Goal: Ask a question: Seek information or help from site administrators or community

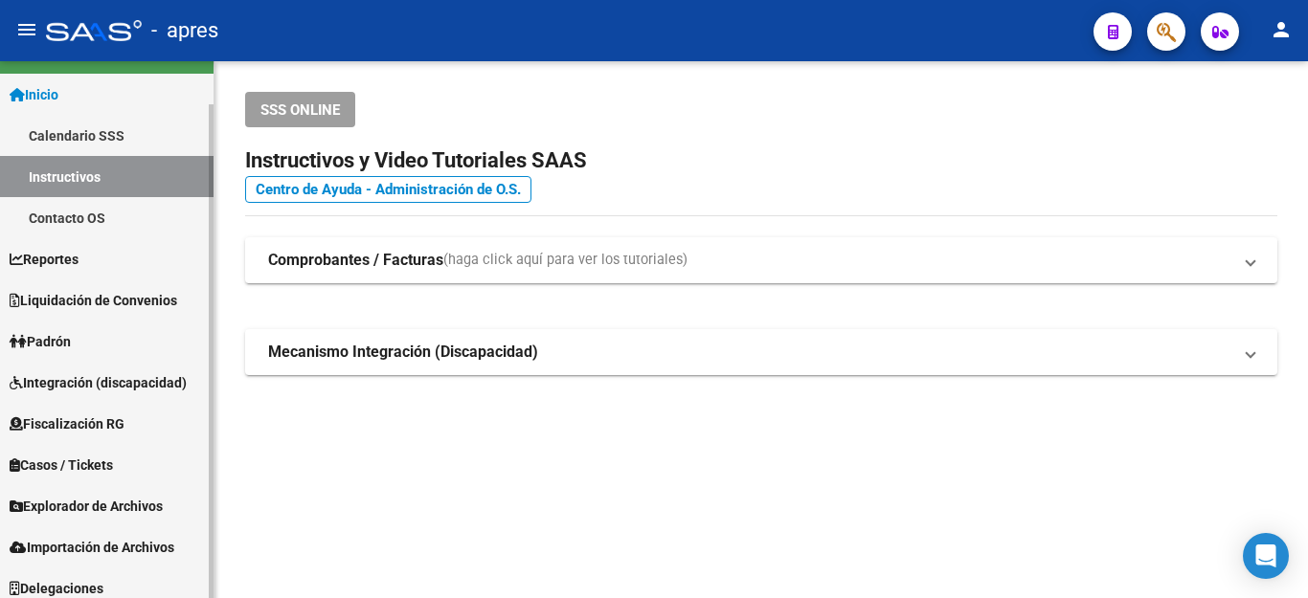
scroll to position [47, 0]
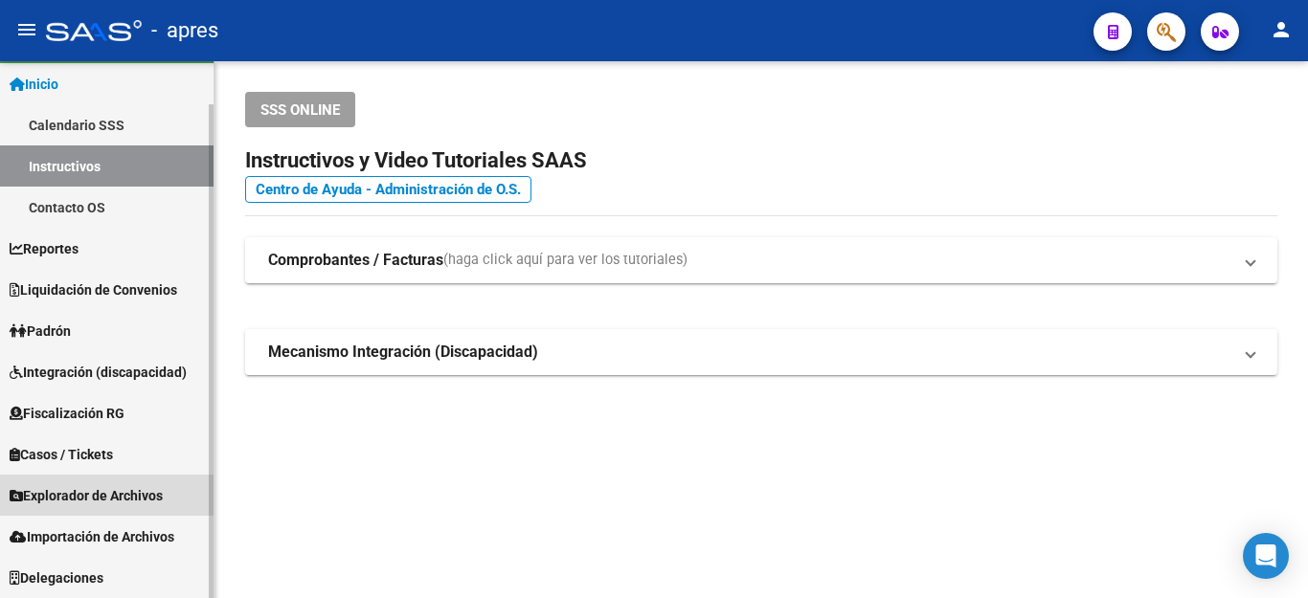
click at [78, 486] on span "Explorador de Archivos" at bounding box center [86, 495] width 153 height 21
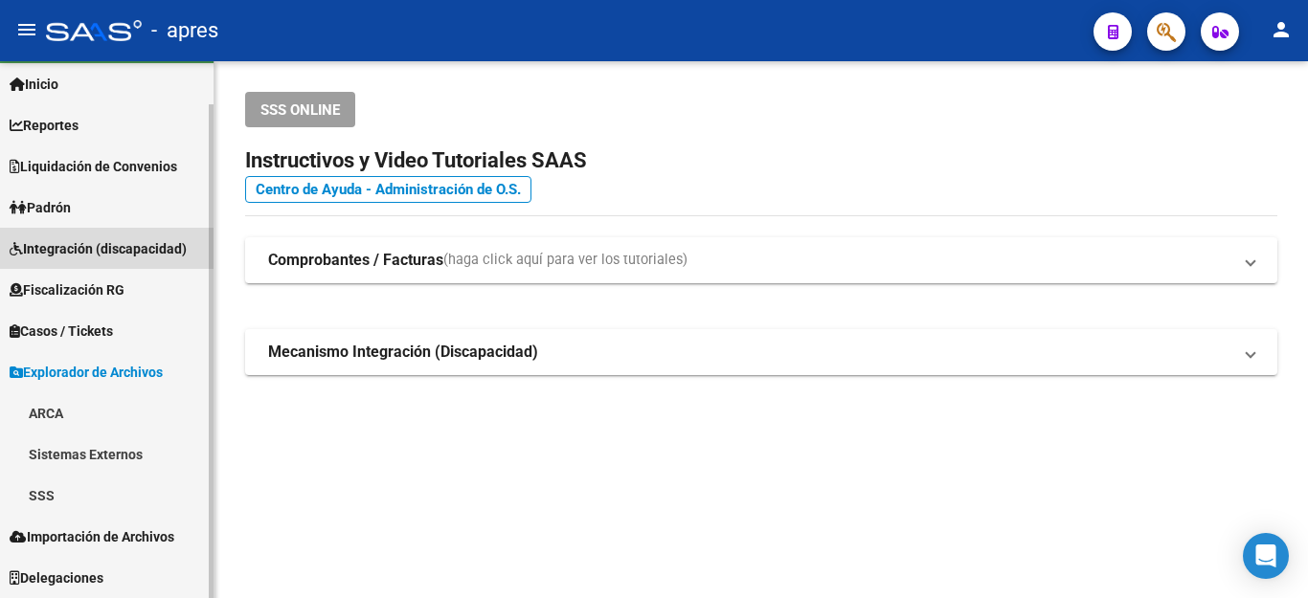
click at [104, 235] on link "Integración (discapacidad)" at bounding box center [107, 248] width 214 height 41
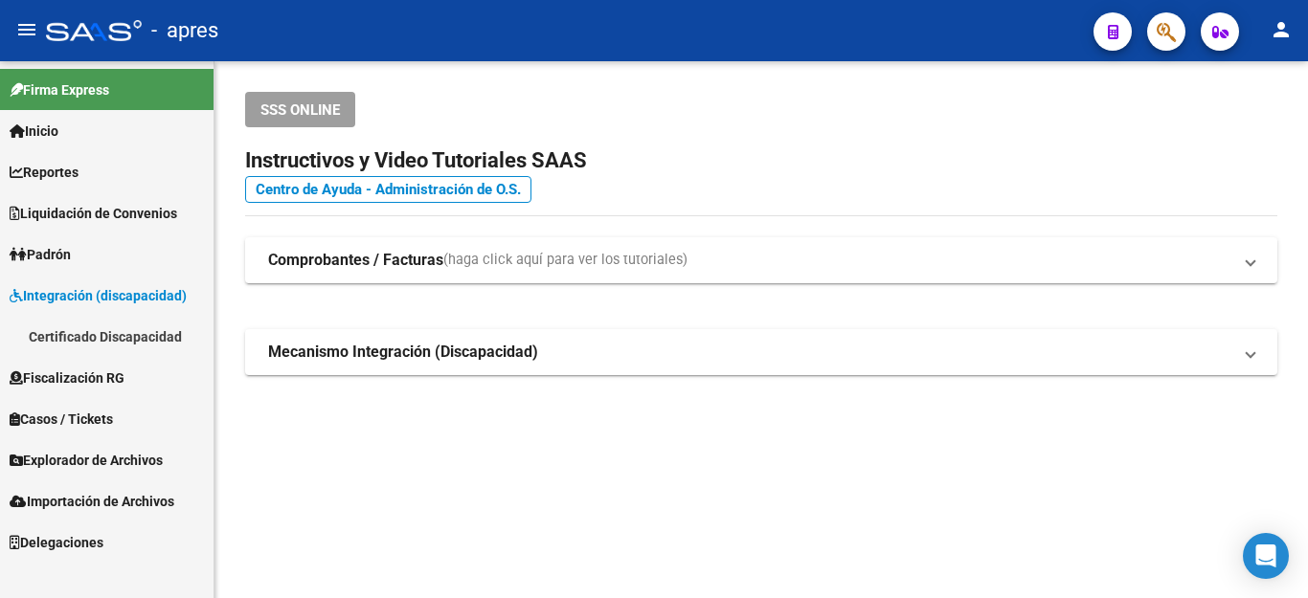
scroll to position [0, 0]
click at [53, 253] on span "Padrón" at bounding box center [40, 254] width 61 height 21
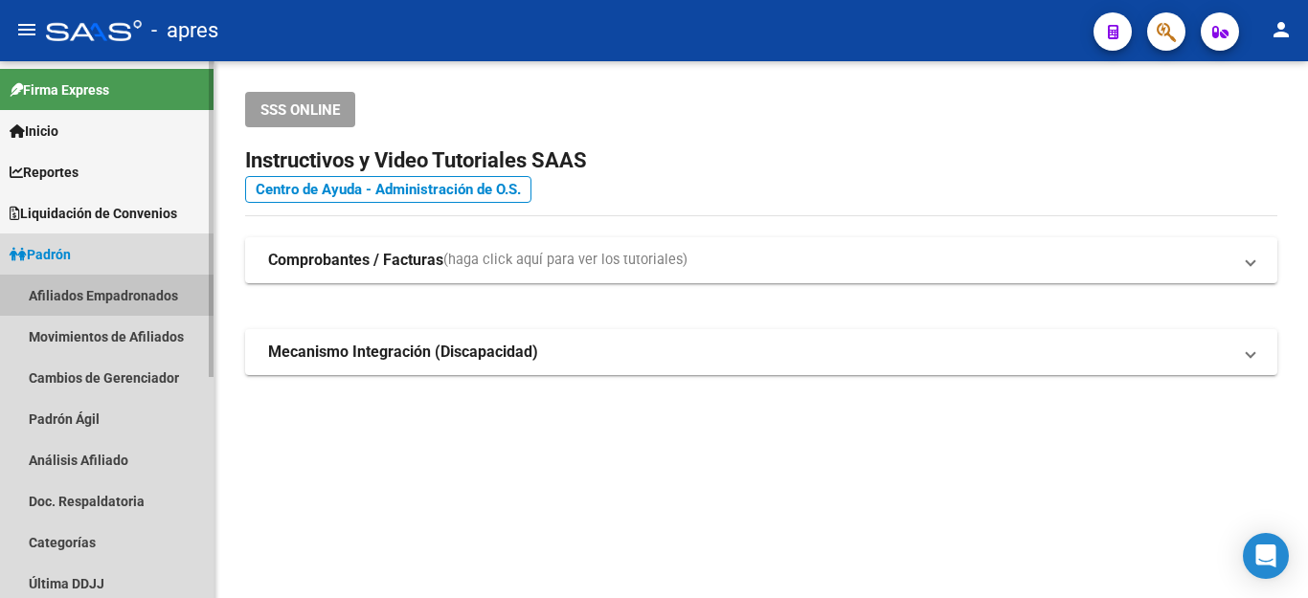
click at [142, 287] on link "Afiliados Empadronados" at bounding box center [107, 295] width 214 height 41
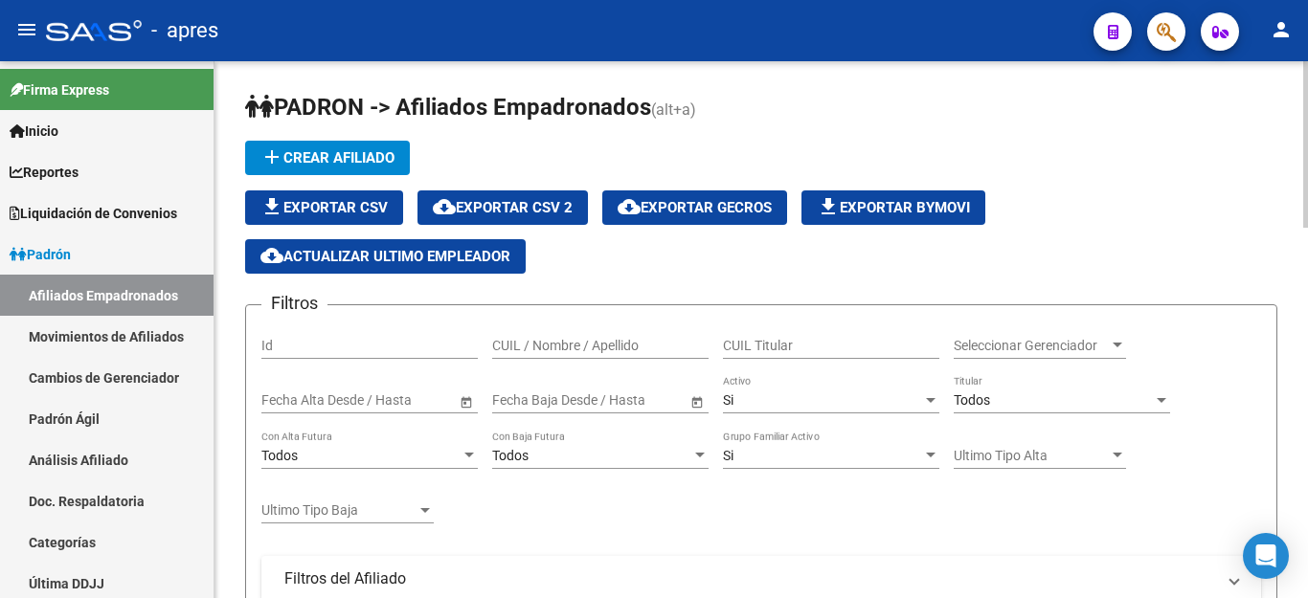
click at [786, 404] on div "Si" at bounding box center [822, 401] width 199 height 16
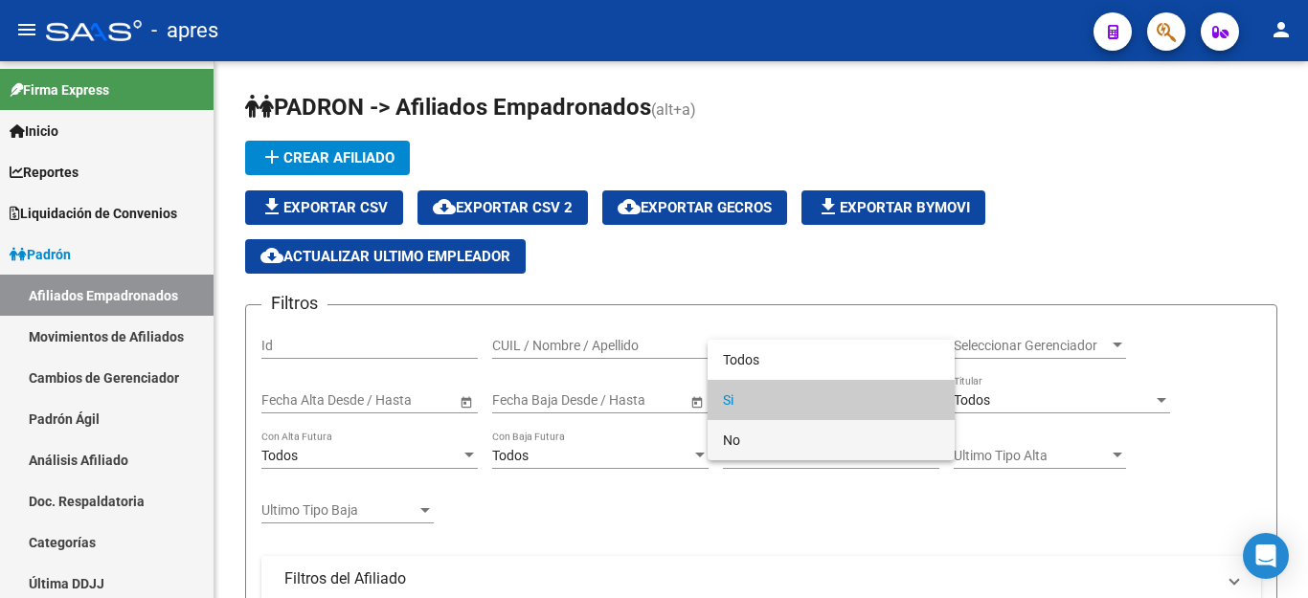
click at [768, 447] on span "No" at bounding box center [831, 440] width 216 height 40
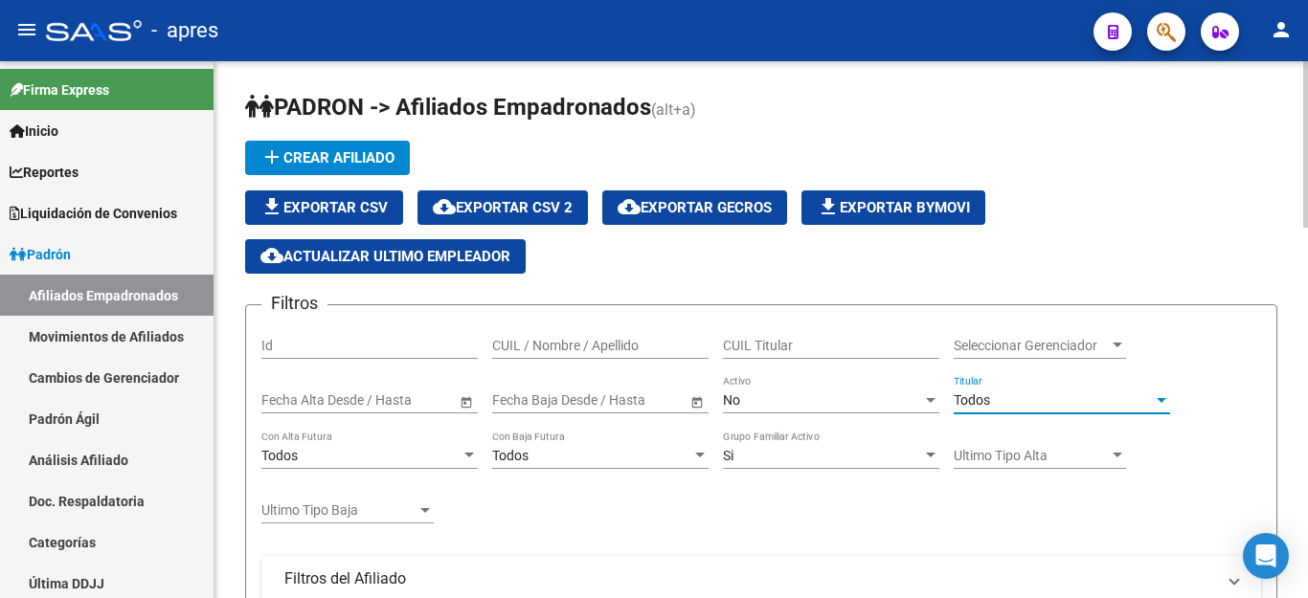
click at [994, 406] on div "Todos" at bounding box center [1053, 401] width 199 height 16
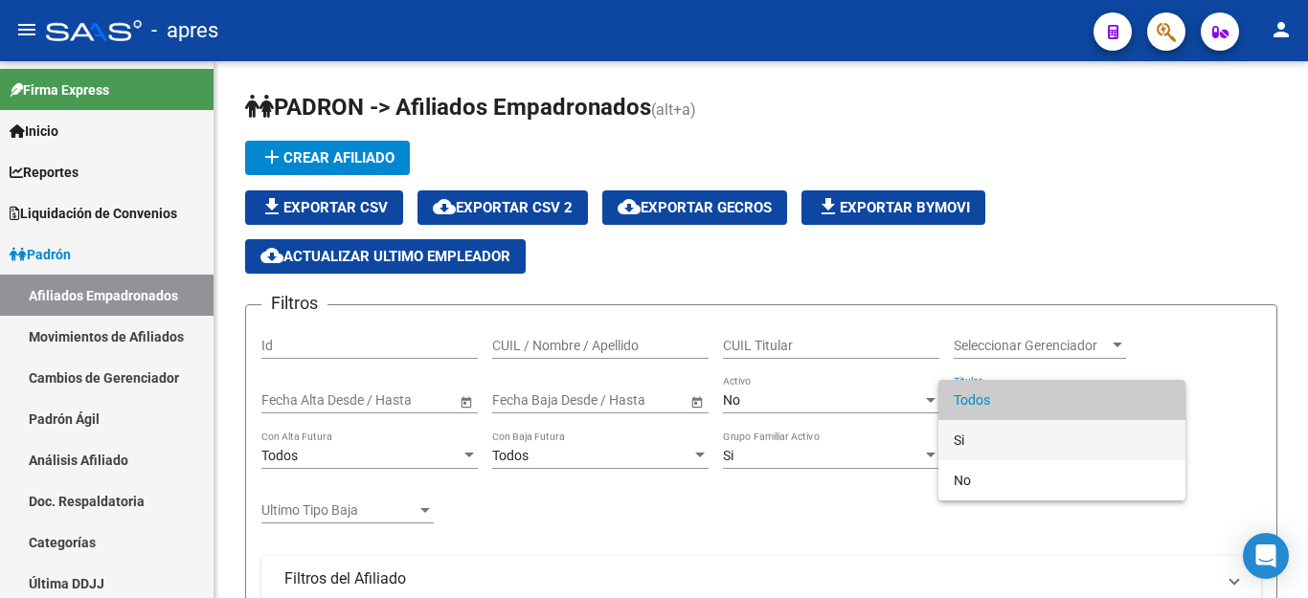
click at [980, 441] on span "Si" at bounding box center [1062, 440] width 216 height 40
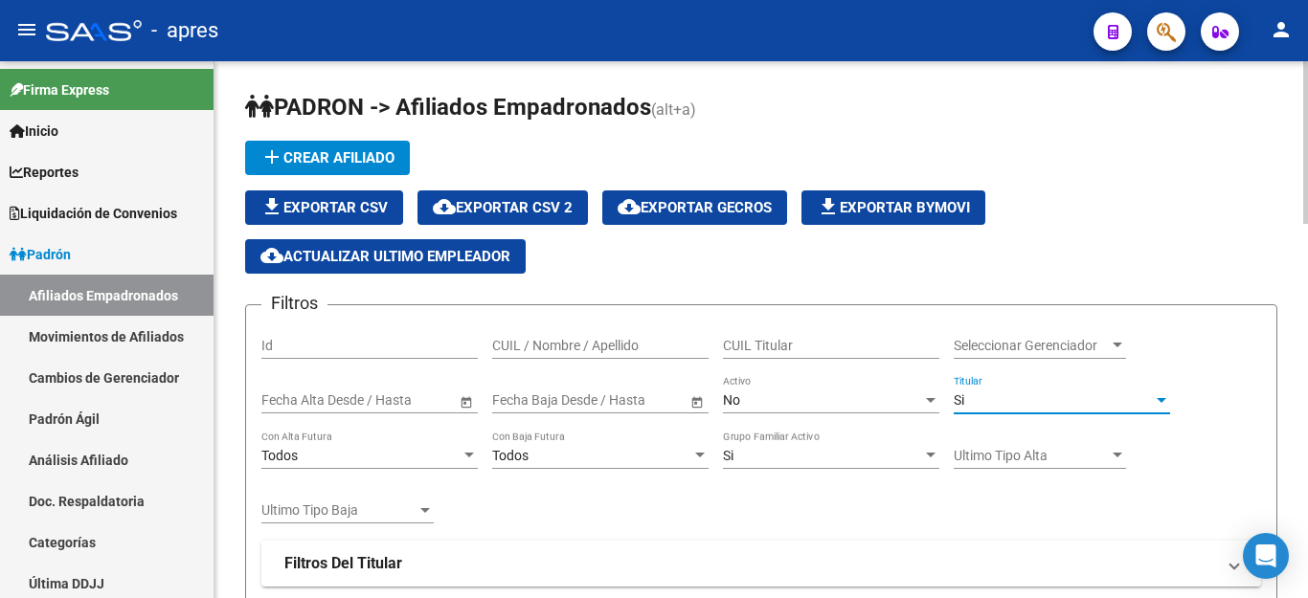
scroll to position [96, 0]
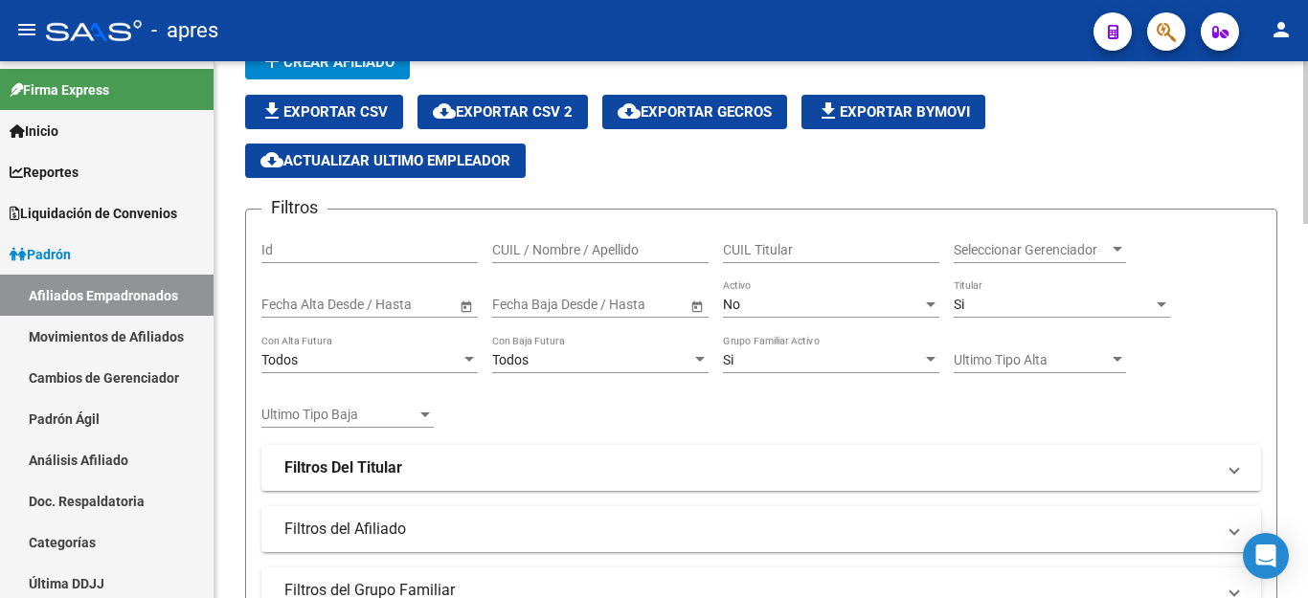
click at [349, 470] on strong "Filtros Del Titular" at bounding box center [343, 468] width 118 height 21
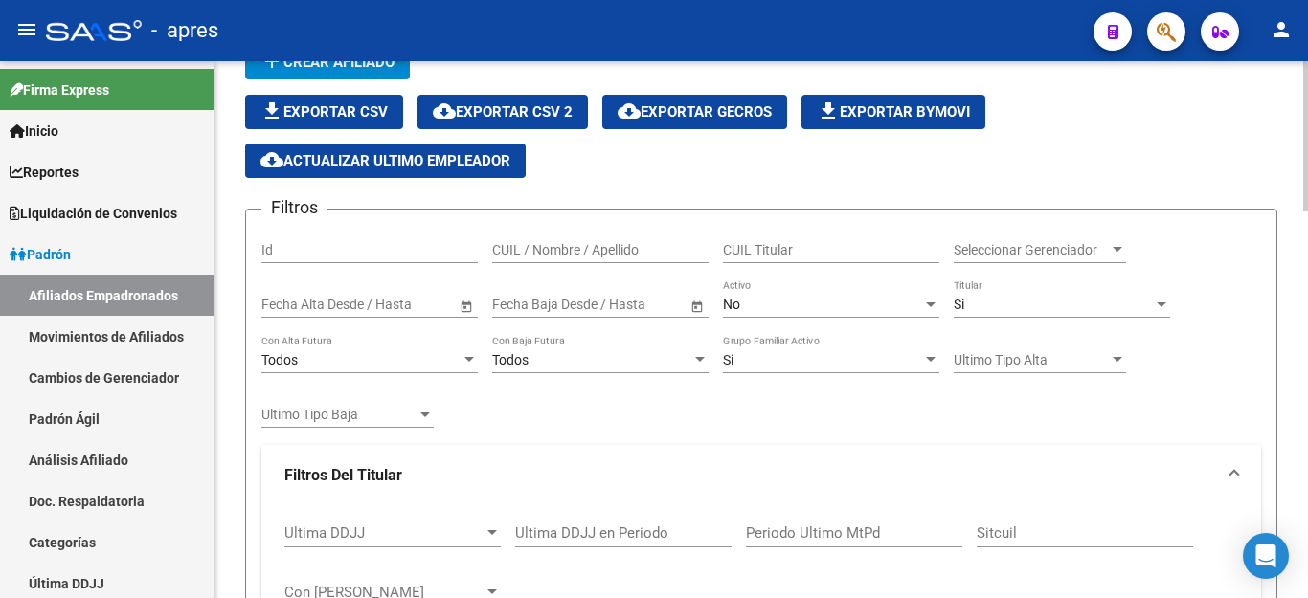
scroll to position [287, 0]
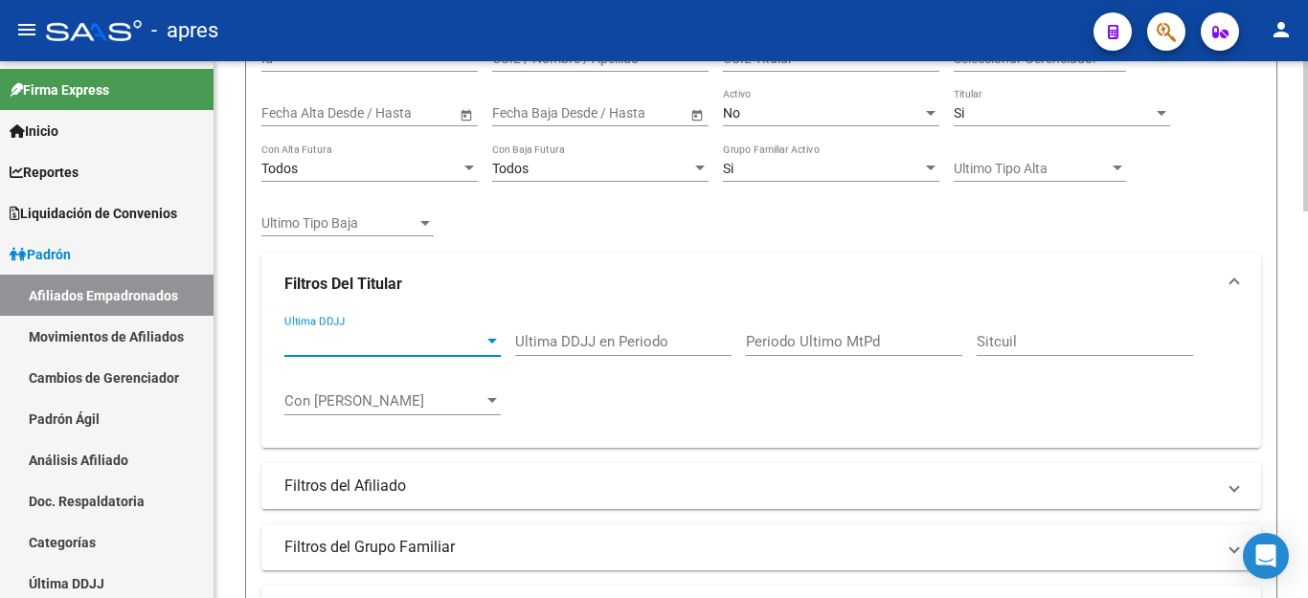
click at [481, 348] on span "Ultima DDJJ" at bounding box center [383, 341] width 199 height 17
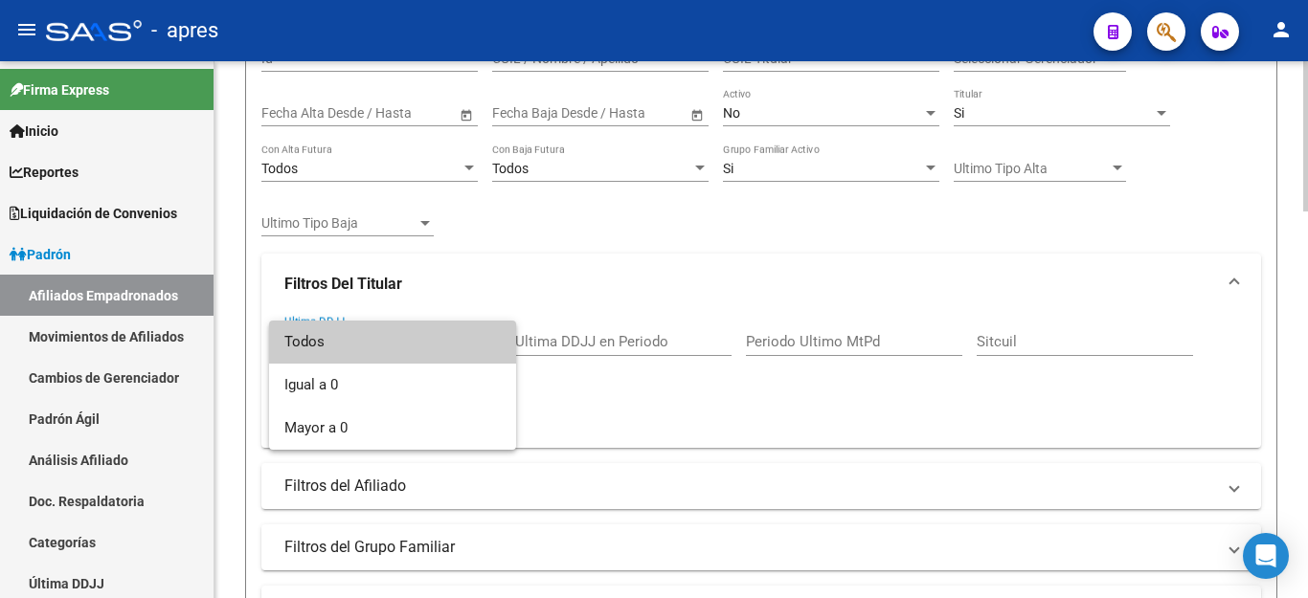
click at [481, 348] on span "Todos" at bounding box center [392, 342] width 216 height 43
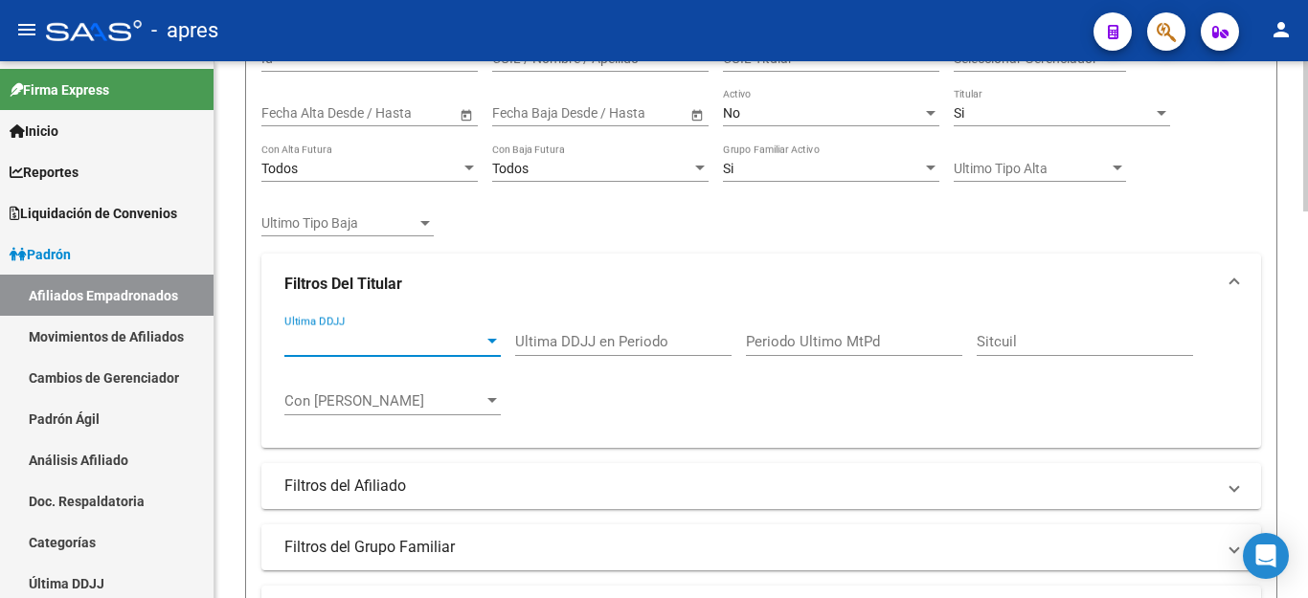
click at [570, 343] on input "Ultima DDJJ en Periodo" at bounding box center [623, 341] width 216 height 17
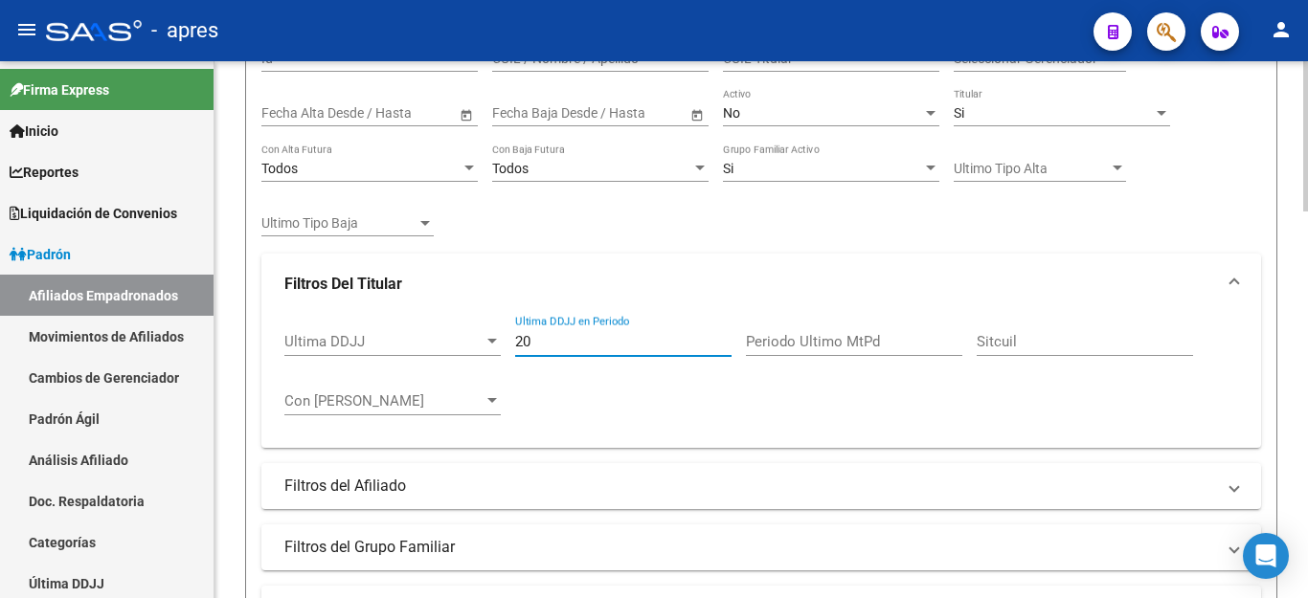
type input "2"
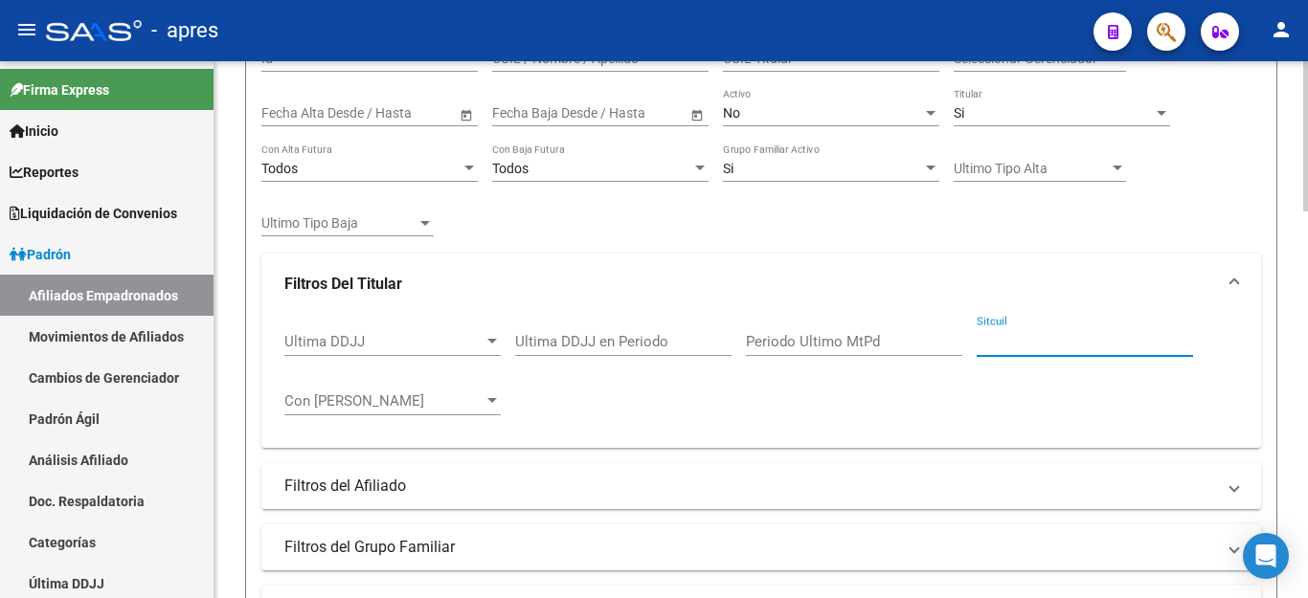
click at [1059, 350] on input "Sitcuil" at bounding box center [1085, 341] width 216 height 17
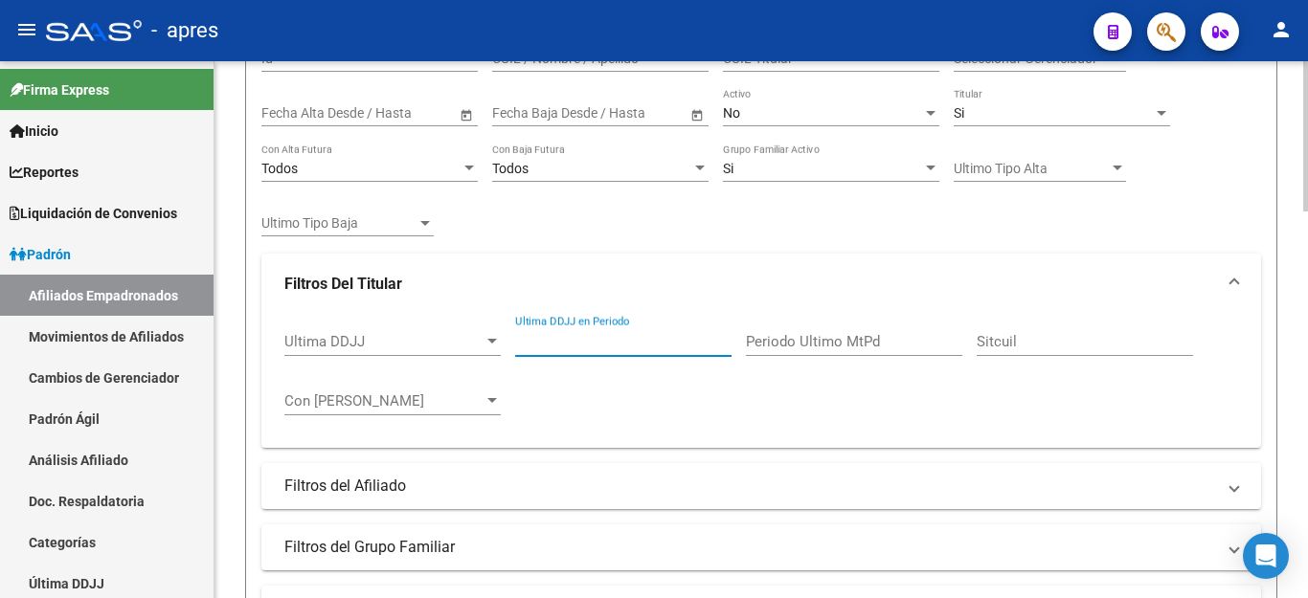
click at [609, 348] on input "Ultima DDJJ en Periodo" at bounding box center [623, 341] width 216 height 17
click at [657, 263] on mat-expansion-panel-header "Filtros Del Titular" at bounding box center [761, 284] width 1000 height 61
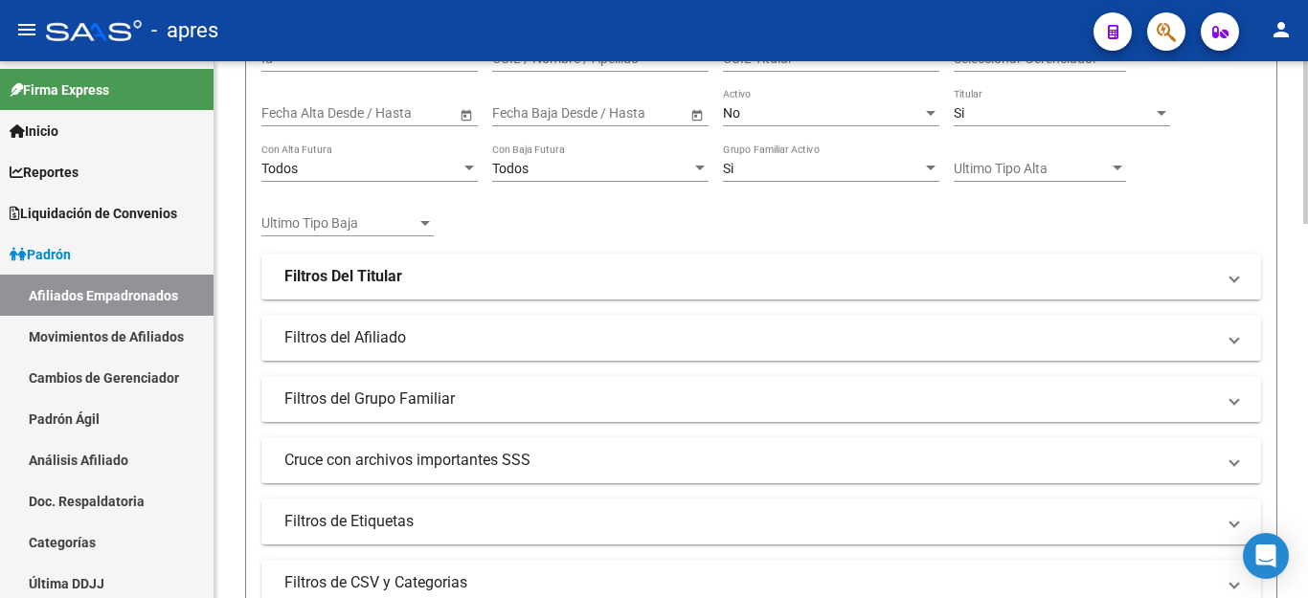
click at [360, 319] on mat-expansion-panel-header "Filtros del Afiliado" at bounding box center [761, 338] width 1000 height 46
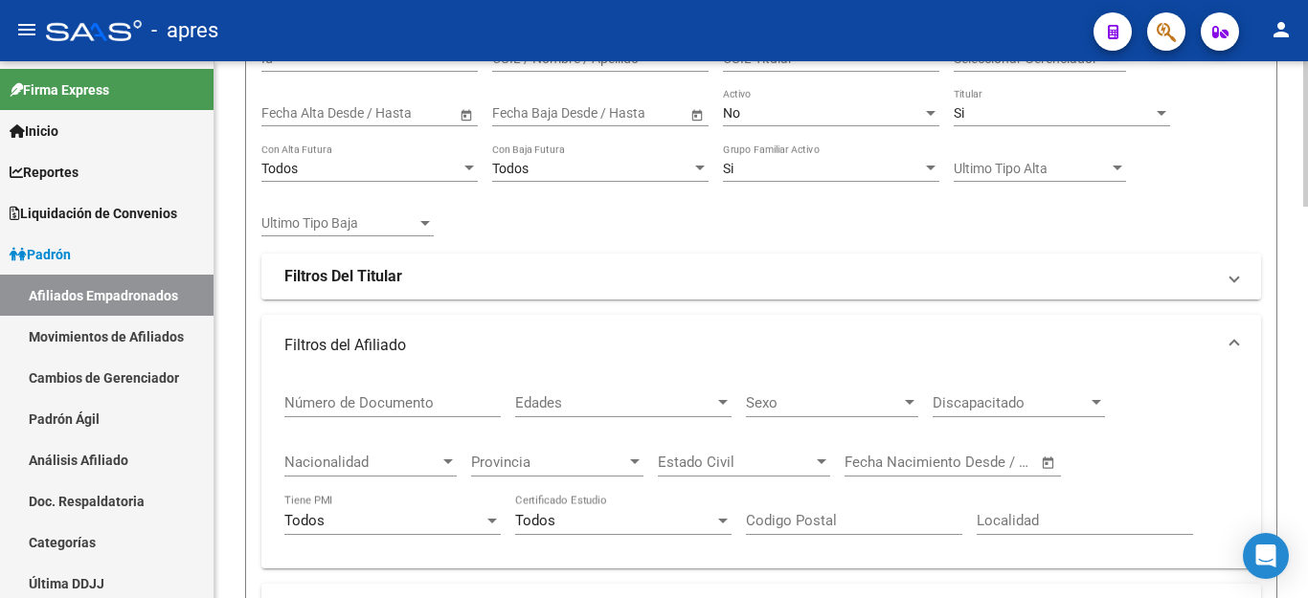
click at [364, 260] on mat-expansion-panel-header "Filtros Del Titular" at bounding box center [761, 277] width 1000 height 46
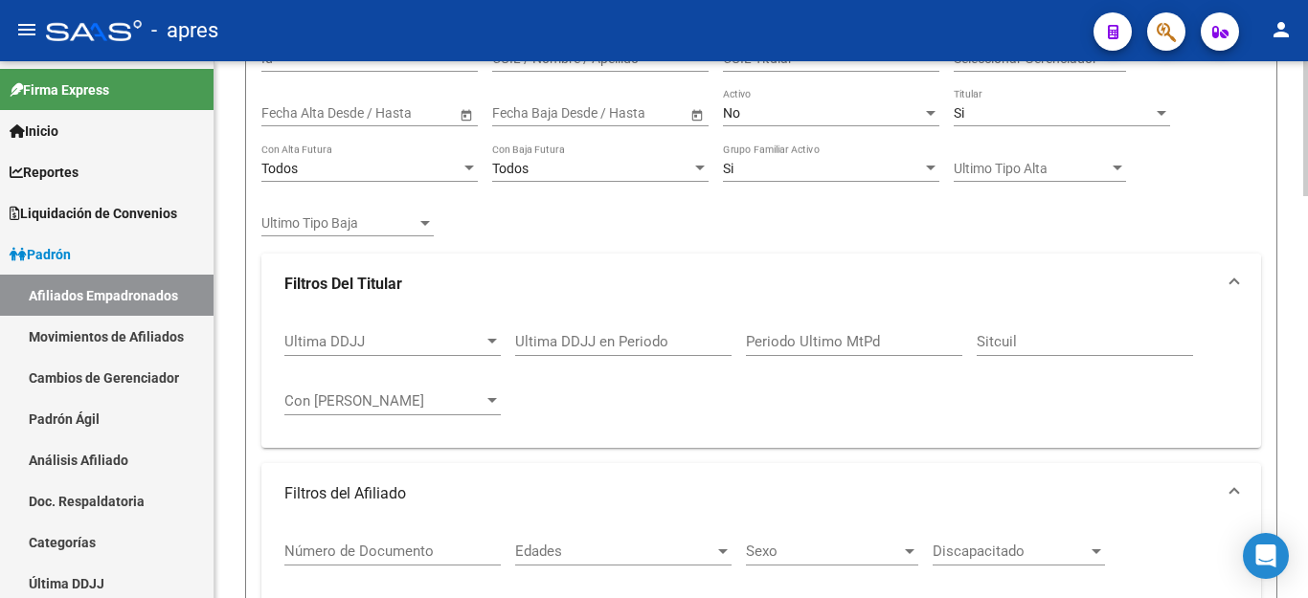
scroll to position [192, 0]
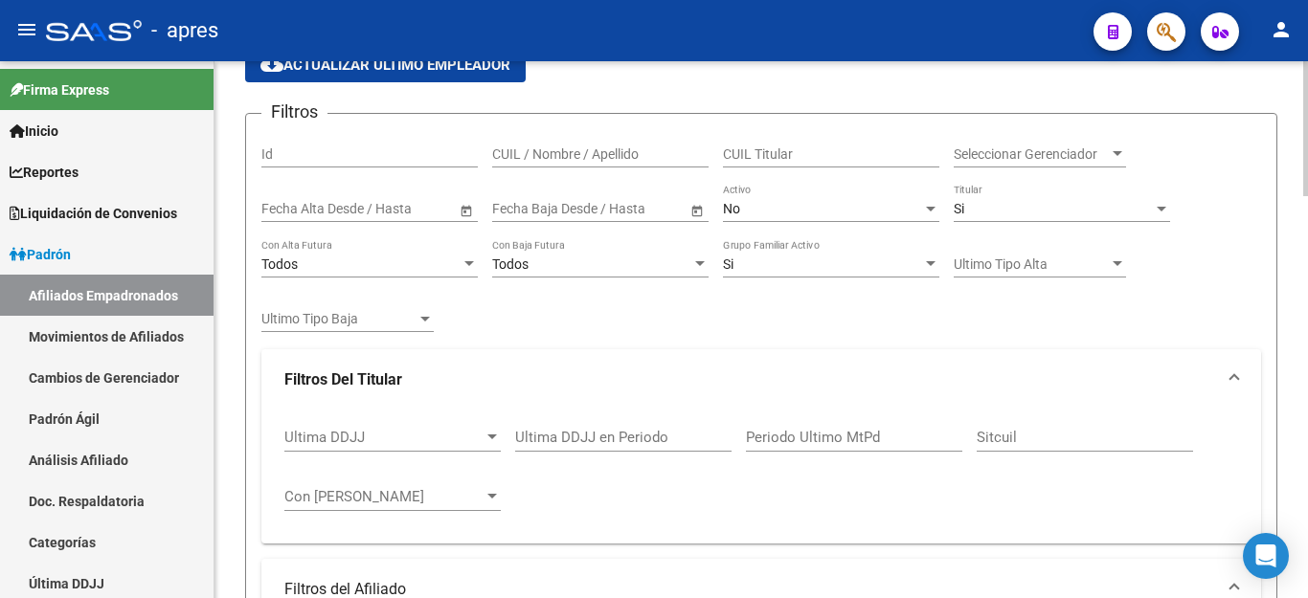
click at [384, 441] on span "Ultima DDJJ" at bounding box center [383, 437] width 199 height 17
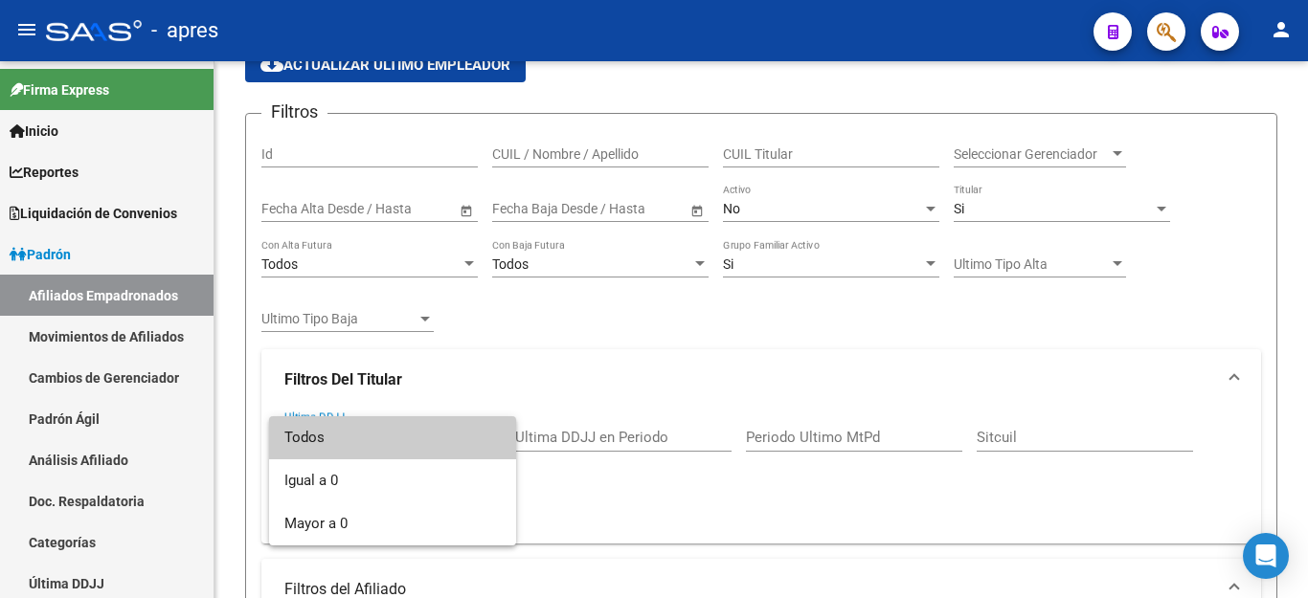
click at [556, 354] on div at bounding box center [654, 299] width 1308 height 598
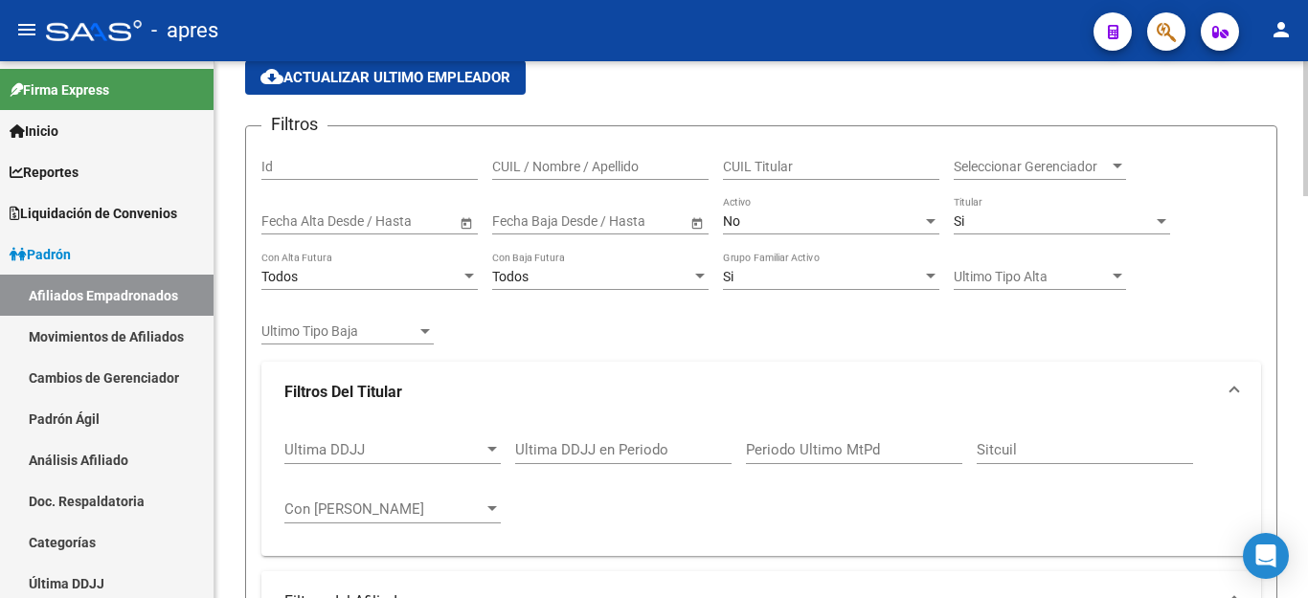
scroll to position [287, 0]
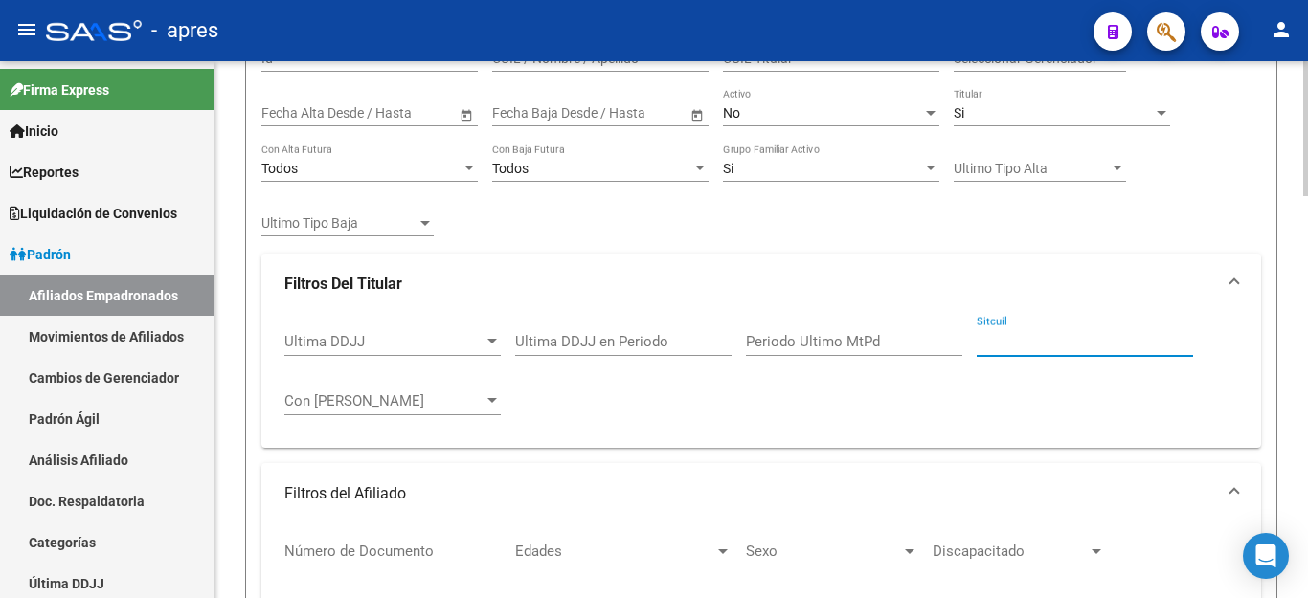
click at [1075, 349] on input "Sitcuil" at bounding box center [1085, 341] width 216 height 17
click at [906, 350] on div "Periodo Ultimo MtPd" at bounding box center [854, 335] width 216 height 41
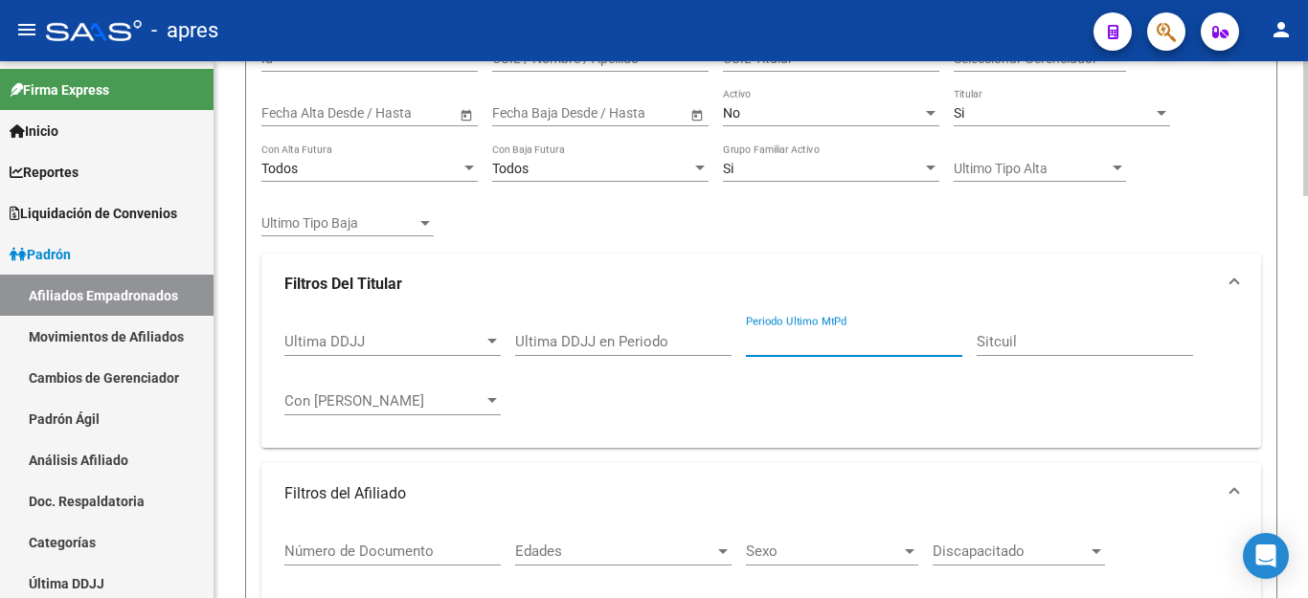
click at [563, 347] on input "Ultima DDJJ en Periodo" at bounding box center [623, 341] width 216 height 17
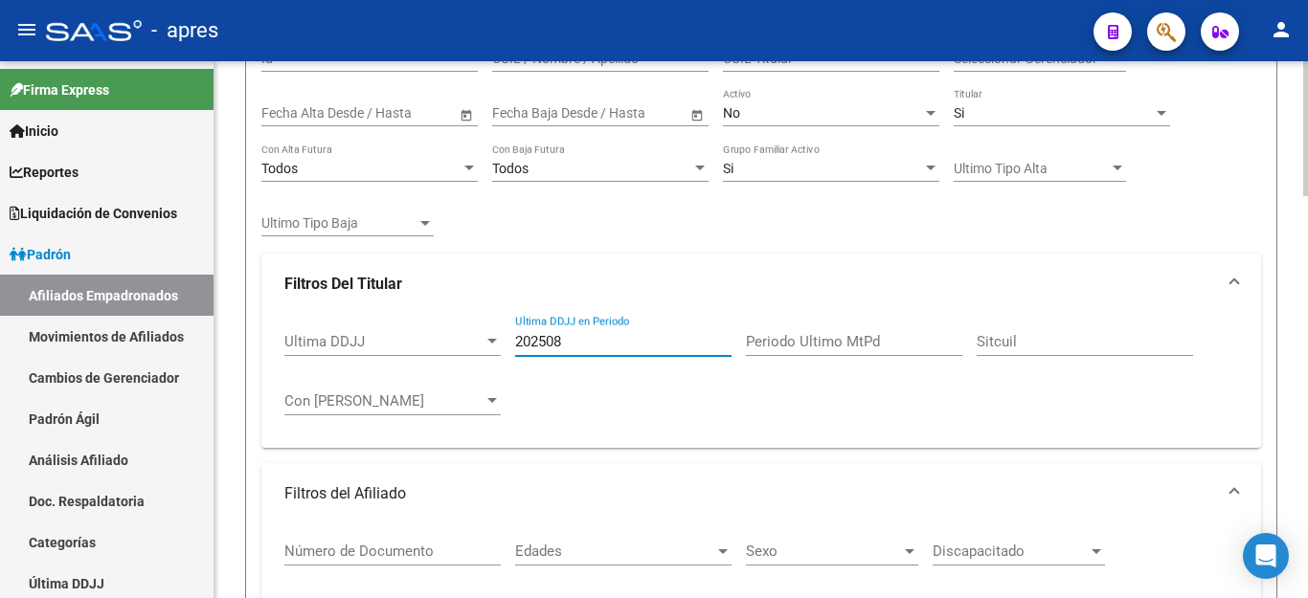
type input "202508"
click at [792, 341] on input "Periodo Ultimo MtPd" at bounding box center [854, 341] width 216 height 17
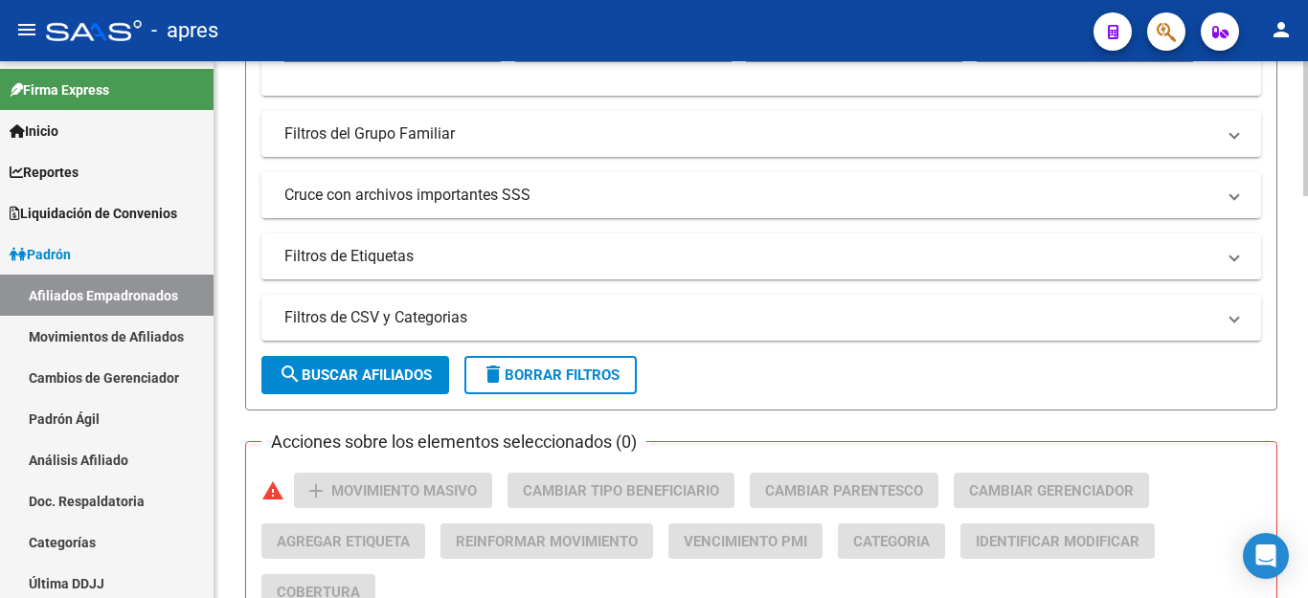
scroll to position [958, 0]
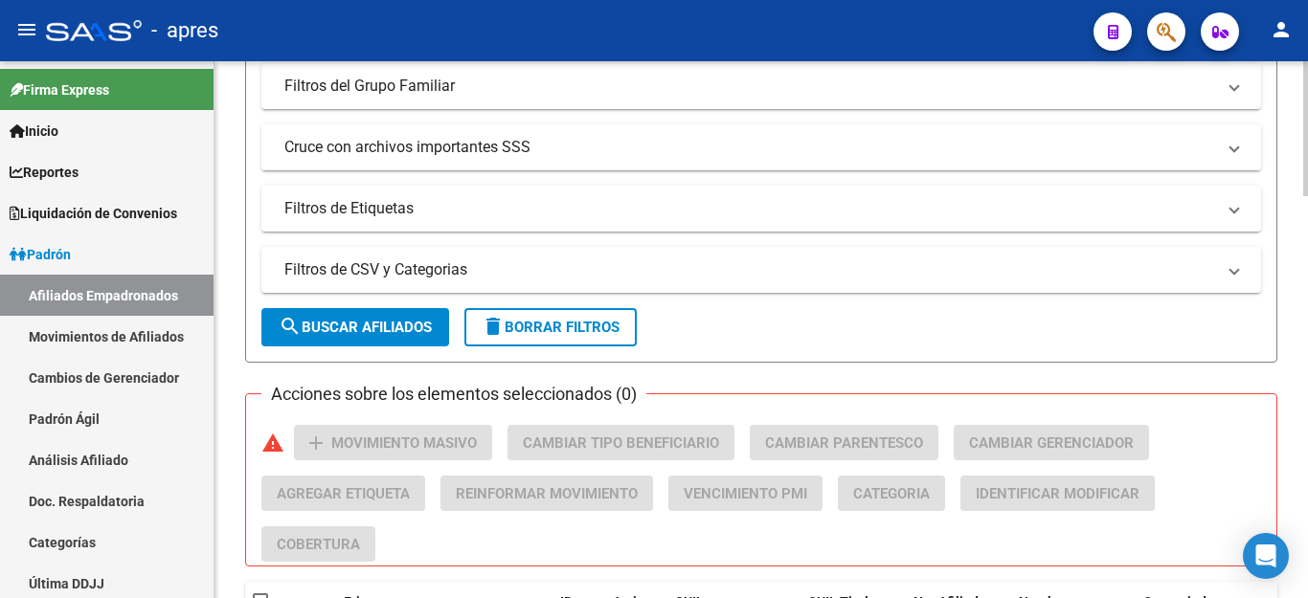
type input "202508"
click at [414, 147] on mat-panel-title "Cruce con archivos importantes SSS" at bounding box center [749, 147] width 931 height 21
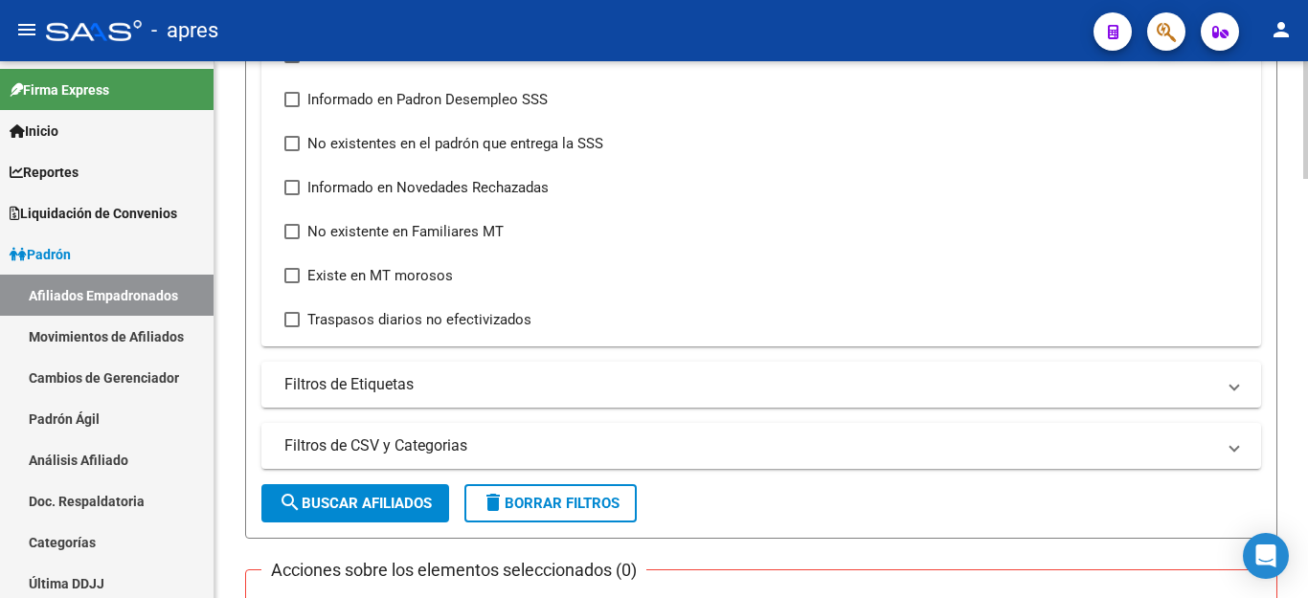
scroll to position [1149, 0]
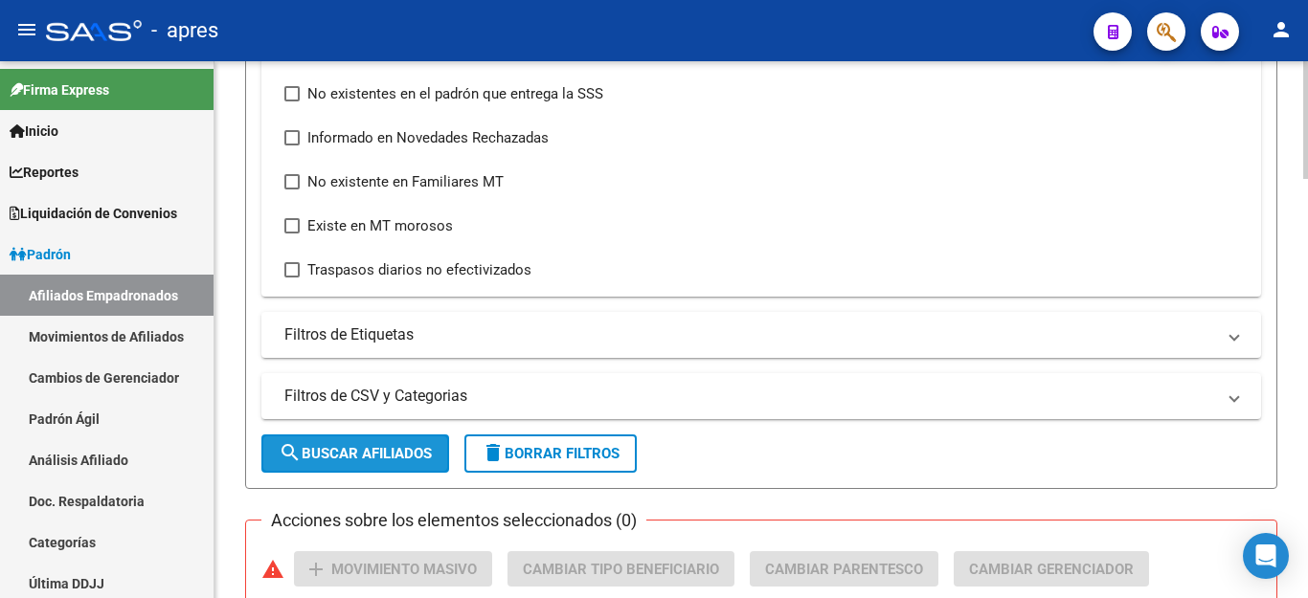
click at [361, 453] on span "search Buscar Afiliados" at bounding box center [355, 453] width 153 height 17
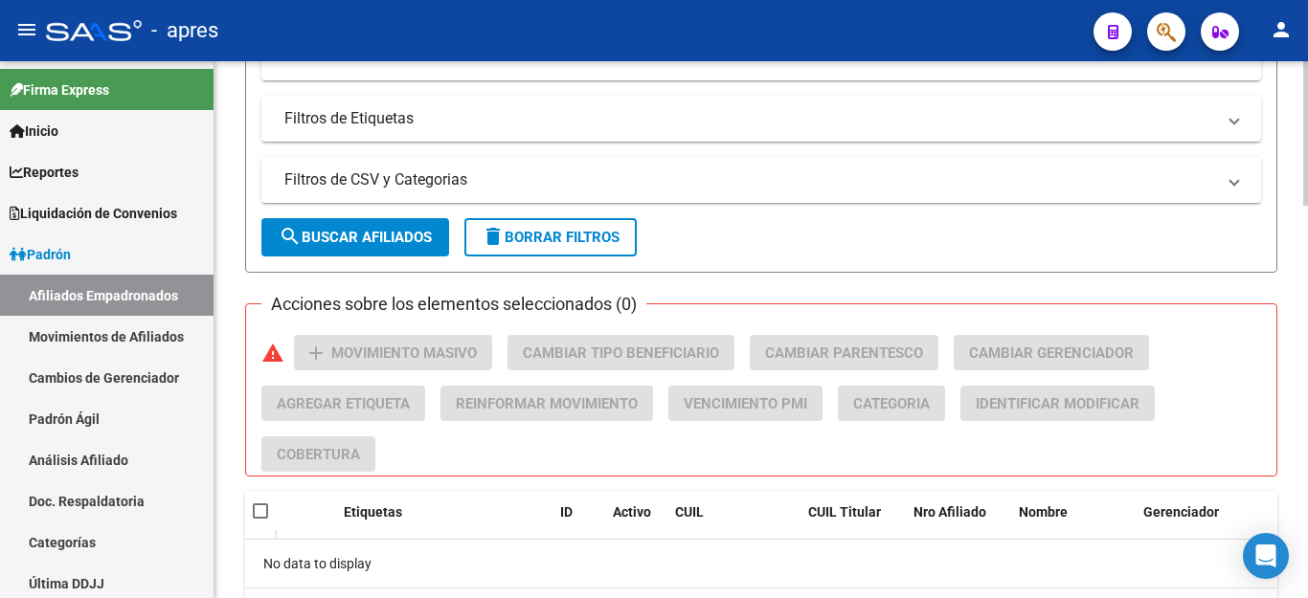
scroll to position [1465, 0]
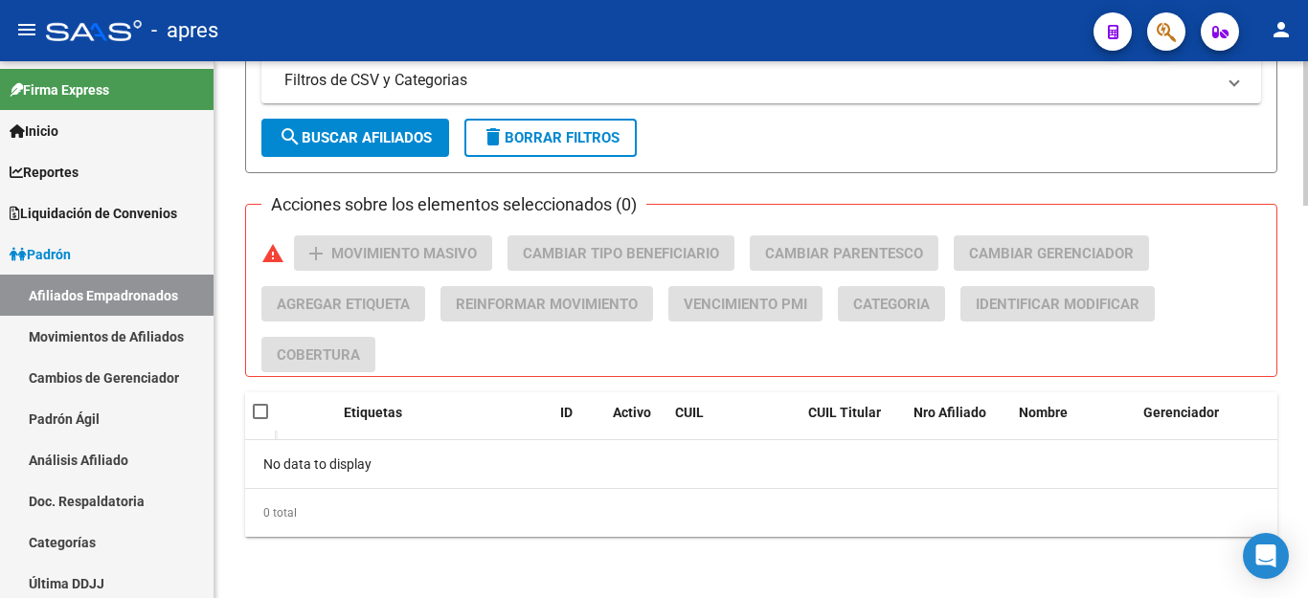
click at [396, 144] on span "search Buscar Afiliados" at bounding box center [355, 137] width 153 height 17
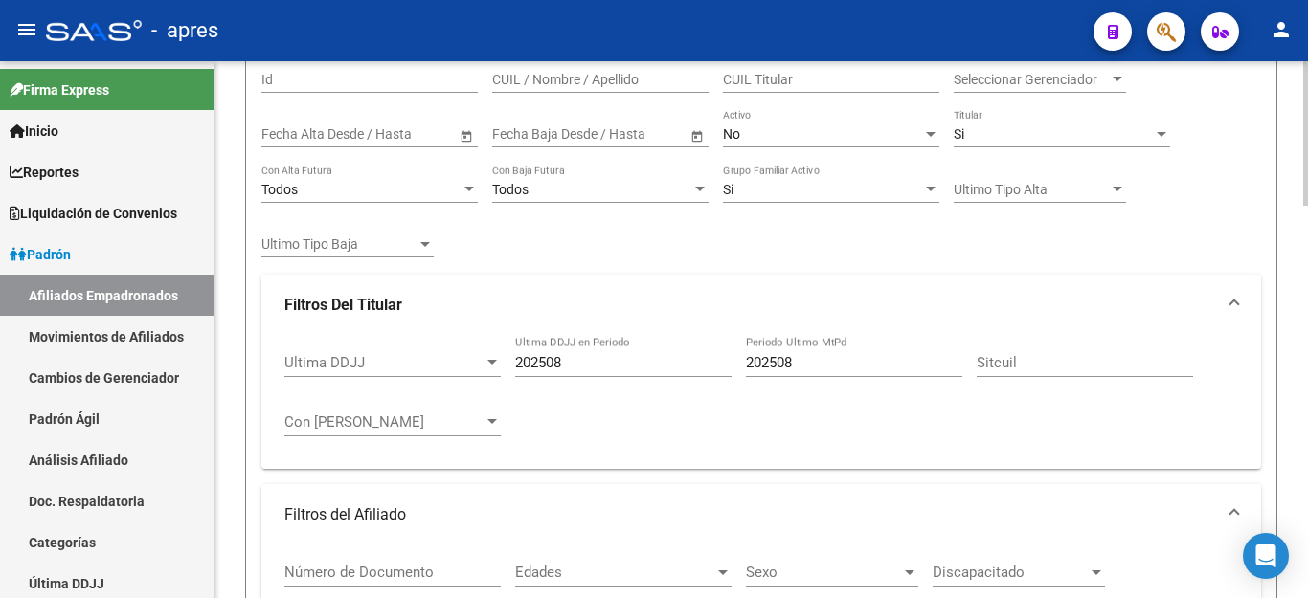
scroll to position [220, 0]
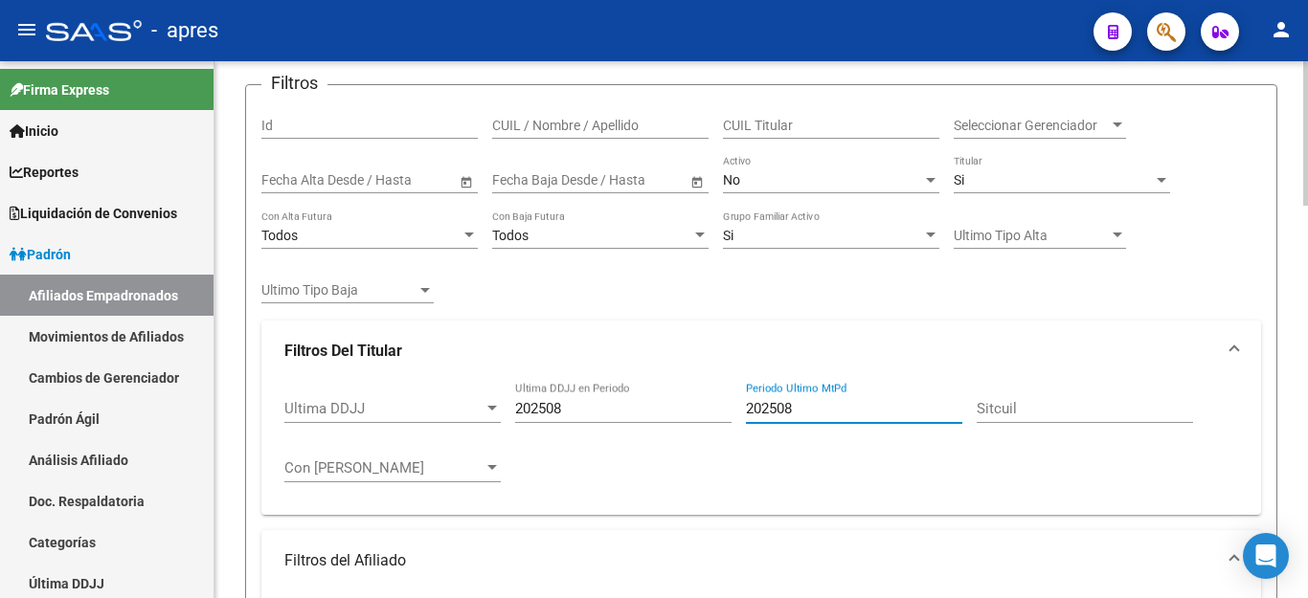
drag, startPoint x: 851, startPoint y: 413, endPoint x: 219, endPoint y: 375, distance: 633.1
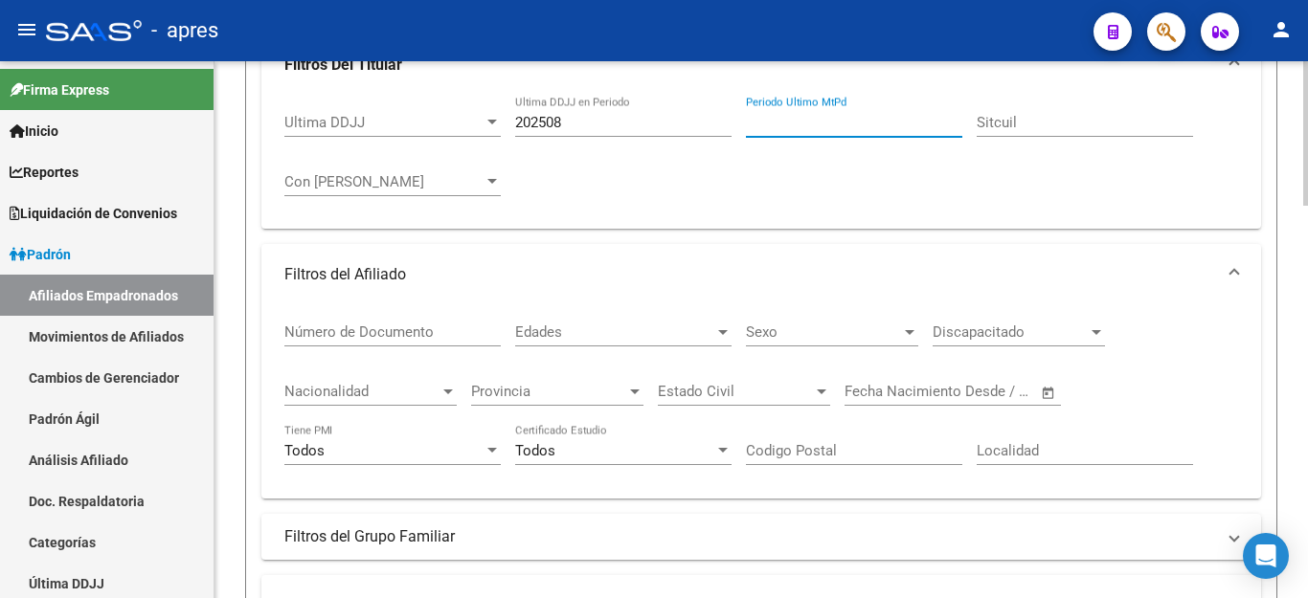
scroll to position [124, 0]
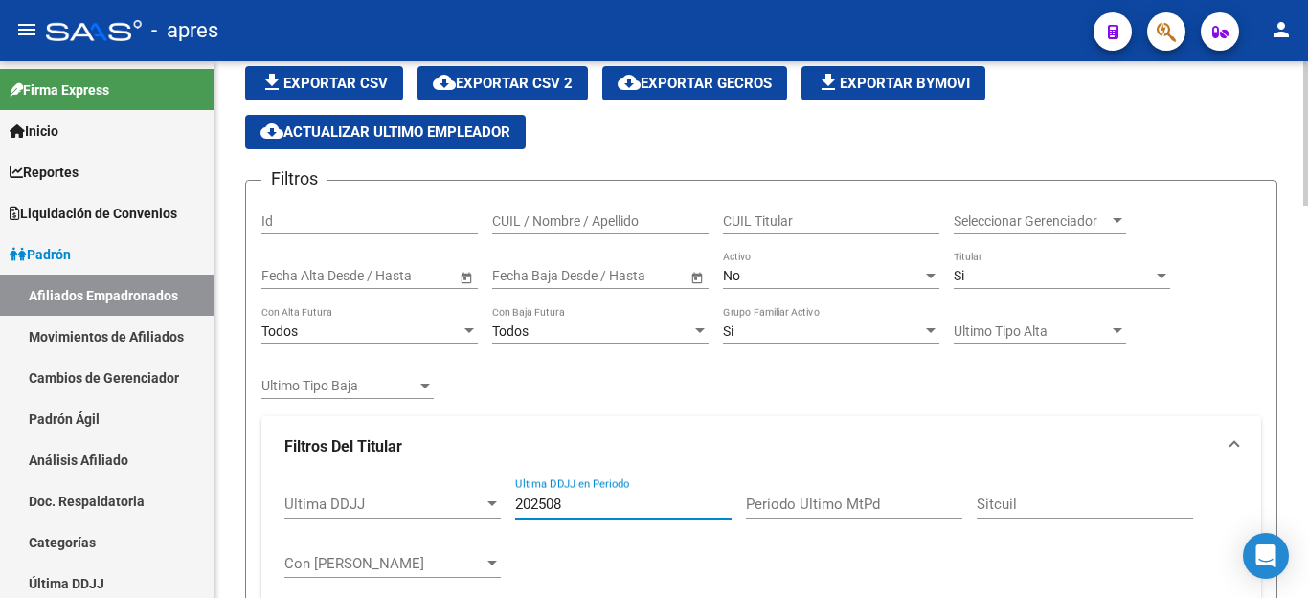
drag, startPoint x: 585, startPoint y: 511, endPoint x: 289, endPoint y: 468, distance: 299.0
click at [294, 468] on mat-expansion-panel "Filtros Del Titular Ultima DDJJ Ultima DDJJ 202508 Ultima DDJJ en Periodo Perio…" at bounding box center [761, 514] width 1000 height 195
type input "82025"
drag, startPoint x: 576, startPoint y: 504, endPoint x: 160, endPoint y: 463, distance: 418.5
click at [160, 463] on mat-sidenav-container "Firma Express Inicio Calendario SSS Instructivos Contacto OS Reportes Ingresos …" at bounding box center [654, 329] width 1308 height 537
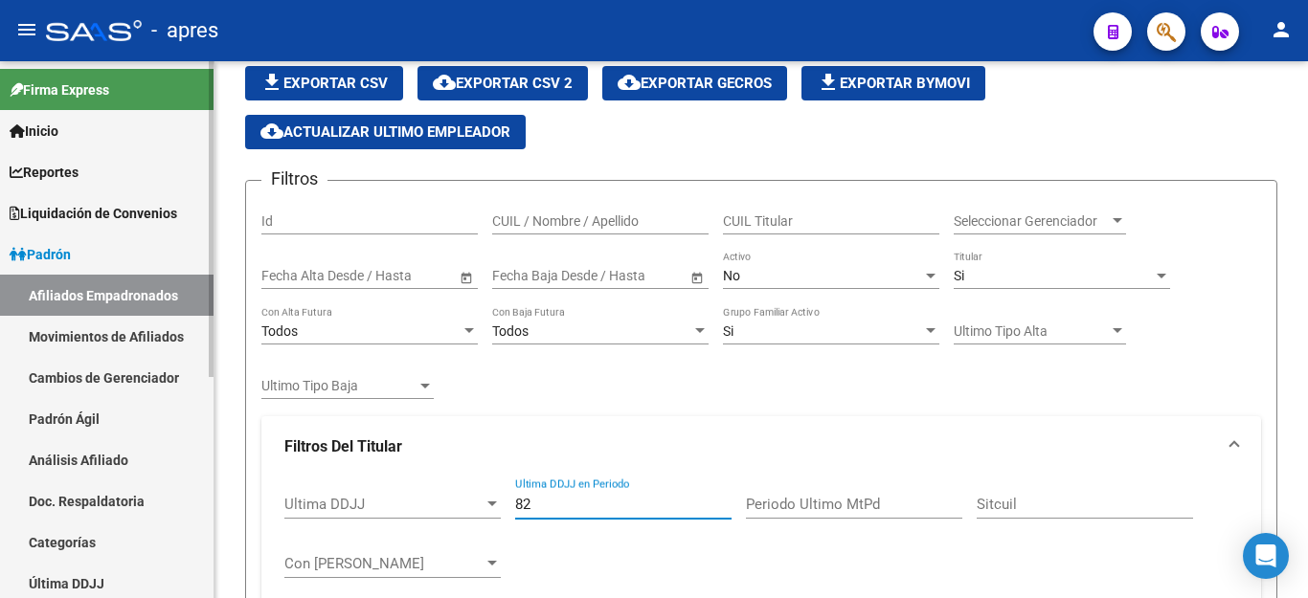
type input "8"
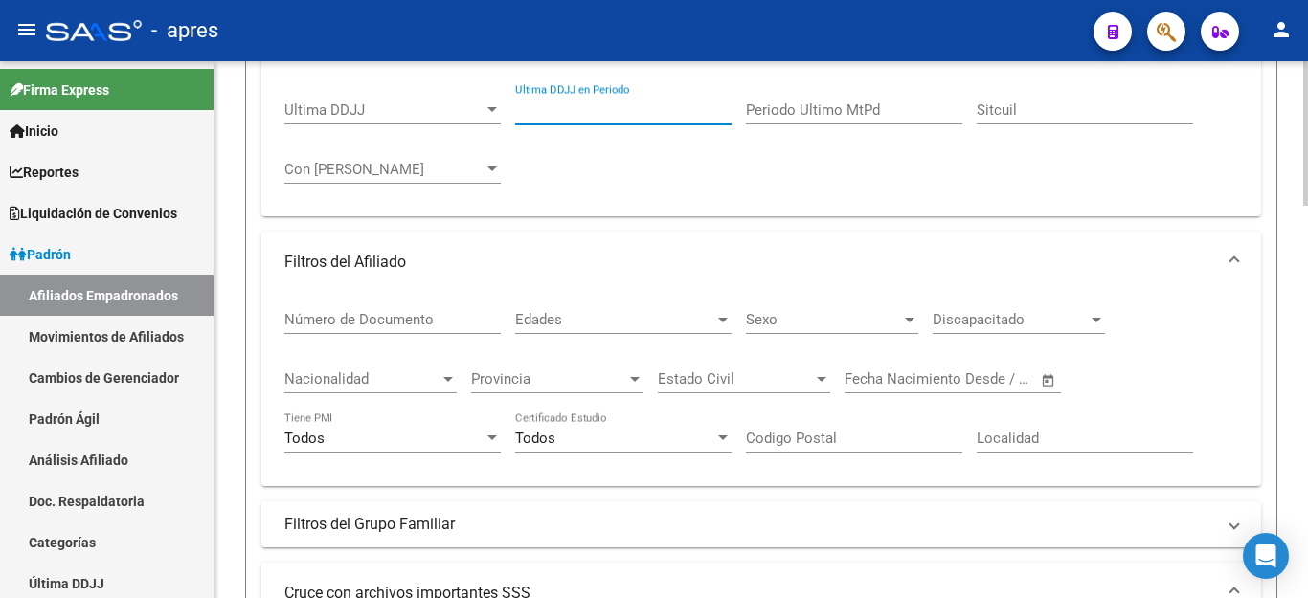
scroll to position [508, 0]
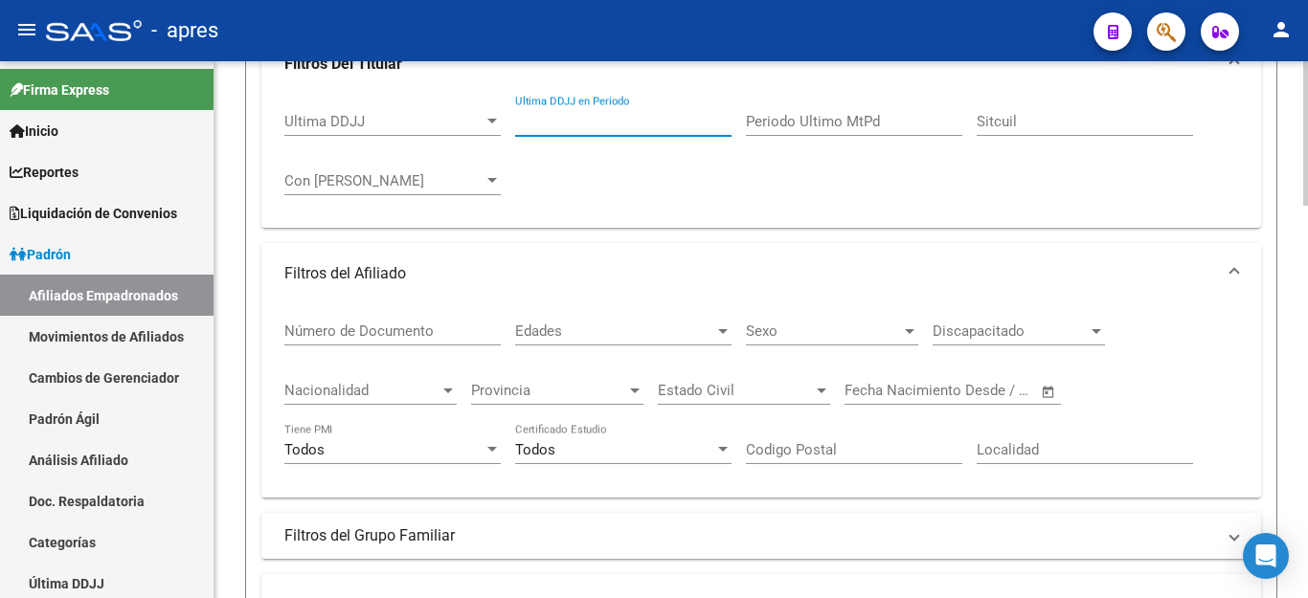
click at [381, 179] on span "Con [PERSON_NAME]" at bounding box center [383, 180] width 199 height 17
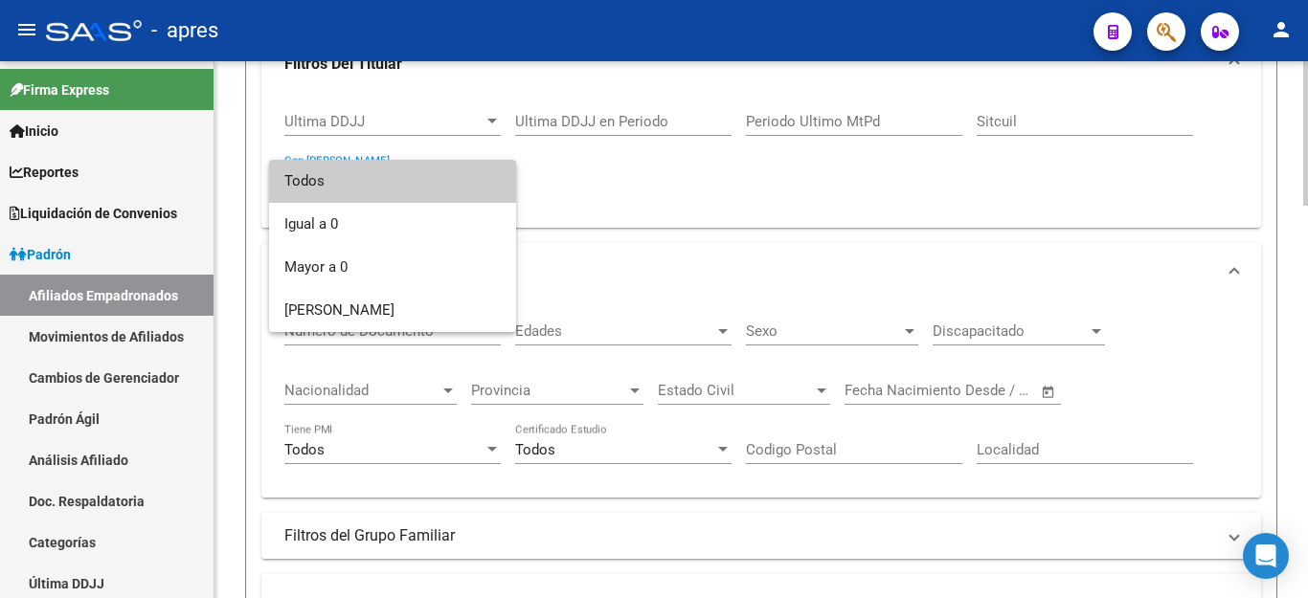
click at [381, 179] on span "Todos" at bounding box center [392, 181] width 216 height 43
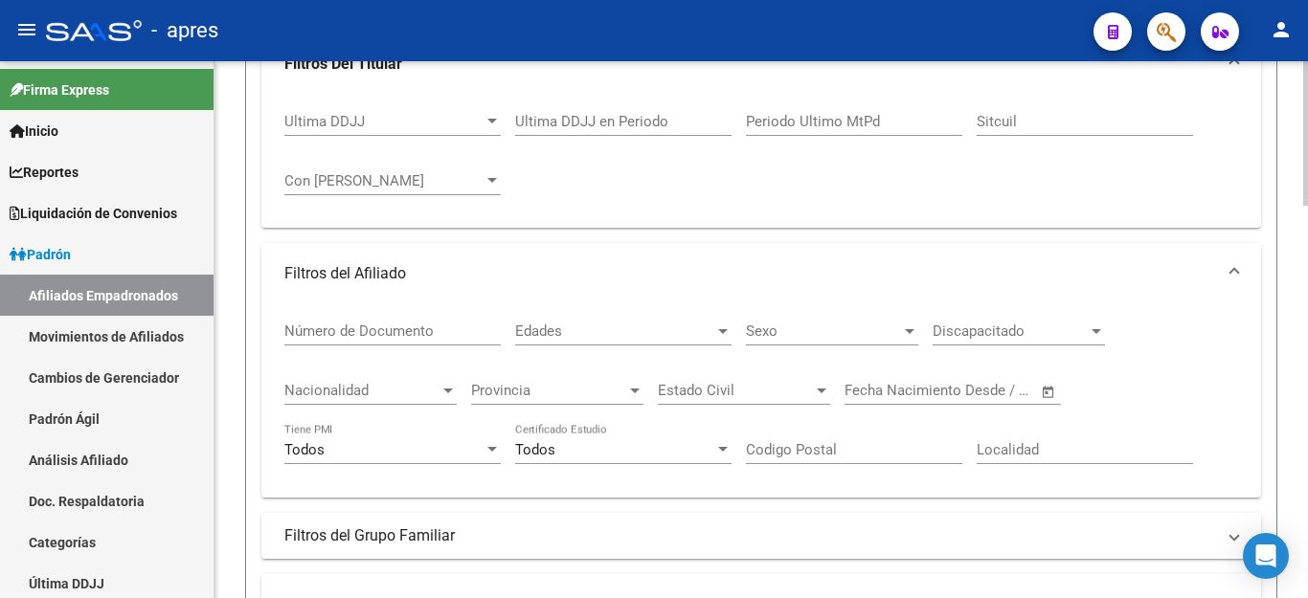
click at [690, 189] on div "Ultima DDJJ Ultima DDJJ Ultima DDJJ en Periodo Periodo Ultimo MtPd Sitcuil Con …" at bounding box center [761, 154] width 954 height 119
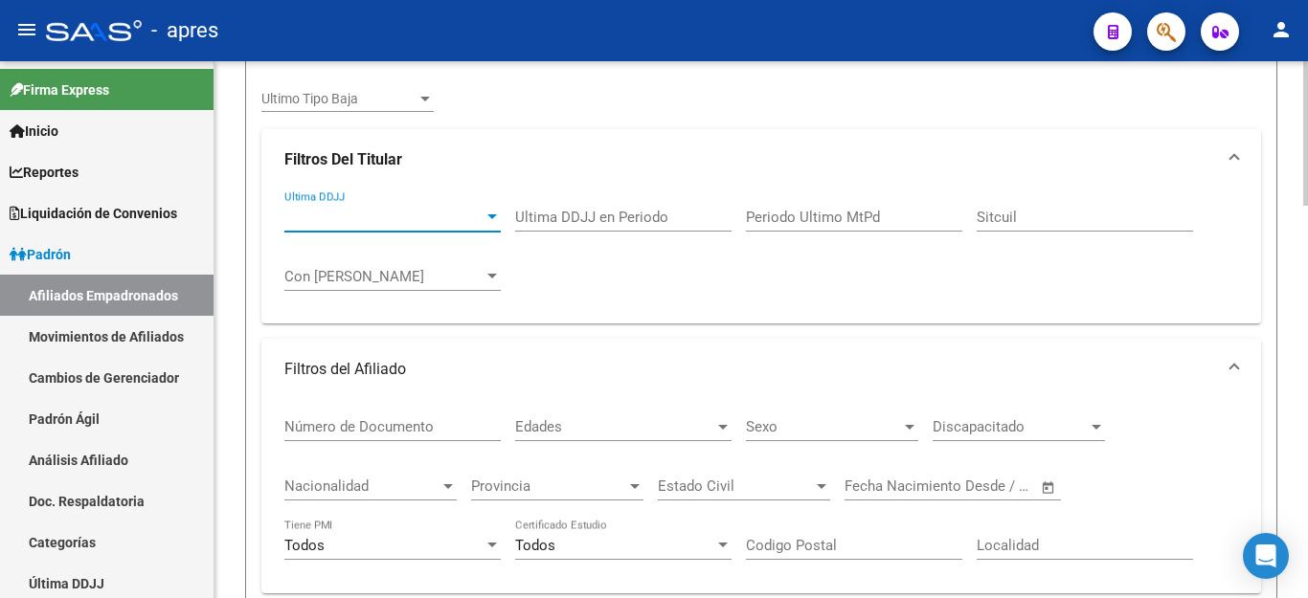
click at [470, 218] on span "Ultima DDJJ" at bounding box center [383, 217] width 199 height 17
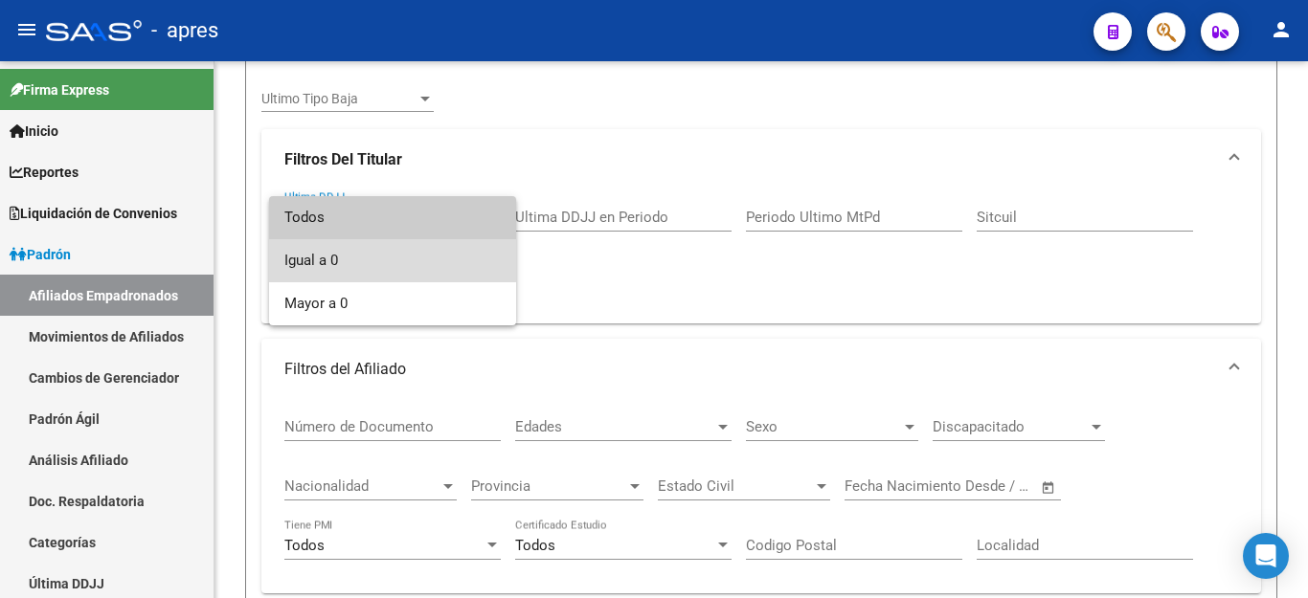
click at [295, 253] on span "Igual a 0" at bounding box center [392, 260] width 216 height 43
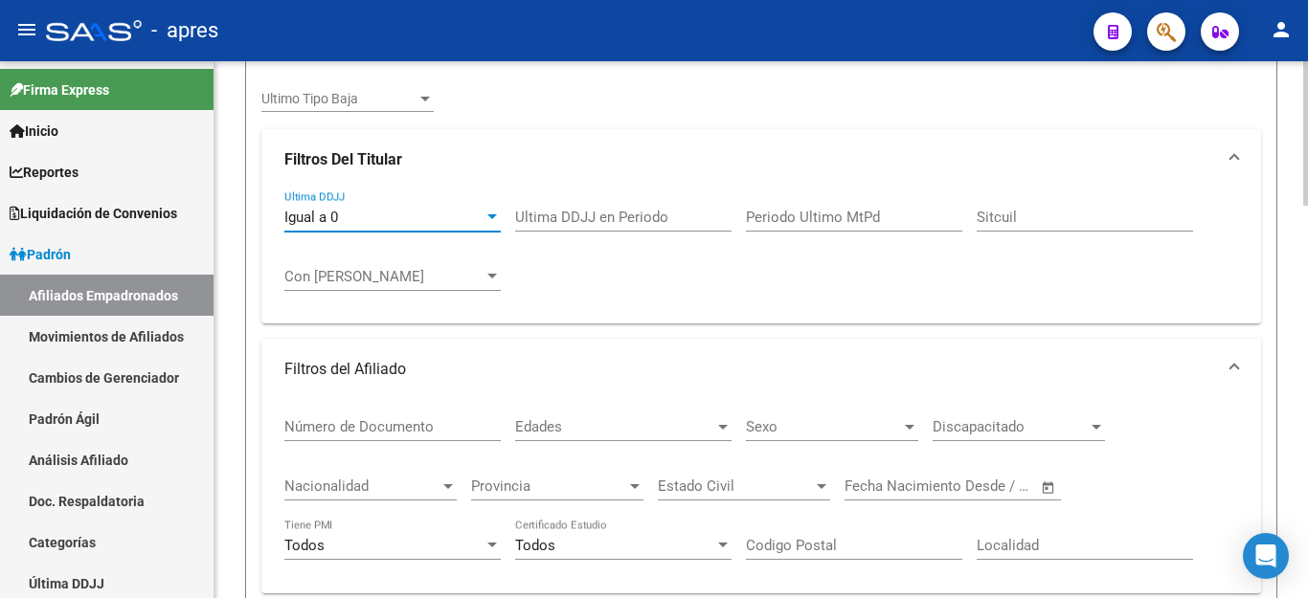
click at [550, 217] on input "Ultima DDJJ en Periodo" at bounding box center [623, 217] width 216 height 17
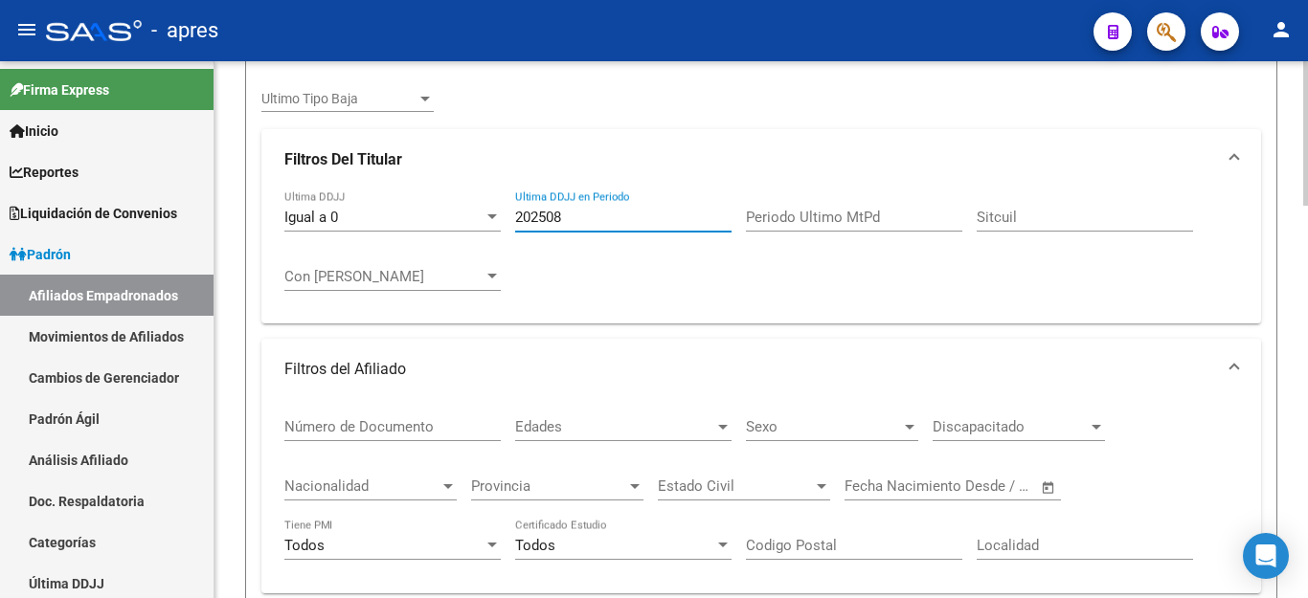
type input "202508"
click at [562, 275] on div "Igual a 0 Ultima DDJJ 202508 Ultima DDJJ en Periodo Periodo Ultimo MtPd Sitcuil…" at bounding box center [761, 250] width 954 height 119
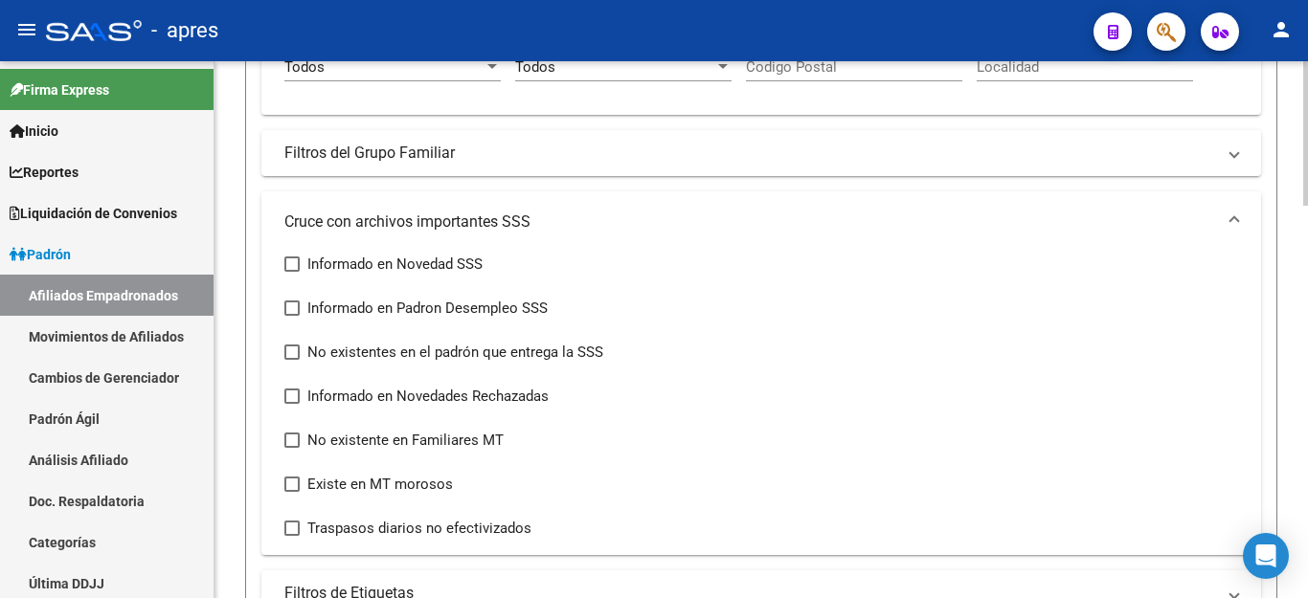
scroll to position [1178, 0]
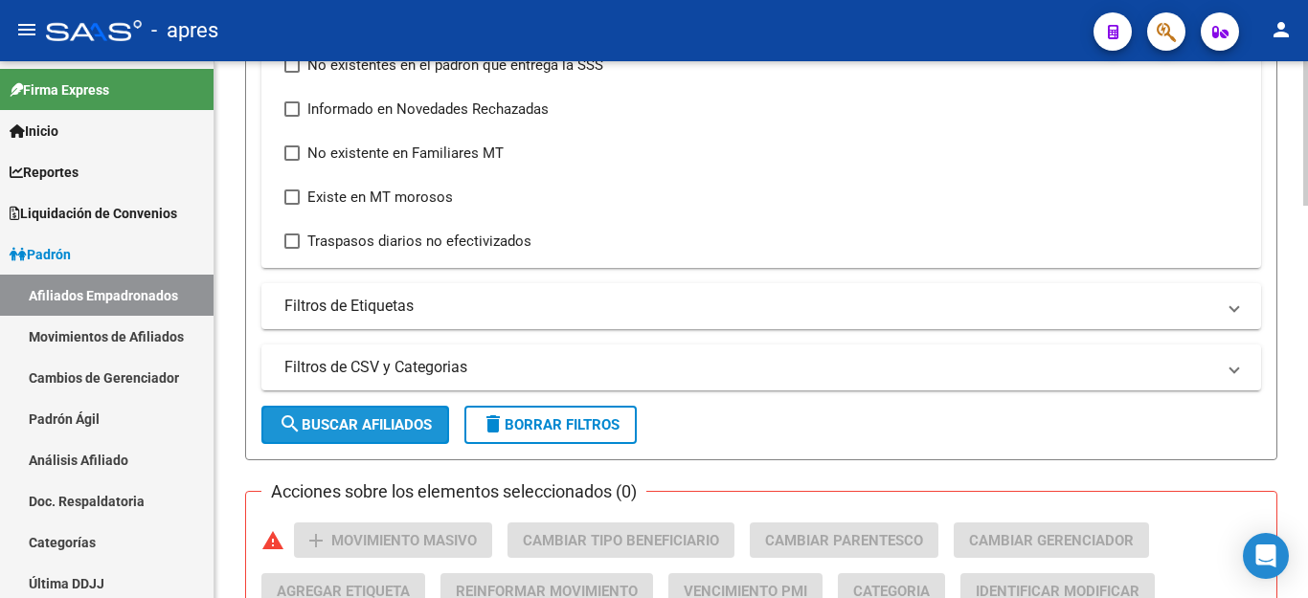
click at [350, 419] on span "search Buscar Afiliados" at bounding box center [355, 425] width 153 height 17
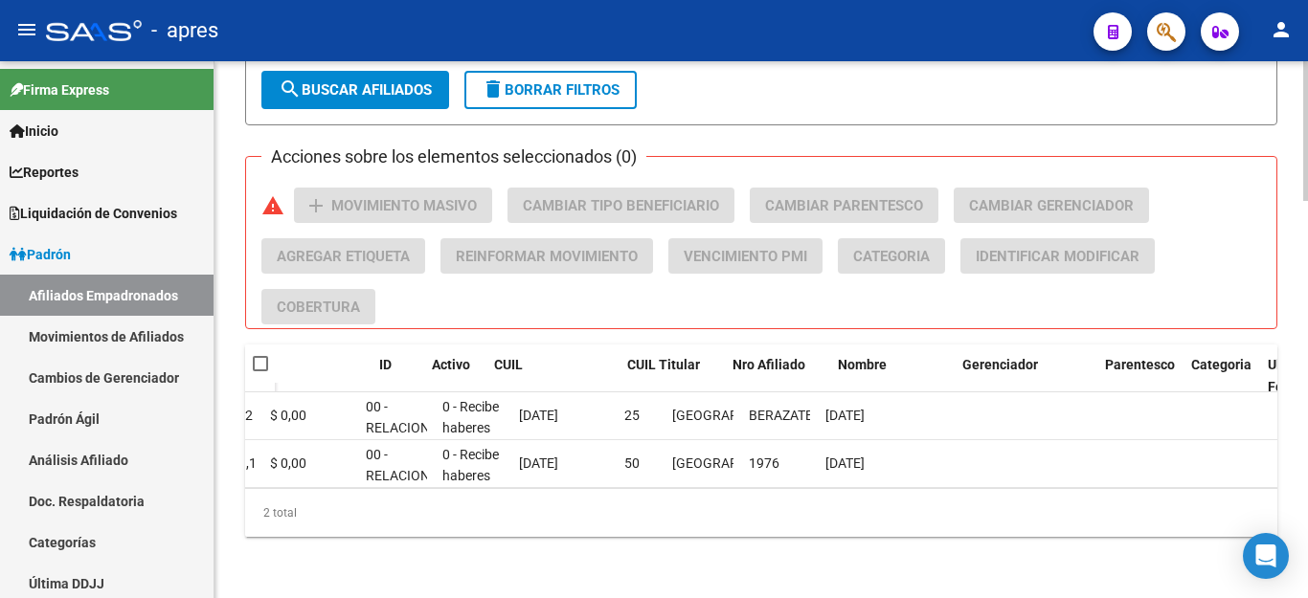
scroll to position [0, 0]
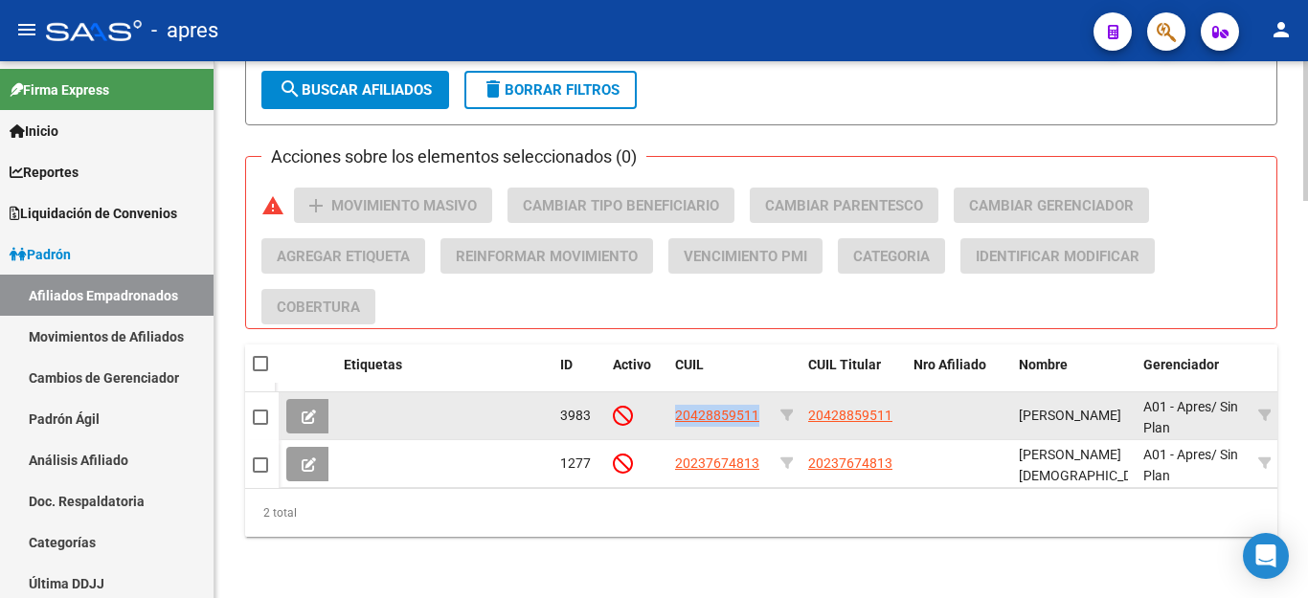
drag, startPoint x: 677, startPoint y: 402, endPoint x: 772, endPoint y: 401, distance: 94.8
click at [772, 401] on datatable-body-cell "20428859511" at bounding box center [719, 416] width 105 height 47
drag, startPoint x: 807, startPoint y: 403, endPoint x: 925, endPoint y: 411, distance: 118.0
copy div "20428859511"
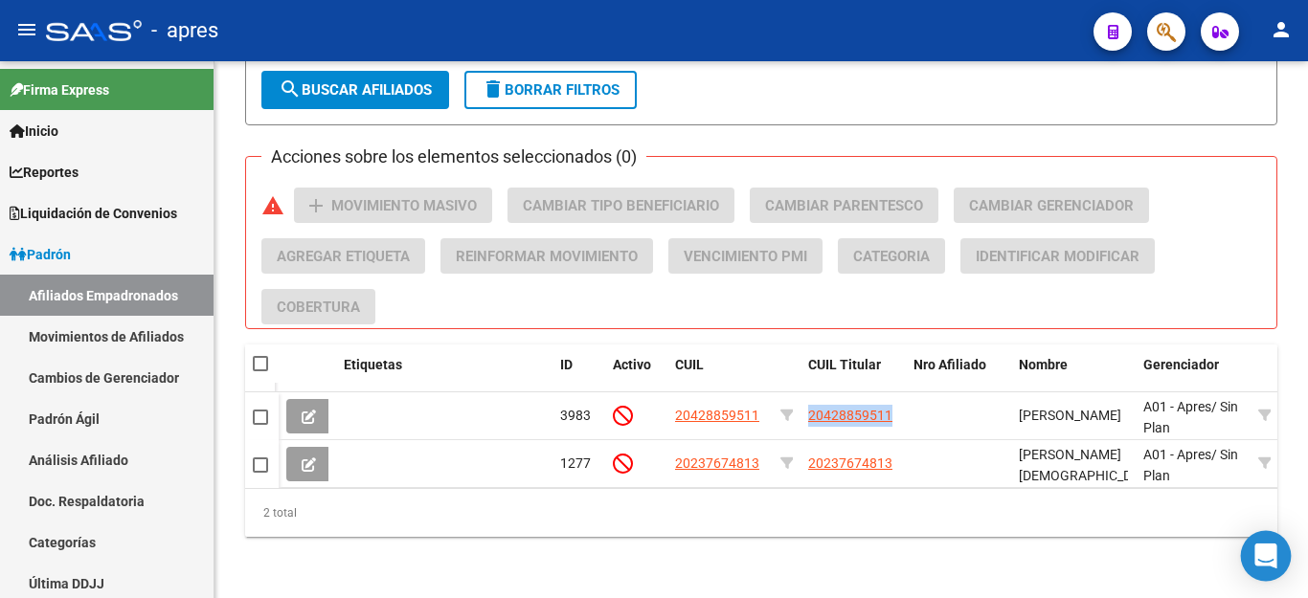
click at [1246, 553] on div "Open Intercom Messenger" at bounding box center [1266, 556] width 51 height 51
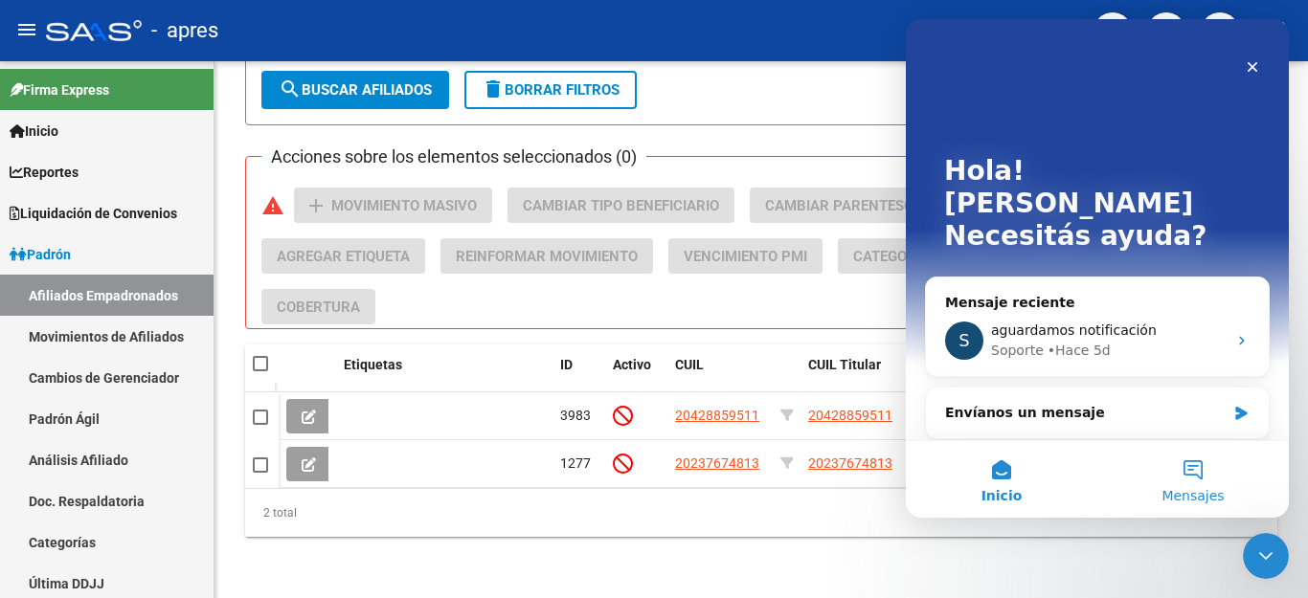
click at [1186, 462] on button "Mensajes" at bounding box center [1193, 479] width 192 height 77
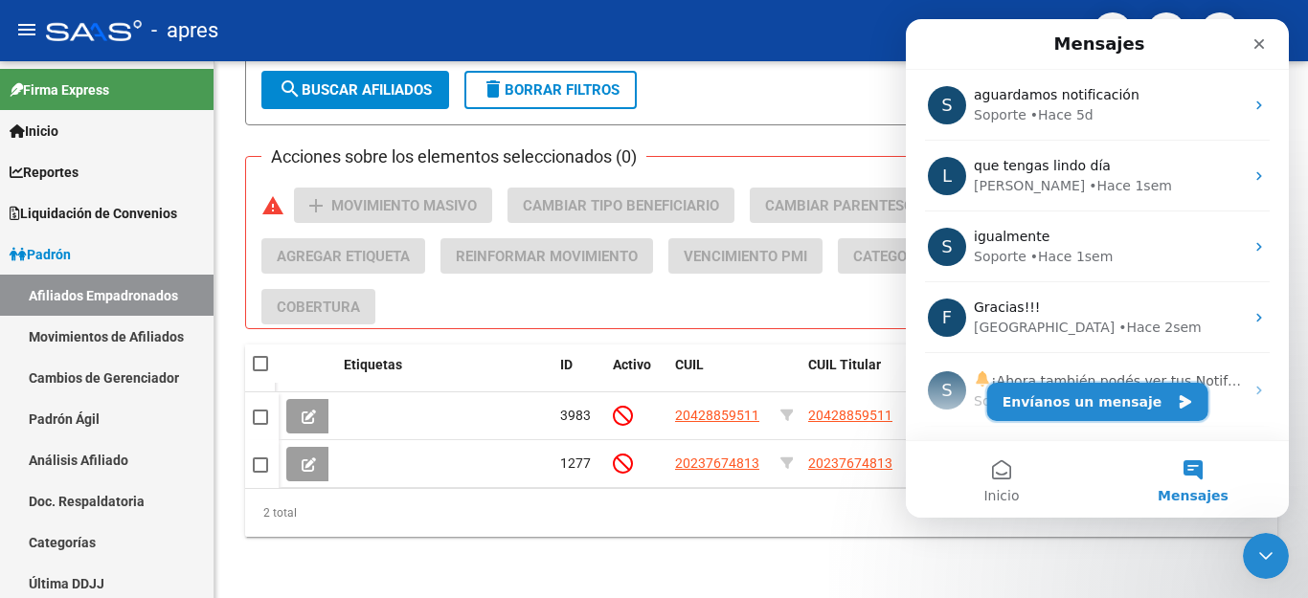
click at [1139, 406] on button "Envíanos un mensaje" at bounding box center [1097, 402] width 221 height 38
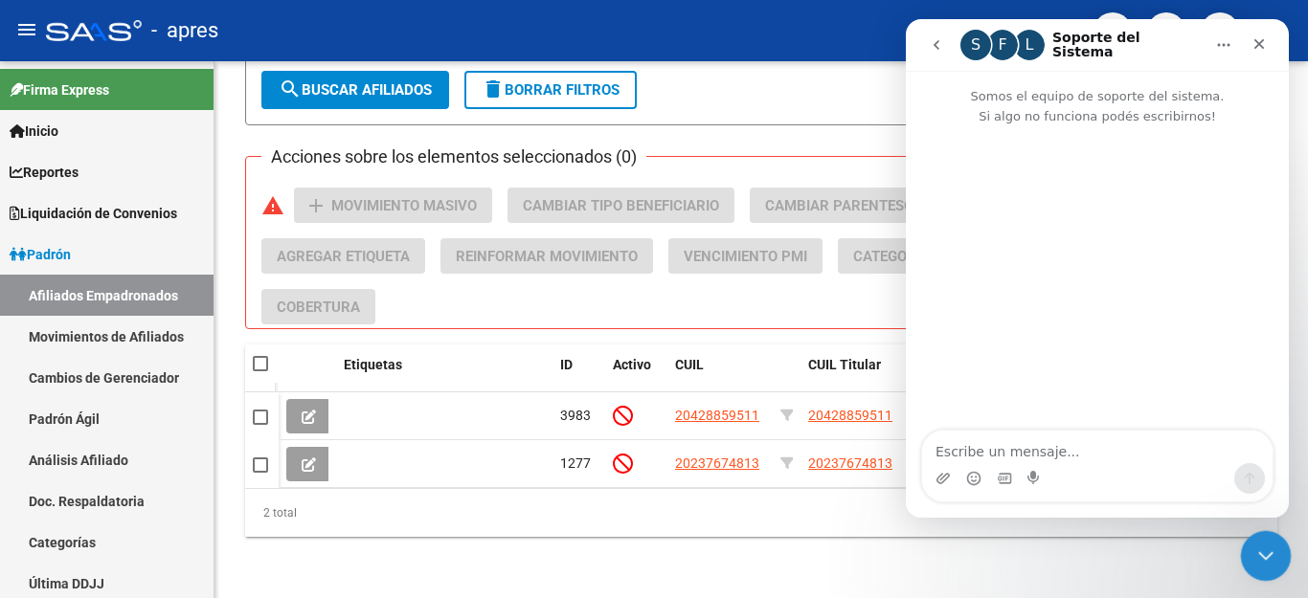
click at [1240, 549] on div "Cerrar Intercom Messenger" at bounding box center [1263, 553] width 46 height 46
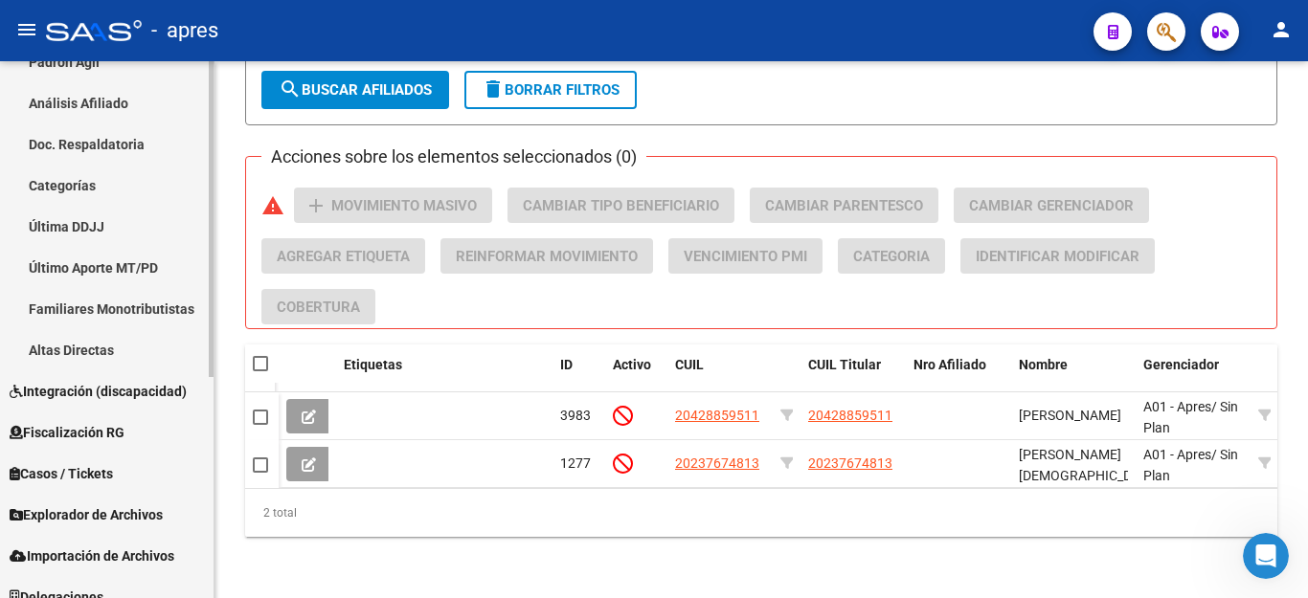
scroll to position [376, 0]
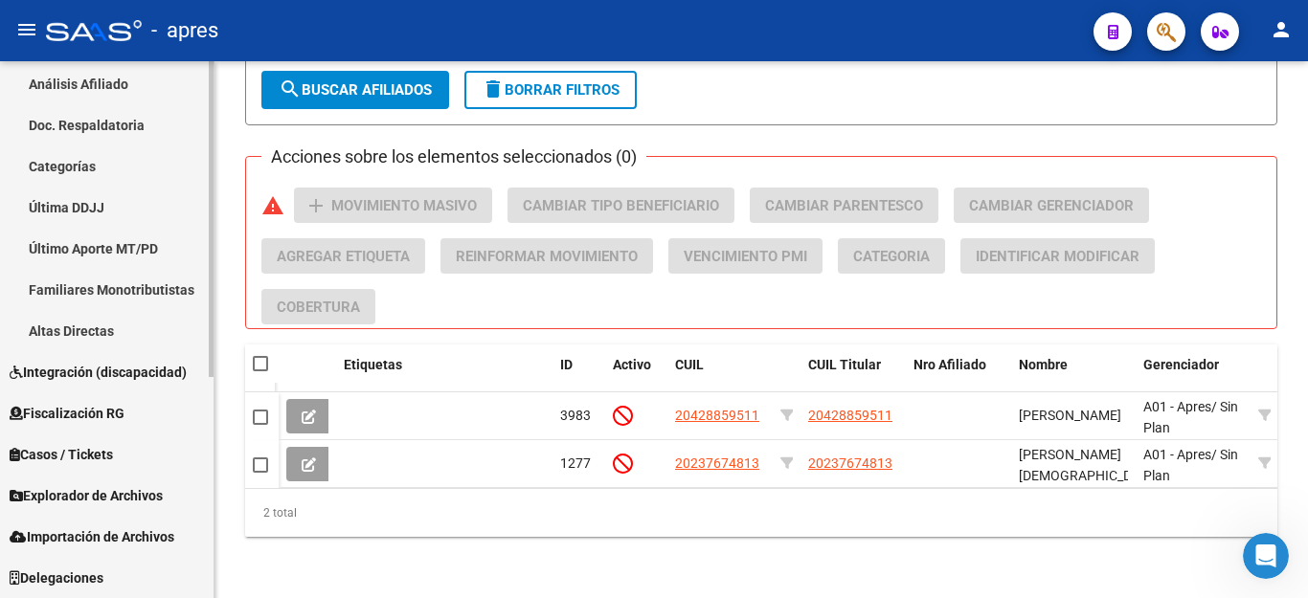
click at [94, 488] on span "Explorador de Archivos" at bounding box center [86, 495] width 153 height 21
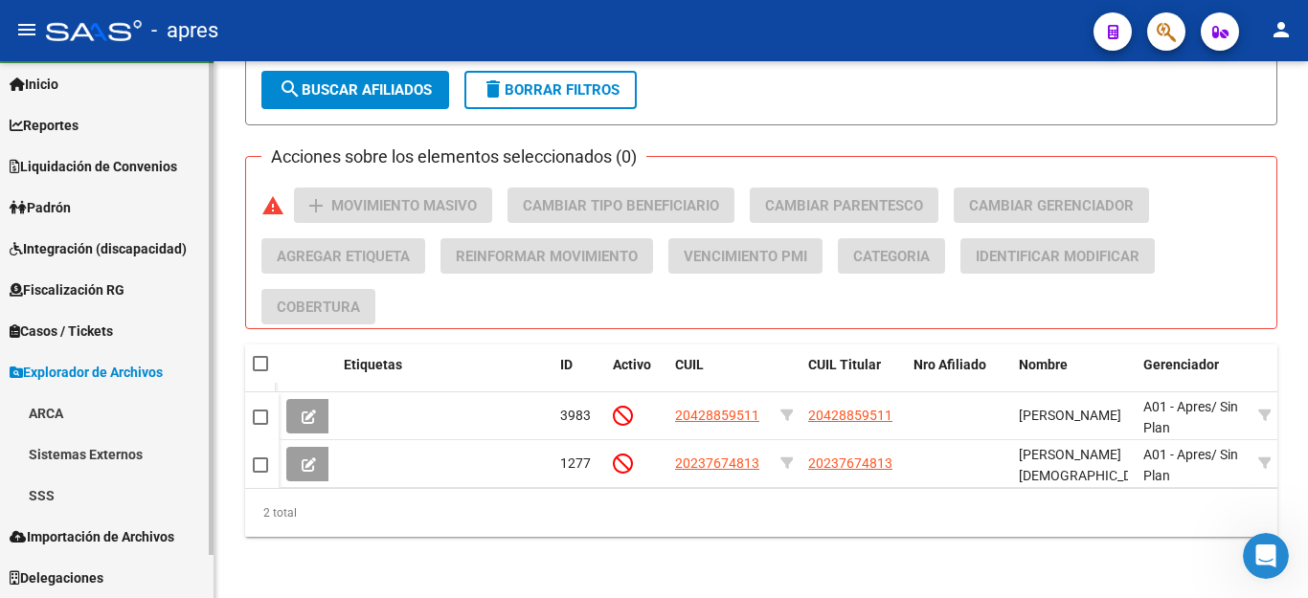
scroll to position [47, 0]
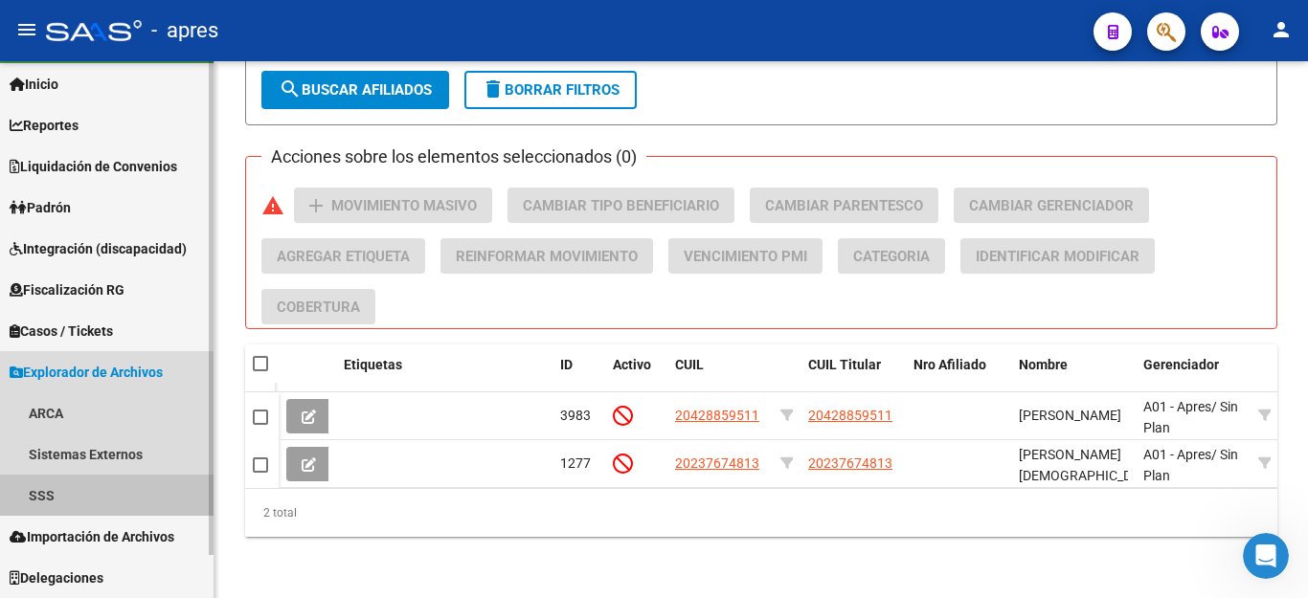
click at [40, 500] on link "SSS" at bounding box center [107, 495] width 214 height 41
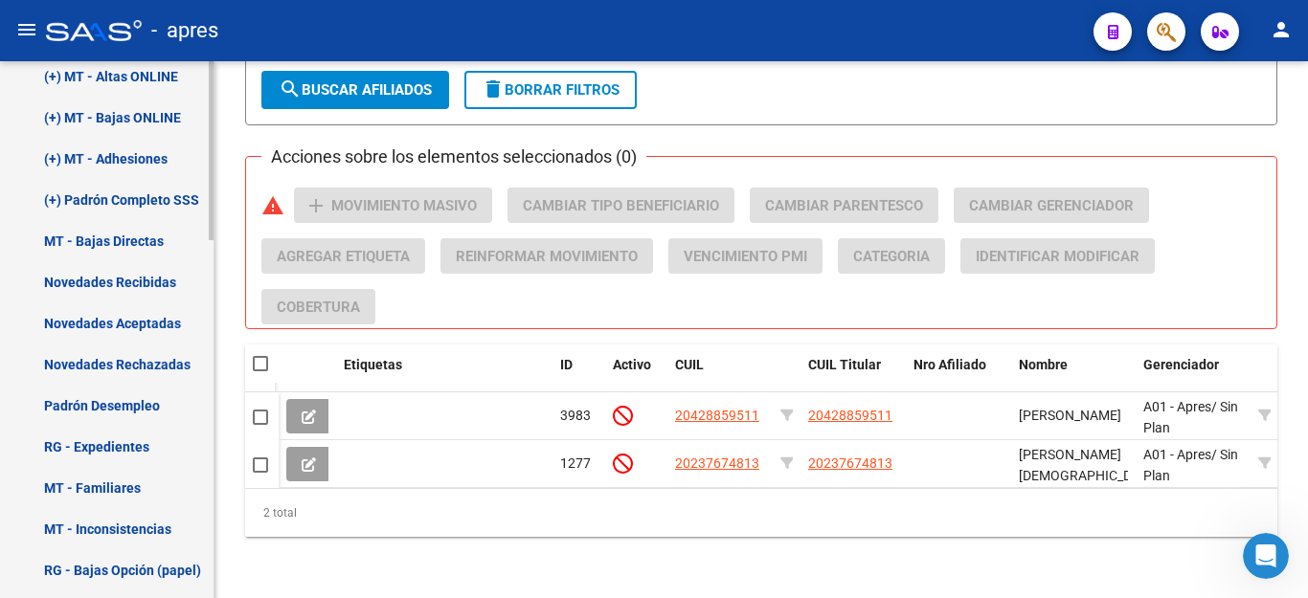
scroll to position [717, 0]
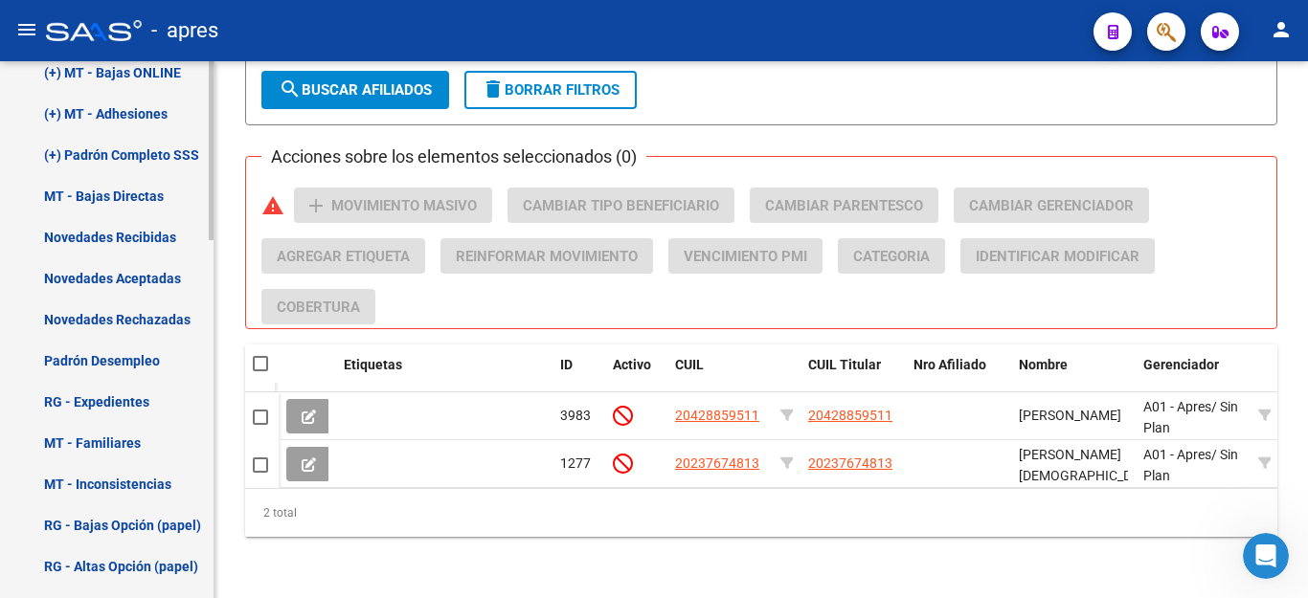
click at [102, 271] on link "Novedades Aceptadas" at bounding box center [107, 278] width 214 height 41
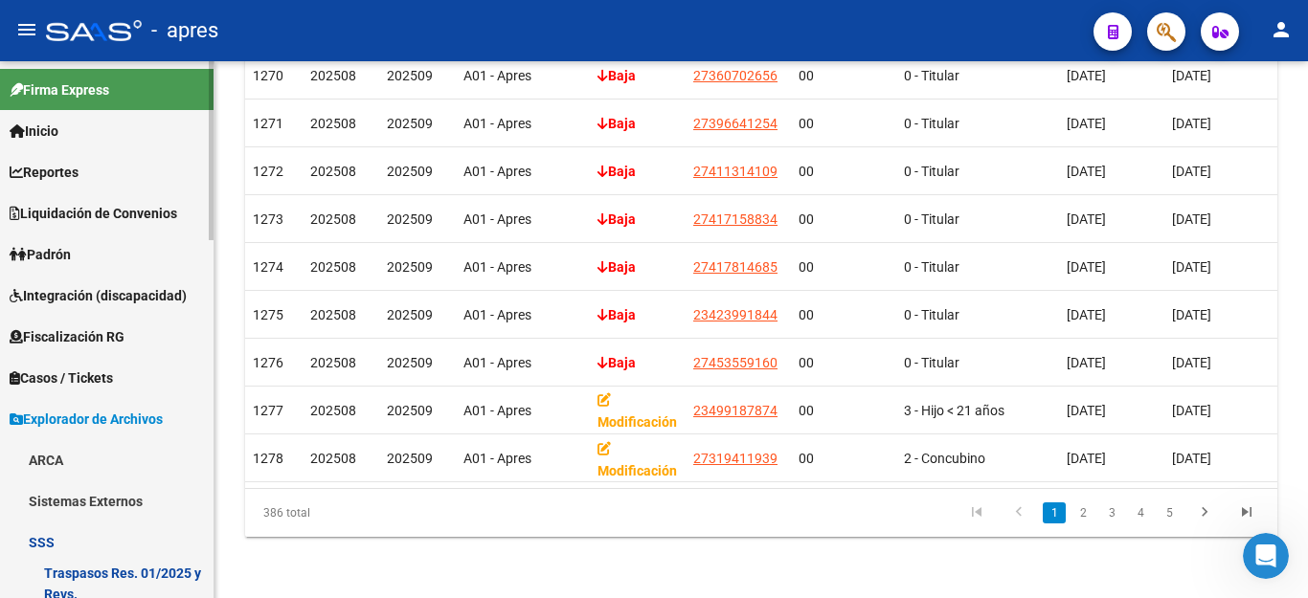
click at [114, 206] on span "Liquidación de Convenios" at bounding box center [94, 213] width 168 height 21
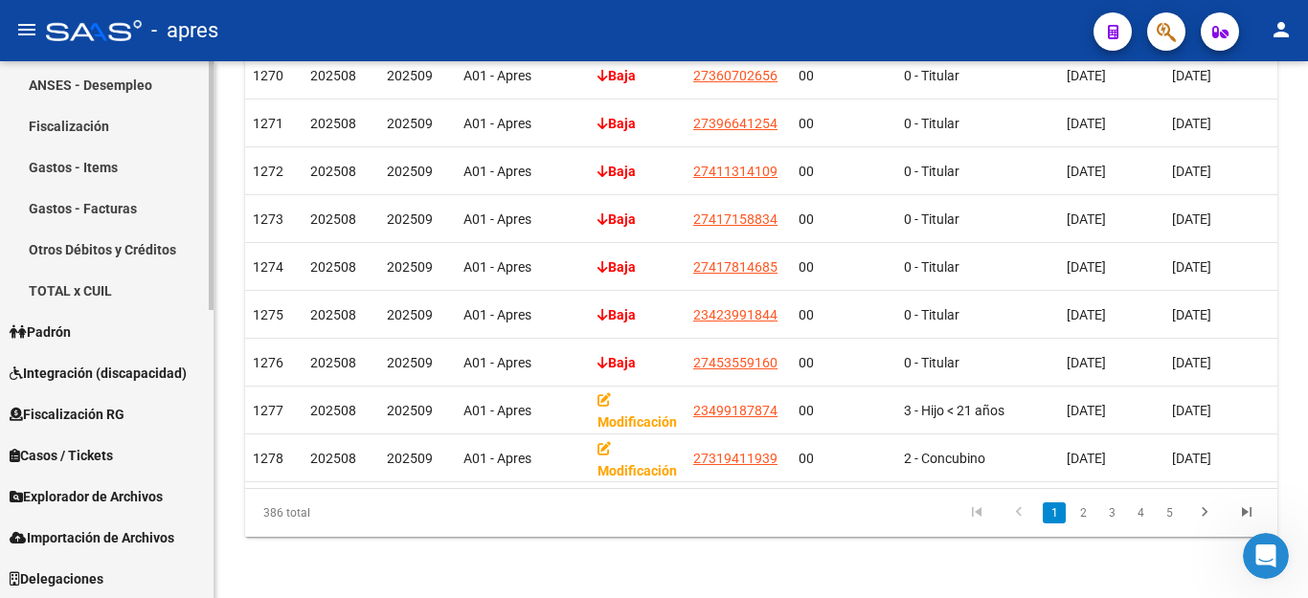
scroll to position [623, 0]
click at [84, 330] on link "Padrón" at bounding box center [107, 330] width 214 height 41
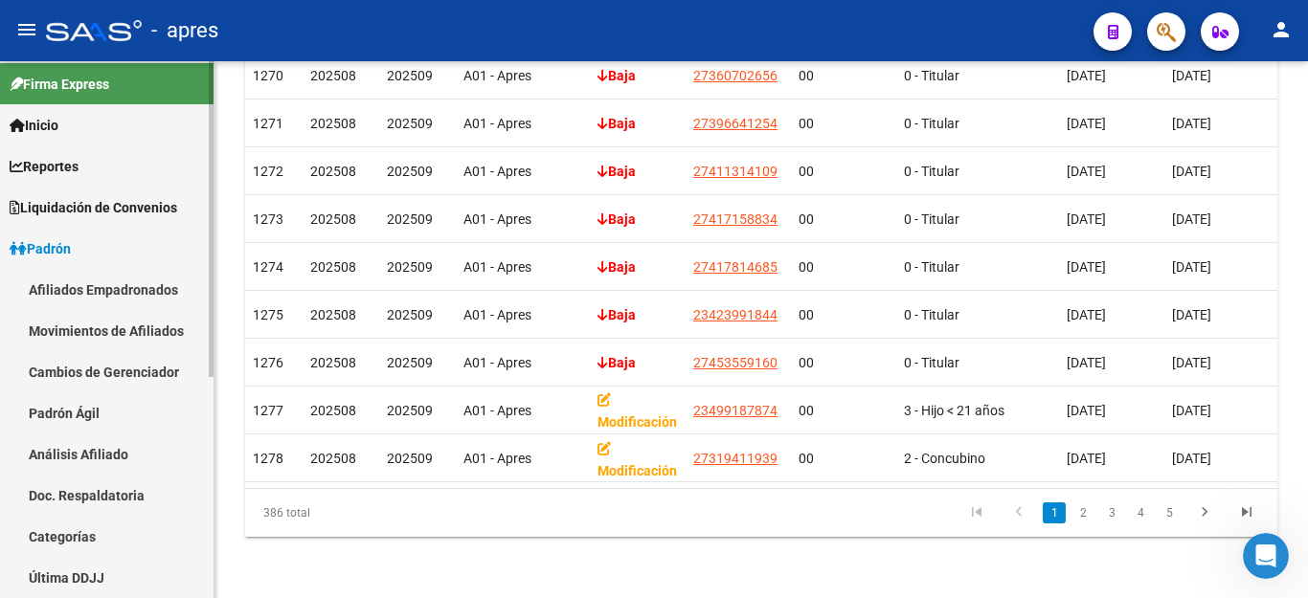
scroll to position [0, 0]
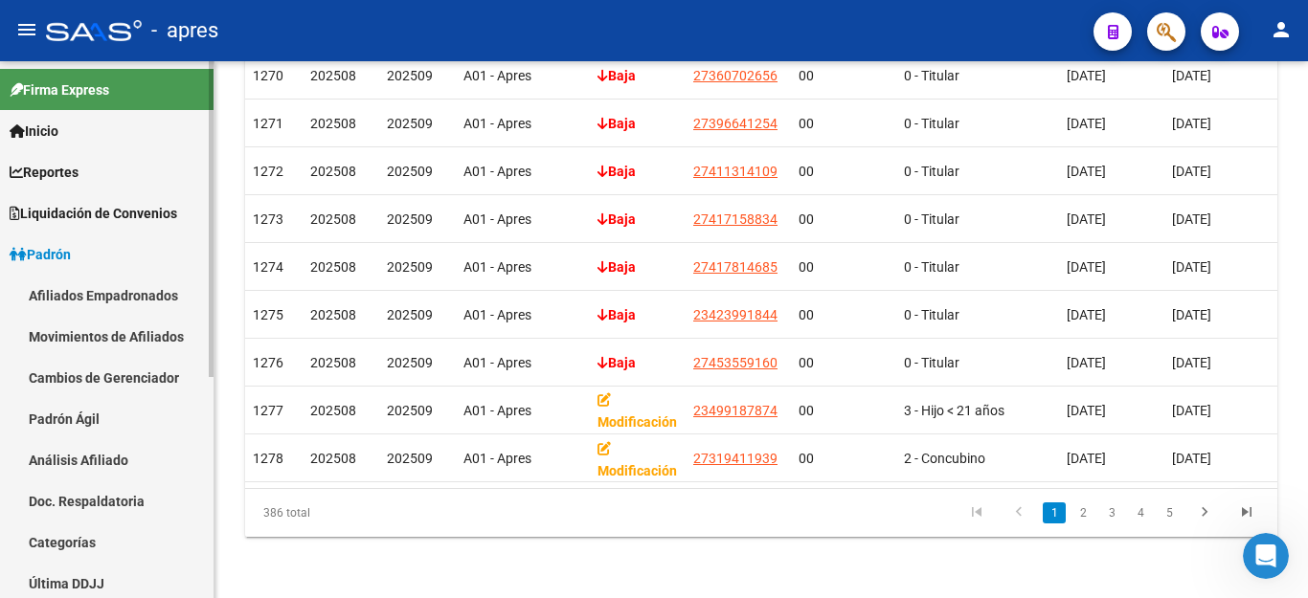
click at [99, 176] on link "Reportes" at bounding box center [107, 171] width 214 height 41
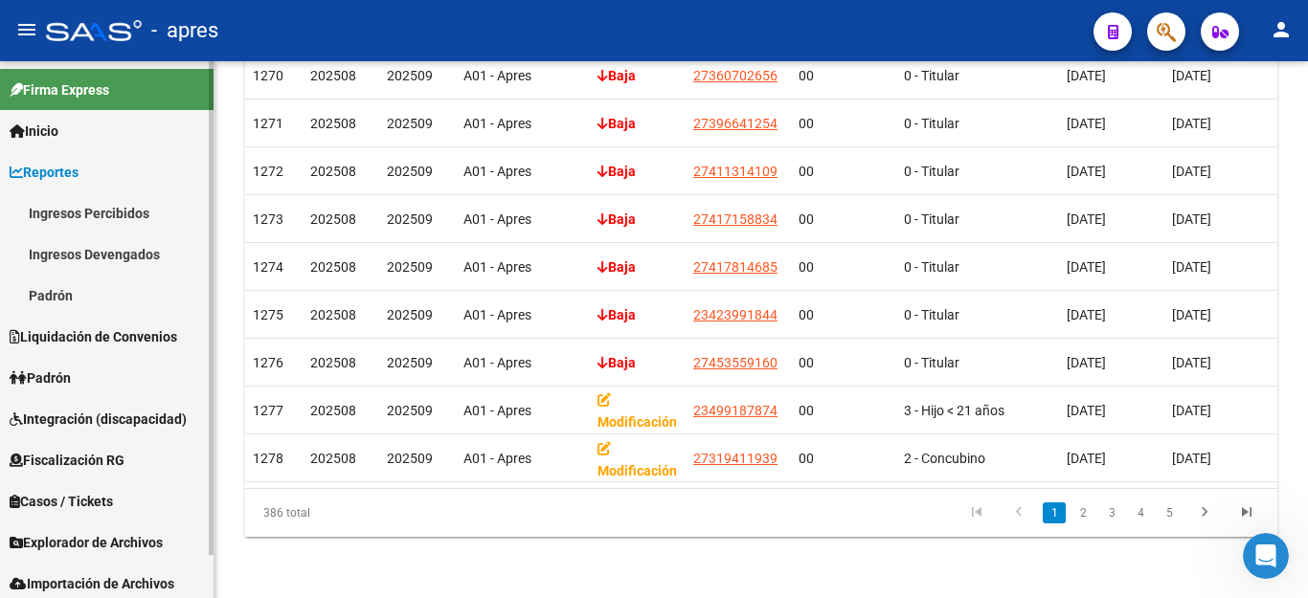
scroll to position [47, 0]
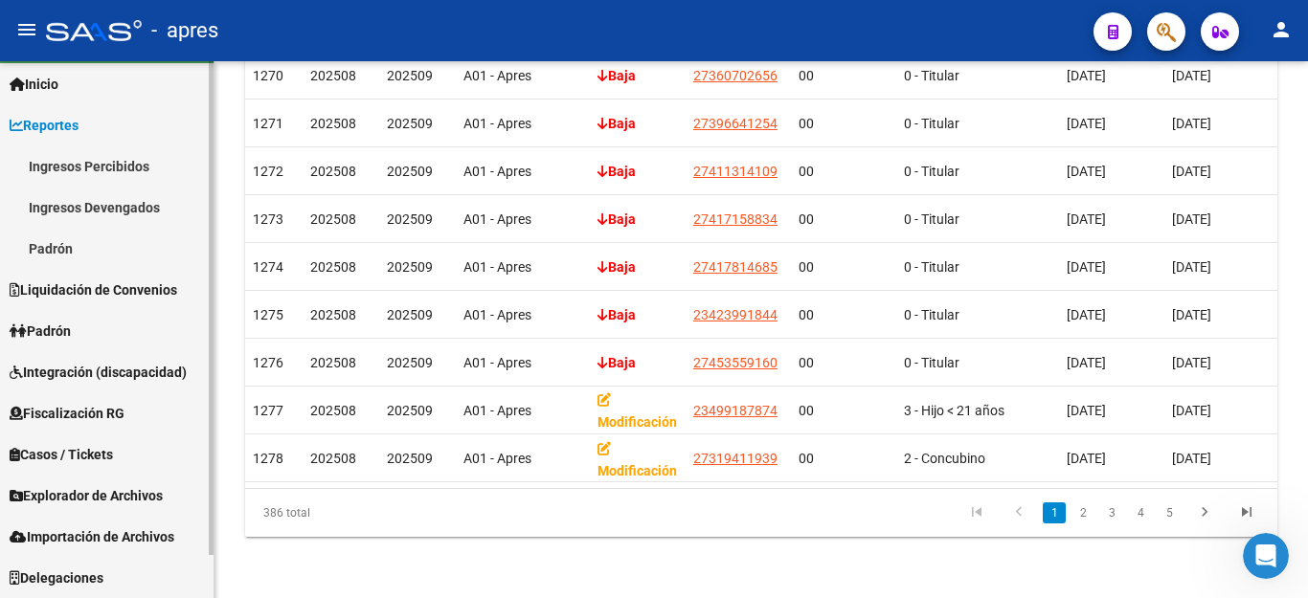
click at [109, 498] on span "Explorador de Archivos" at bounding box center [86, 495] width 153 height 21
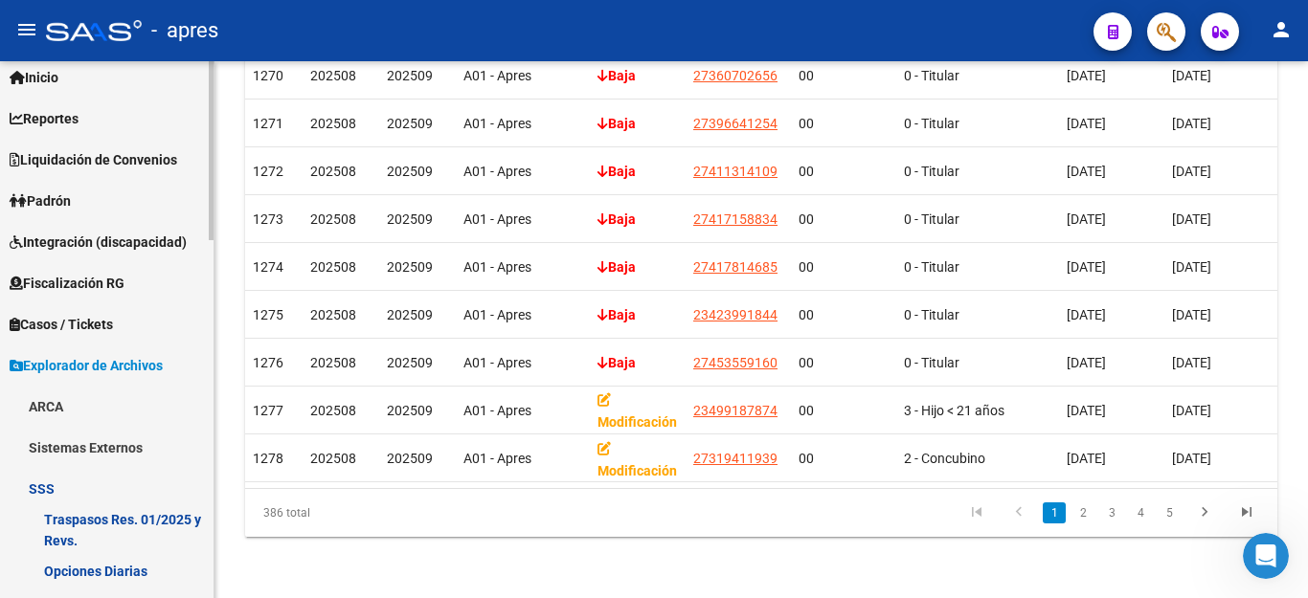
scroll to position [23, 0]
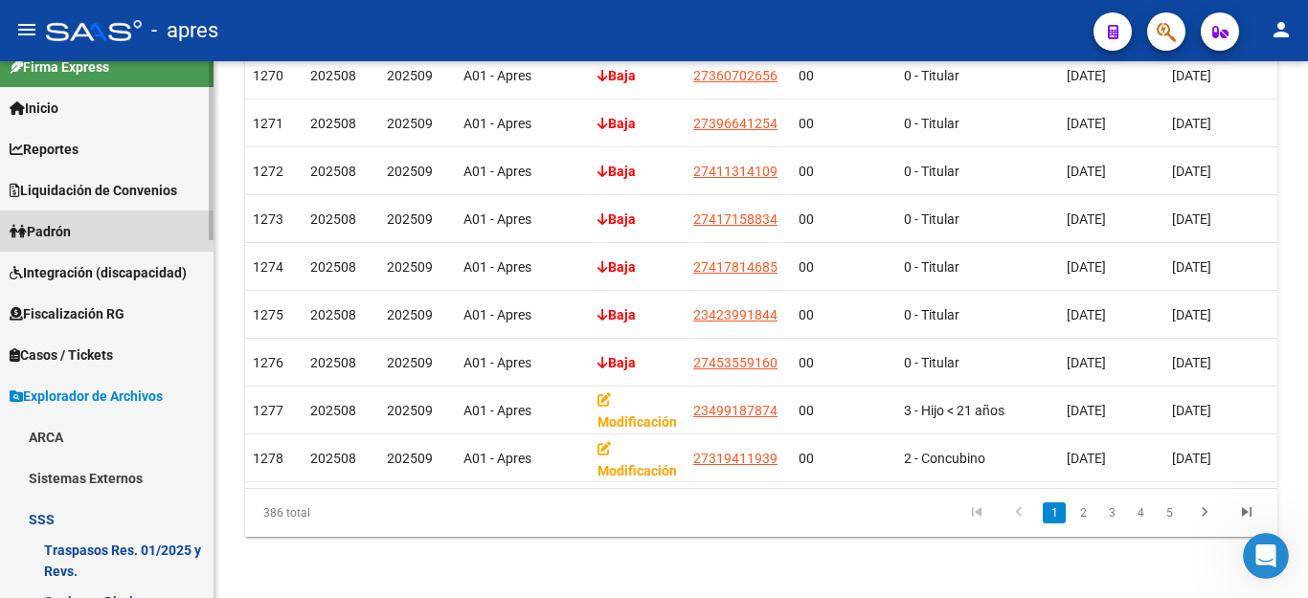
click at [128, 225] on link "Padrón" at bounding box center [107, 231] width 214 height 41
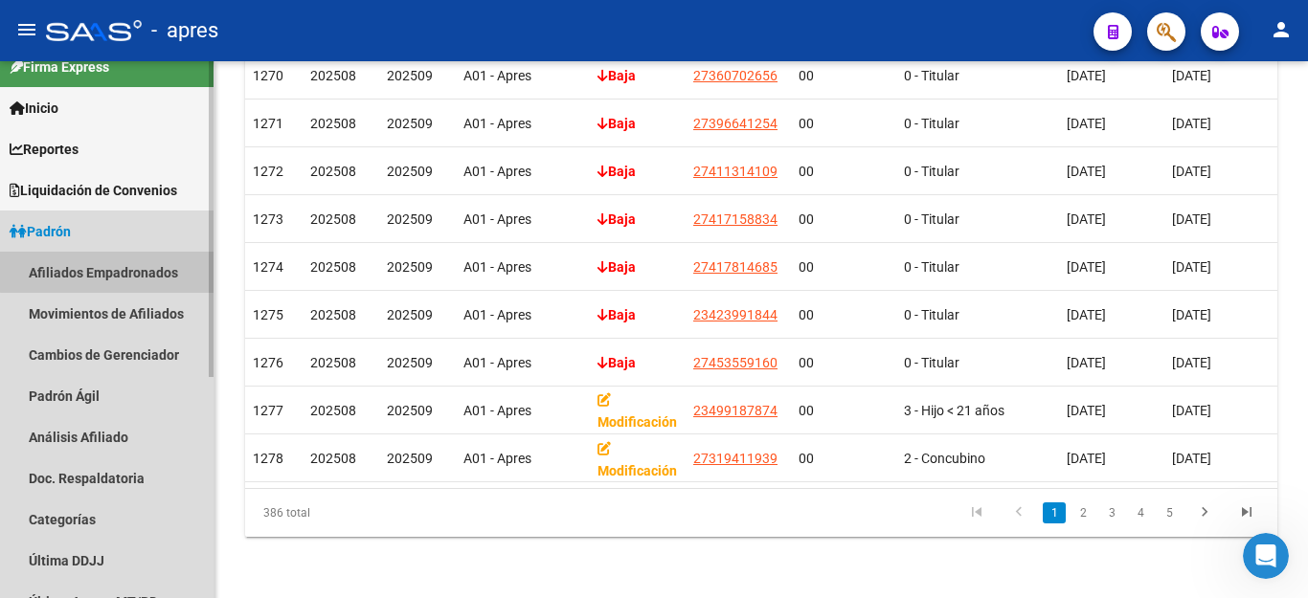
click at [114, 272] on link "Afiliados Empadronados" at bounding box center [107, 272] width 214 height 41
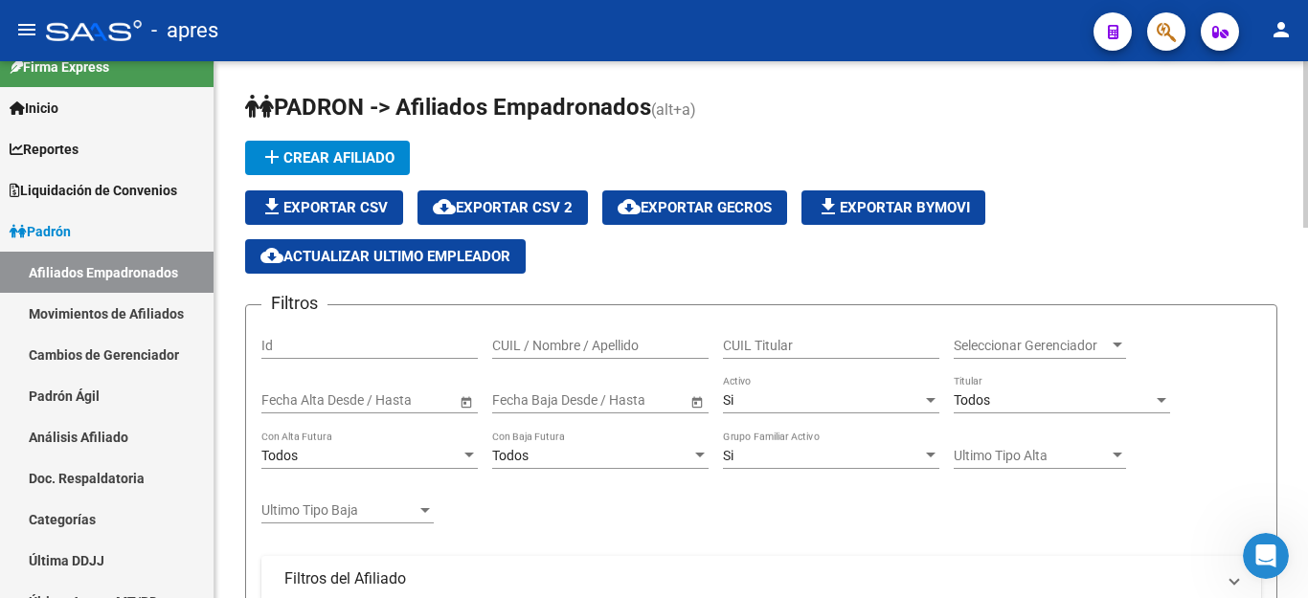
click at [760, 396] on div "Si" at bounding box center [822, 401] width 199 height 16
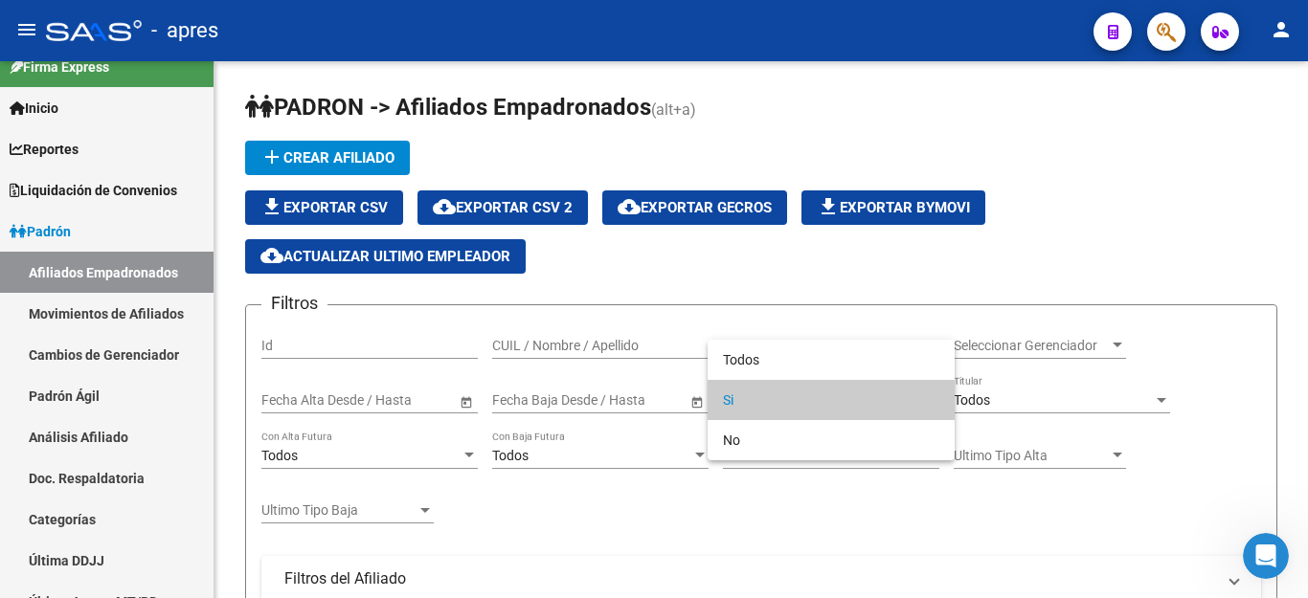
click at [1052, 382] on div at bounding box center [654, 299] width 1308 height 598
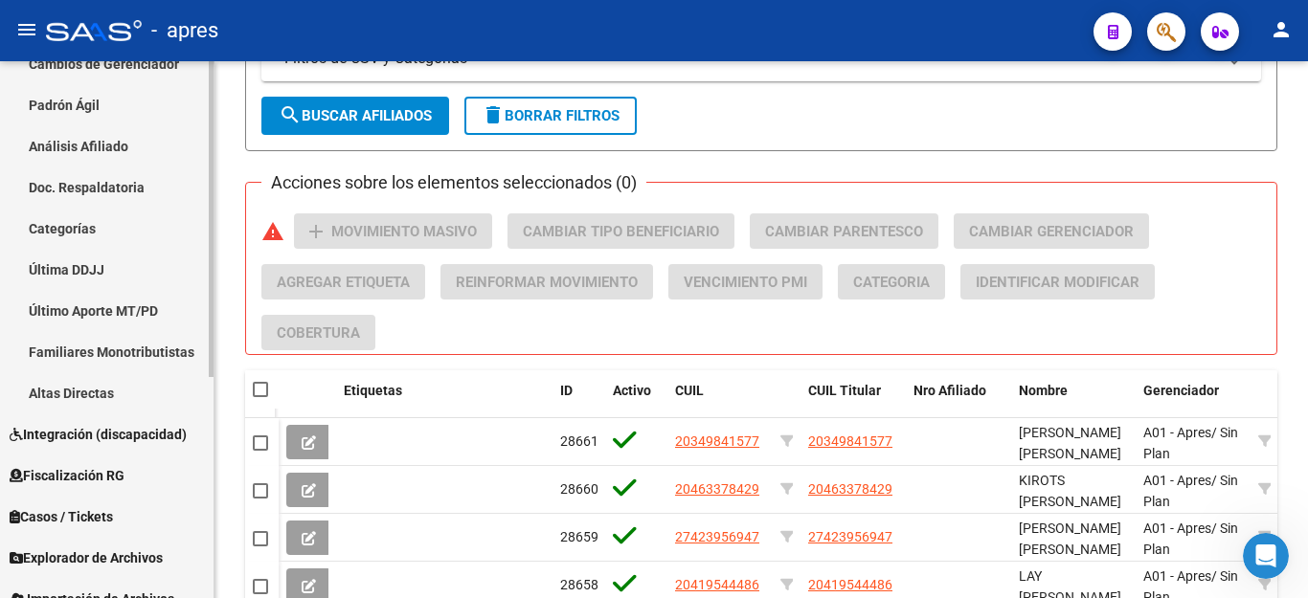
scroll to position [376, 0]
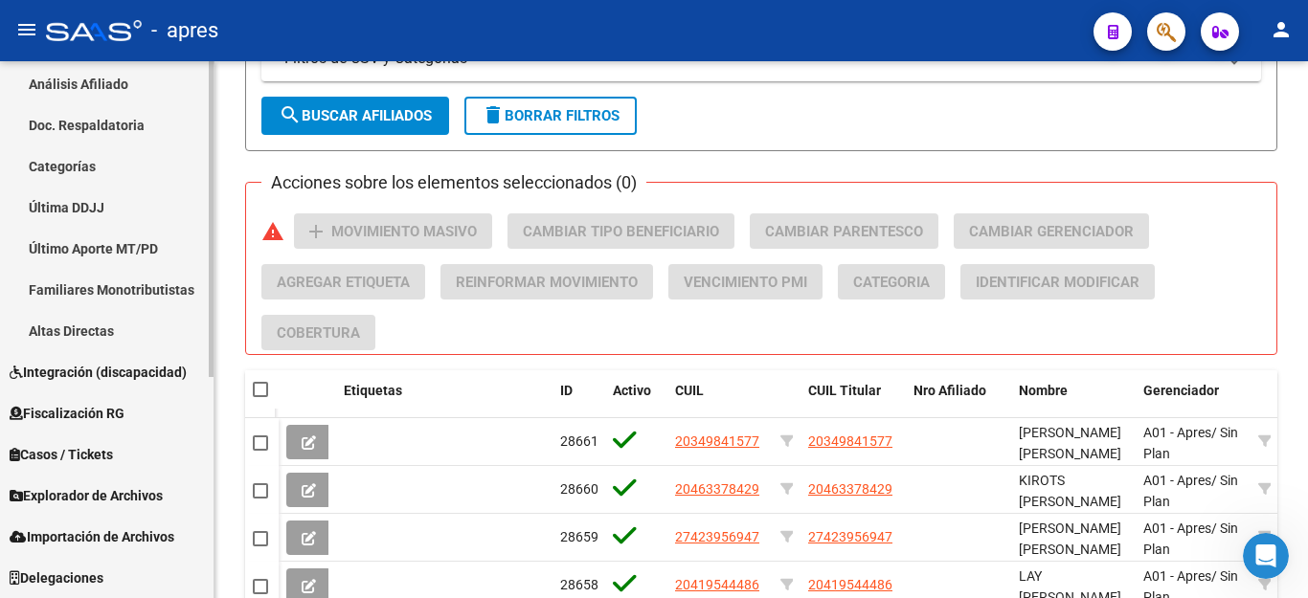
click at [118, 493] on span "Explorador de Archivos" at bounding box center [86, 495] width 153 height 21
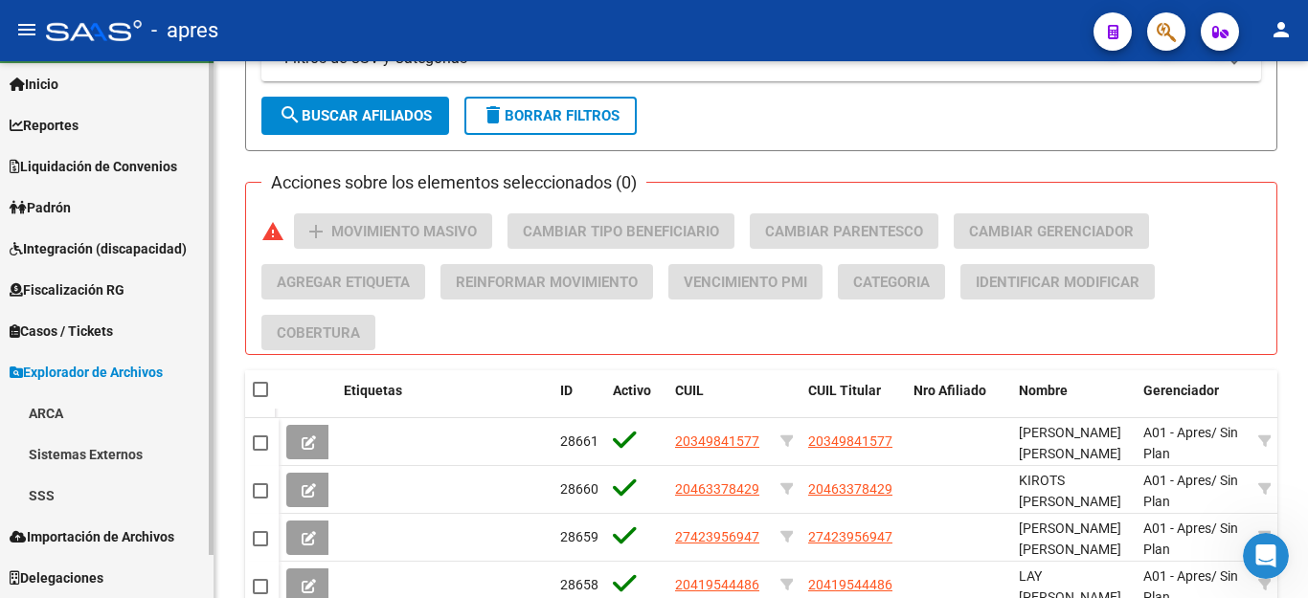
scroll to position [1191, 0]
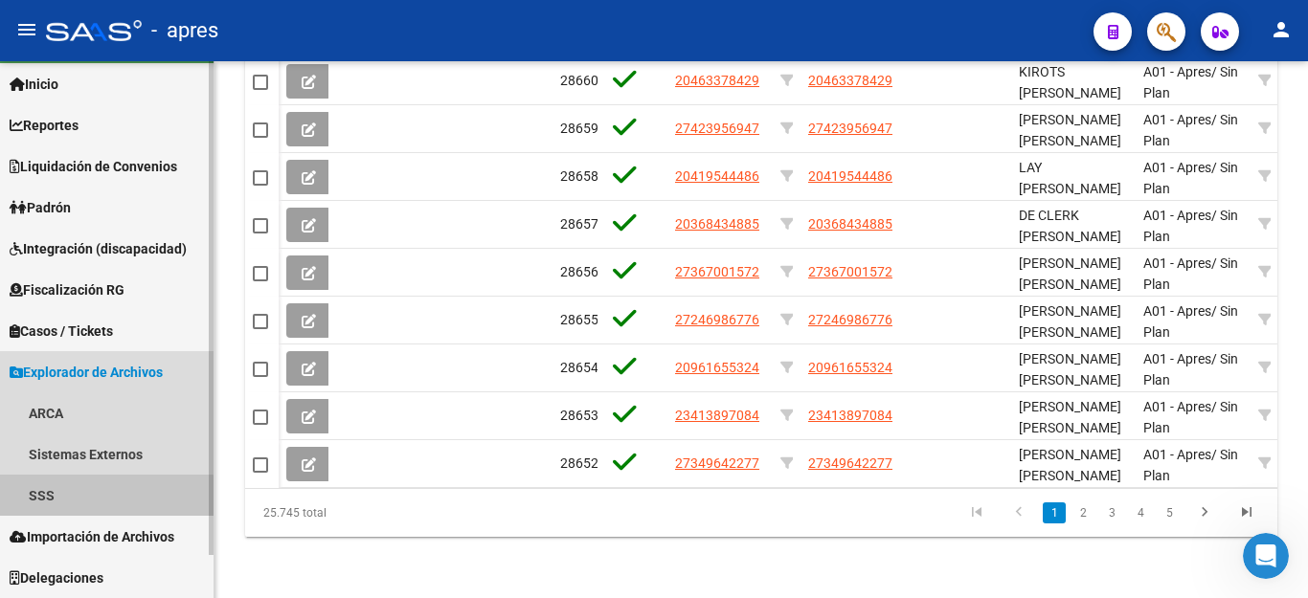
click at [54, 500] on link "SSS" at bounding box center [107, 495] width 214 height 41
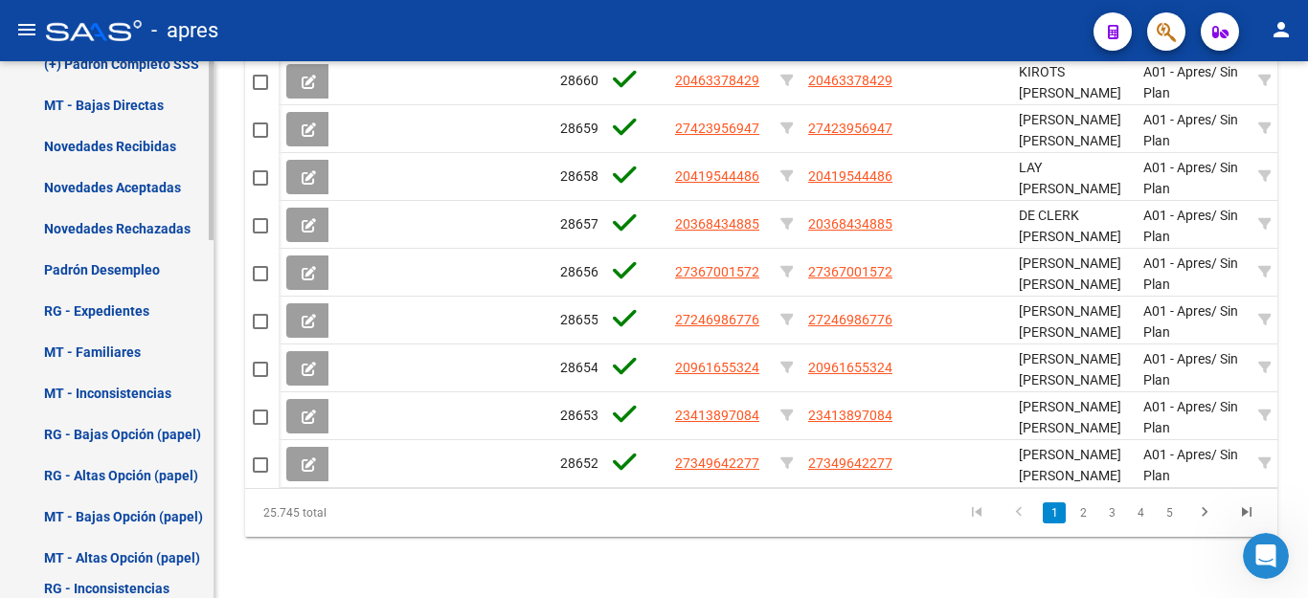
scroll to position [813, 0]
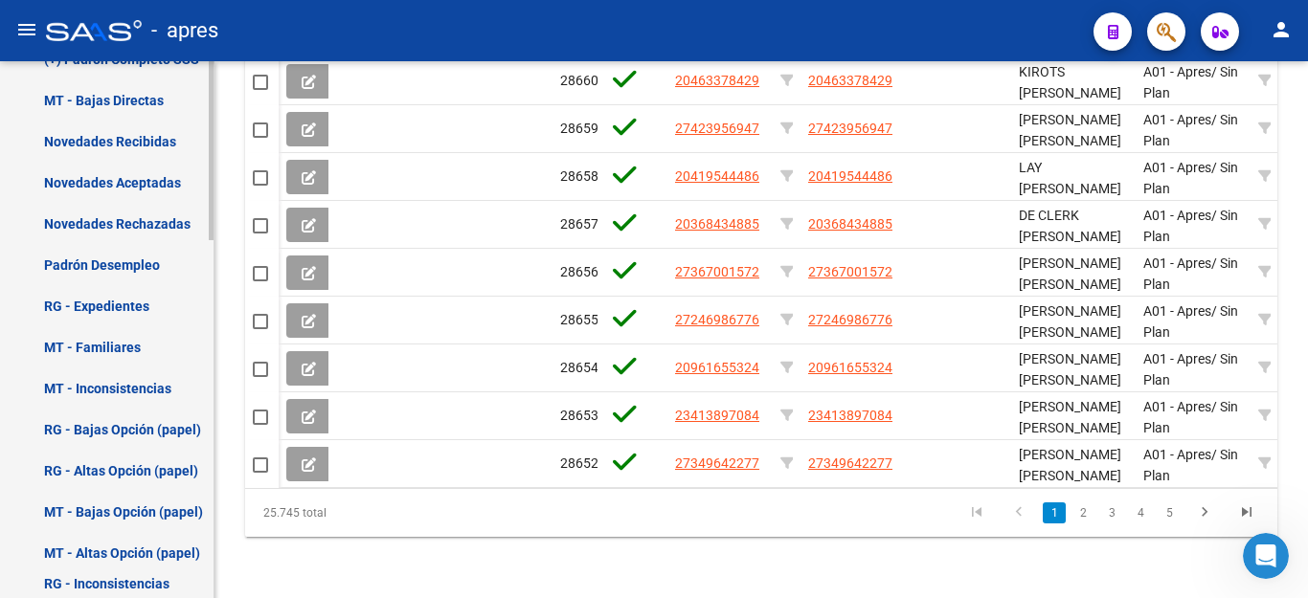
click at [128, 172] on link "Novedades Aceptadas" at bounding box center [107, 182] width 214 height 41
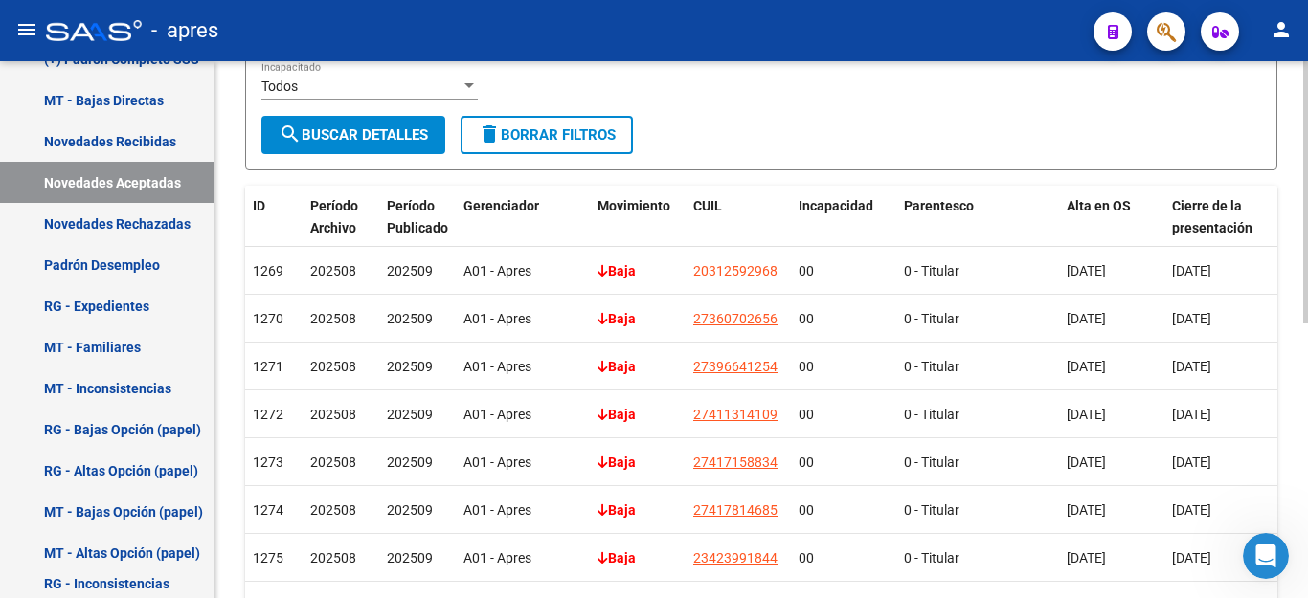
scroll to position [563, 0]
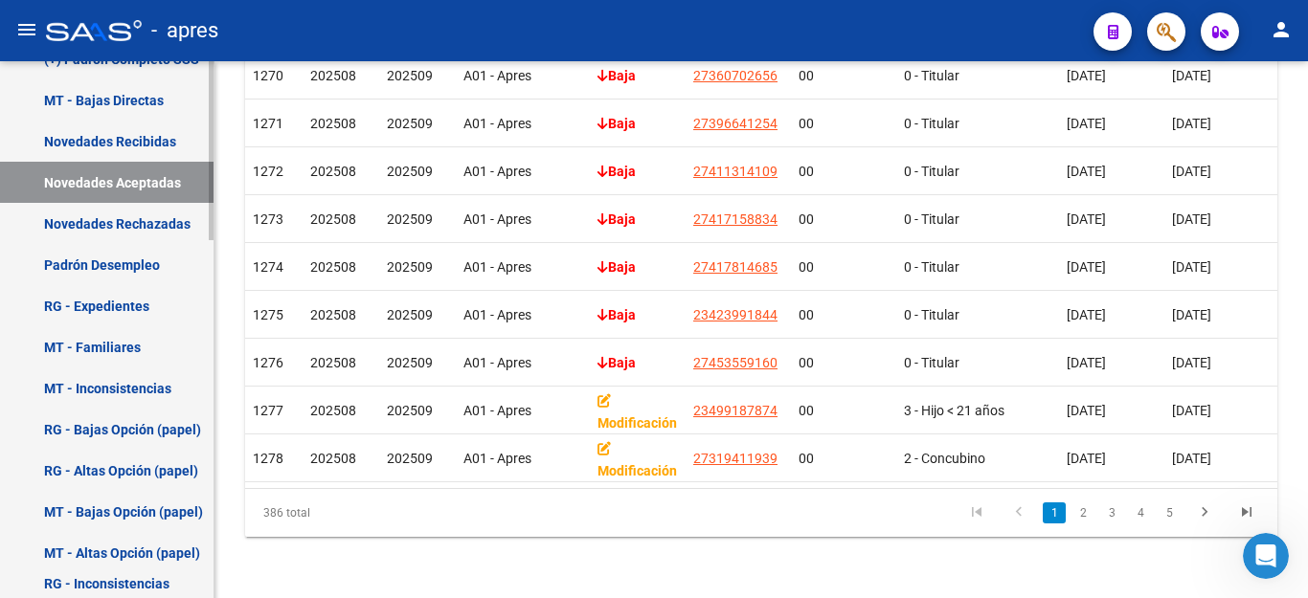
click at [136, 115] on link "MT - Bajas Directas" at bounding box center [107, 99] width 214 height 41
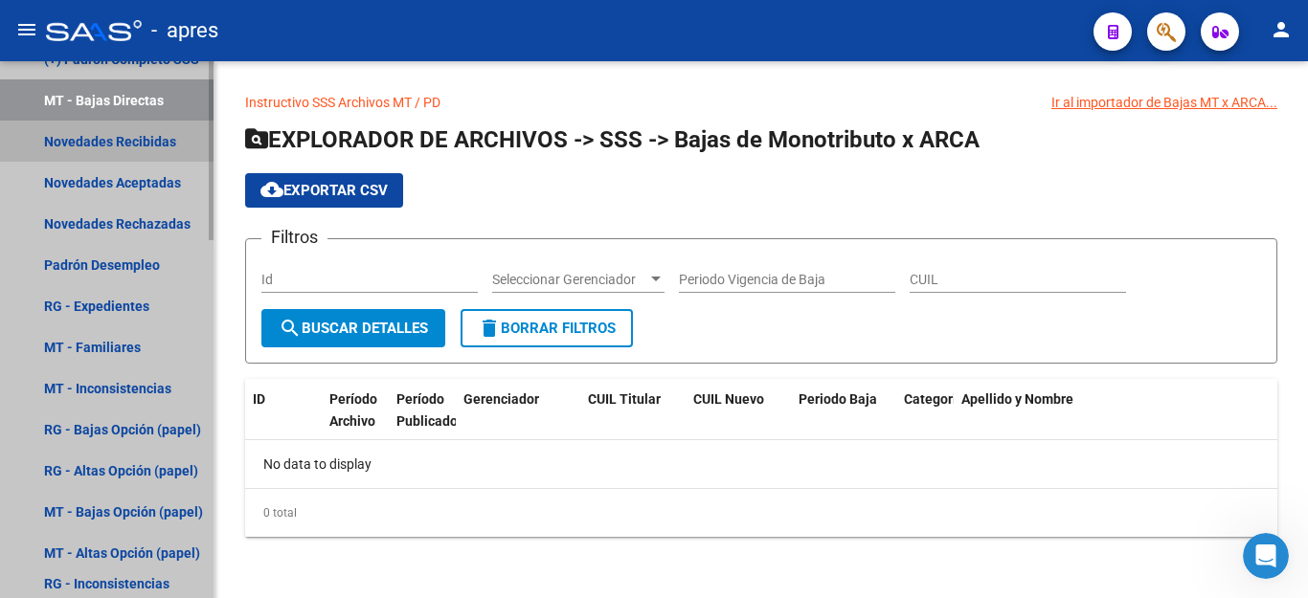
click at [124, 135] on link "Novedades Recibidas" at bounding box center [107, 141] width 214 height 41
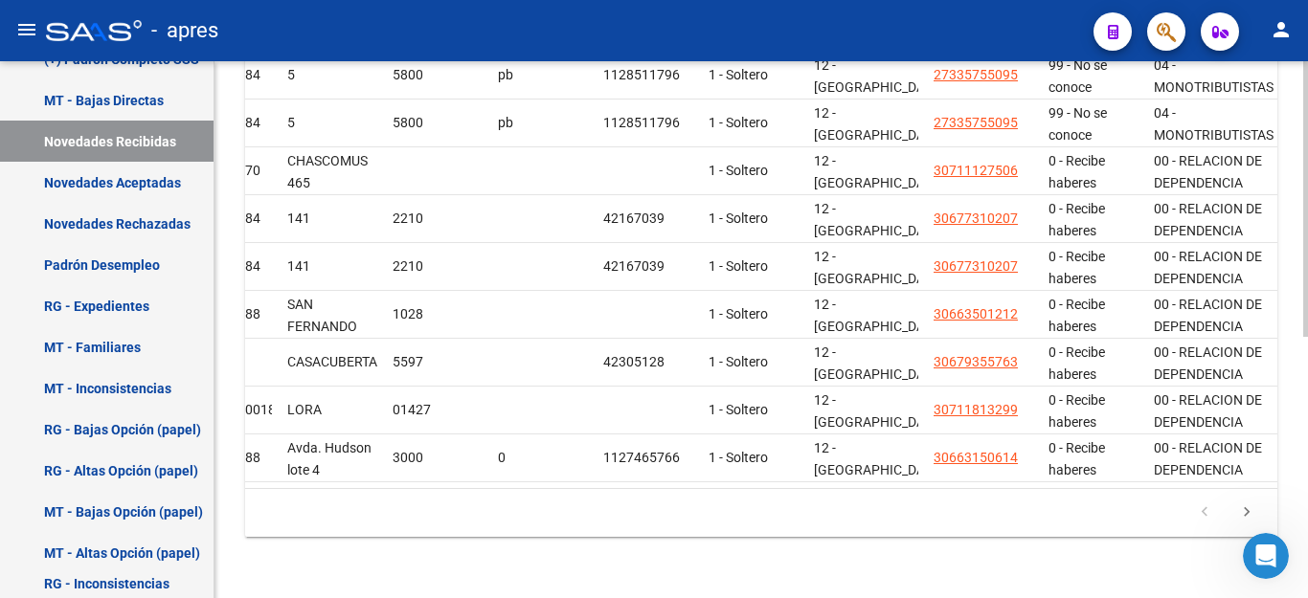
scroll to position [0, 2211]
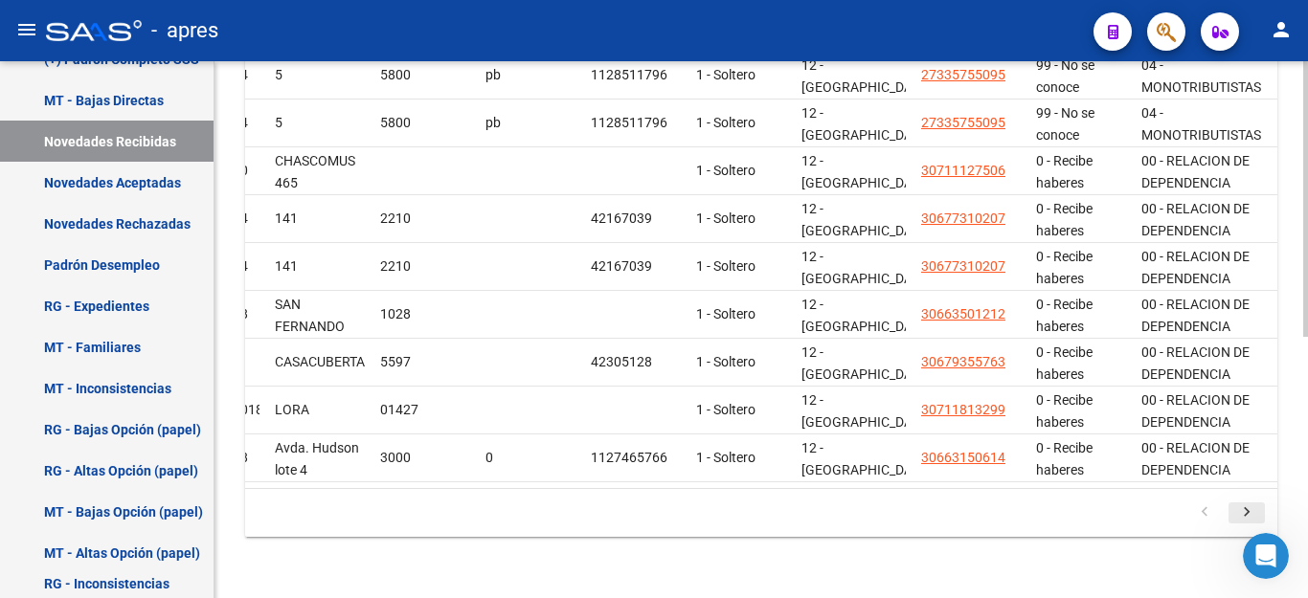
click at [1246, 512] on icon "go to next page" at bounding box center [1246, 515] width 25 height 23
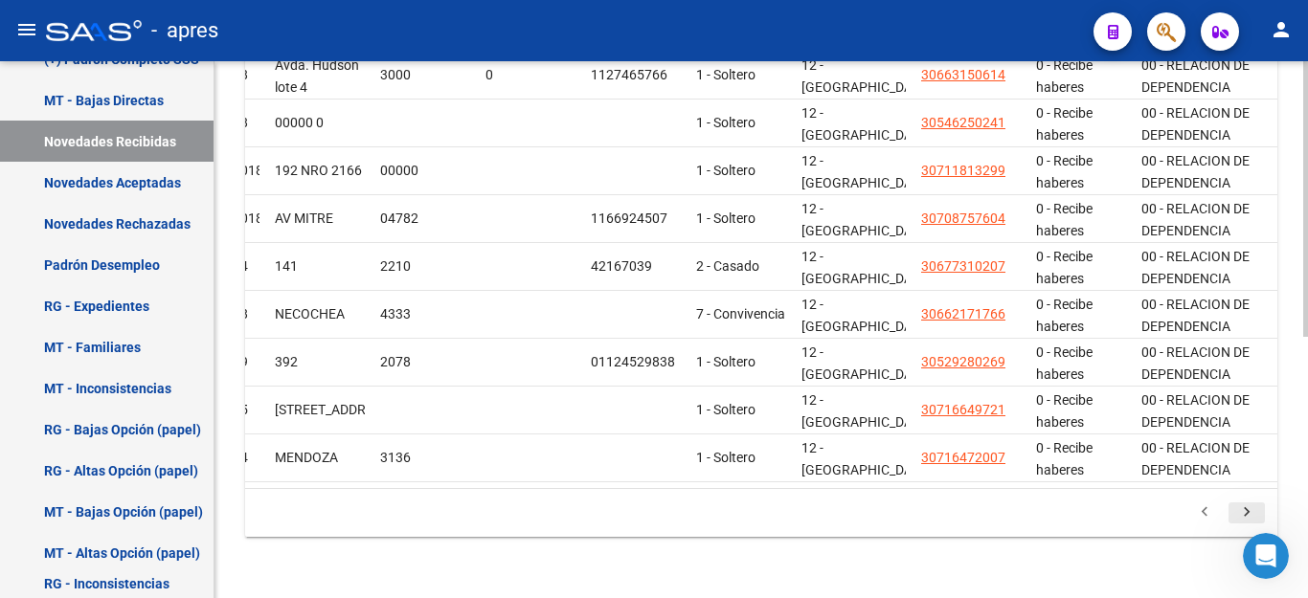
click at [1246, 512] on icon "go to next page" at bounding box center [1246, 515] width 25 height 23
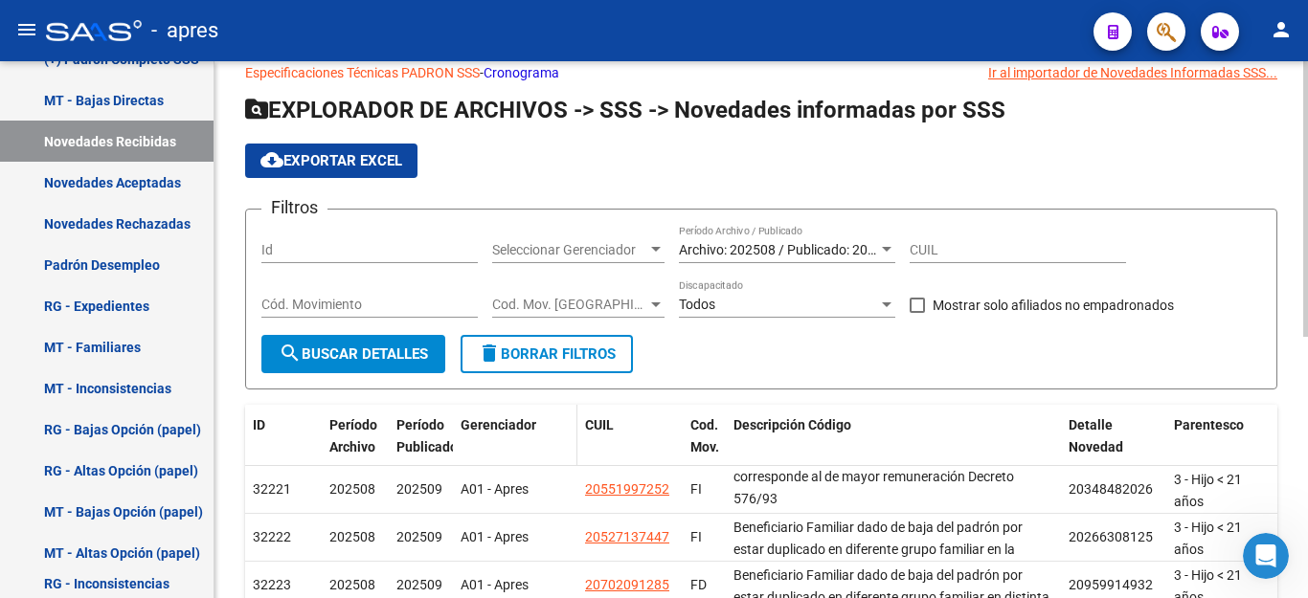
scroll to position [0, 0]
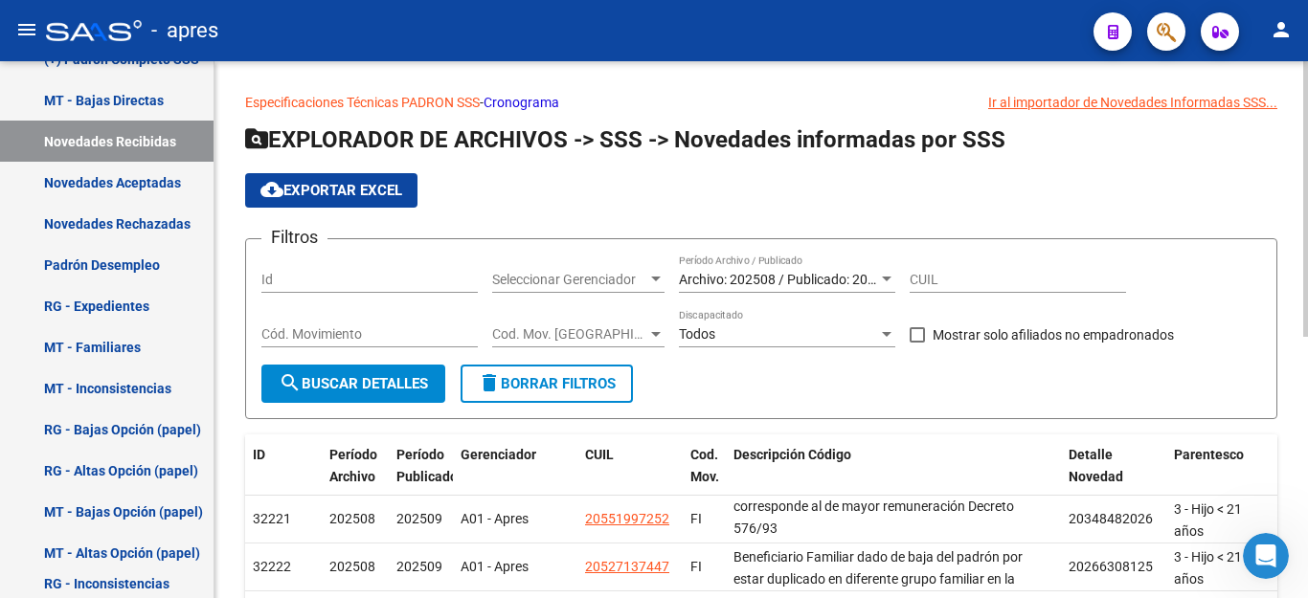
click at [813, 272] on span "Archivo: 202508 / Publicado: 202509" at bounding box center [788, 279] width 219 height 15
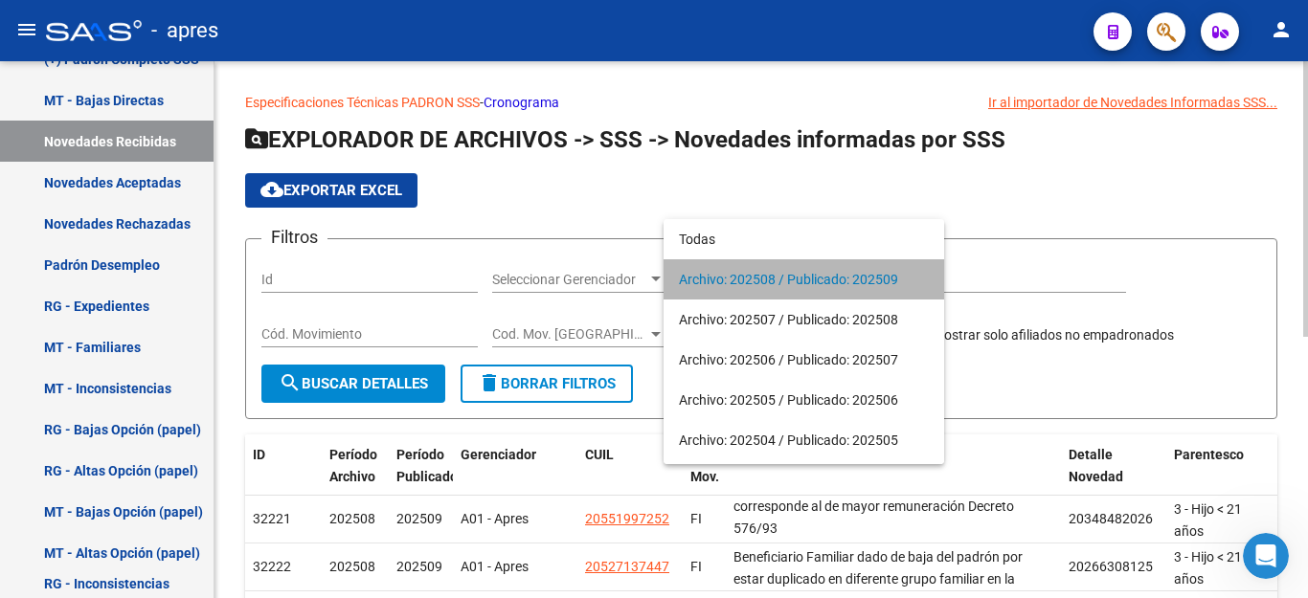
click at [813, 272] on span "Archivo: 202508 / Publicado: 202509" at bounding box center [804, 279] width 250 height 40
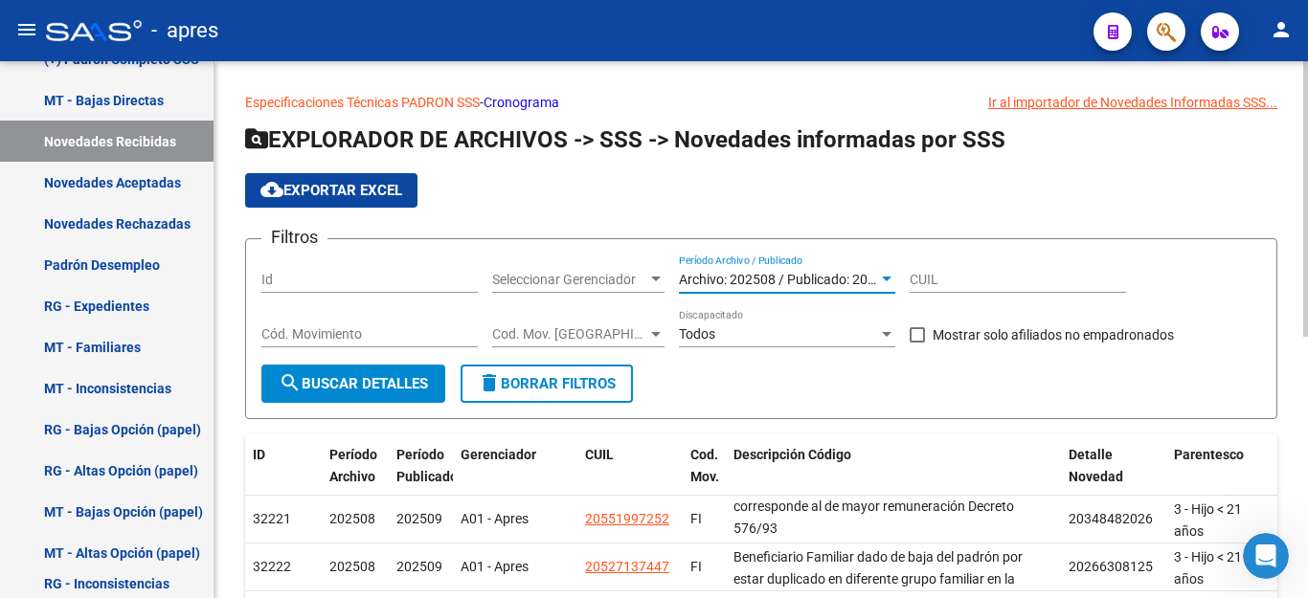
click at [319, 380] on span "search Buscar Detalles" at bounding box center [353, 383] width 149 height 17
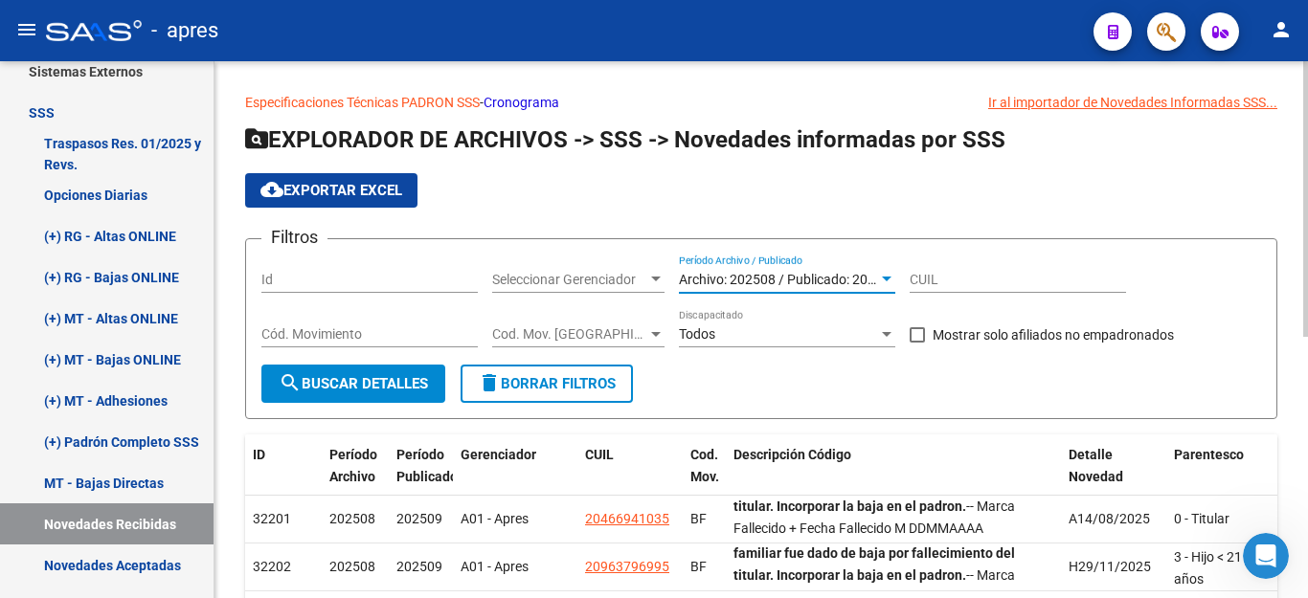
click at [770, 278] on span "Archivo: 202508 / Publicado: 202509" at bounding box center [788, 279] width 219 height 15
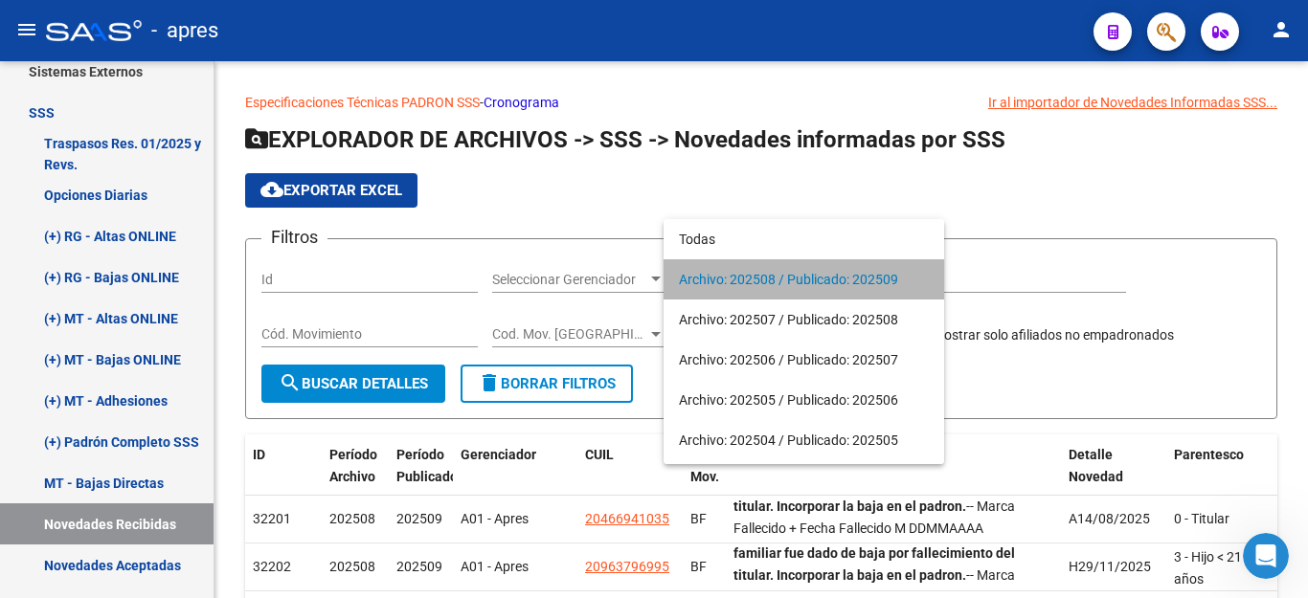
click at [846, 276] on span "Archivo: 202508 / Publicado: 202509" at bounding box center [804, 279] width 250 height 40
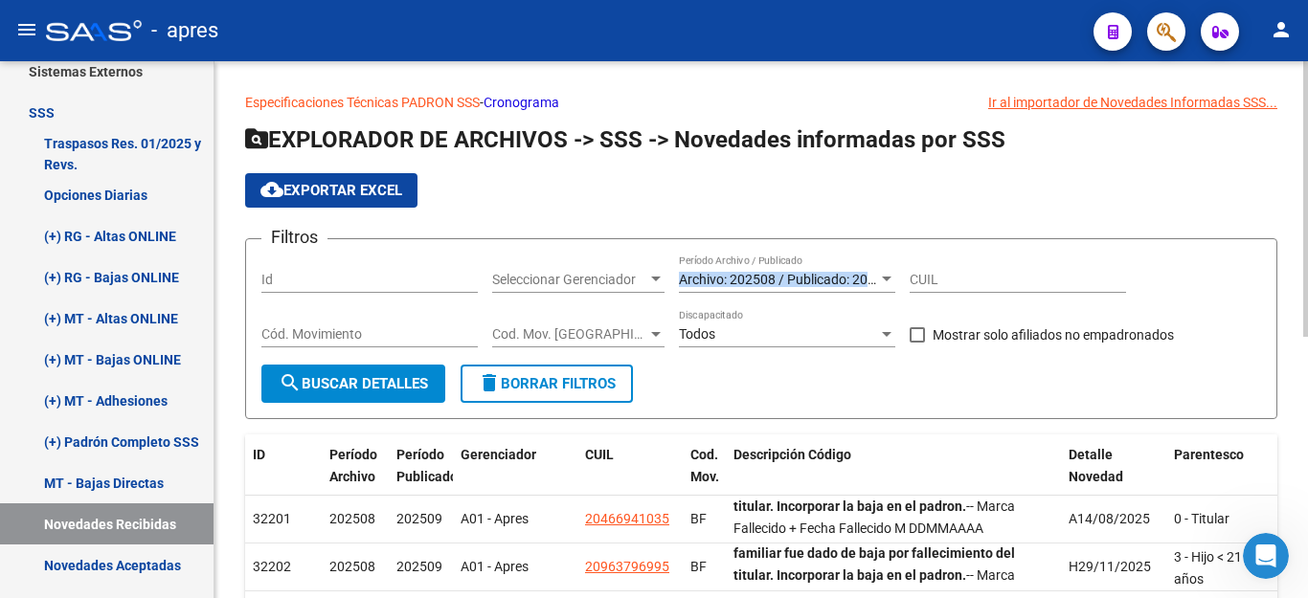
drag, startPoint x: 677, startPoint y: 276, endPoint x: 873, endPoint y: 282, distance: 196.4
click at [873, 282] on div "Filtros Id Seleccionar Gerenciador Seleccionar Gerenciador Archivo: 202508 / Pu…" at bounding box center [761, 310] width 1000 height 110
click at [813, 281] on span "Archivo: 202508 / Publicado: 202509" at bounding box center [788, 279] width 219 height 15
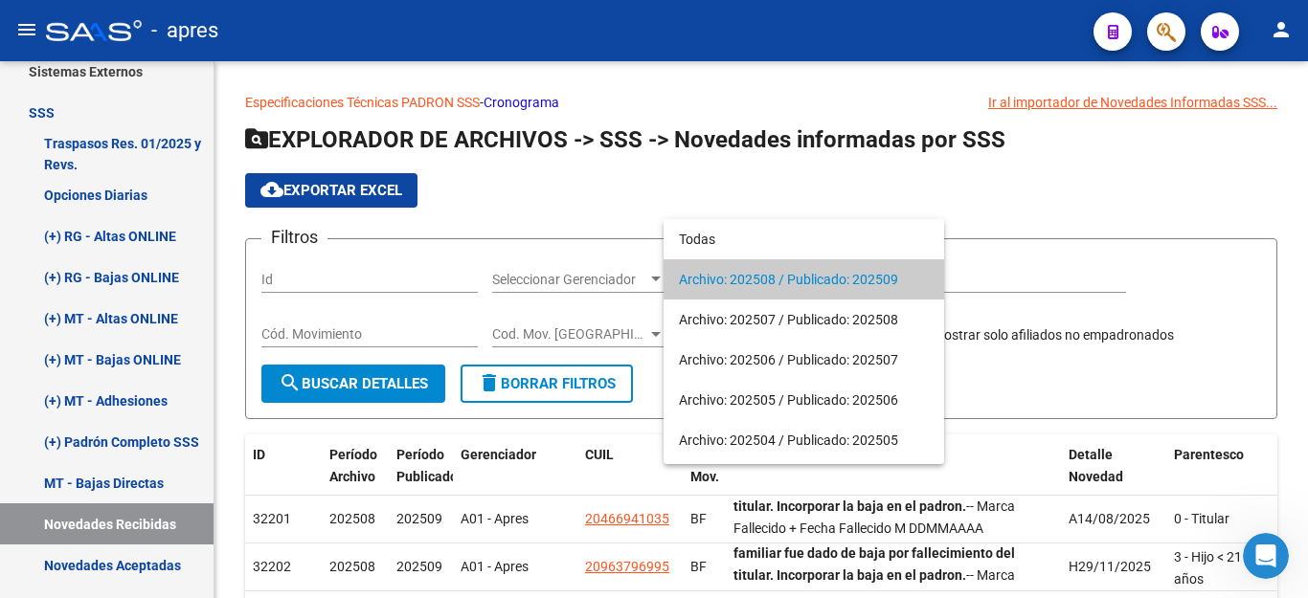
click at [811, 281] on span "Archivo: 202508 / Publicado: 202509" at bounding box center [804, 279] width 250 height 40
click at [558, 375] on span "delete Borrar Filtros" at bounding box center [547, 383] width 138 height 17
click at [821, 272] on span "Archivo: 202508 / Publicado: 202509" at bounding box center [788, 279] width 219 height 15
click at [343, 289] on div at bounding box center [654, 299] width 1308 height 598
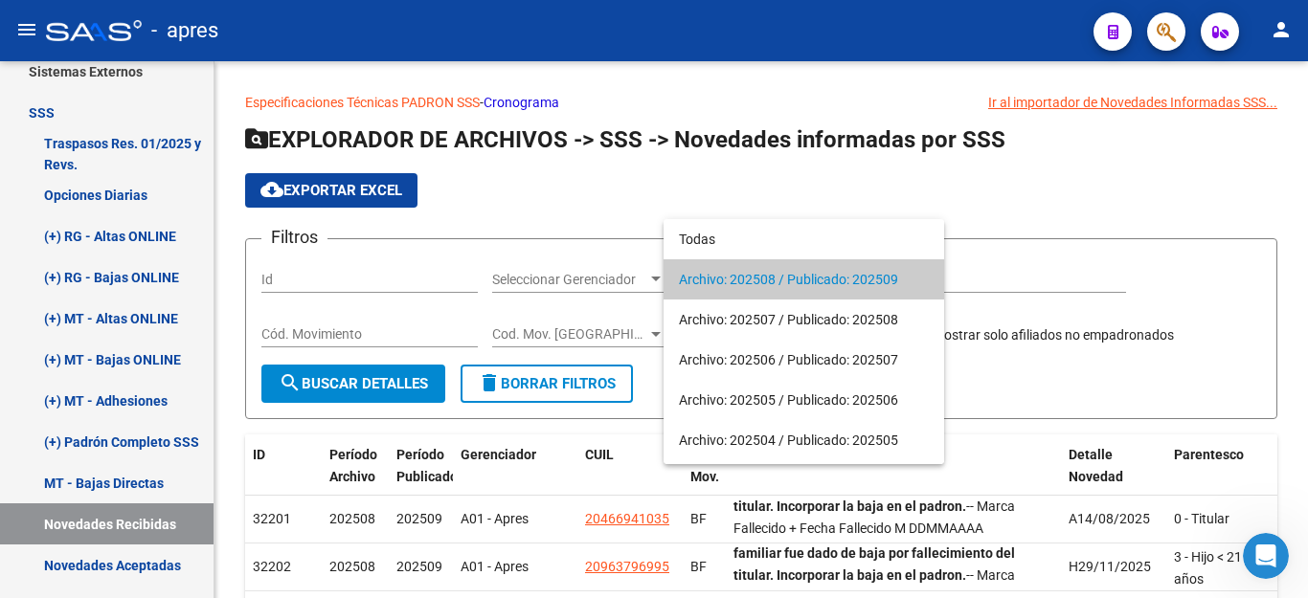
click at [355, 375] on span "search Buscar Detalles" at bounding box center [353, 383] width 149 height 17
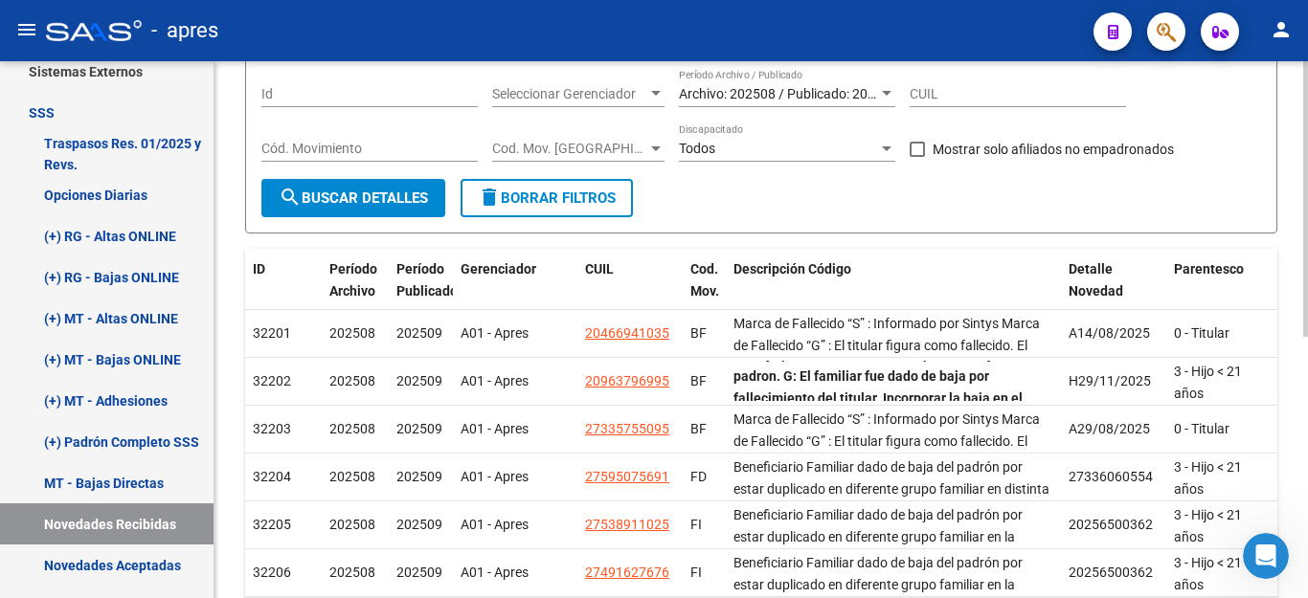
scroll to position [30, 0]
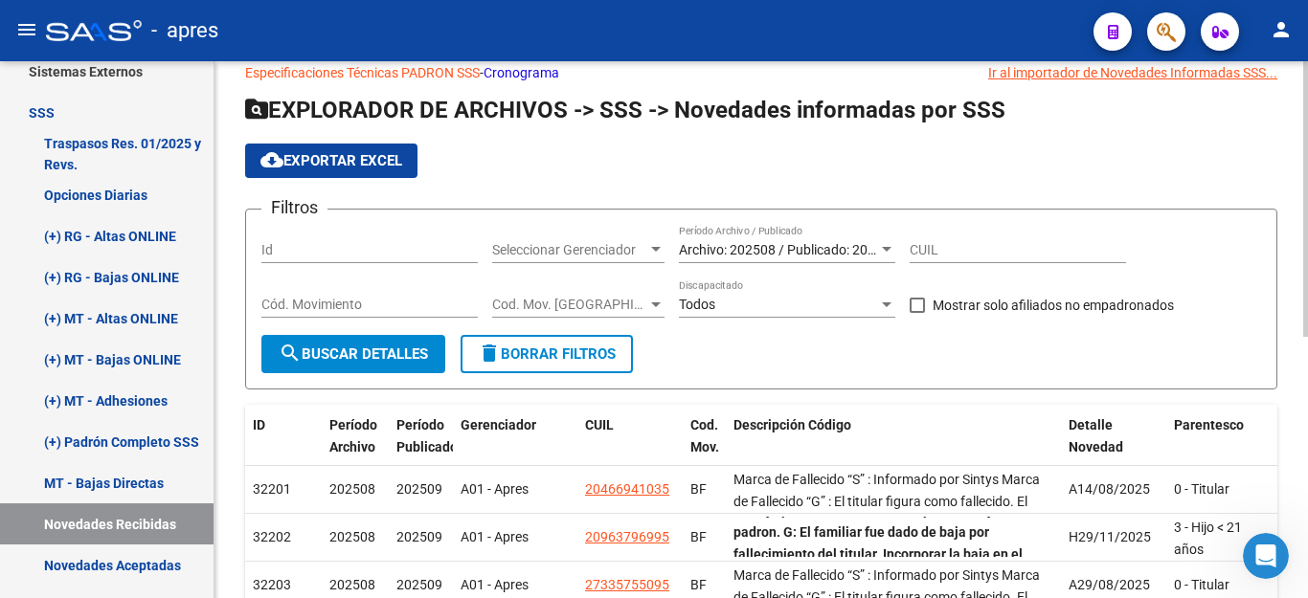
click at [357, 165] on span "cloud_download Exportar EXCEL" at bounding box center [331, 160] width 142 height 17
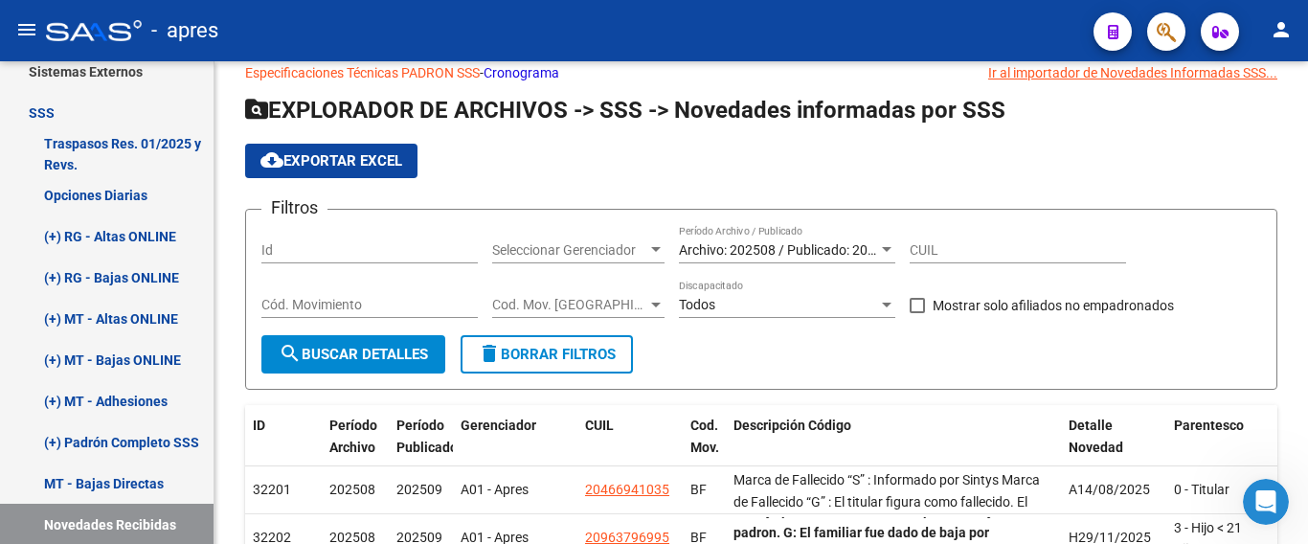
drag, startPoint x: 547, startPoint y: 541, endPoint x: 99, endPoint y: 570, distance: 449.1
click at [99, 544] on html "menu - apres person Firma Express Inicio Calendario SSS Instructivos Contacto O…" at bounding box center [654, 272] width 1308 height 544
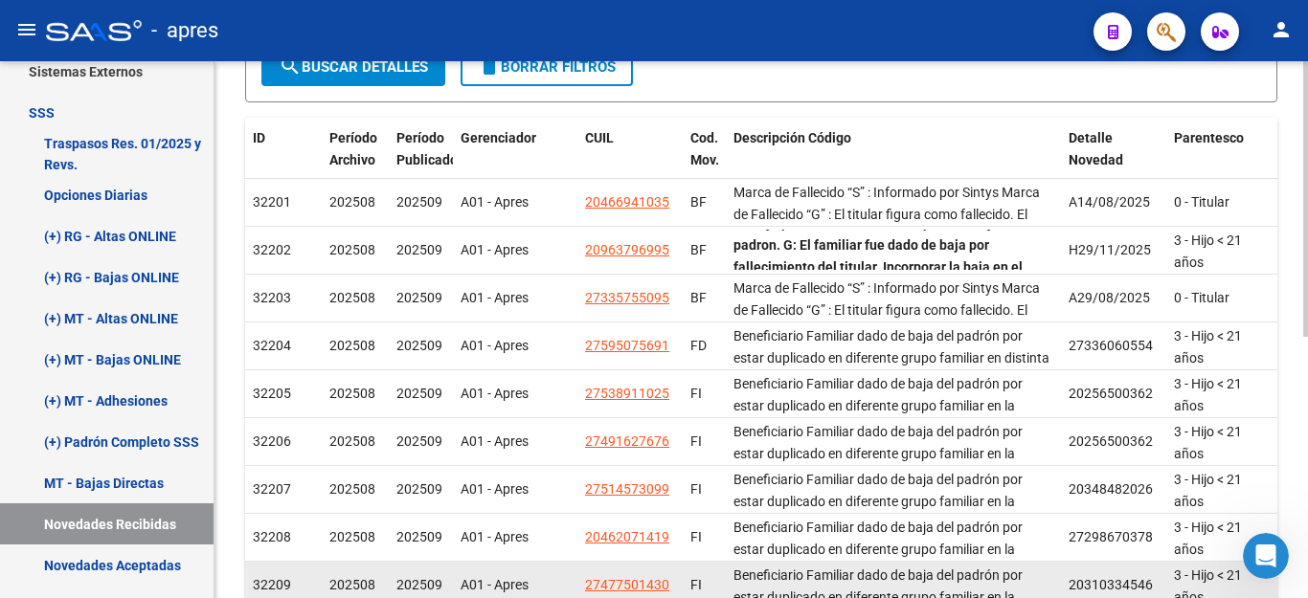
scroll to position [112, 0]
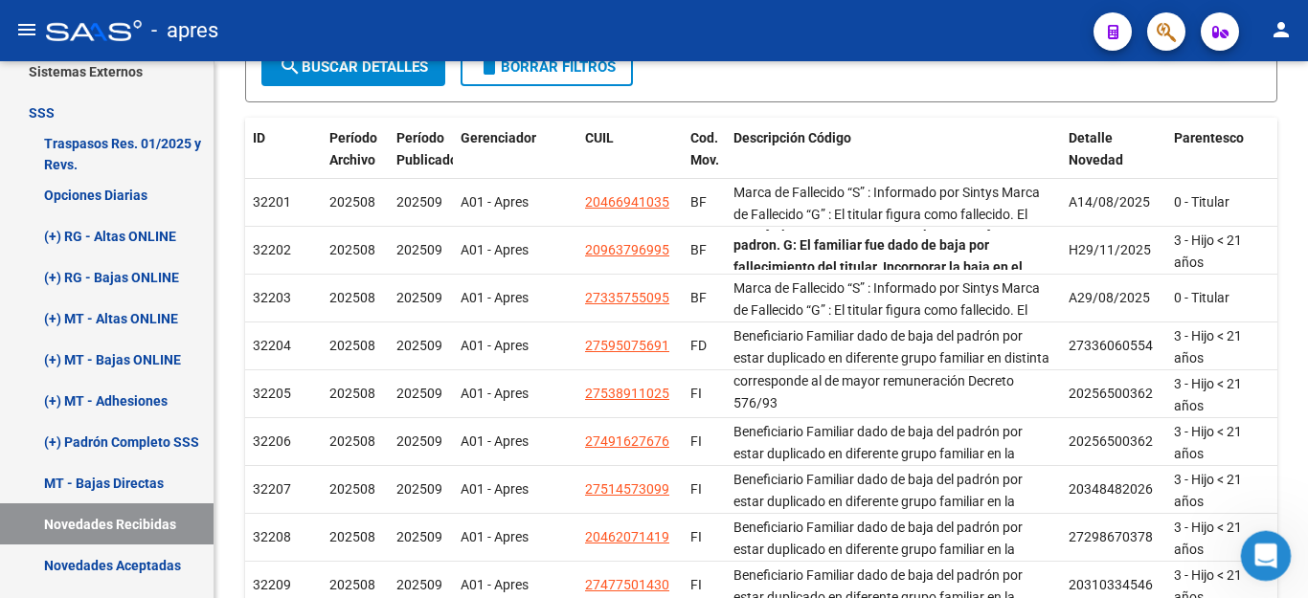
click at [1255, 553] on icon "Abrir Intercom Messenger" at bounding box center [1264, 554] width 32 height 32
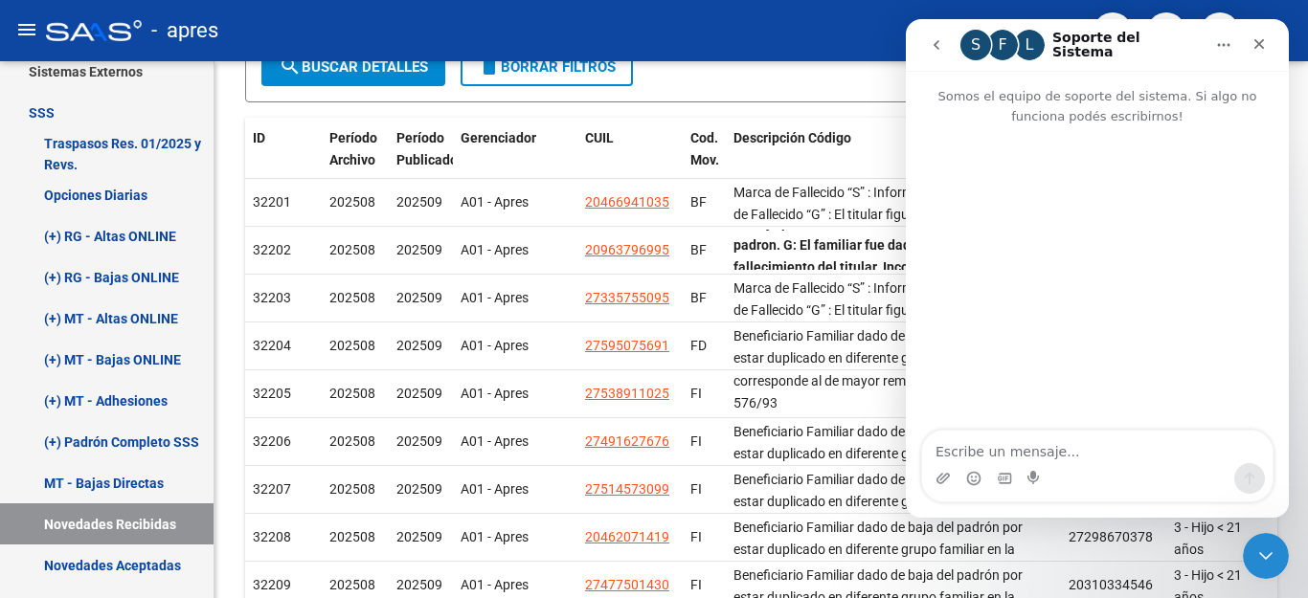
click at [1151, 456] on textarea "Escribe un mensaje..." at bounding box center [1097, 447] width 350 height 33
type textarea "Hola, necesito hacerte una consulta"
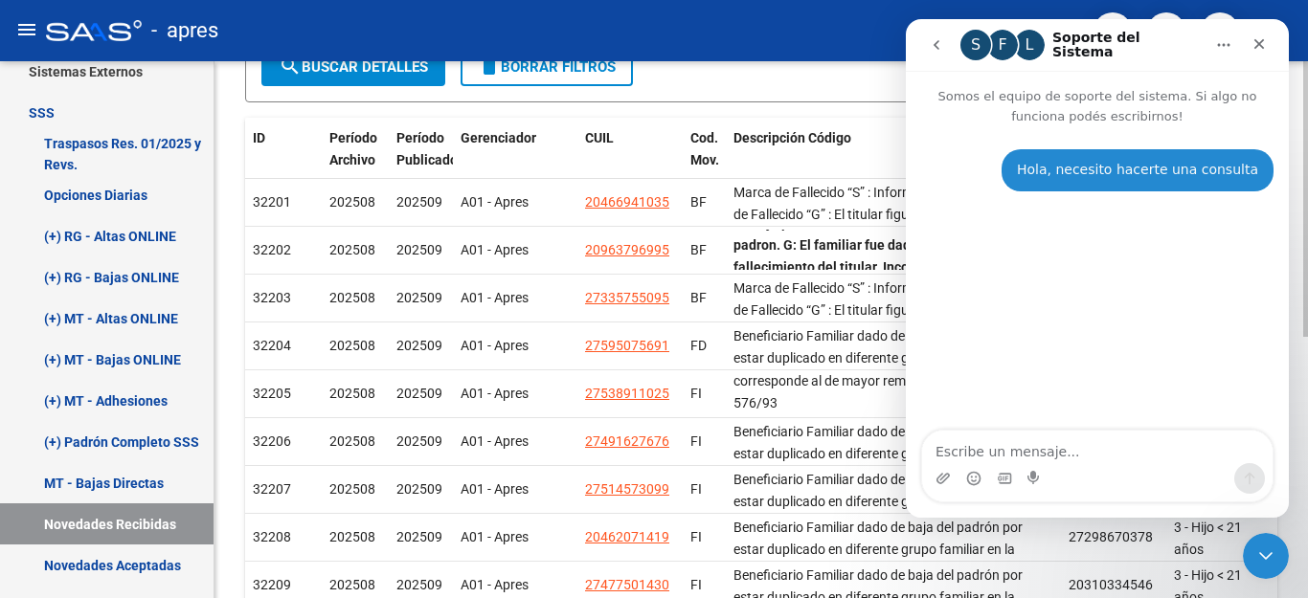
click at [725, 82] on form "Filtros Id Seleccionar Gerenciador Seleccionar Gerenciador Archivo: 202508 / Pu…" at bounding box center [761, 11] width 1032 height 181
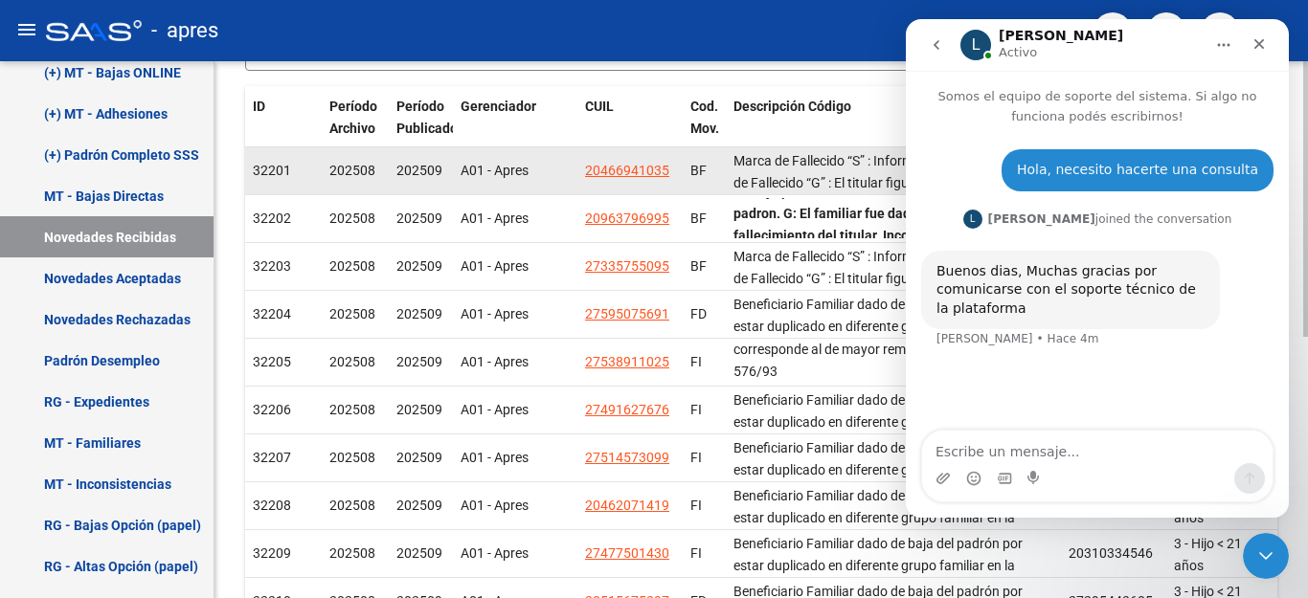
scroll to position [413, 0]
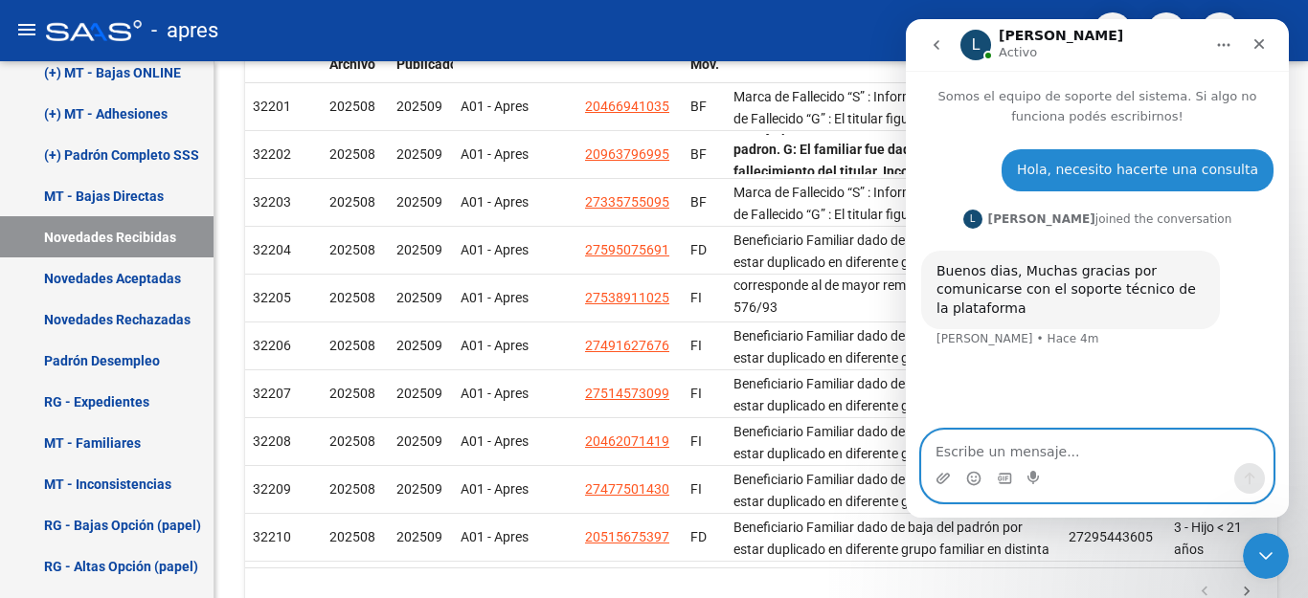
click at [961, 452] on textarea "Escribe un mensaje..." at bounding box center [1097, 447] width 350 height 33
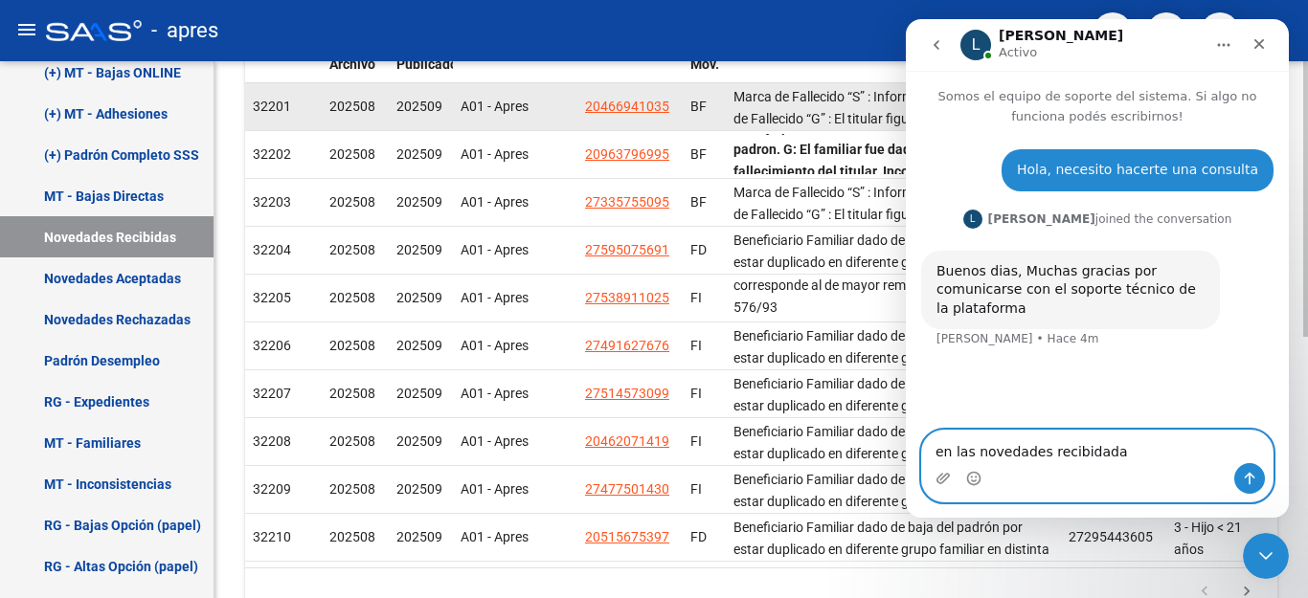
type textarea "en las novedades recibidadas"
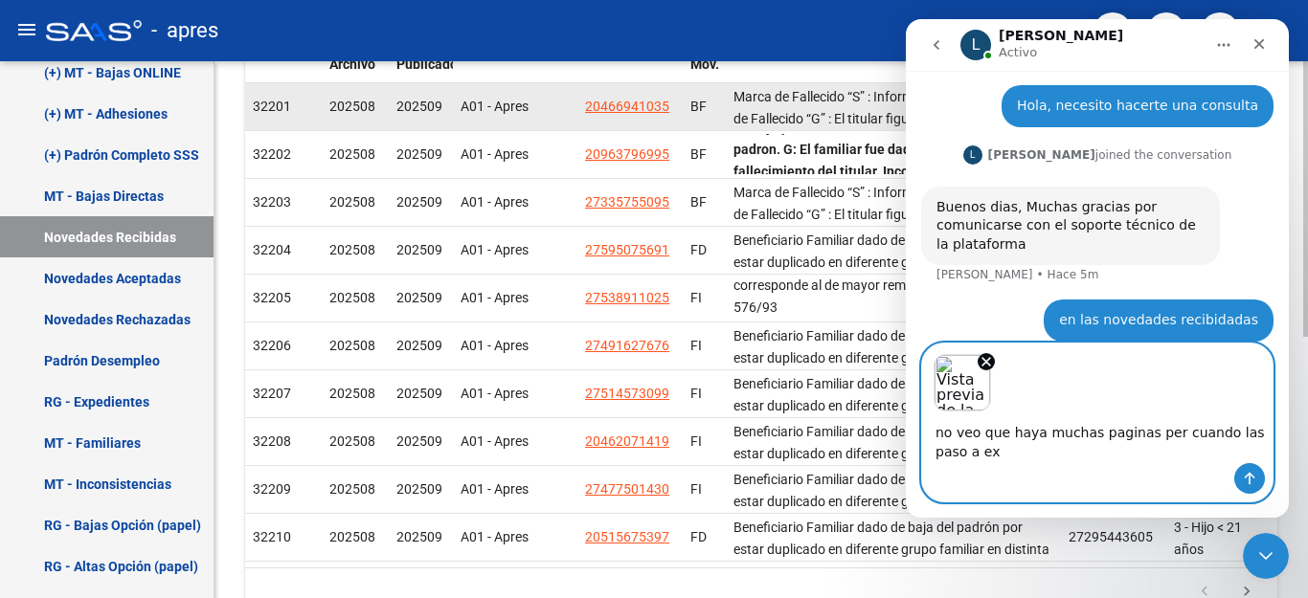
scroll to position [83, 0]
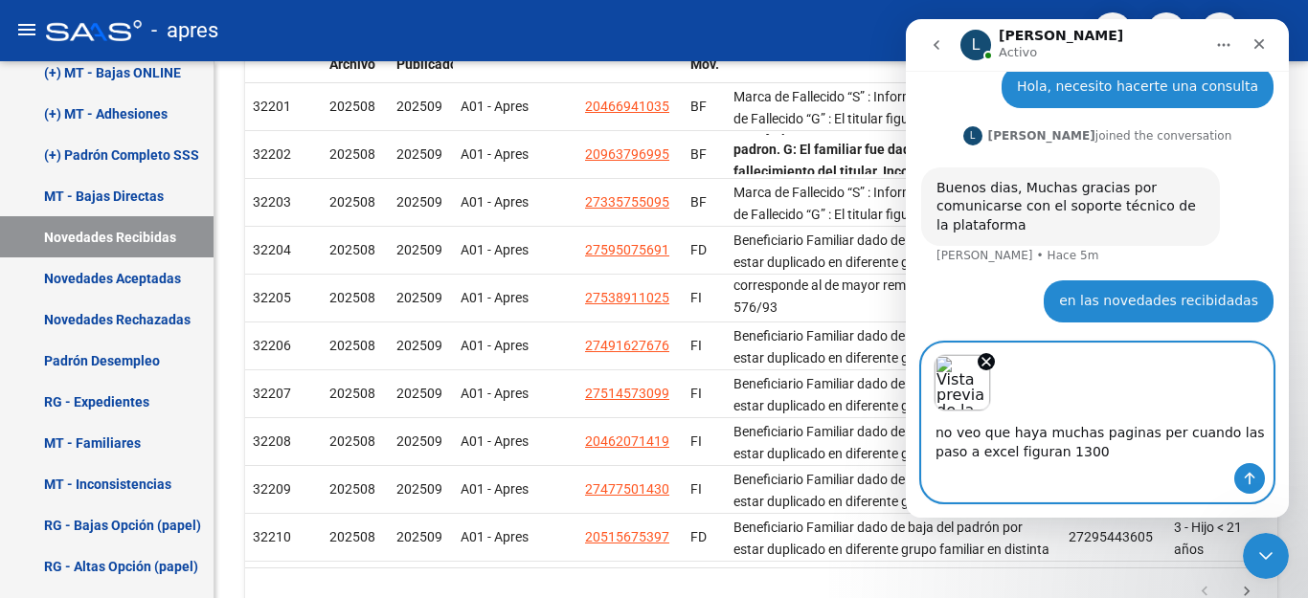
type textarea "no veo que haya muchas paginas per cuando las paso a excel figuran 1300"
click at [1252, 485] on icon "Enviar un mensaje…" at bounding box center [1249, 478] width 15 height 15
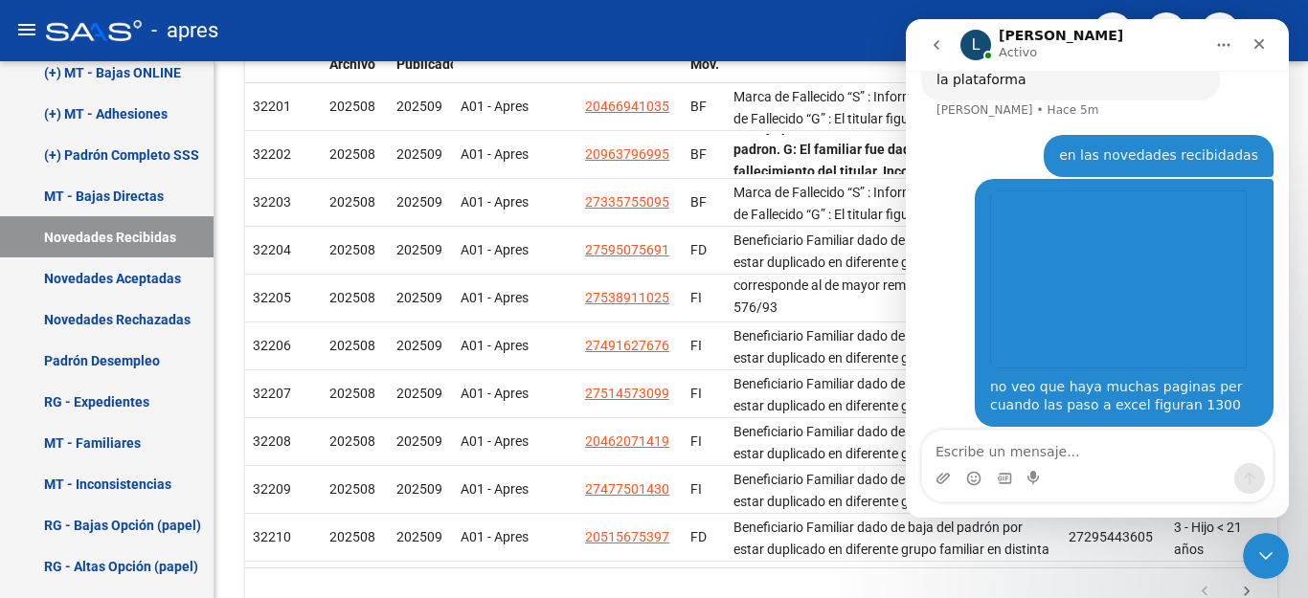
scroll to position [246, 0]
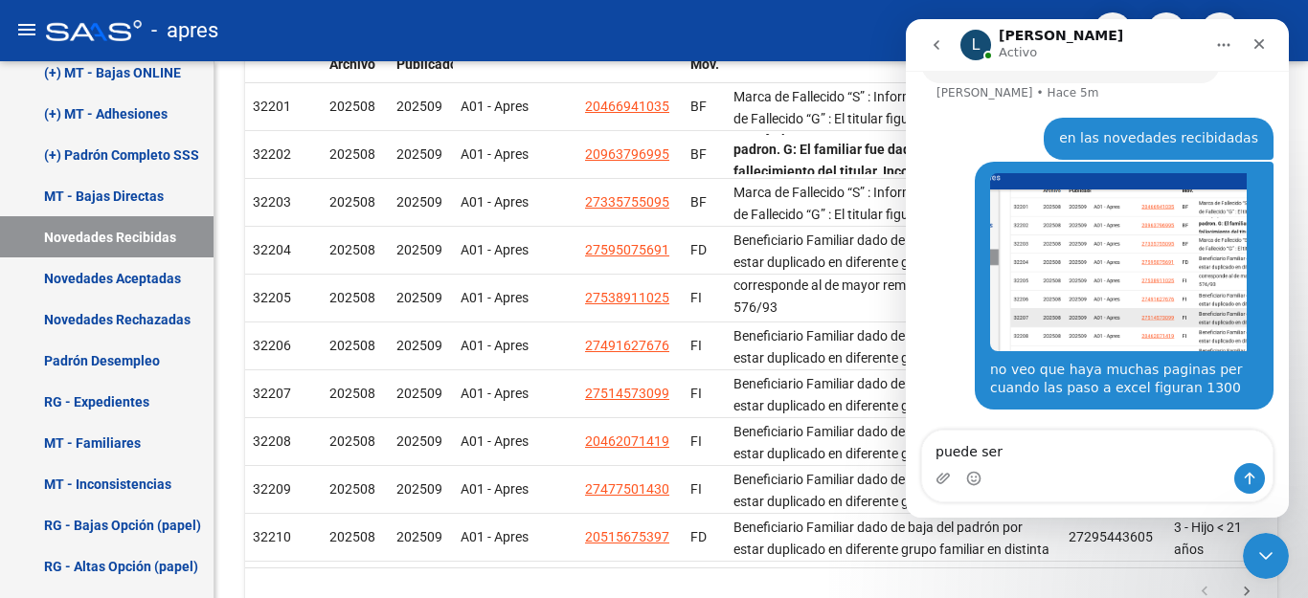
type textarea "puede ser?"
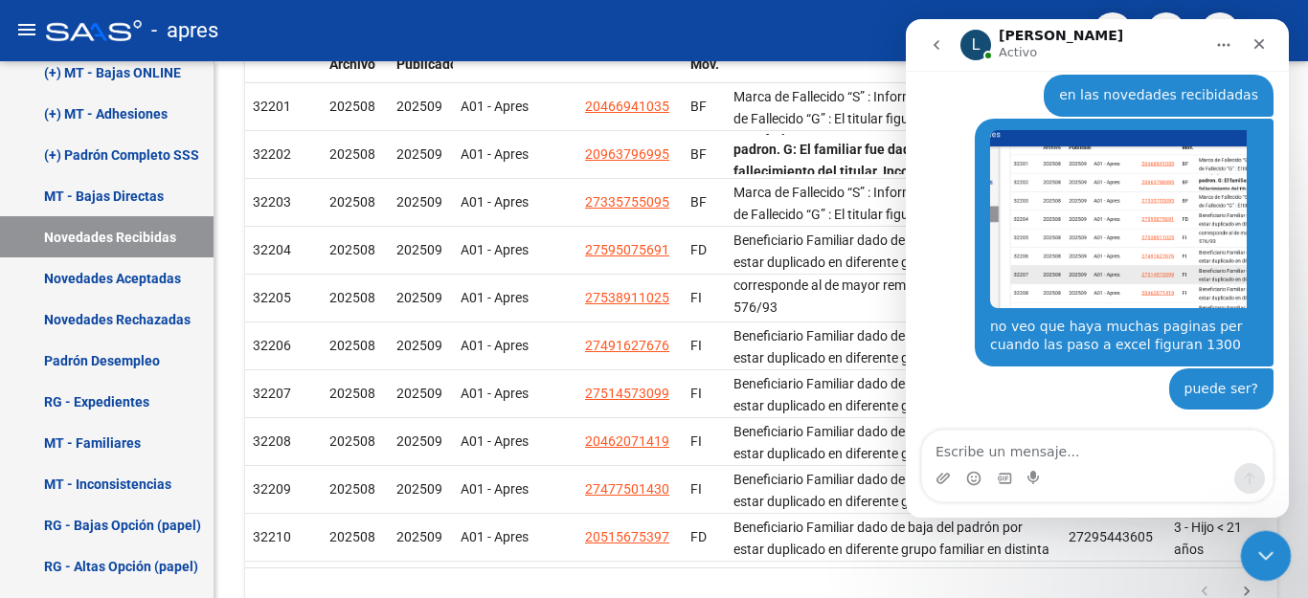
click at [1259, 544] on icon "Cerrar Intercom Messenger" at bounding box center [1263, 553] width 23 height 23
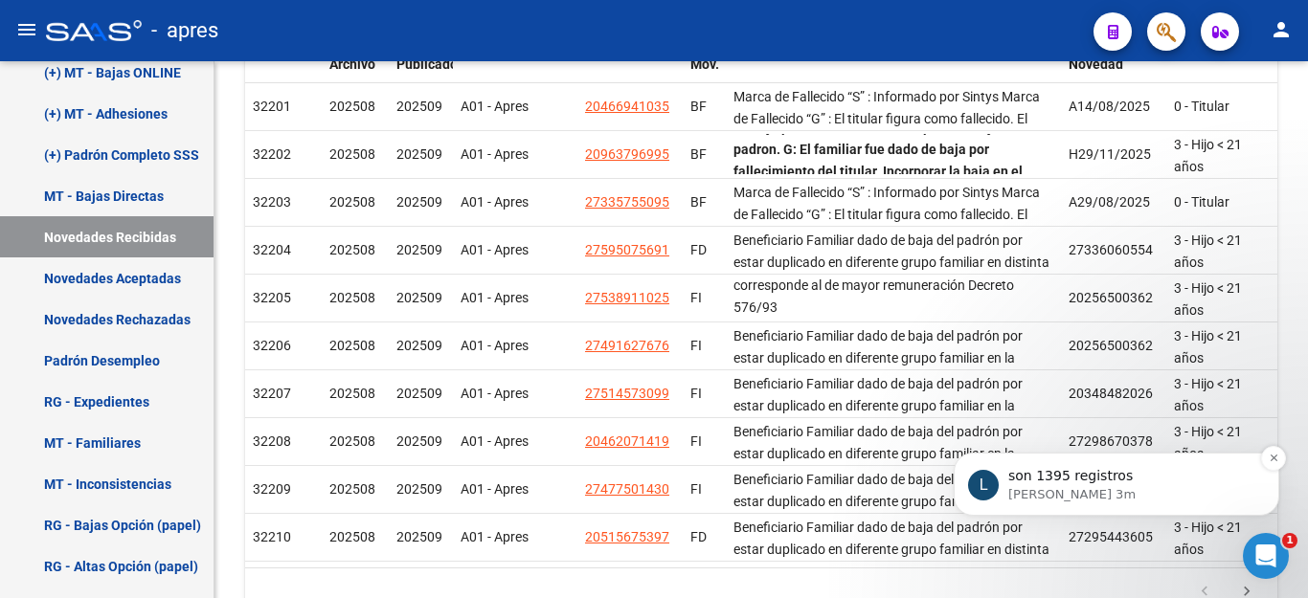
scroll to position [434, 0]
click at [1227, 516] on div "L son 1395 registros Ludmila • Hace 3m" at bounding box center [1117, 484] width 326 height 63
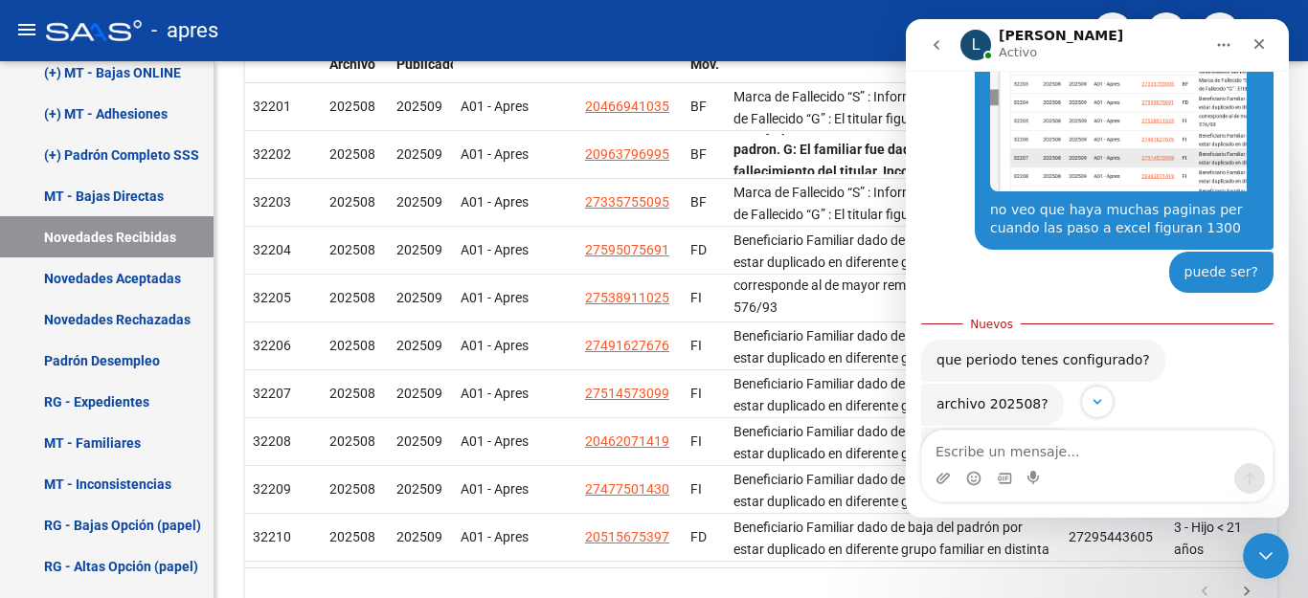
scroll to position [465, 0]
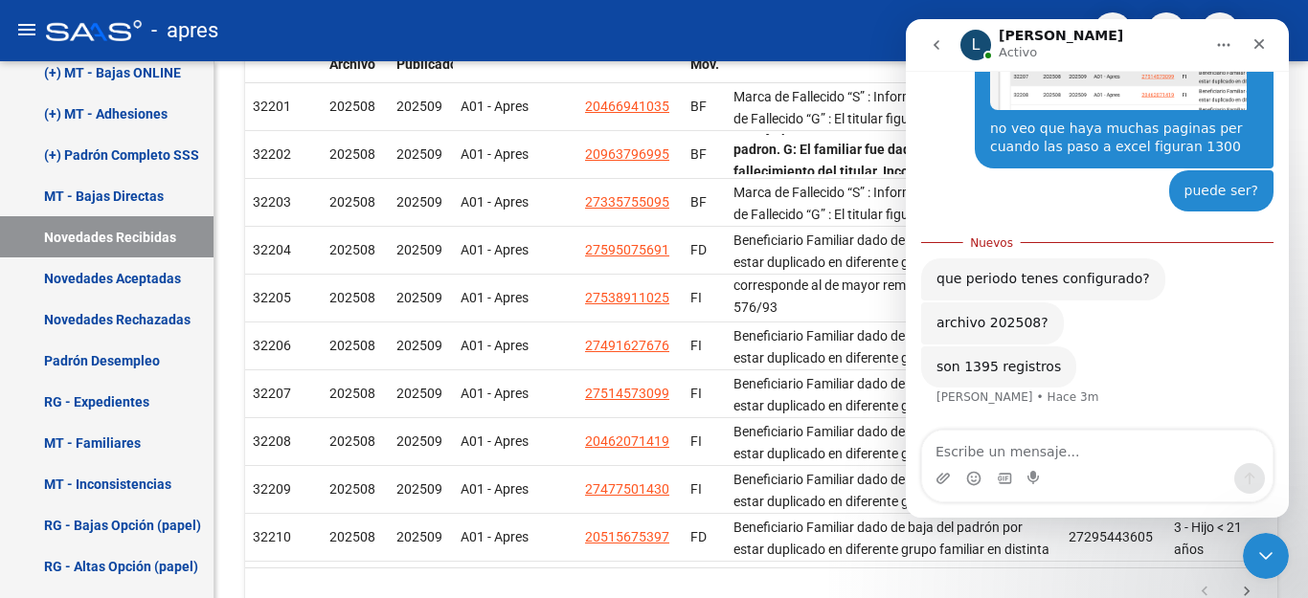
click at [991, 450] on textarea "Escribe un mensaje..." at bounding box center [1097, 447] width 350 height 33
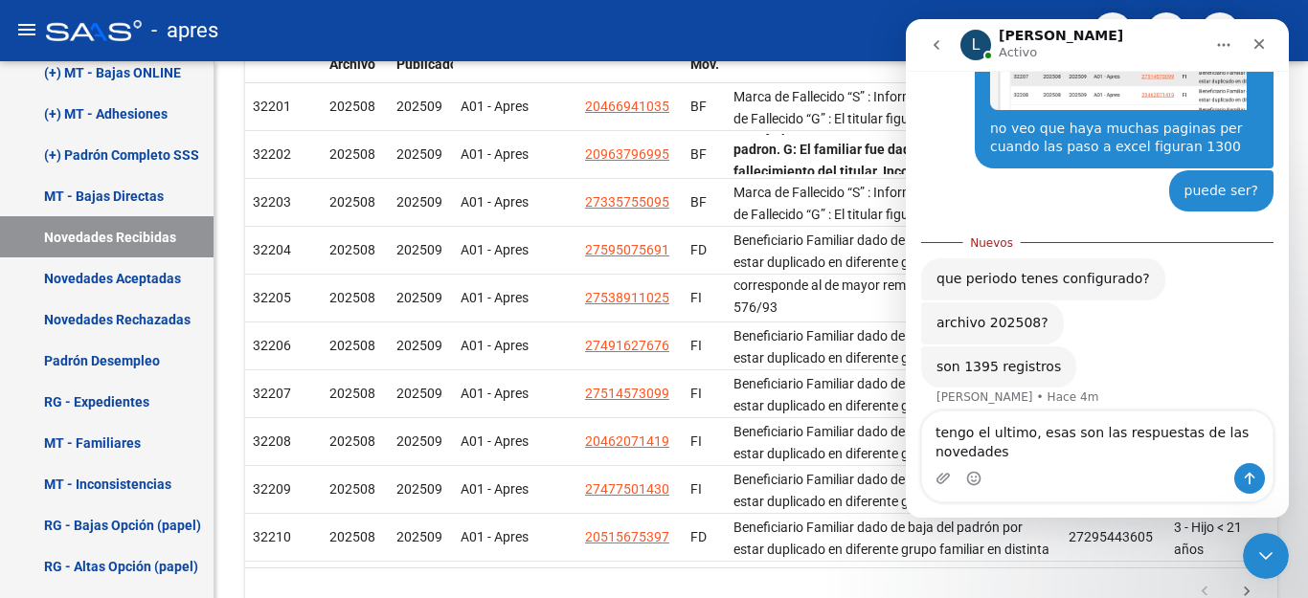
scroll to position [485, 0]
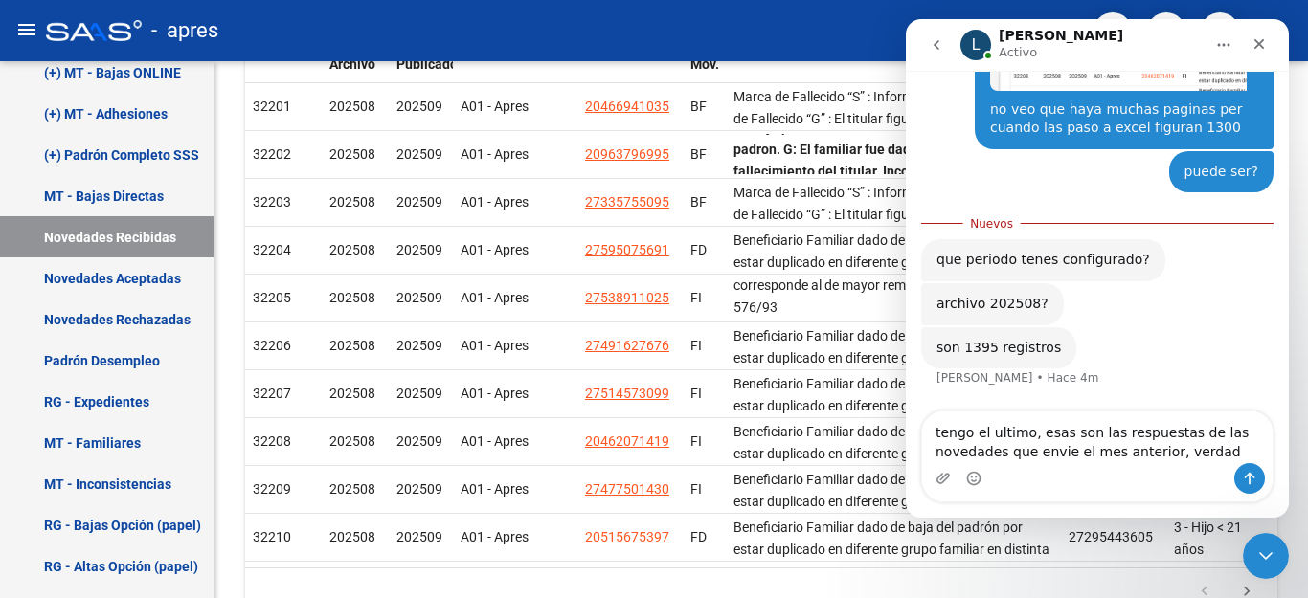
type textarea "tengo el ultimo, esas son las respuestas de las novedades que envie el mes ante…"
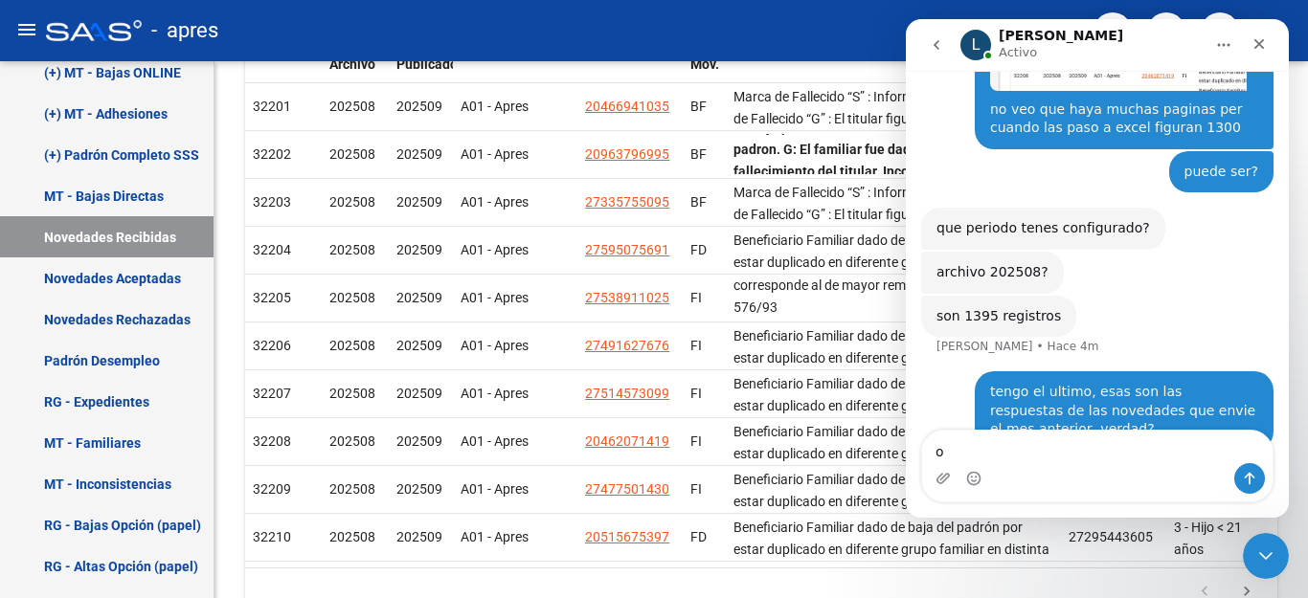
scroll to position [529, 0]
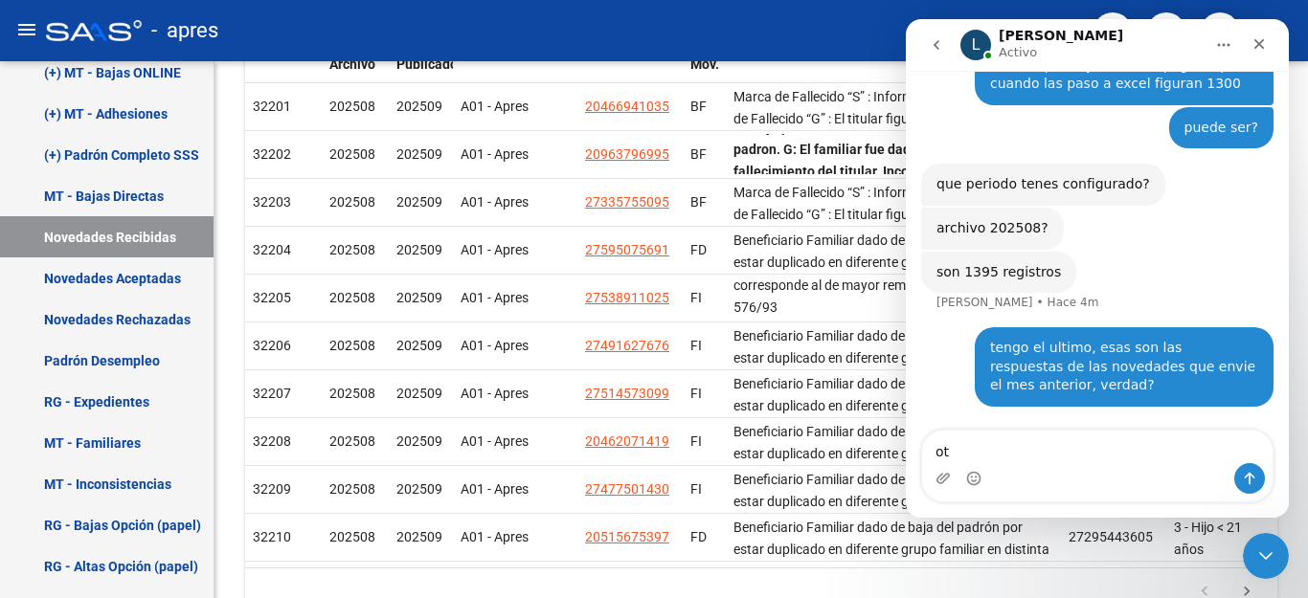
type textarea "o"
click at [119, 316] on link "Novedades Rechazadas" at bounding box center [107, 319] width 214 height 41
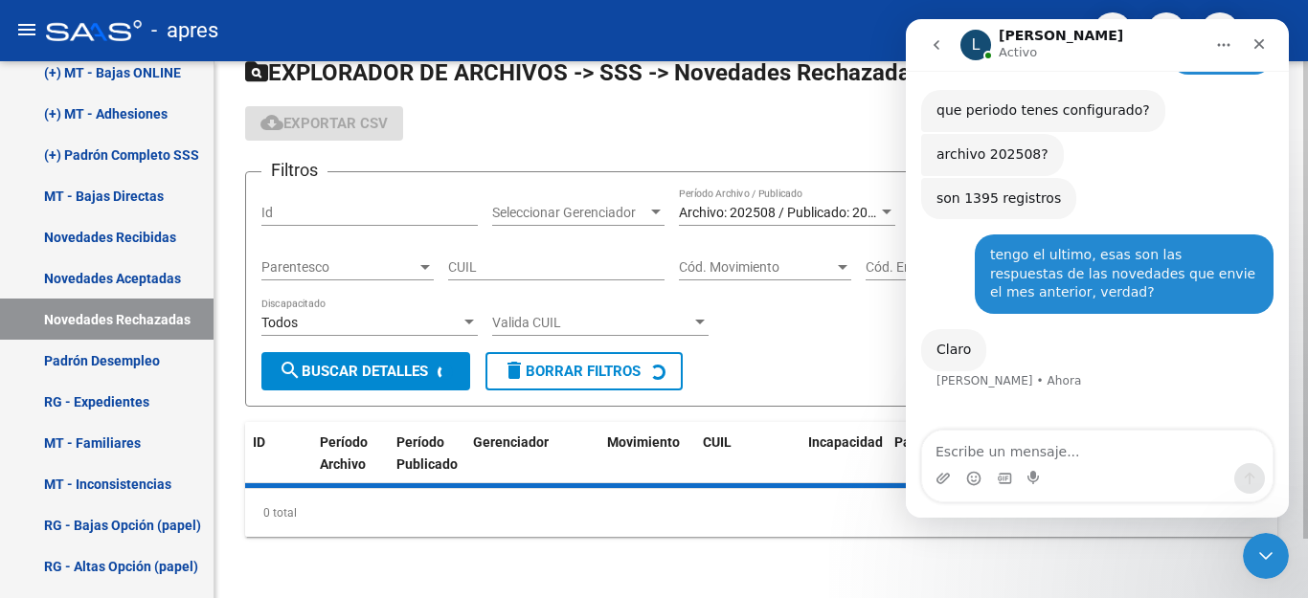
scroll to position [660, 0]
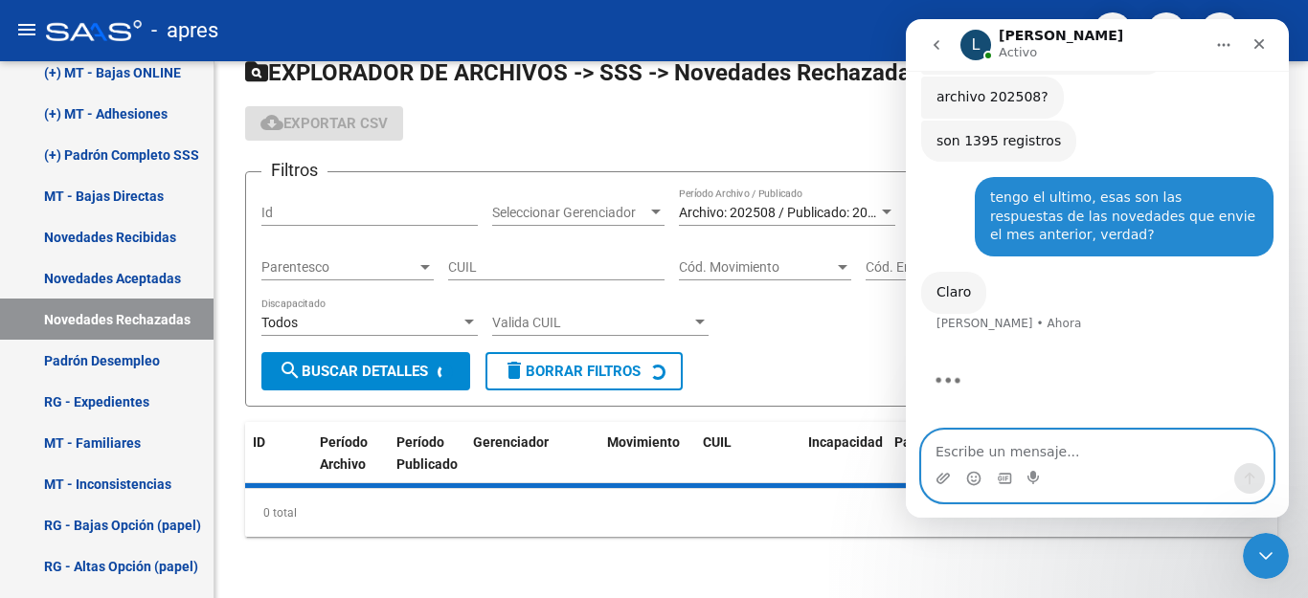
click at [964, 447] on textarea "Escribe un mensaje..." at bounding box center [1097, 447] width 350 height 33
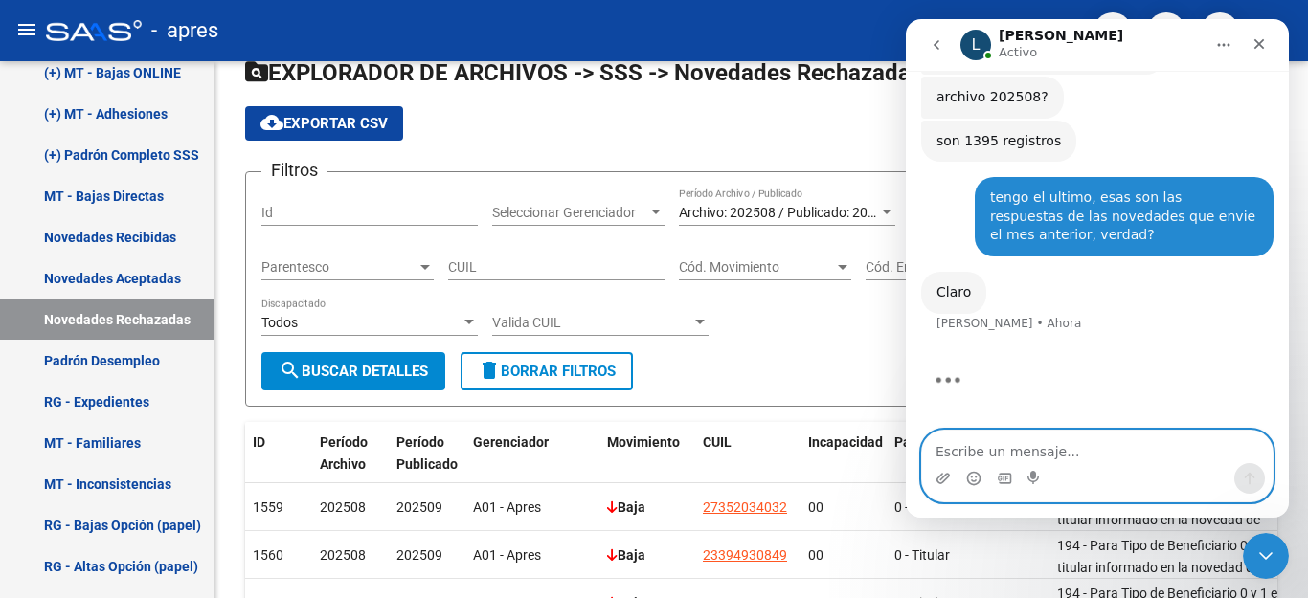
scroll to position [413, 0]
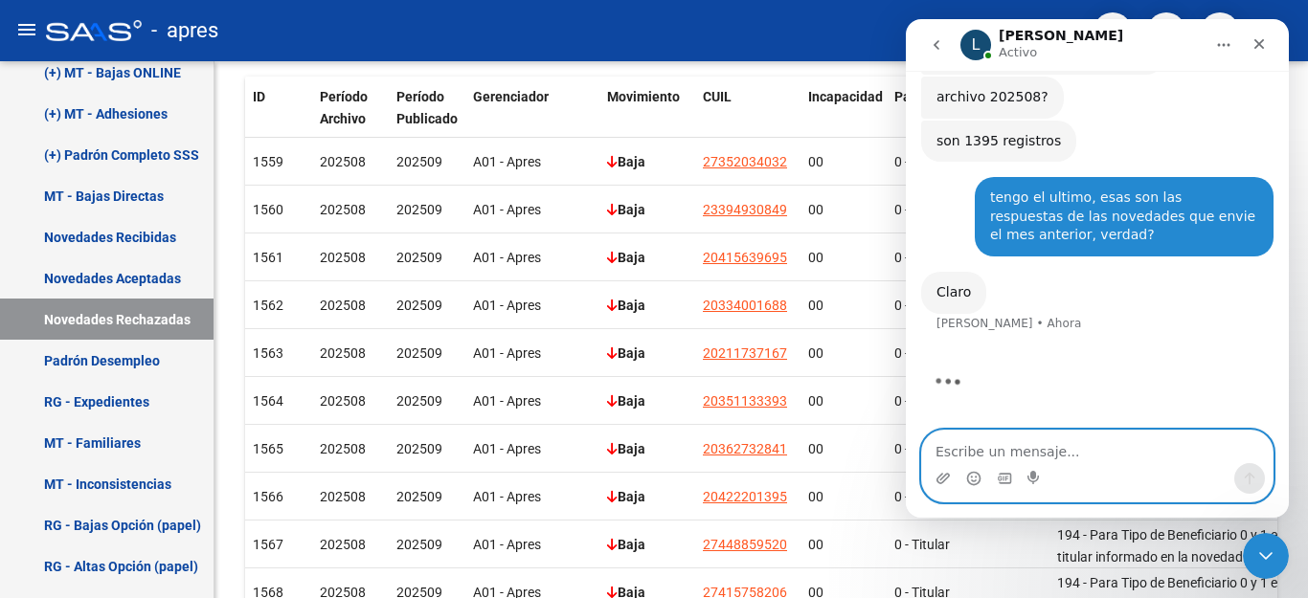
click at [963, 447] on textarea "Escribe un mensaje..." at bounding box center [1097, 447] width 350 height 33
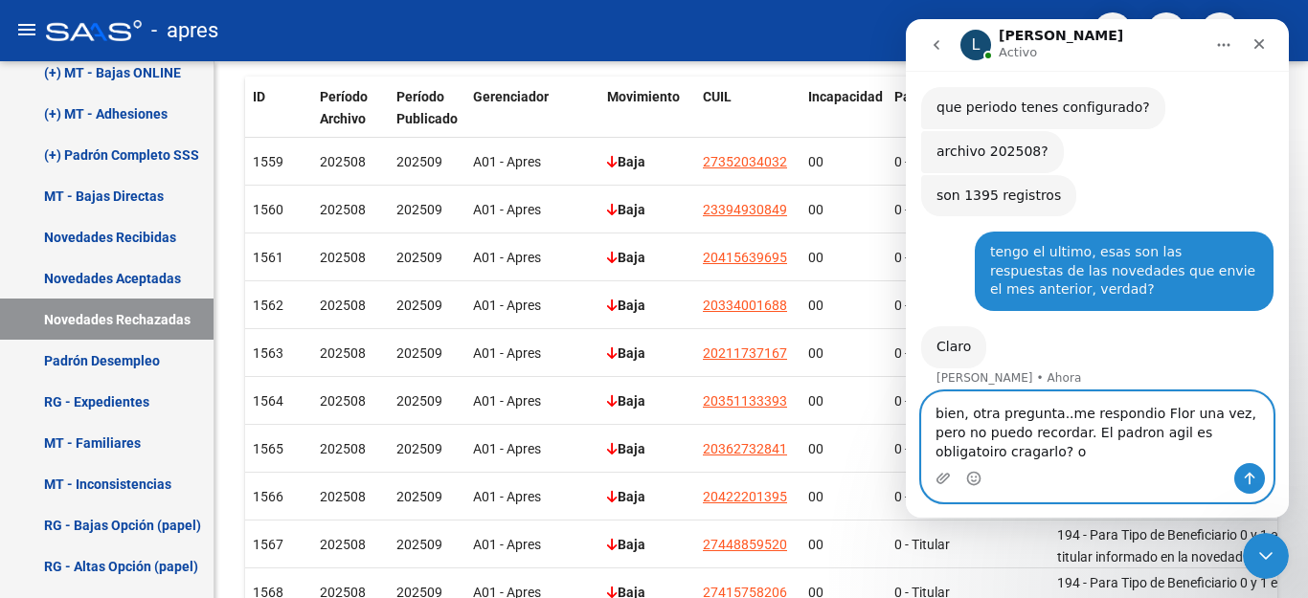
scroll to position [624, 0]
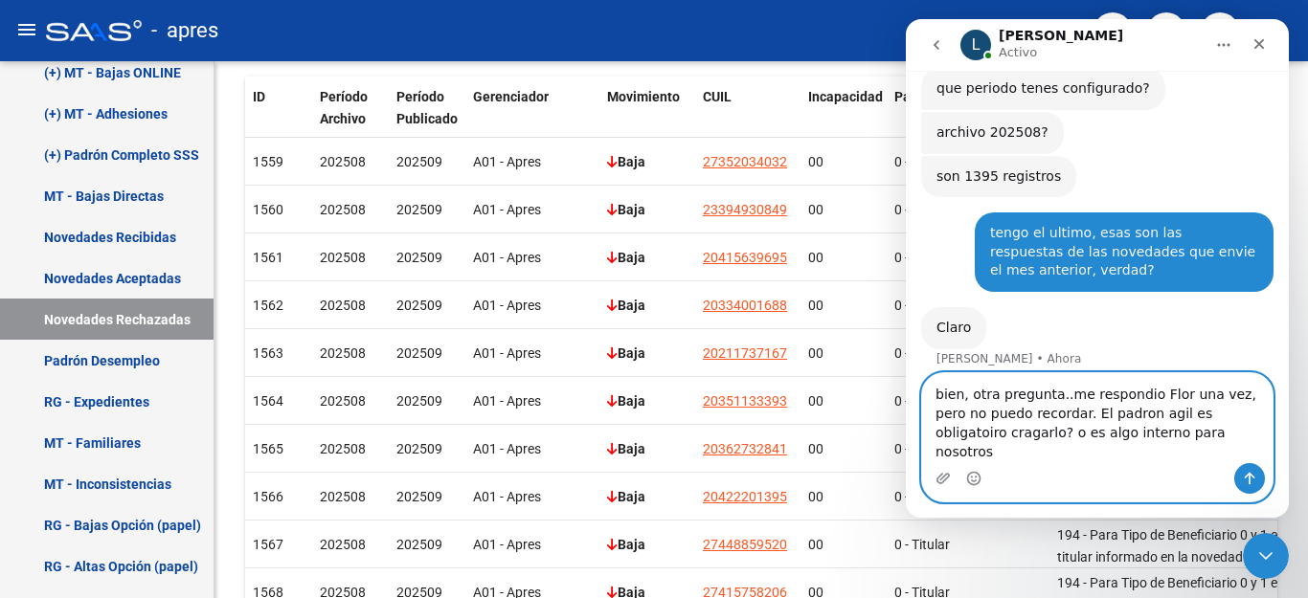
type textarea "bien, otra pregunta..me respondio Flor una vez, pero no puedo recordar. El padr…"
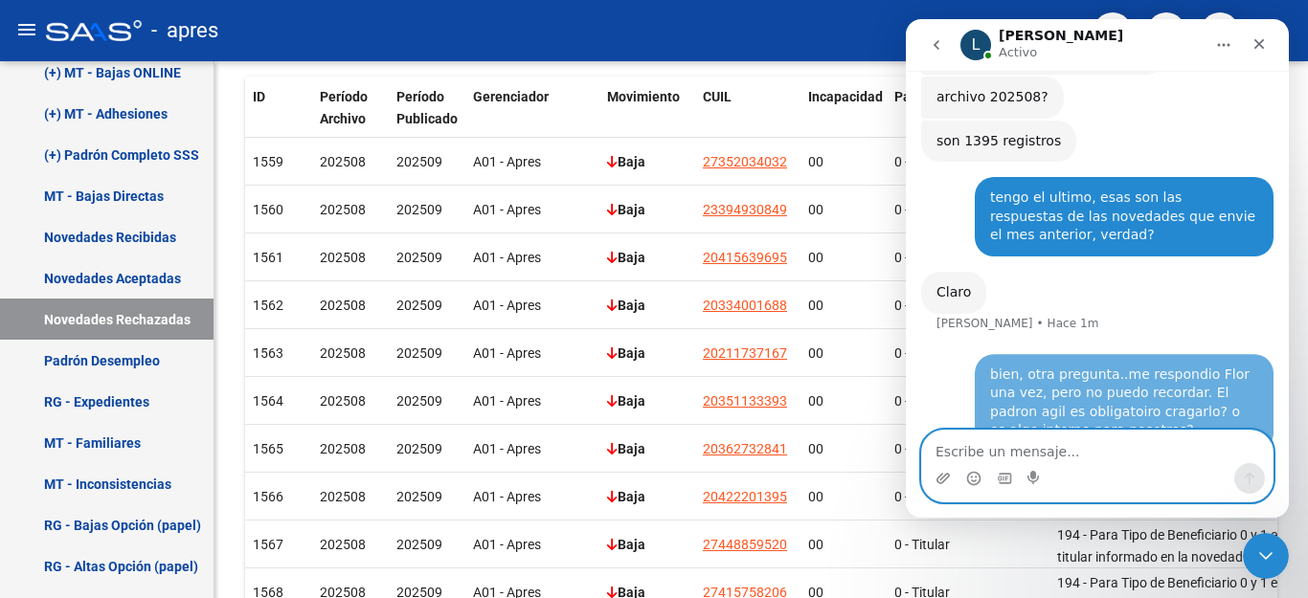
scroll to position [699, 0]
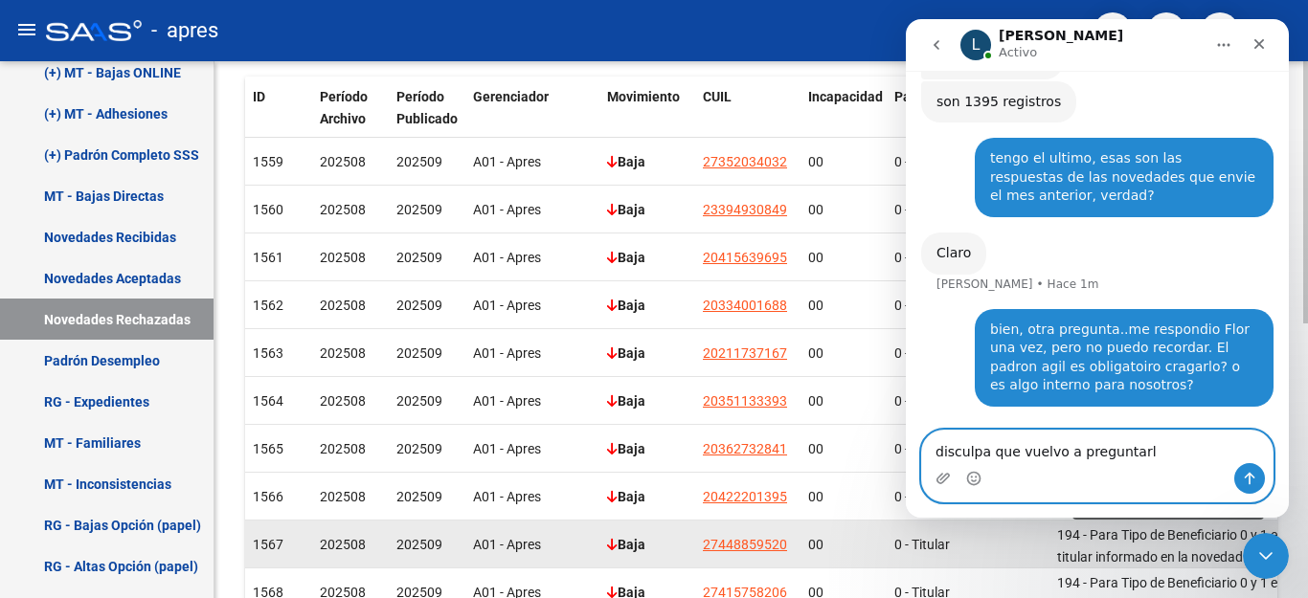
type textarea "disculpa que vuelvo a preguntarlo"
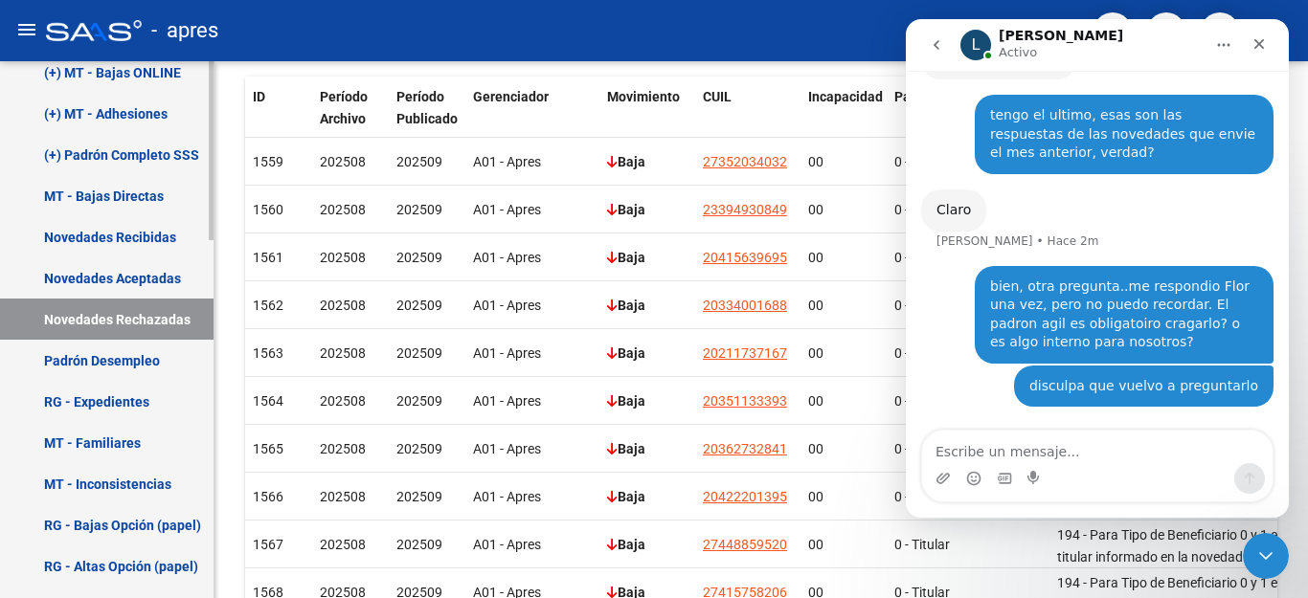
scroll to position [742, 0]
click at [1257, 553] on icon "Cerrar Intercom Messenger" at bounding box center [1263, 553] width 23 height 23
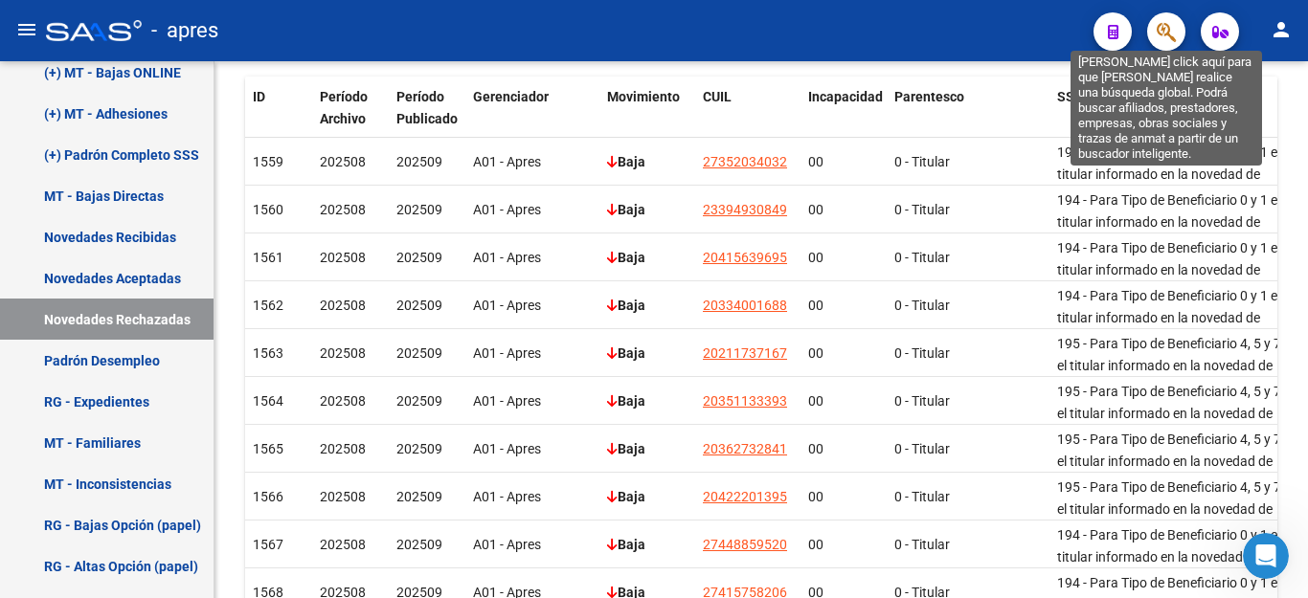
click at [1158, 33] on icon "button" at bounding box center [1166, 32] width 19 height 22
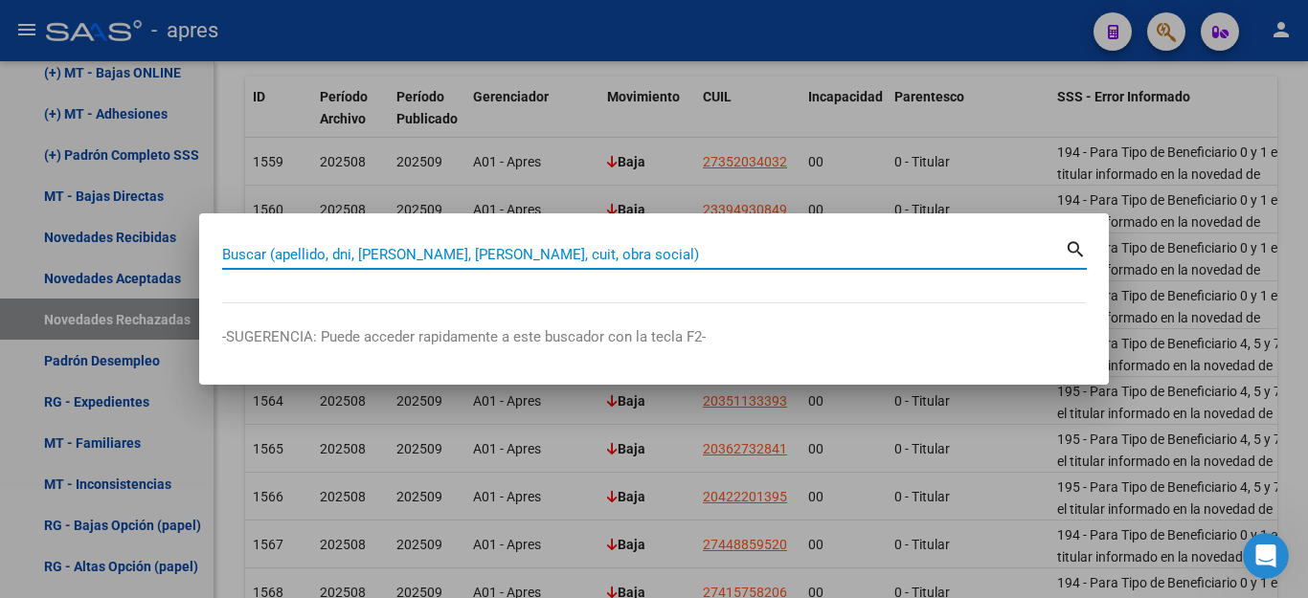
paste input "20403946193"
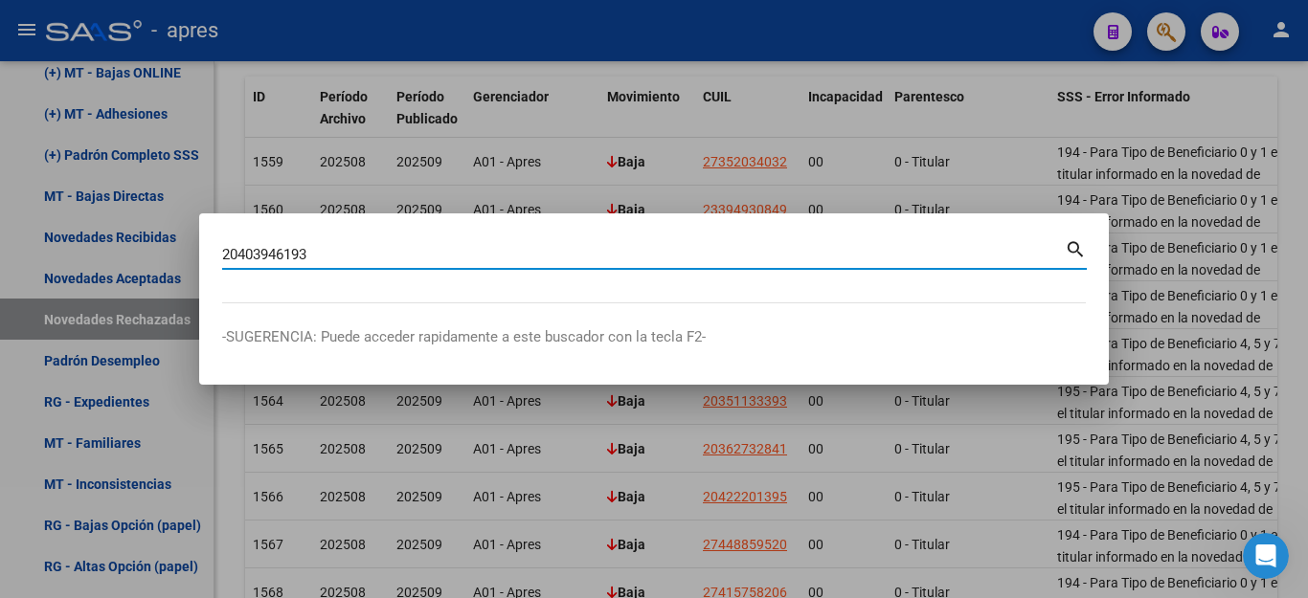
type input "20403946193"
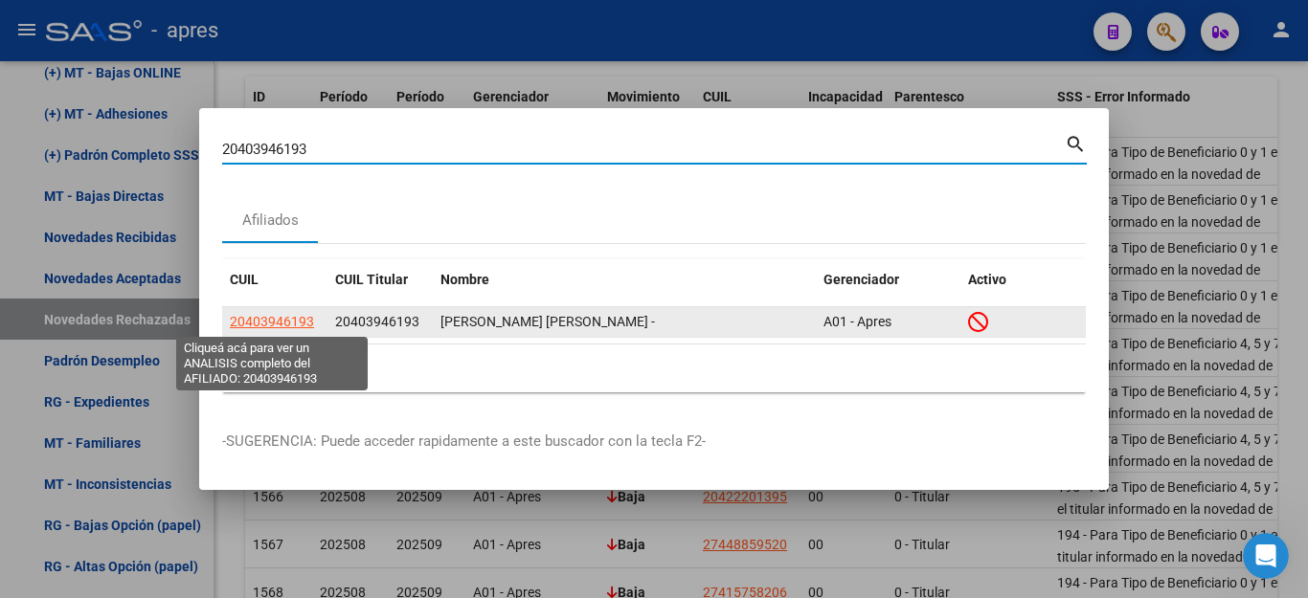
click at [281, 323] on span "20403946193" at bounding box center [272, 321] width 84 height 15
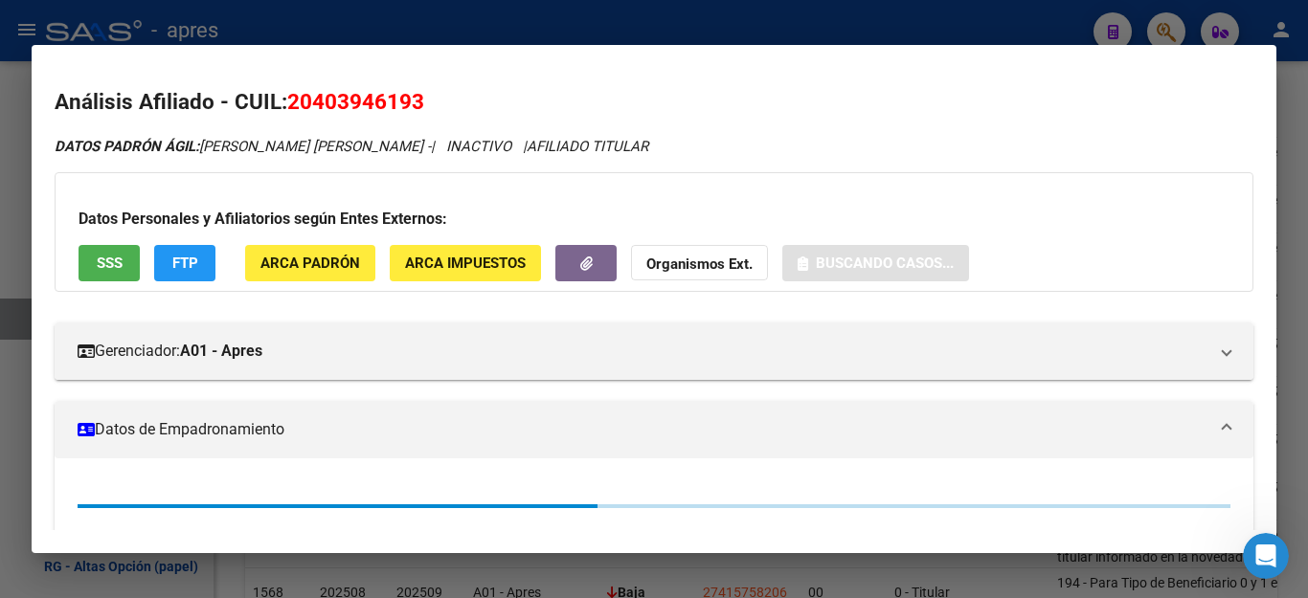
click at [104, 262] on span "SSS" at bounding box center [110, 264] width 26 height 17
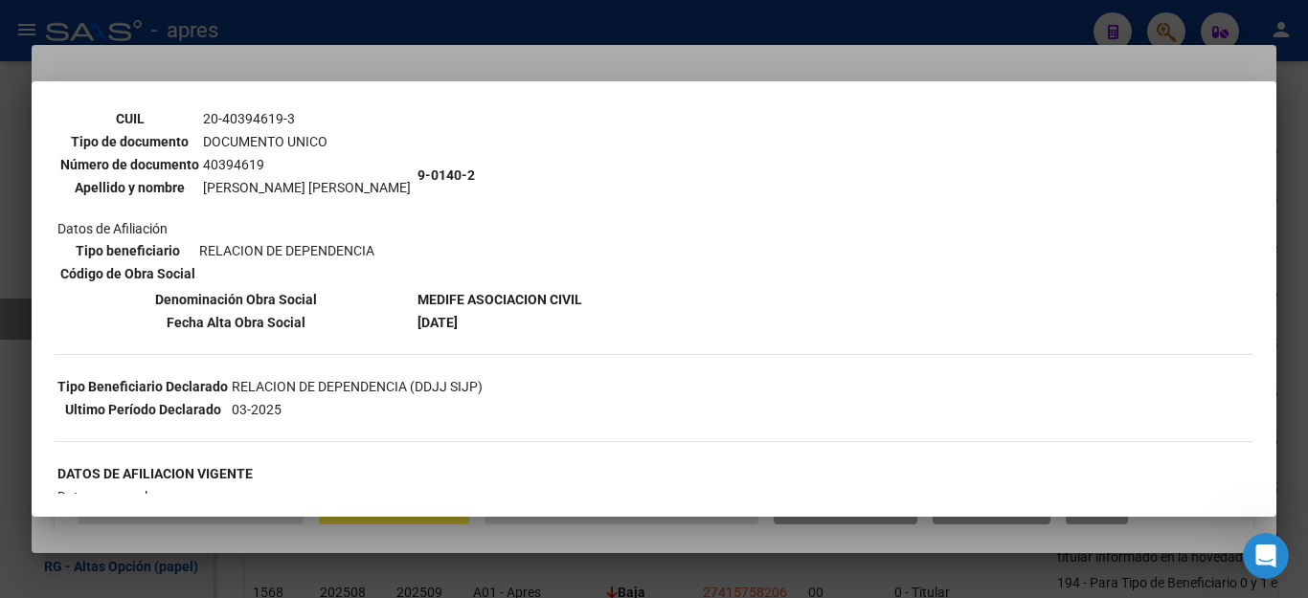
scroll to position [192, 0]
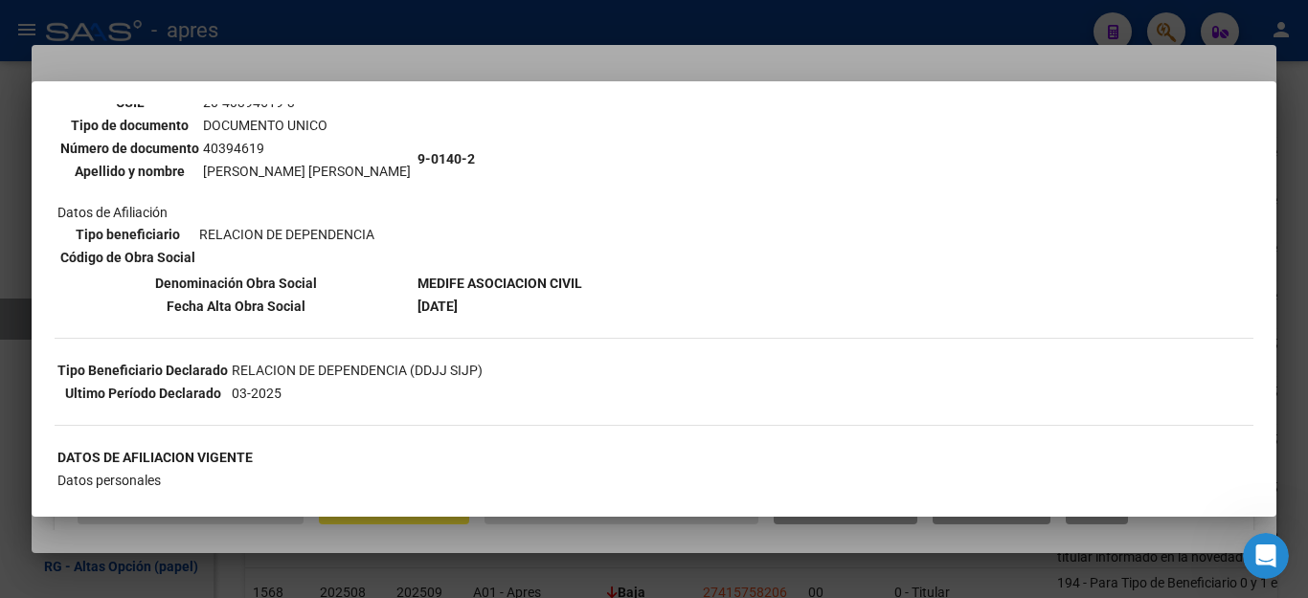
click at [757, 21] on div at bounding box center [654, 299] width 1308 height 598
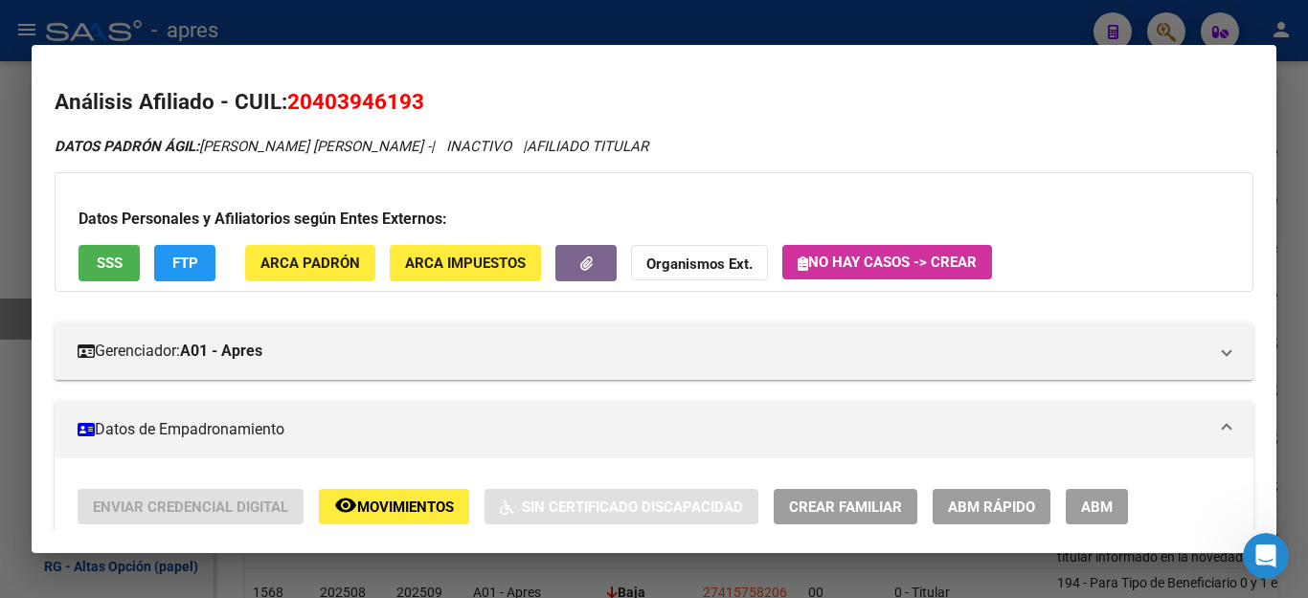
click at [191, 263] on span "FTP" at bounding box center [185, 264] width 26 height 17
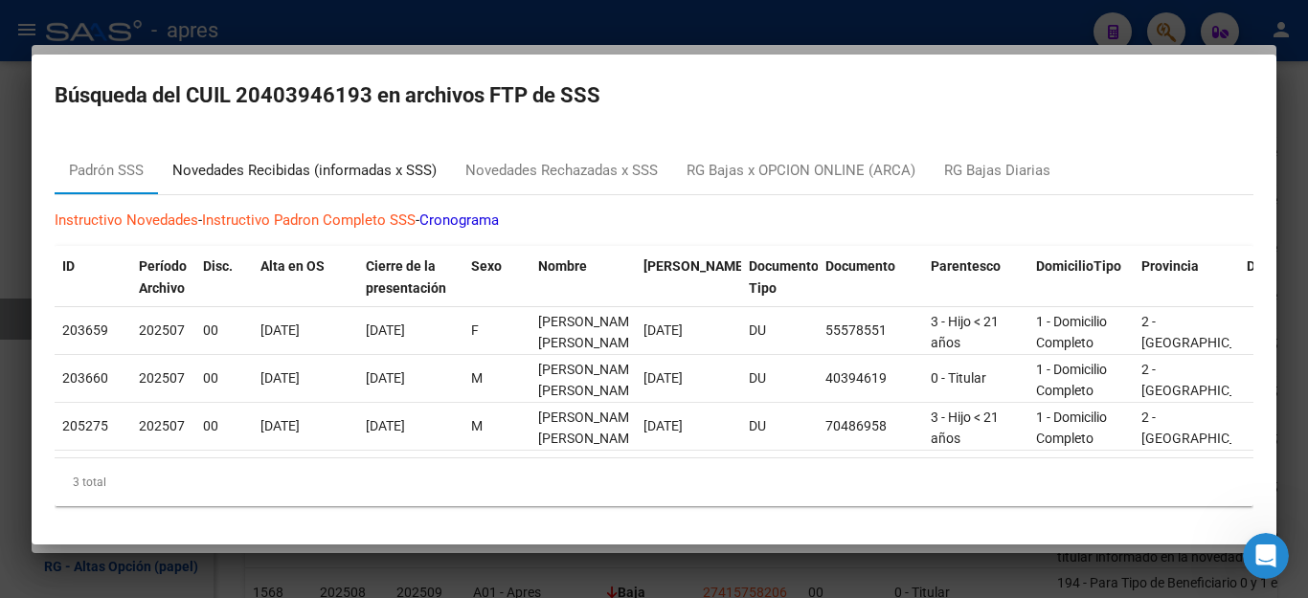
click at [309, 172] on div "Novedades Recibidas (informadas x SSS)" at bounding box center [304, 171] width 264 height 22
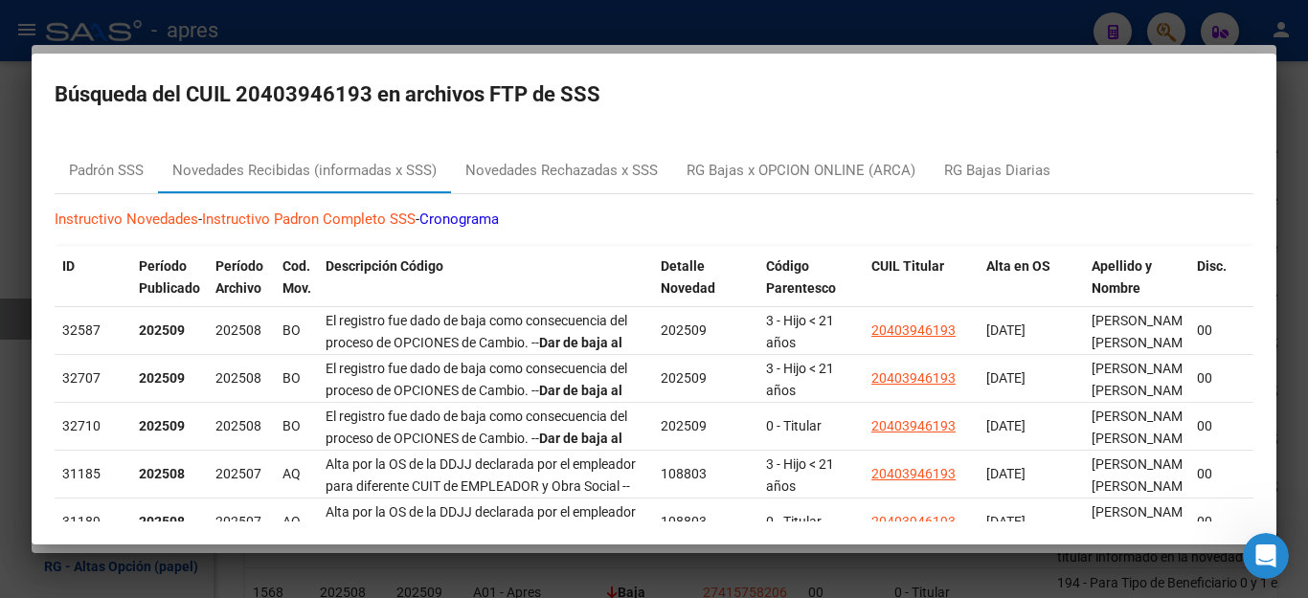
click at [858, 21] on div at bounding box center [654, 299] width 1308 height 598
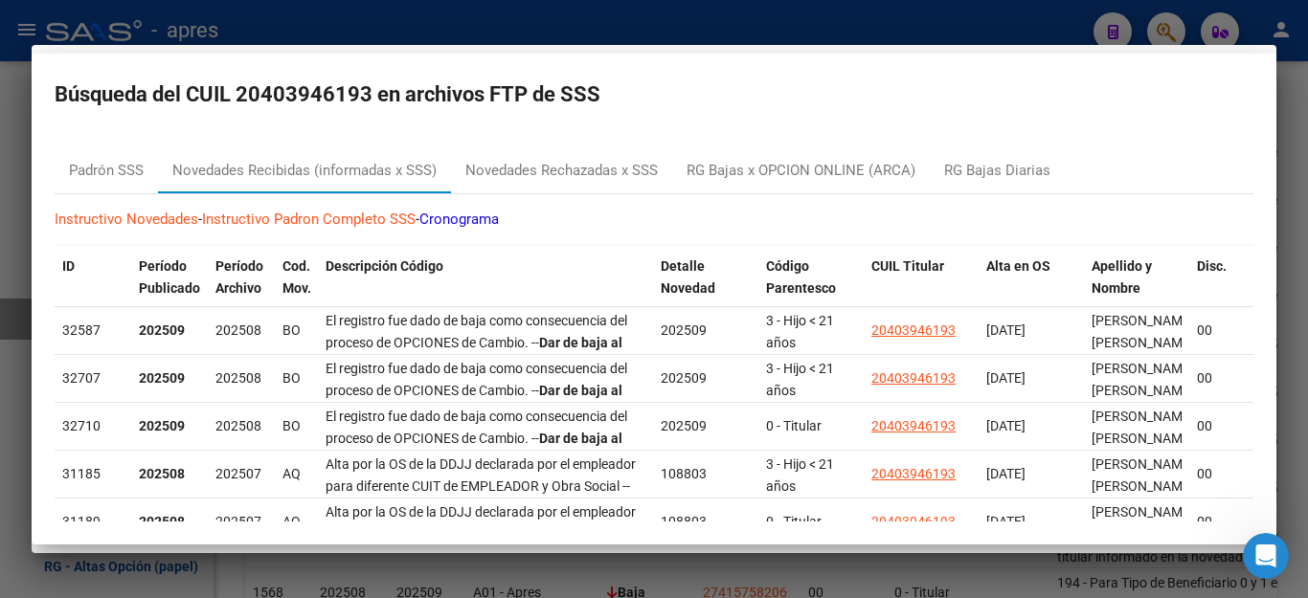
click at [858, 21] on div at bounding box center [654, 299] width 1308 height 598
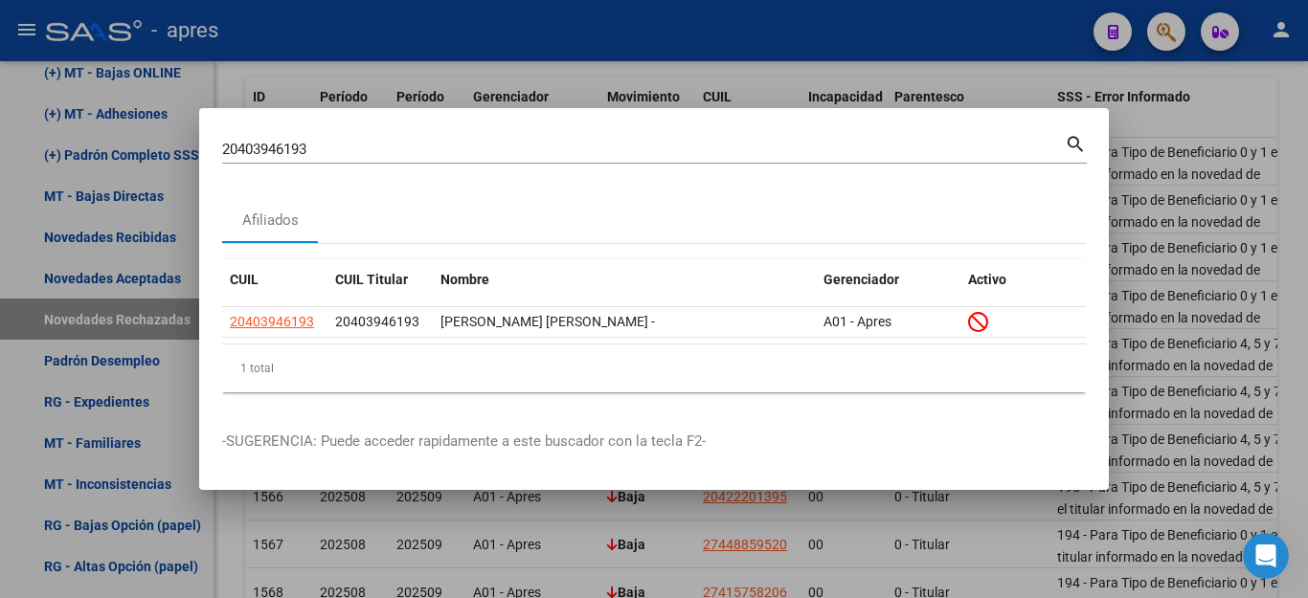
click at [1054, 35] on div at bounding box center [654, 299] width 1308 height 598
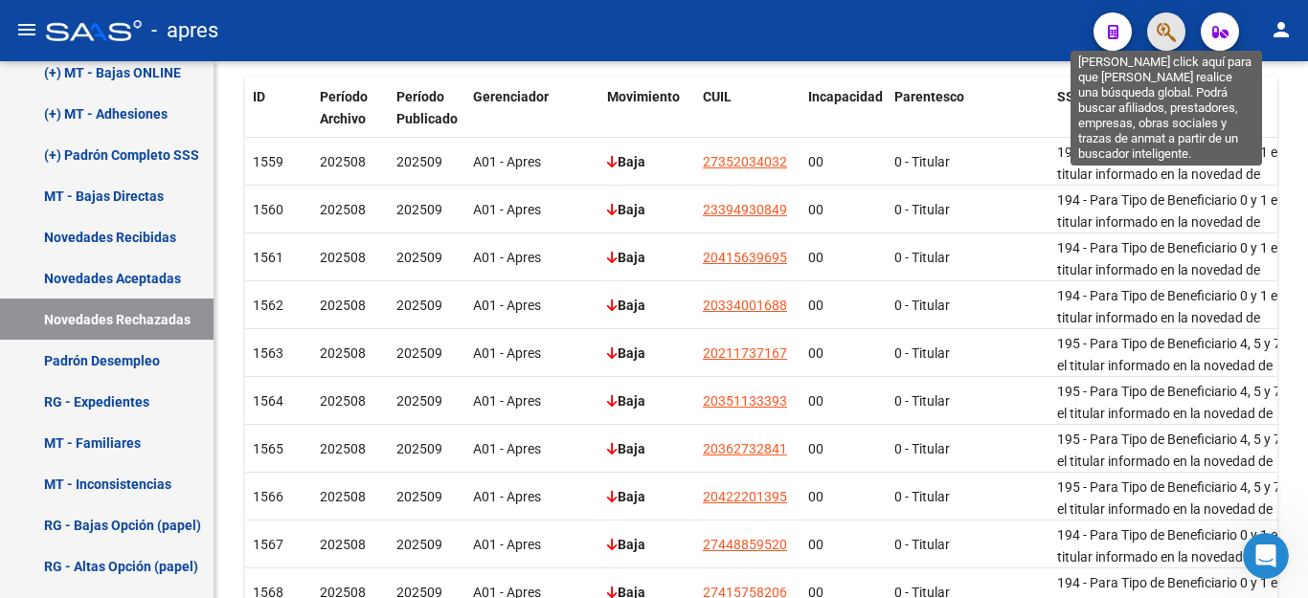
click at [1171, 28] on icon "button" at bounding box center [1166, 32] width 19 height 22
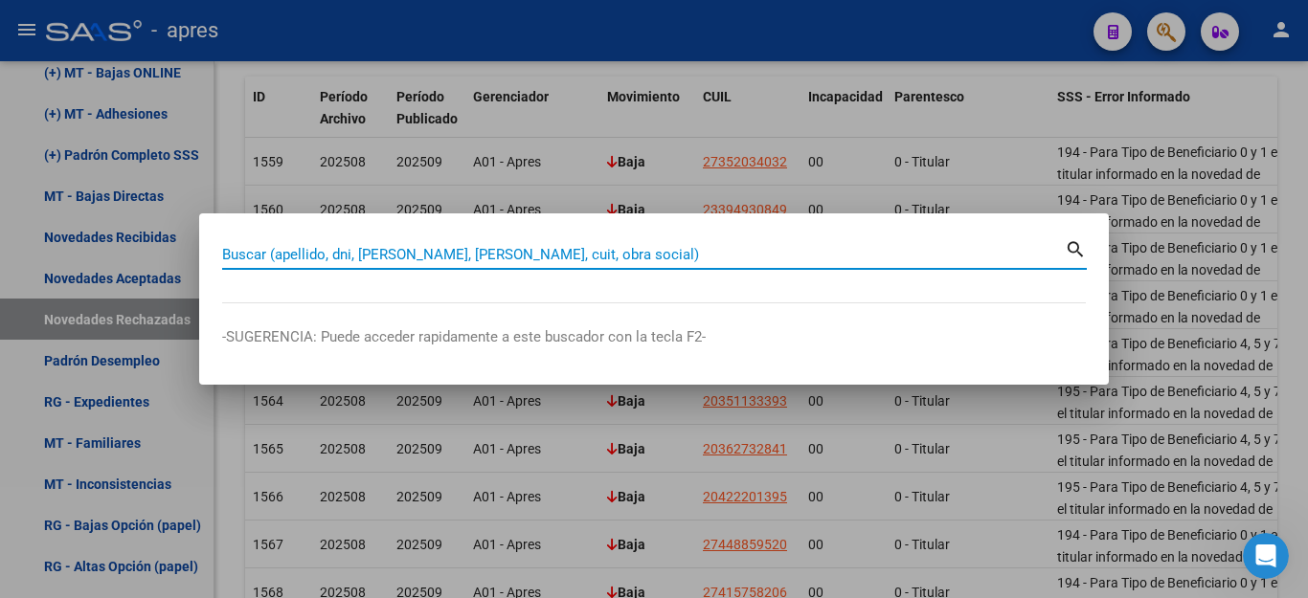
paste input "20368897869"
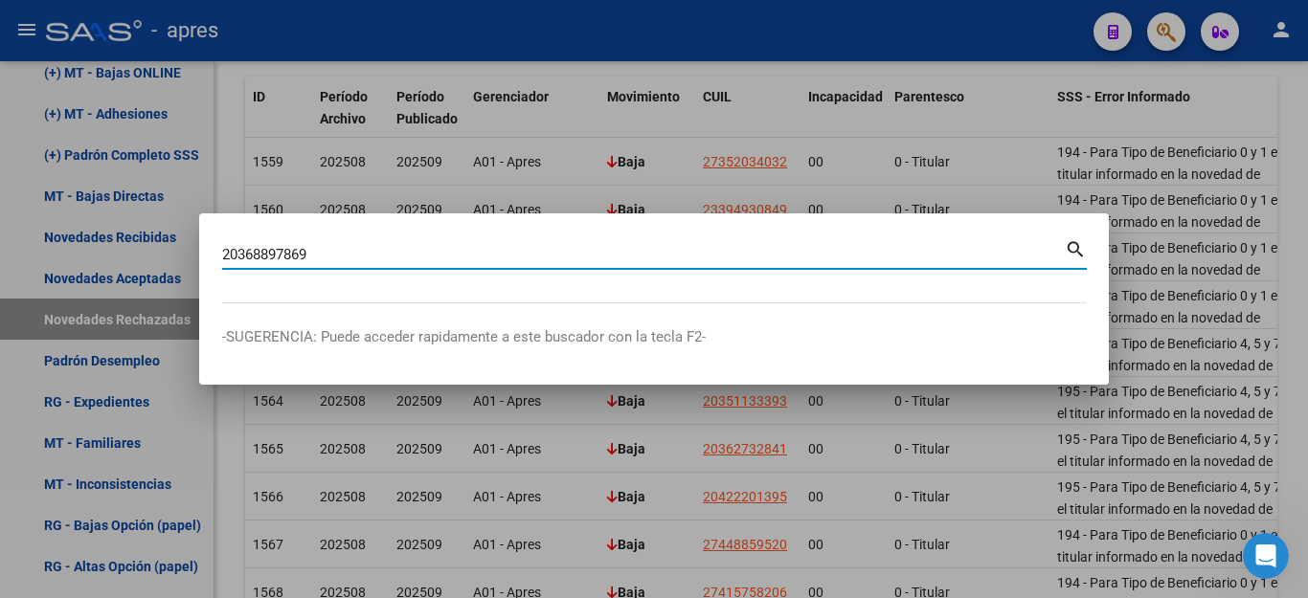
type input "20368897869"
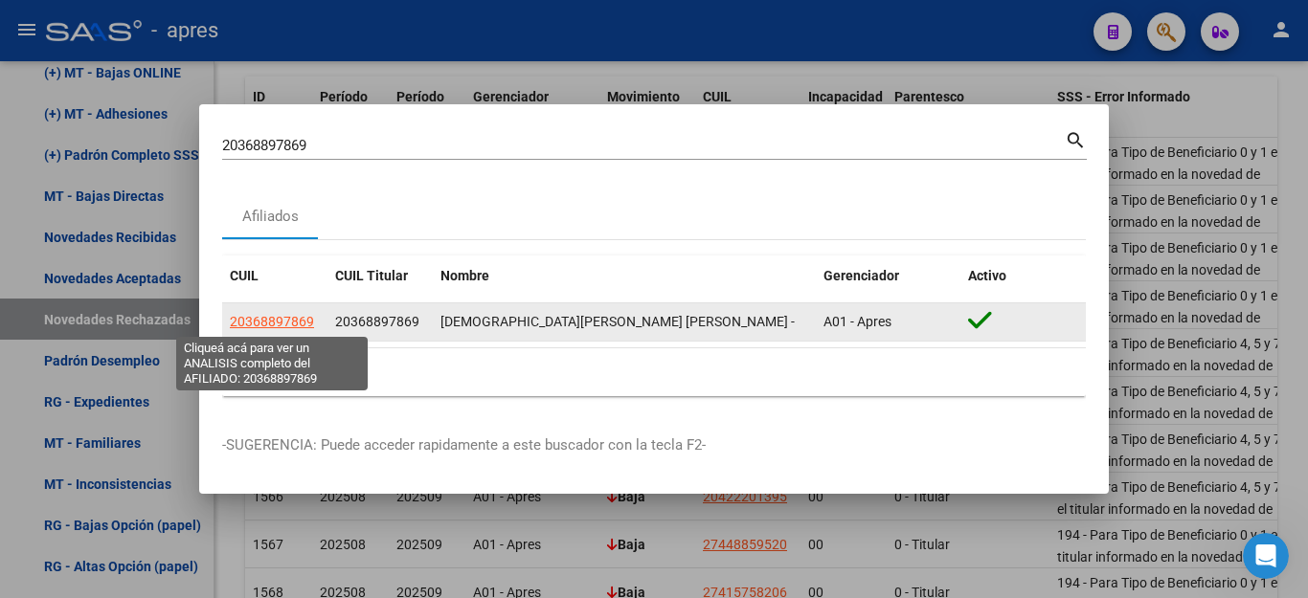
click at [303, 326] on span "20368897869" at bounding box center [272, 321] width 84 height 15
type textarea "20368897869"
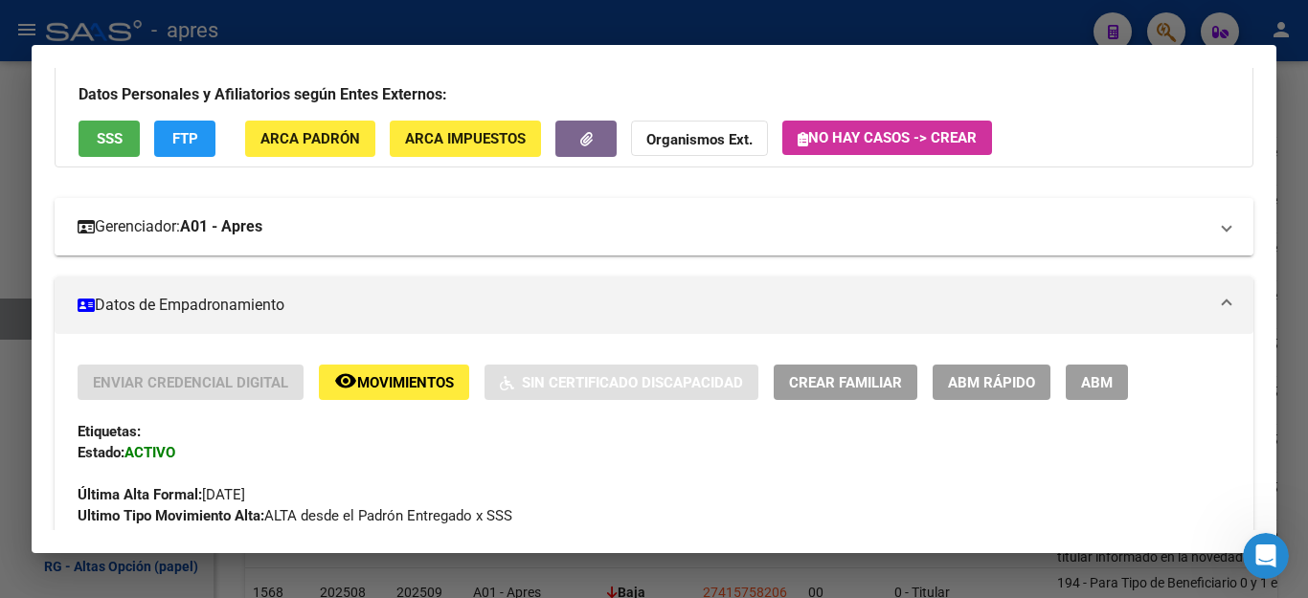
scroll to position [0, 0]
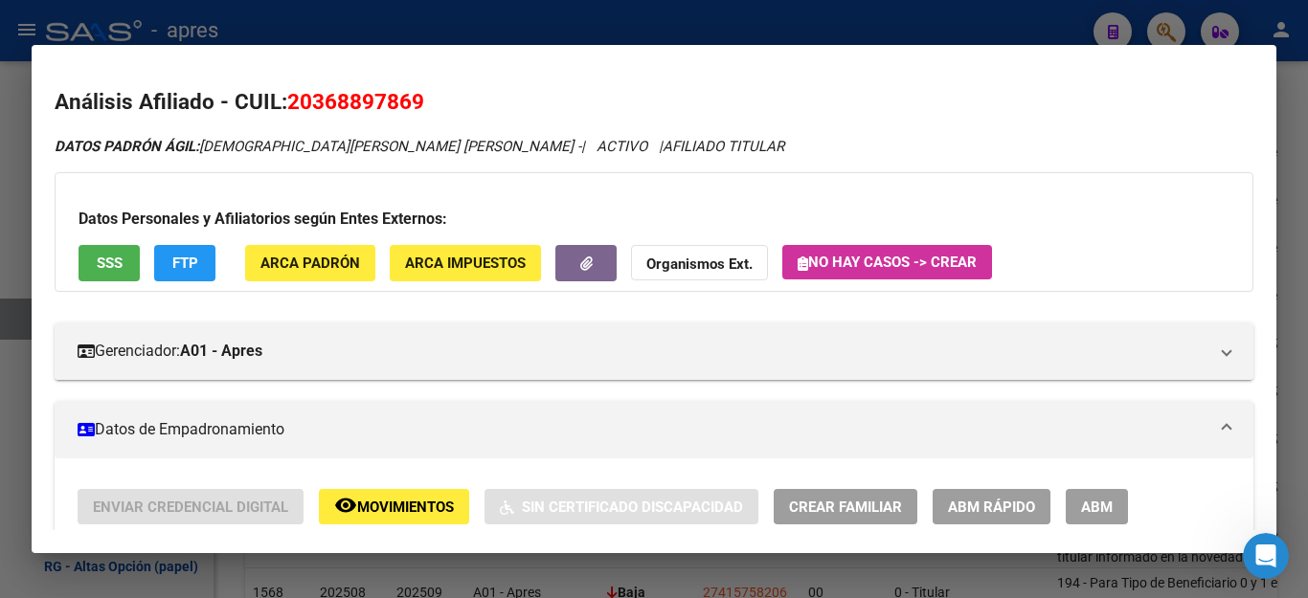
click at [76, 270] on div "Datos Personales y Afiliatorios según Entes Externos: SSS FTP ARCA Padrón ARCA …" at bounding box center [654, 231] width 1199 height 119
click at [106, 265] on span "SSS" at bounding box center [110, 264] width 26 height 17
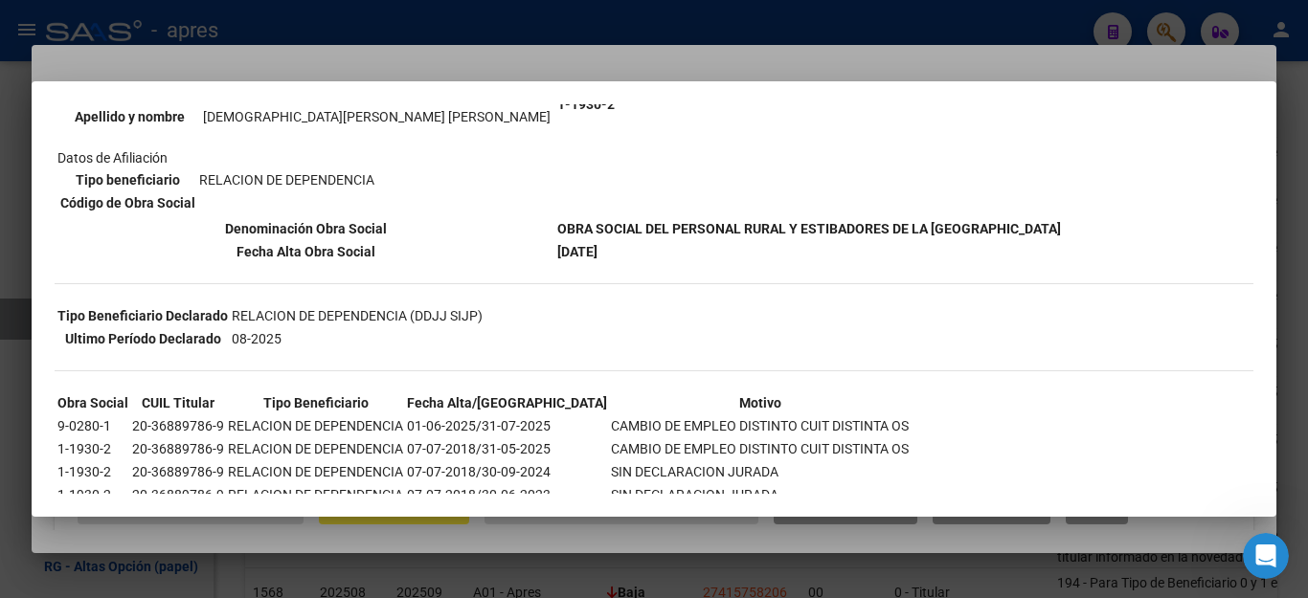
scroll to position [414, 0]
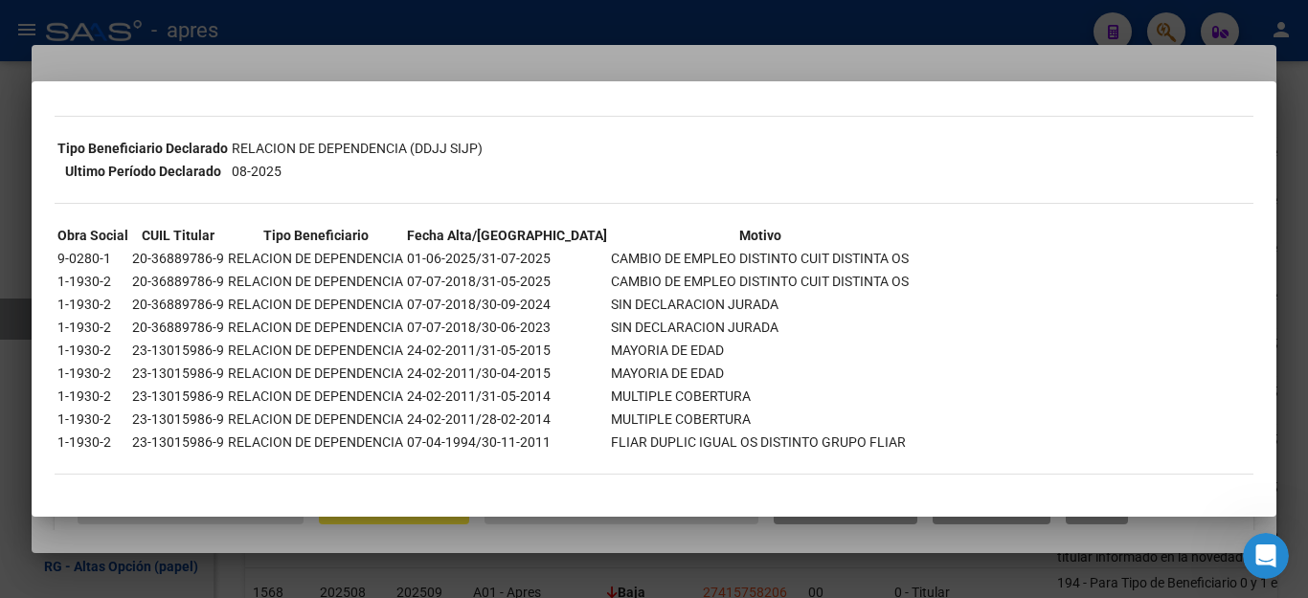
click at [1035, 23] on div at bounding box center [654, 299] width 1308 height 598
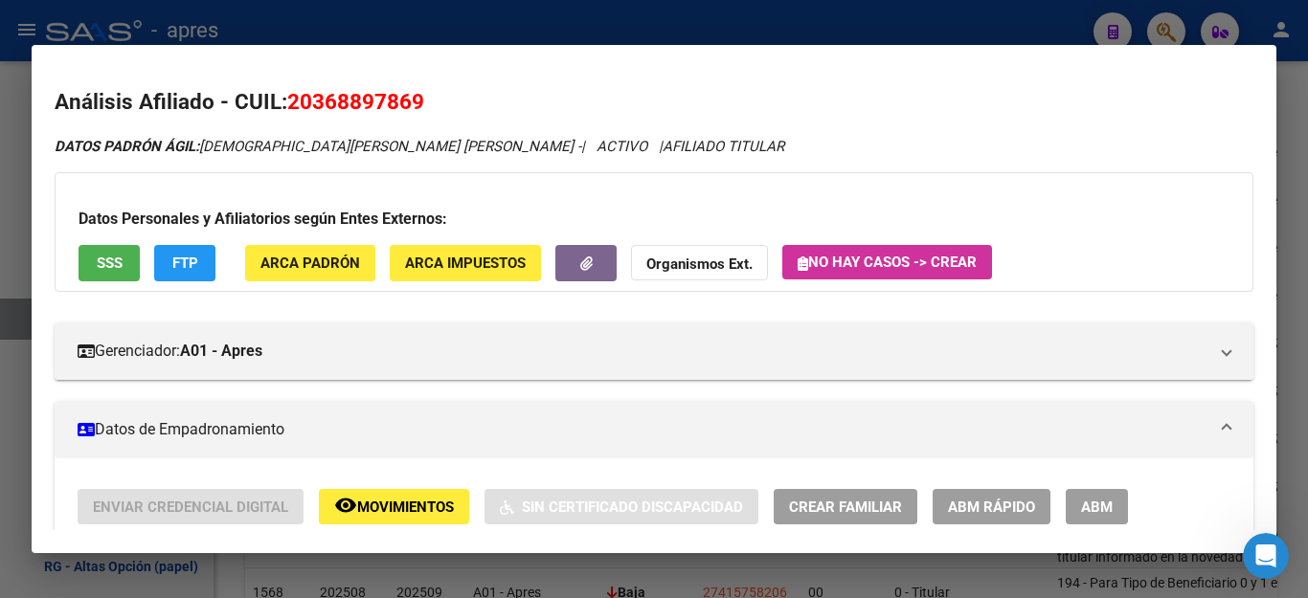
click at [1035, 23] on div at bounding box center [654, 299] width 1308 height 598
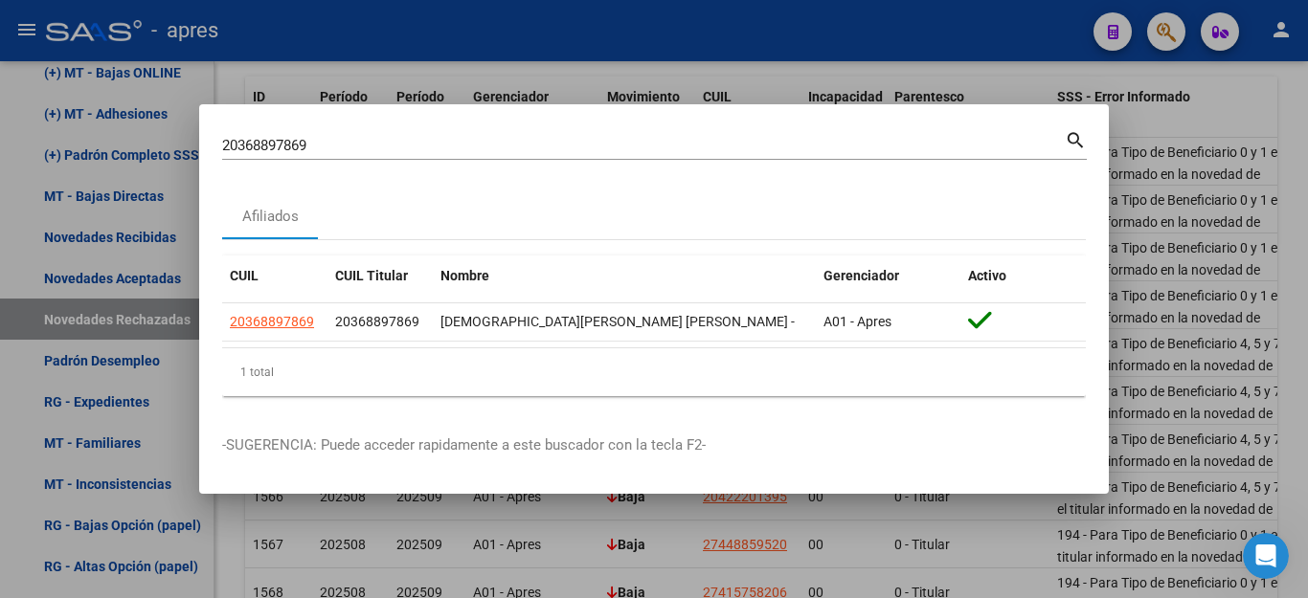
click at [1035, 23] on div at bounding box center [654, 299] width 1308 height 598
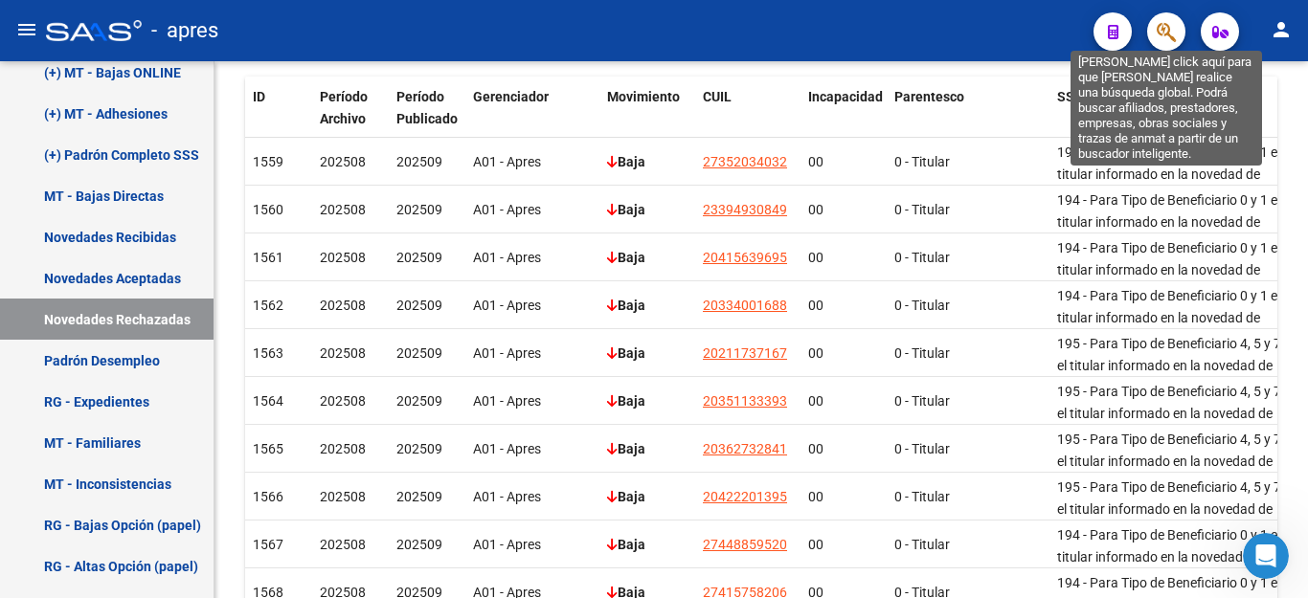
click at [1161, 28] on icon "button" at bounding box center [1166, 32] width 19 height 22
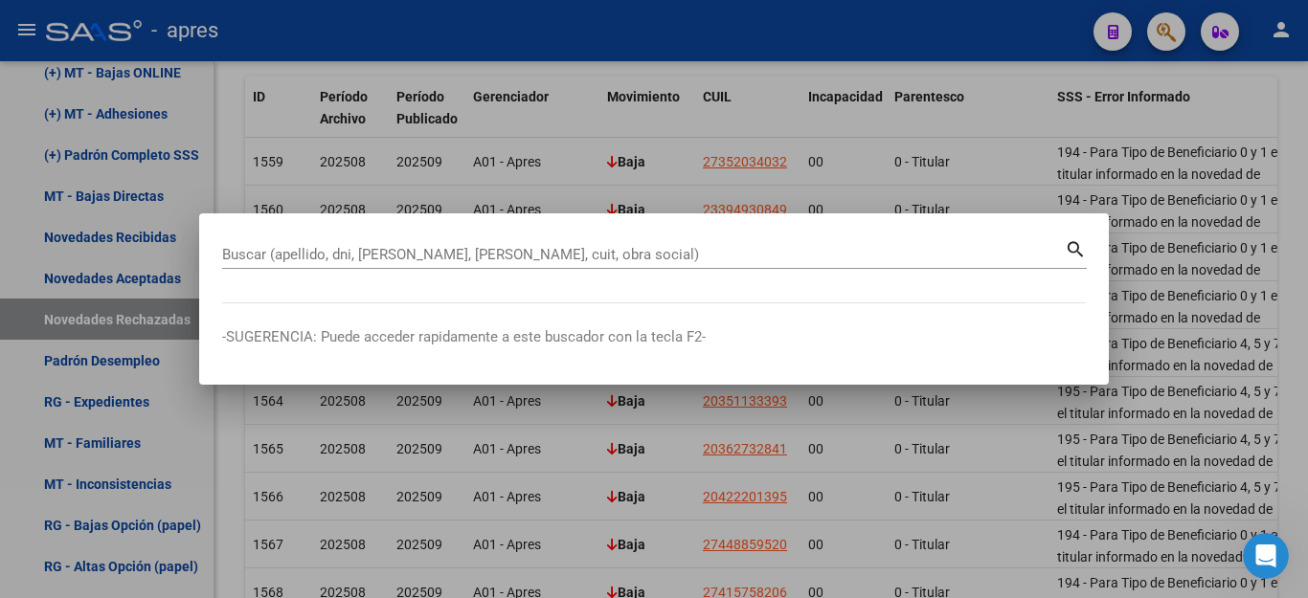
paste input "56636223"
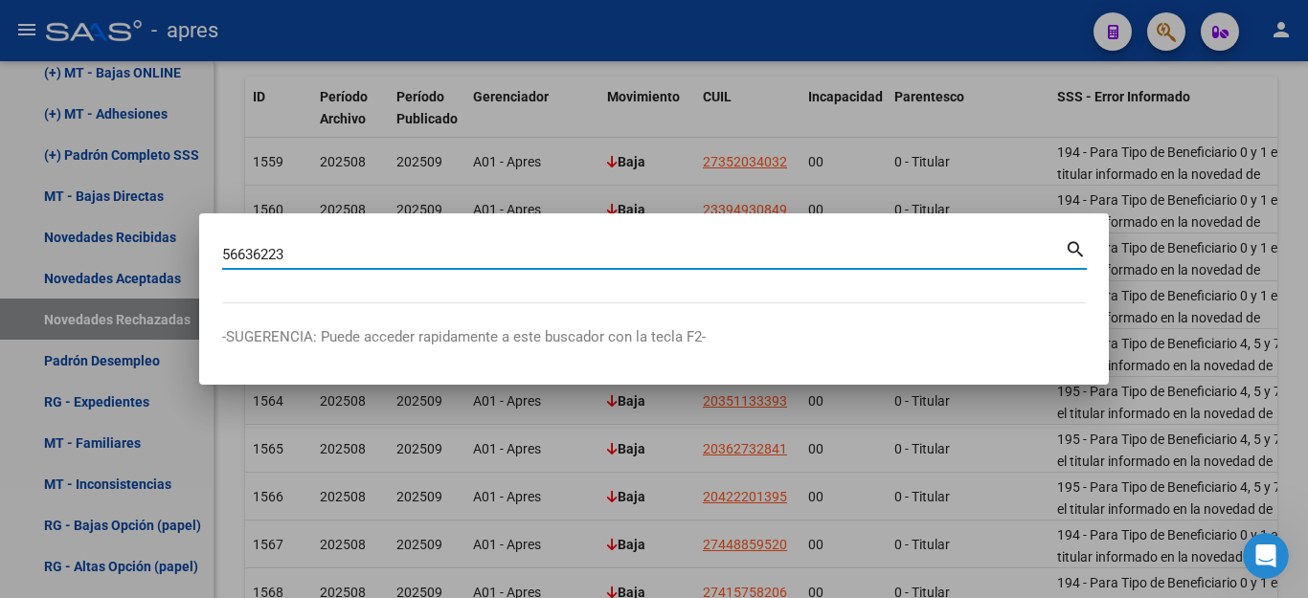
type input "56636223"
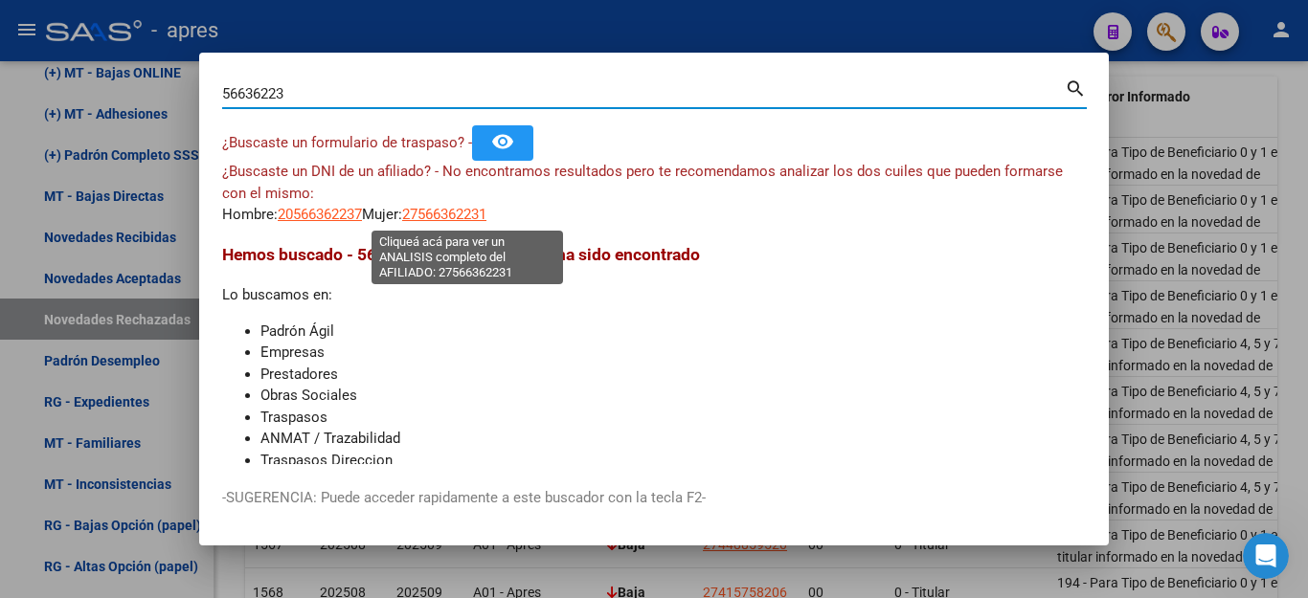
click at [445, 216] on span "27566362231" at bounding box center [444, 214] width 84 height 17
type textarea "27566362231"
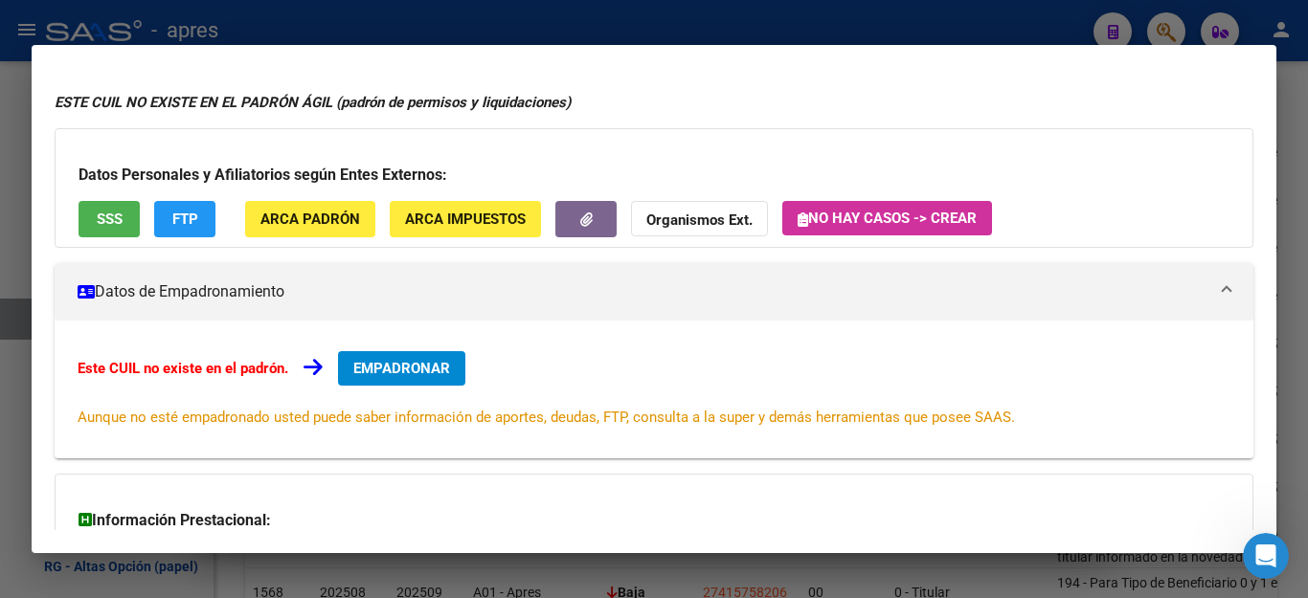
scroll to position [0, 0]
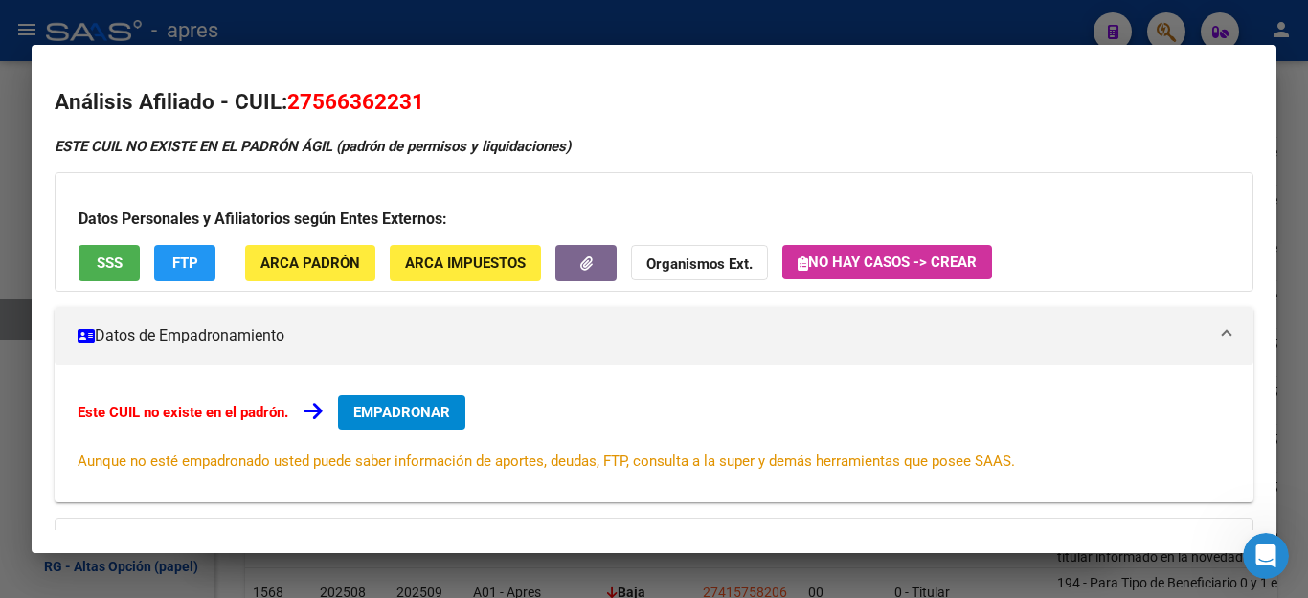
click at [179, 261] on span "FTP" at bounding box center [185, 264] width 26 height 17
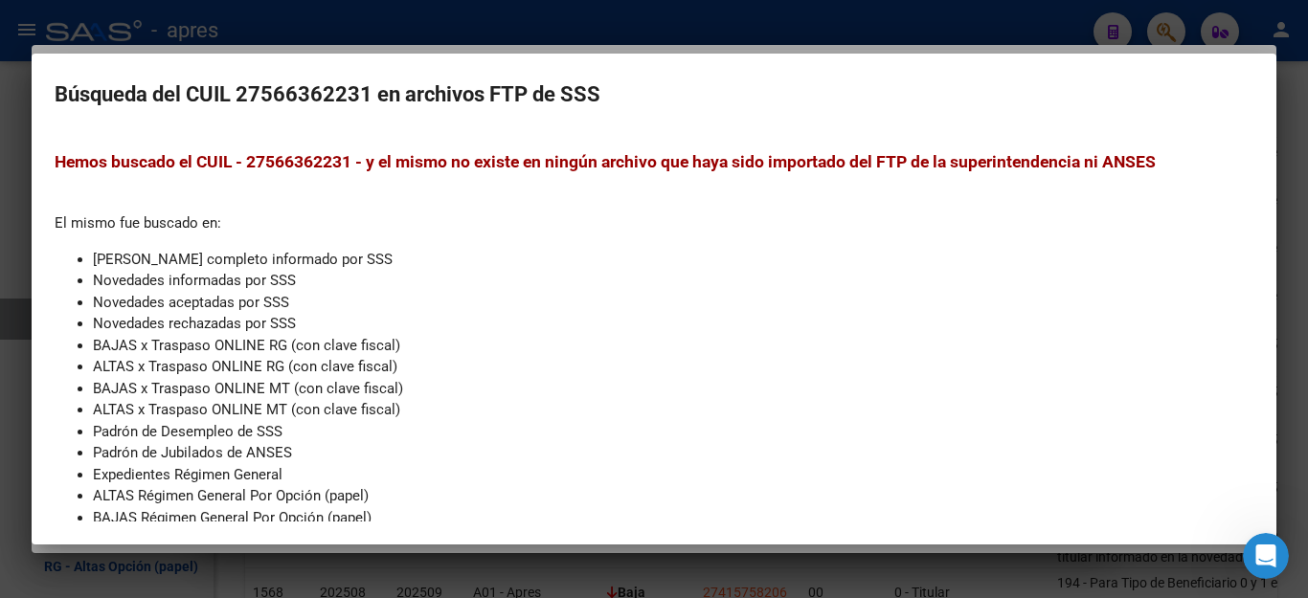
click at [947, 21] on div at bounding box center [654, 299] width 1308 height 598
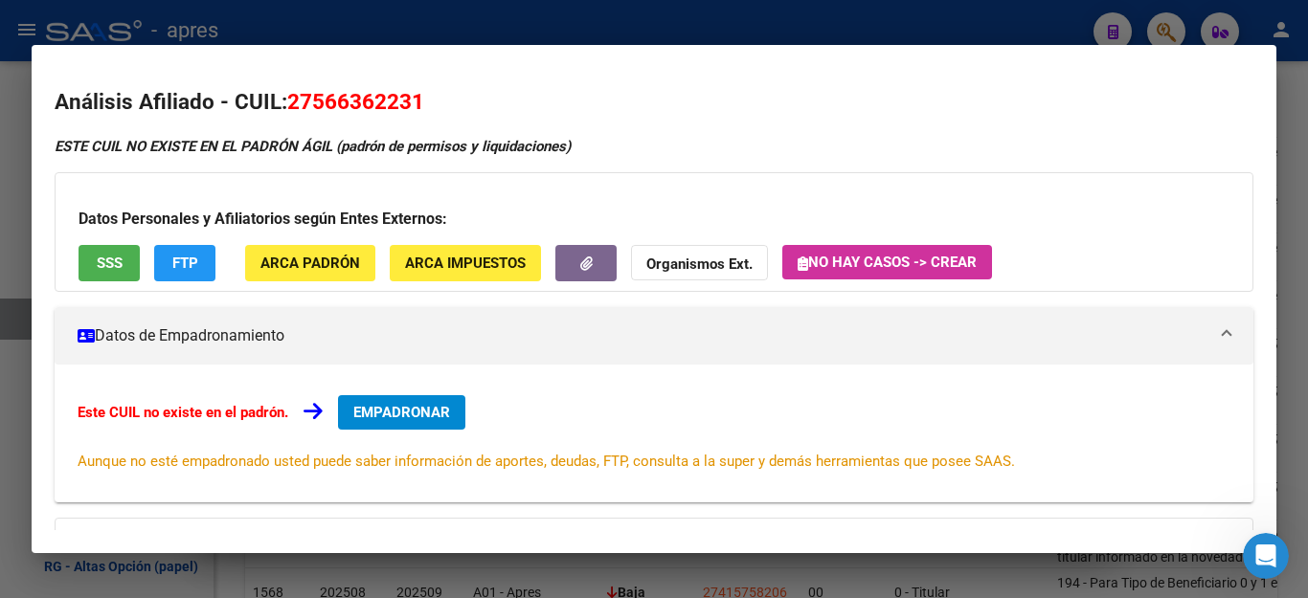
click at [725, 42] on div at bounding box center [654, 299] width 1308 height 598
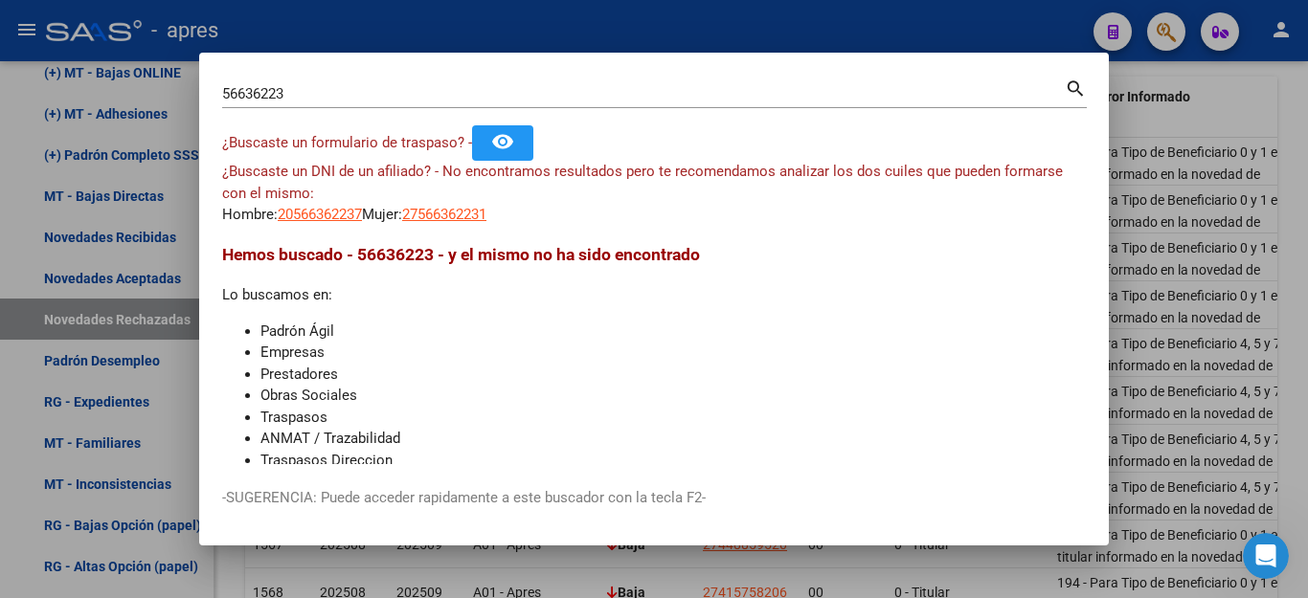
click at [723, 33] on div at bounding box center [654, 299] width 1308 height 598
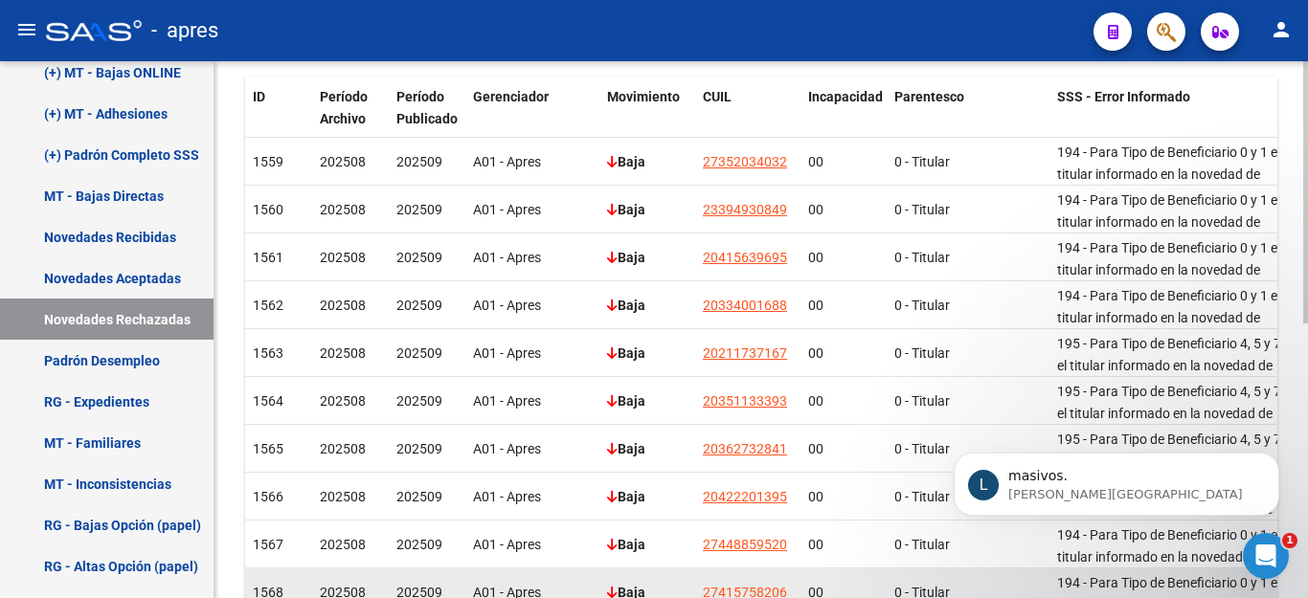
scroll to position [881, 0]
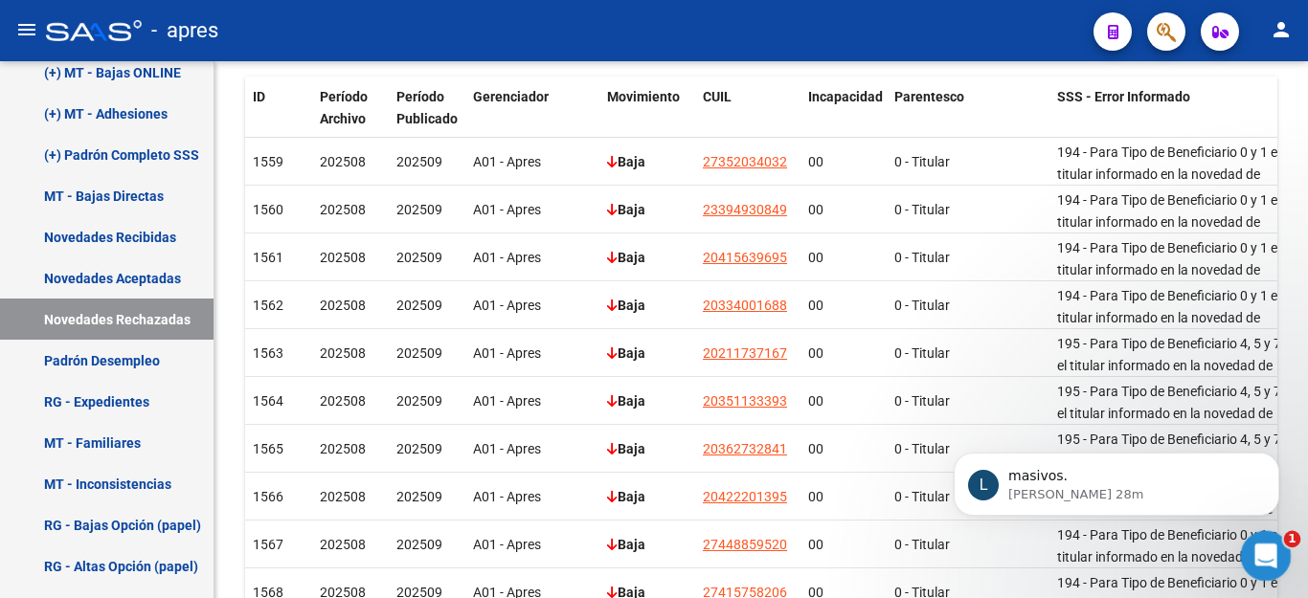
click at [1267, 550] on icon "Abrir Intercom Messenger" at bounding box center [1264, 554] width 32 height 32
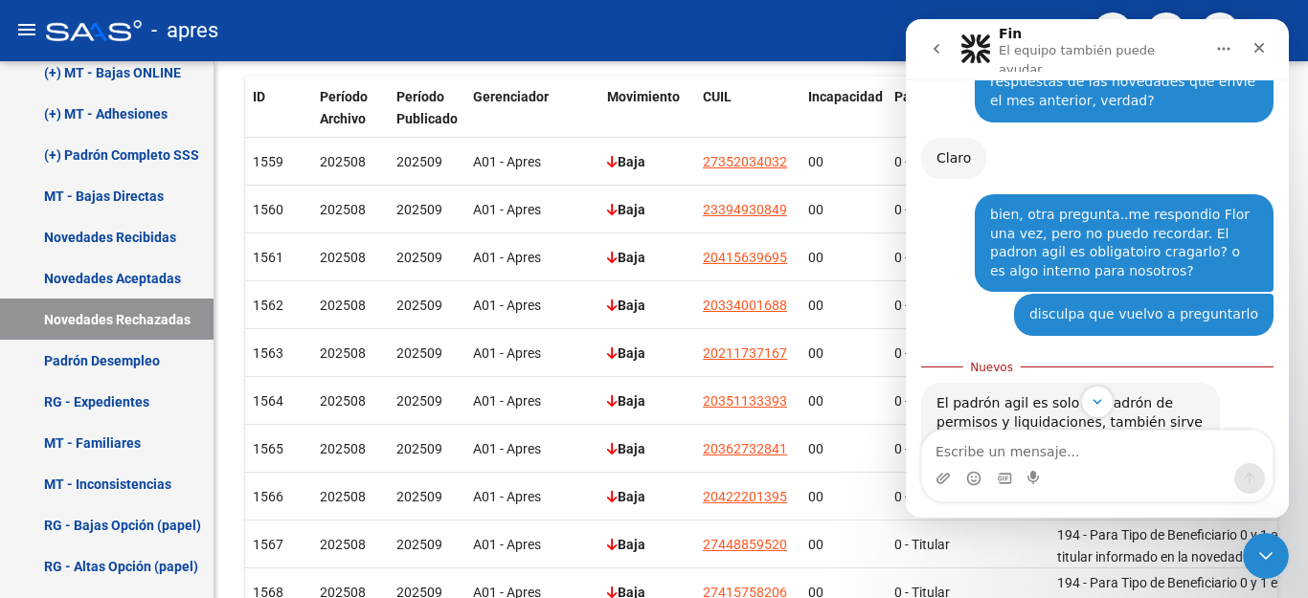
scroll to position [913, 0]
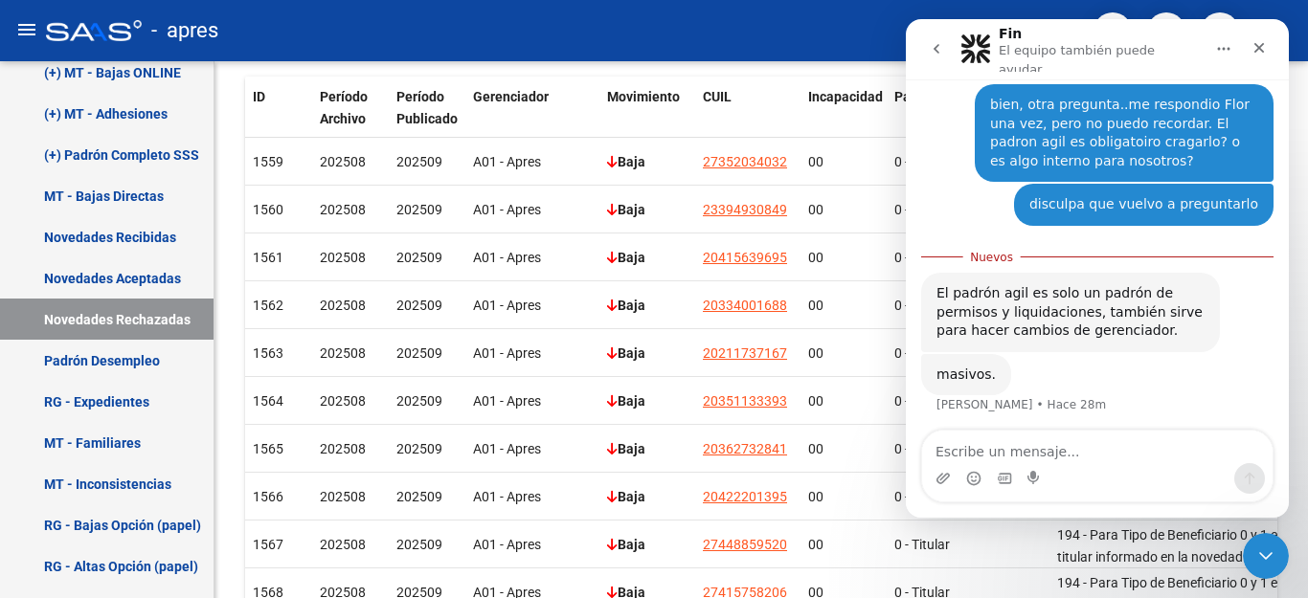
click at [970, 451] on textarea "Escribe un mensaje..." at bounding box center [1097, 447] width 350 height 33
type textarea "oki, otra pregunta"
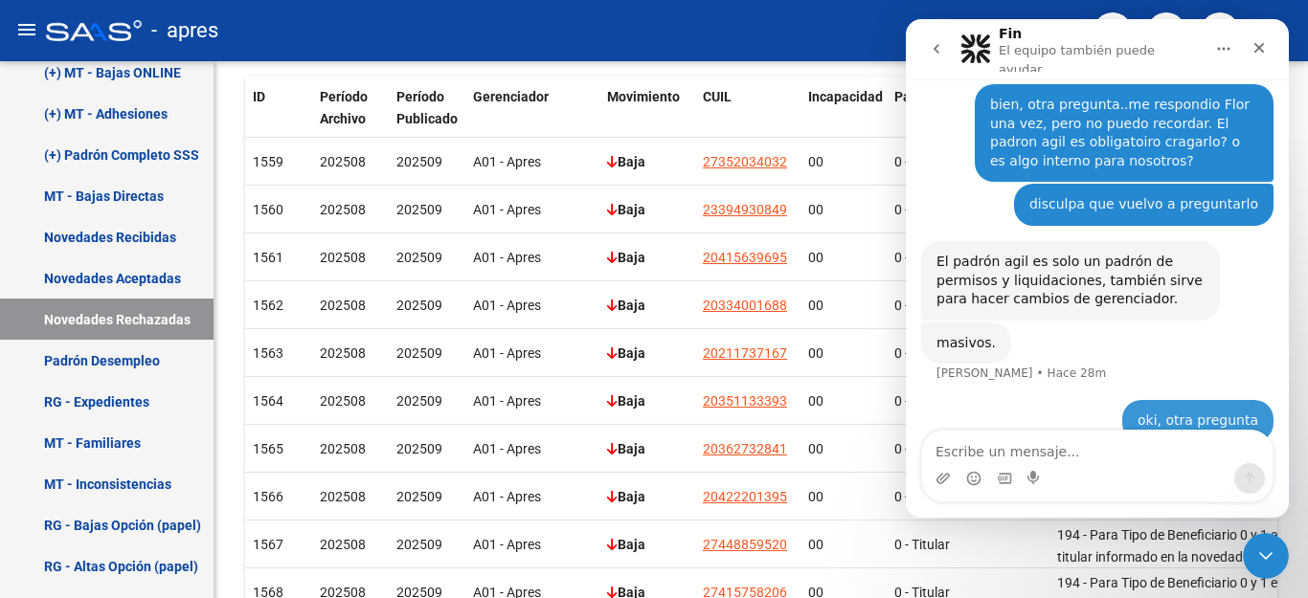
scroll to position [937, 0]
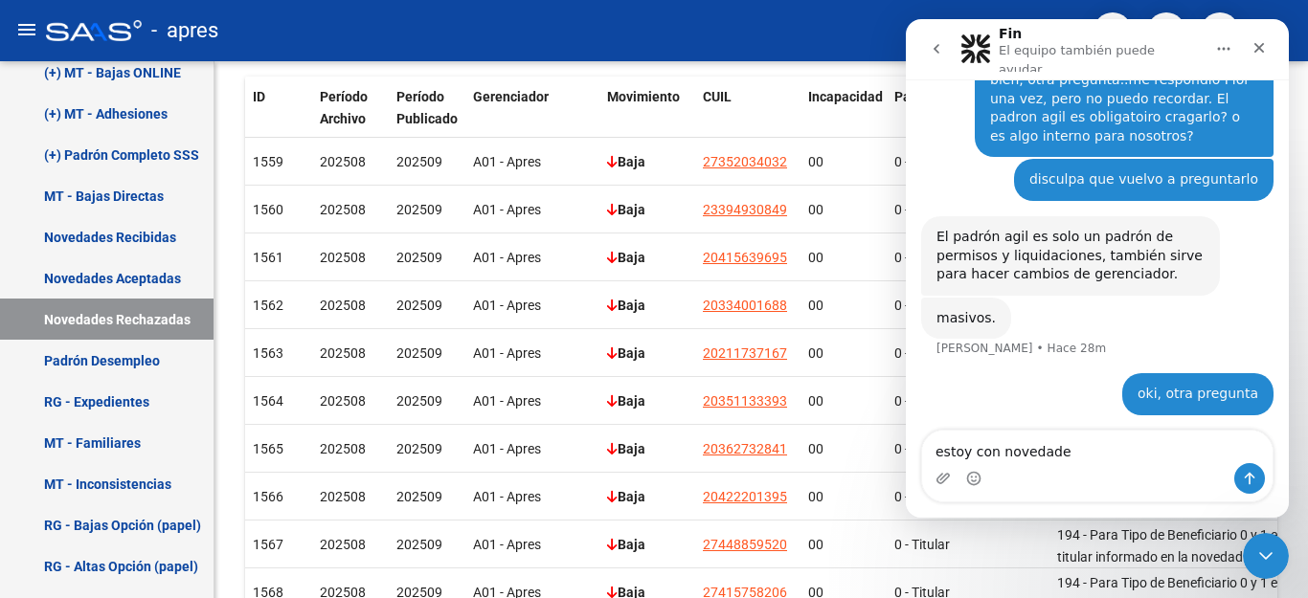
type textarea "estoy con novedades"
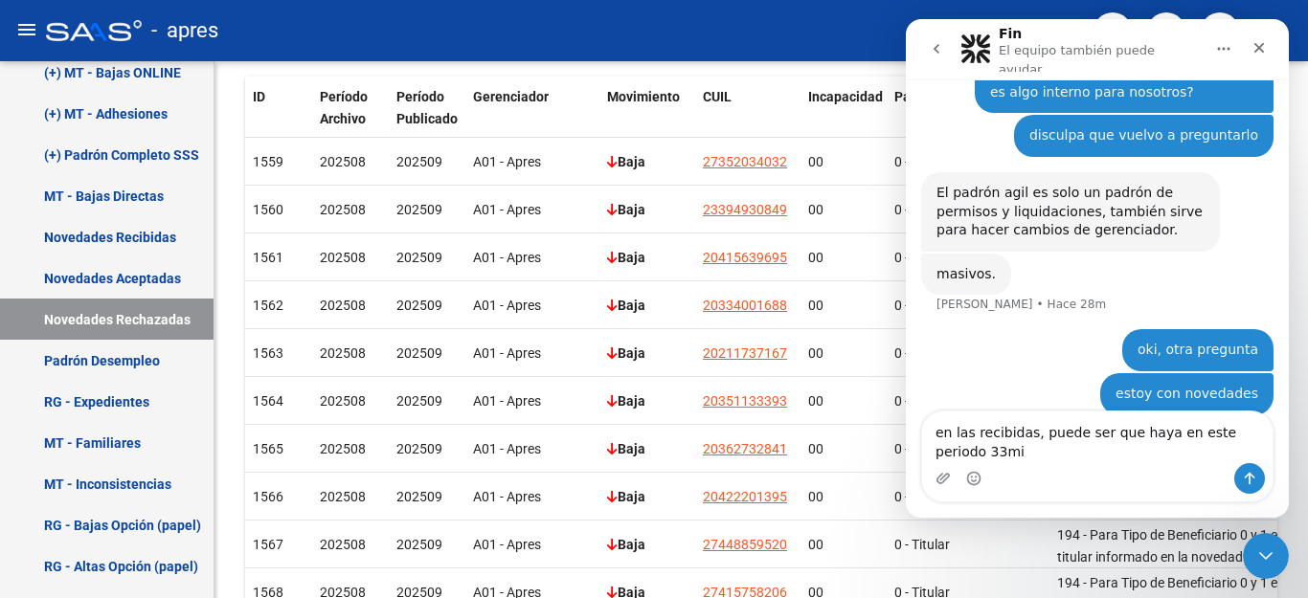
scroll to position [1001, 0]
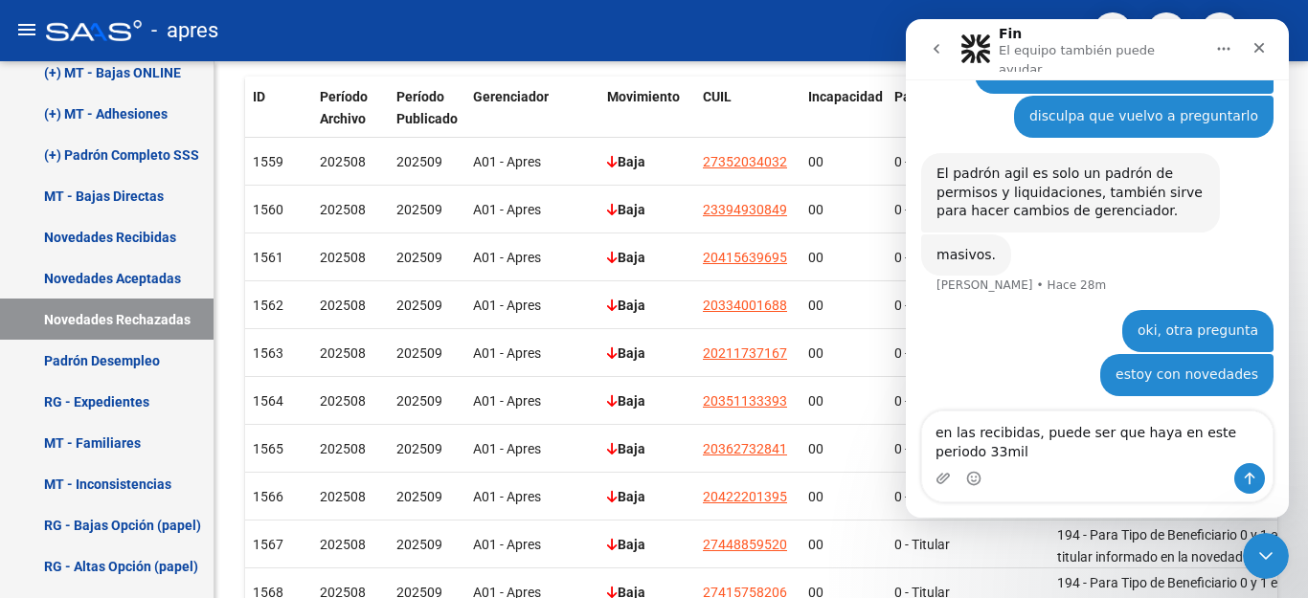
type textarea "en las recibidas, puede ser que haya en este periodo 33mil?"
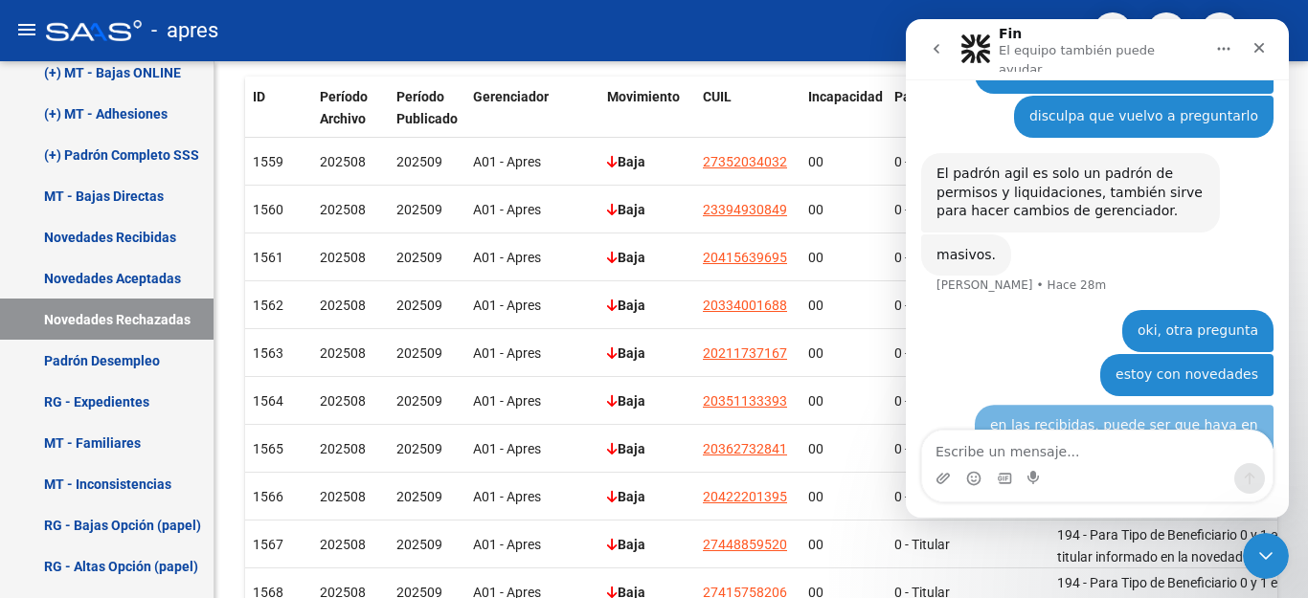
scroll to position [1044, 0]
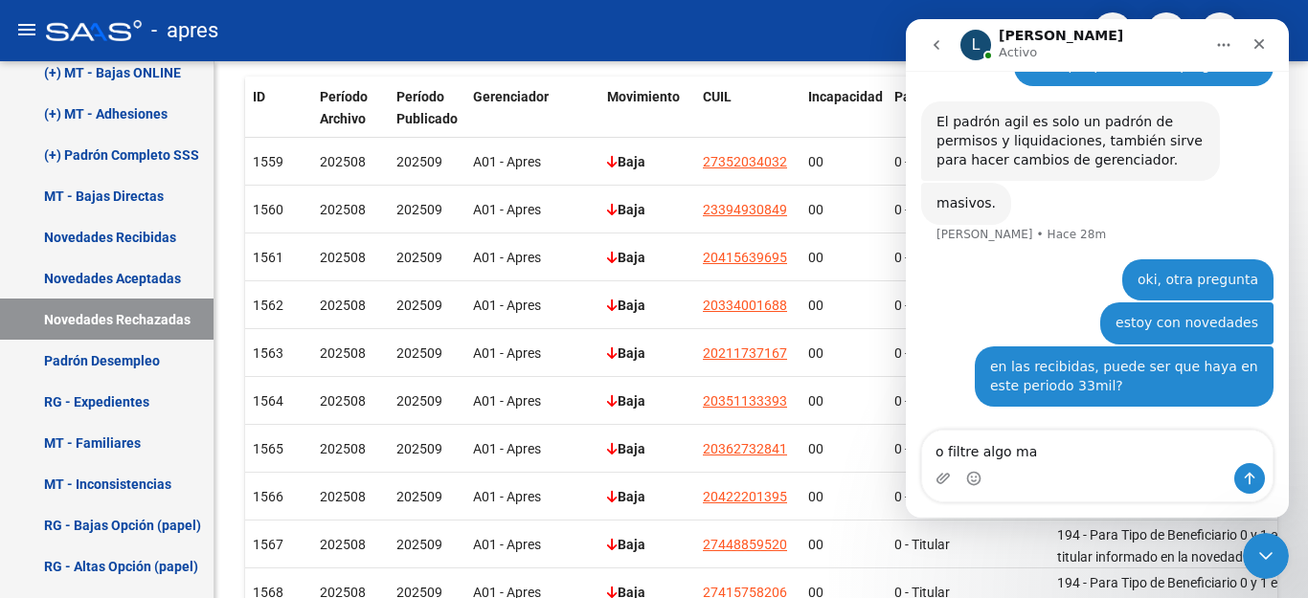
type textarea "o filtre algo ma?"
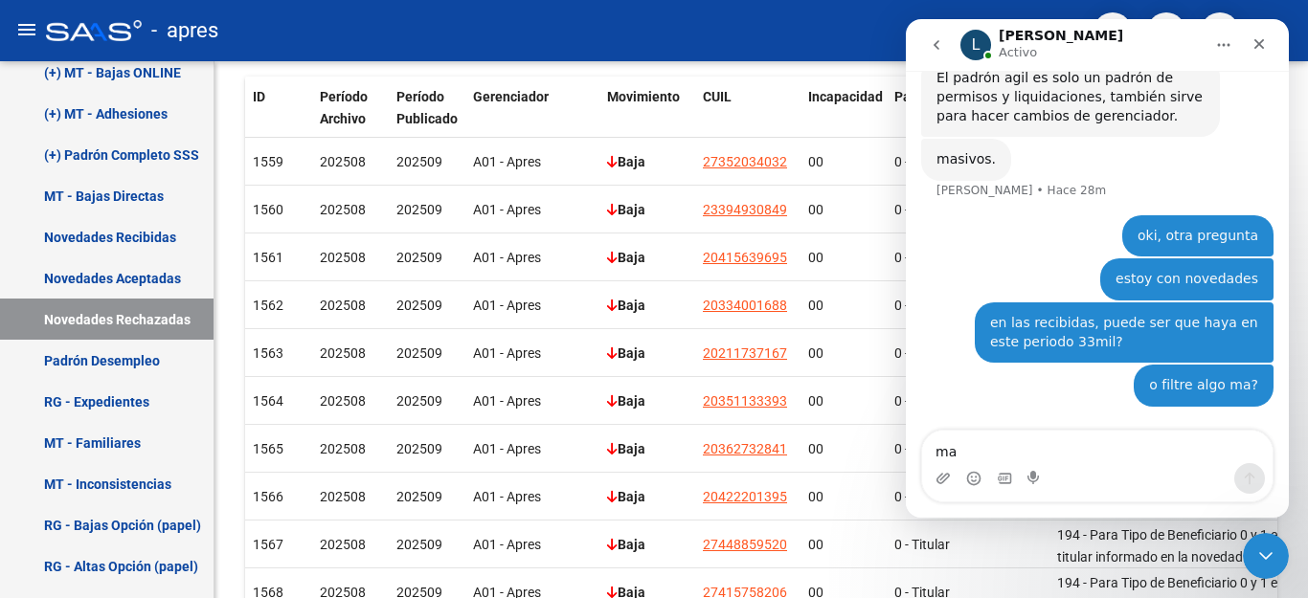
type textarea "mal"
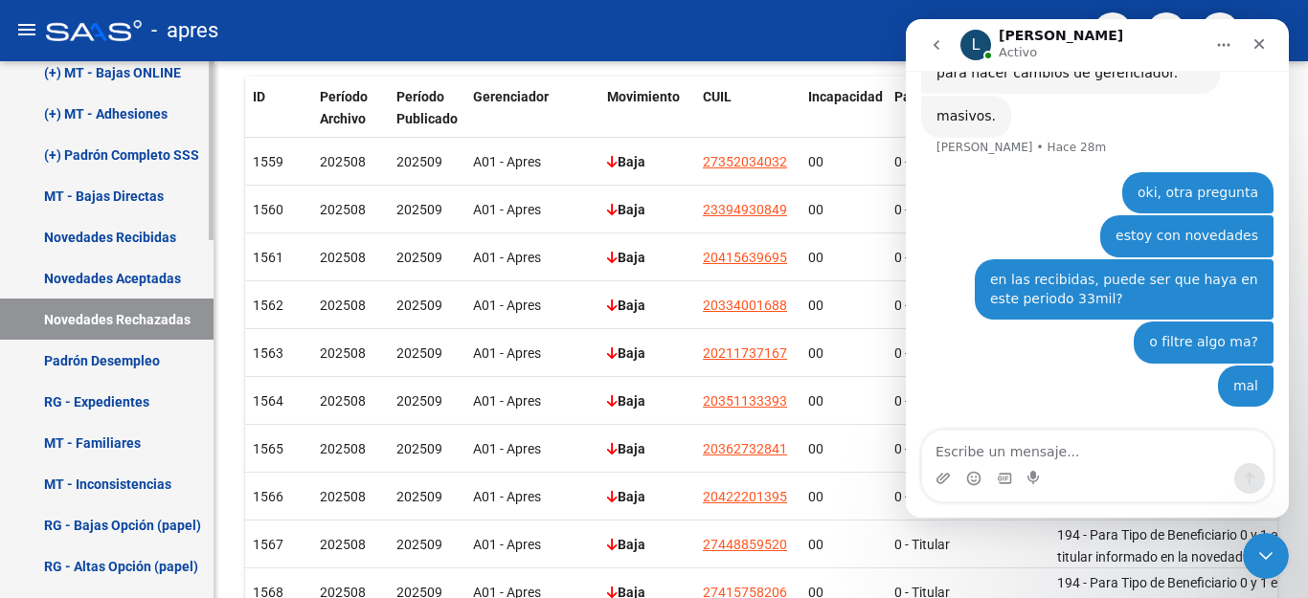
click at [129, 229] on link "Novedades Recibidas" at bounding box center [107, 236] width 214 height 41
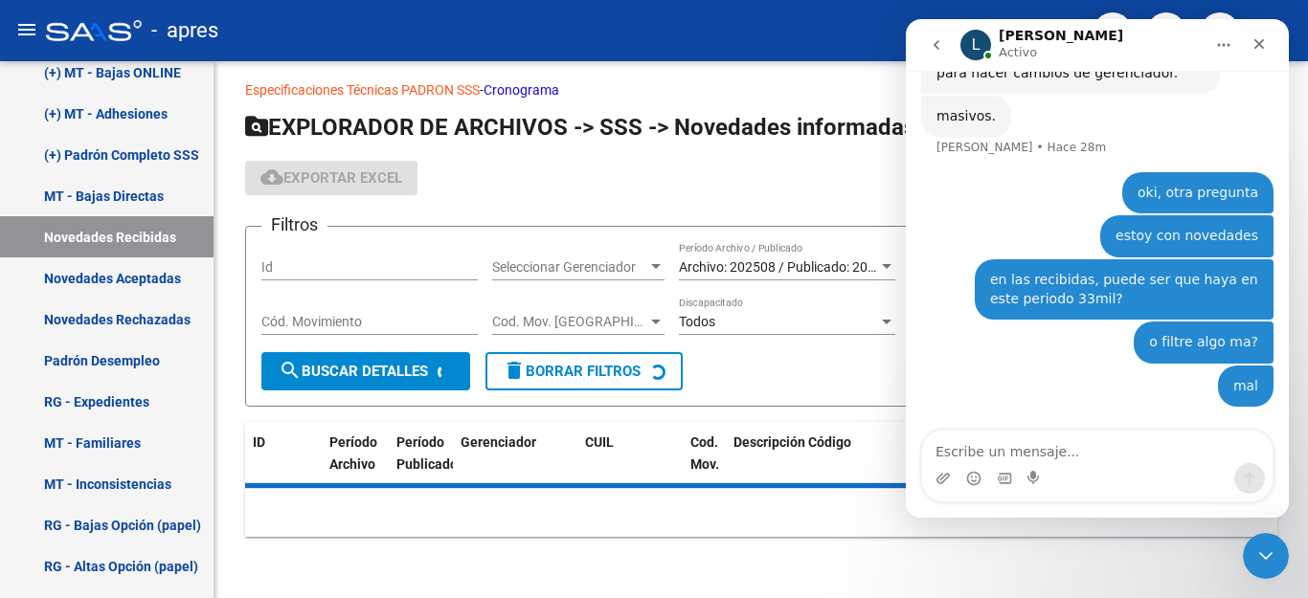
scroll to position [12, 0]
click at [1260, 563] on icon "Cerrar Intercom Messenger" at bounding box center [1263, 553] width 23 height 23
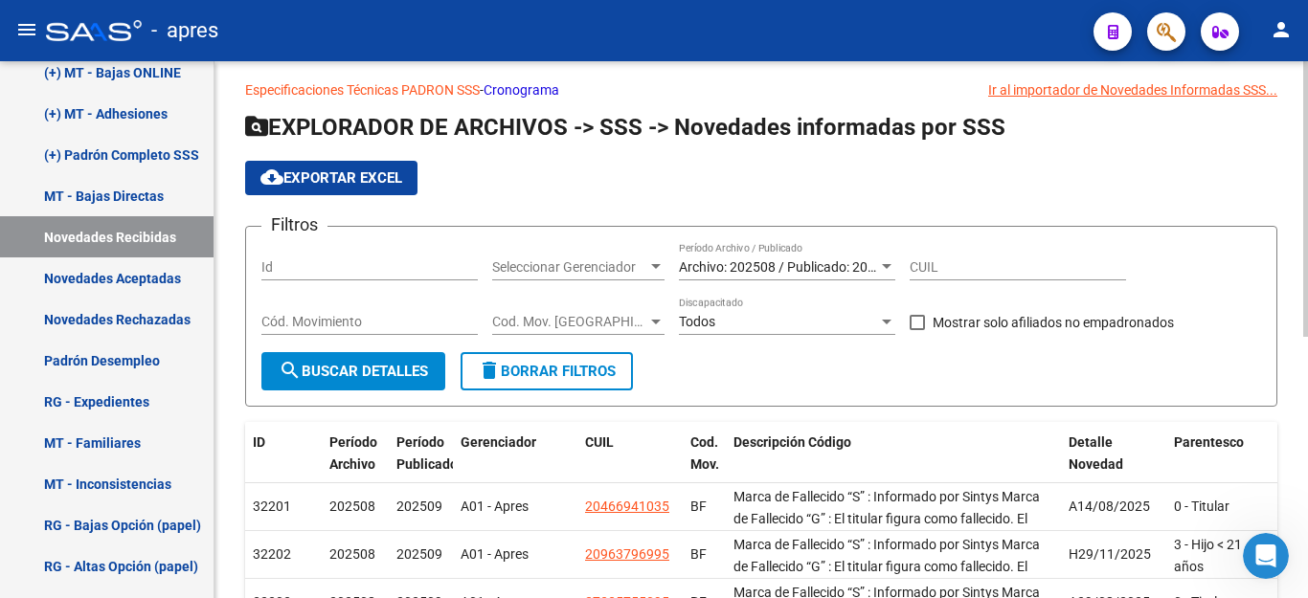
scroll to position [413, 0]
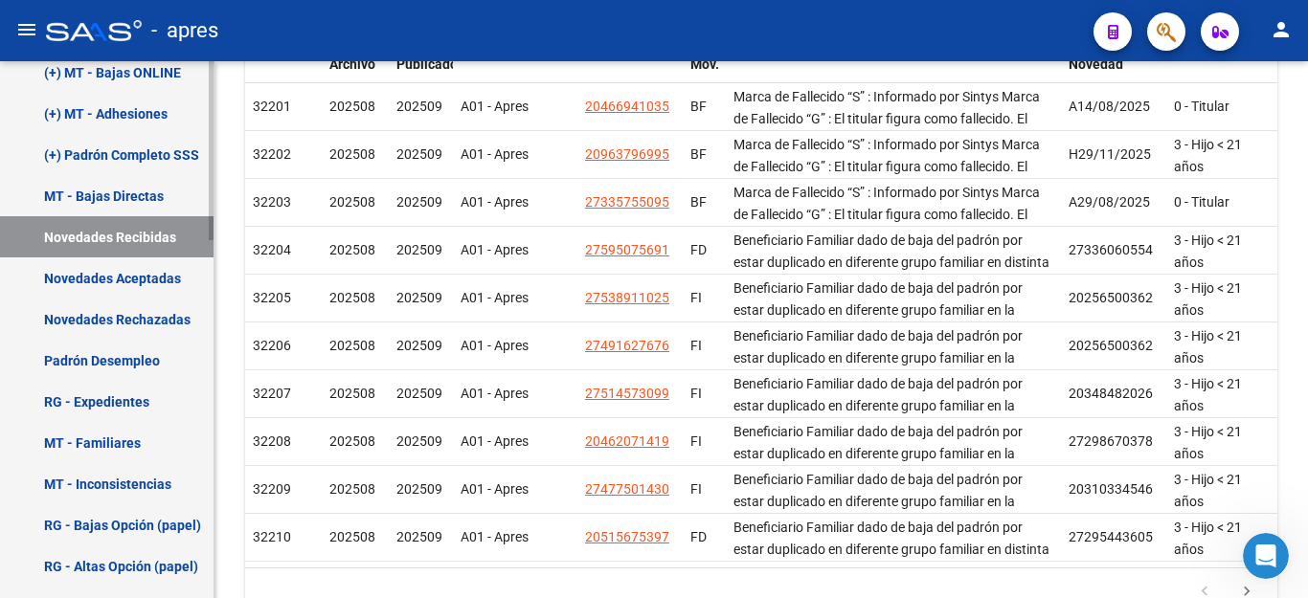
click at [76, 227] on link "Novedades Recibidas" at bounding box center [107, 236] width 214 height 41
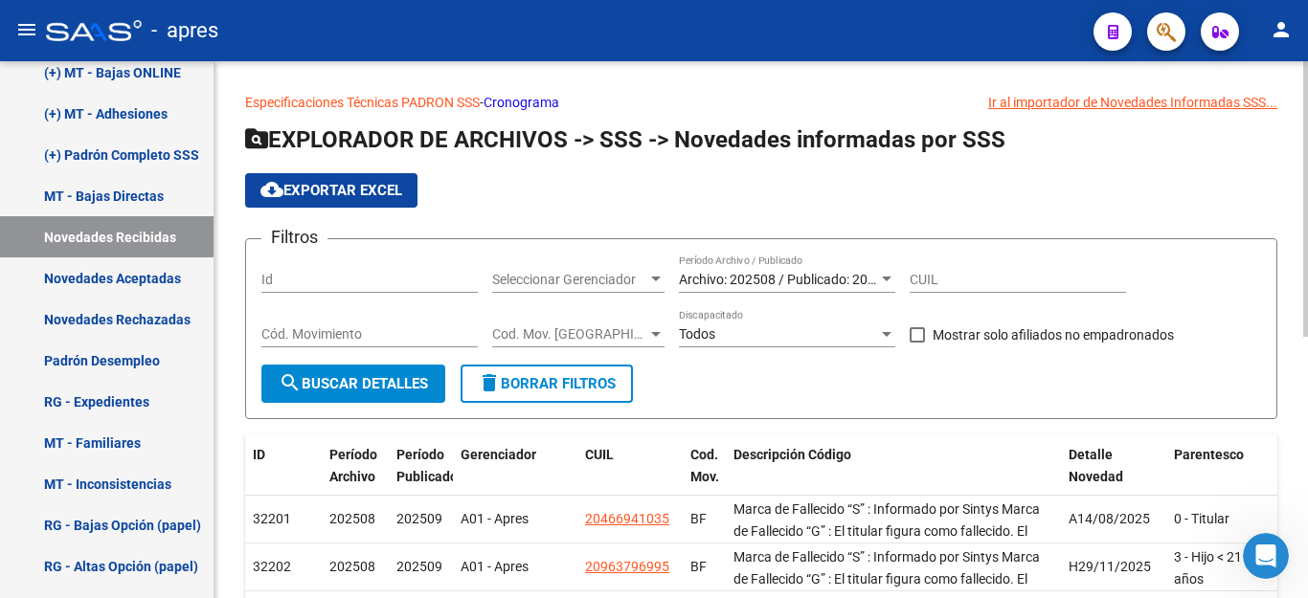
click at [570, 384] on span "delete Borrar Filtros" at bounding box center [547, 383] width 138 height 17
click at [764, 274] on span "Archivo: 202508 / Publicado: 202509" at bounding box center [788, 279] width 219 height 15
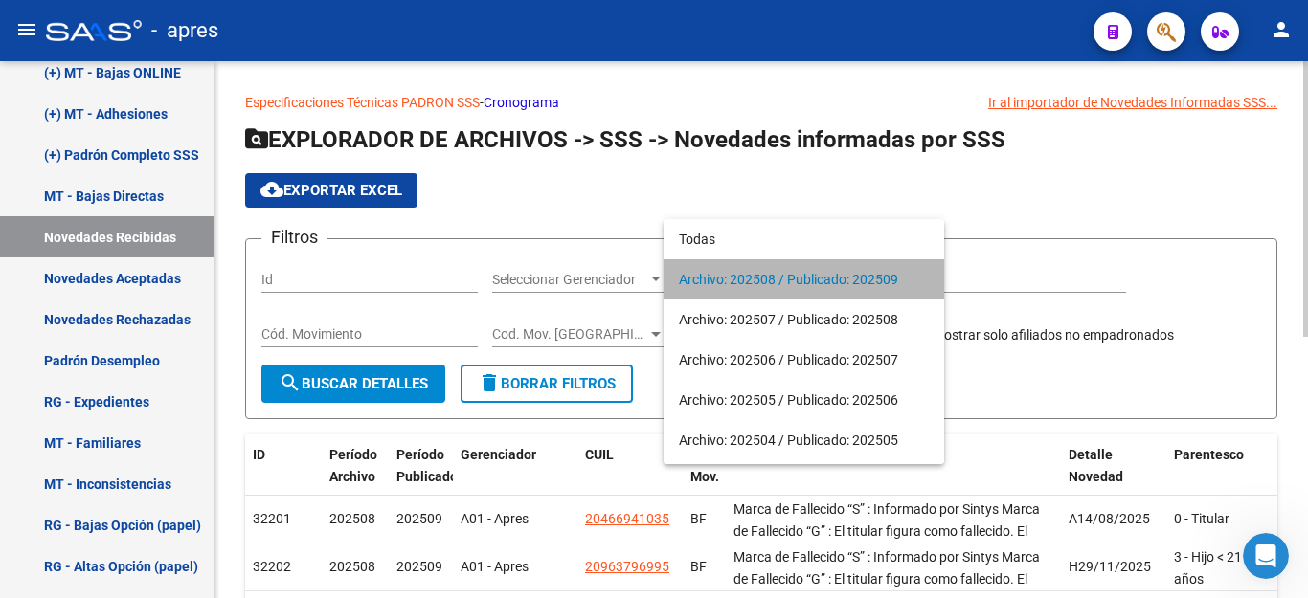
click at [764, 274] on span "Archivo: 202508 / Publicado: 202509" at bounding box center [804, 279] width 250 height 40
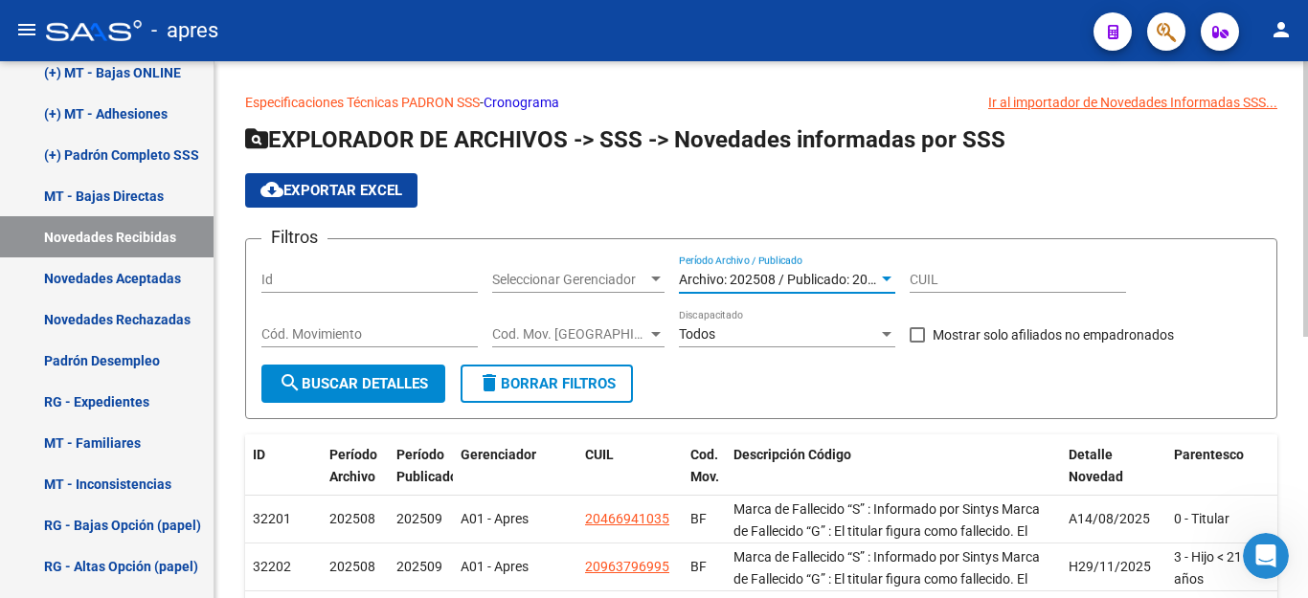
click at [377, 388] on span "search Buscar Detalles" at bounding box center [353, 383] width 149 height 17
click at [383, 188] on span "cloud_download Exportar EXCEL" at bounding box center [331, 190] width 142 height 17
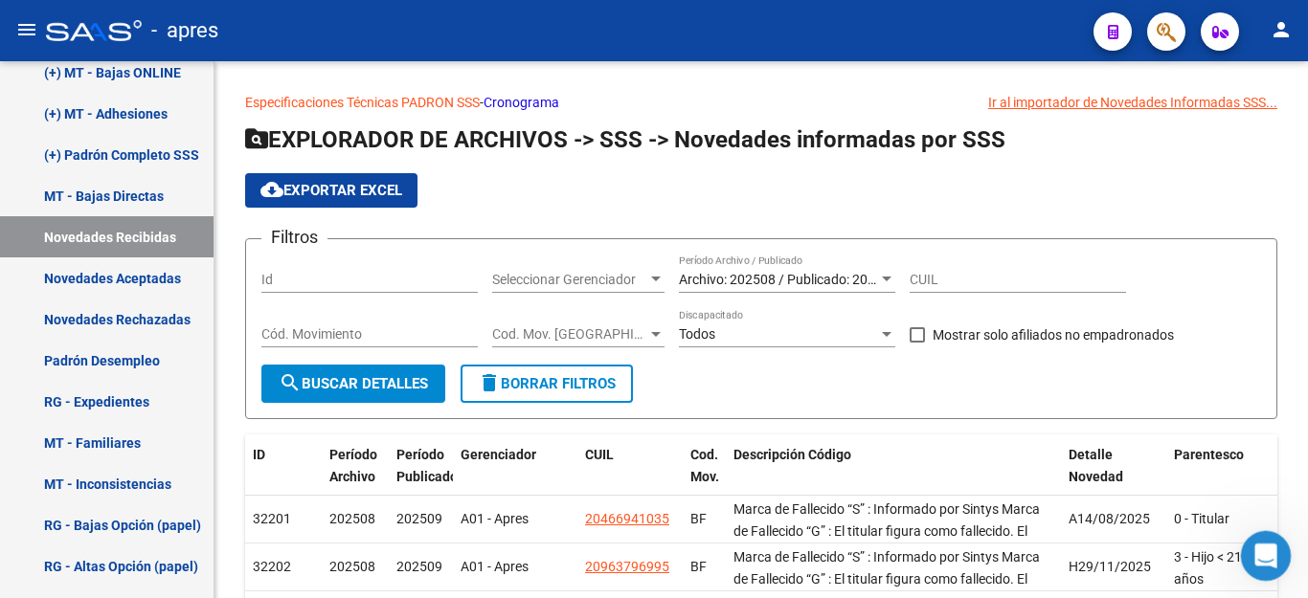
click at [1273, 556] on icon "Abrir Intercom Messenger" at bounding box center [1264, 554] width 32 height 32
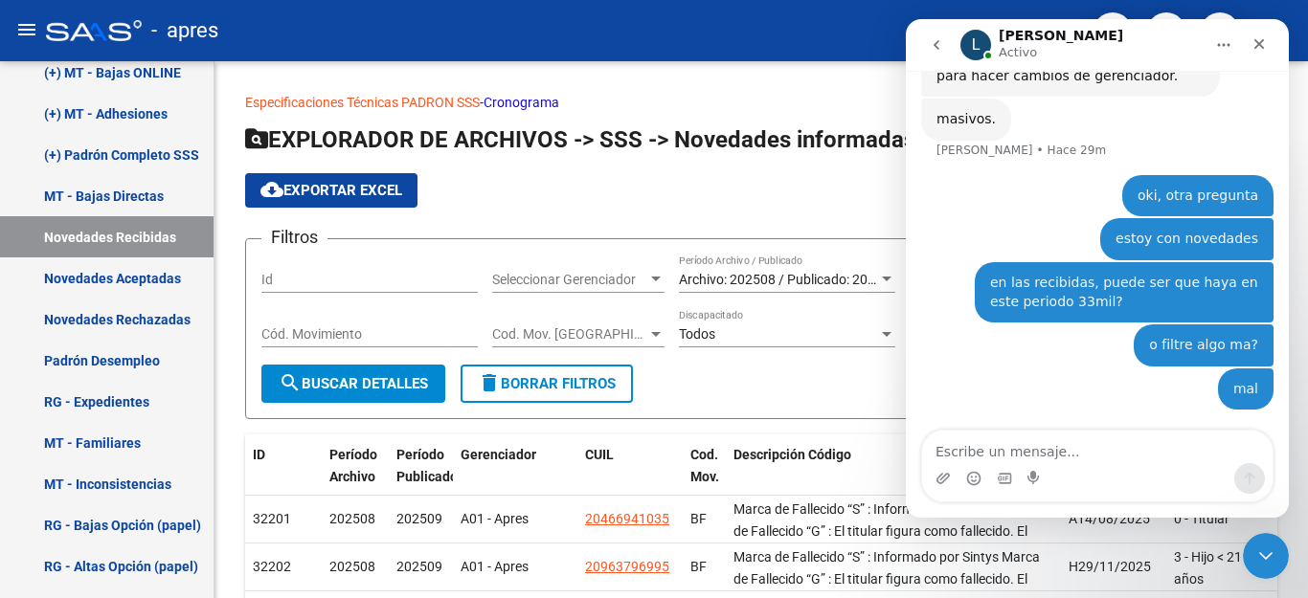
click at [1162, 457] on textarea "Escribe un mensaje..." at bounding box center [1097, 447] width 350 height 33
type textarea "creo que me salio un error. son 1397"
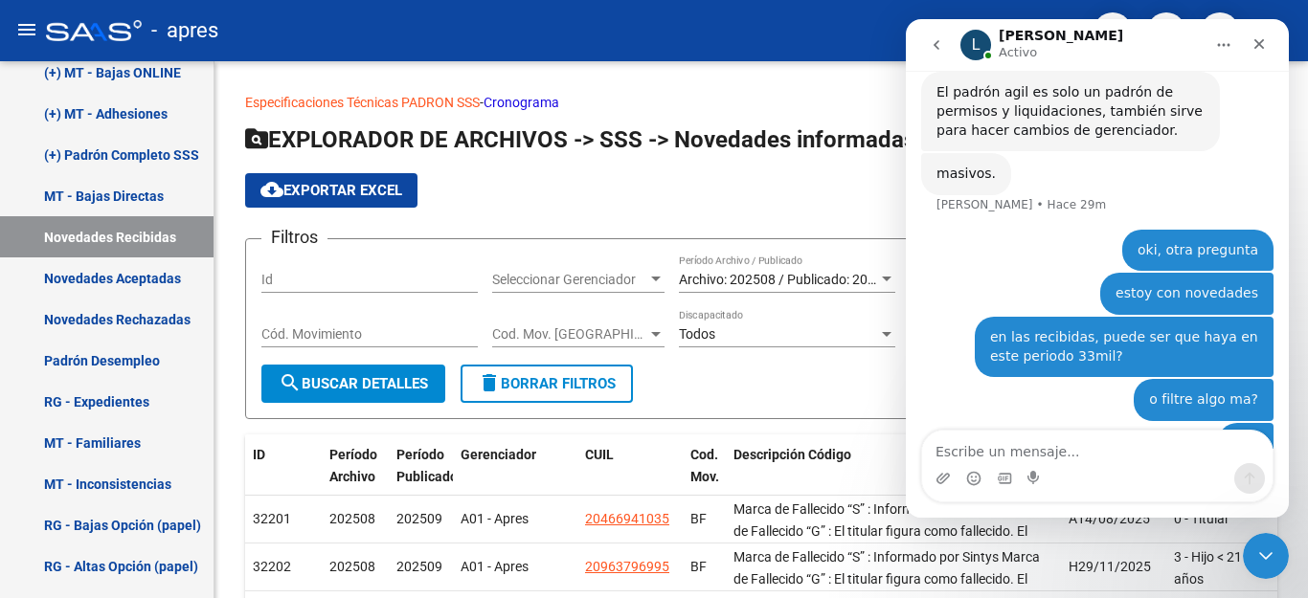
scroll to position [983, 0]
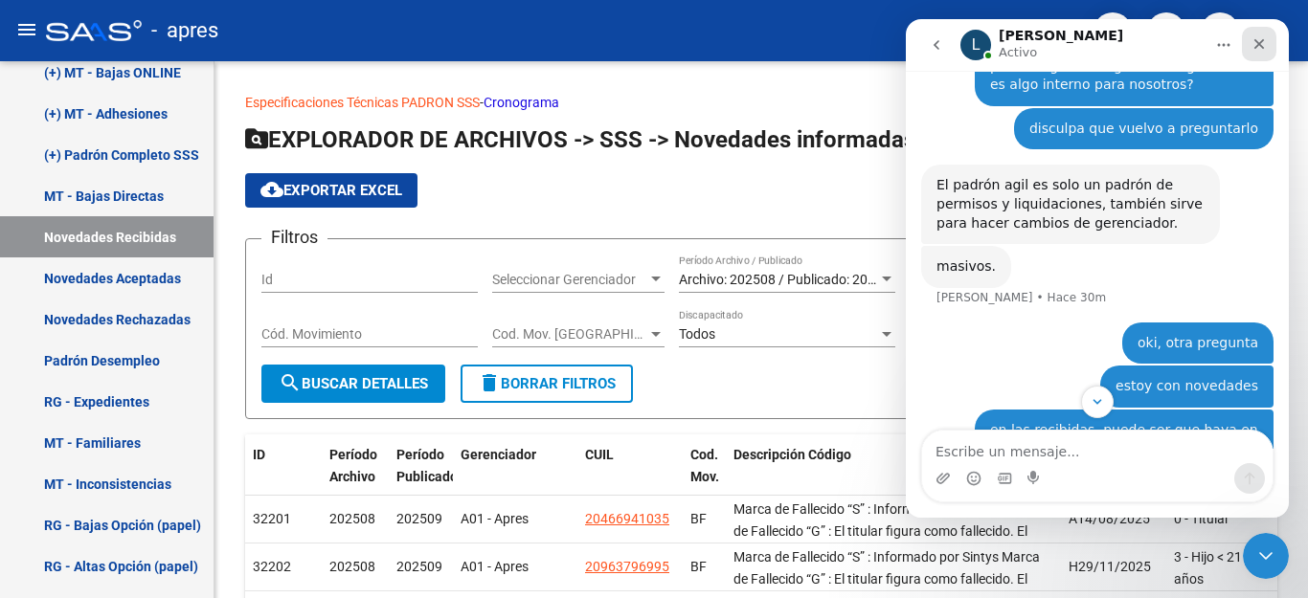
click at [1257, 46] on icon "Cerrar" at bounding box center [1259, 44] width 11 height 11
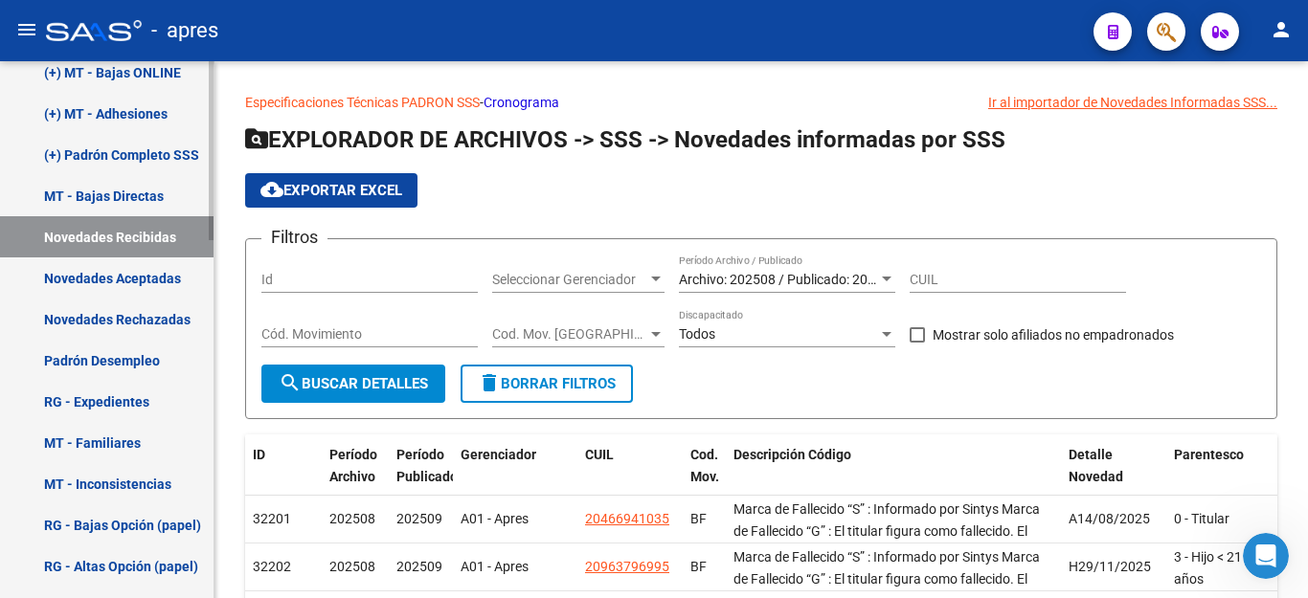
click at [129, 226] on link "Novedades Recibidas" at bounding box center [107, 236] width 214 height 41
click at [586, 385] on span "delete Borrar Filtros" at bounding box center [547, 383] width 138 height 17
click at [731, 270] on div "Archivo: 202508 / Publicado: 202509 Período Archivo / Publicado" at bounding box center [787, 274] width 216 height 38
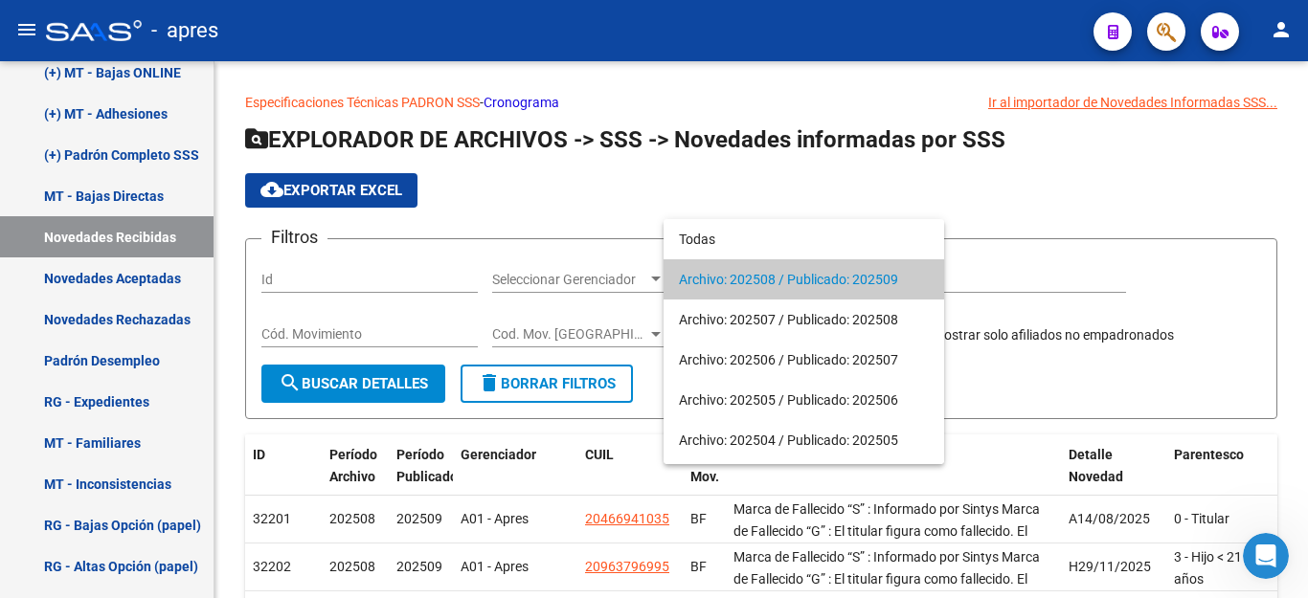
click at [743, 276] on span "Archivo: 202508 / Publicado: 202509" at bounding box center [804, 279] width 250 height 40
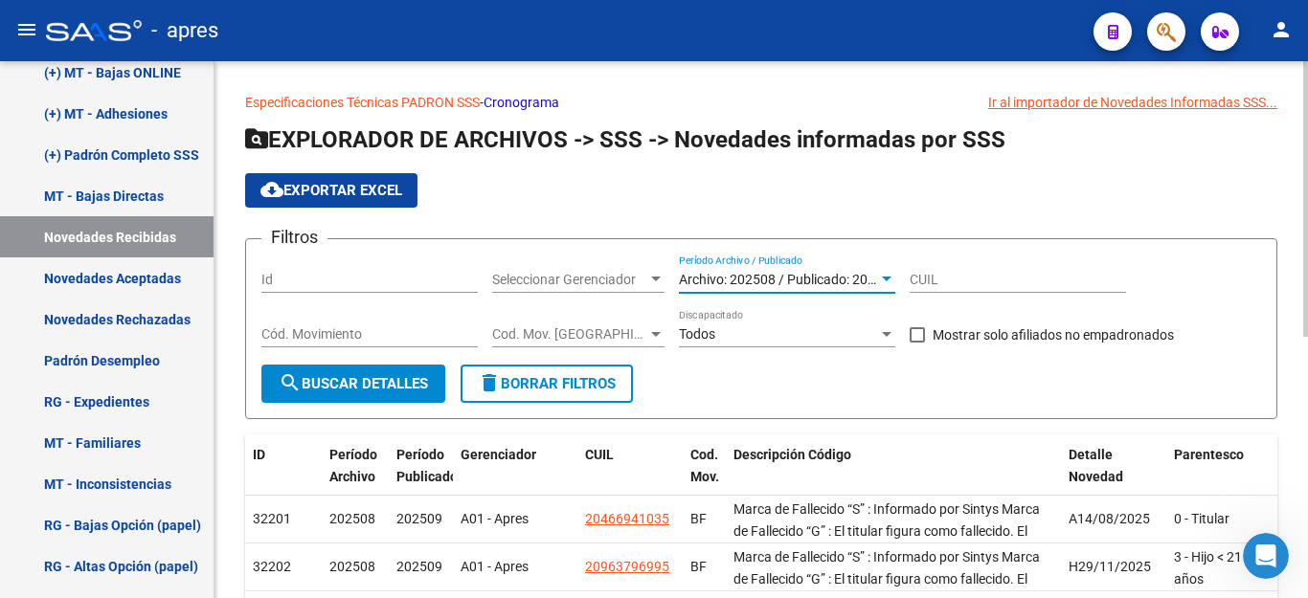
click at [375, 379] on span "search Buscar Detalles" at bounding box center [353, 383] width 149 height 17
click at [346, 190] on span "cloud_download Exportar EXCEL" at bounding box center [331, 190] width 142 height 17
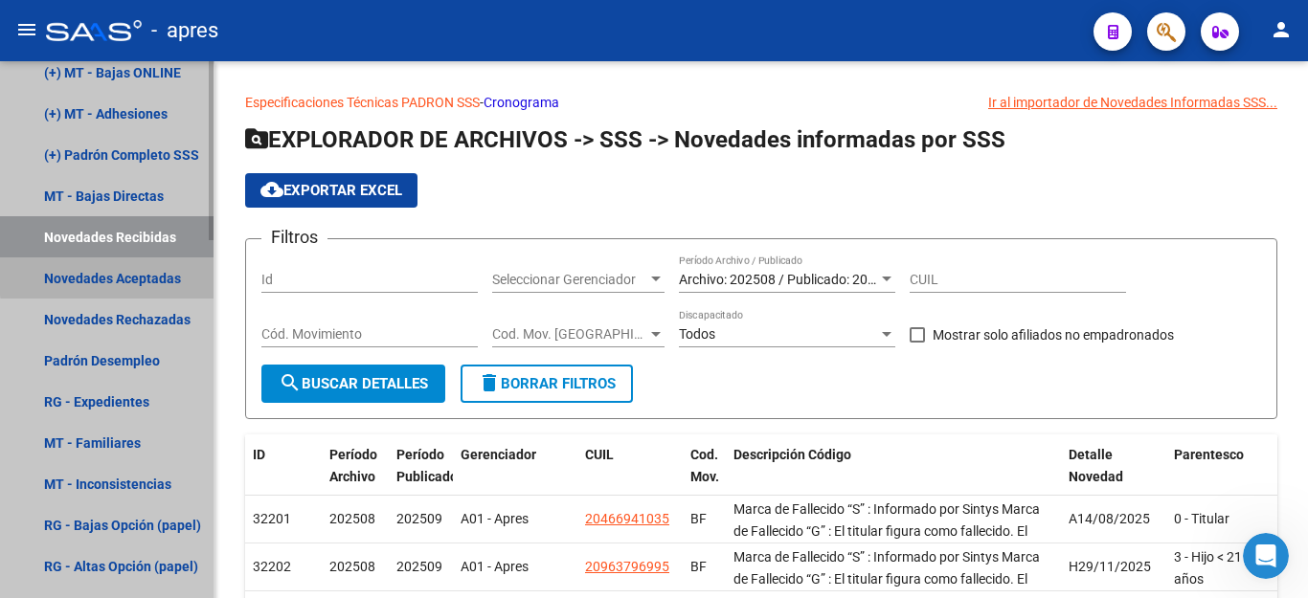
click at [128, 275] on link "Novedades Aceptadas" at bounding box center [107, 278] width 214 height 41
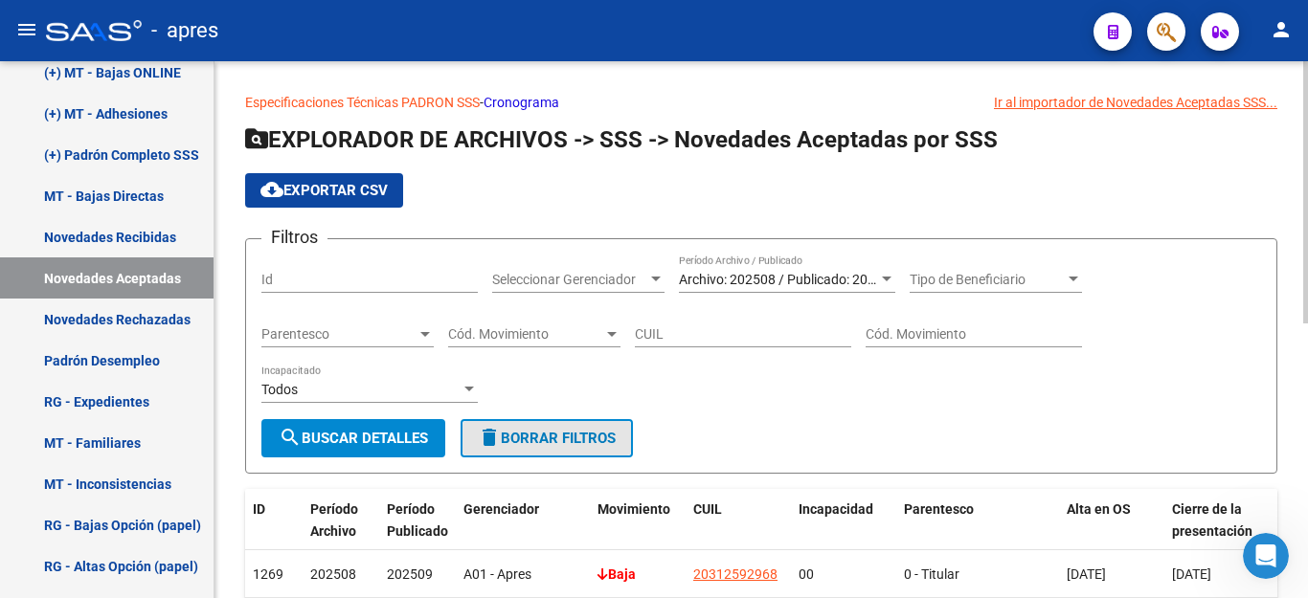
click at [616, 437] on span "delete Borrar Filtros" at bounding box center [547, 438] width 138 height 17
click at [797, 279] on span "Archivo: 202508 / Publicado: 202509" at bounding box center [788, 279] width 219 height 15
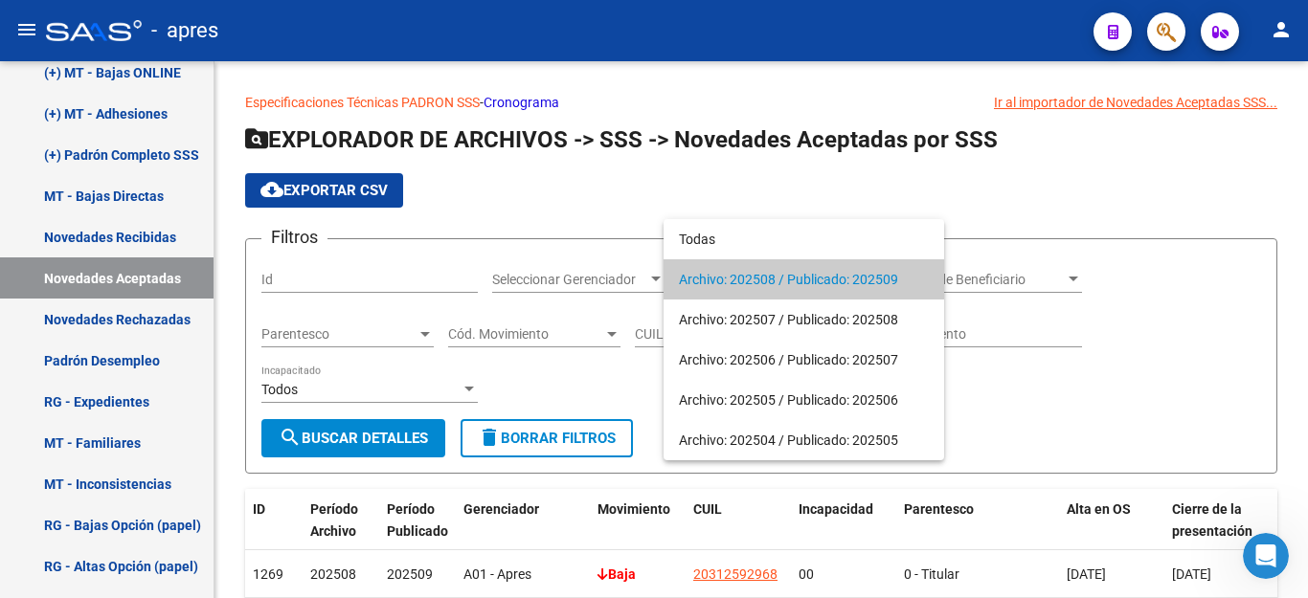
click at [797, 279] on span "Archivo: 202508 / Publicado: 202509" at bounding box center [804, 279] width 250 height 40
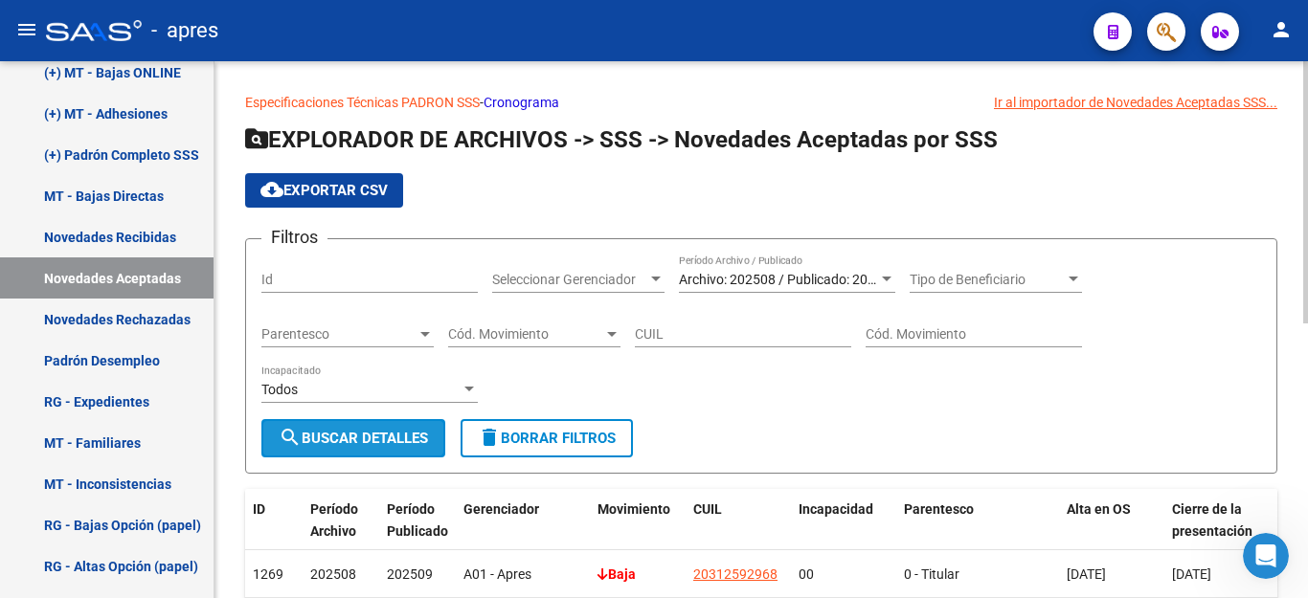
click at [389, 435] on span "search Buscar Detalles" at bounding box center [353, 438] width 149 height 17
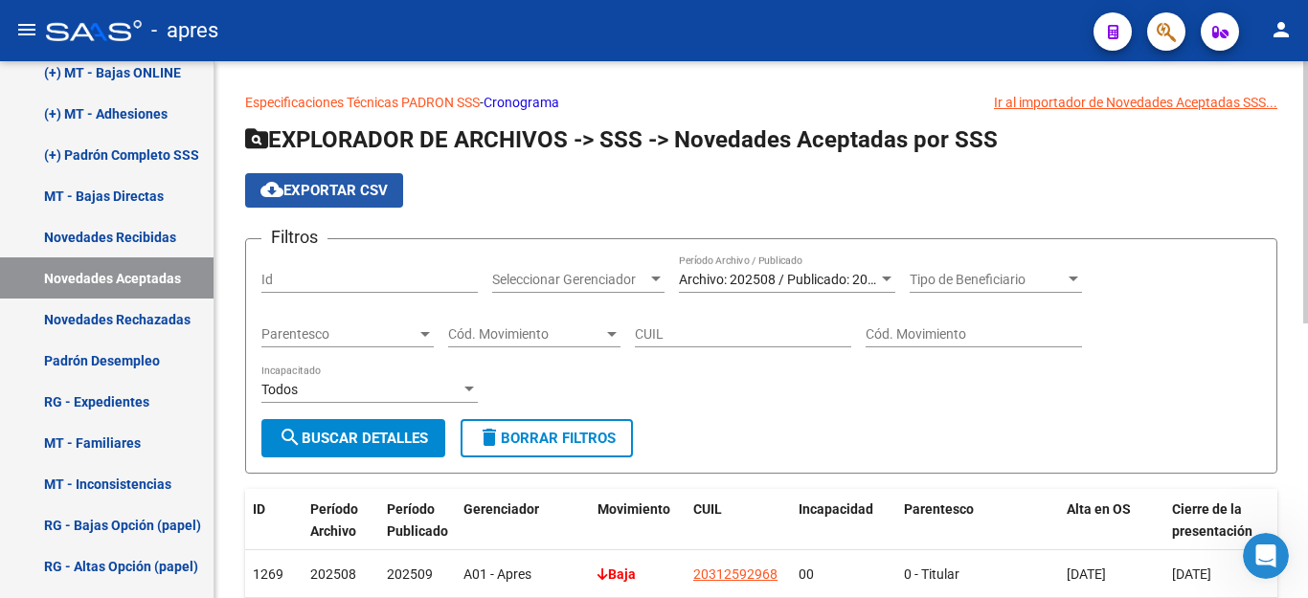
click at [364, 189] on span "cloud_download Exportar CSV" at bounding box center [323, 190] width 127 height 17
click at [120, 312] on link "Novedades Rechazadas" at bounding box center [107, 319] width 214 height 41
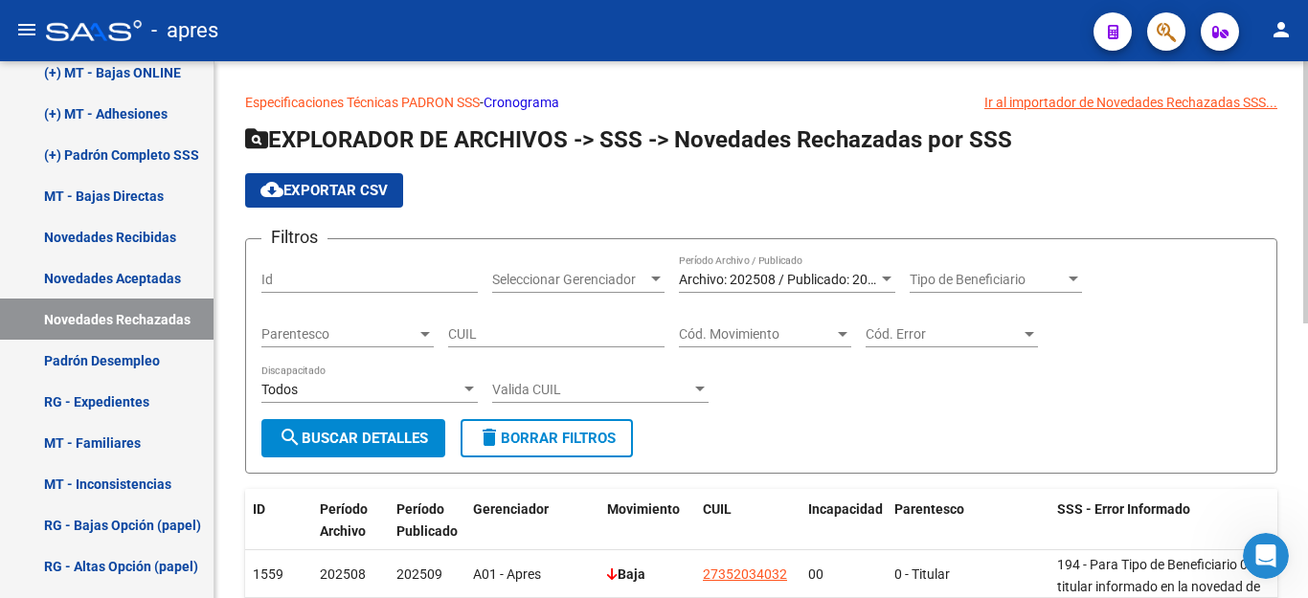
click at [605, 440] on span "delete Borrar Filtros" at bounding box center [547, 438] width 138 height 17
click at [776, 278] on span "Archivo: 202508 / Publicado: 202509" at bounding box center [788, 279] width 219 height 15
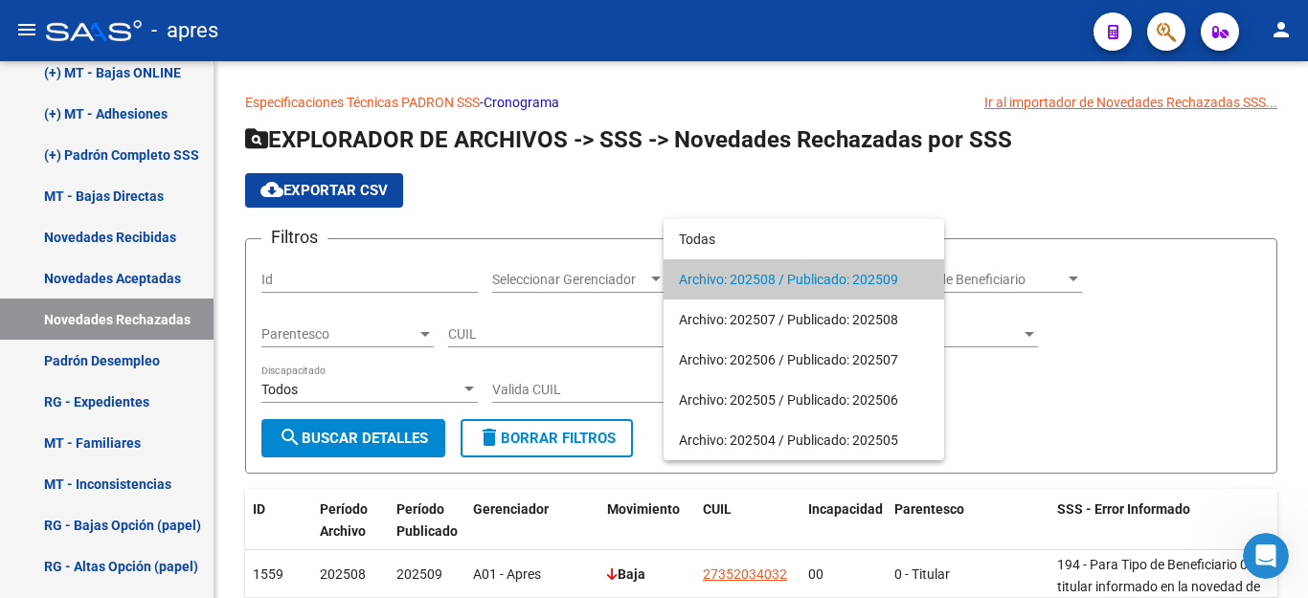
click at [775, 281] on span "Archivo: 202508 / Publicado: 202509" at bounding box center [804, 279] width 250 height 40
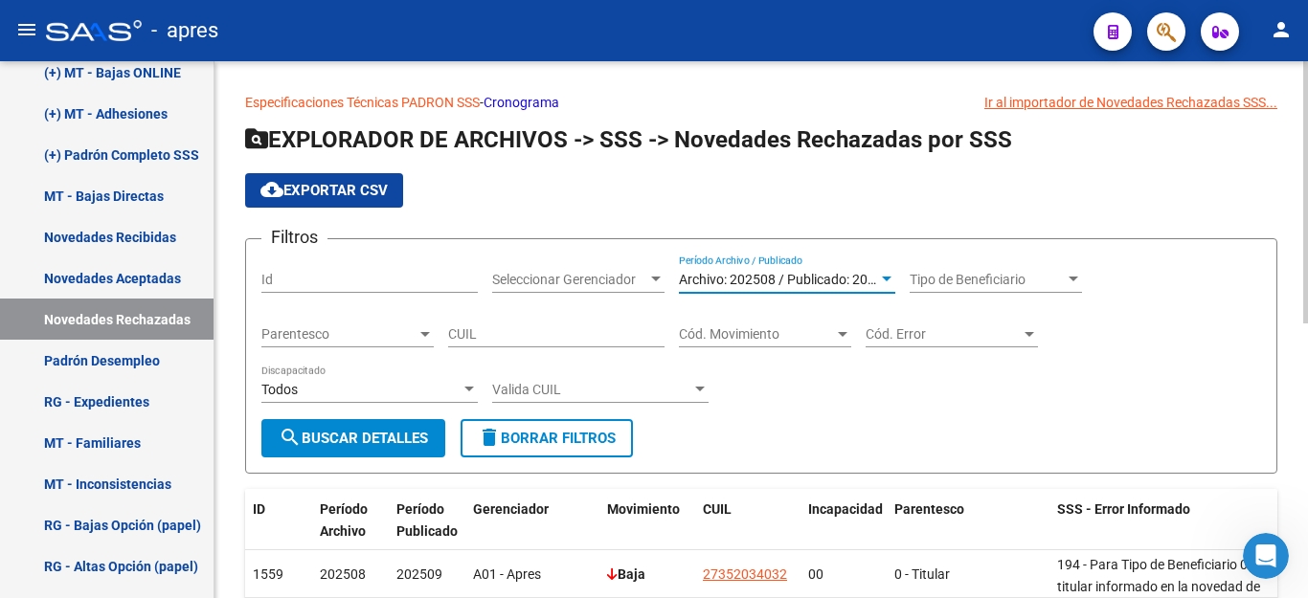
click at [355, 449] on button "search Buscar Detalles" at bounding box center [353, 438] width 184 height 38
click at [355, 183] on span "cloud_download Exportar CSV" at bounding box center [323, 190] width 127 height 17
click at [135, 238] on link "Novedades Recibidas" at bounding box center [107, 236] width 214 height 41
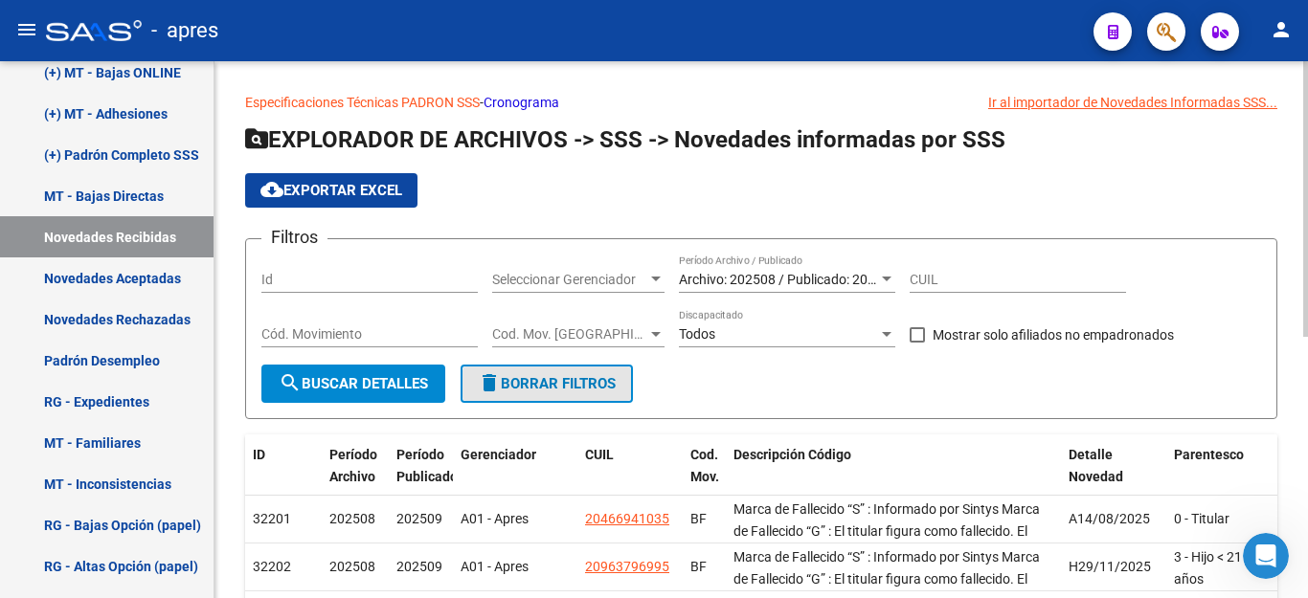
click at [606, 387] on span "delete Borrar Filtros" at bounding box center [547, 383] width 138 height 17
click at [774, 262] on div "Archivo: 202508 / Publicado: 202509 Período Archivo / Publicado" at bounding box center [787, 274] width 216 height 38
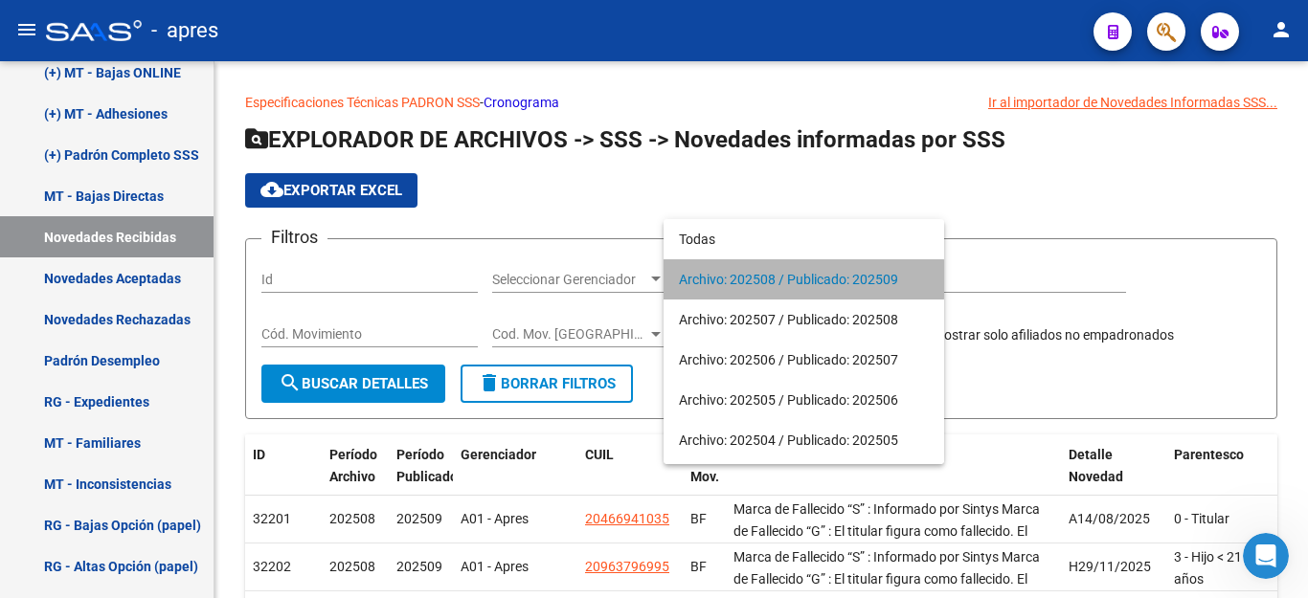
click at [770, 280] on span "Archivo: 202508 / Publicado: 202509" at bounding box center [804, 279] width 250 height 40
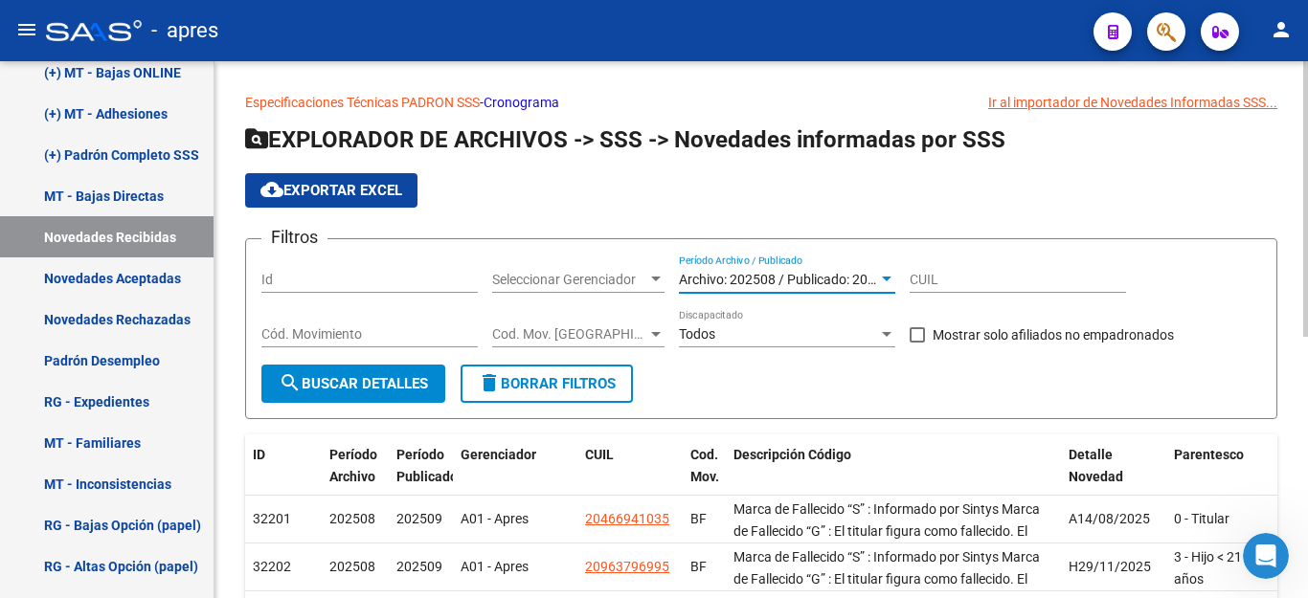
click at [342, 388] on span "search Buscar Detalles" at bounding box center [353, 383] width 149 height 17
click at [344, 176] on button "cloud_download Exportar EXCEL" at bounding box center [331, 190] width 172 height 34
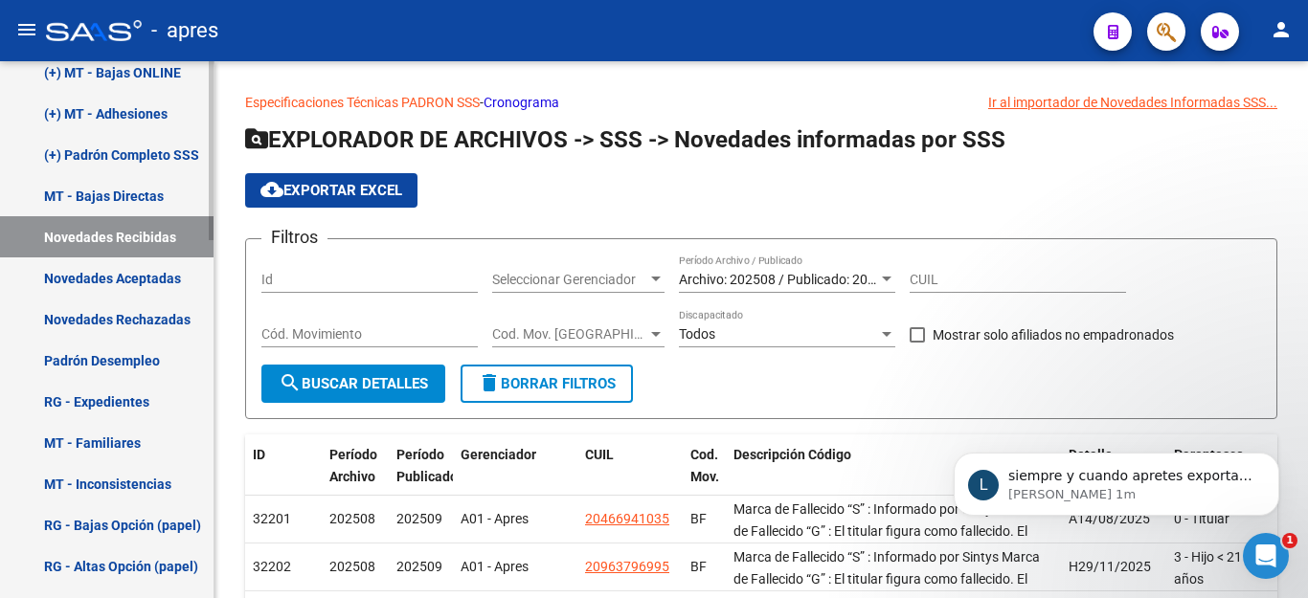
click at [158, 281] on link "Novedades Aceptadas" at bounding box center [107, 278] width 214 height 41
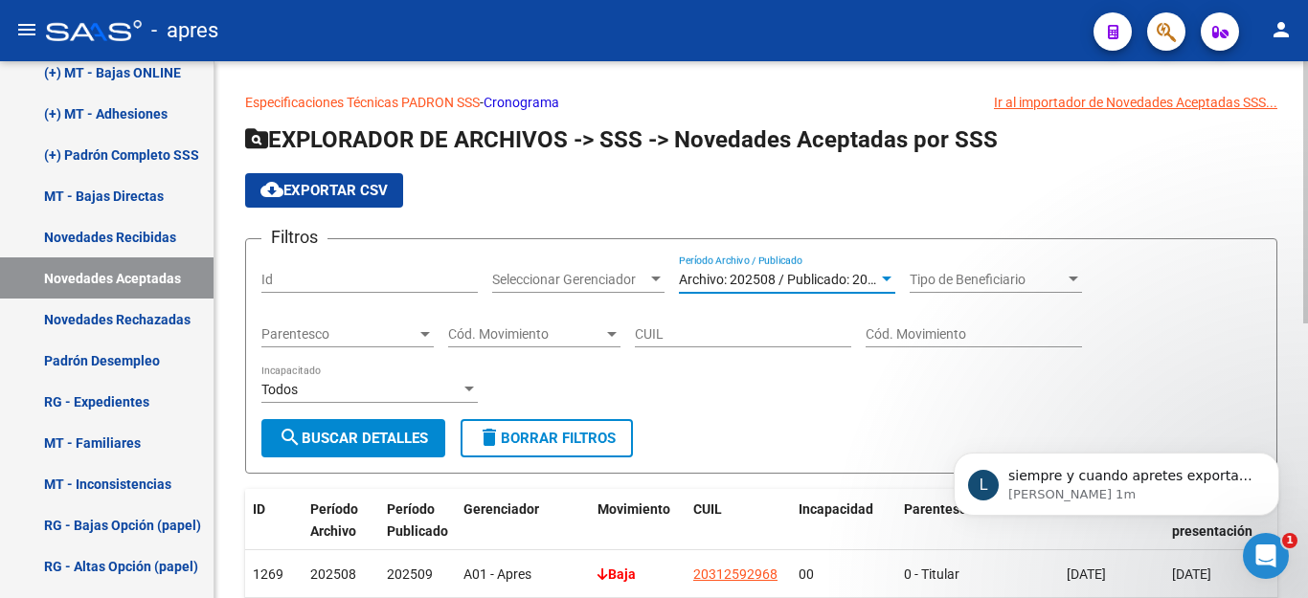
click at [817, 275] on span "Archivo: 202508 / Publicado: 202509" at bounding box center [788, 279] width 219 height 15
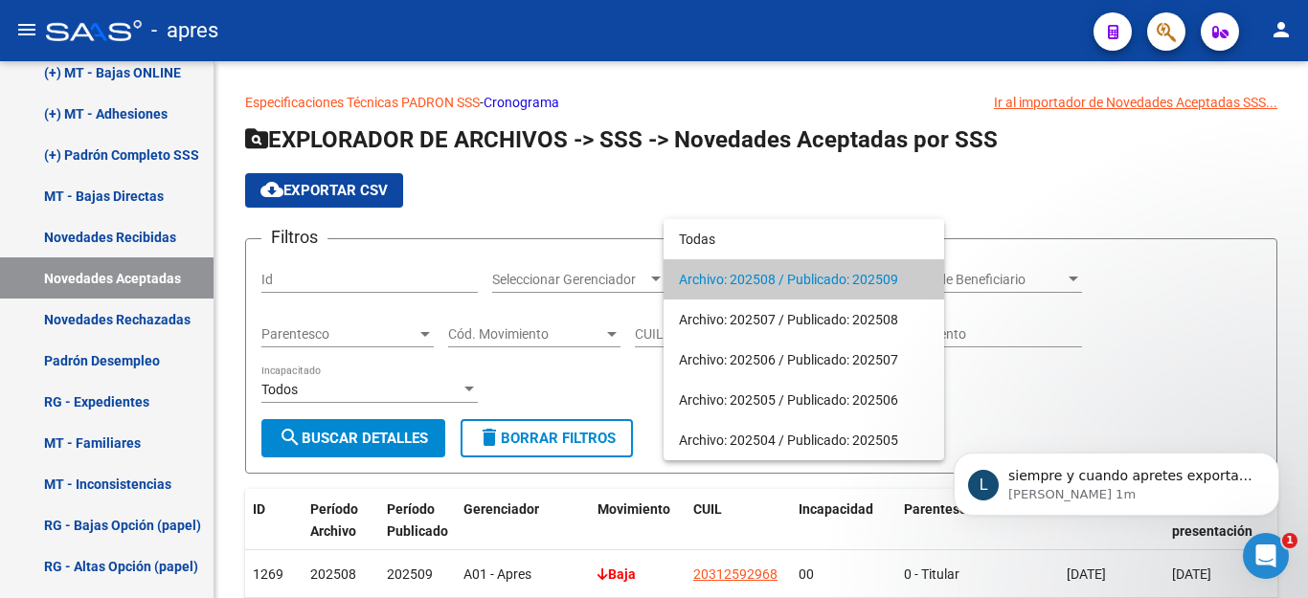
click at [756, 276] on span "Archivo: 202508 / Publicado: 202509" at bounding box center [804, 279] width 250 height 40
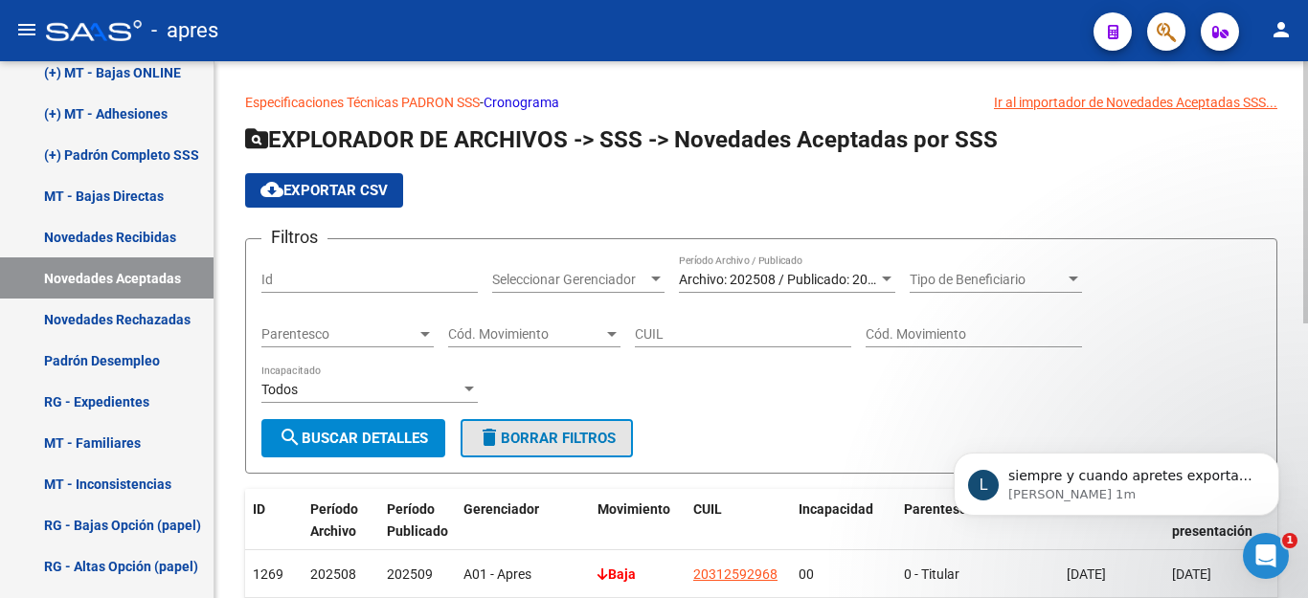
click at [554, 436] on span "delete Borrar Filtros" at bounding box center [547, 438] width 138 height 17
click at [768, 272] on span "Archivo: 202508 / Publicado: 202509" at bounding box center [788, 279] width 219 height 15
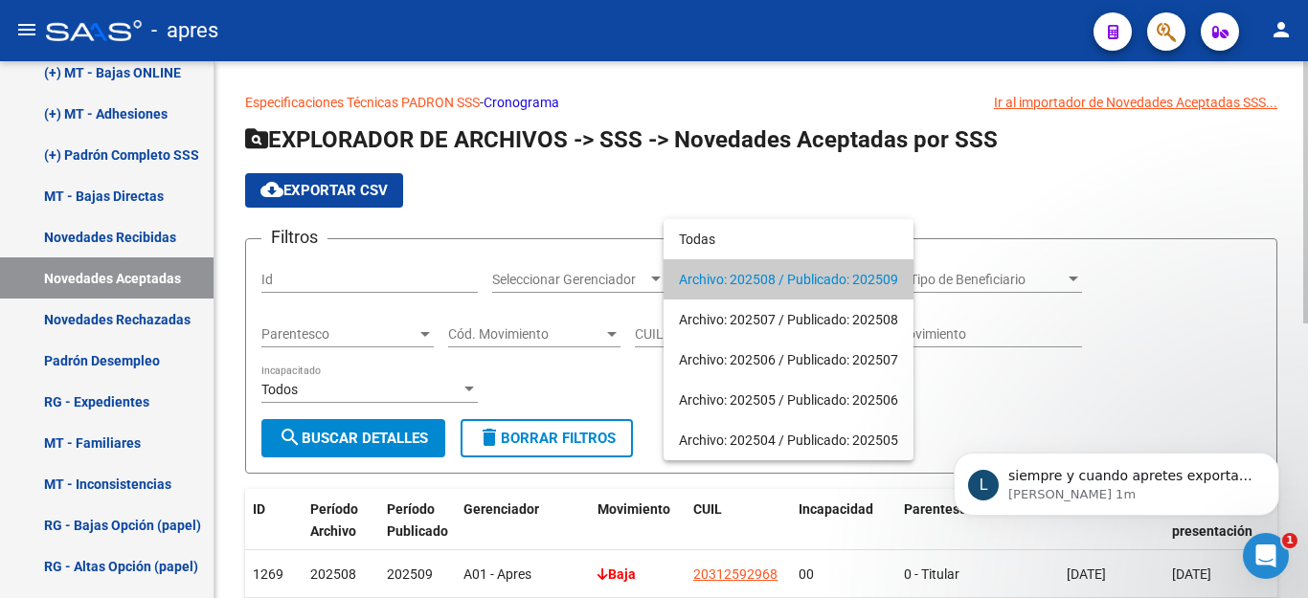
click at [768, 271] on span "Archivo: 202508 / Publicado: 202509" at bounding box center [788, 279] width 219 height 40
click at [351, 433] on span "search Buscar Detalles" at bounding box center [353, 438] width 149 height 17
click at [369, 196] on span "cloud_download Exportar CSV" at bounding box center [323, 190] width 127 height 17
click at [142, 324] on link "Novedades Rechazadas" at bounding box center [107, 319] width 214 height 41
click span "delete Borrar Filtros"
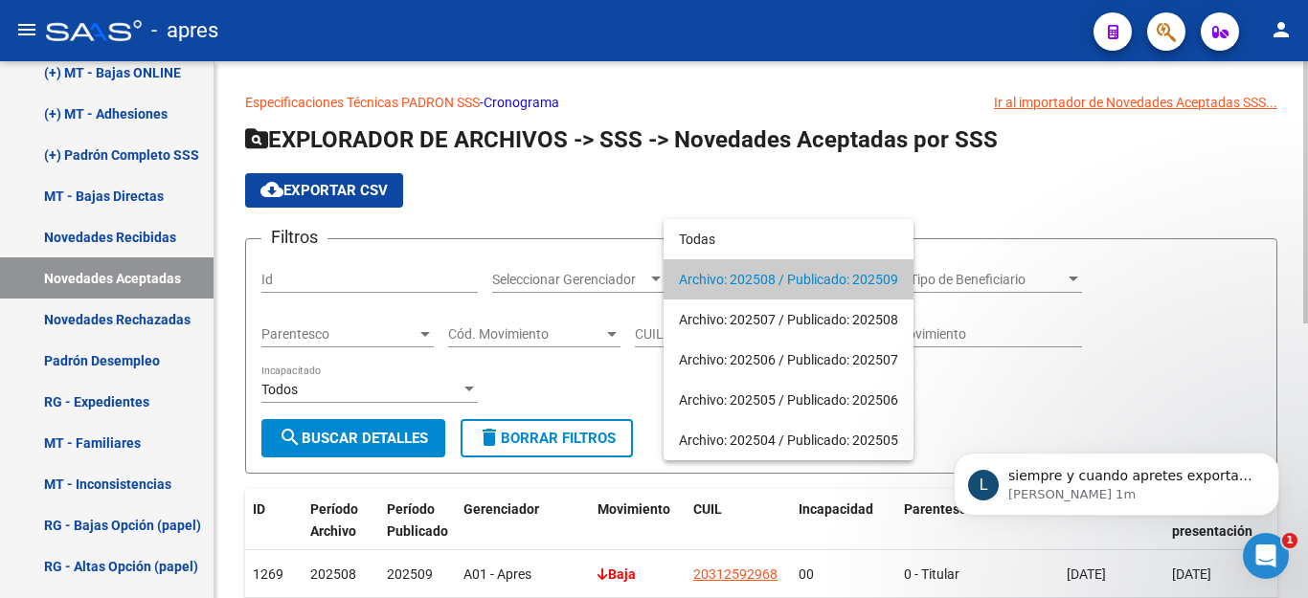
click span "delete Borrar Filtros"
click span "Archivo: 202508 / Publicado: 202509"
click span "search Buscar Detalles"
click span "cloud_download Exportar CSV"
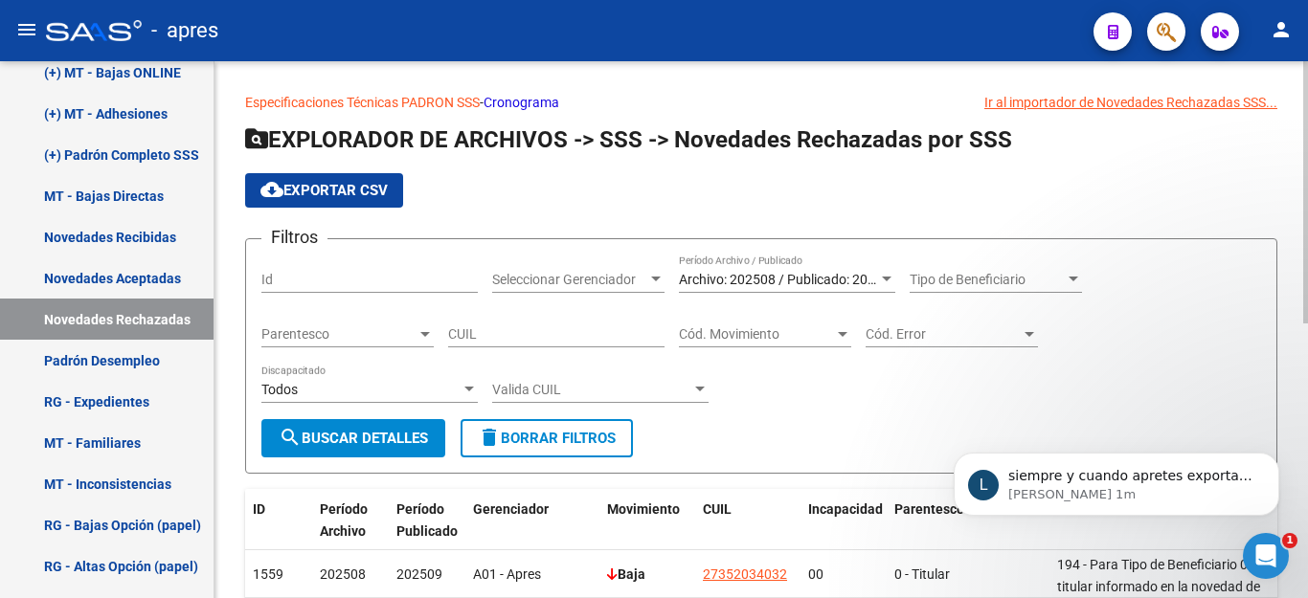
click at [549, 444] on span "delete Borrar Filtros" at bounding box center [547, 438] width 138 height 17
click at [819, 277] on span "Archivo: 202508 / Publicado: 202509" at bounding box center [788, 279] width 219 height 15
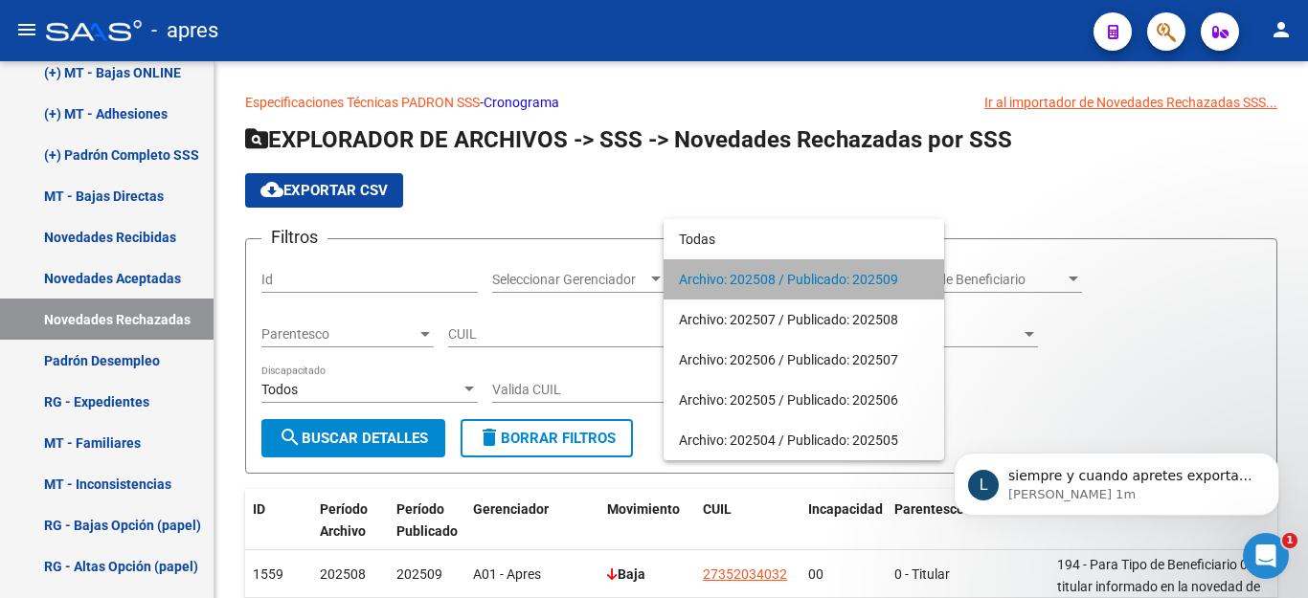
click at [844, 275] on span "Archivo: 202508 / Publicado: 202509" at bounding box center [804, 279] width 250 height 40
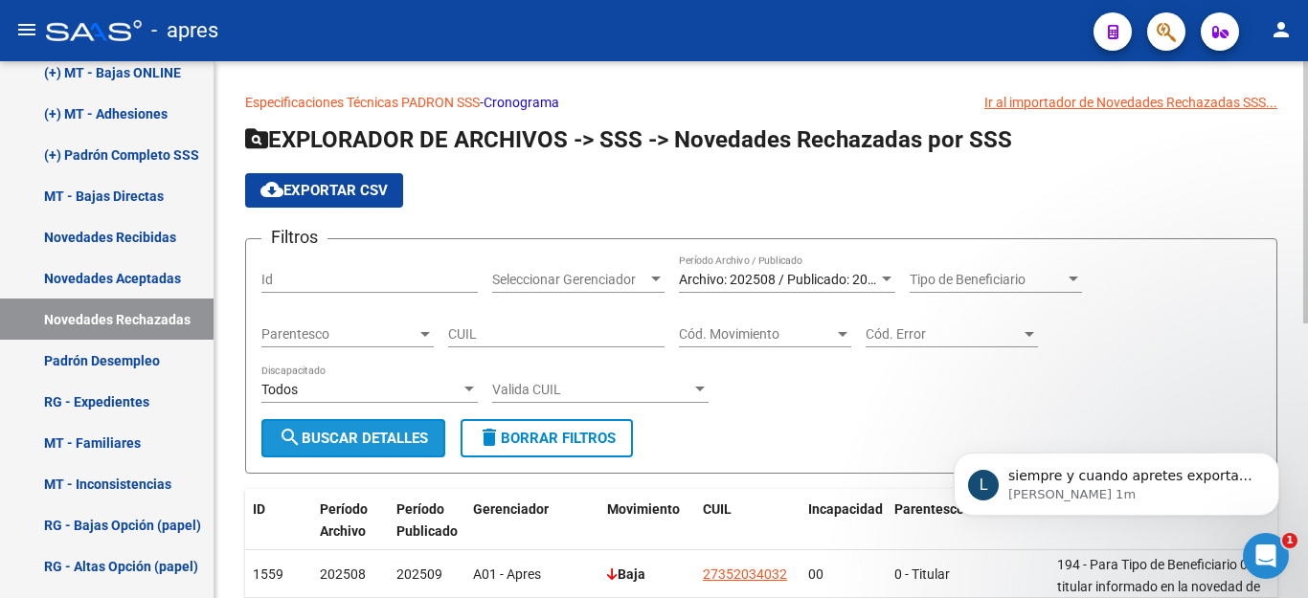
click at [389, 445] on span "search Buscar Detalles" at bounding box center [353, 438] width 149 height 17
click at [368, 185] on span "cloud_download Exportar CSV" at bounding box center [323, 190] width 127 height 17
click at [1141, 483] on span "siempre y cuando apretes exportar se van a ver los registros." at bounding box center [1130, 485] width 244 height 34
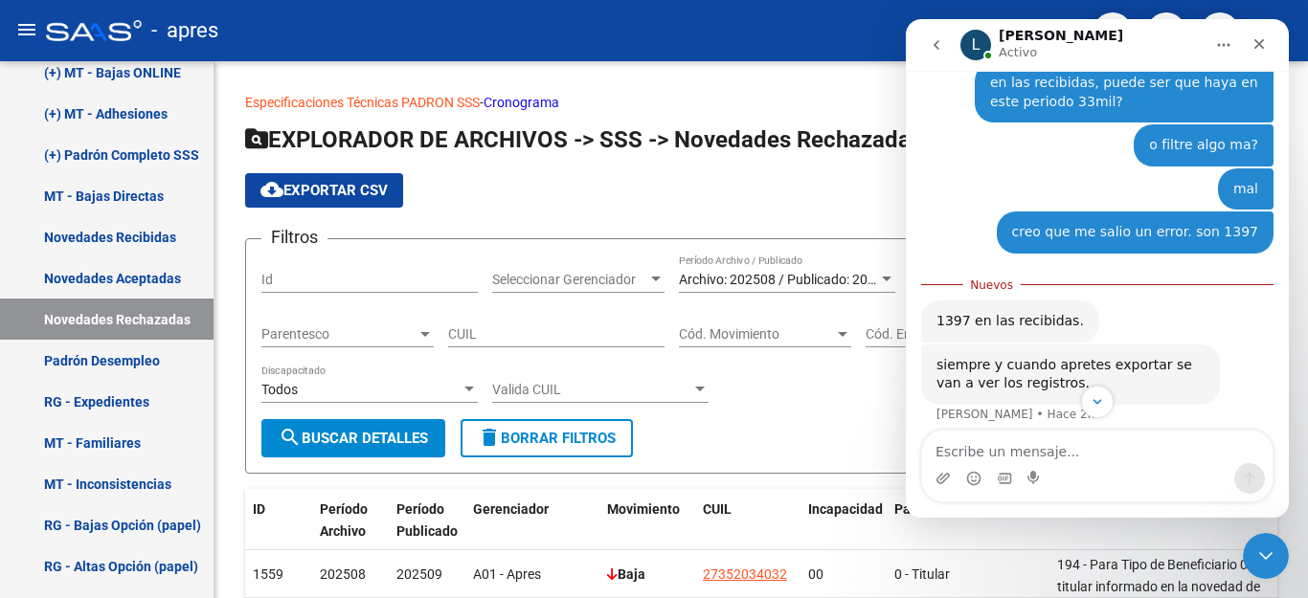
scroll to position [1326, 0]
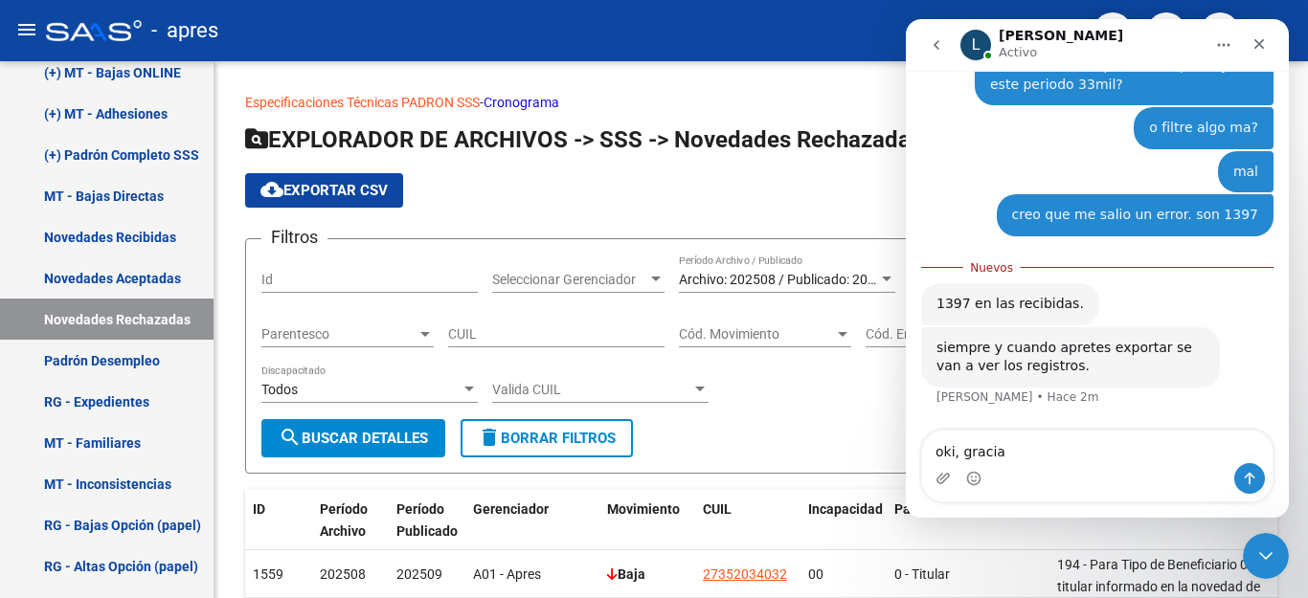
type textarea "oki, gracias"
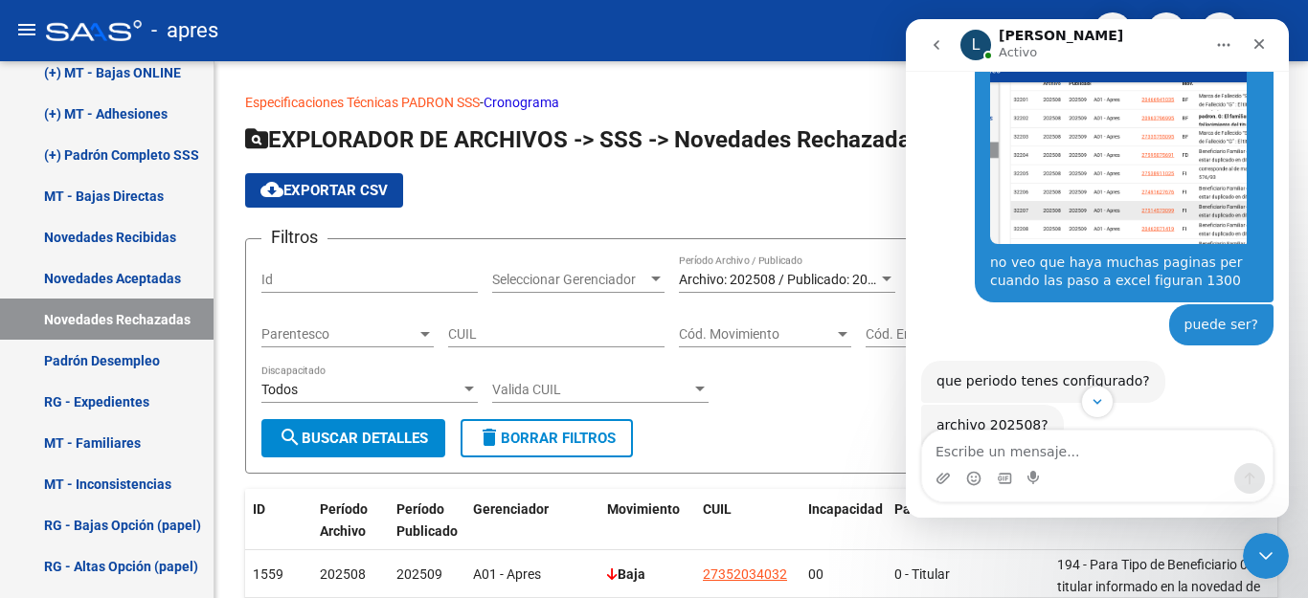
scroll to position [0, 0]
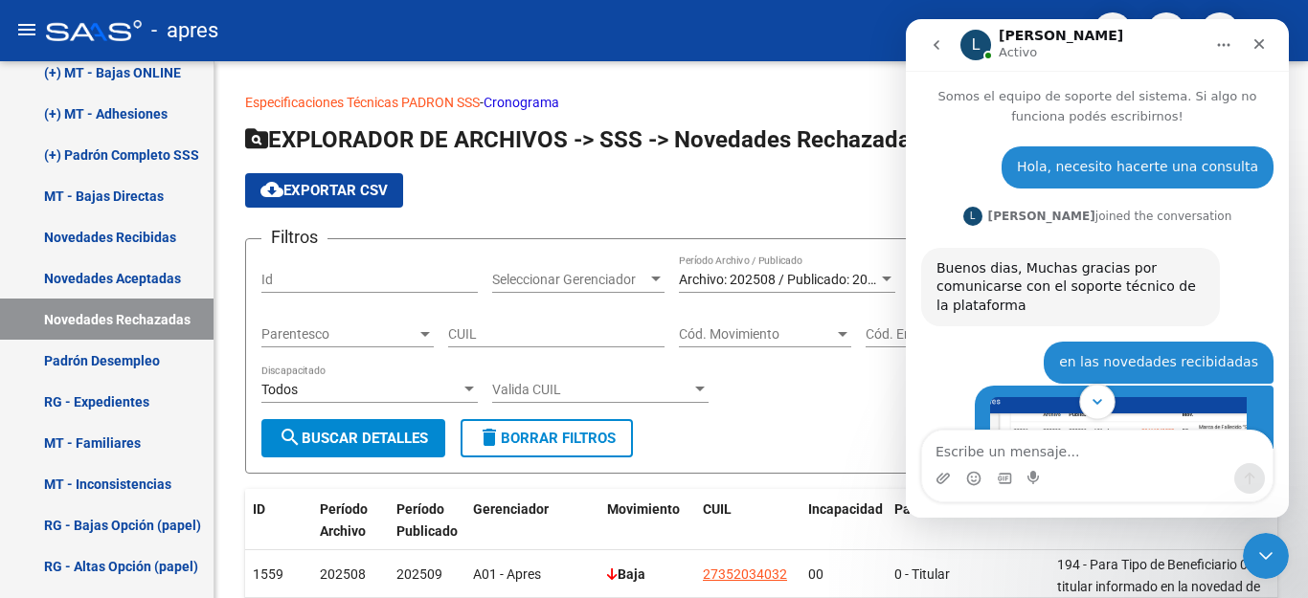
click at [1098, 395] on icon "Scroll to bottom" at bounding box center [1097, 402] width 17 height 17
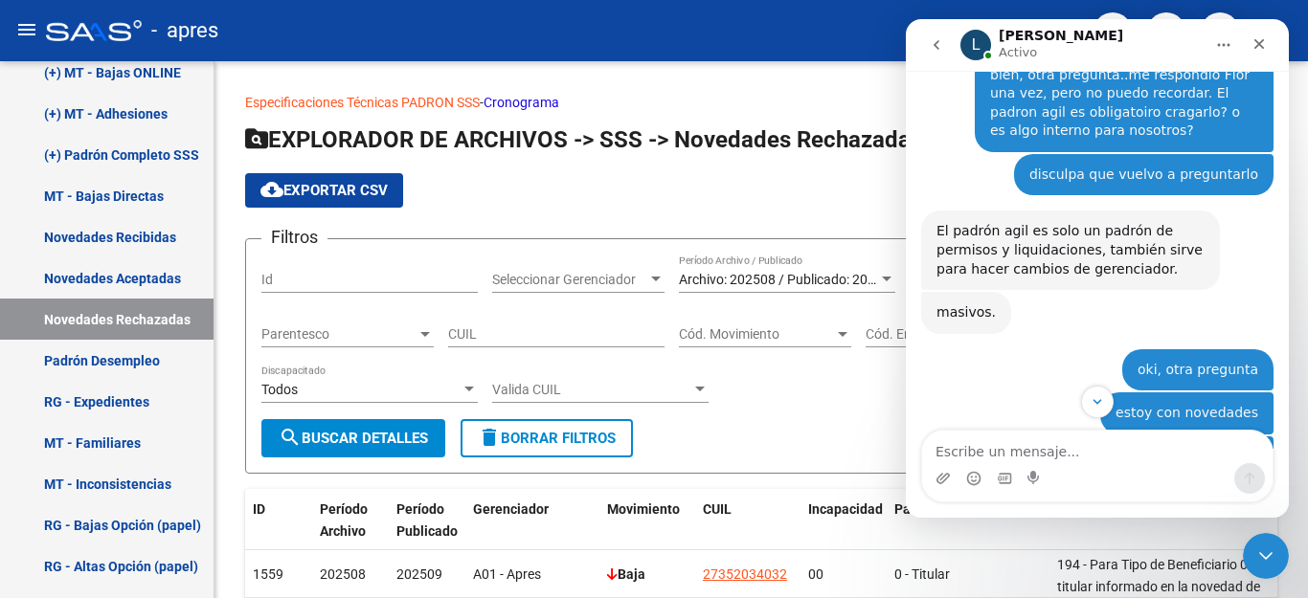
scroll to position [958, 0]
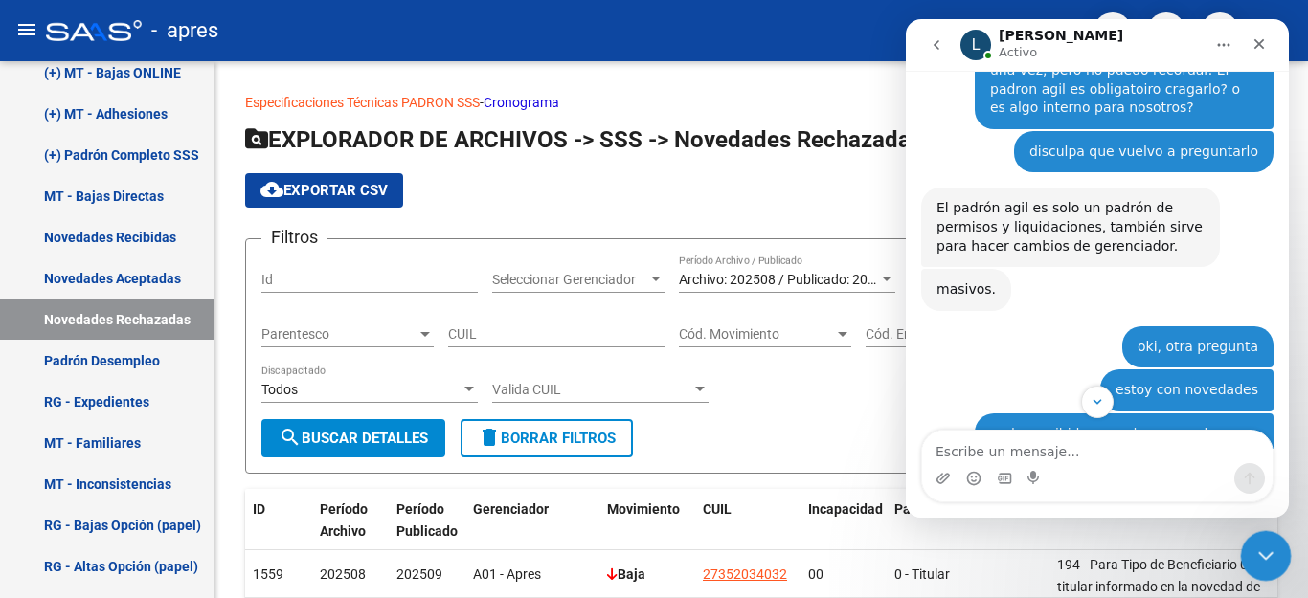
click at [1252, 555] on icon "Cerrar Intercom Messenger" at bounding box center [1263, 553] width 23 height 23
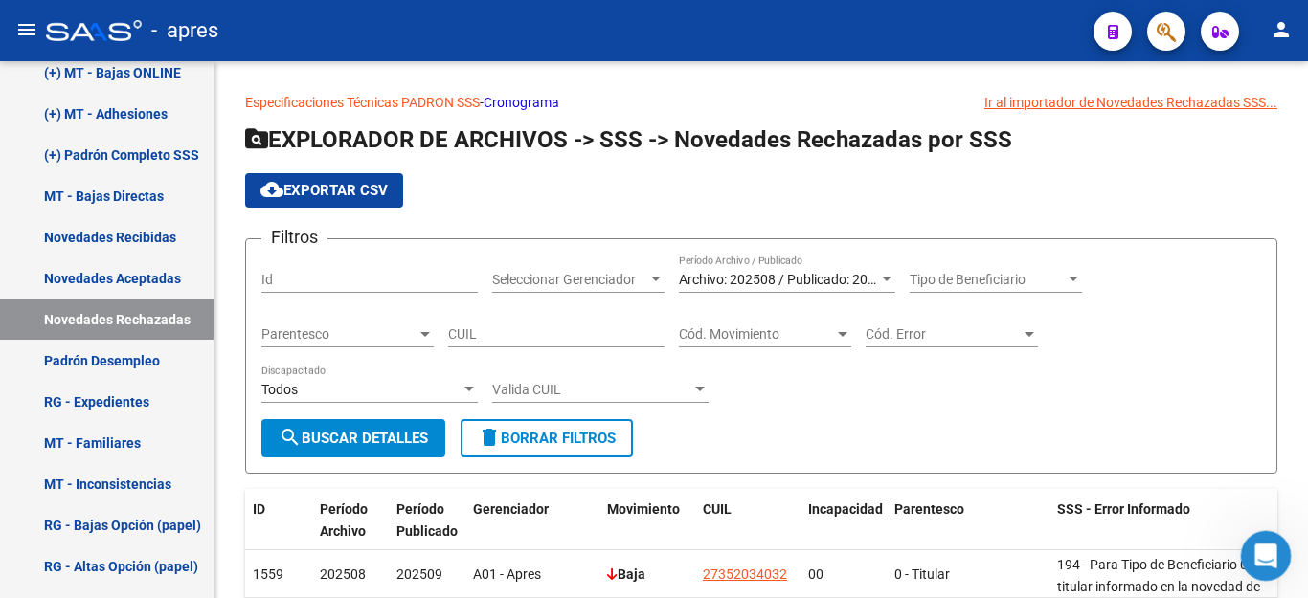
click at [1268, 556] on icon "Abrir Intercom Messenger" at bounding box center [1264, 554] width 32 height 32
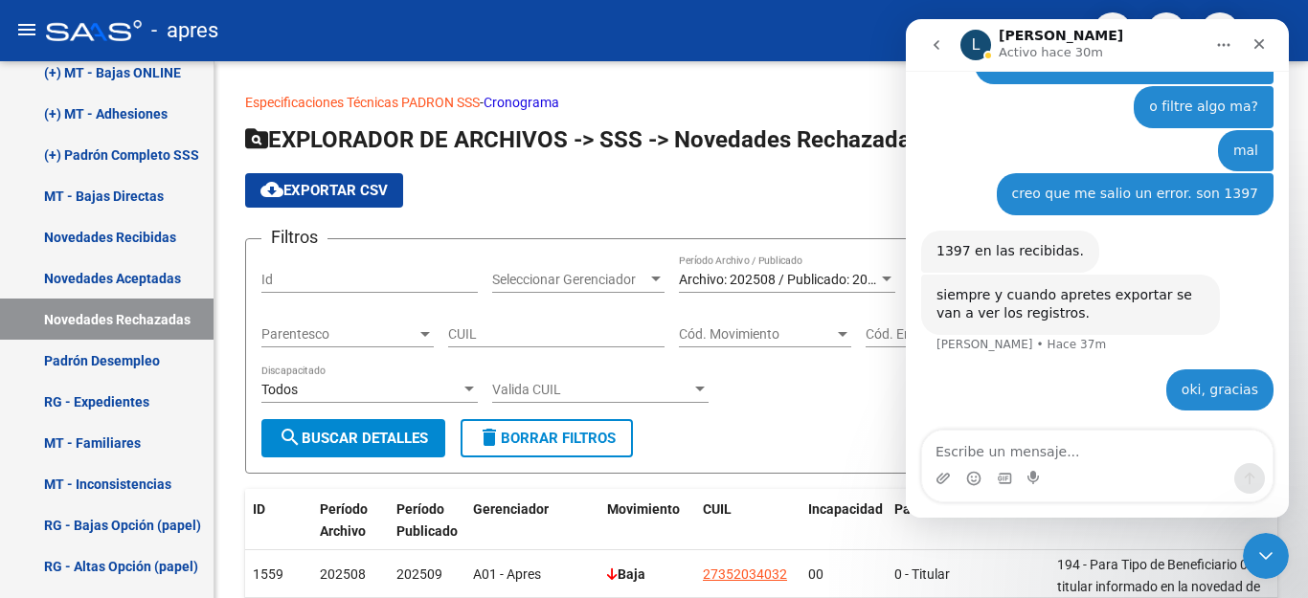
scroll to position [1351, 0]
click at [1067, 454] on textarea "Escribe un mensaje..." at bounding box center [1097, 447] width 350 height 33
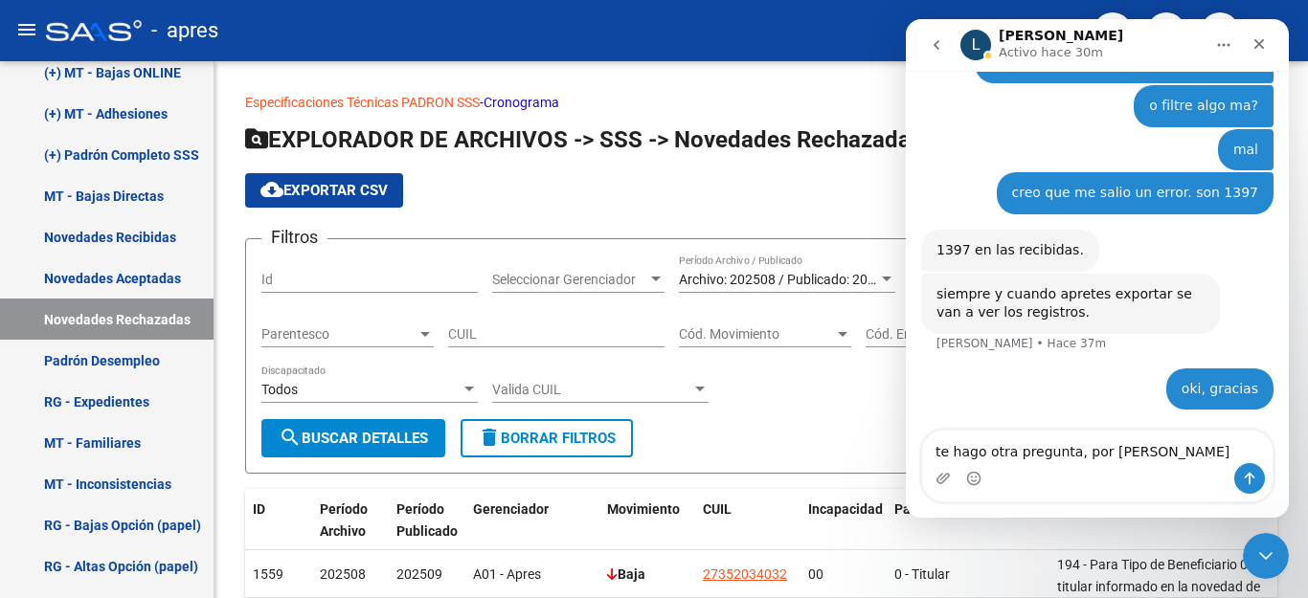
type textarea "te hago otra pregunta, por favor"
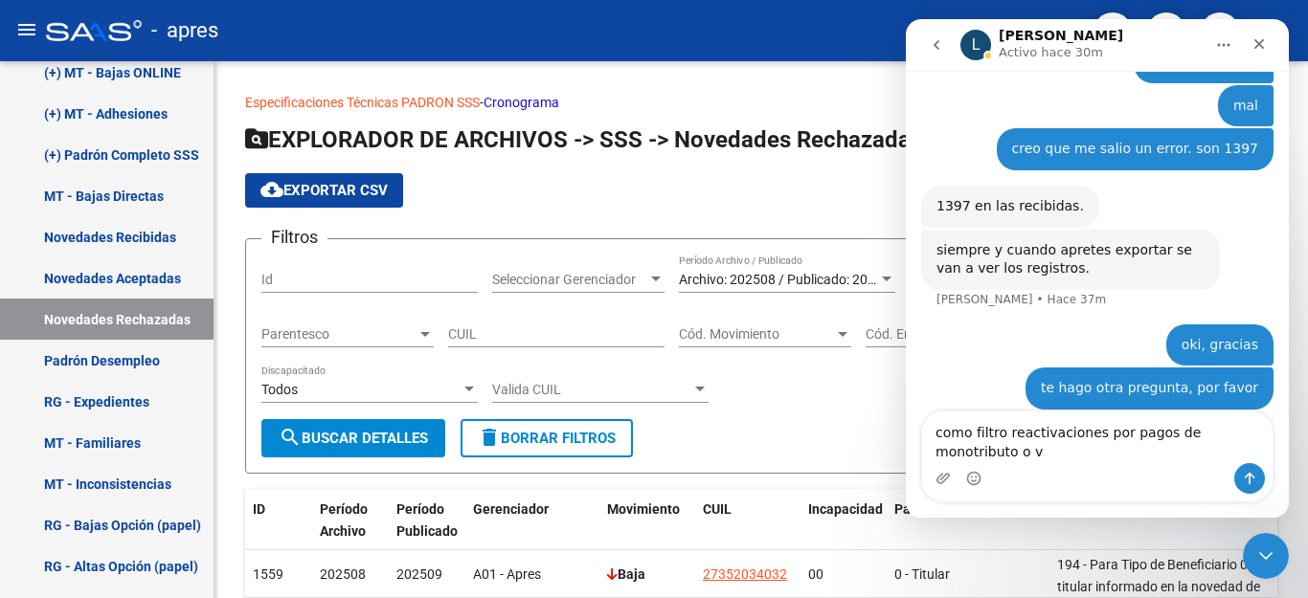
scroll to position [1414, 0]
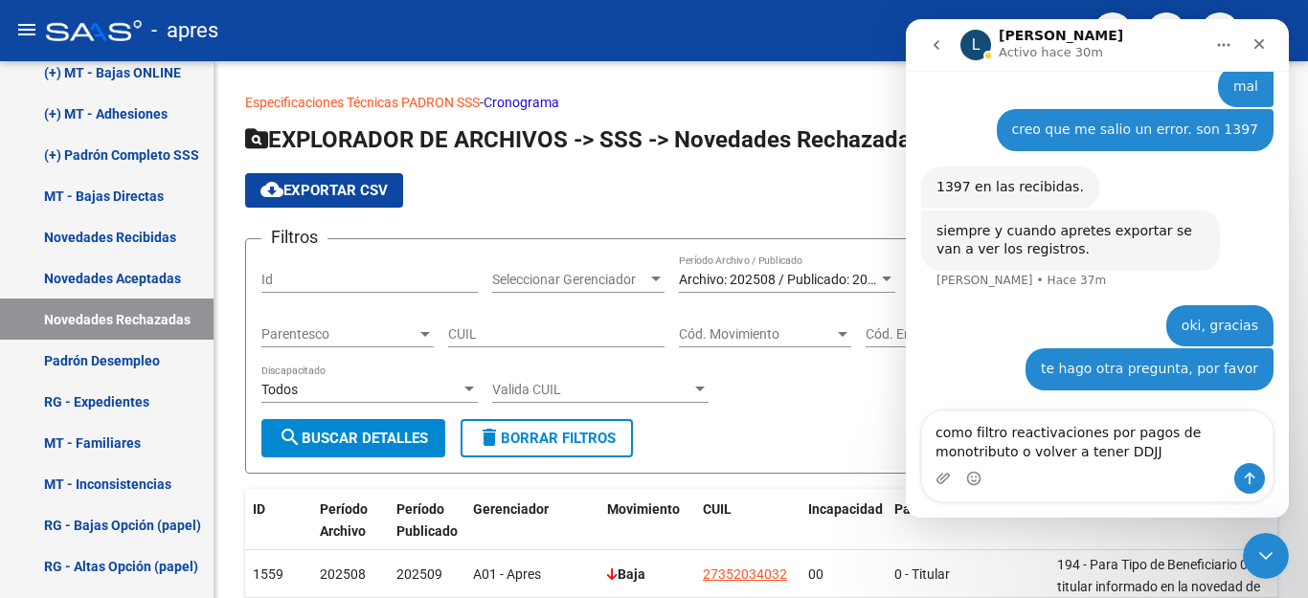
type textarea "como filtro reactivaciones por pagos de monotributo o volver a tener DDJJ?"
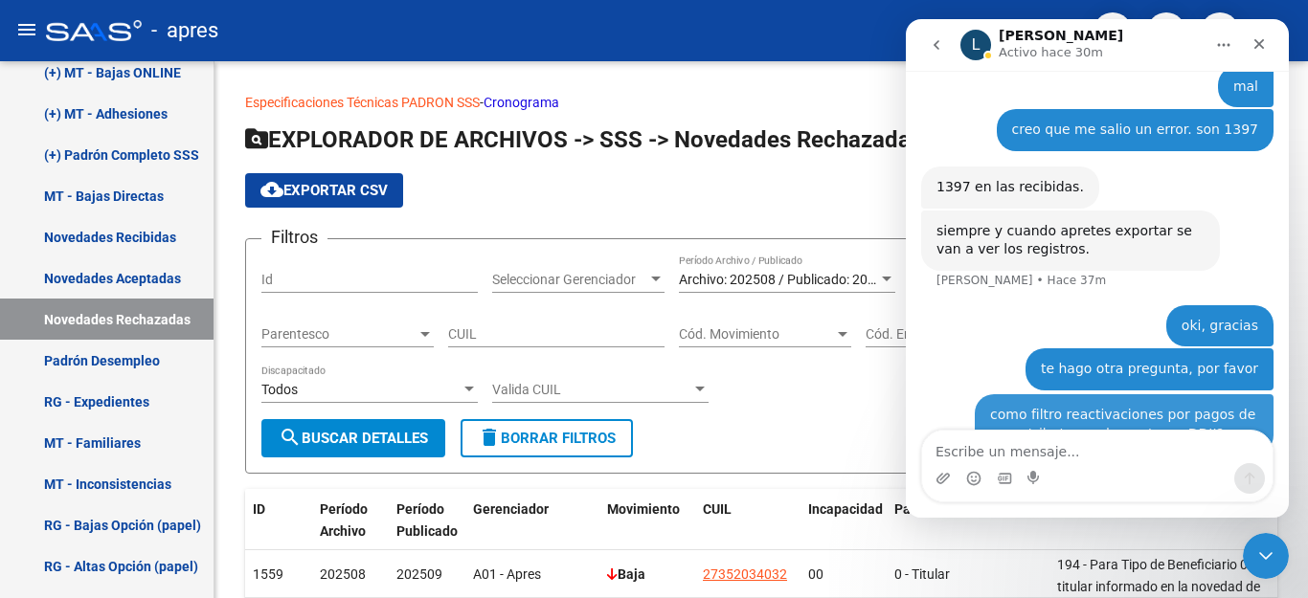
scroll to position [1457, 0]
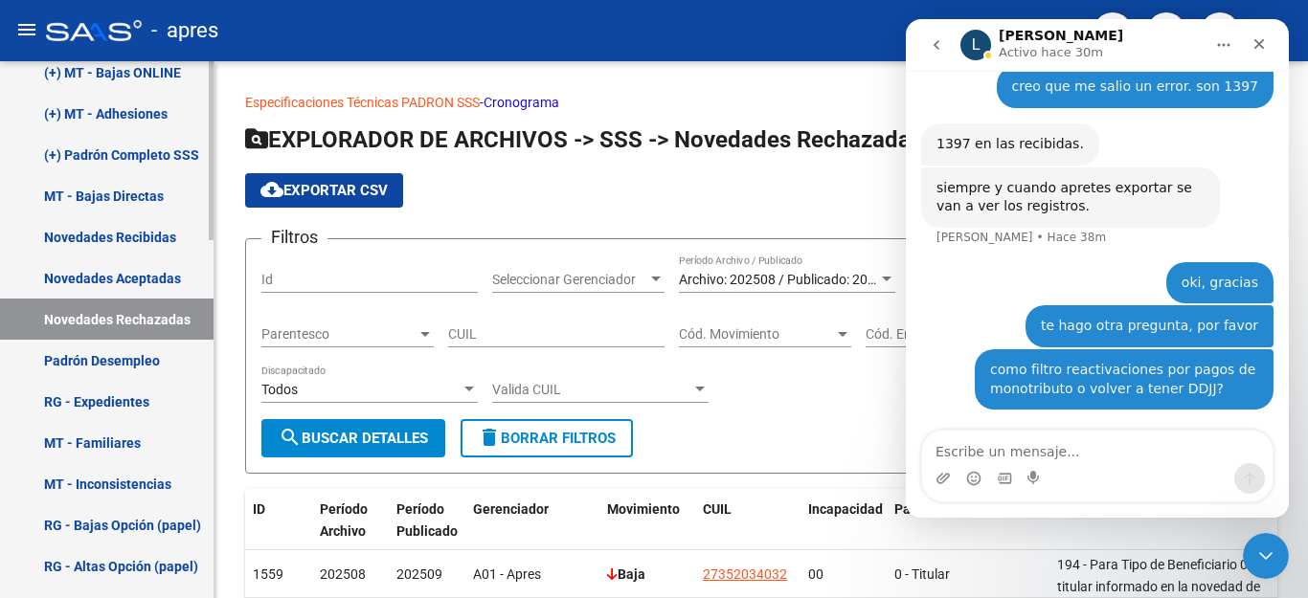
click at [105, 454] on link "MT - Familiares" at bounding box center [107, 442] width 214 height 41
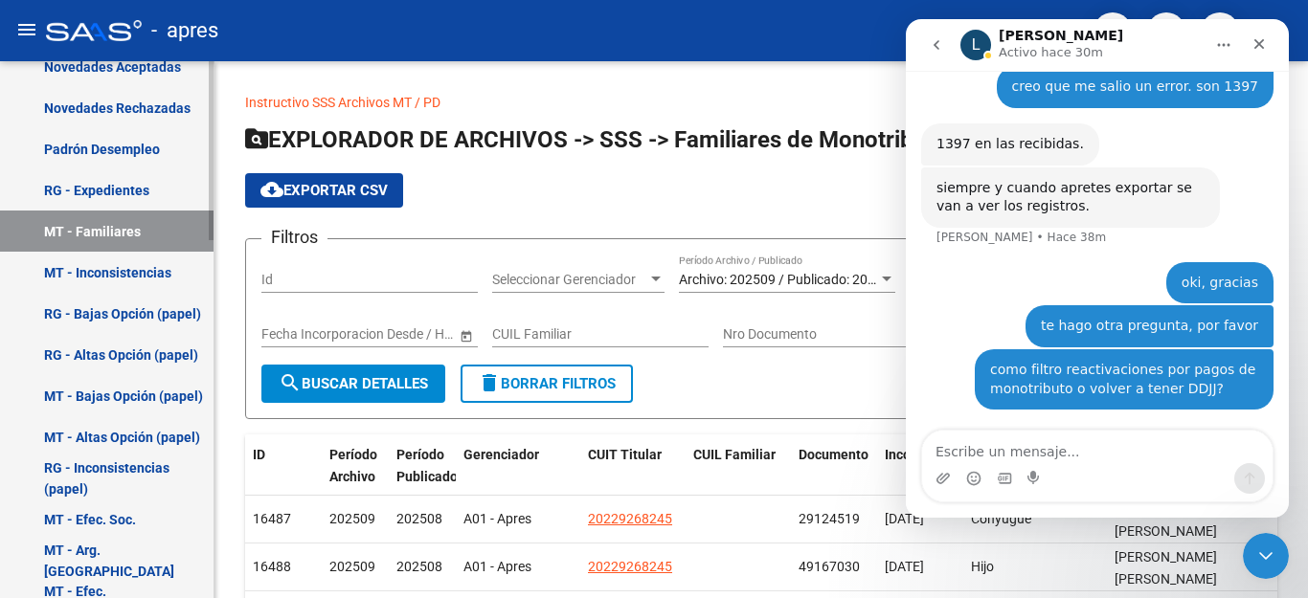
scroll to position [1076, 0]
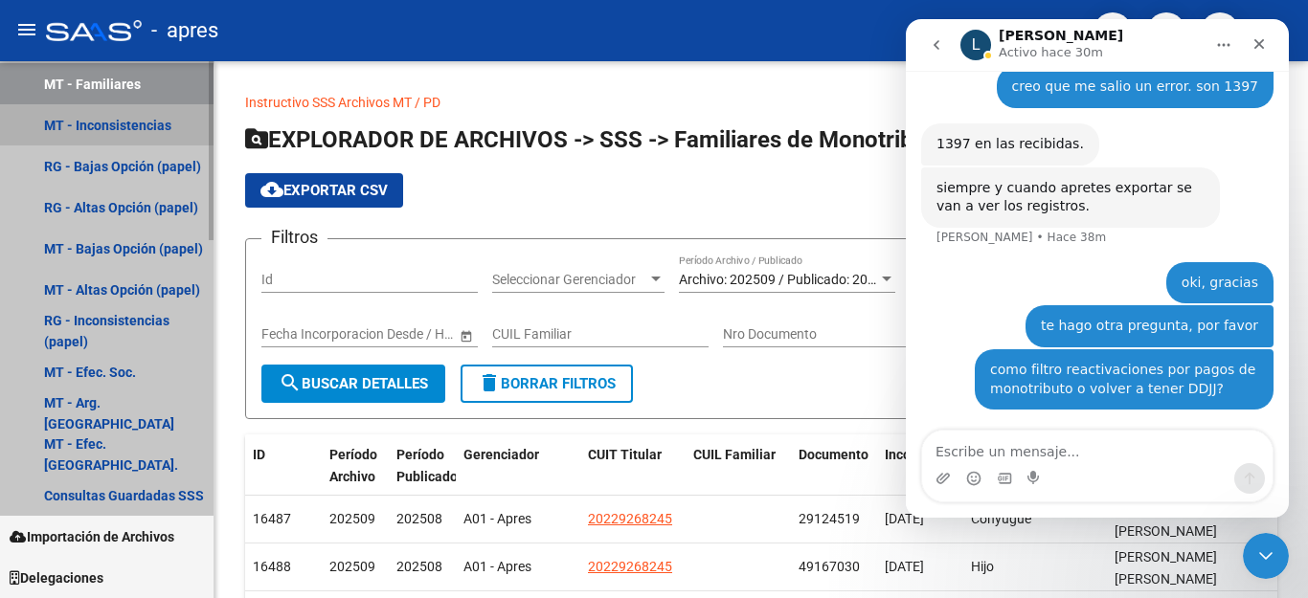
click at [146, 126] on link "MT - Inconsistencias" at bounding box center [107, 124] width 214 height 41
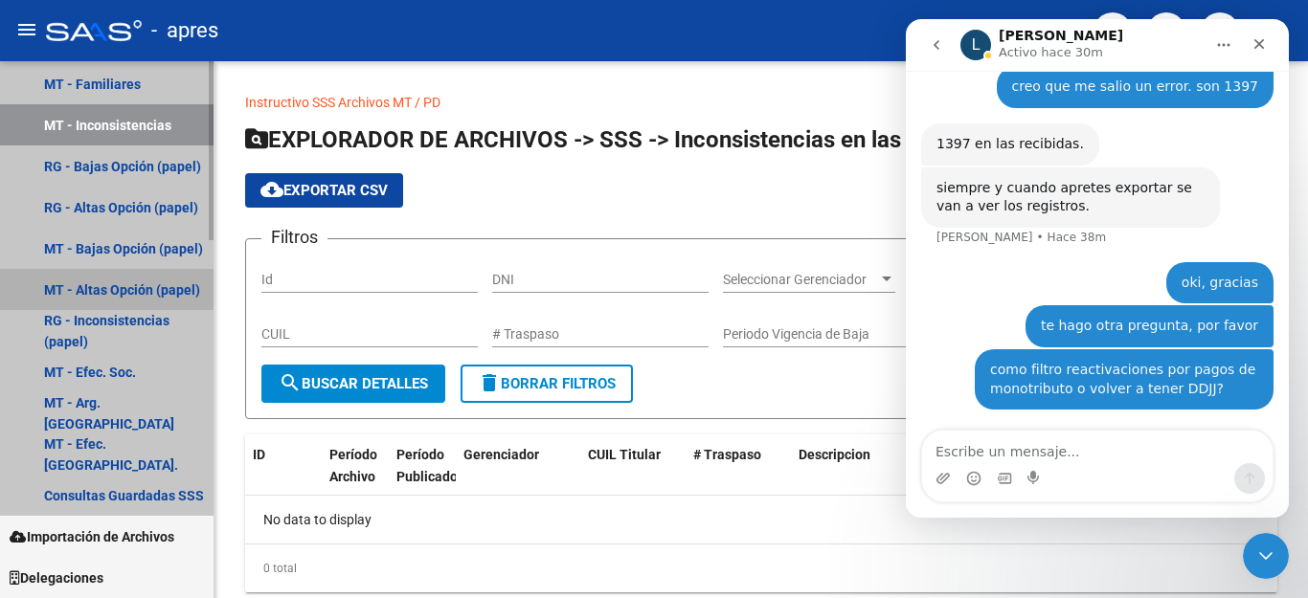
click at [155, 281] on link "MT - Altas Opción (papel)" at bounding box center [107, 289] width 214 height 41
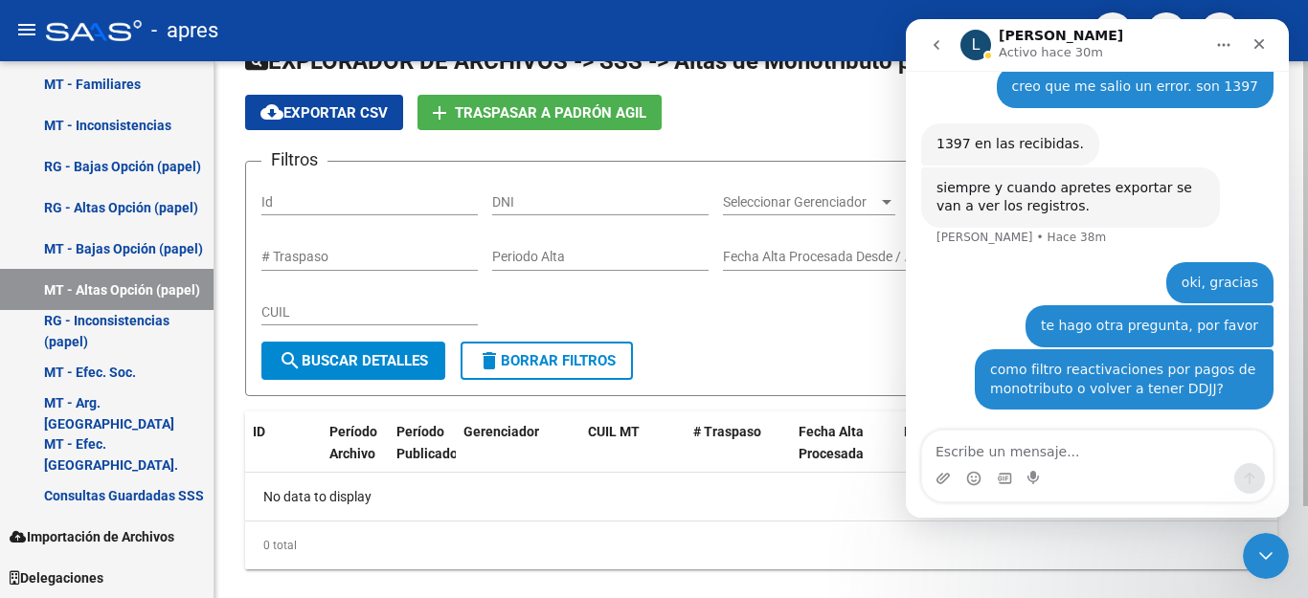
scroll to position [111, 0]
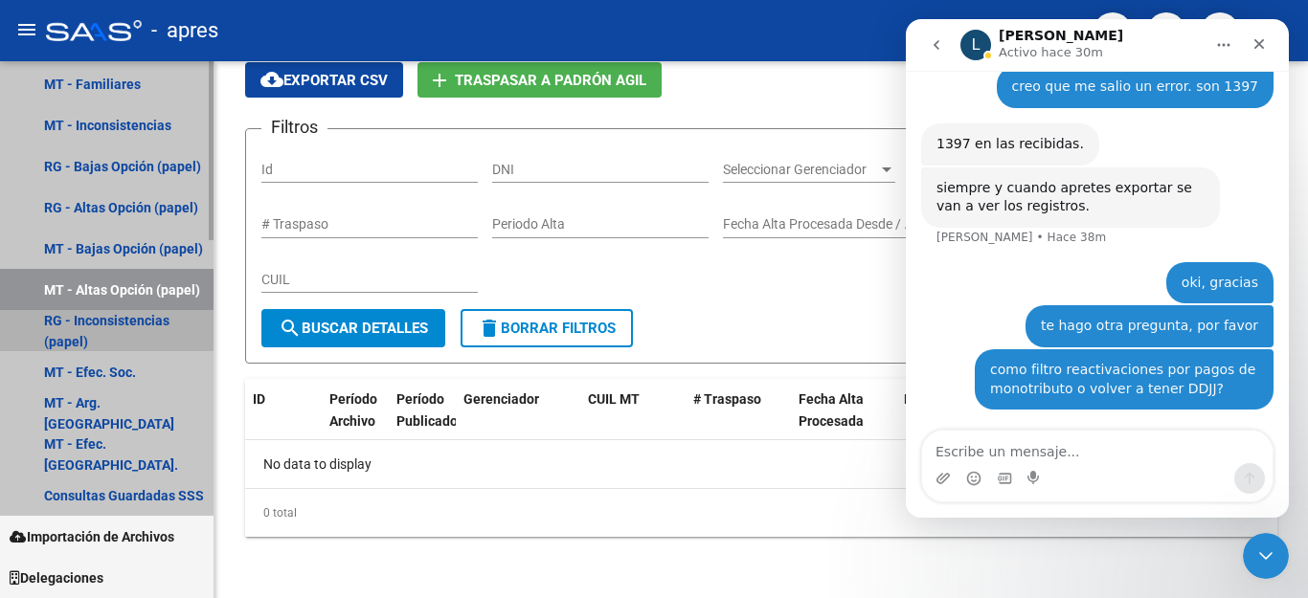
click at [124, 321] on link "RG - Inconsistencias (papel)" at bounding box center [107, 330] width 214 height 41
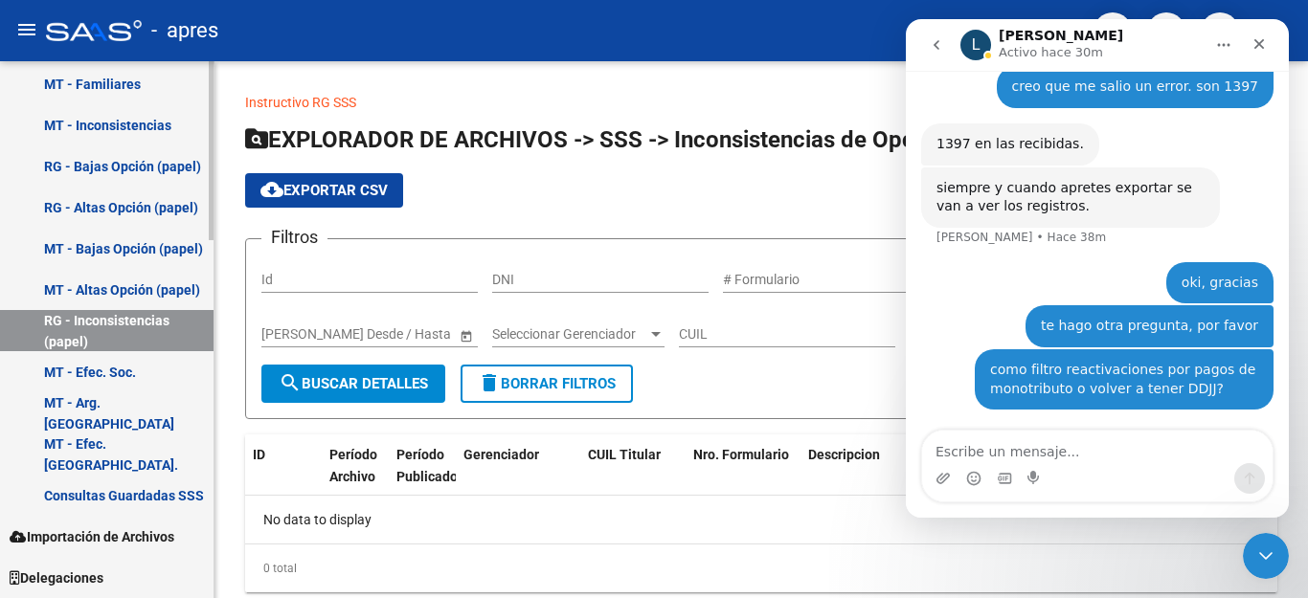
click at [211, 240] on div at bounding box center [211, 150] width 5 height 179
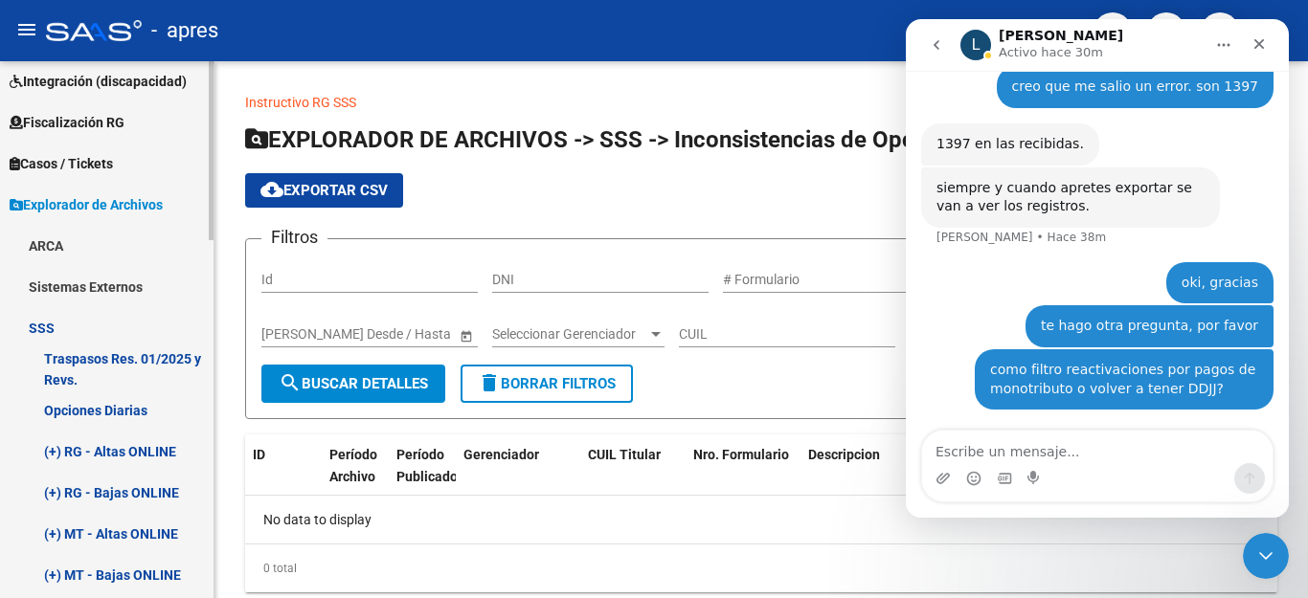
scroll to position [23, 0]
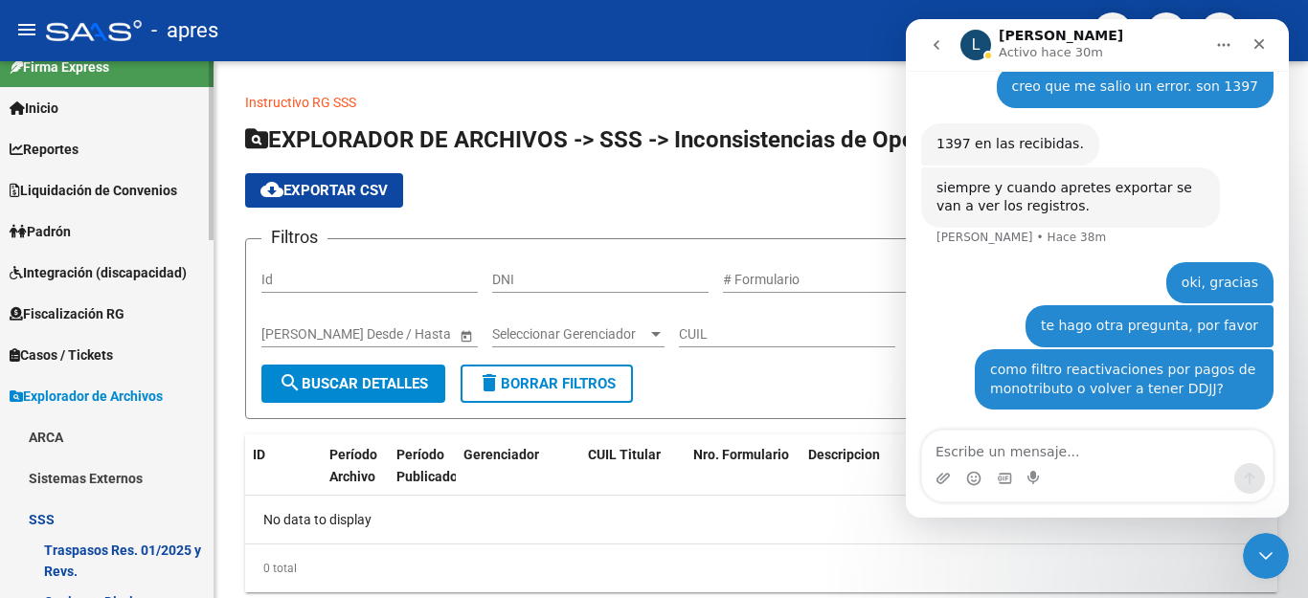
click at [145, 165] on link "Reportes" at bounding box center [107, 148] width 214 height 41
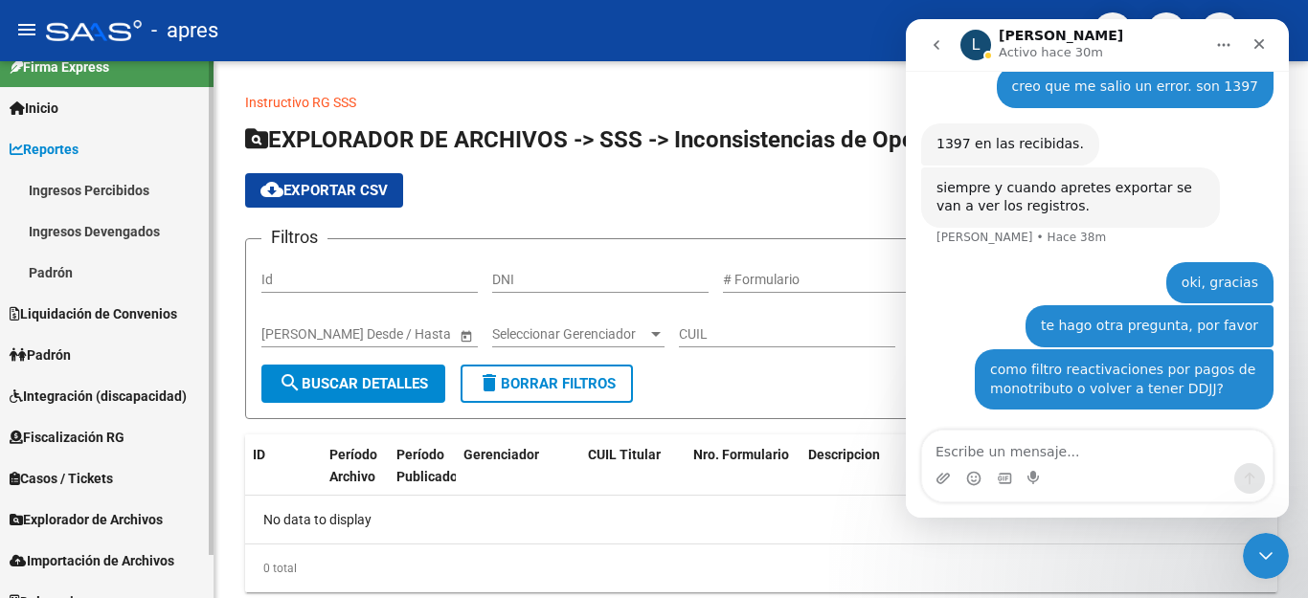
click at [103, 314] on span "Liquidación de Convenios" at bounding box center [94, 314] width 168 height 21
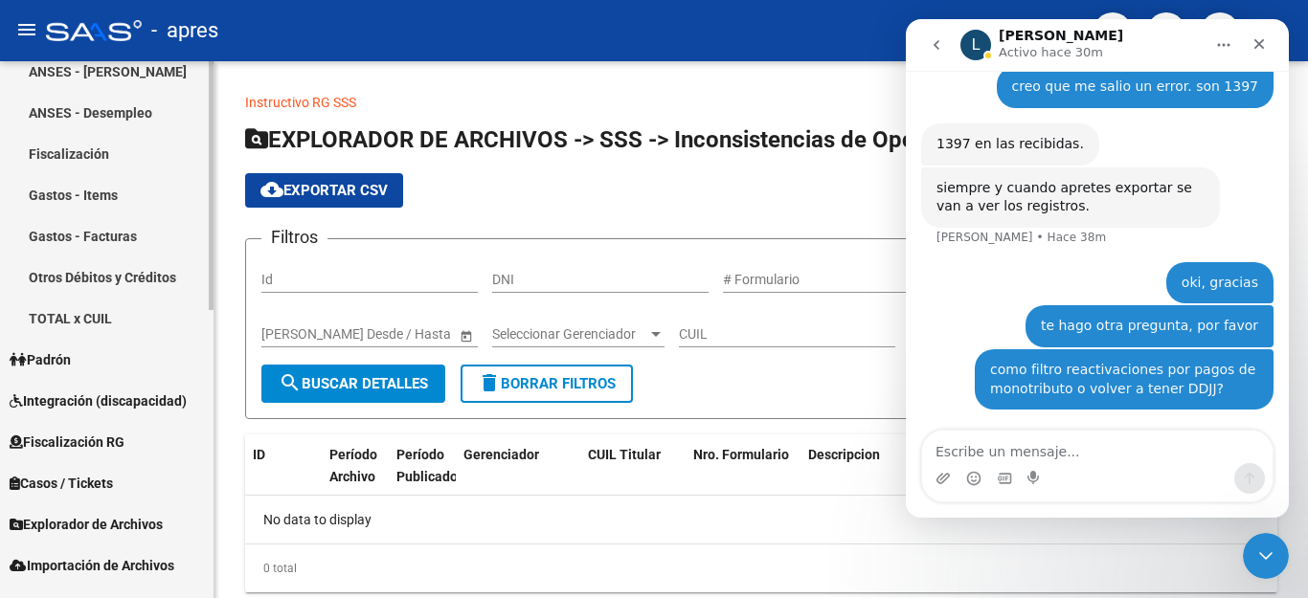
scroll to position [598, 0]
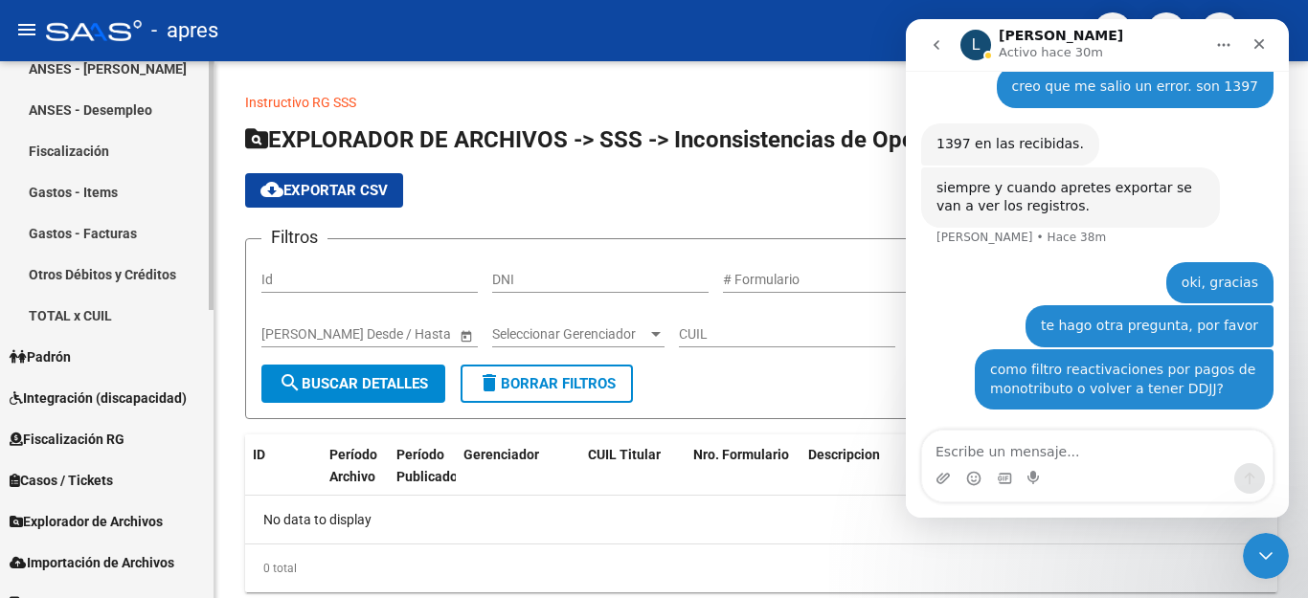
click at [97, 518] on span "Explorador de Archivos" at bounding box center [86, 521] width 153 height 21
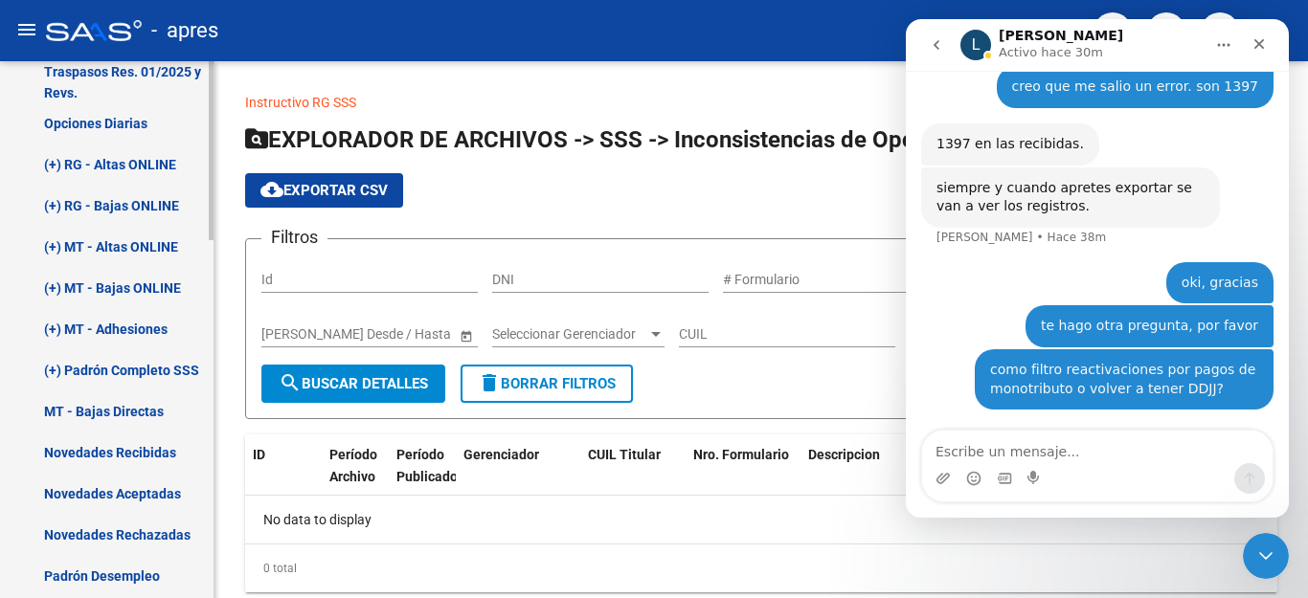
scroll to position [0, 0]
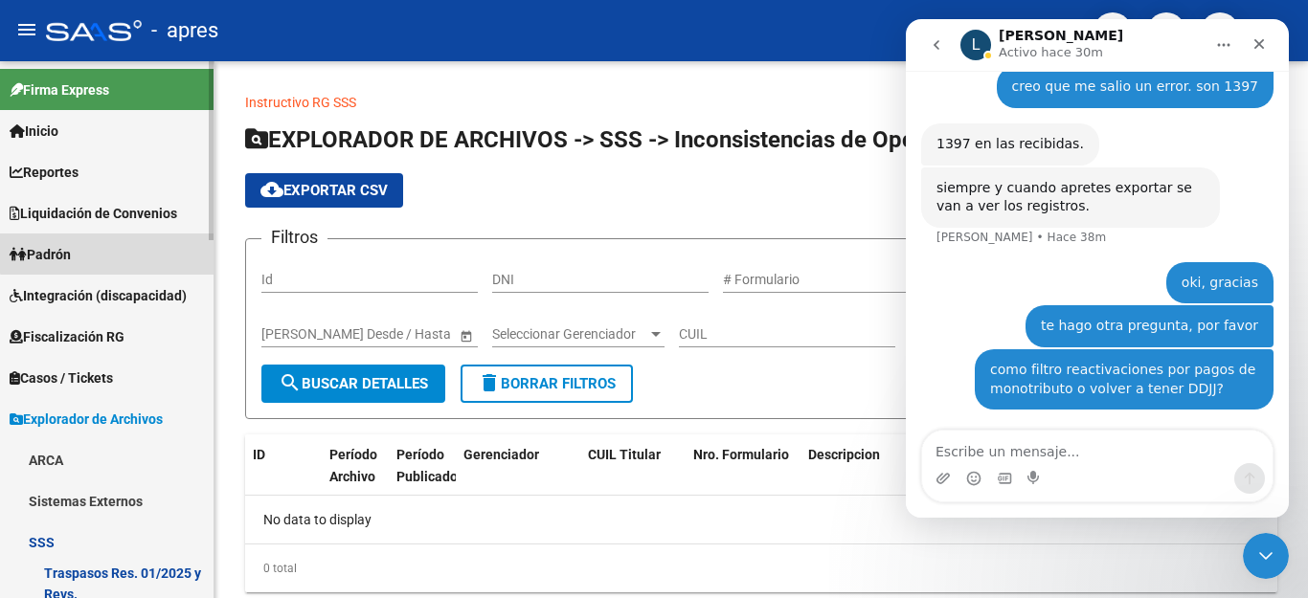
click at [137, 251] on link "Padrón" at bounding box center [107, 254] width 214 height 41
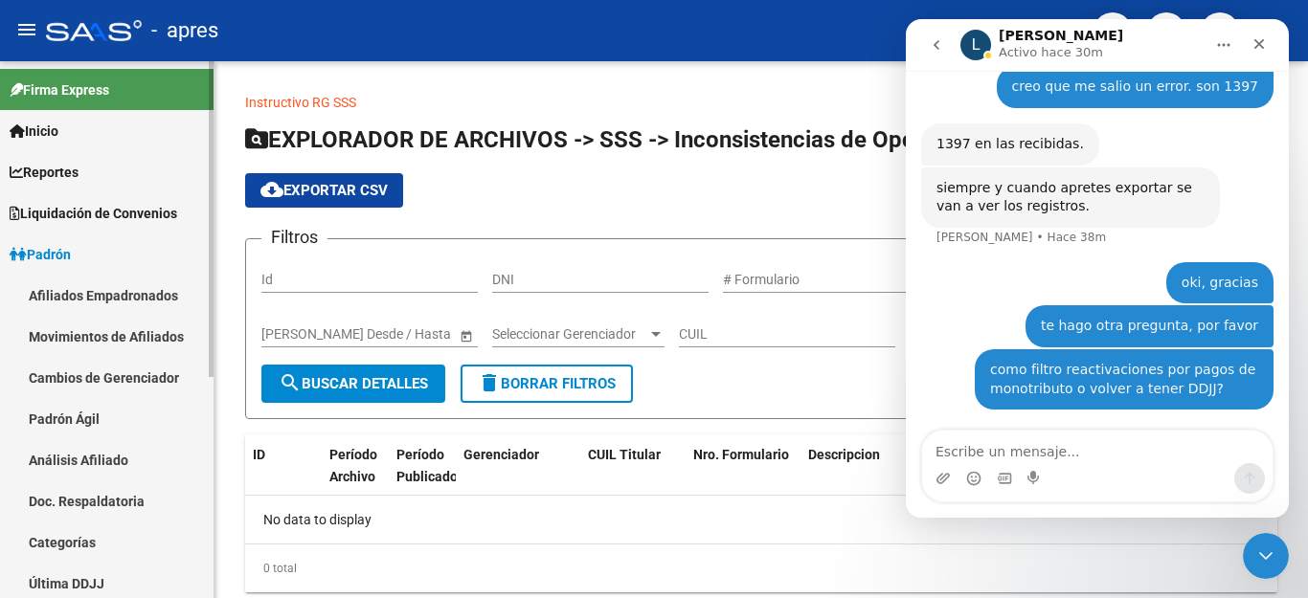
click at [147, 295] on link "Afiliados Empadronados" at bounding box center [107, 295] width 214 height 41
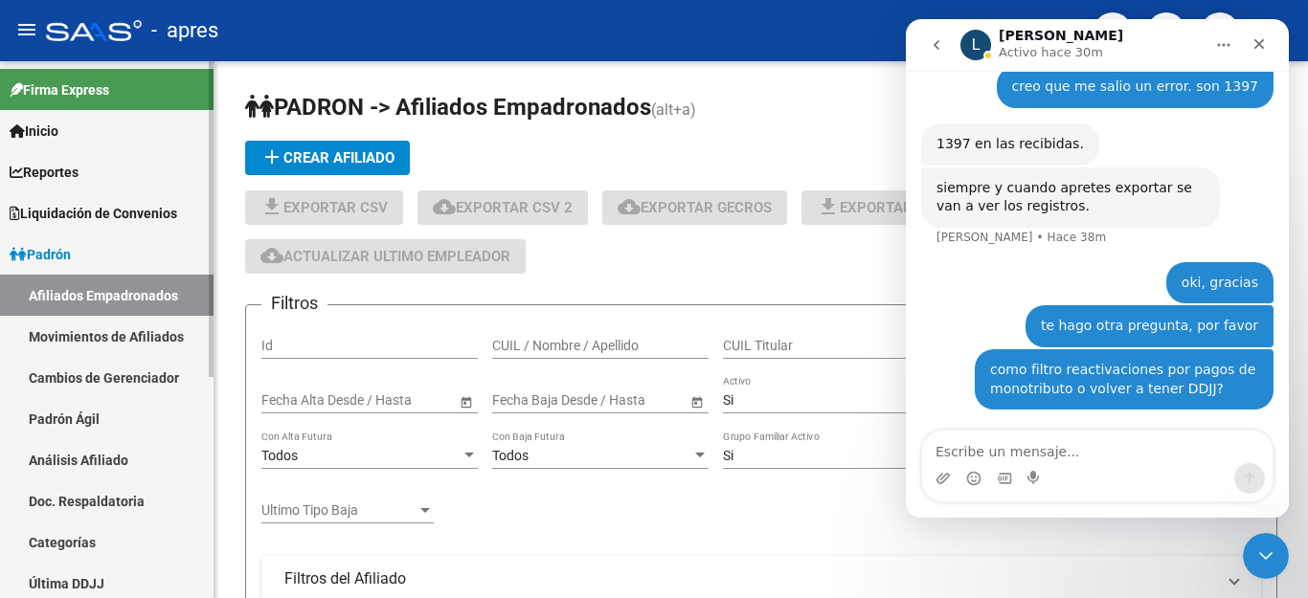
click at [162, 333] on link "Movimientos de Afiliados" at bounding box center [107, 336] width 214 height 41
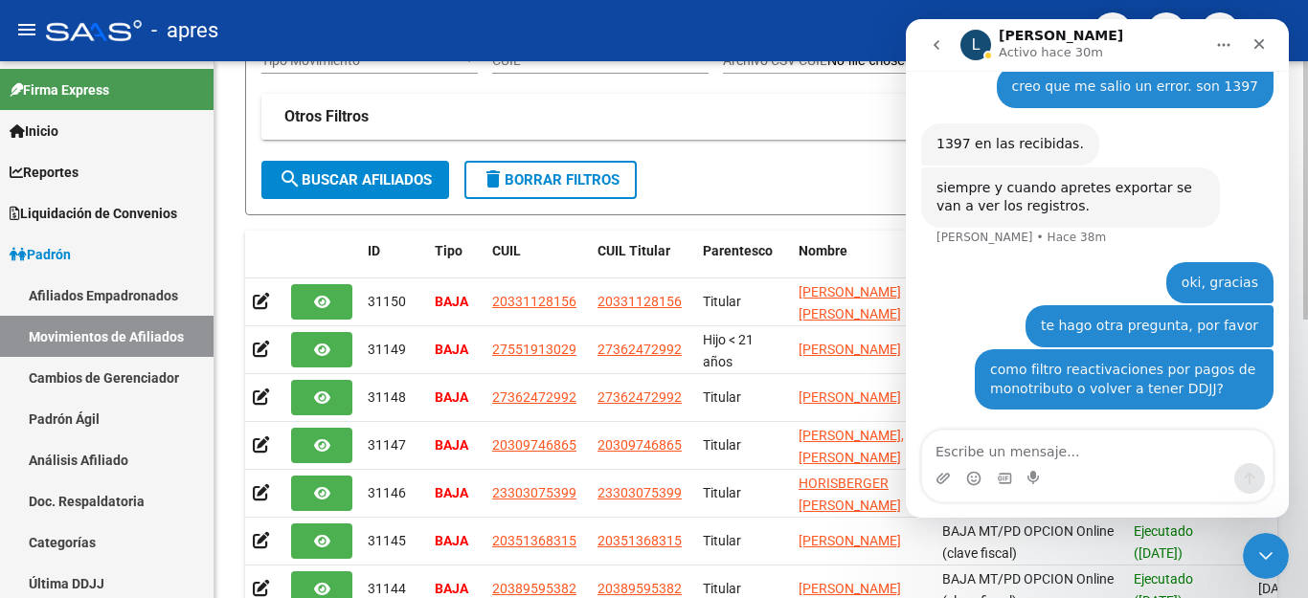
scroll to position [575, 0]
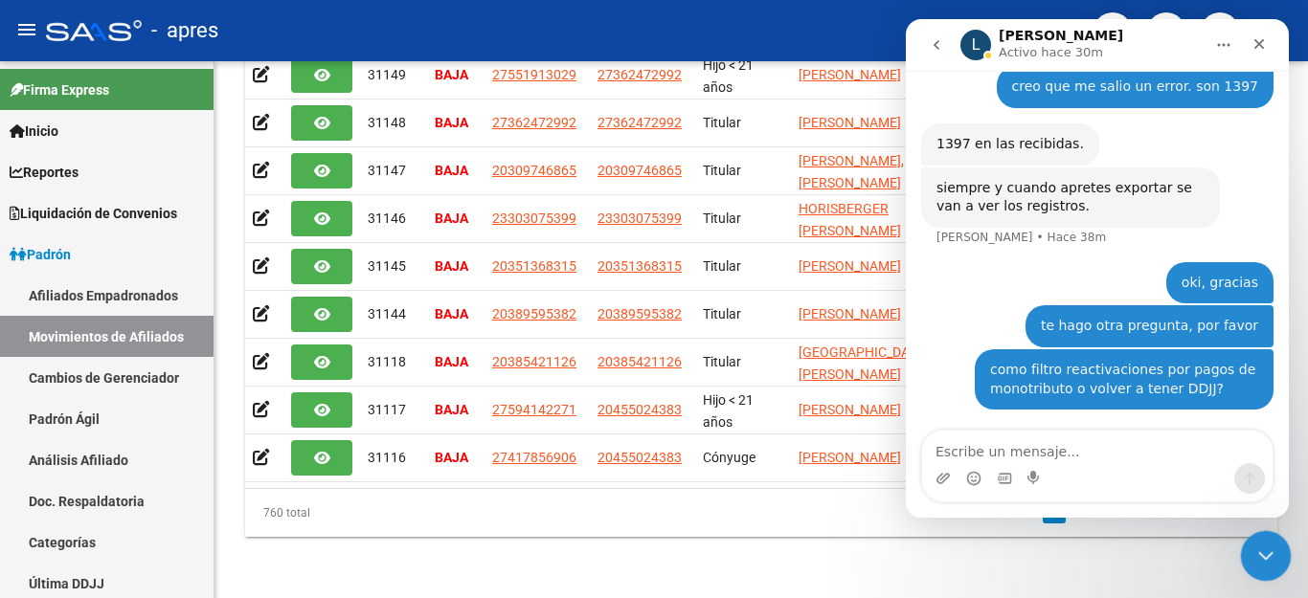
click at [1267, 549] on icon "Cerrar Intercom Messenger" at bounding box center [1263, 553] width 23 height 23
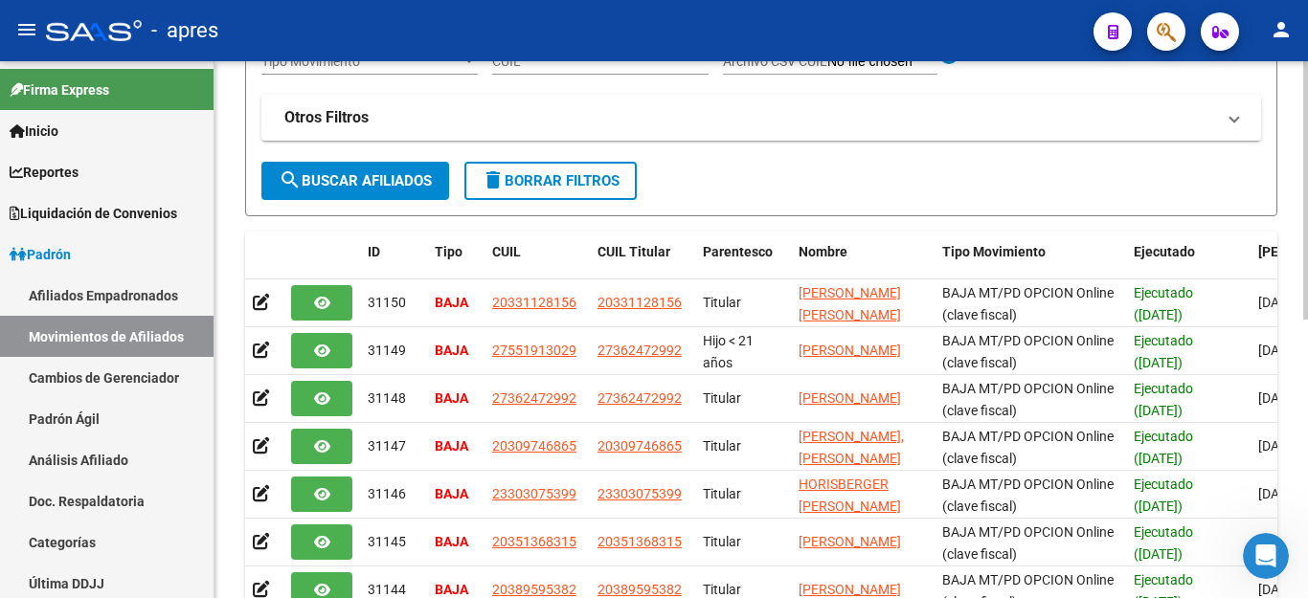
scroll to position [192, 0]
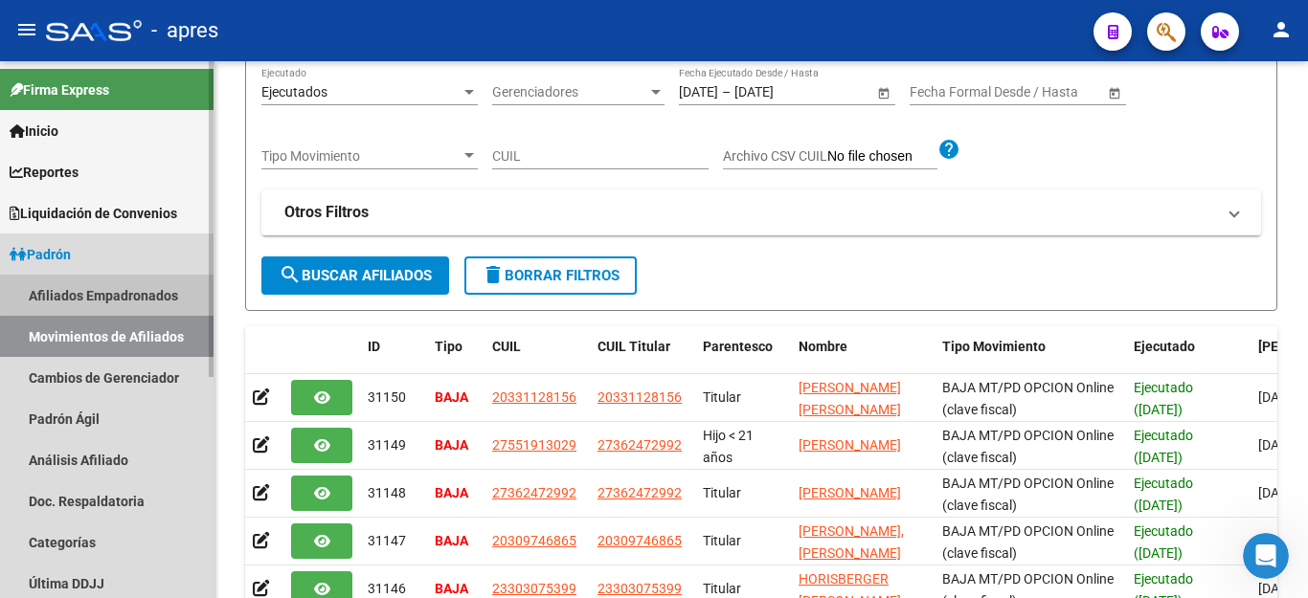
click at [115, 289] on link "Afiliados Empadronados" at bounding box center [107, 295] width 214 height 41
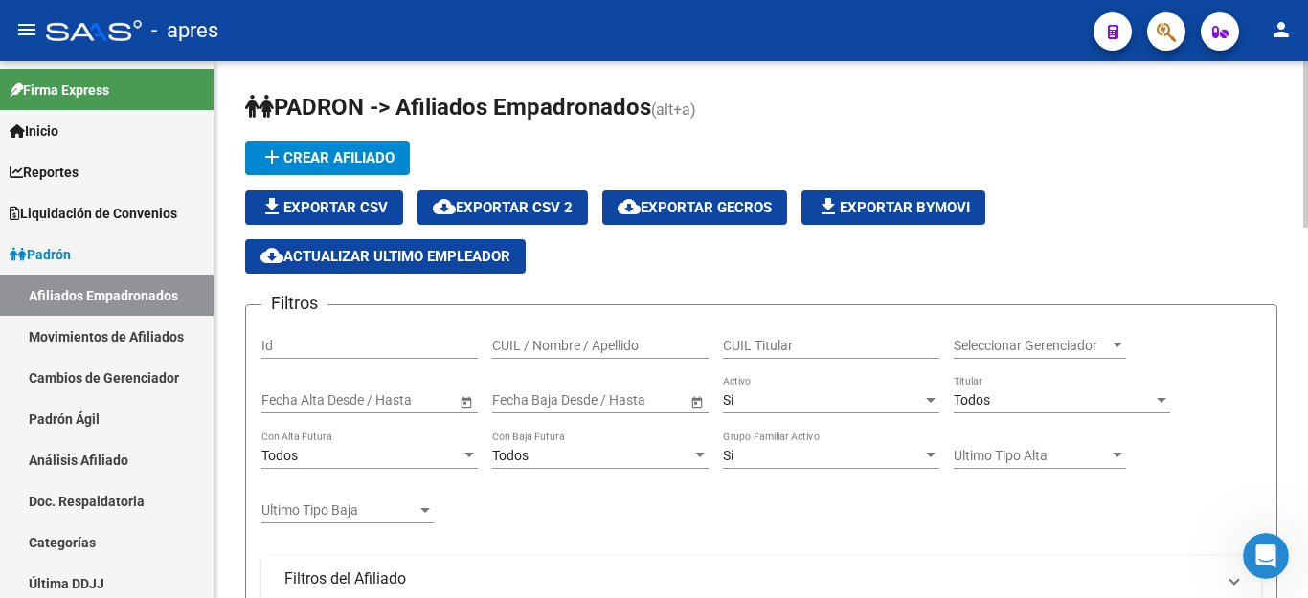
click at [818, 345] on input "CUIL Titular" at bounding box center [831, 346] width 216 height 16
click at [1020, 398] on div "Todos" at bounding box center [1053, 401] width 199 height 16
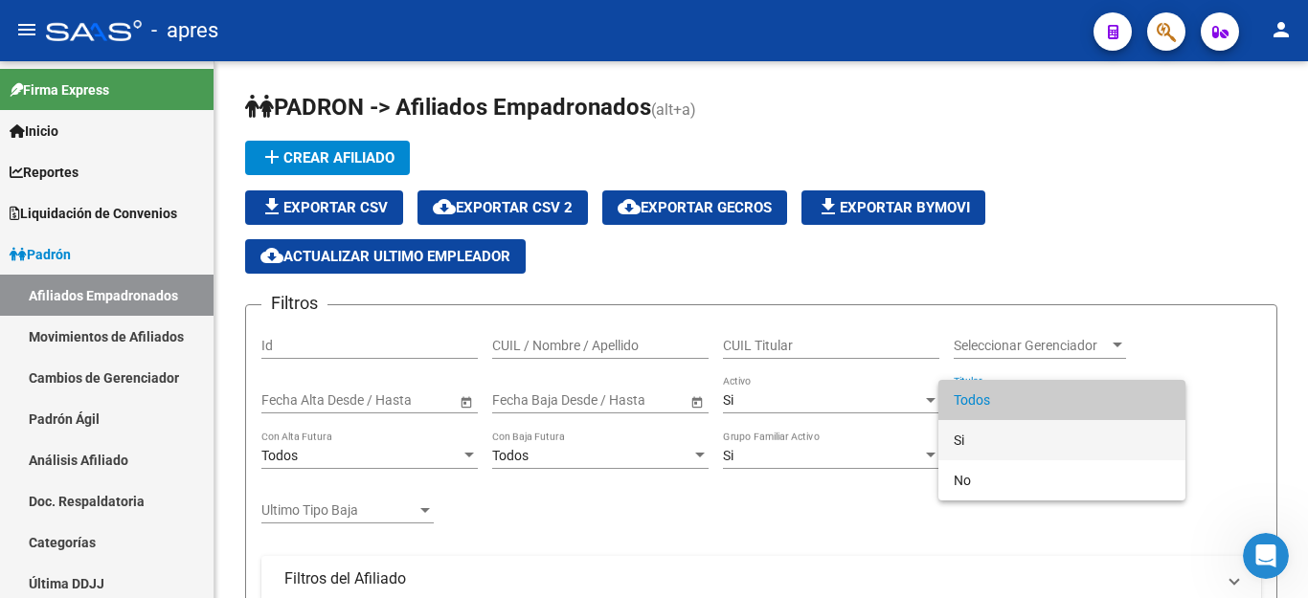
click at [989, 436] on span "Si" at bounding box center [1062, 440] width 216 height 40
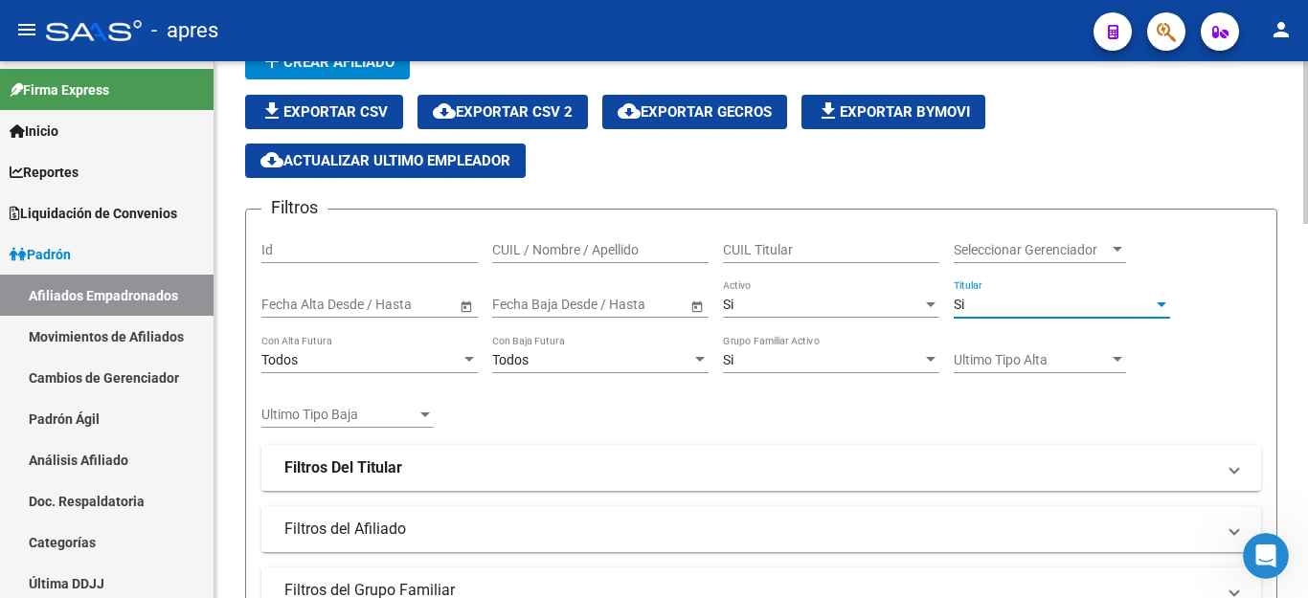
scroll to position [192, 0]
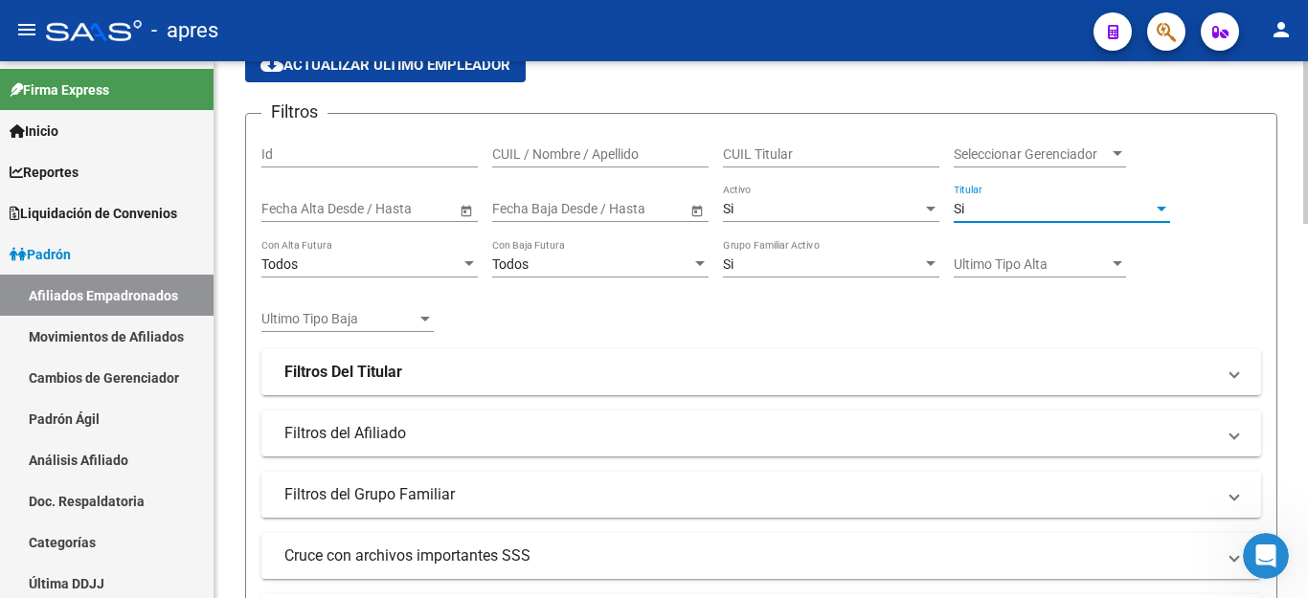
click at [551, 358] on mat-expansion-panel-header "Filtros Del Titular" at bounding box center [761, 373] width 1000 height 46
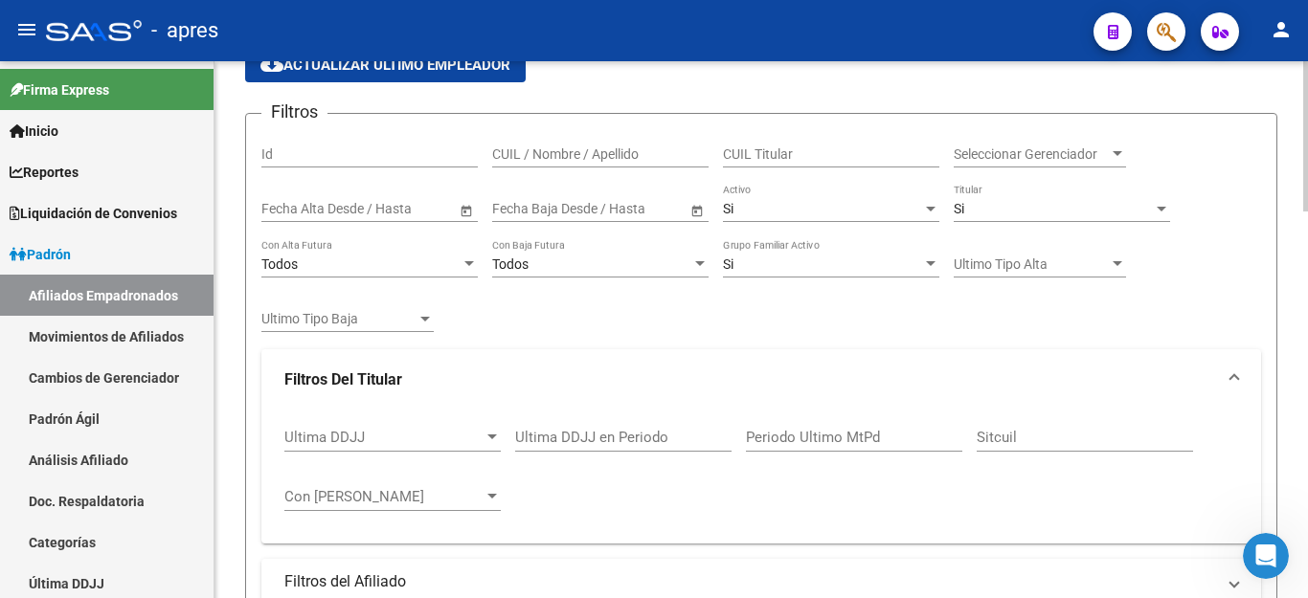
click at [583, 436] on input "Ultima DDJJ en Periodo" at bounding box center [623, 437] width 216 height 17
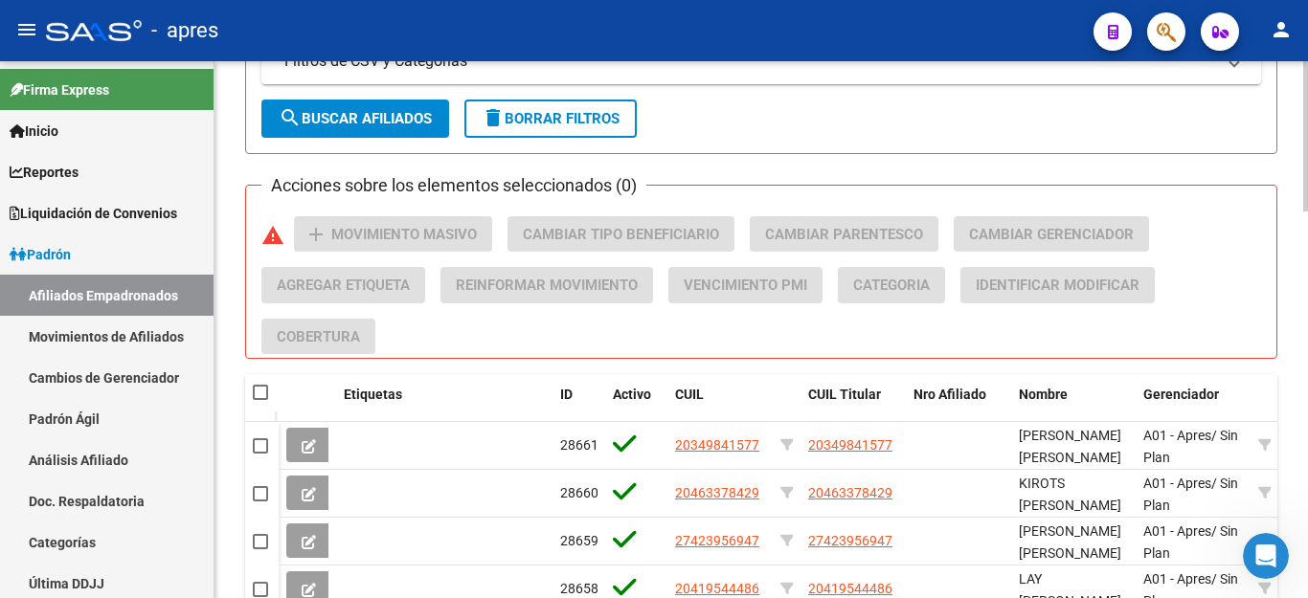
scroll to position [575, 0]
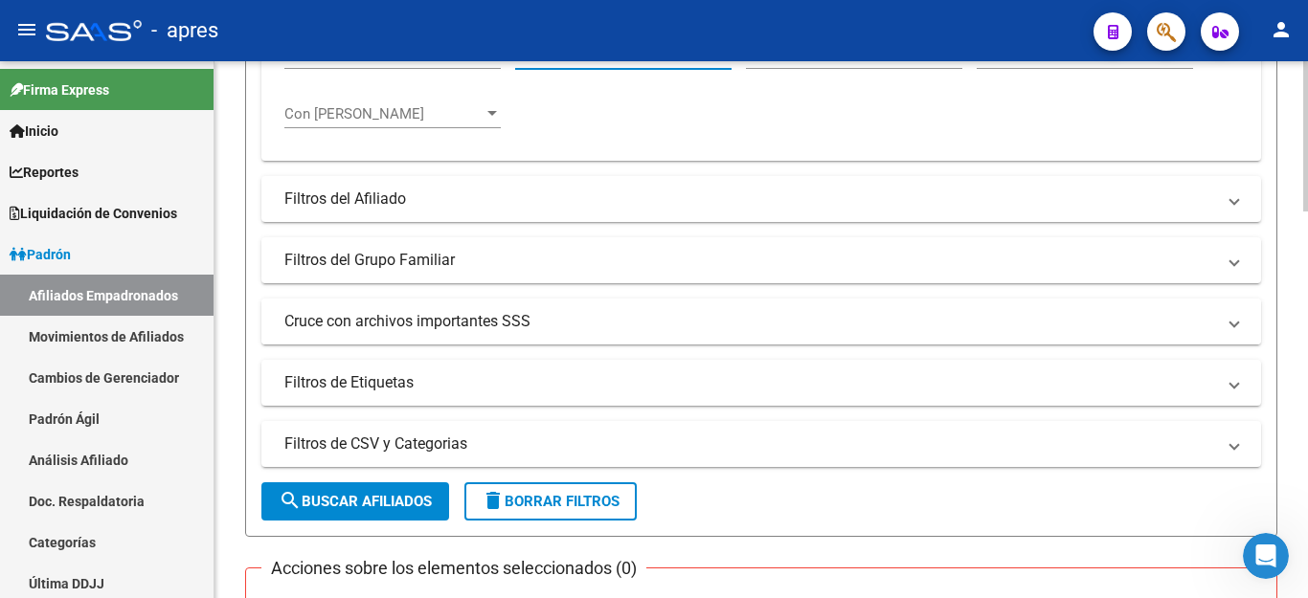
type input "202506"
click at [400, 316] on mat-panel-title "Cruce con archivos importantes SSS" at bounding box center [749, 321] width 931 height 21
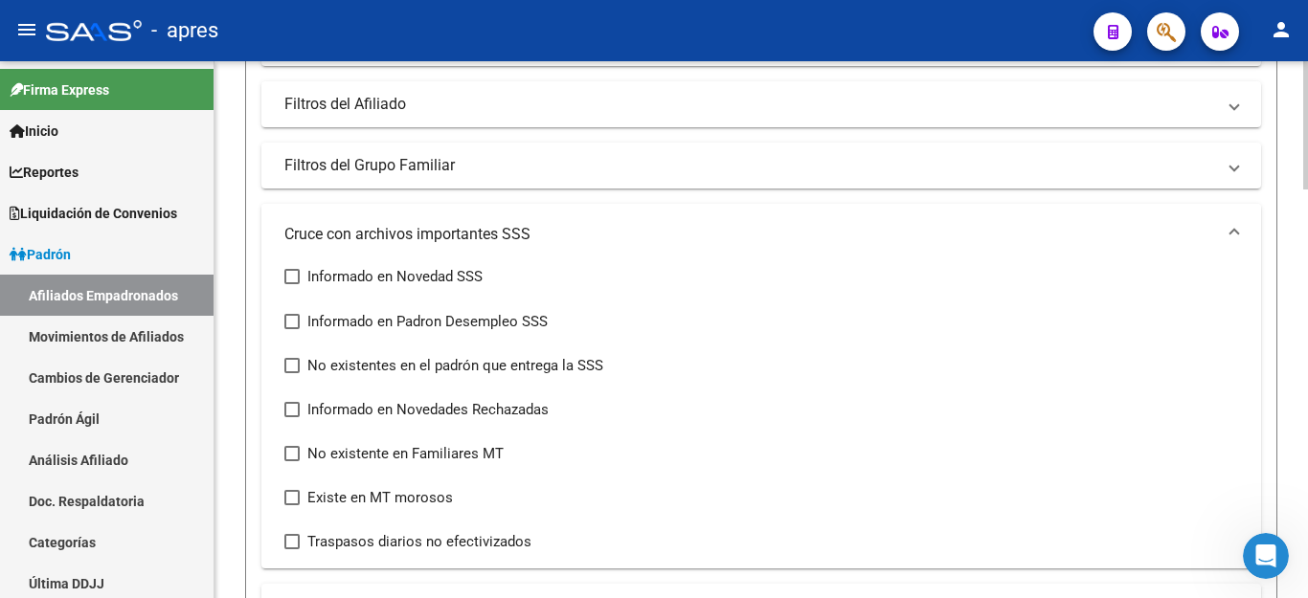
scroll to position [670, 0]
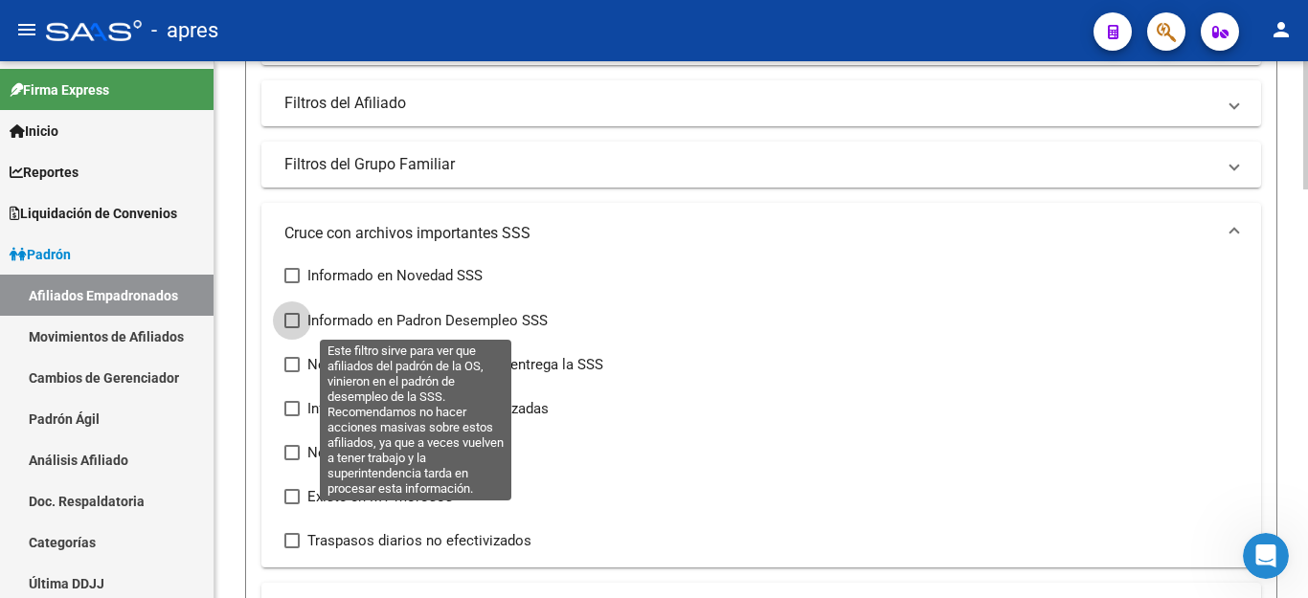
click at [289, 321] on span at bounding box center [291, 320] width 15 height 15
click at [291, 328] on input "Informado en Padron Desempleo SSS" at bounding box center [291, 328] width 1 height 1
checkbox input "true"
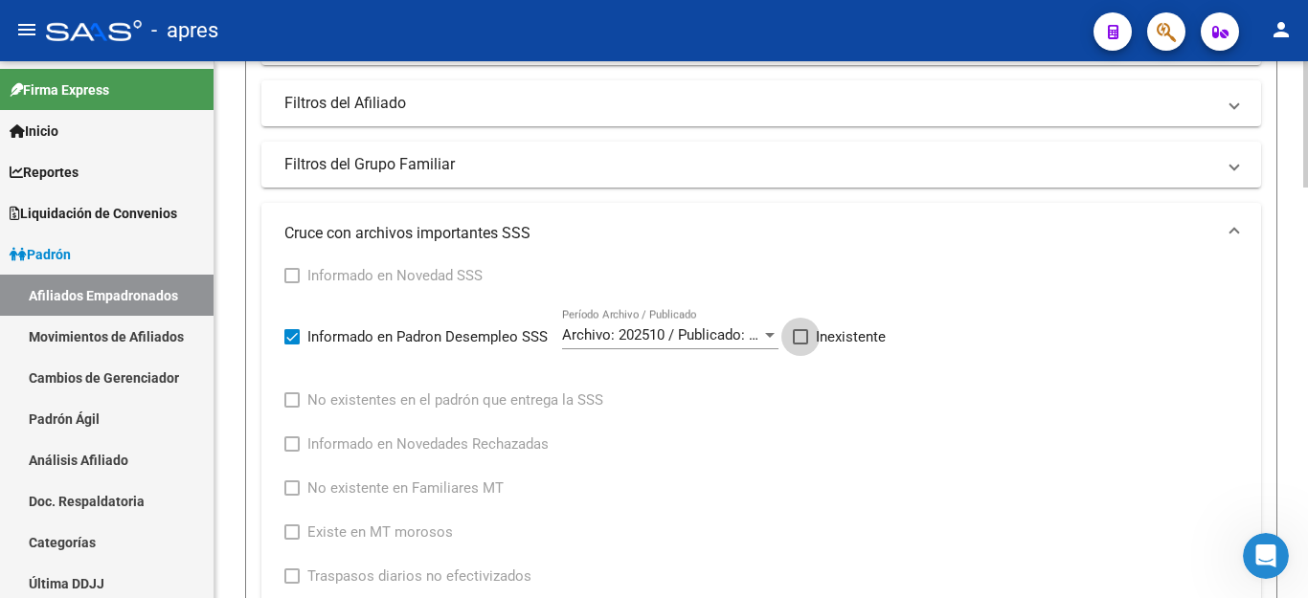
click at [804, 334] on span at bounding box center [800, 336] width 15 height 15
click at [801, 345] on input "Inexistente" at bounding box center [800, 345] width 1 height 1
checkbox input "true"
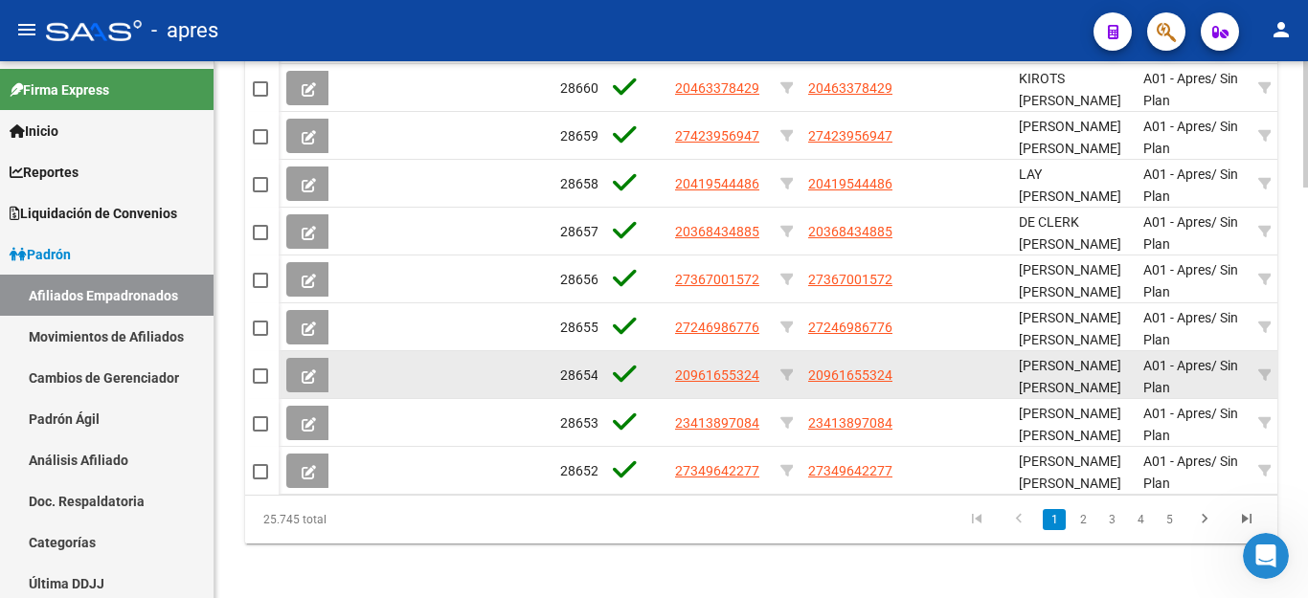
scroll to position [1165, 0]
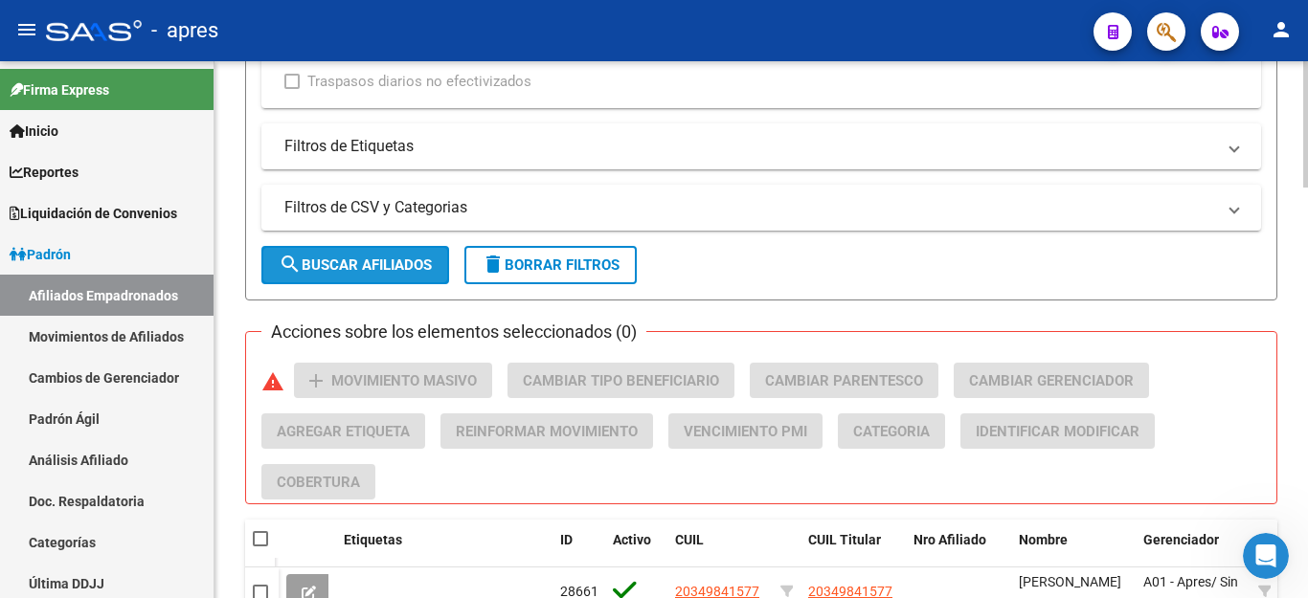
click at [387, 273] on span "search Buscar Afiliados" at bounding box center [355, 265] width 153 height 17
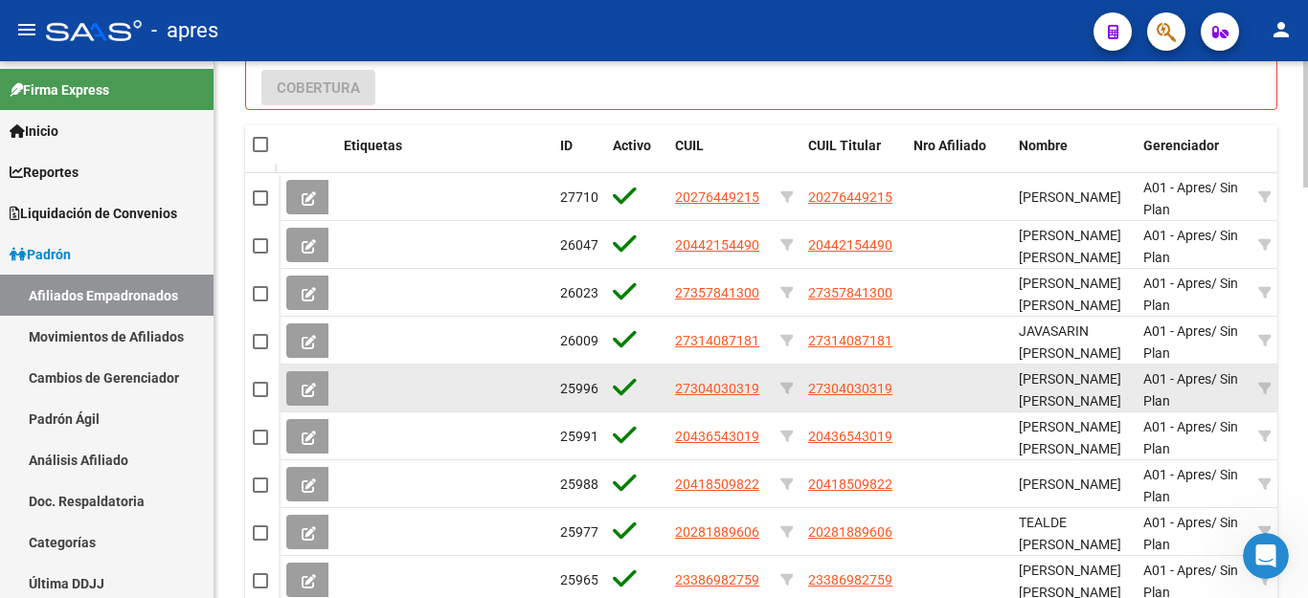
scroll to position [1548, 0]
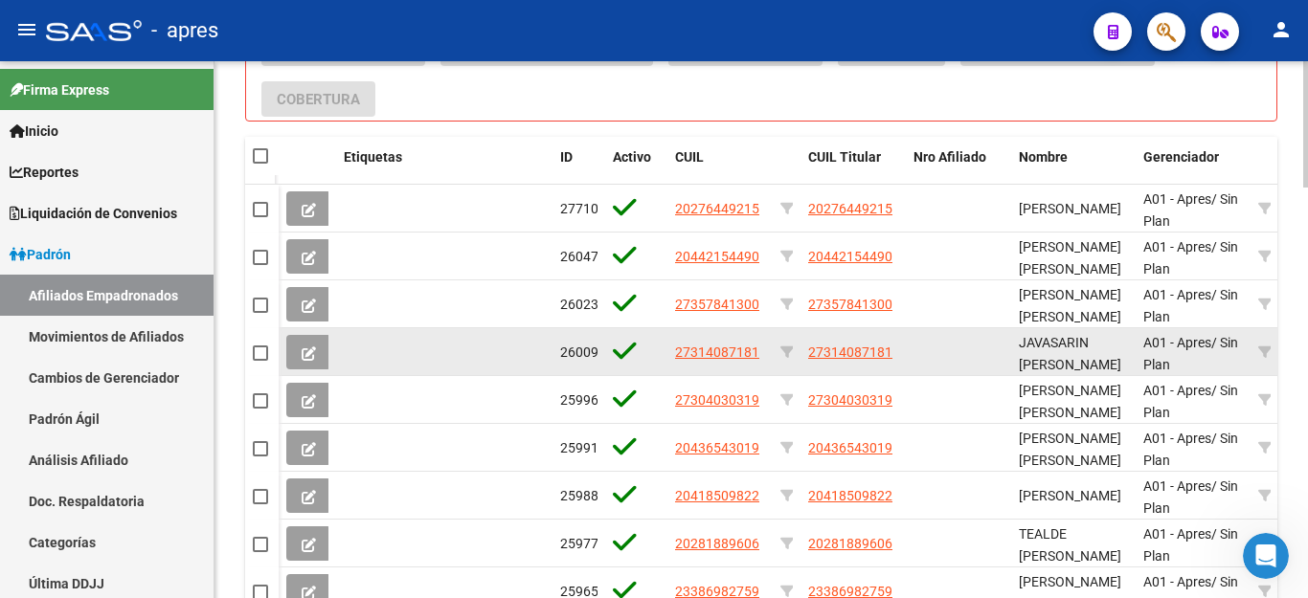
drag, startPoint x: 671, startPoint y: 351, endPoint x: 764, endPoint y: 352, distance: 92.9
click at [764, 352] on datatable-body-cell "27314087181" at bounding box center [719, 351] width 105 height 47
copy span "27314087181"
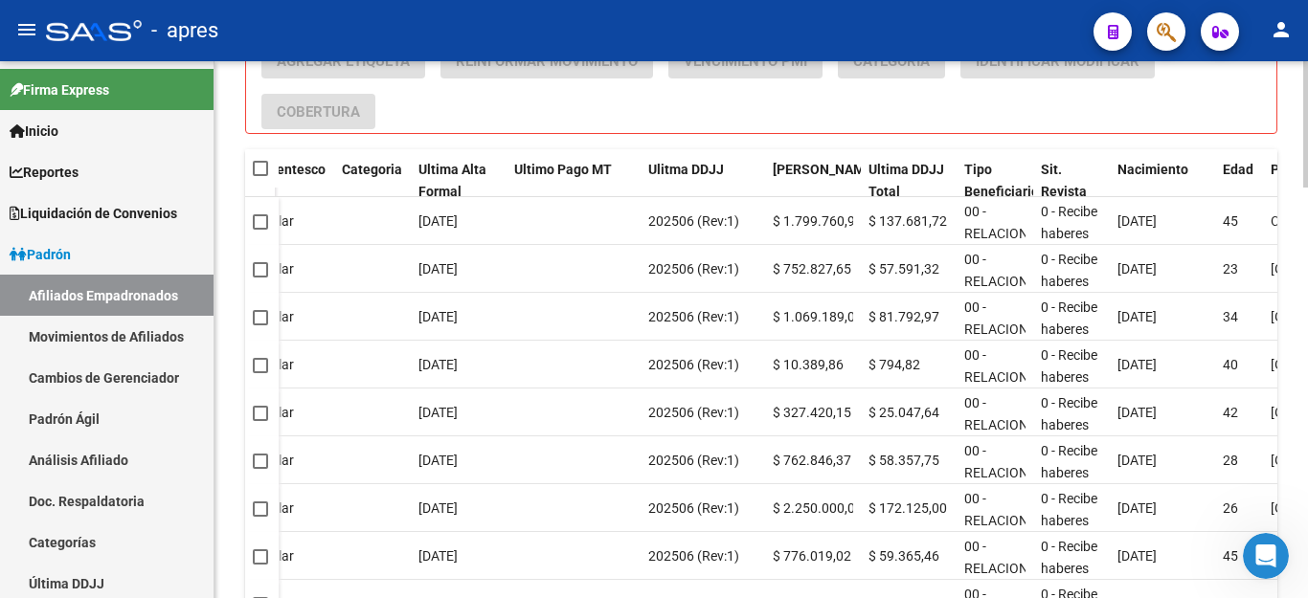
scroll to position [1357, 0]
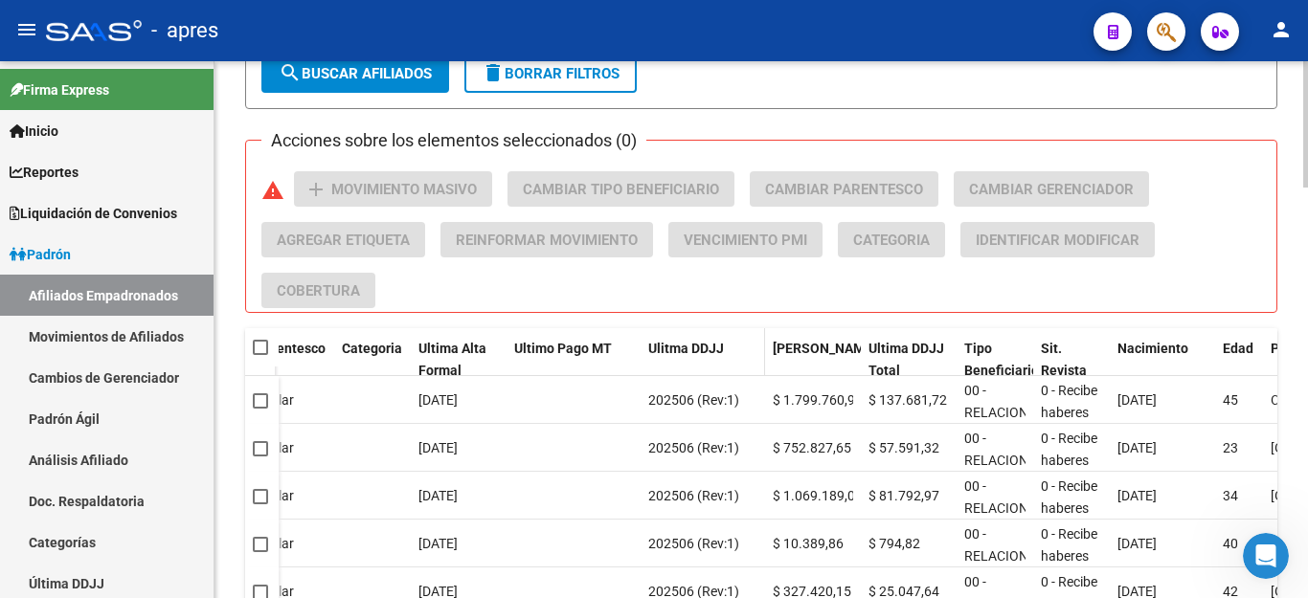
click at [686, 350] on span "Ulitma DDJJ" at bounding box center [686, 348] width 76 height 15
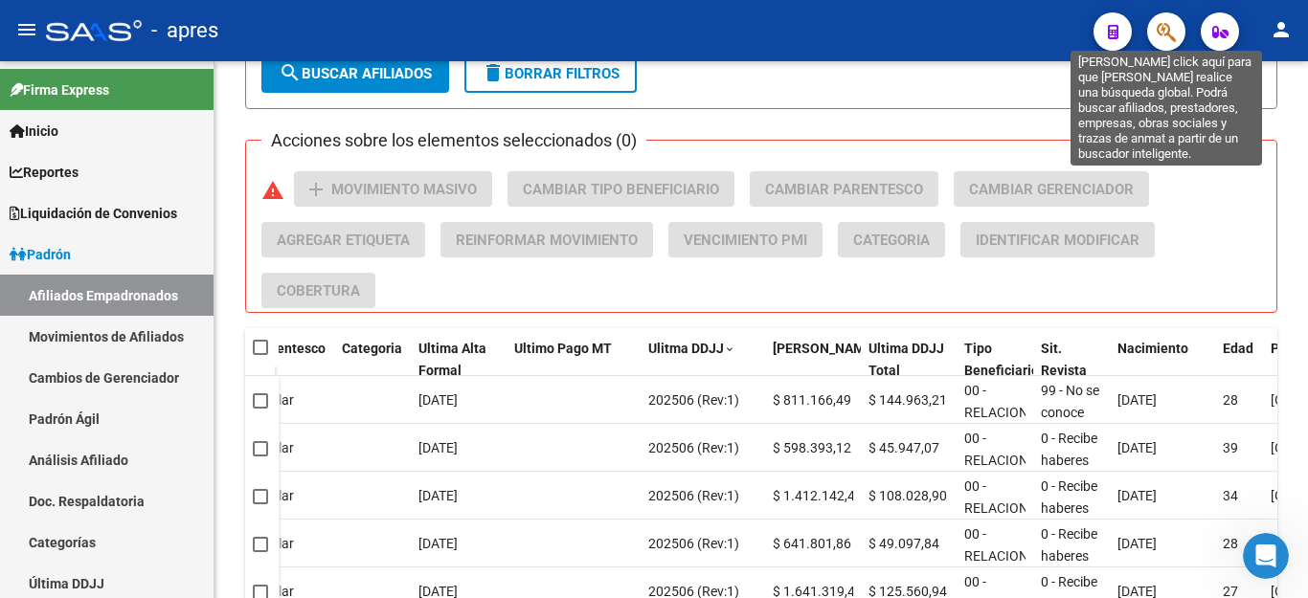
click at [1166, 34] on icon "button" at bounding box center [1166, 32] width 19 height 22
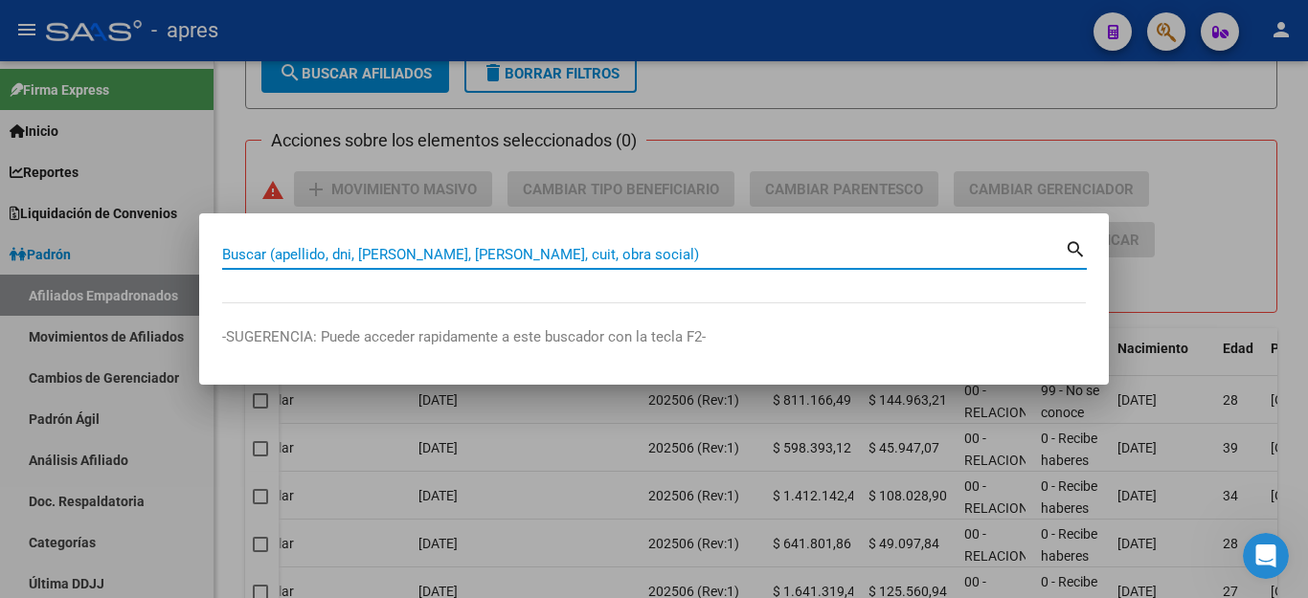
paste input "27314087181"
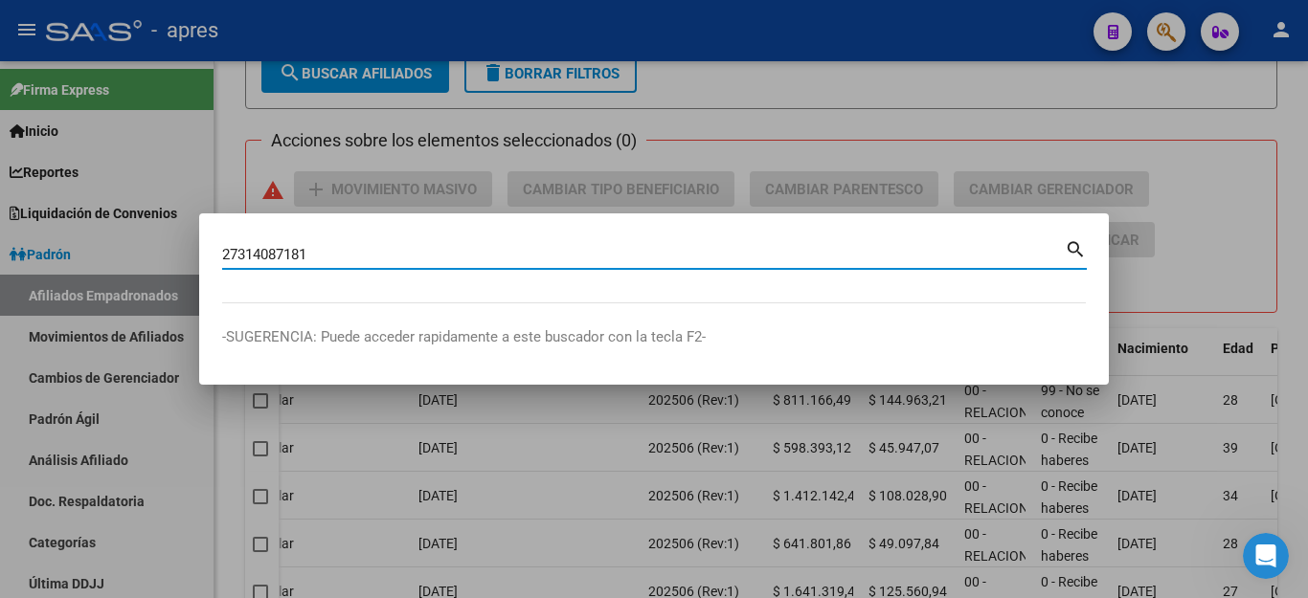
type input "27314087181"
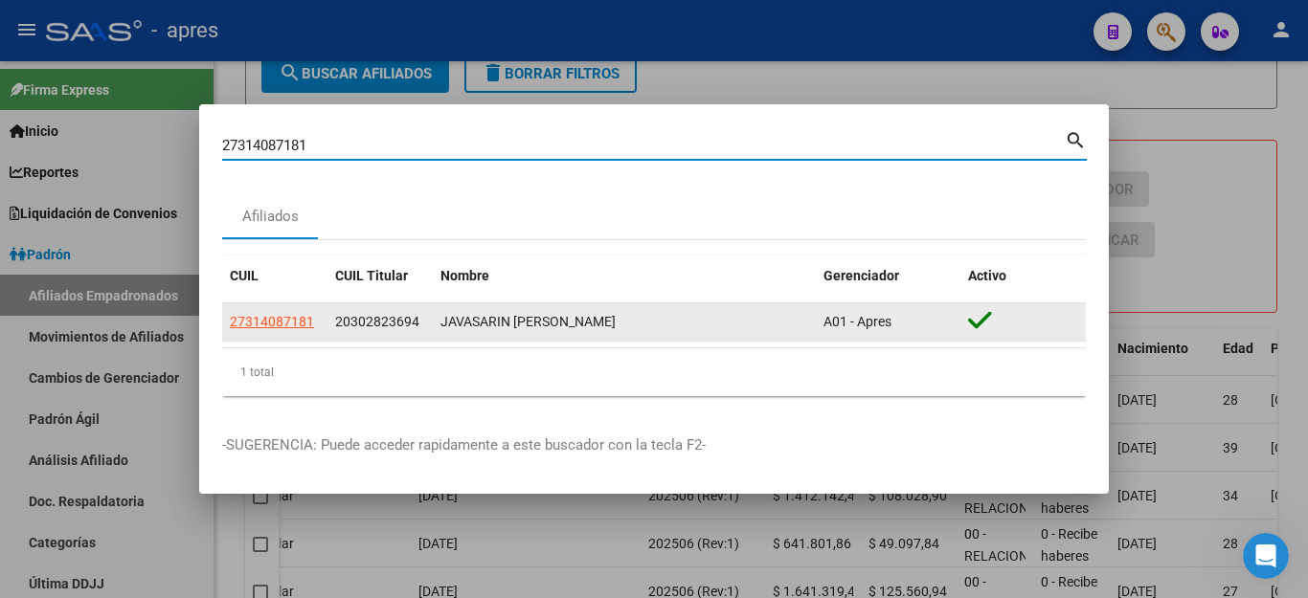
click at [283, 327] on span "27314087181" at bounding box center [272, 321] width 84 height 15
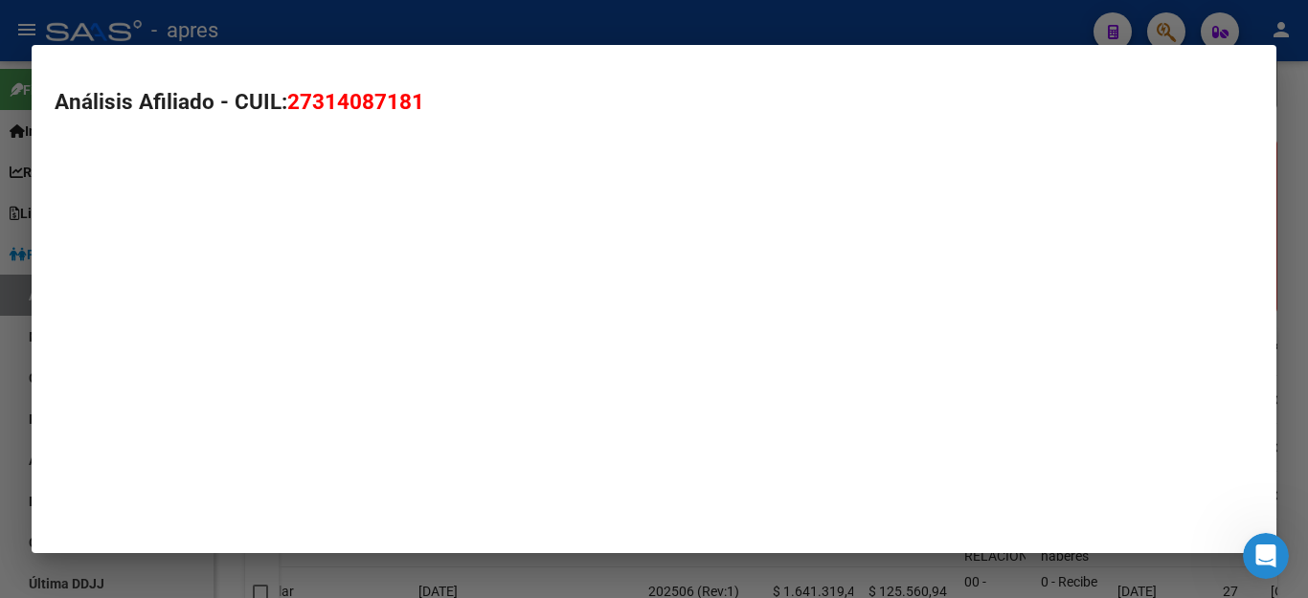
type textarea "27314087181"
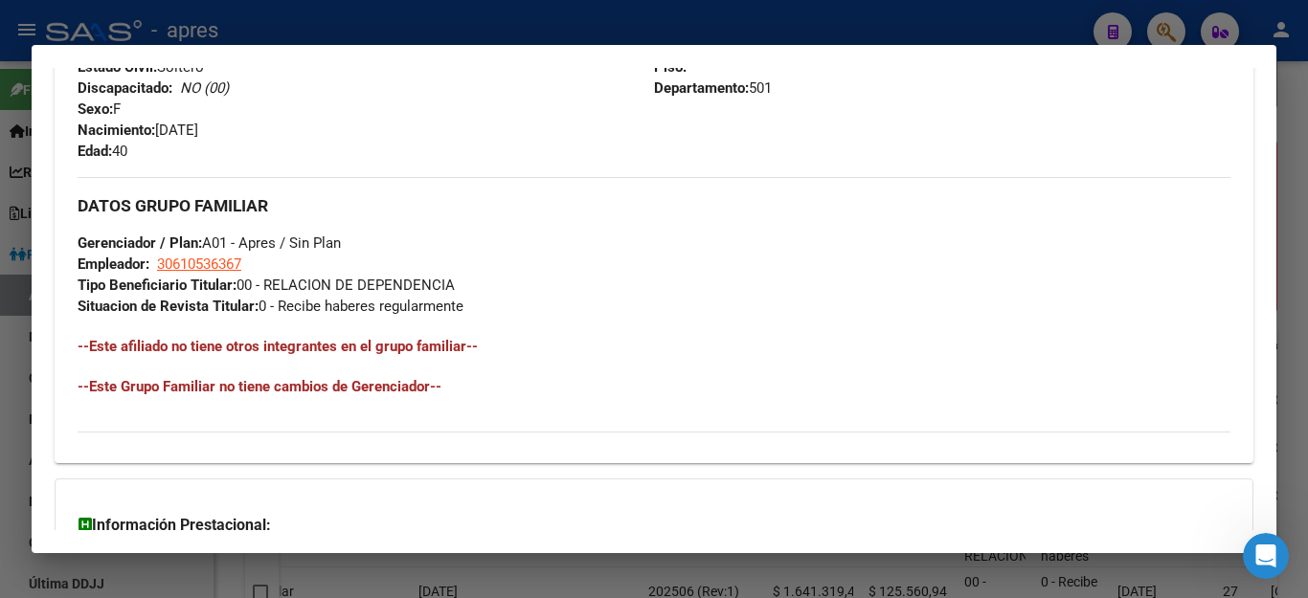
scroll to position [896, 0]
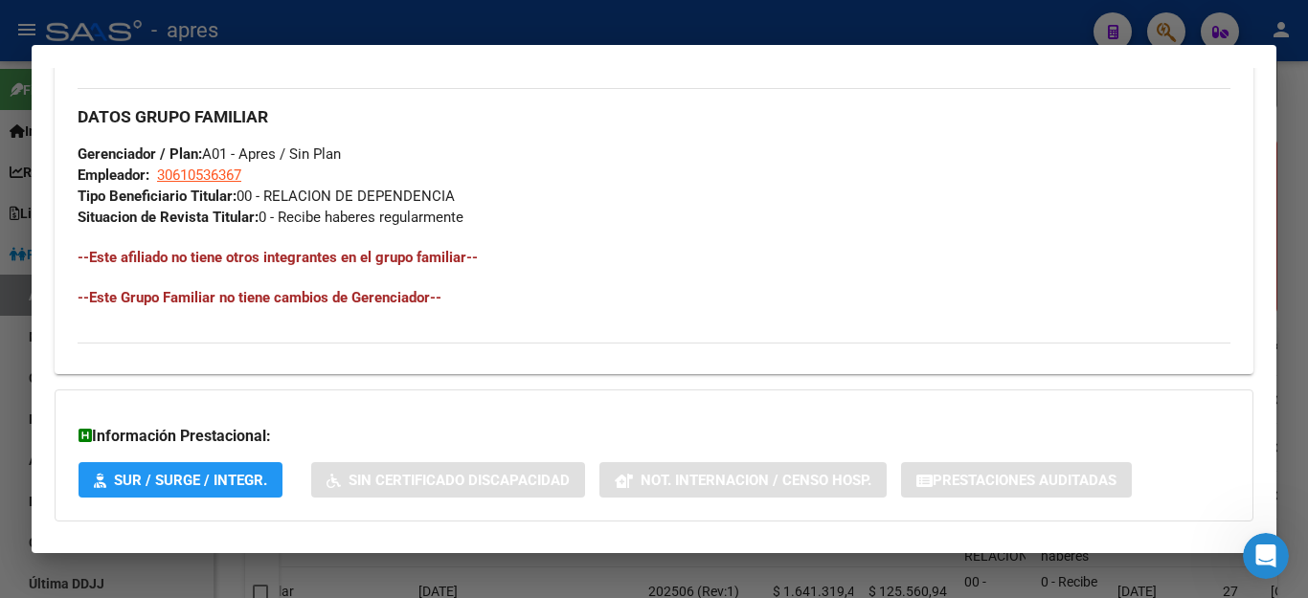
click at [340, 288] on h4 "--Este Grupo Familiar no tiene cambios de Gerenciador--" at bounding box center [654, 297] width 1153 height 21
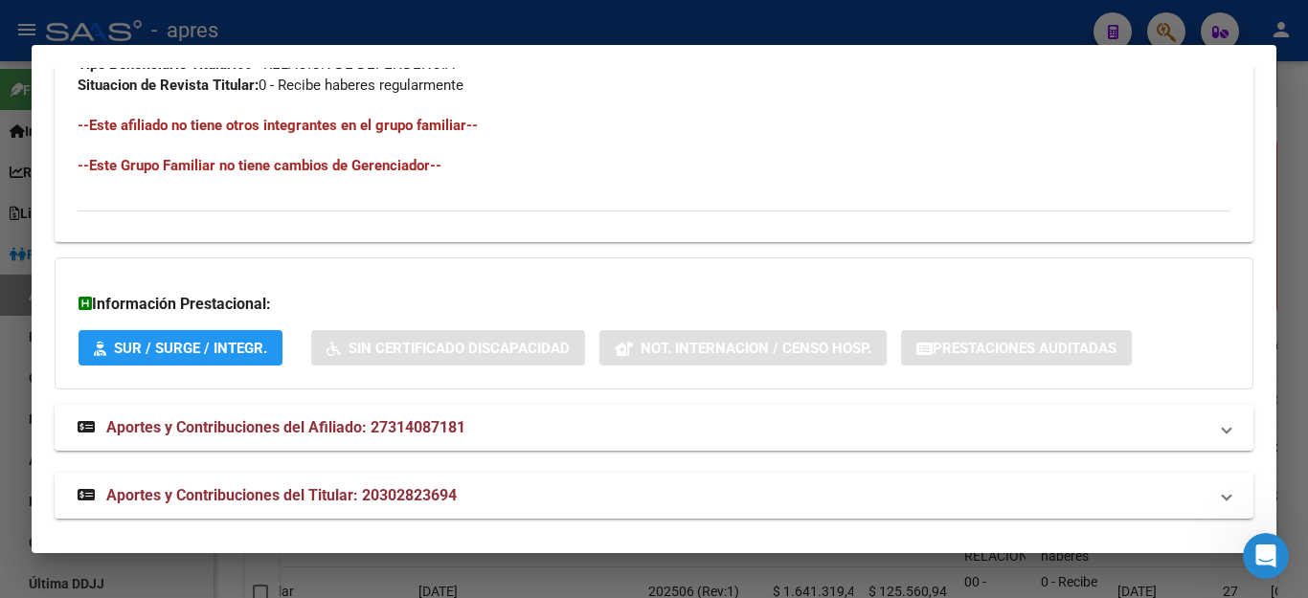
scroll to position [1038, 0]
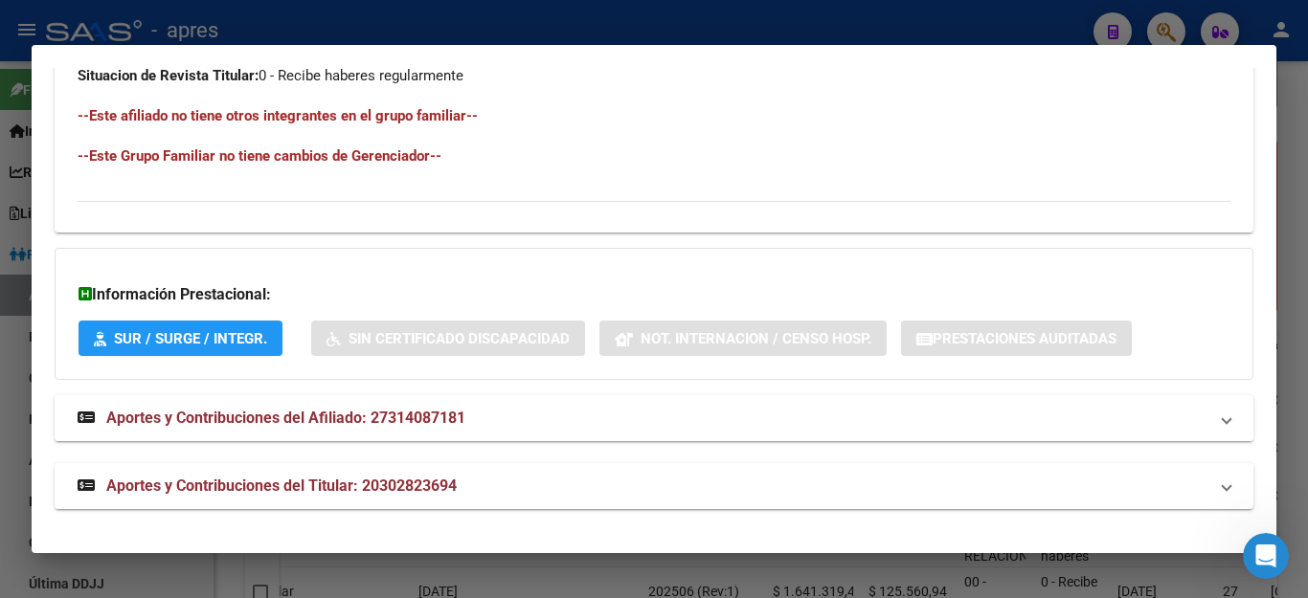
click at [241, 416] on span "Aportes y Contribuciones del Afiliado: 27314087181" at bounding box center [285, 418] width 359 height 18
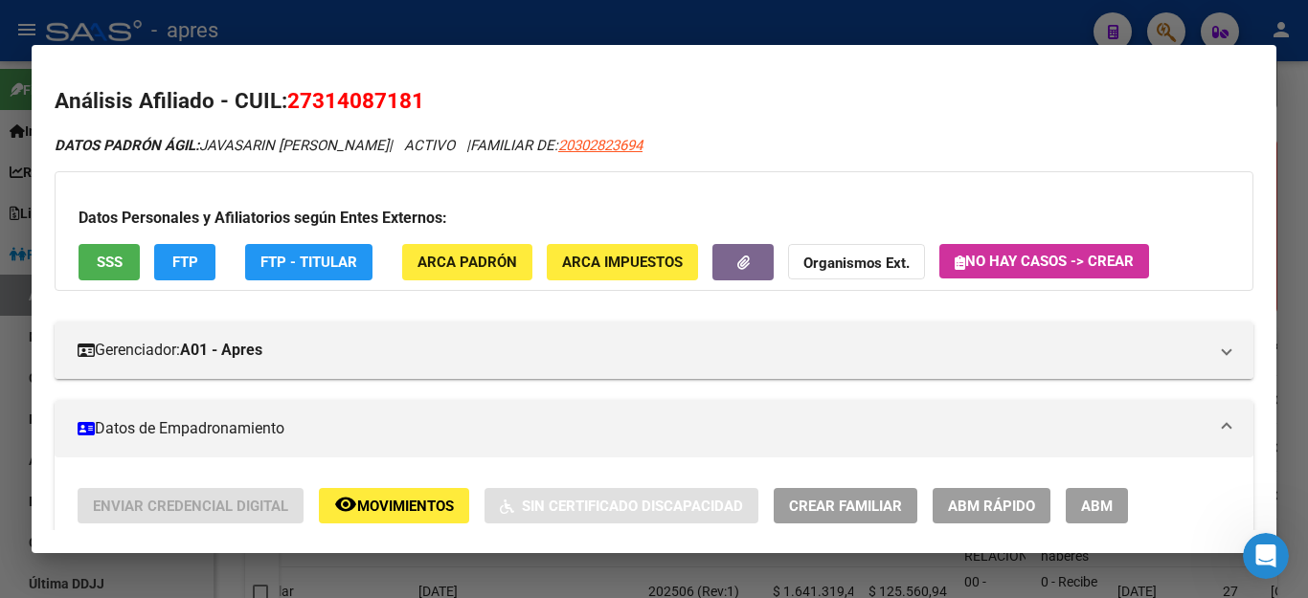
scroll to position [0, 0]
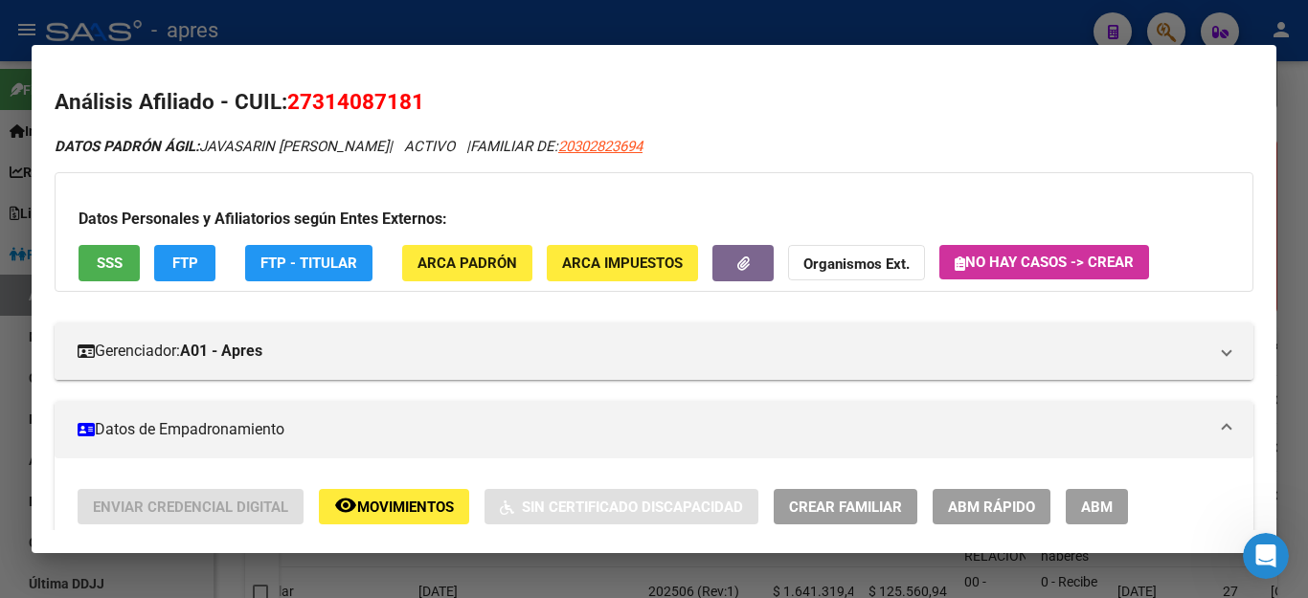
click at [94, 259] on button "SSS" at bounding box center [109, 262] width 61 height 35
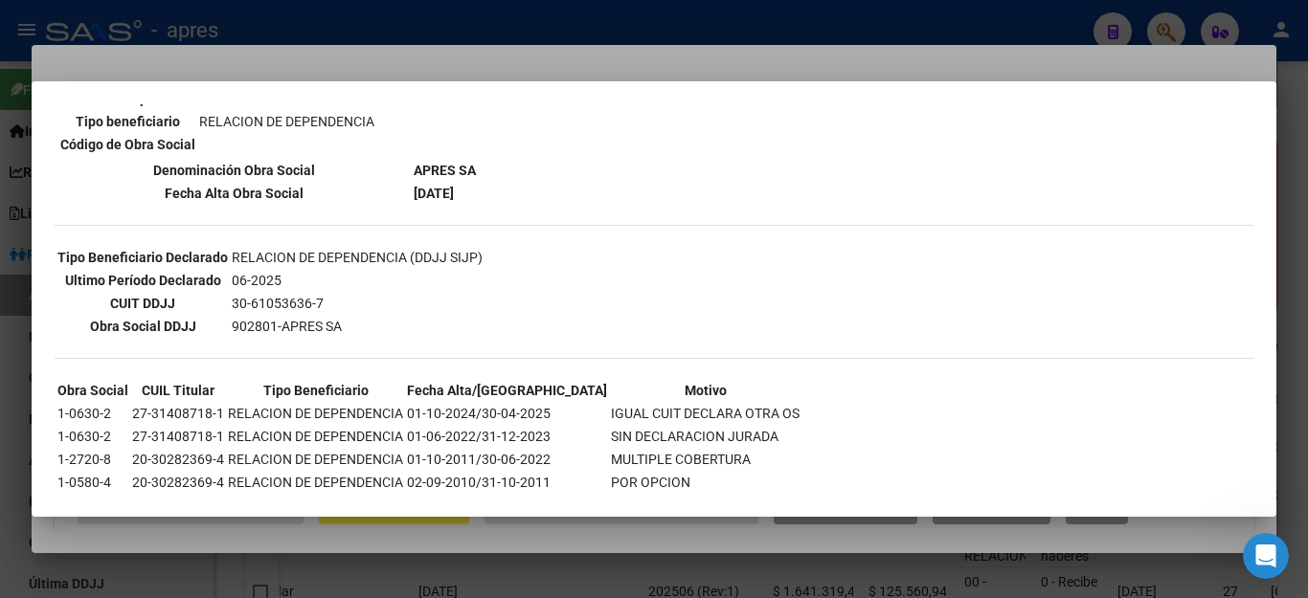
scroll to position [446, 0]
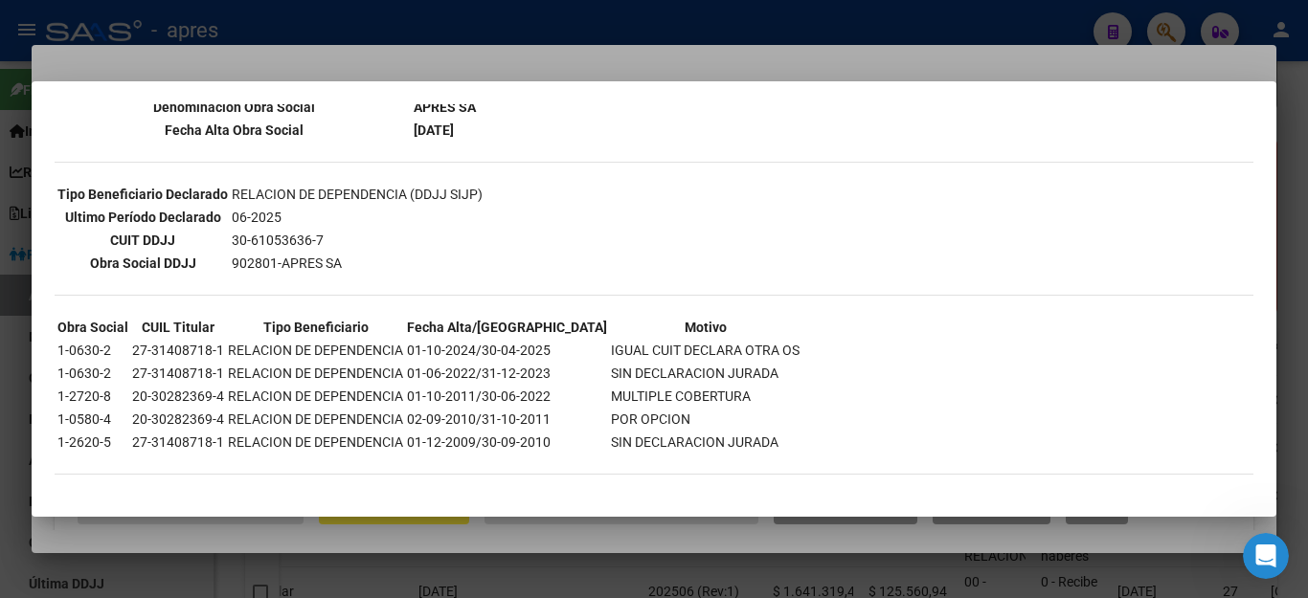
click at [747, 21] on div at bounding box center [654, 299] width 1308 height 598
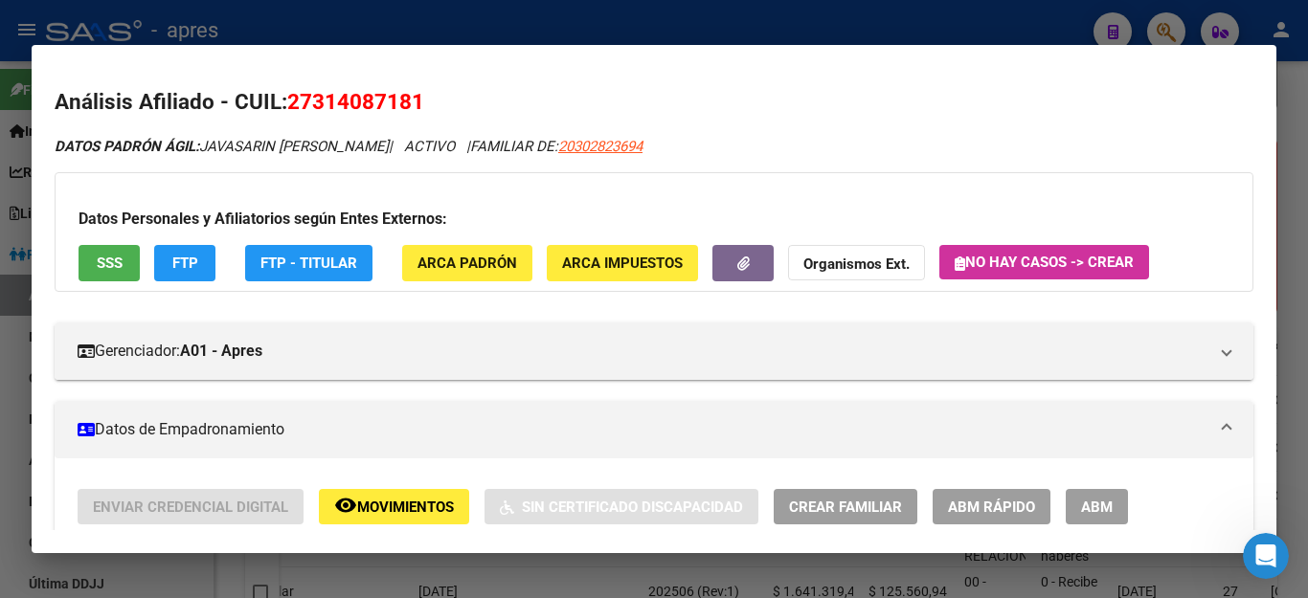
click at [747, 21] on div at bounding box center [654, 299] width 1308 height 598
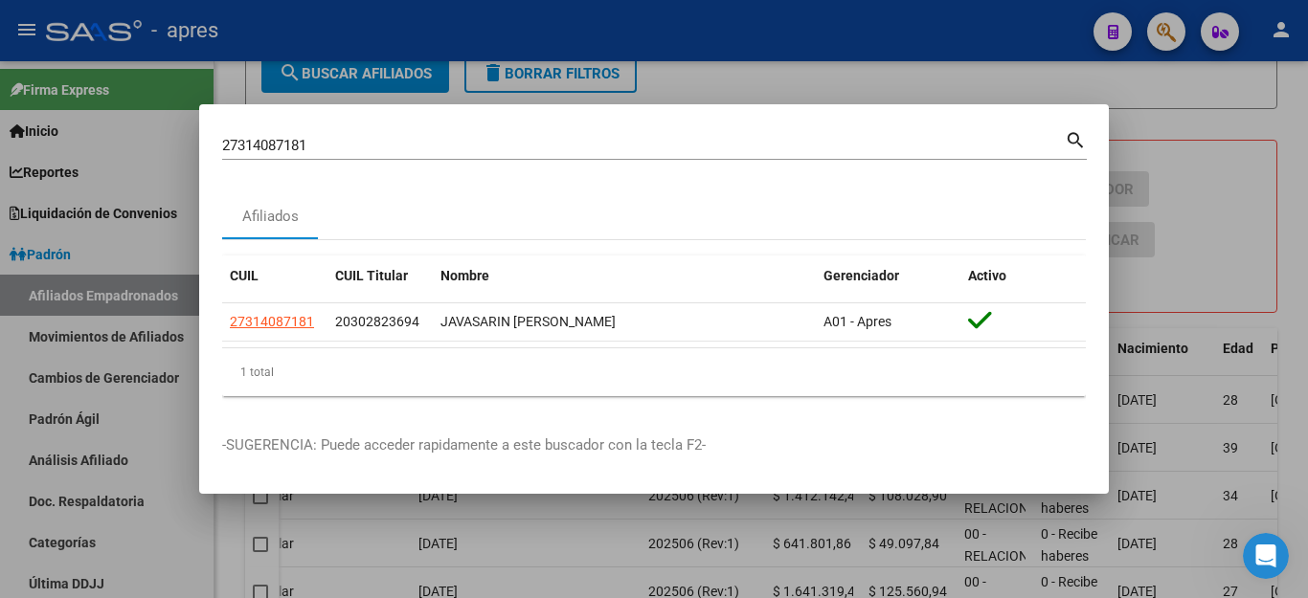
click at [747, 21] on div at bounding box center [654, 299] width 1308 height 598
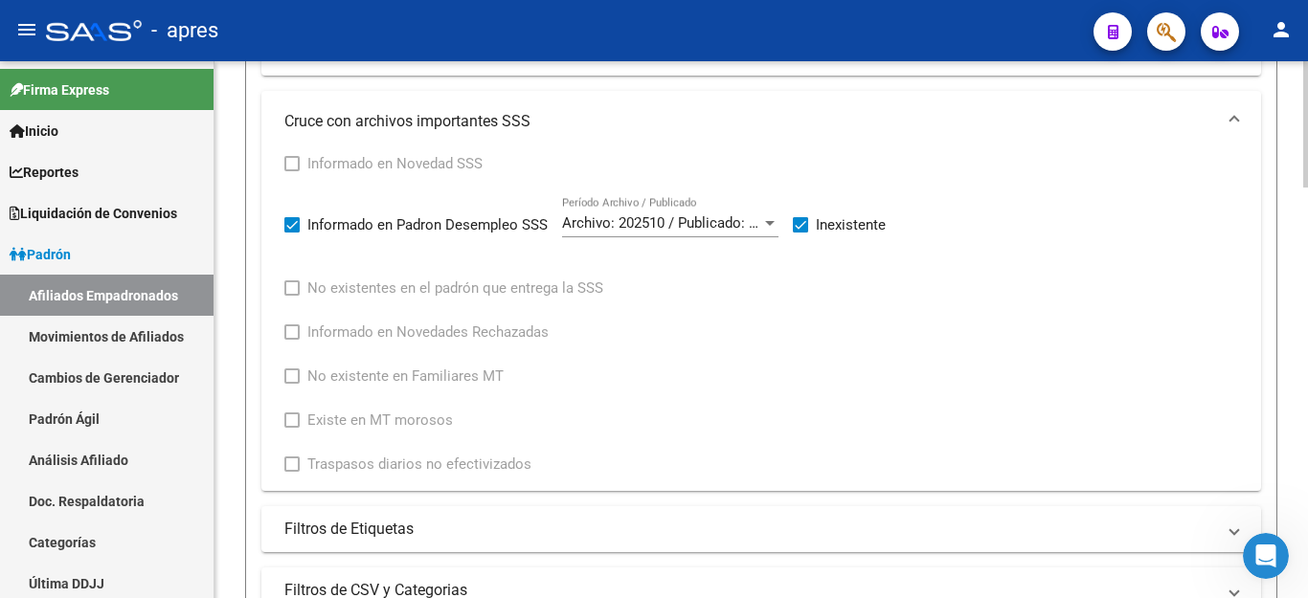
scroll to position [1165, 0]
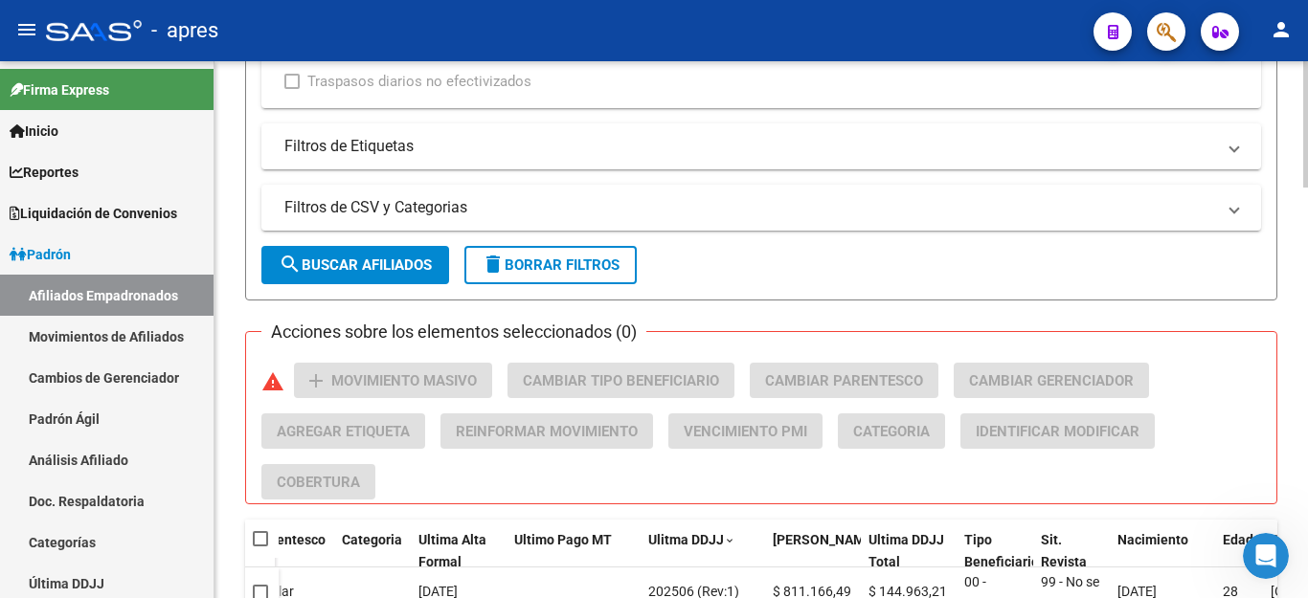
click at [556, 268] on span "delete Borrar Filtros" at bounding box center [551, 265] width 138 height 17
checkbox input "false"
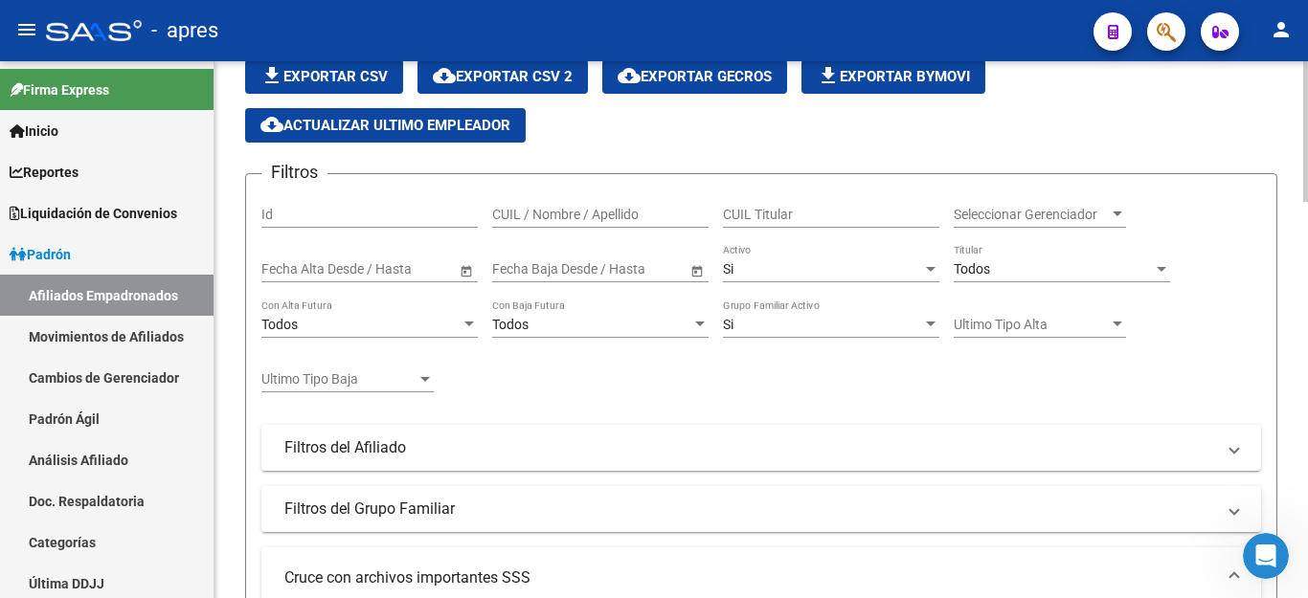
scroll to position [0, 0]
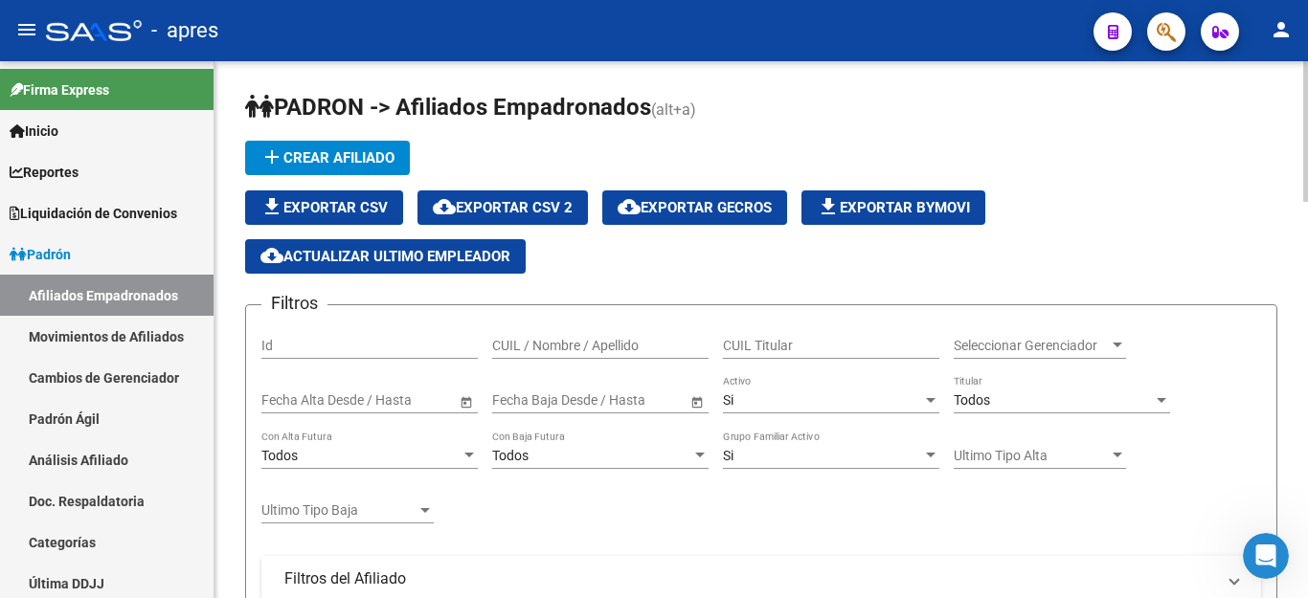
click at [749, 402] on div "Si" at bounding box center [822, 401] width 199 height 16
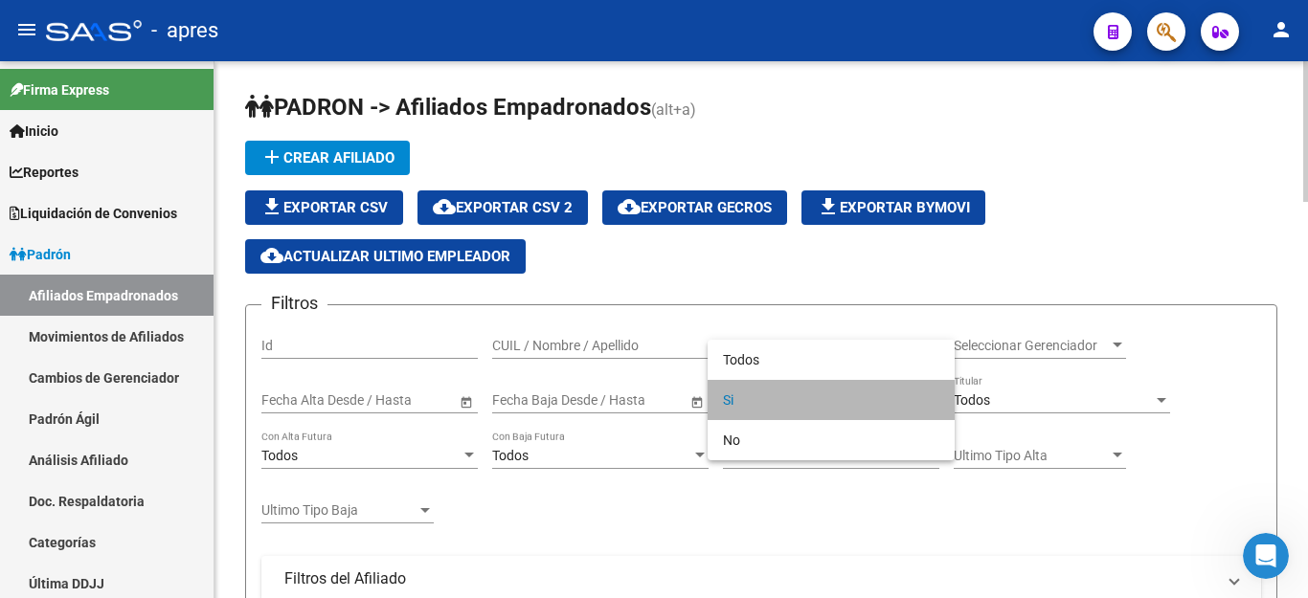
click at [749, 402] on span "Si" at bounding box center [831, 400] width 216 height 40
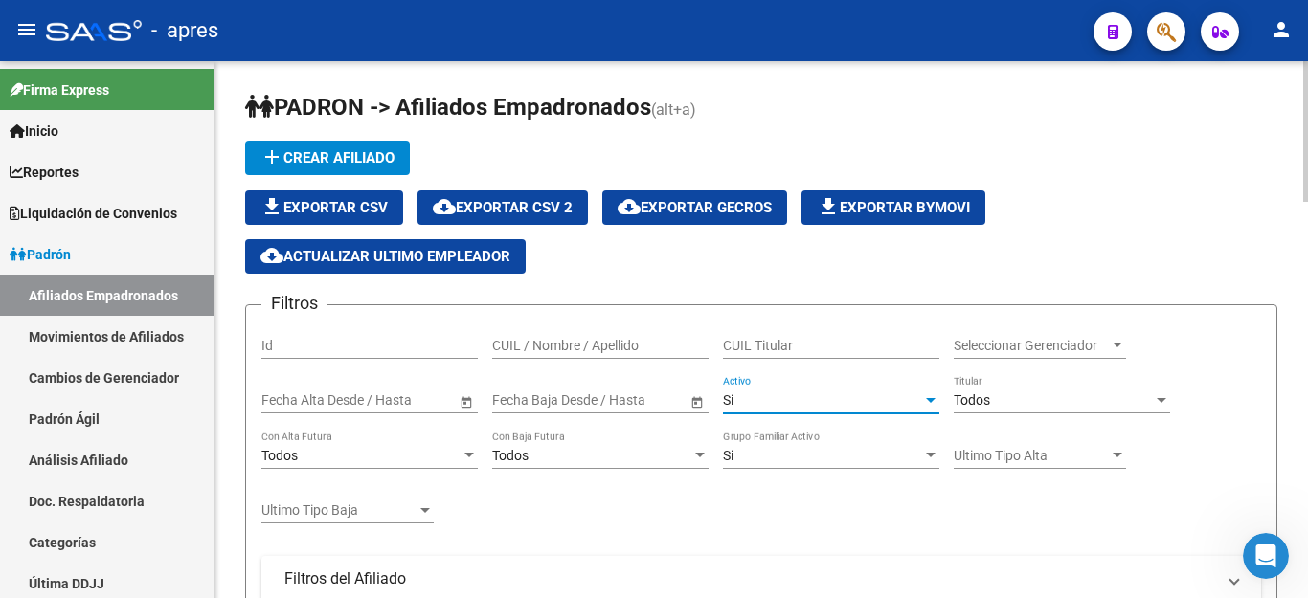
click at [1009, 398] on div "Todos" at bounding box center [1053, 401] width 199 height 16
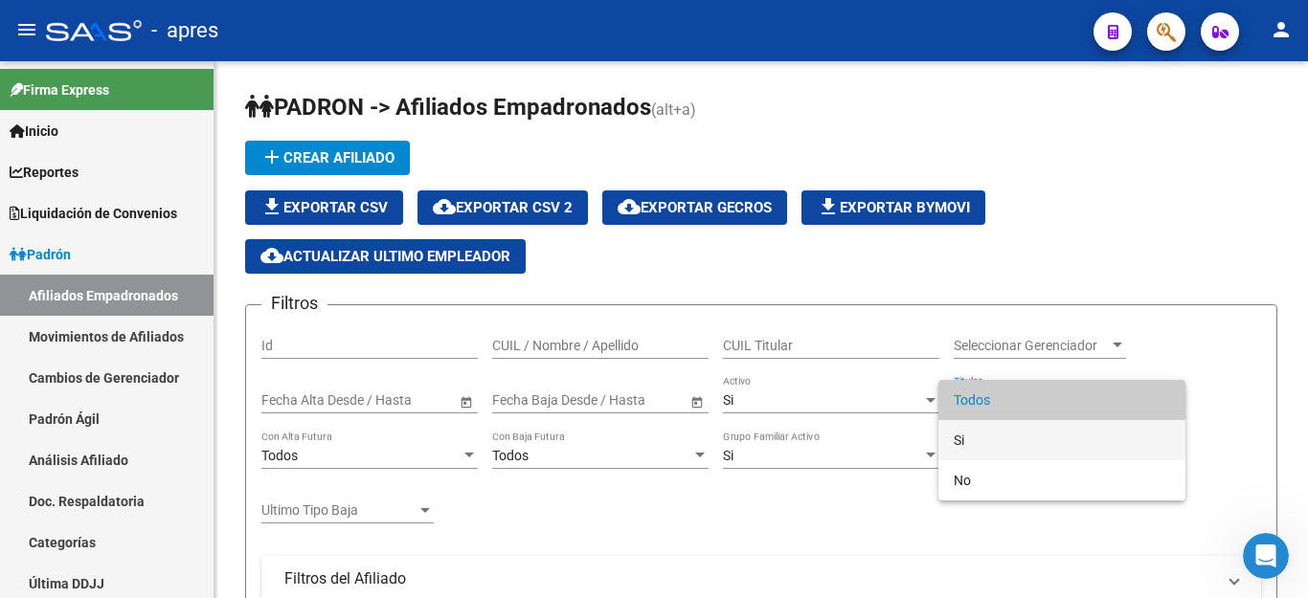
click at [971, 441] on span "Si" at bounding box center [1062, 440] width 216 height 40
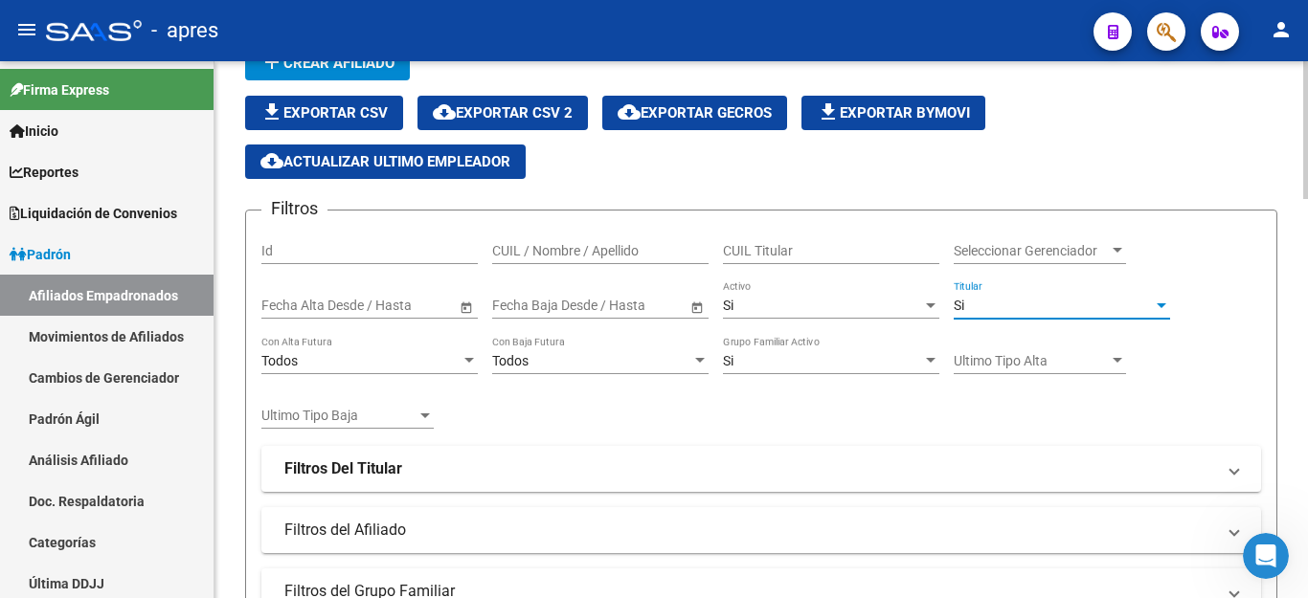
scroll to position [192, 0]
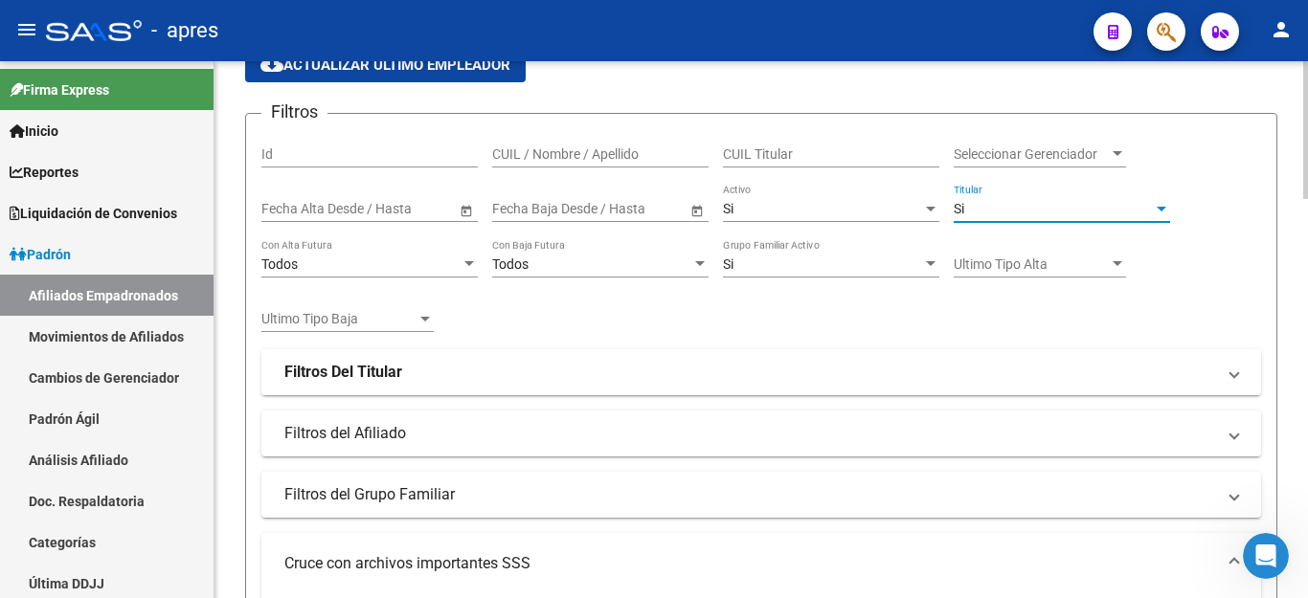
click at [345, 373] on strong "Filtros Del Titular" at bounding box center [343, 372] width 118 height 21
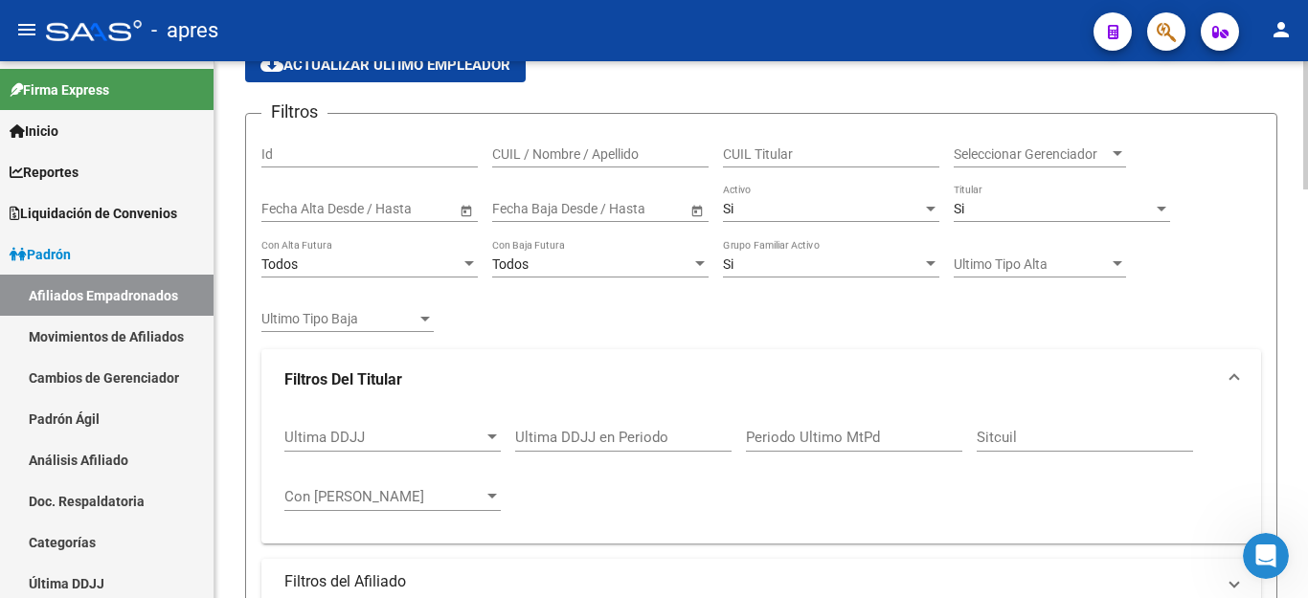
click at [372, 438] on span "Ultima DDJJ" at bounding box center [383, 437] width 199 height 17
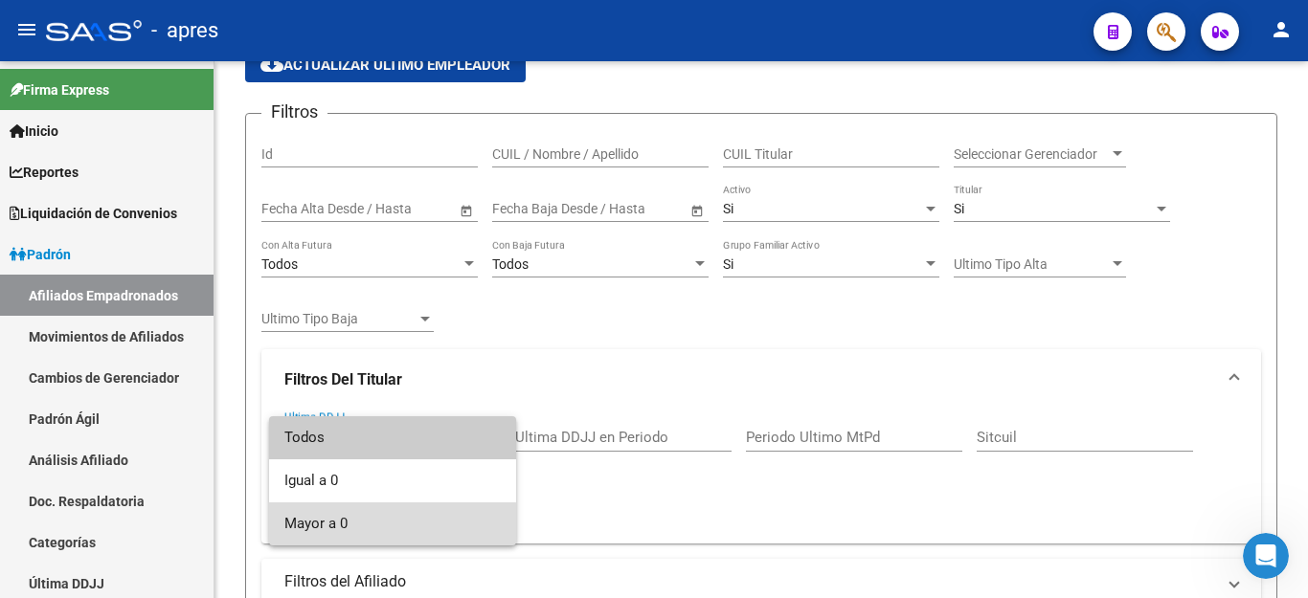
click at [308, 524] on span "Mayor a 0" at bounding box center [392, 524] width 216 height 43
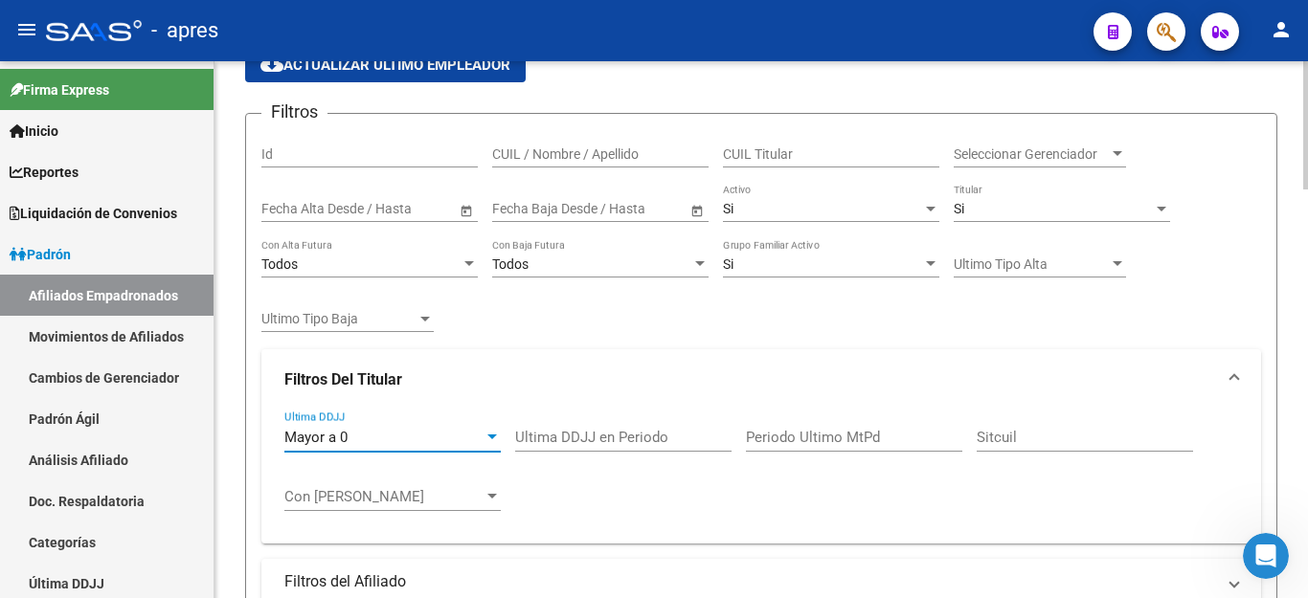
click at [567, 438] on input "Ultima DDJJ en Periodo" at bounding box center [623, 437] width 216 height 17
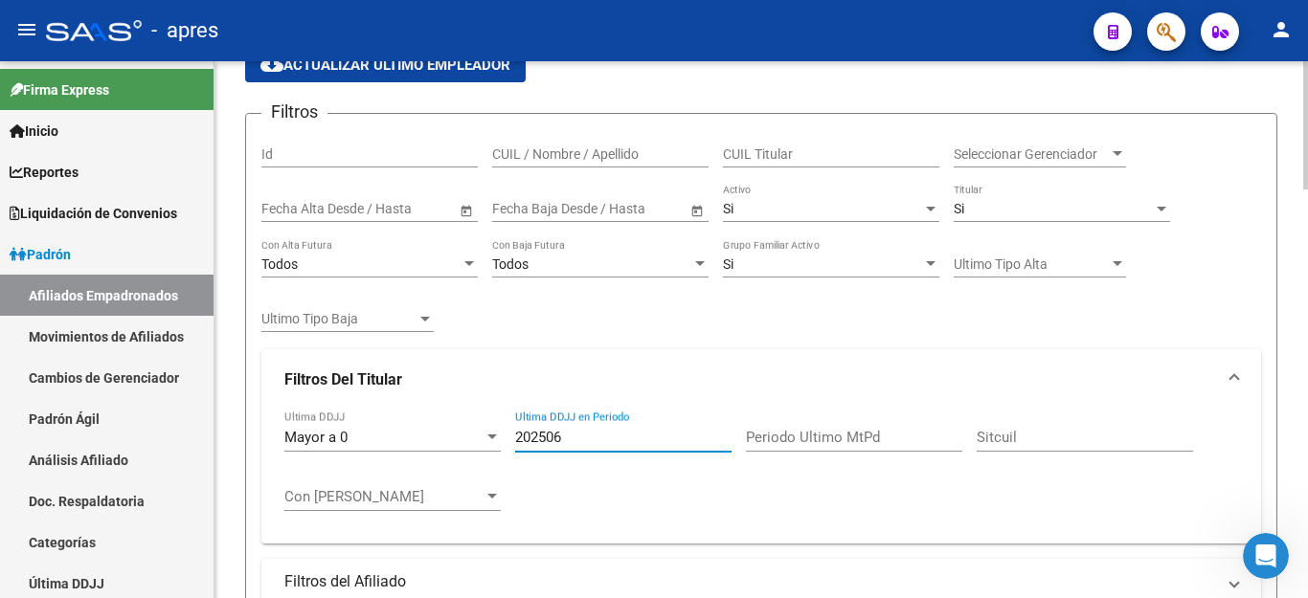
type input "202506"
click at [1000, 439] on input "Sitcuil" at bounding box center [1085, 437] width 216 height 17
click at [930, 491] on div "Mayor a 0 Ultima DDJJ 202506 Ultima DDJJ en Periodo Periodo Ultimo MtPd Sitcuil…" at bounding box center [761, 470] width 954 height 119
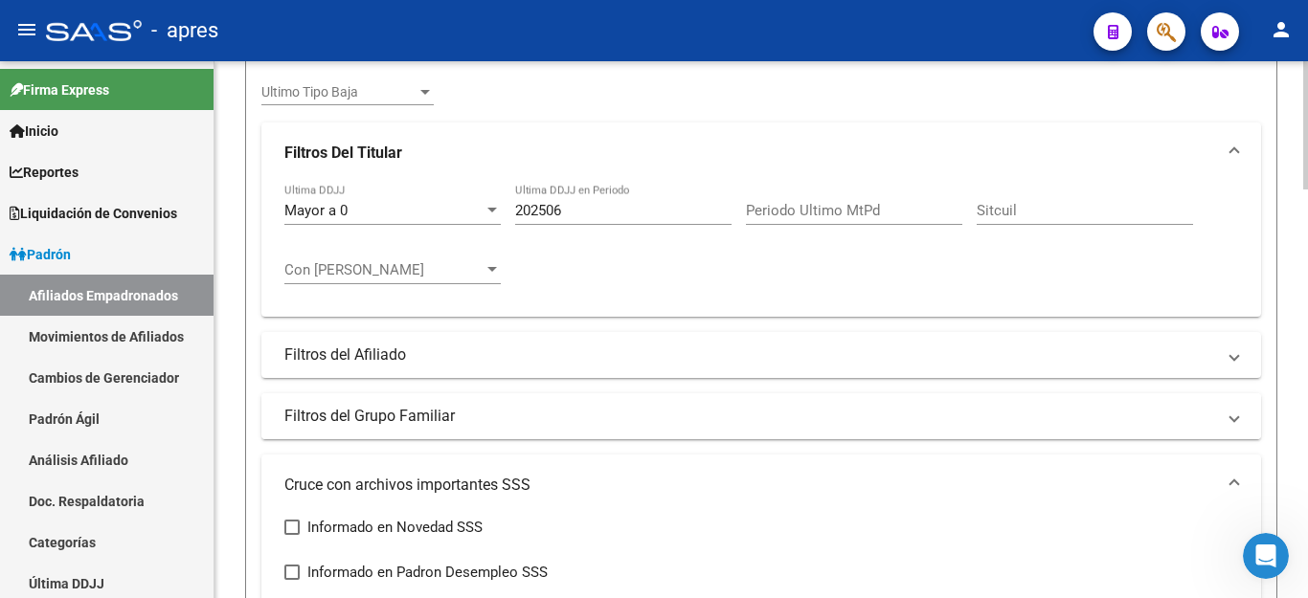
scroll to position [575, 0]
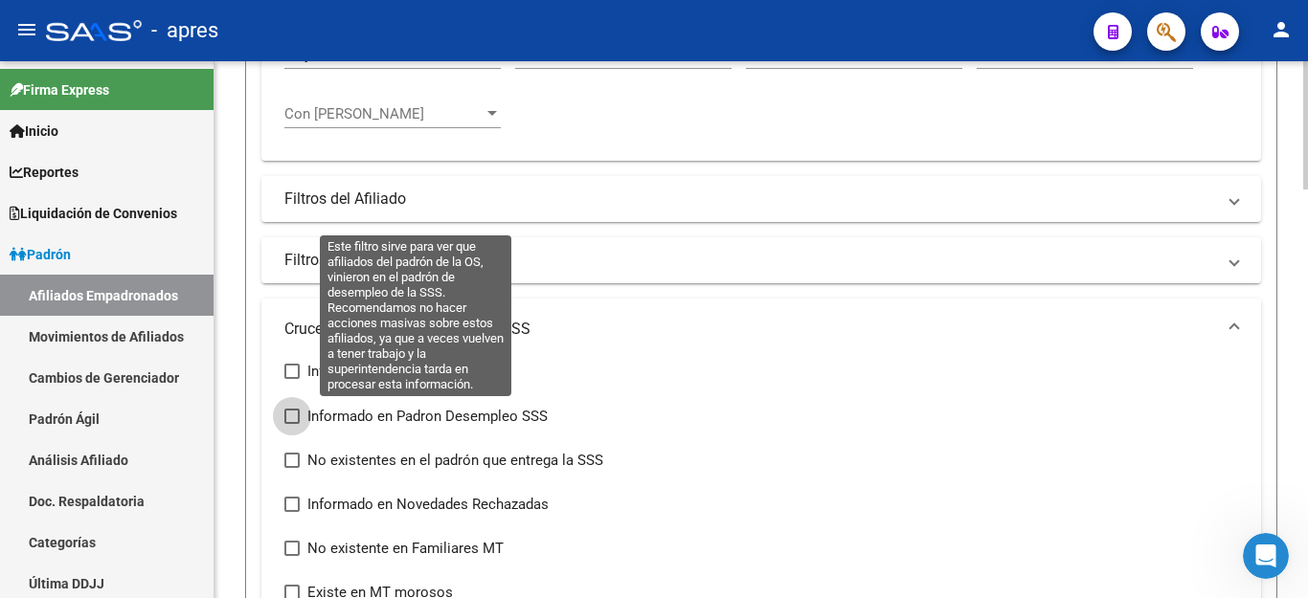
click at [294, 414] on span at bounding box center [291, 416] width 15 height 15
click at [292, 424] on input "Informado en Padron Desempleo SSS" at bounding box center [291, 424] width 1 height 1
checkbox input "true"
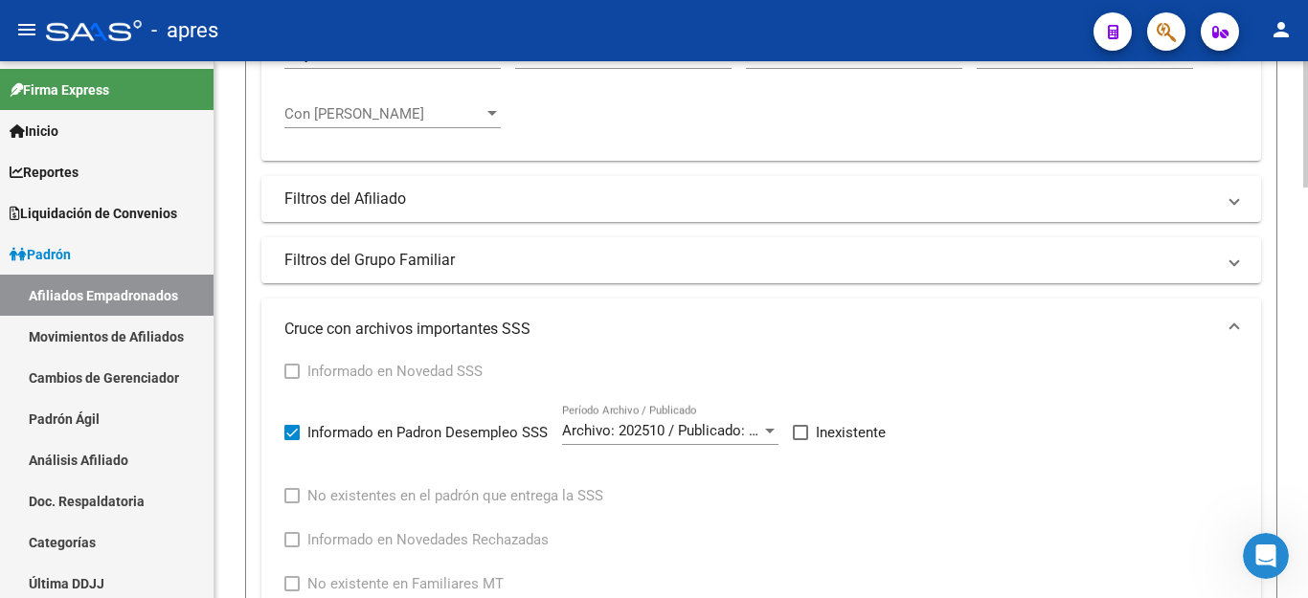
click at [804, 434] on span at bounding box center [800, 432] width 15 height 15
click at [801, 440] on input "Inexistente" at bounding box center [800, 440] width 1 height 1
checkbox input "true"
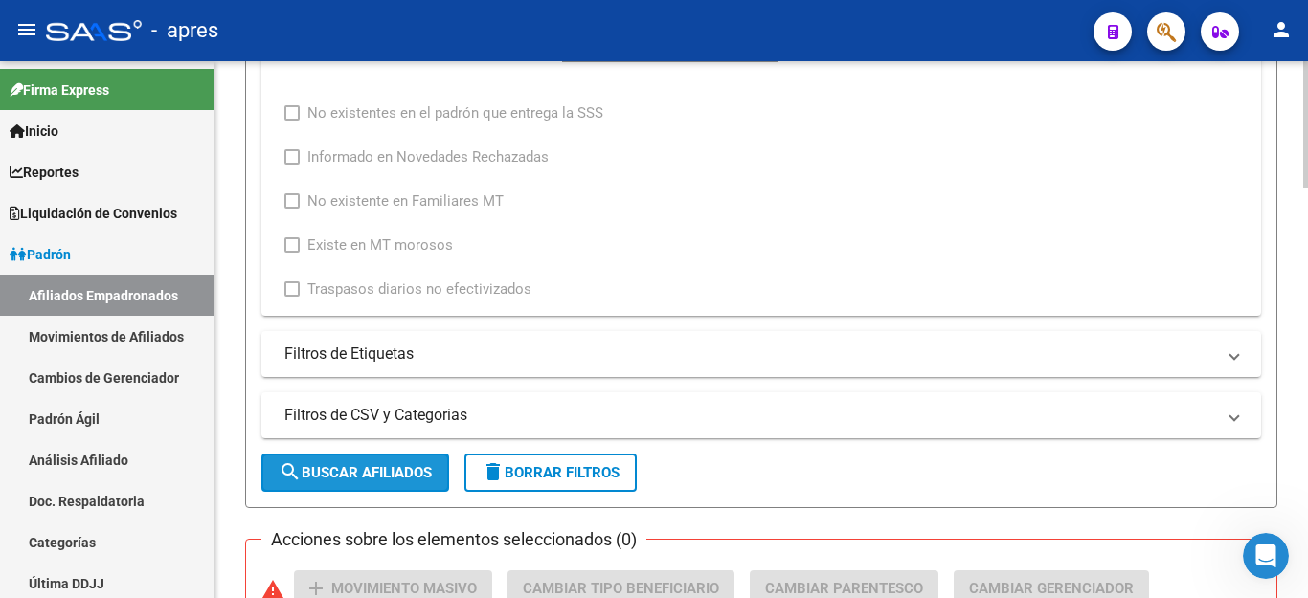
click at [379, 486] on button "search Buscar Afiliados" at bounding box center [355, 473] width 188 height 38
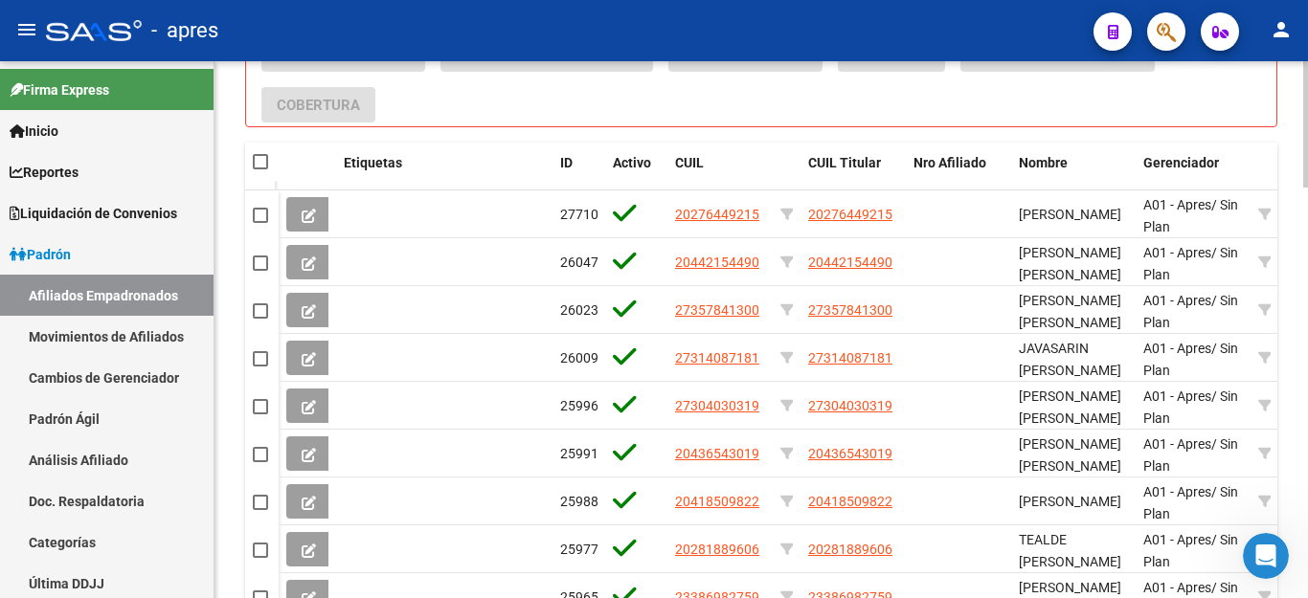
scroll to position [1453, 0]
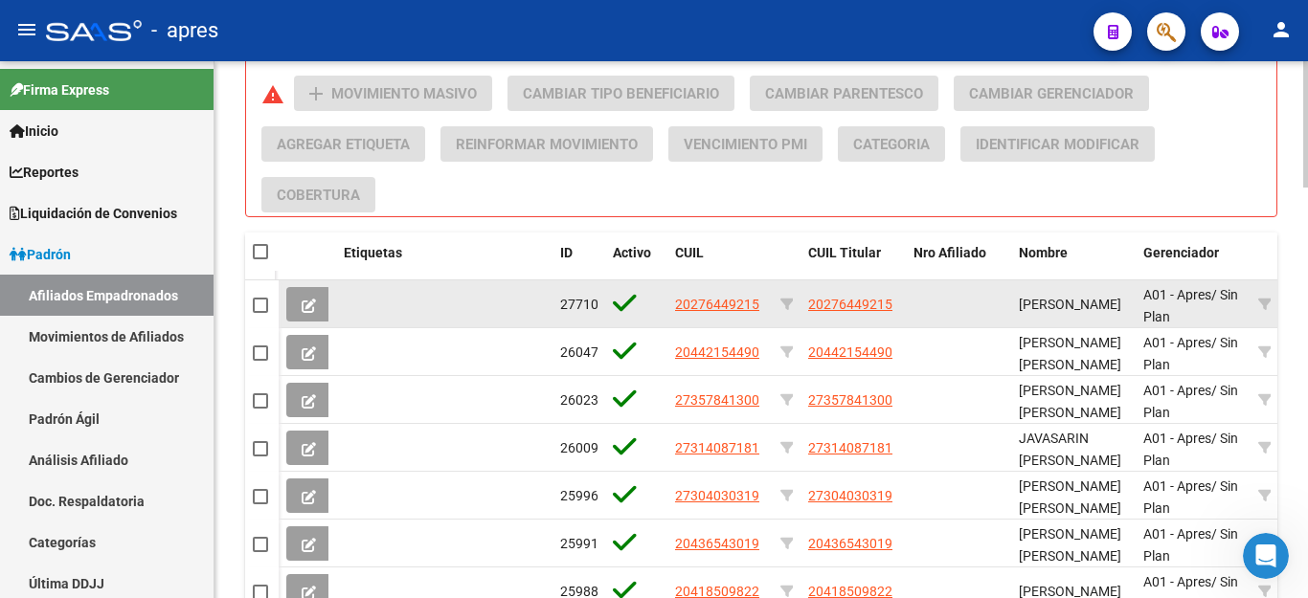
drag, startPoint x: 673, startPoint y: 308, endPoint x: 769, endPoint y: 293, distance: 97.0
click at [769, 293] on datatable-body-cell "20276449215" at bounding box center [719, 304] width 105 height 47
copy span "20276449215"
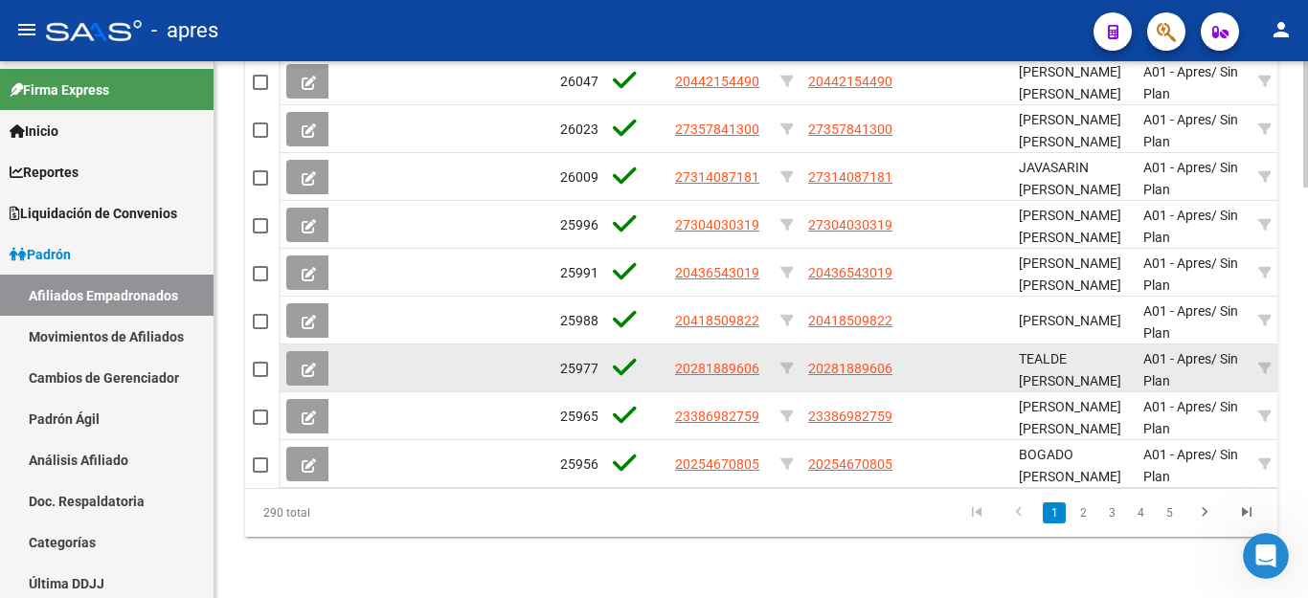
scroll to position [1070, 0]
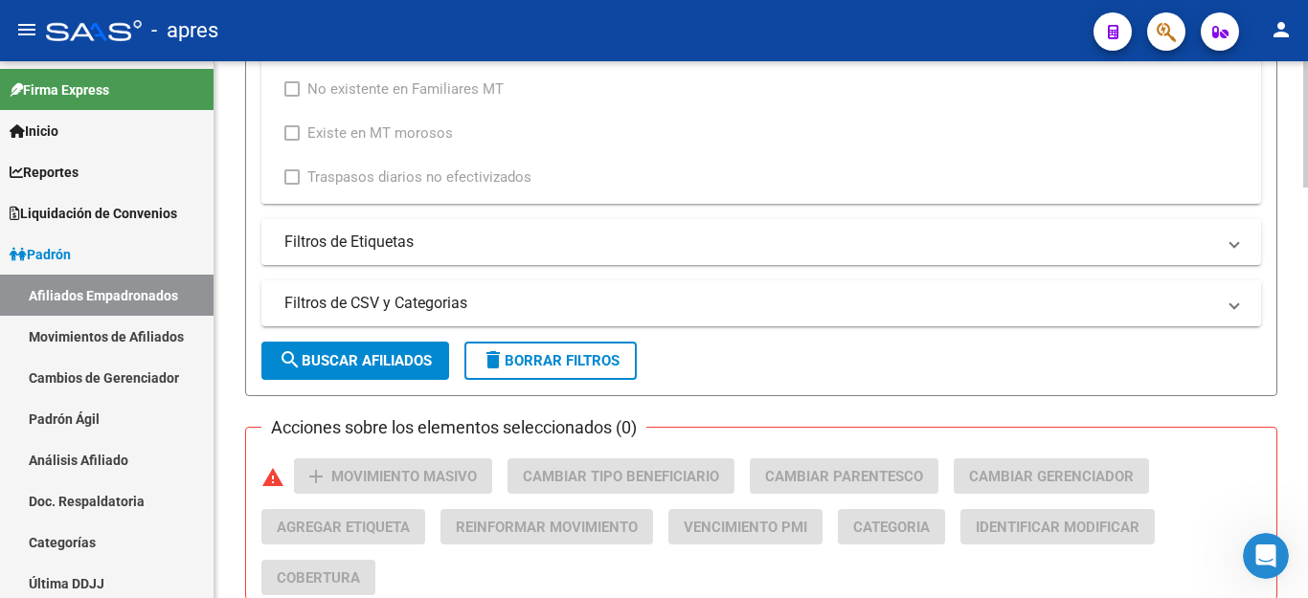
click at [531, 358] on span "delete Borrar Filtros" at bounding box center [551, 360] width 138 height 17
checkbox input "false"
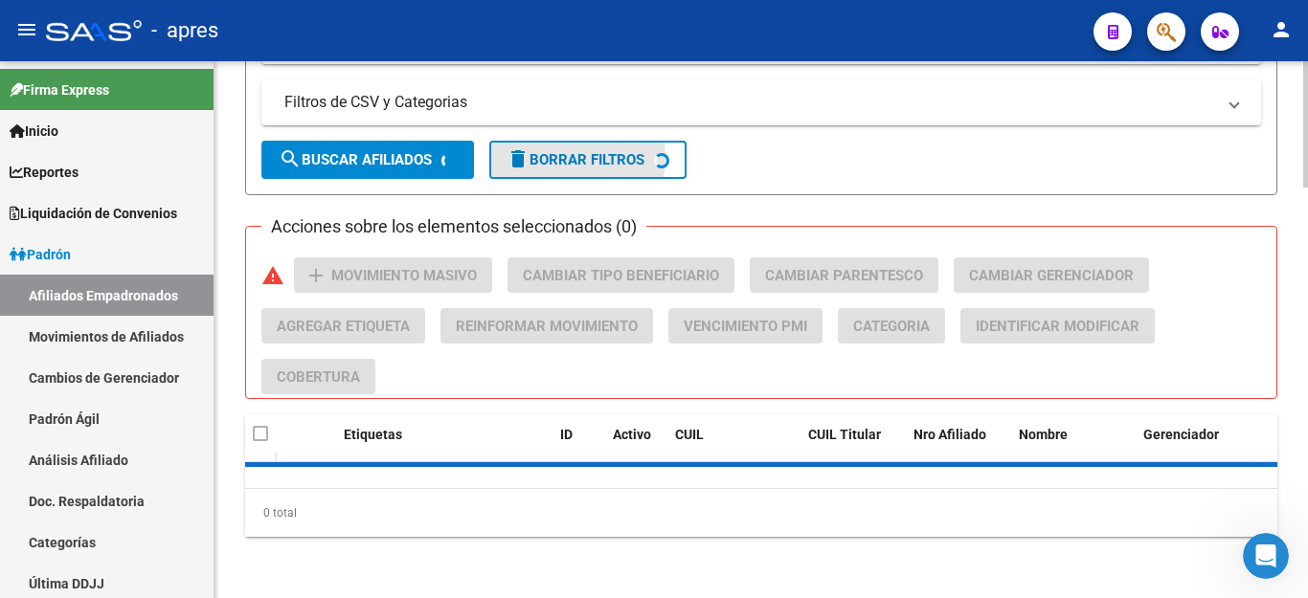
scroll to position [839, 0]
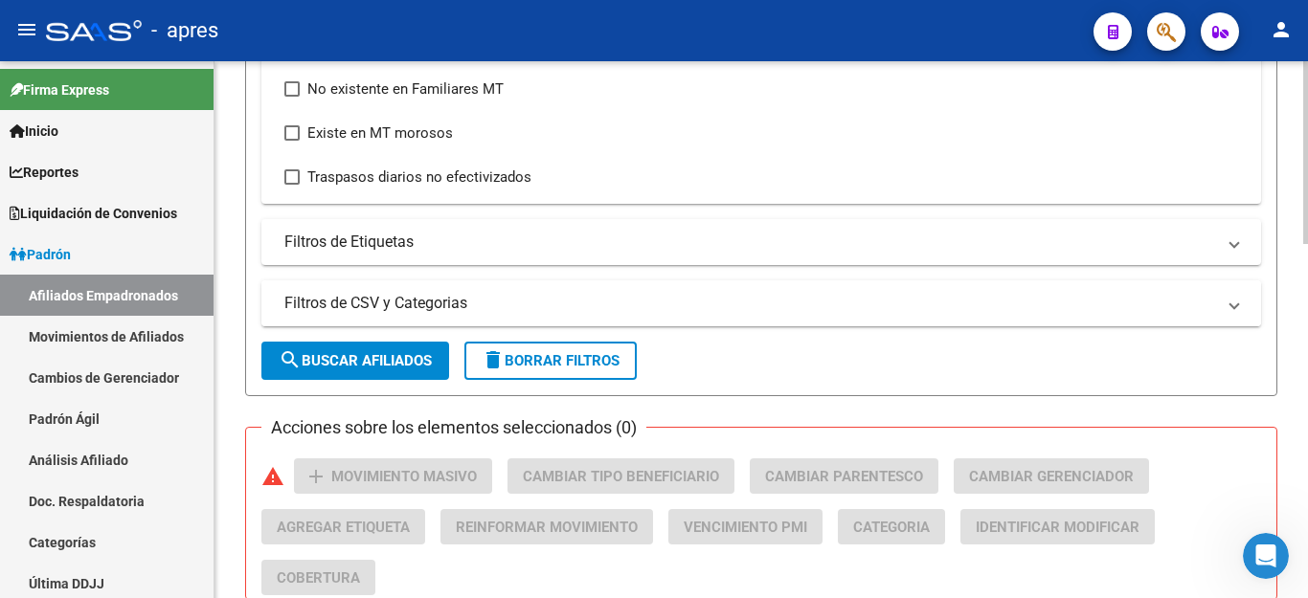
click at [529, 314] on mat-panel-title "Filtros de CSV y Categorias" at bounding box center [749, 303] width 931 height 21
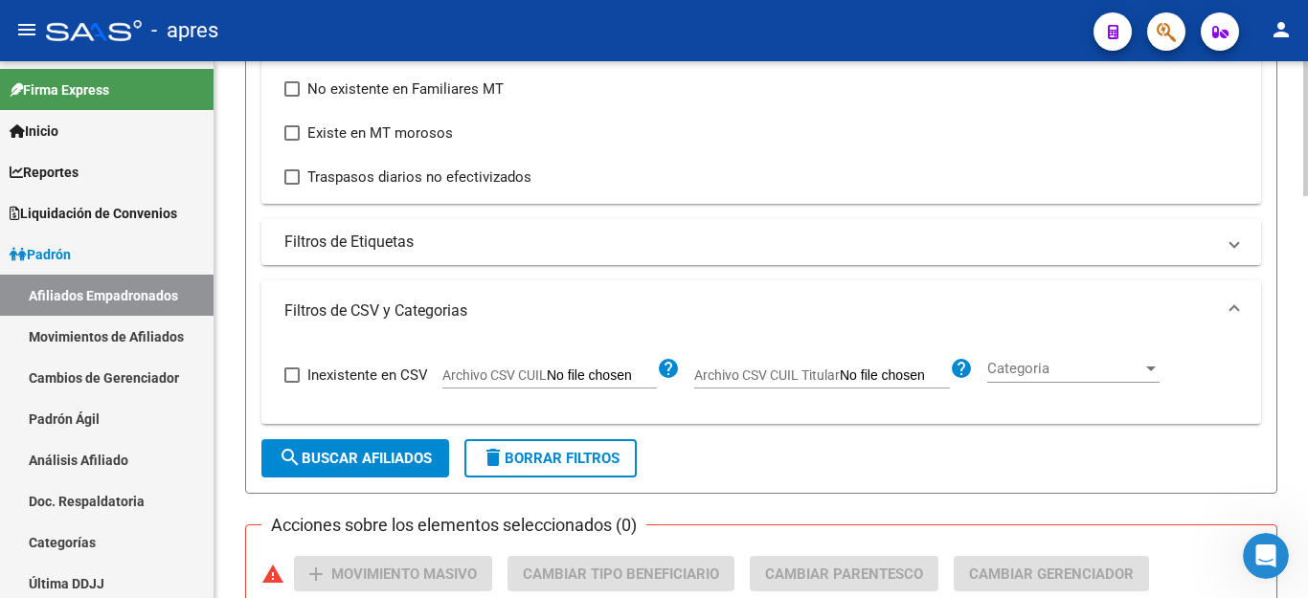
click at [557, 237] on mat-panel-title "Filtros de Etiquetas" at bounding box center [749, 242] width 931 height 21
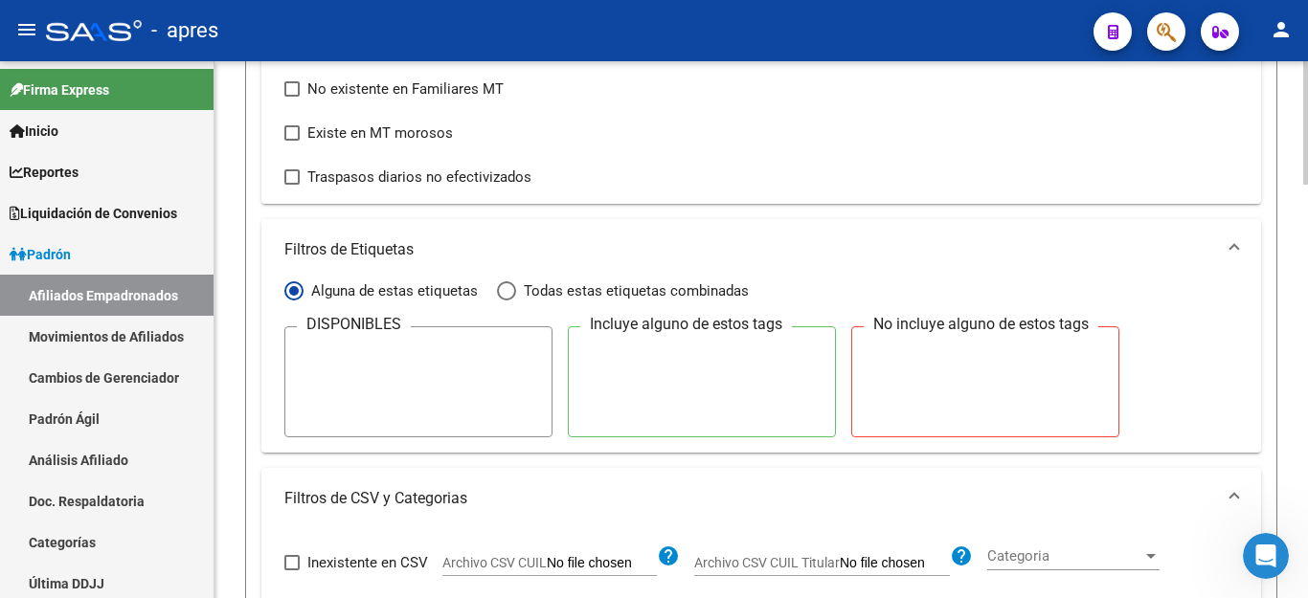
scroll to position [647, 0]
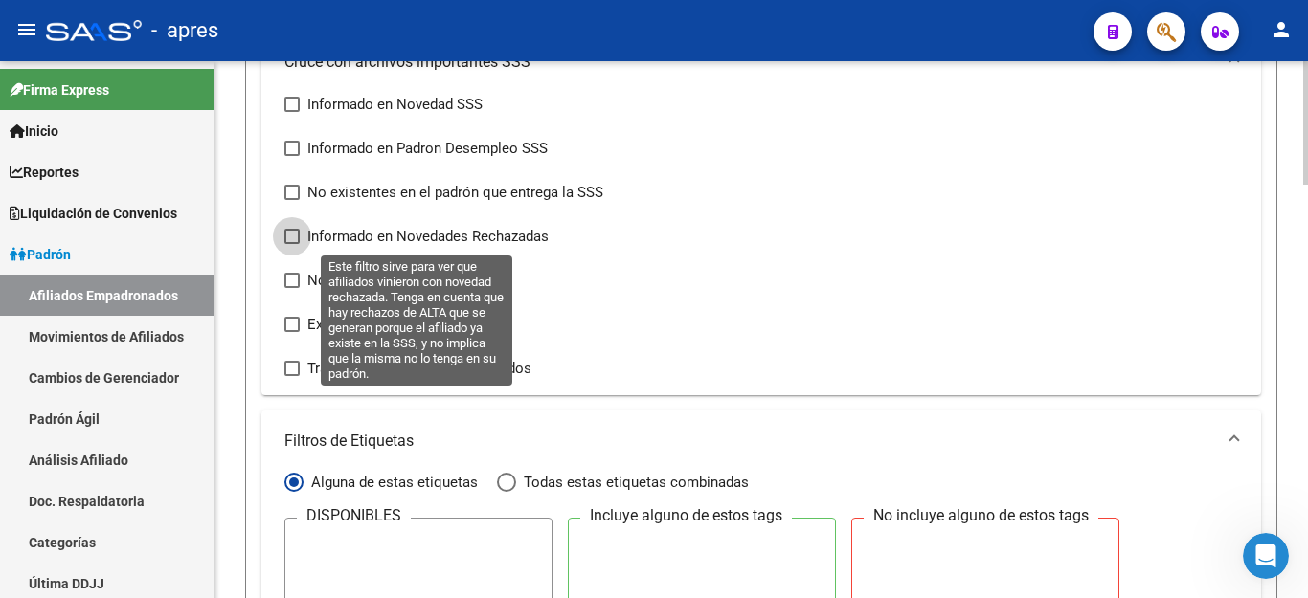
click at [350, 236] on span "Informado en Novedades Rechazadas" at bounding box center [427, 236] width 241 height 23
click at [292, 244] on input "Informado en Novedades Rechazadas" at bounding box center [291, 244] width 1 height 1
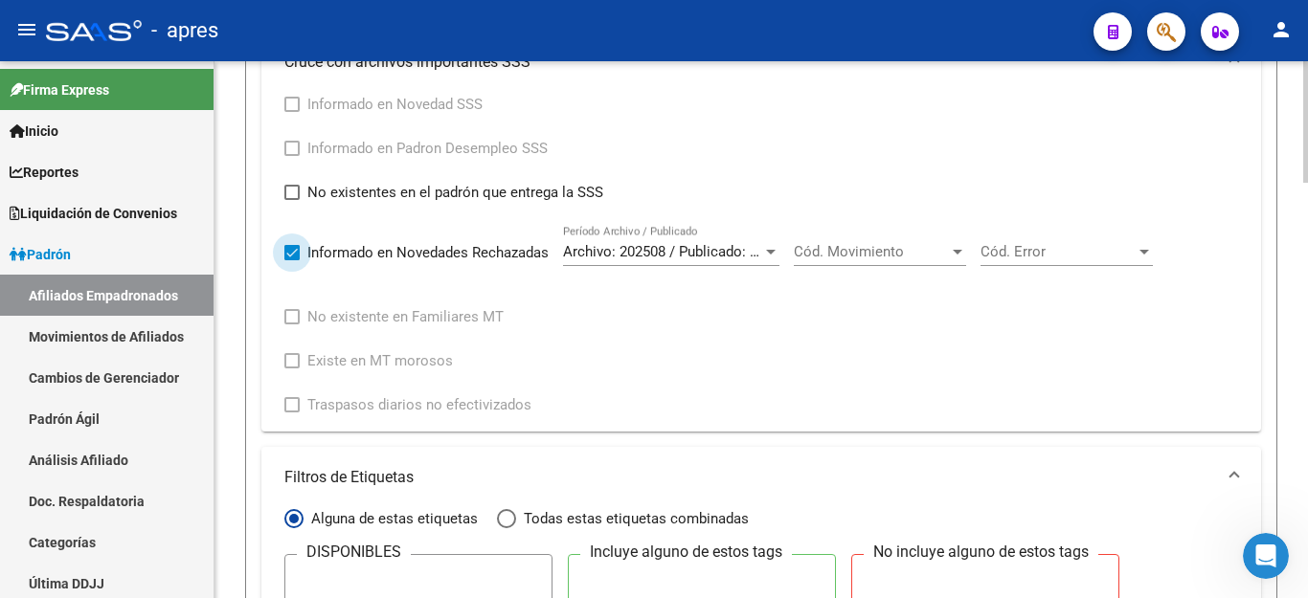
click at [292, 246] on span at bounding box center [291, 252] width 15 height 15
click at [292, 260] on input "Informado en Novedades Rechazadas" at bounding box center [291, 260] width 1 height 1
checkbox input "false"
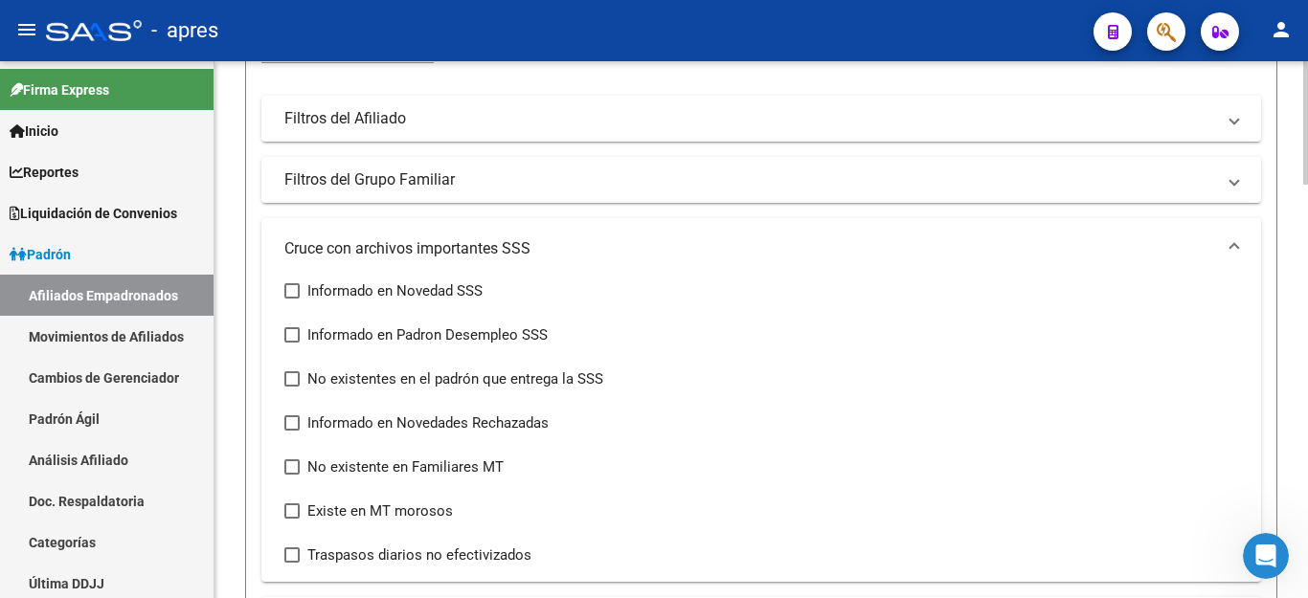
scroll to position [456, 0]
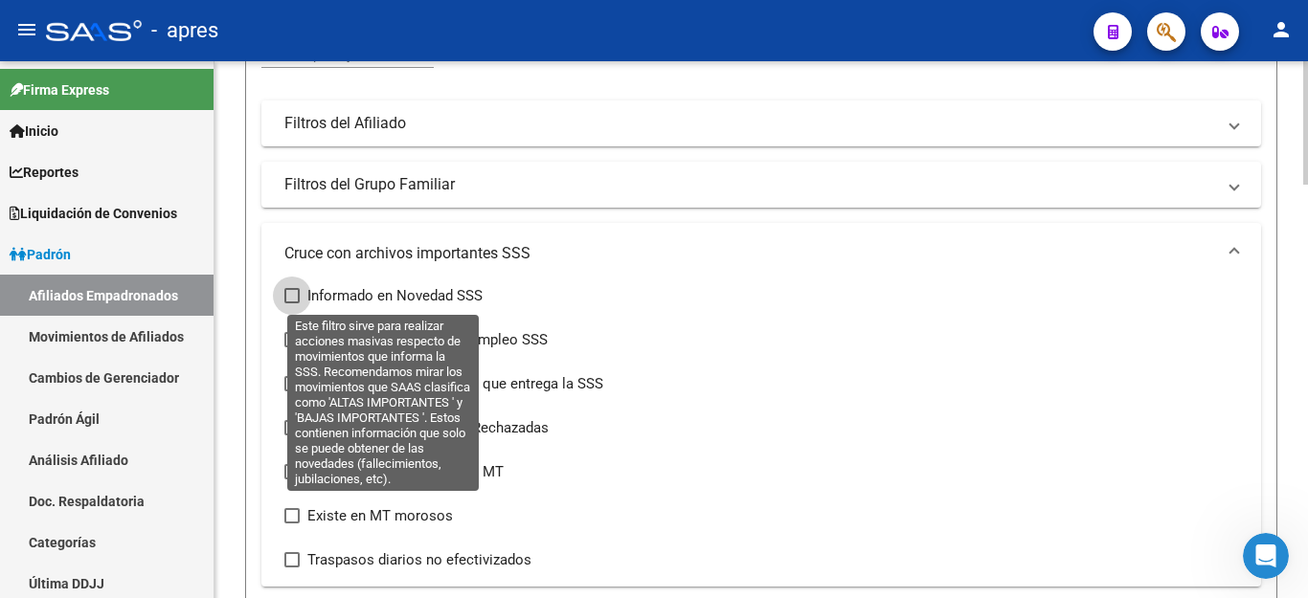
click at [400, 295] on span "Informado en Novedad SSS" at bounding box center [394, 295] width 175 height 23
click at [292, 304] on input "Informado en Novedad SSS" at bounding box center [291, 304] width 1 height 1
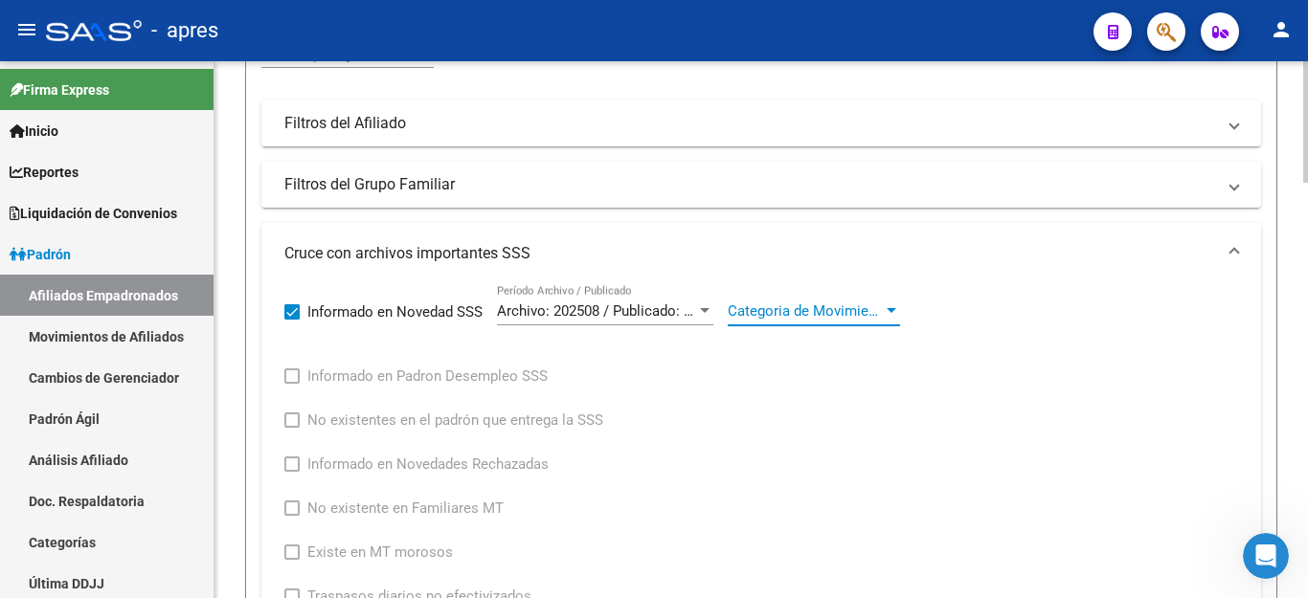
click at [856, 316] on span "Categoria de Movimiento" at bounding box center [805, 311] width 155 height 17
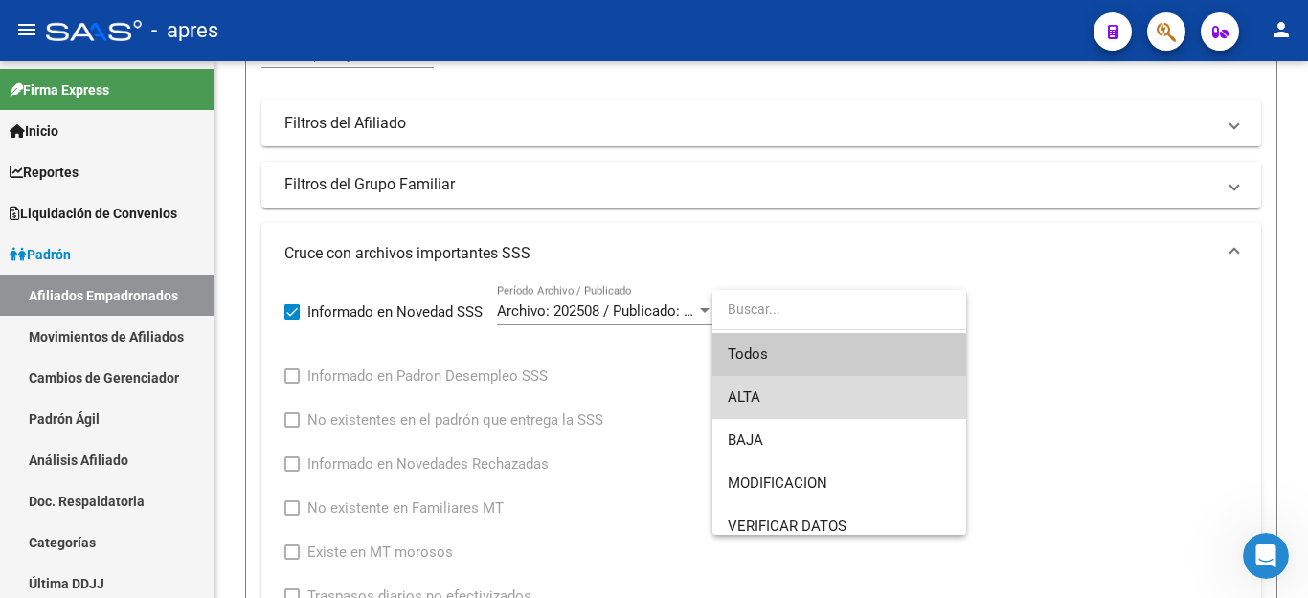
click at [765, 394] on span "ALTA" at bounding box center [839, 397] width 223 height 43
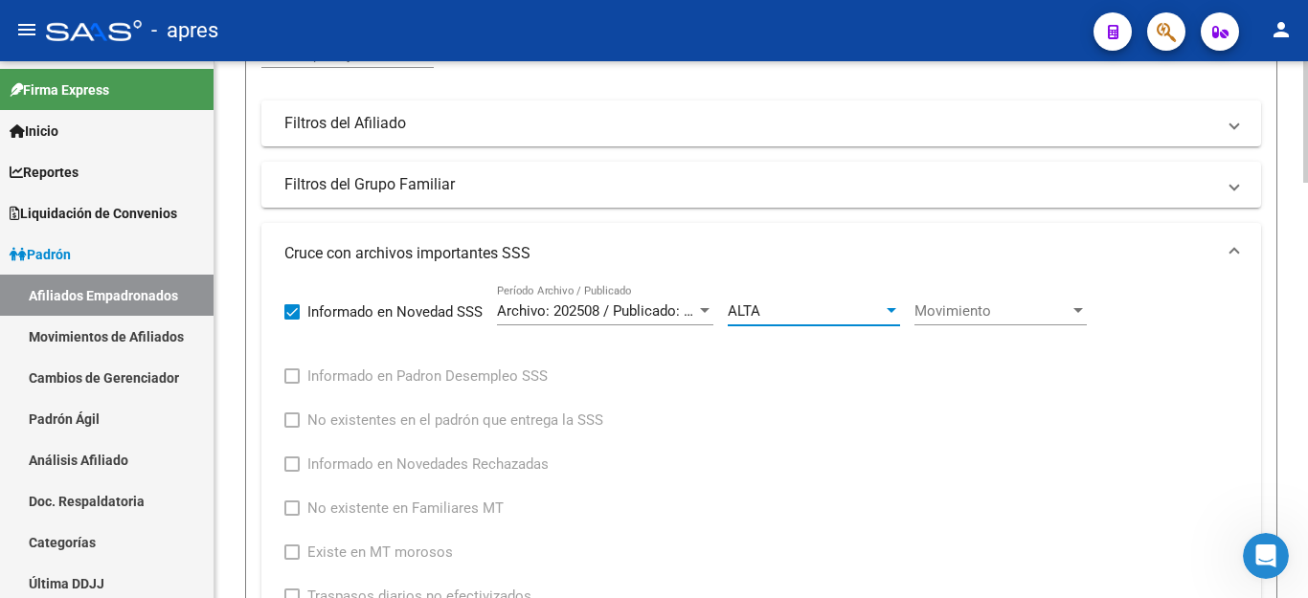
click at [964, 306] on span "Movimiento" at bounding box center [991, 311] width 155 height 17
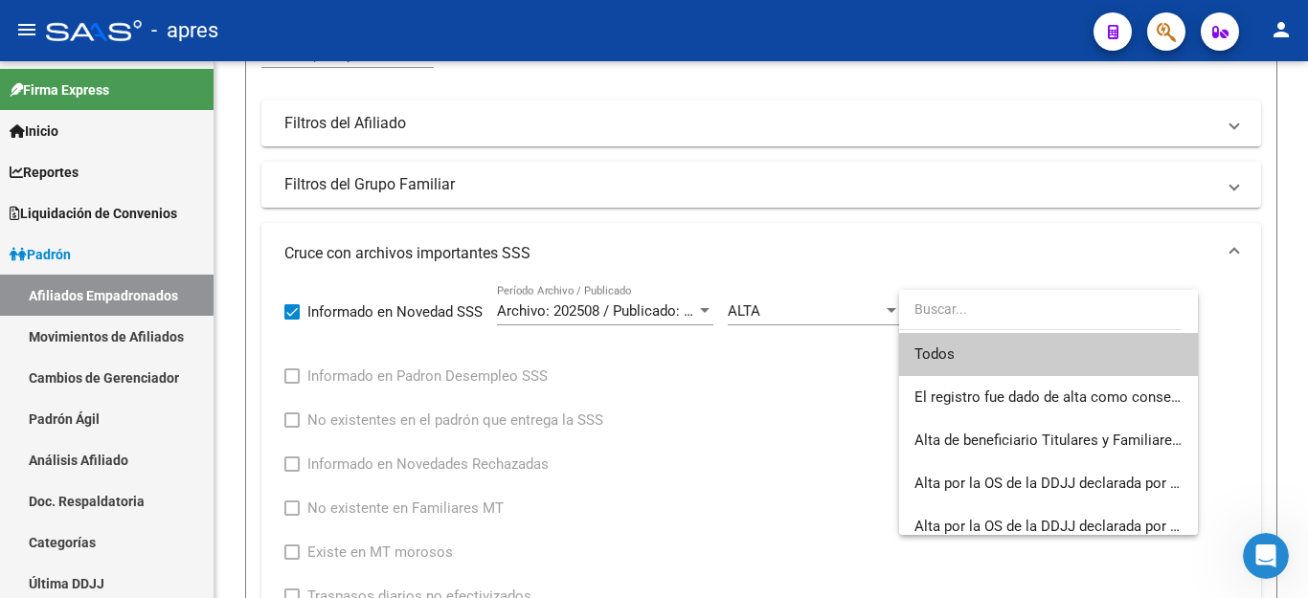
click at [670, 450] on div at bounding box center [654, 299] width 1308 height 598
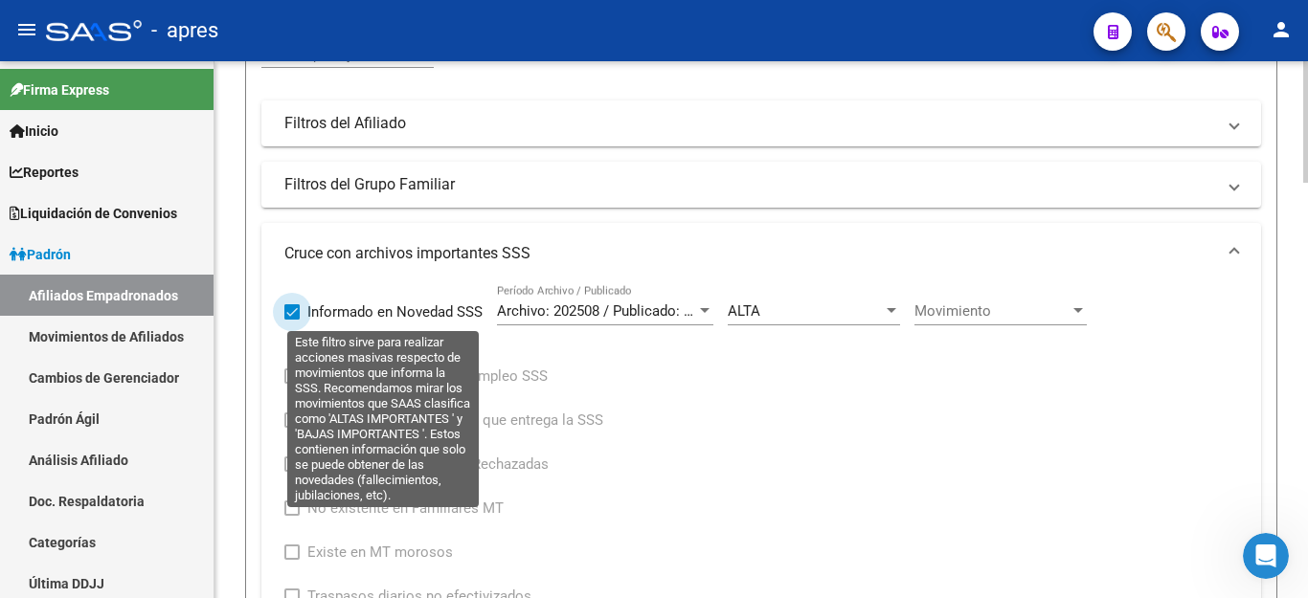
click at [300, 310] on label "Informado en Novedad SSS" at bounding box center [383, 312] width 198 height 23
click at [292, 320] on input "Informado en Novedad SSS" at bounding box center [291, 320] width 1 height 1
checkbox input "false"
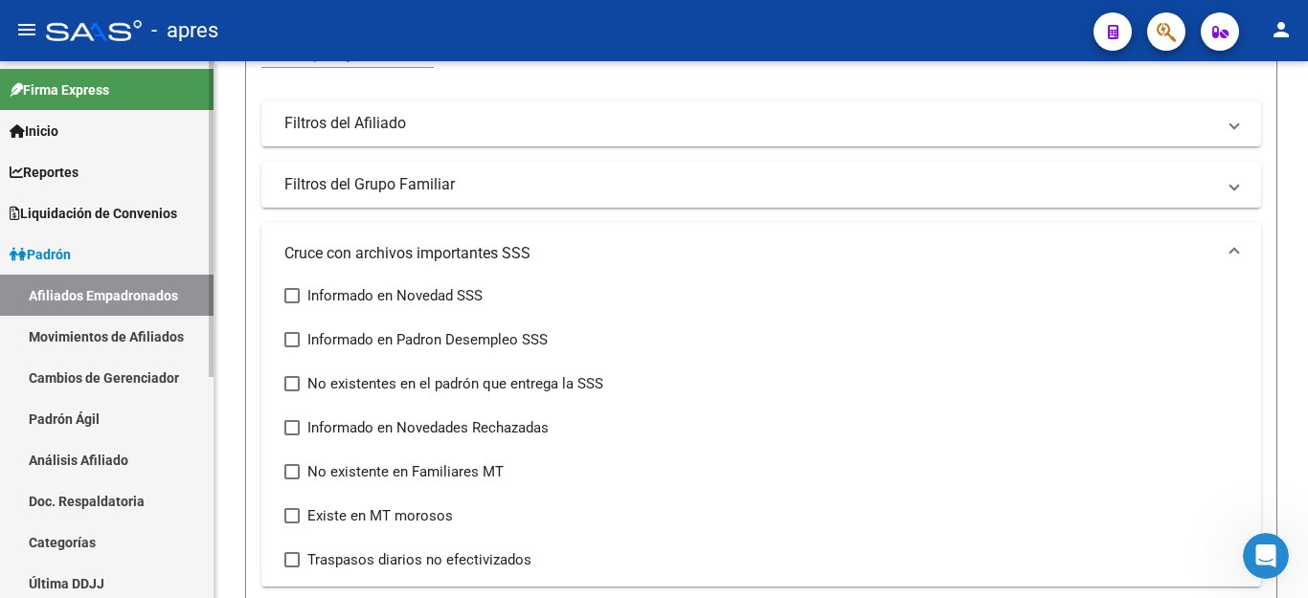
click at [69, 290] on link "Afiliados Empadronados" at bounding box center [107, 295] width 214 height 41
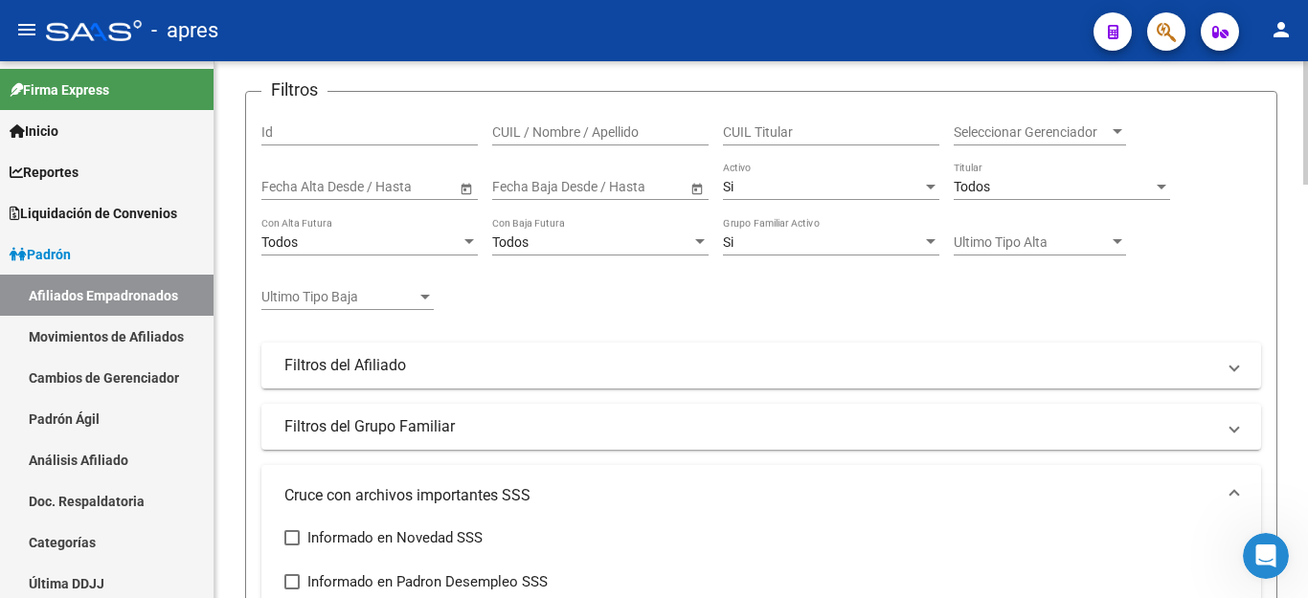
scroll to position [479, 0]
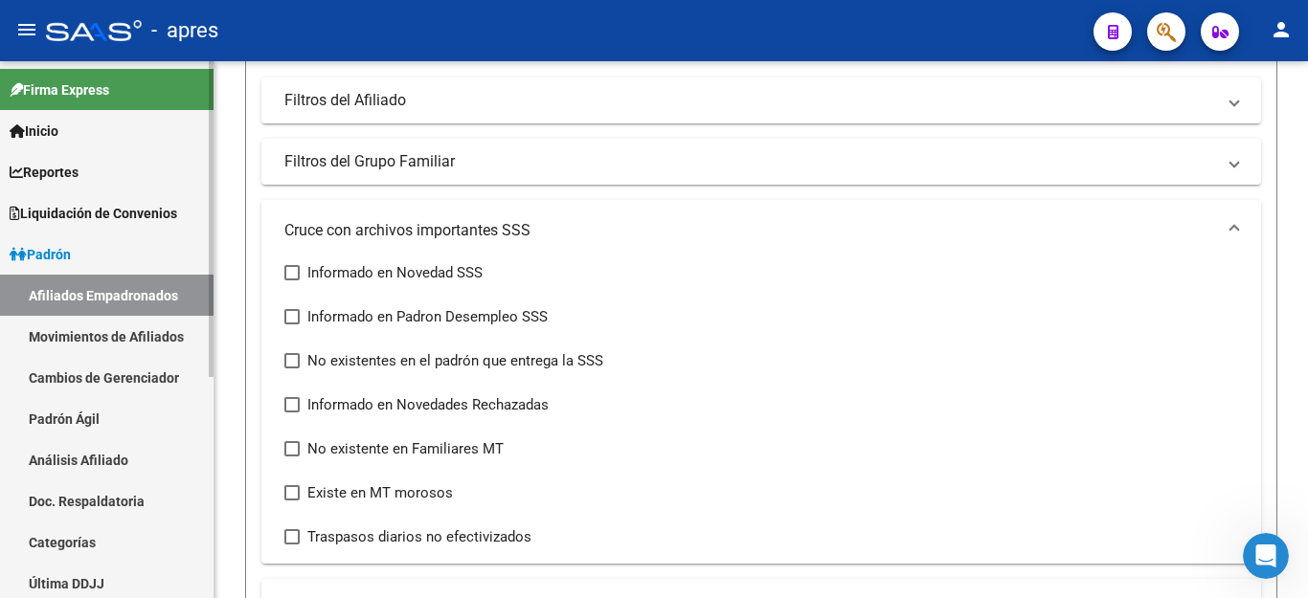
click at [102, 327] on link "Movimientos de Afiliados" at bounding box center [107, 336] width 214 height 41
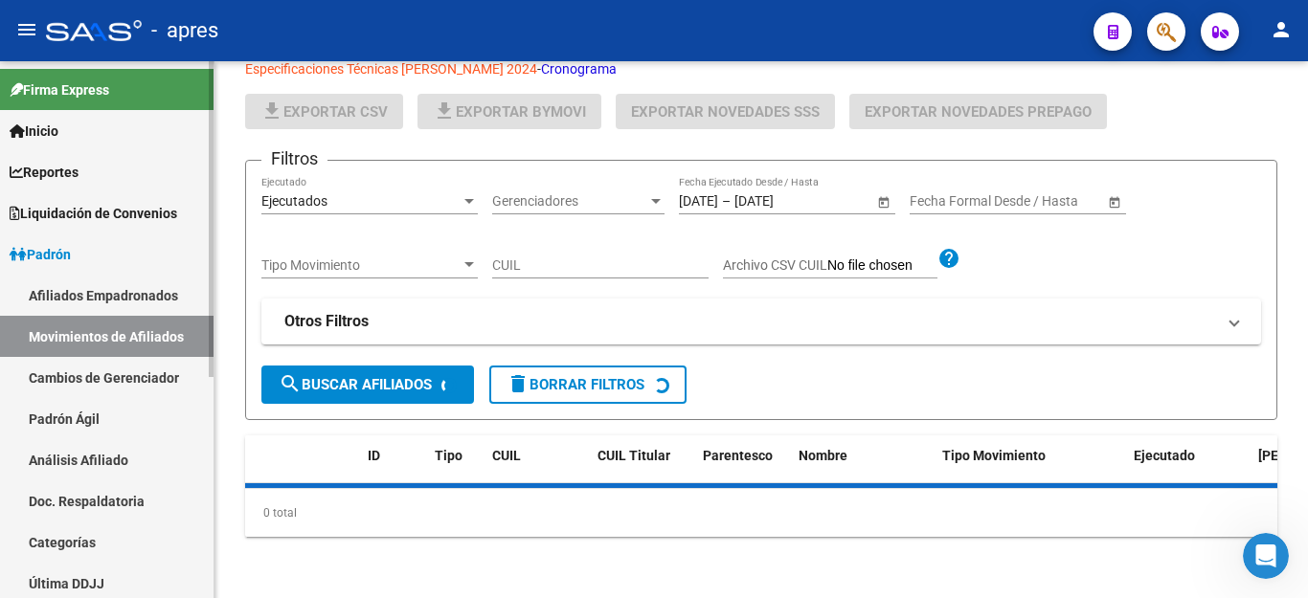
click at [147, 298] on link "Afiliados Empadronados" at bounding box center [107, 295] width 214 height 41
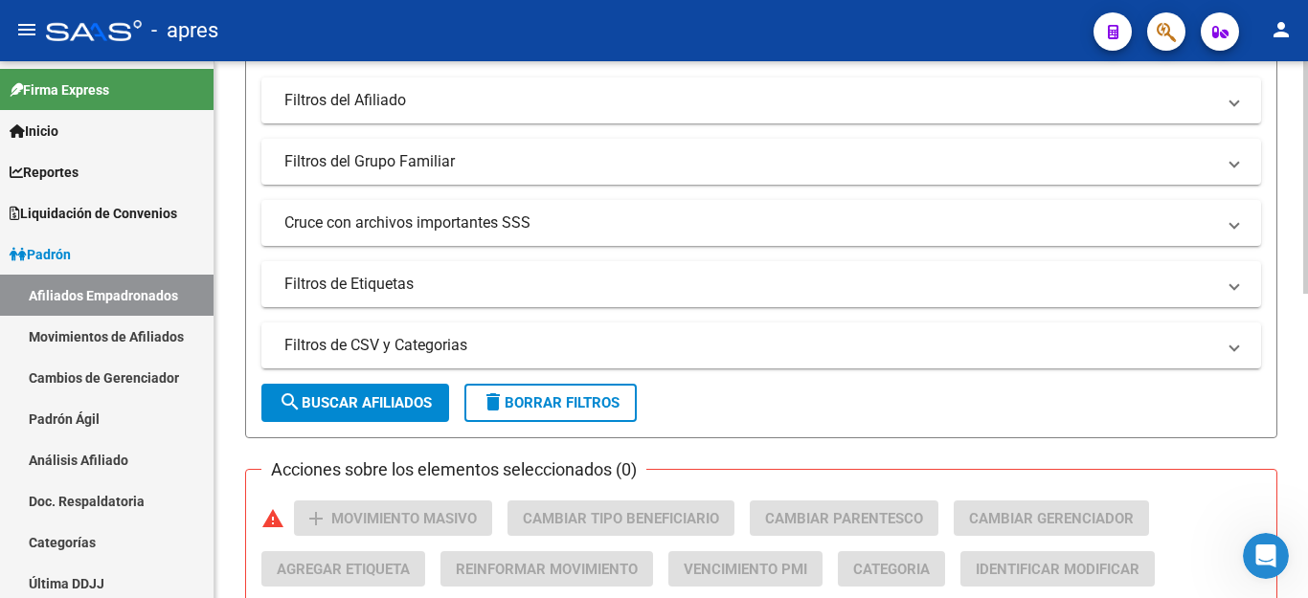
click at [585, 402] on span "delete Borrar Filtros" at bounding box center [551, 403] width 138 height 17
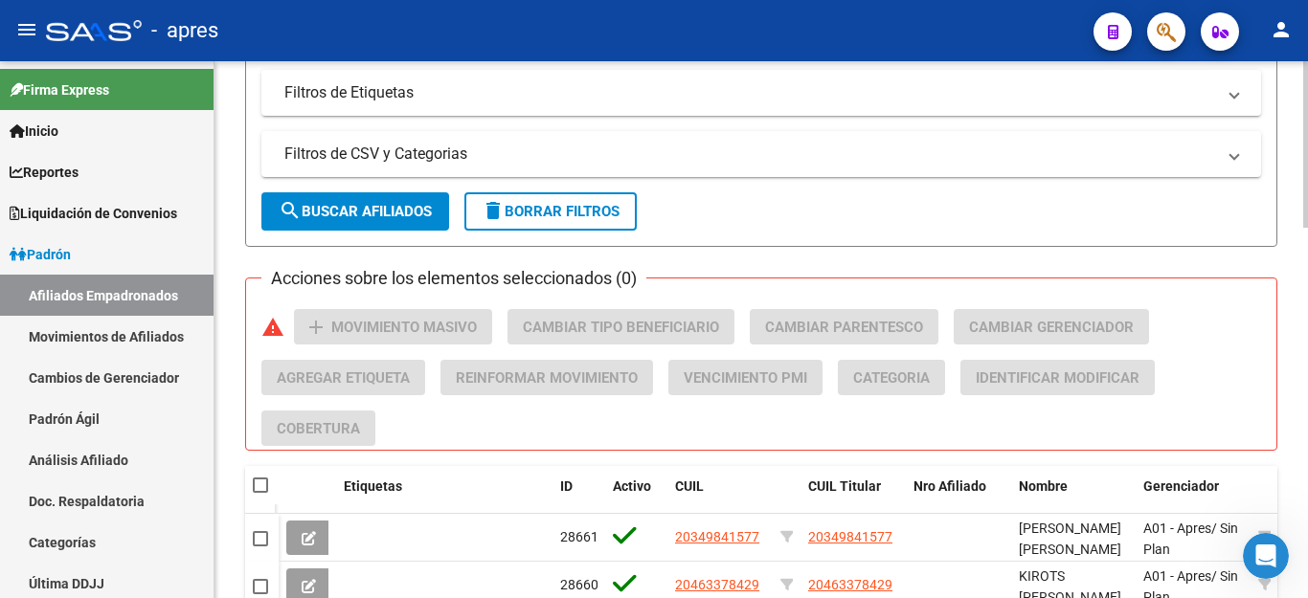
scroll to position [96, 0]
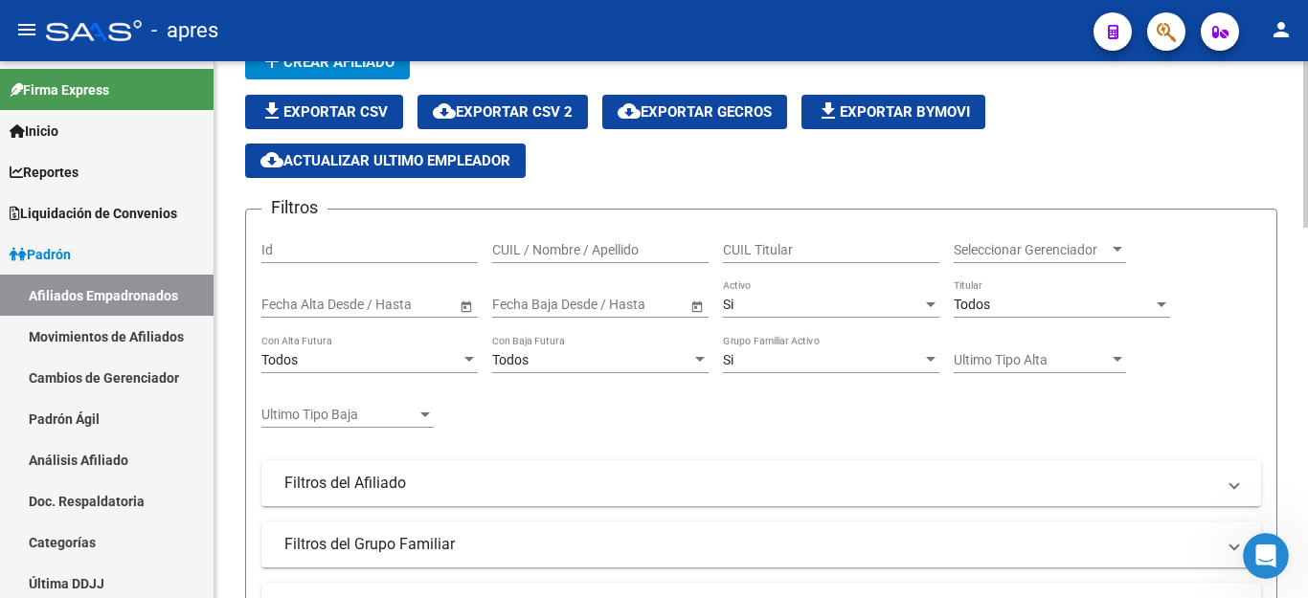
click at [995, 300] on div "Todos" at bounding box center [1053, 305] width 199 height 16
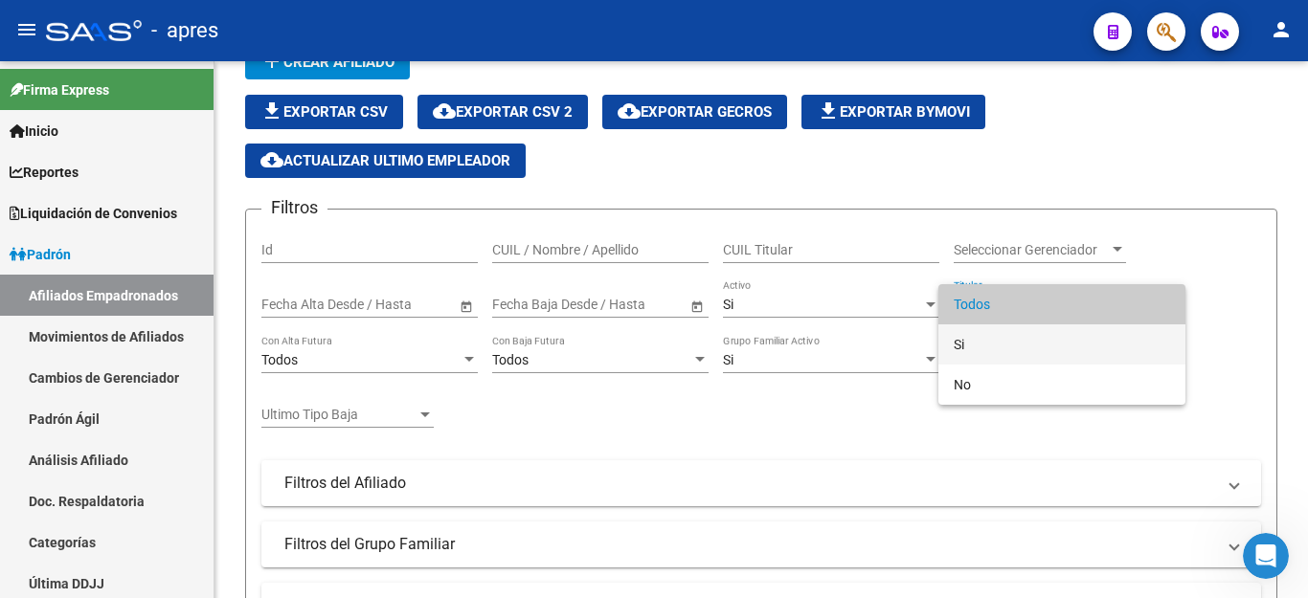
click at [994, 341] on span "Si" at bounding box center [1062, 345] width 216 height 40
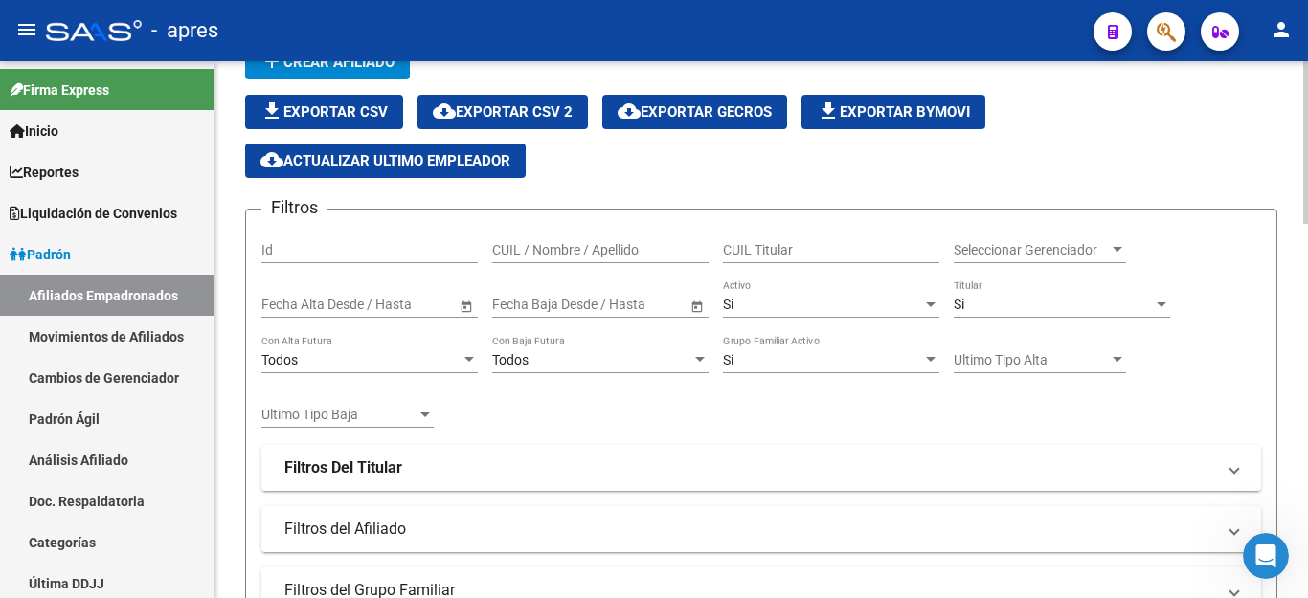
click at [379, 458] on strong "Filtros Del Titular" at bounding box center [343, 468] width 118 height 21
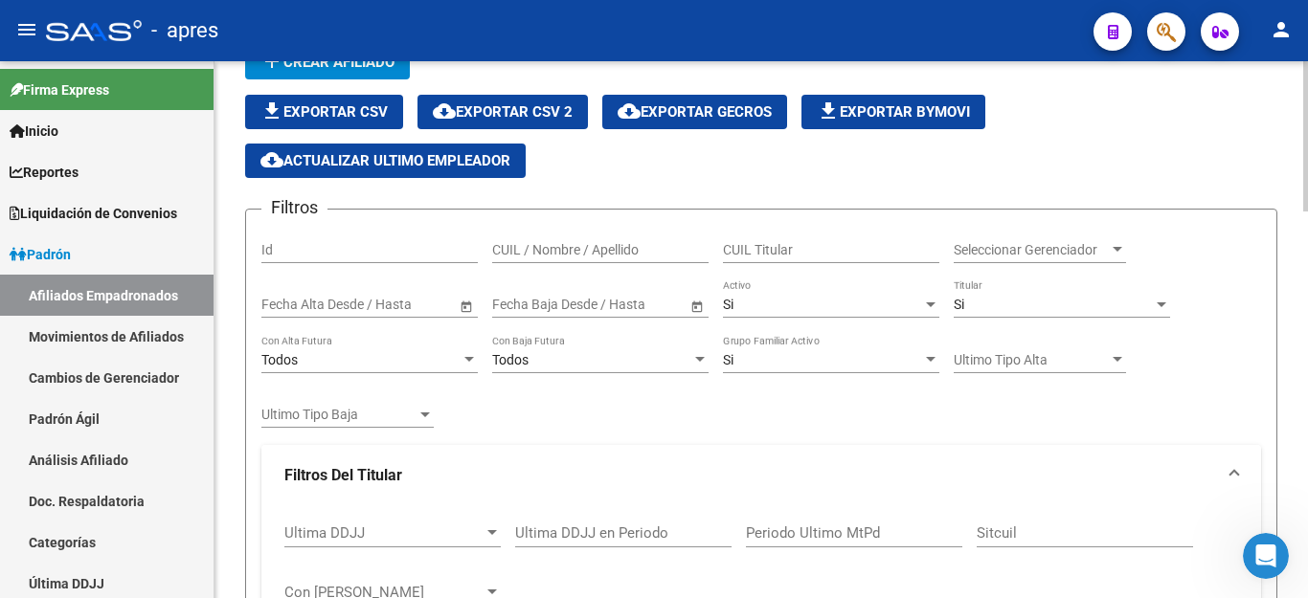
scroll to position [287, 0]
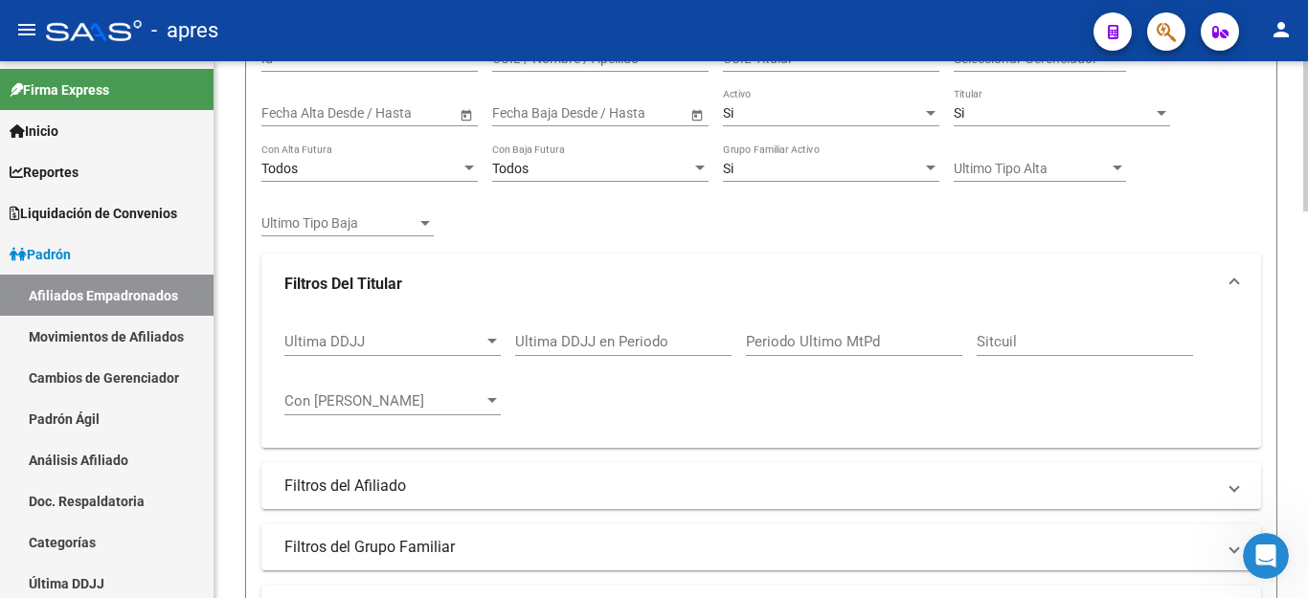
click at [606, 338] on input "Ultima DDJJ en Periodo" at bounding box center [623, 341] width 216 height 17
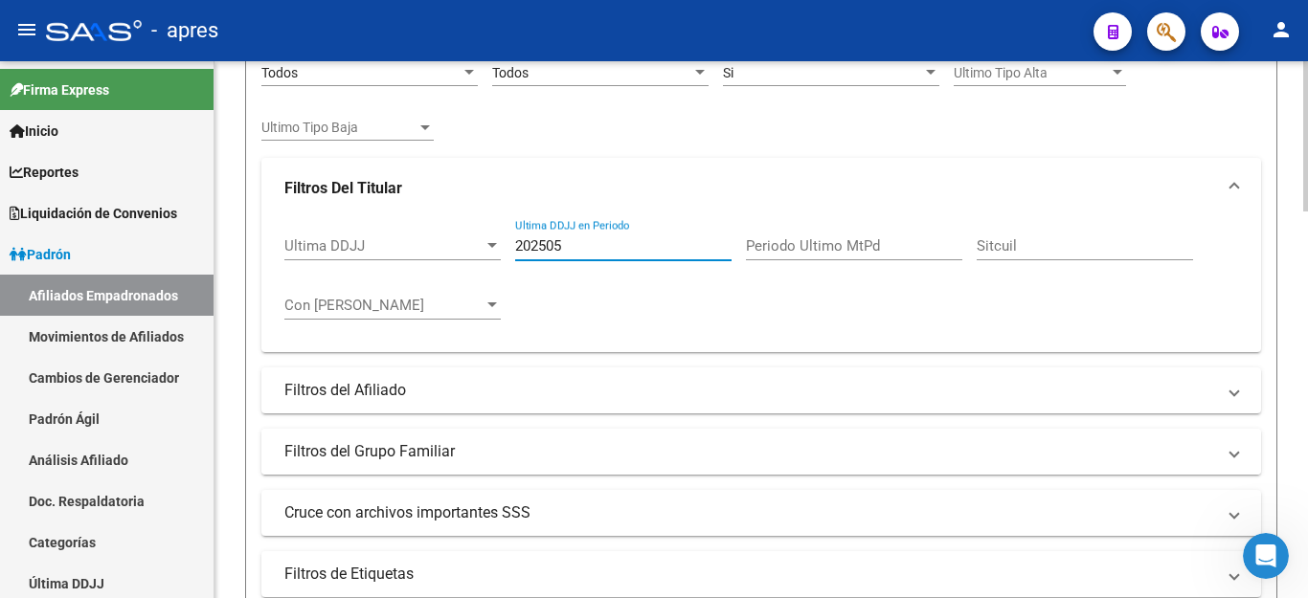
scroll to position [479, 0]
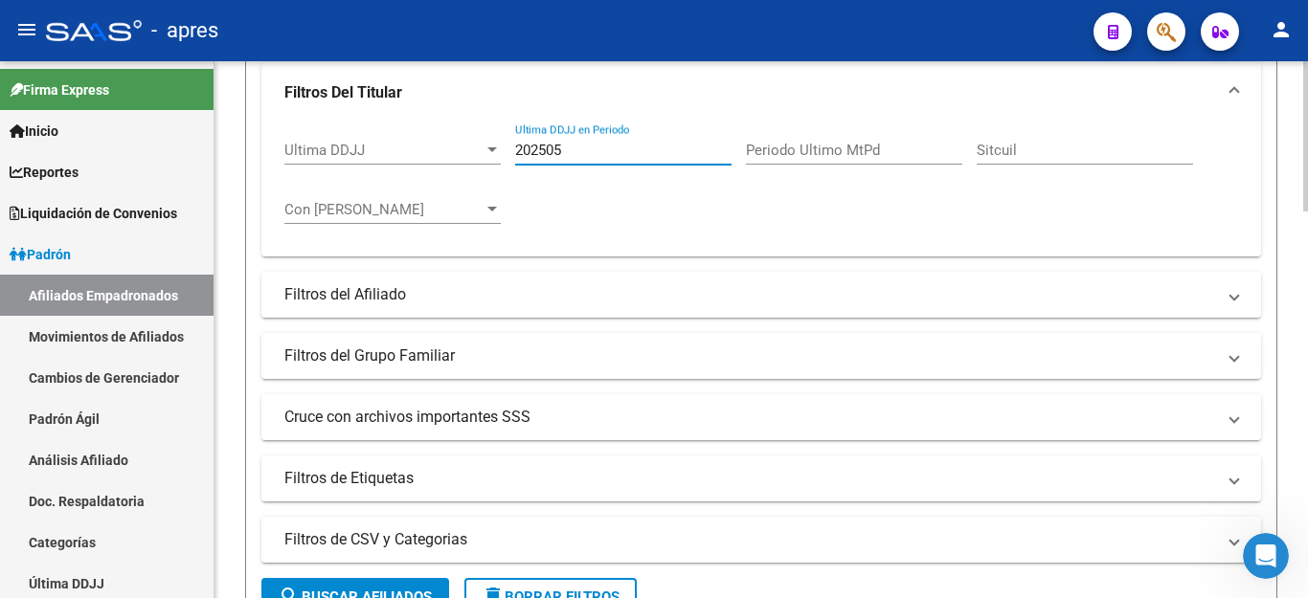
type input "202505"
click at [420, 413] on mat-panel-title "Cruce con archivos importantes SSS" at bounding box center [749, 417] width 931 height 21
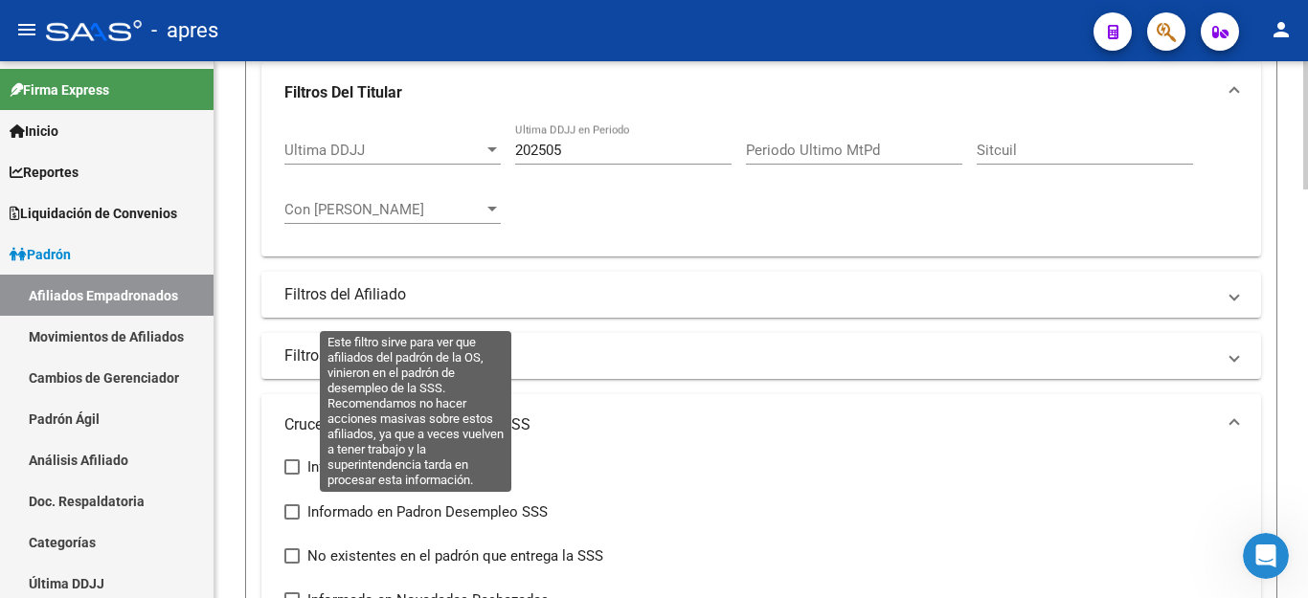
scroll to position [575, 0]
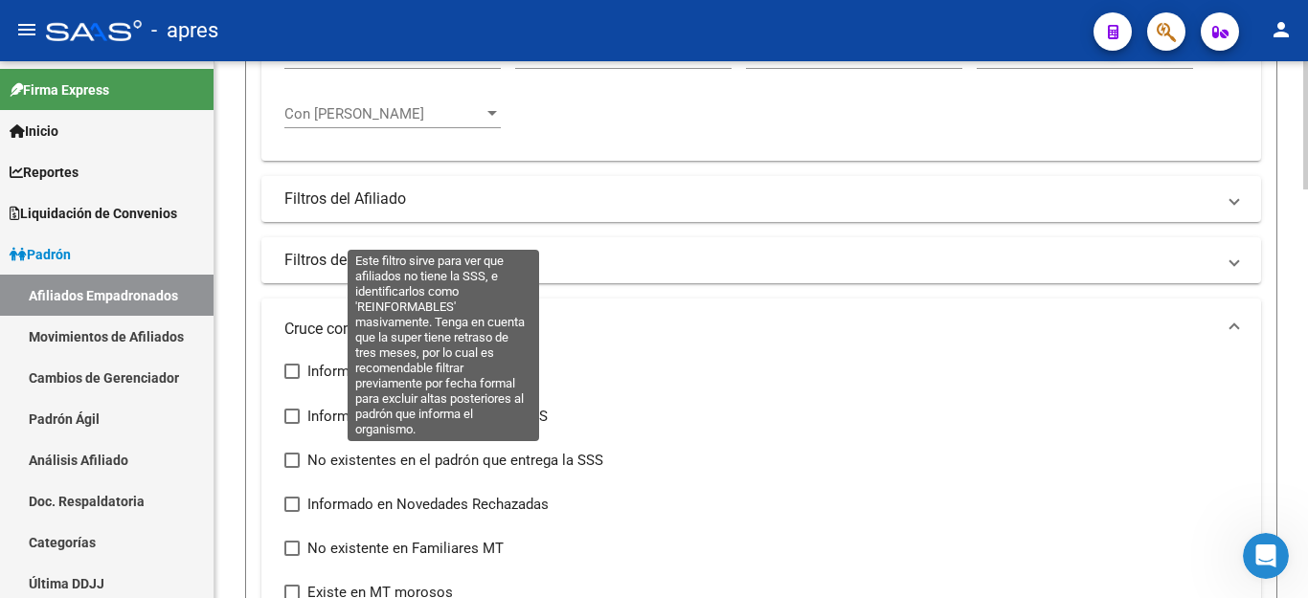
click at [292, 461] on span at bounding box center [291, 460] width 15 height 15
click at [292, 468] on input "No existentes en el padrón que entrega la SSS" at bounding box center [291, 468] width 1 height 1
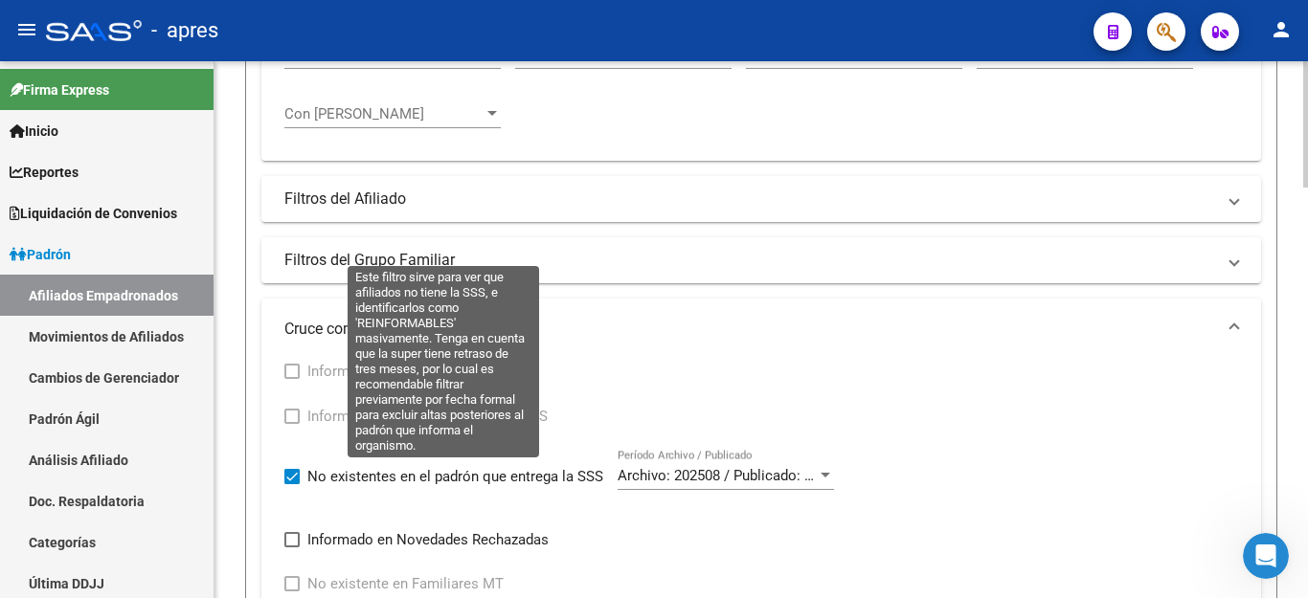
click at [292, 474] on span at bounding box center [291, 476] width 15 height 15
click at [292, 485] on input "No existentes en el padrón que entrega la SSS" at bounding box center [291, 485] width 1 height 1
checkbox input "false"
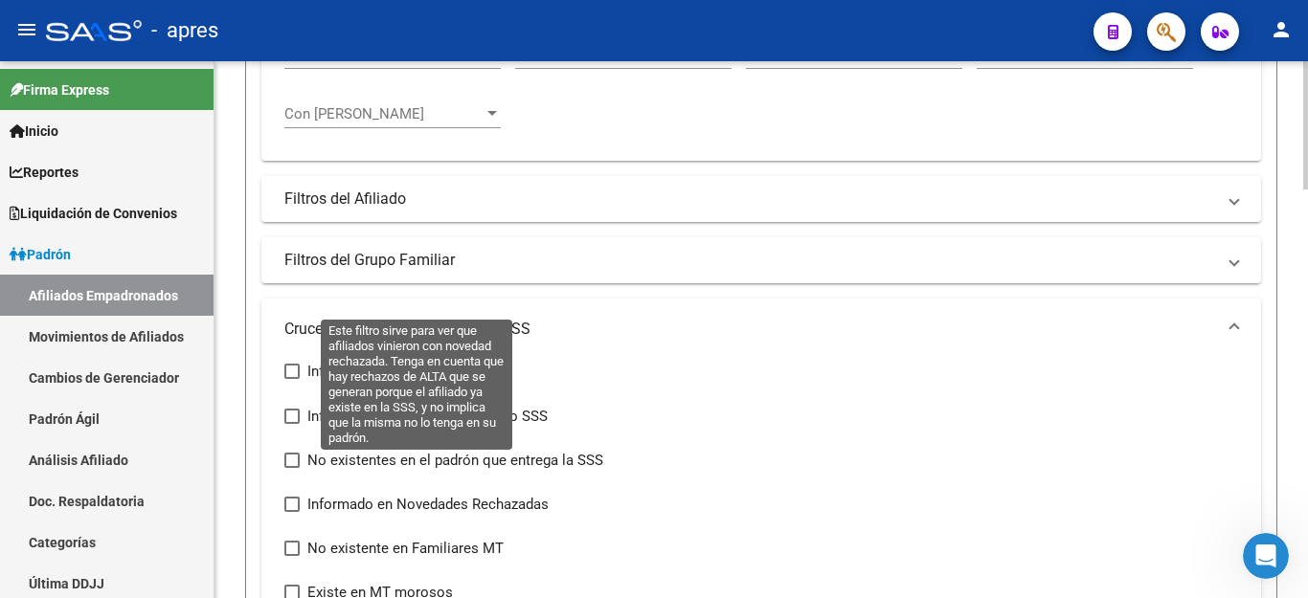
scroll to position [670, 0]
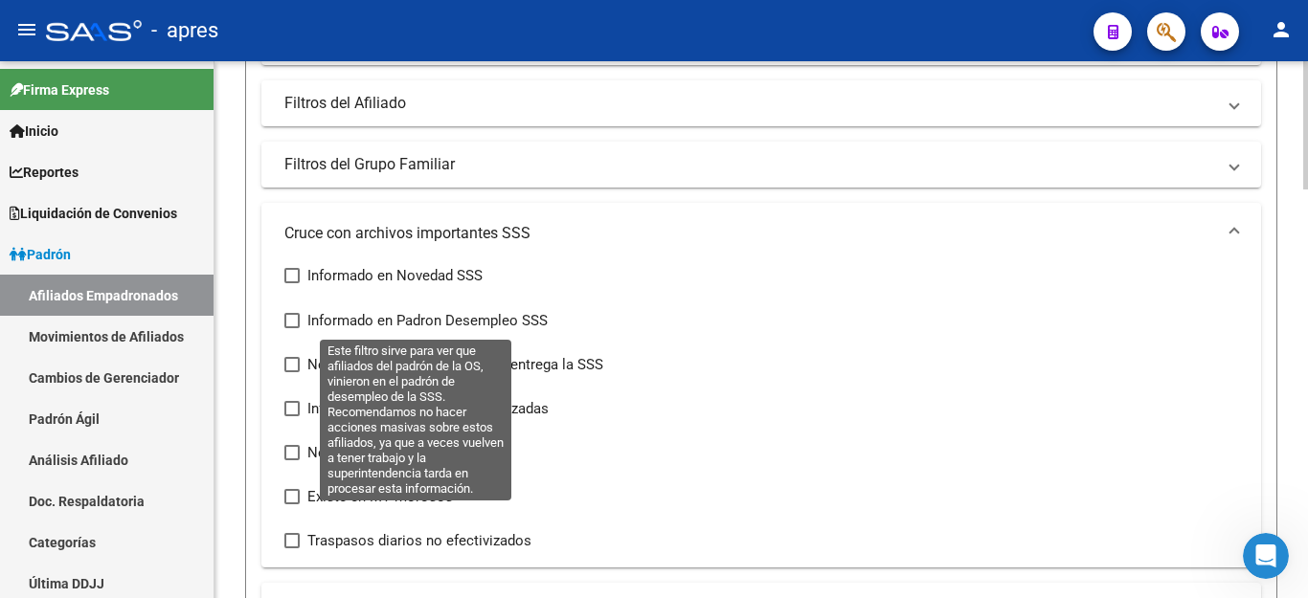
click at [297, 320] on span at bounding box center [291, 320] width 15 height 15
click at [292, 328] on input "Informado en Padron Desempleo SSS" at bounding box center [291, 328] width 1 height 1
checkbox input "true"
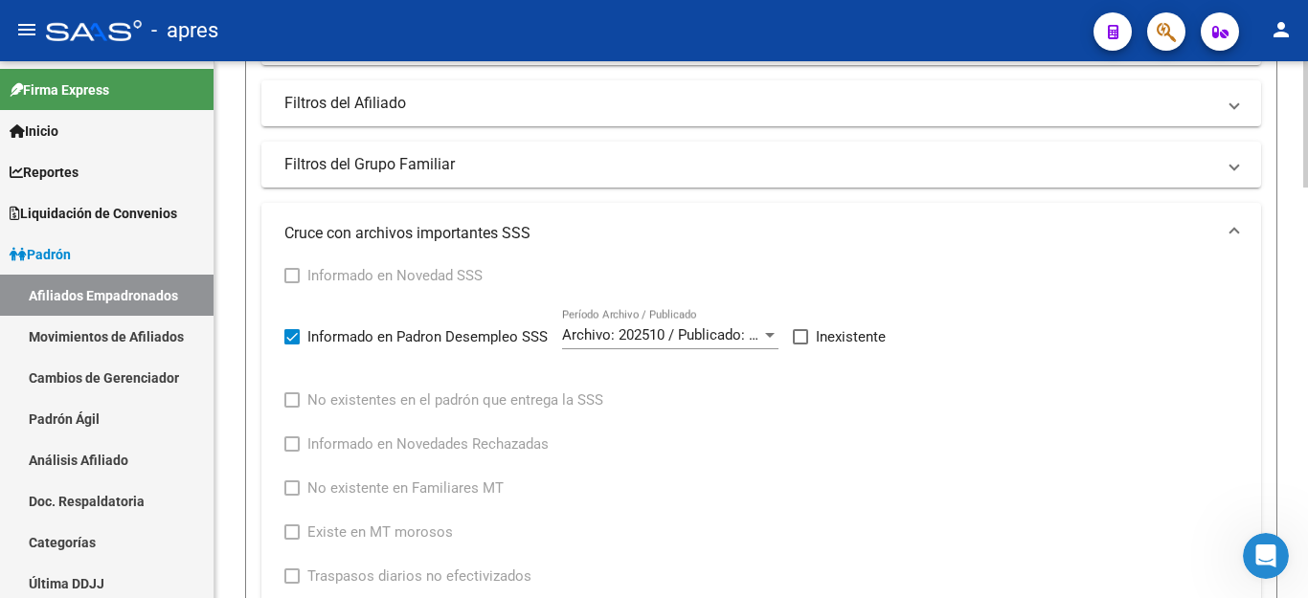
click at [806, 334] on span at bounding box center [800, 336] width 15 height 15
click at [801, 345] on input "Inexistente" at bounding box center [800, 345] width 1 height 1
checkbox input "true"
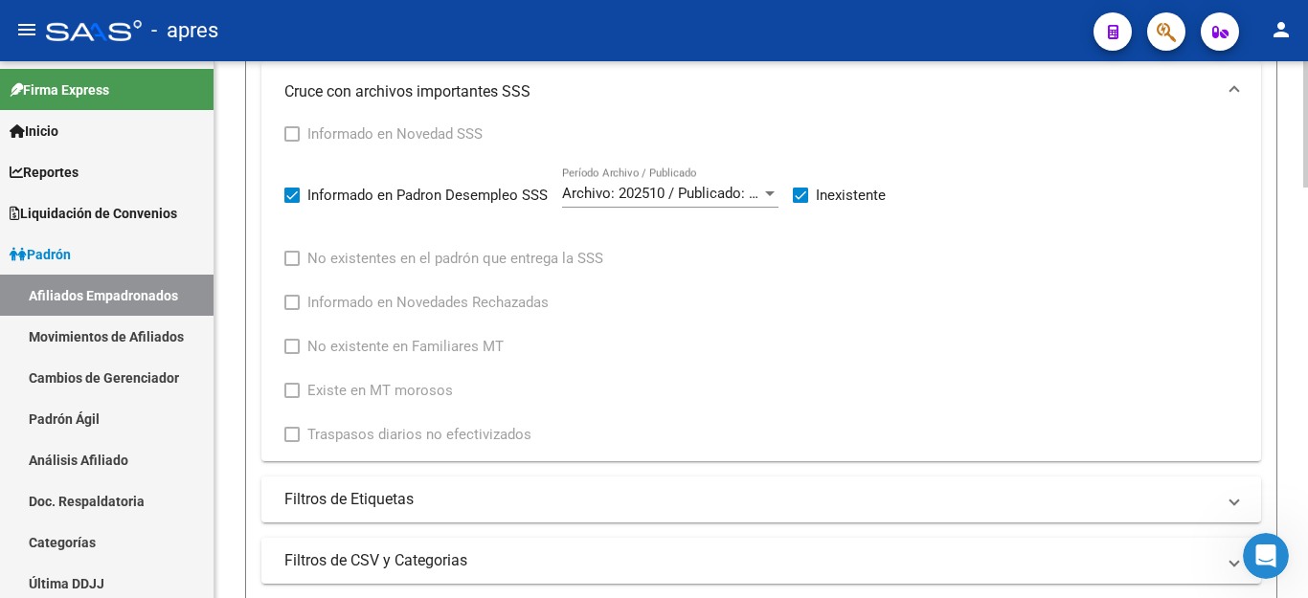
scroll to position [958, 0]
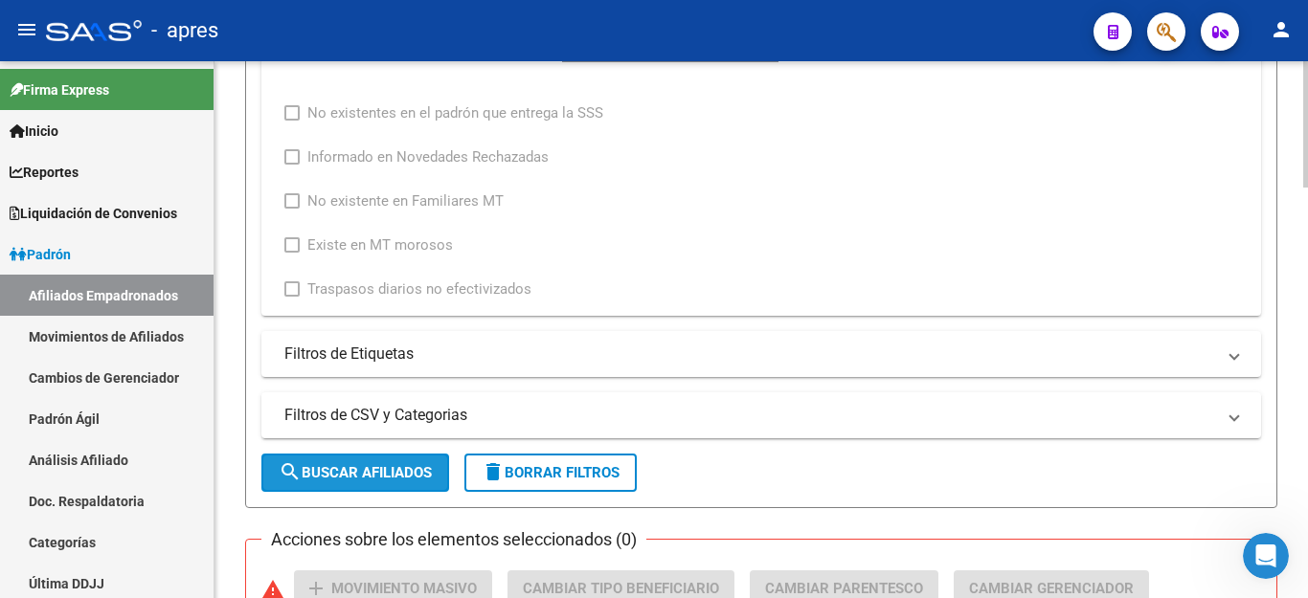
click at [358, 481] on span "search Buscar Afiliados" at bounding box center [355, 472] width 153 height 17
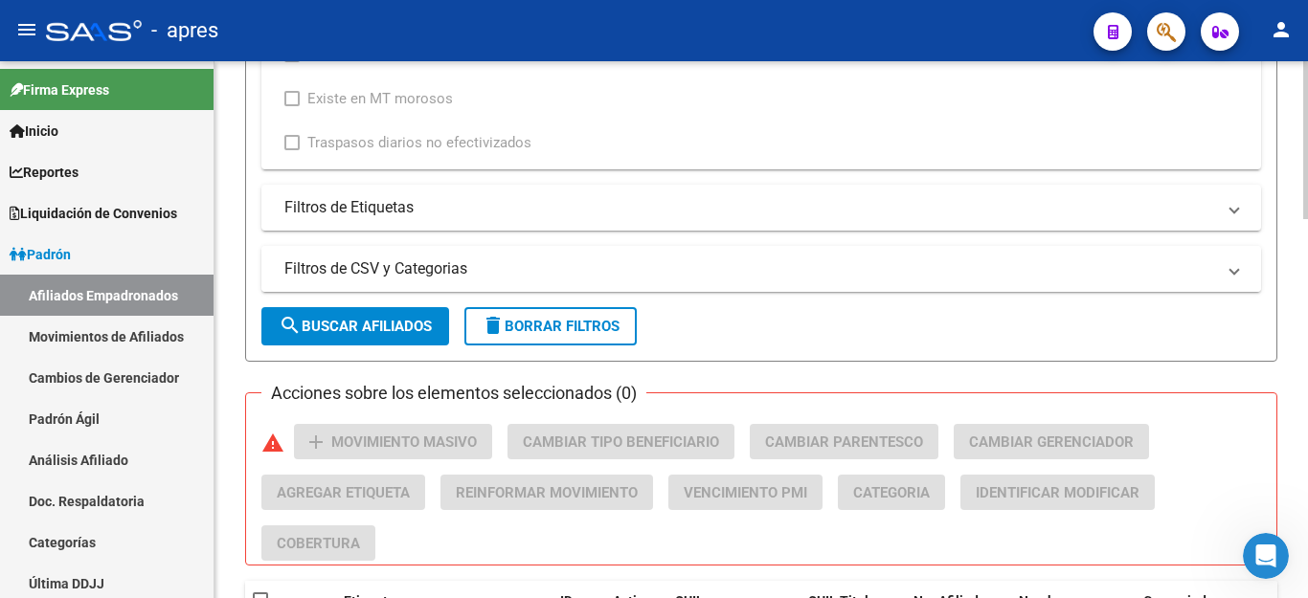
scroll to position [1293, 0]
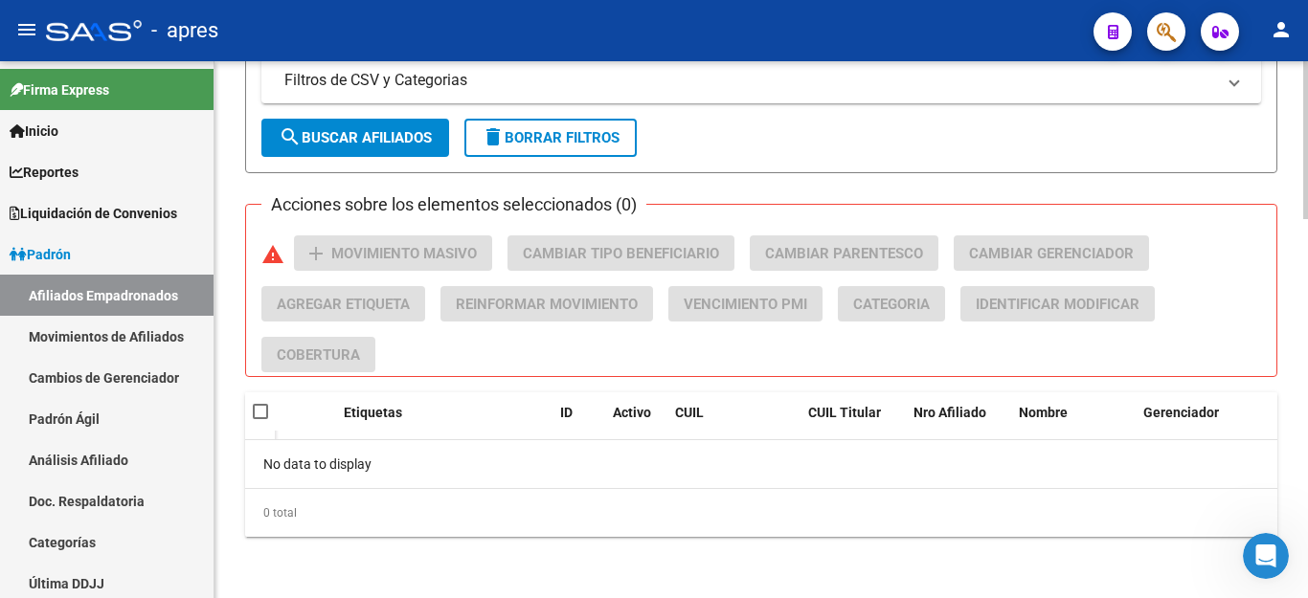
click at [377, 145] on span "search Buscar Afiliados" at bounding box center [355, 137] width 153 height 17
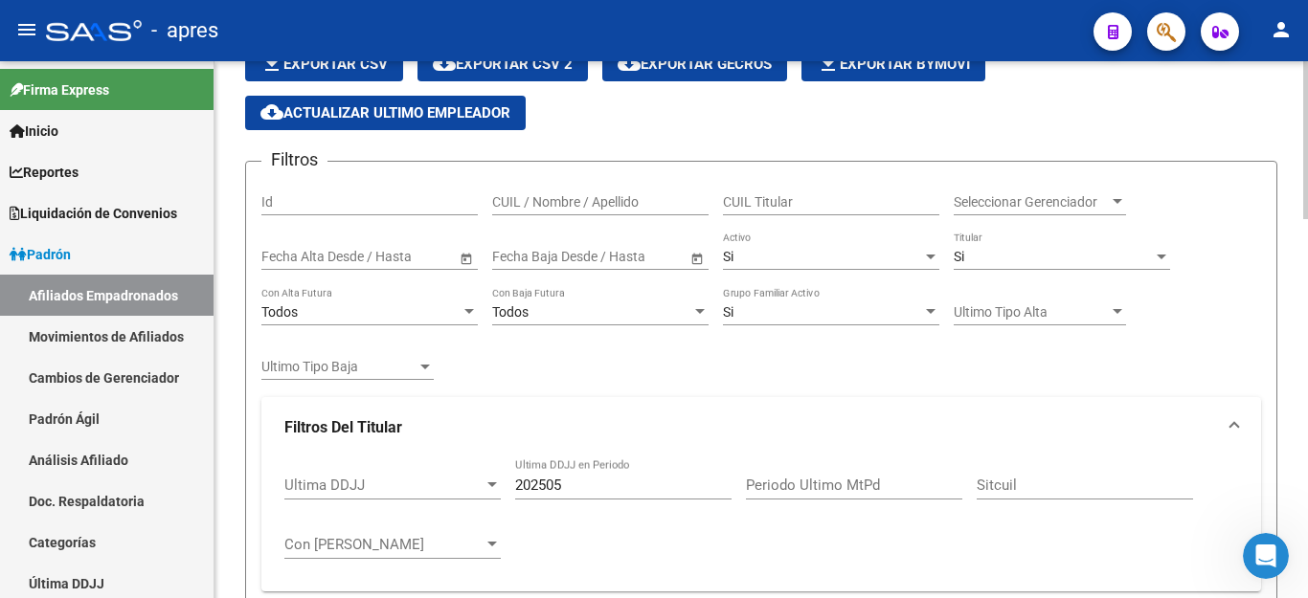
scroll to position [335, 0]
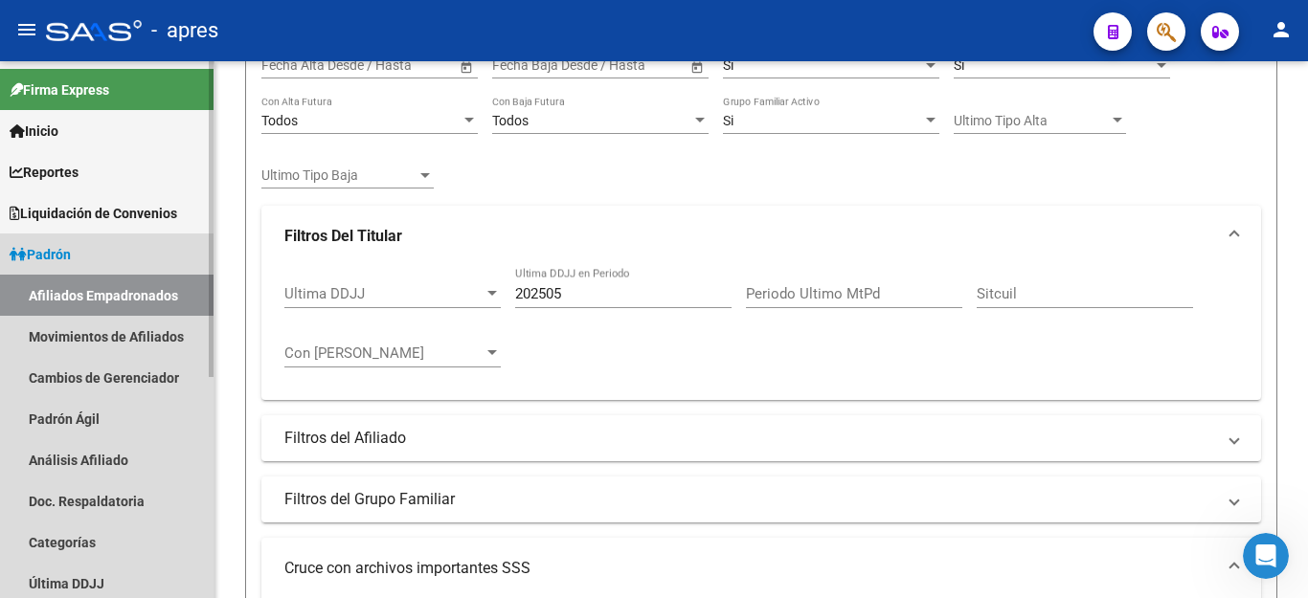
click at [126, 294] on link "Afiliados Empadronados" at bounding box center [107, 295] width 214 height 41
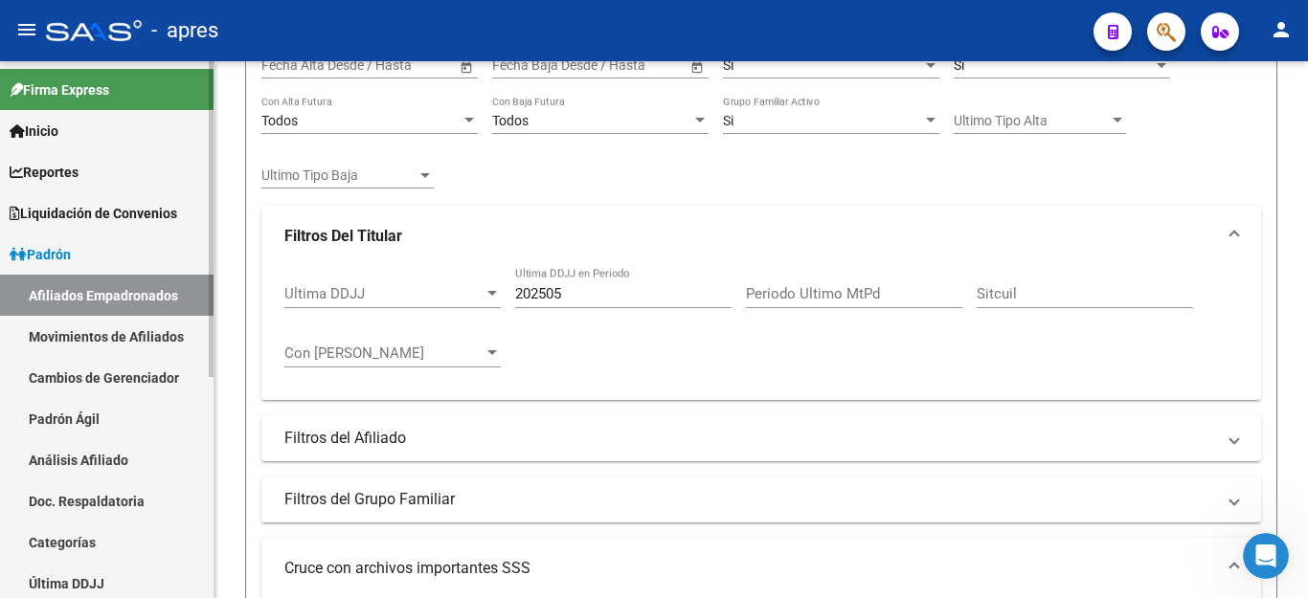
click at [110, 237] on link "Padrón" at bounding box center [107, 254] width 214 height 41
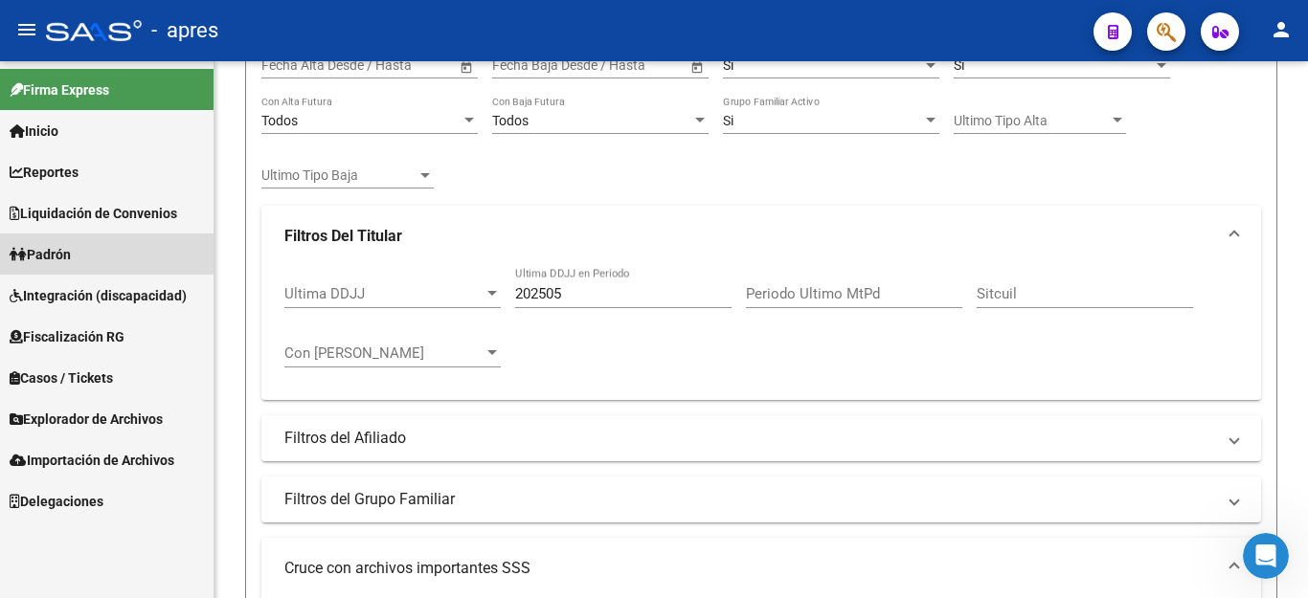
click at [88, 247] on link "Padrón" at bounding box center [107, 254] width 214 height 41
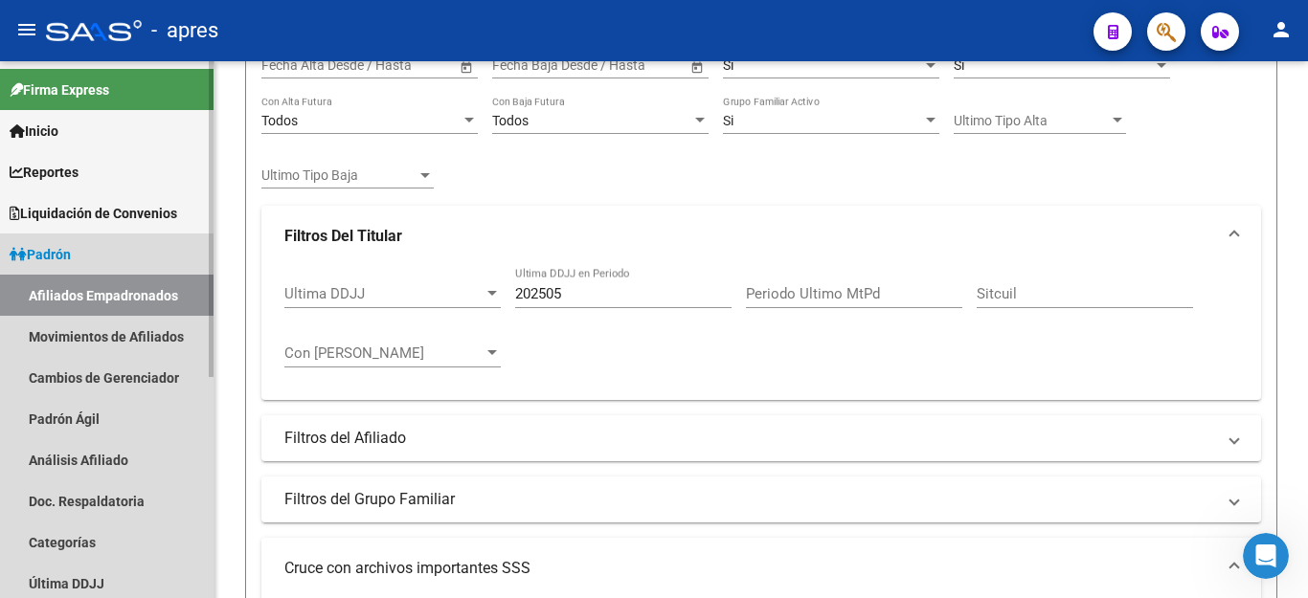
click at [105, 301] on link "Afiliados Empadronados" at bounding box center [107, 295] width 214 height 41
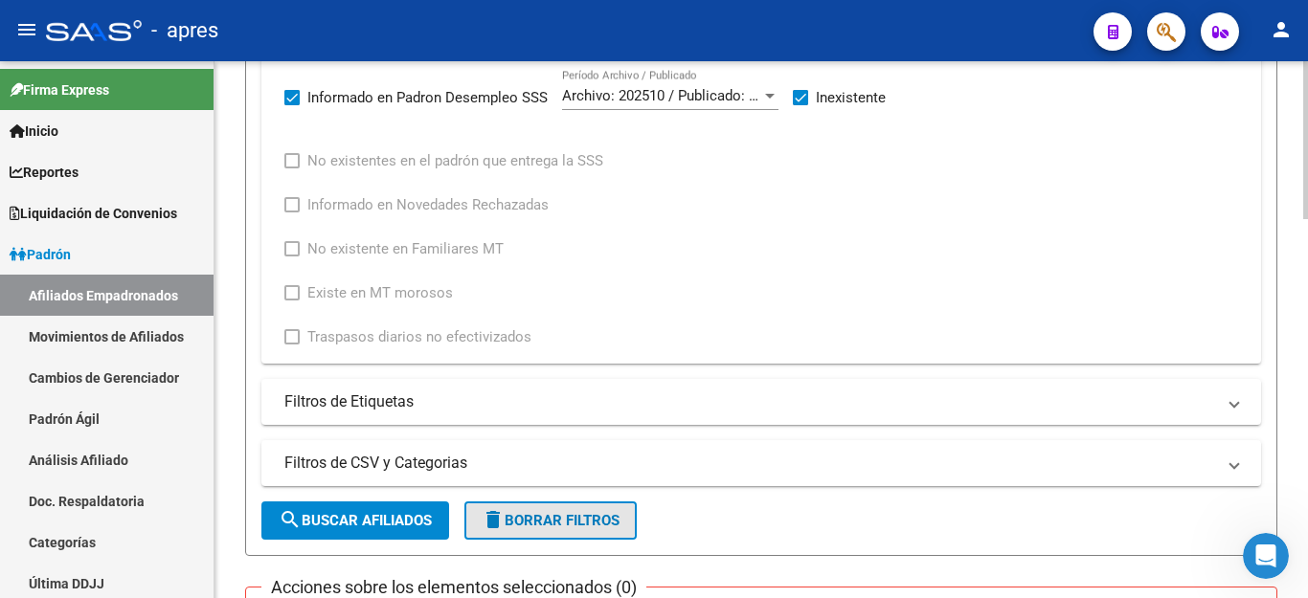
click at [562, 513] on span "delete Borrar Filtros" at bounding box center [551, 520] width 138 height 17
checkbox input "false"
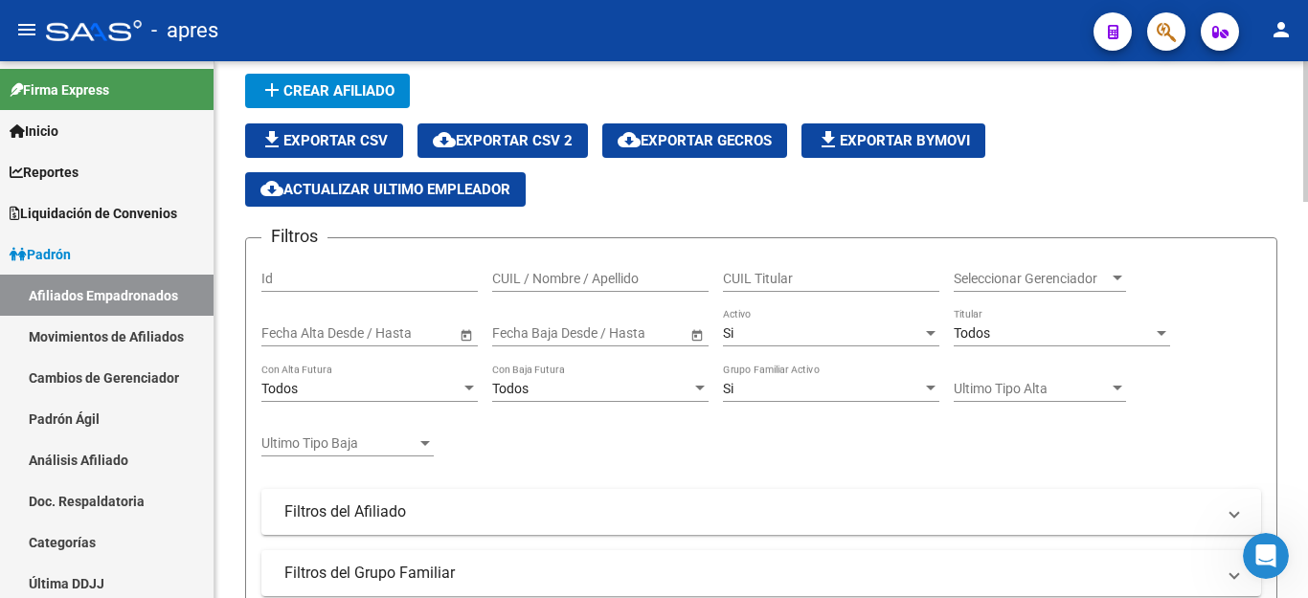
scroll to position [0, 0]
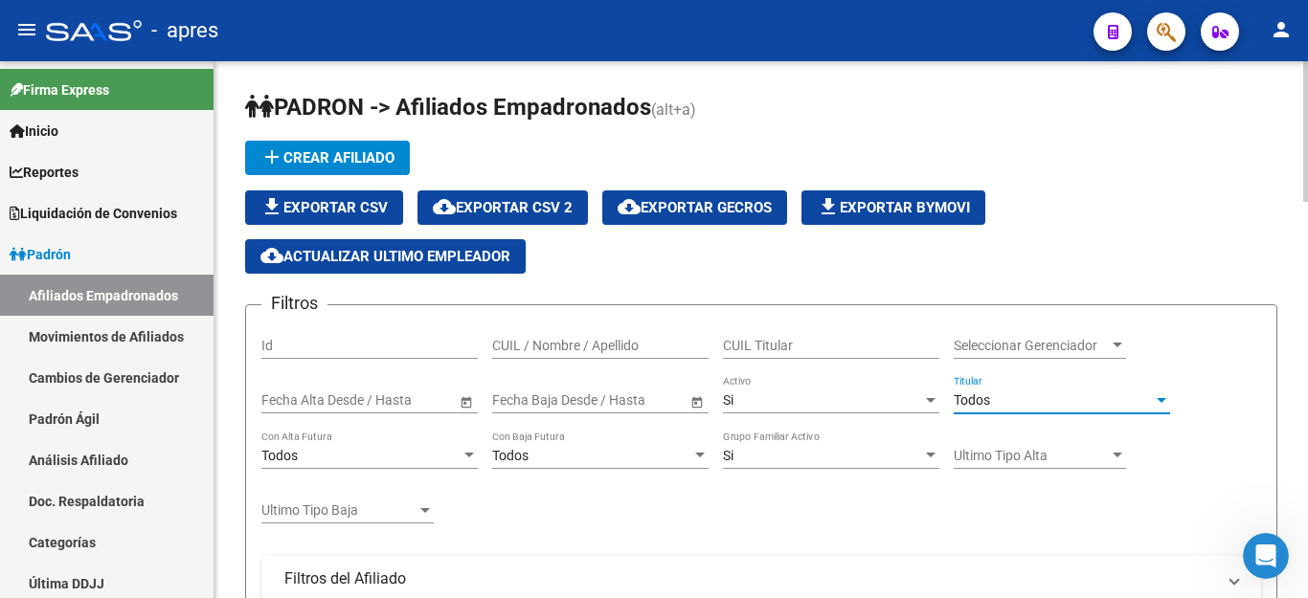
click at [1025, 393] on div "Todos" at bounding box center [1053, 401] width 199 height 16
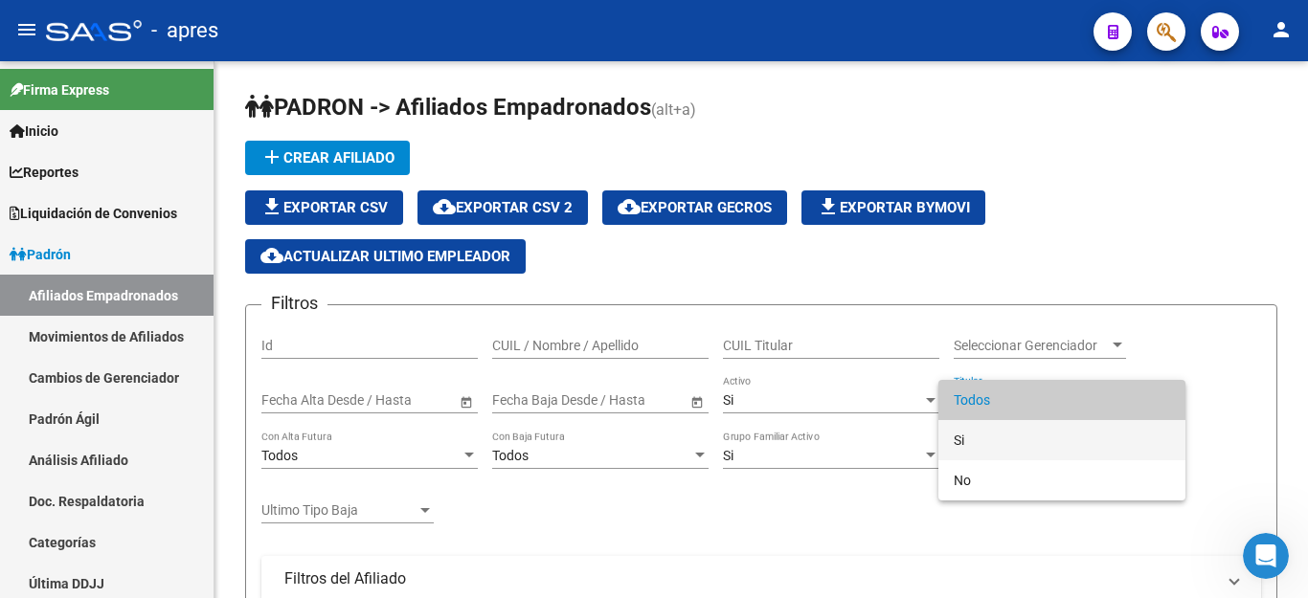
click at [978, 438] on span "Si" at bounding box center [1062, 440] width 216 height 40
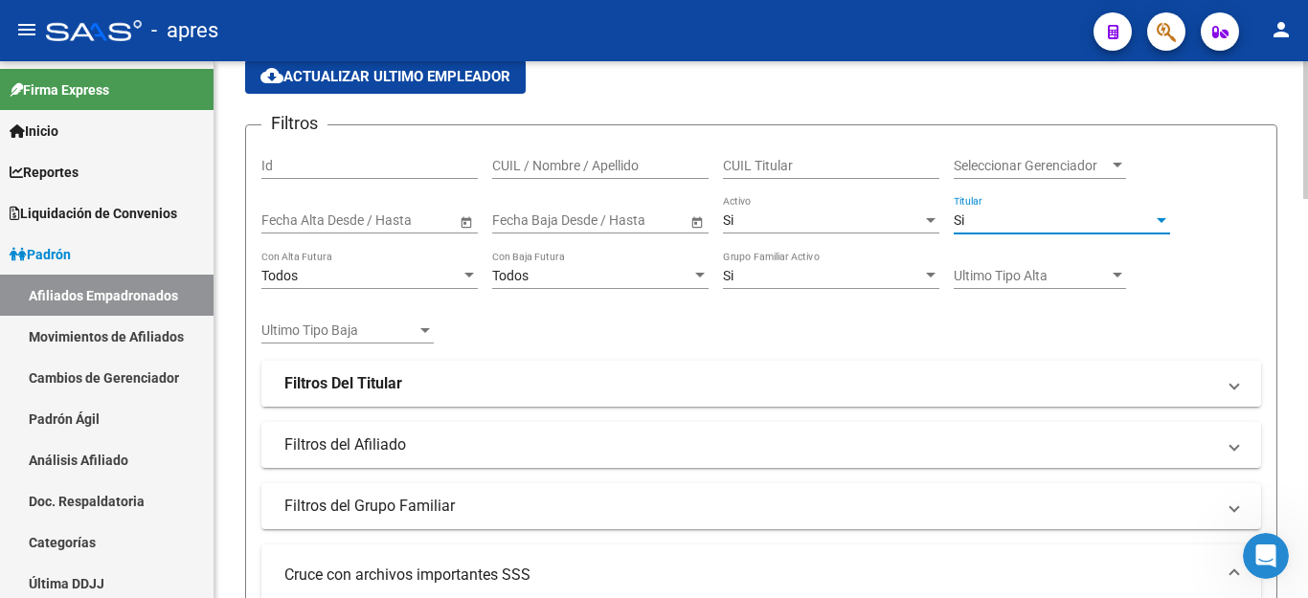
scroll to position [192, 0]
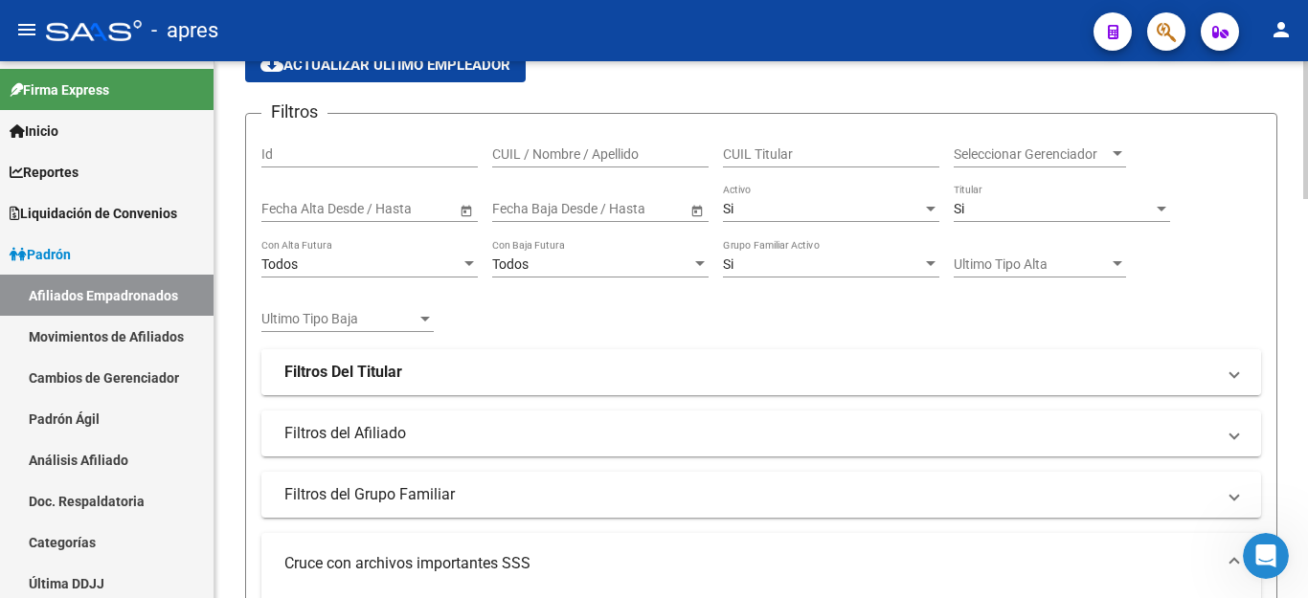
click at [498, 362] on mat-panel-title "Filtros Del Titular" at bounding box center [749, 372] width 931 height 21
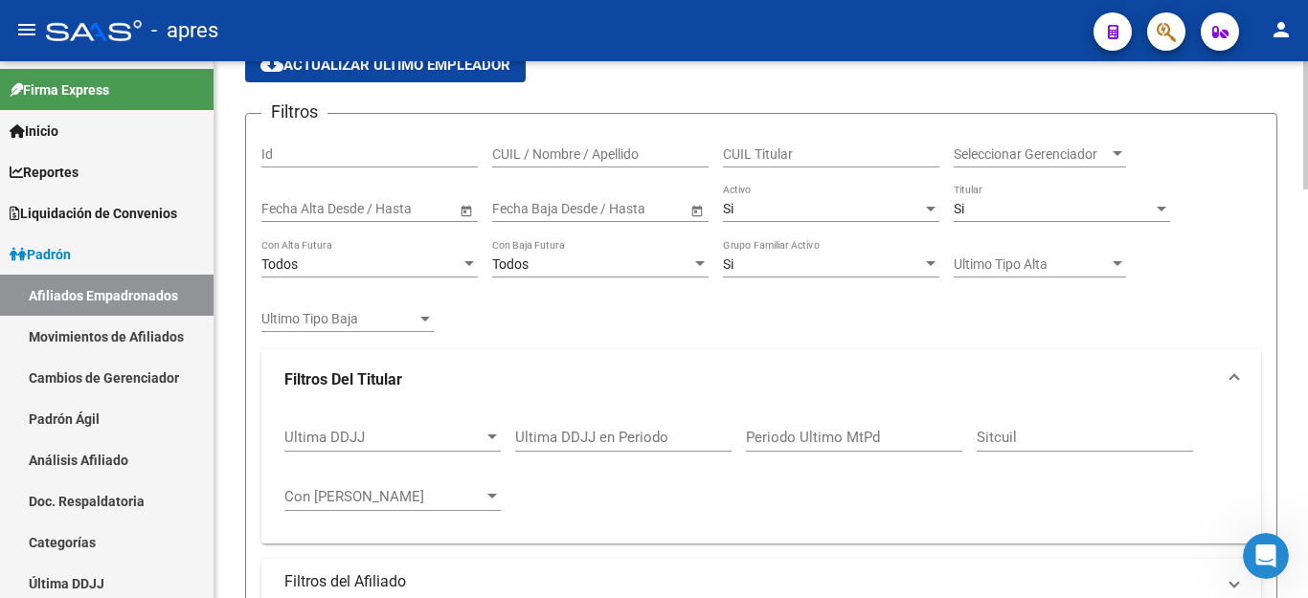
click at [618, 427] on div "Ultima DDJJ en Periodo" at bounding box center [623, 431] width 216 height 41
type input "202506"
click at [677, 513] on div "Ultima DDJJ Ultima DDJJ 202506 Ultima DDJJ en Periodo Periodo Ultimo MtPd Sitcu…" at bounding box center [761, 470] width 954 height 119
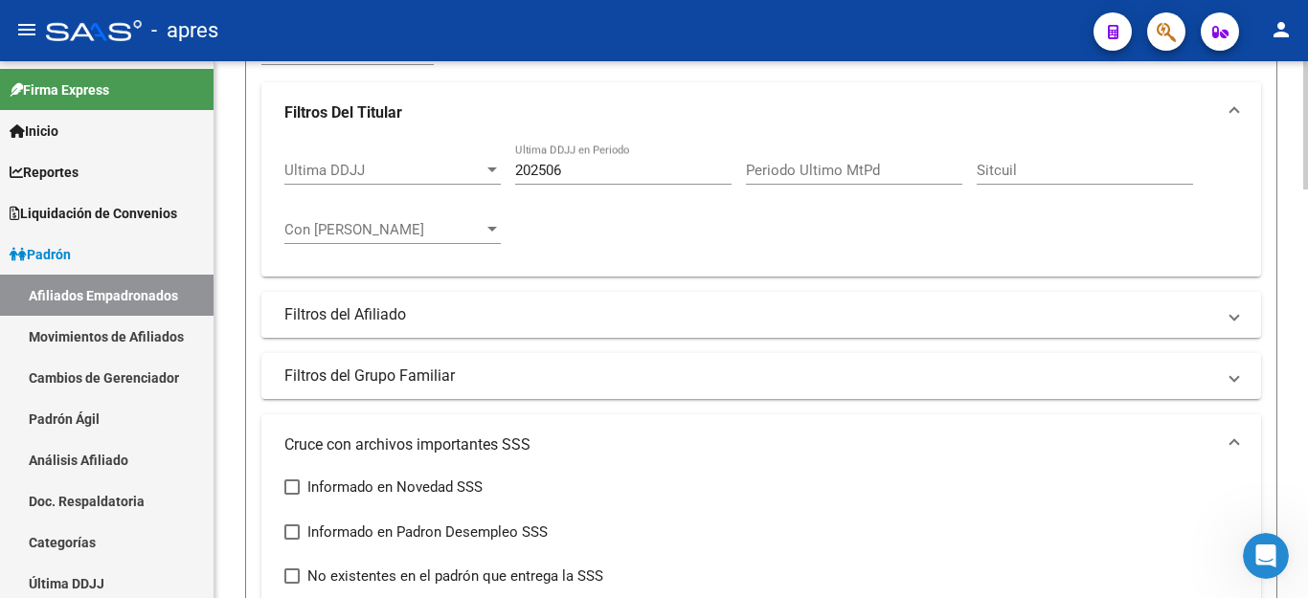
scroll to position [479, 0]
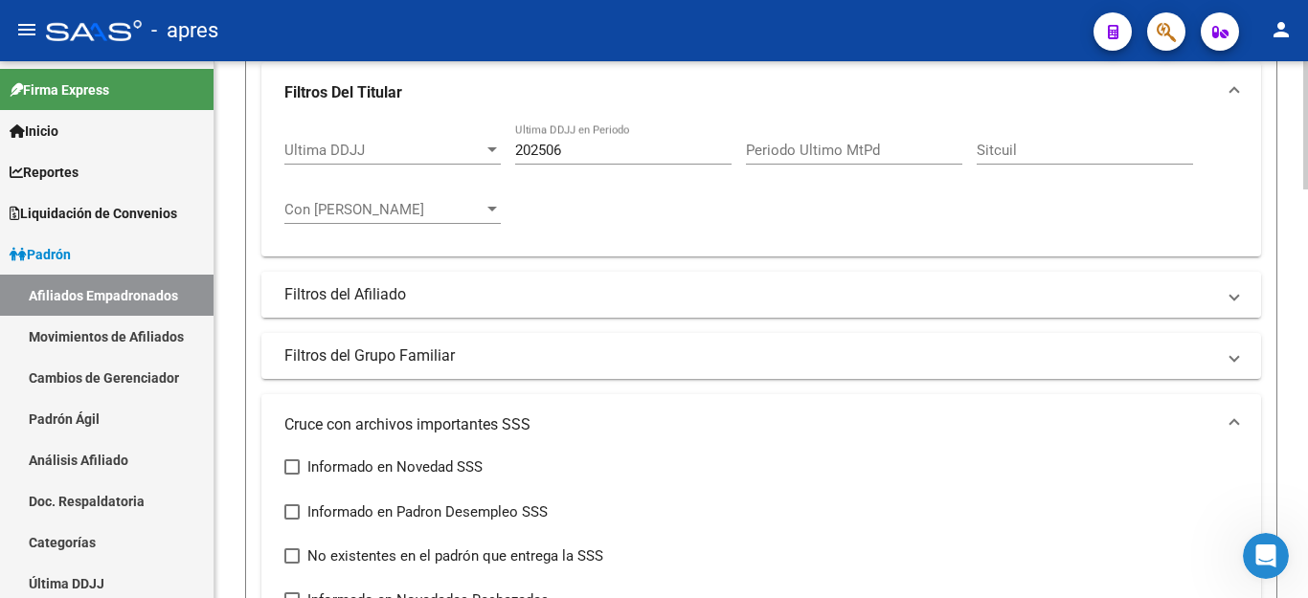
click at [467, 290] on mat-panel-title "Filtros del Afiliado" at bounding box center [749, 294] width 931 height 21
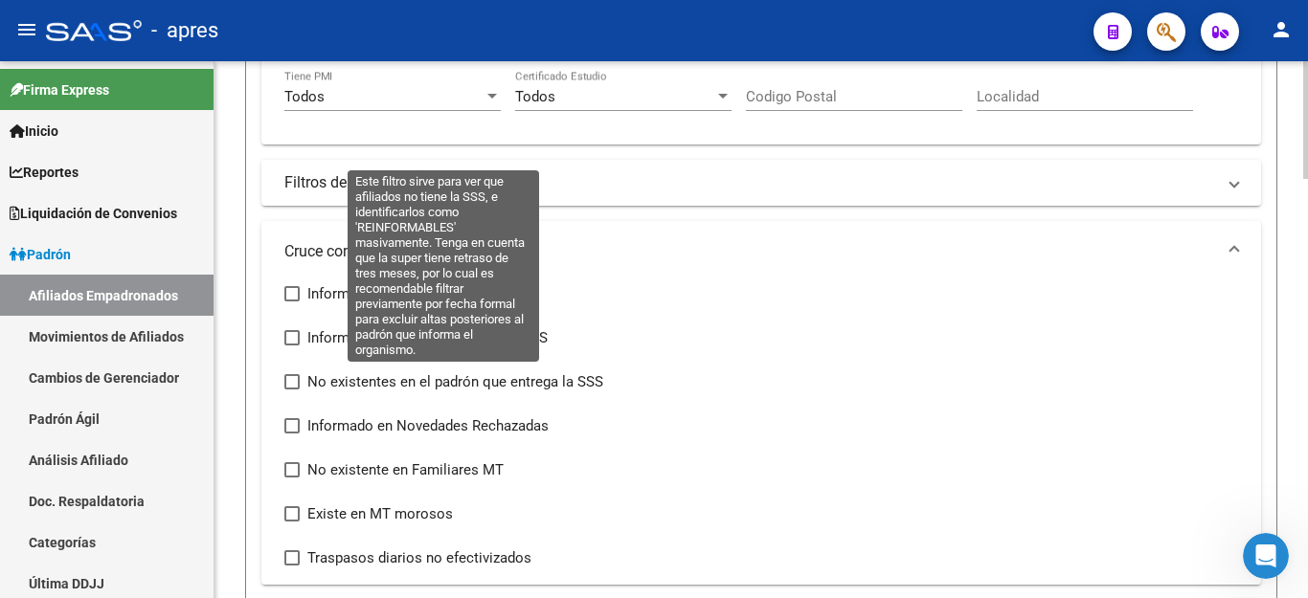
scroll to position [862, 0]
click at [296, 382] on span at bounding box center [291, 380] width 15 height 15
click at [292, 389] on input "No existentes en el padrón que entrega la SSS" at bounding box center [291, 389] width 1 height 1
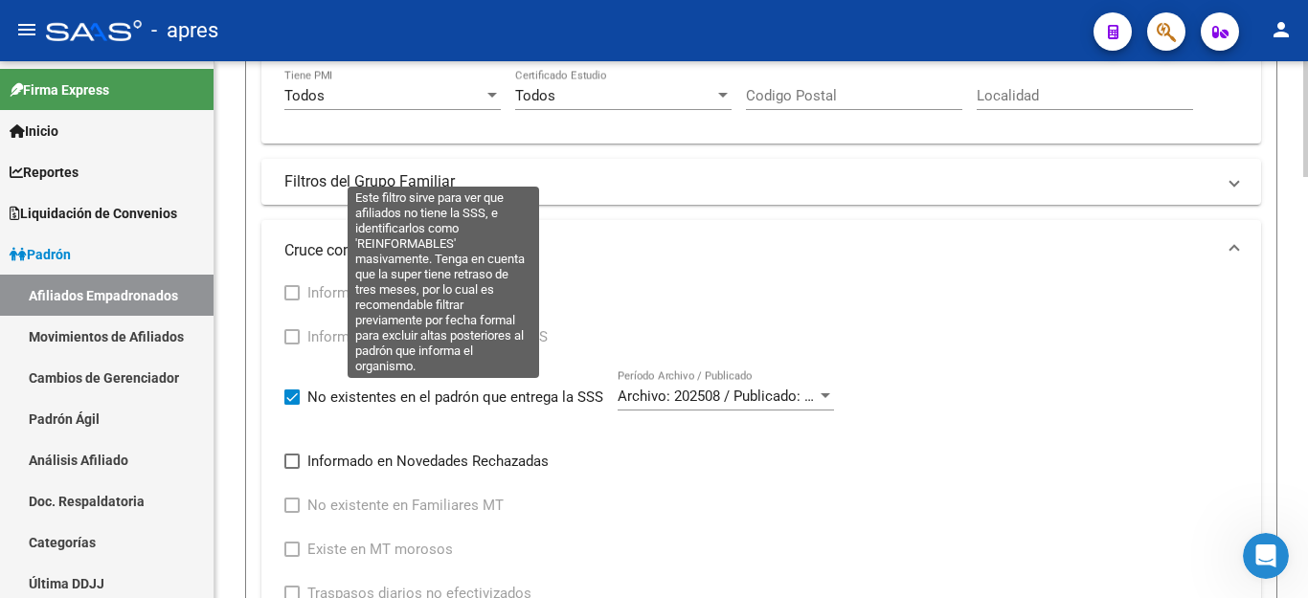
click at [286, 395] on span at bounding box center [291, 397] width 15 height 15
click at [291, 405] on input "No existentes en el padrón que entrega la SSS" at bounding box center [291, 405] width 1 height 1
checkbox input "false"
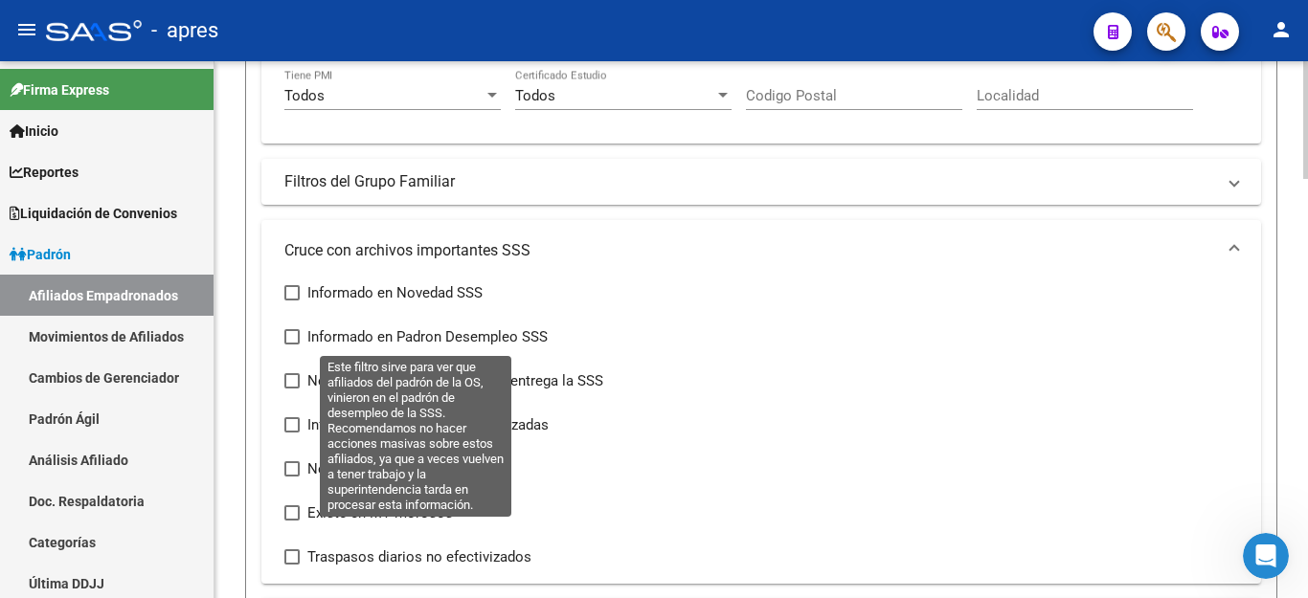
click at [285, 334] on span at bounding box center [291, 336] width 15 height 15
click at [291, 345] on input "Informado en Padron Desempleo SSS" at bounding box center [291, 345] width 1 height 1
checkbox input "true"
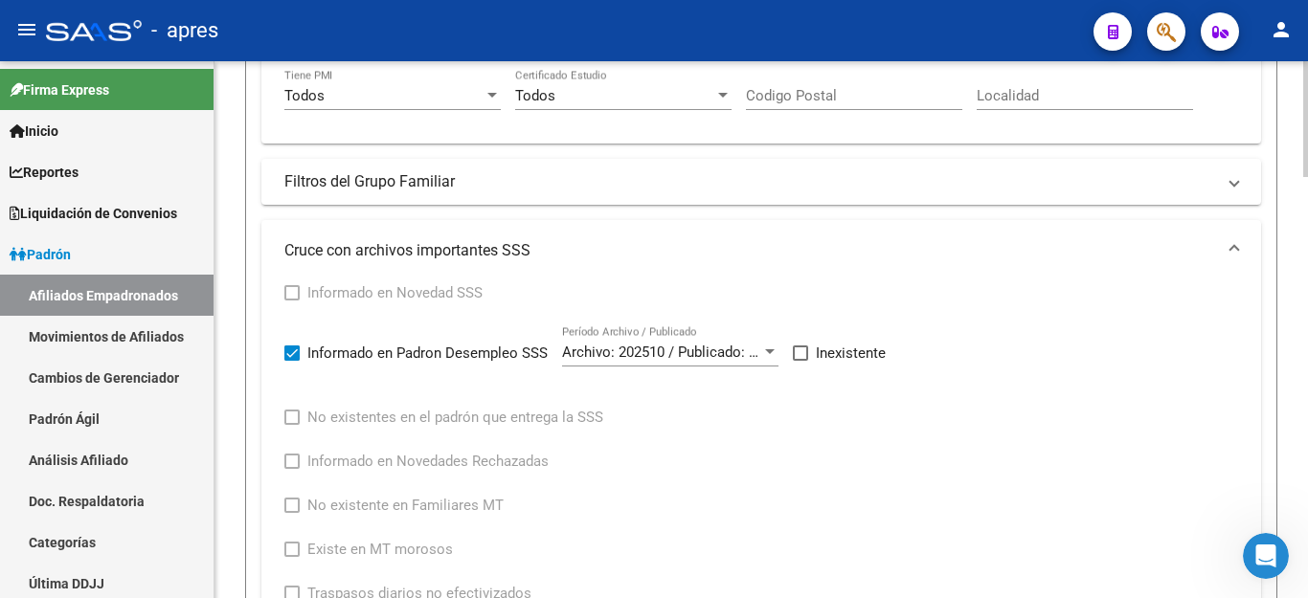
click at [803, 348] on span at bounding box center [800, 353] width 15 height 15
click at [801, 361] on input "Inexistente" at bounding box center [800, 361] width 1 height 1
checkbox input "true"
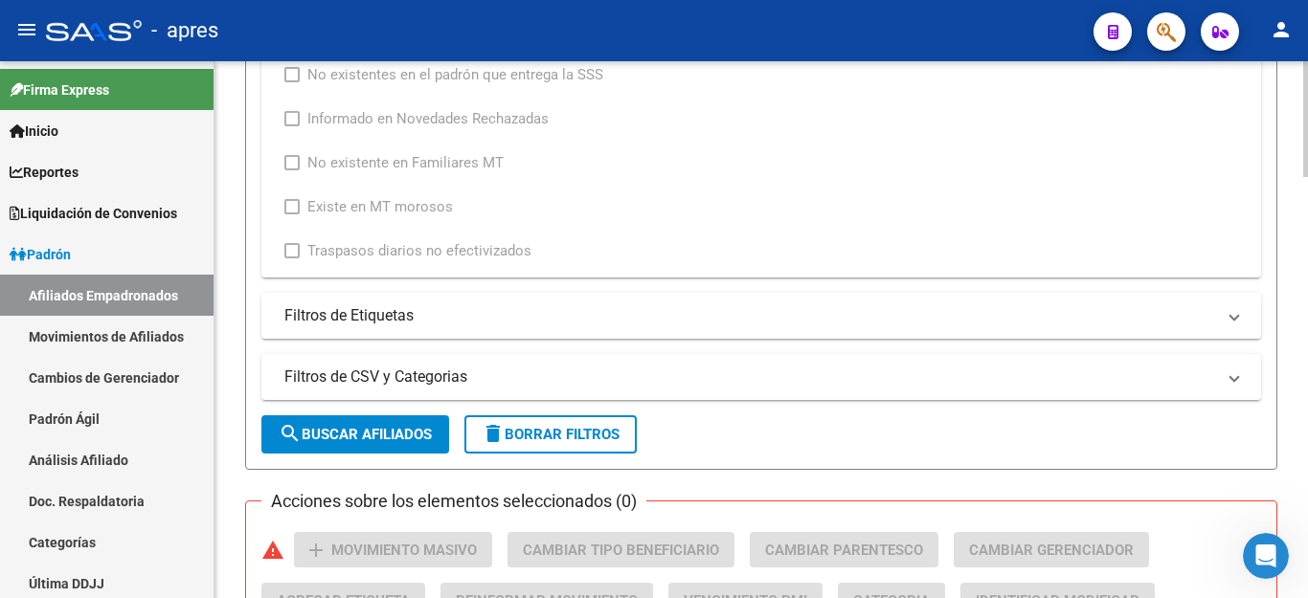
scroll to position [1245, 0]
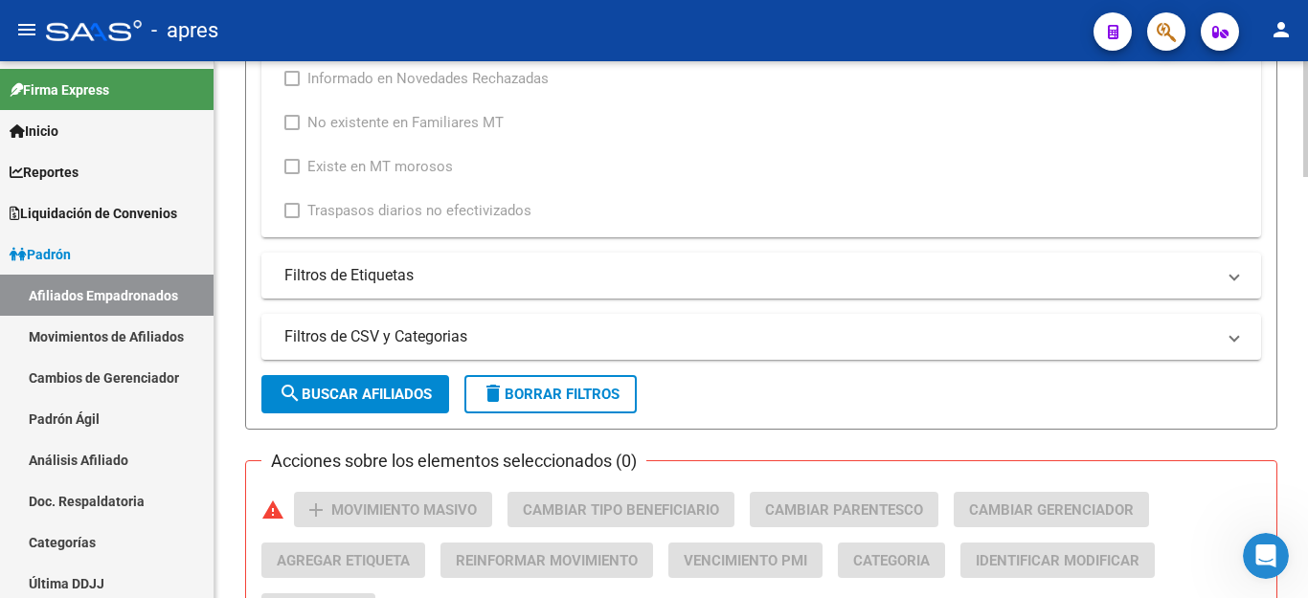
click at [406, 398] on span "search Buscar Afiliados" at bounding box center [355, 394] width 153 height 17
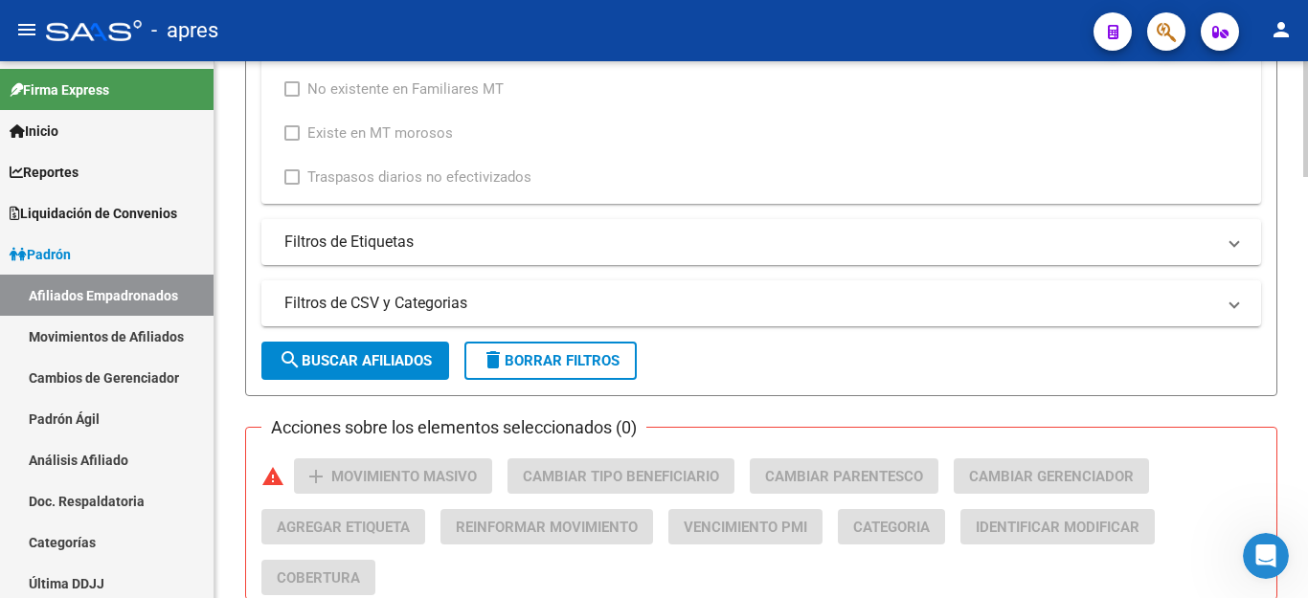
scroll to position [1566, 0]
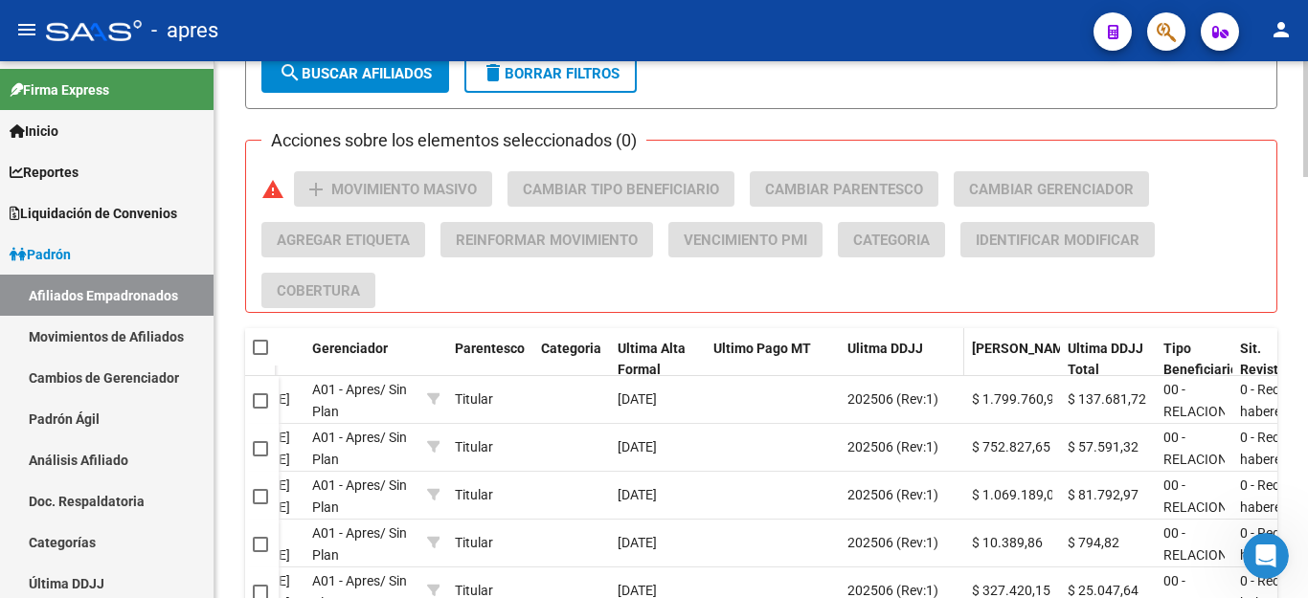
click at [881, 353] on span "Ulitma DDJJ" at bounding box center [885, 348] width 76 height 15
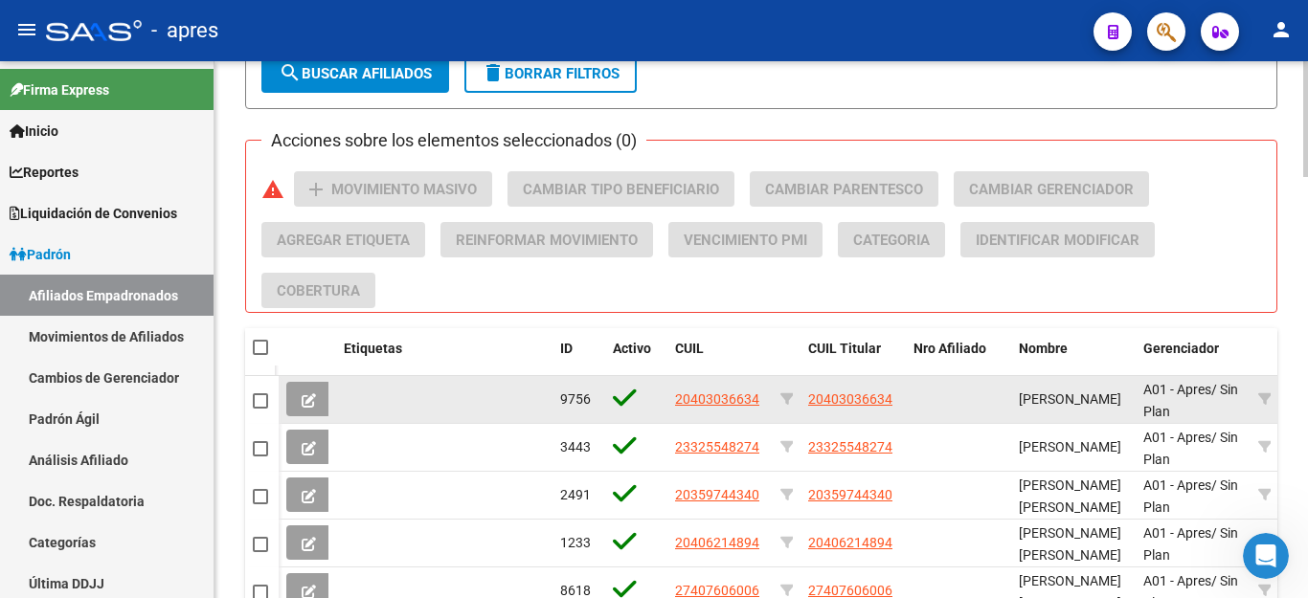
drag, startPoint x: 672, startPoint y: 398, endPoint x: 759, endPoint y: 401, distance: 87.2
click at [759, 401] on datatable-body-cell "20403036634" at bounding box center [719, 399] width 105 height 47
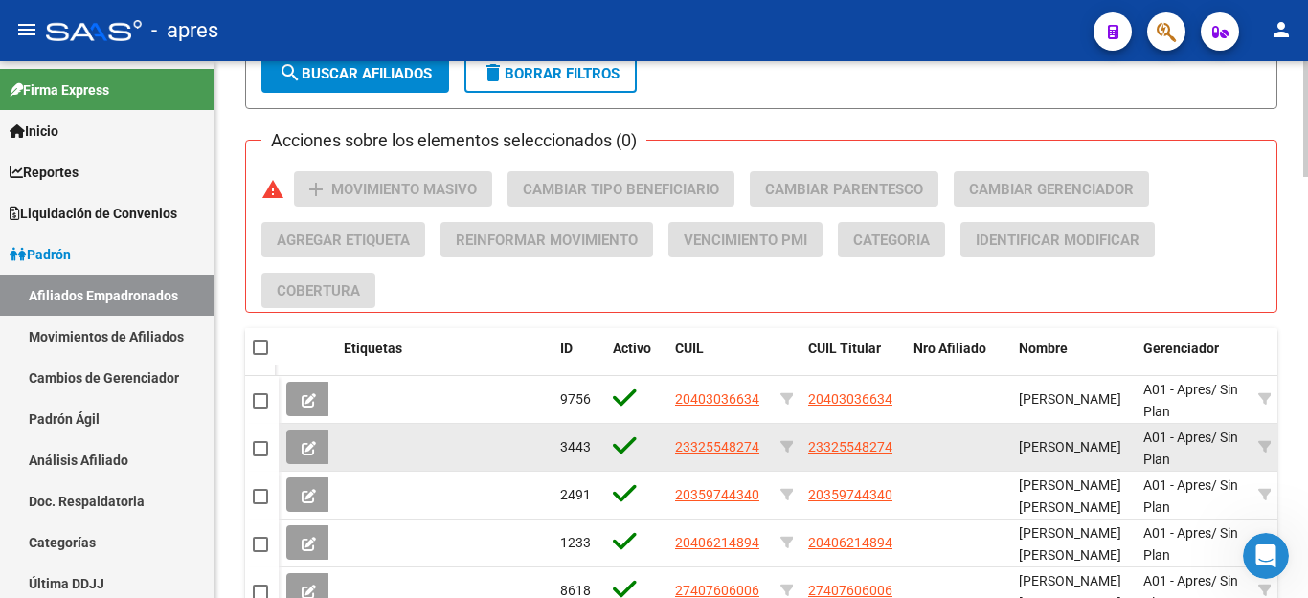
copy span "20403036634"
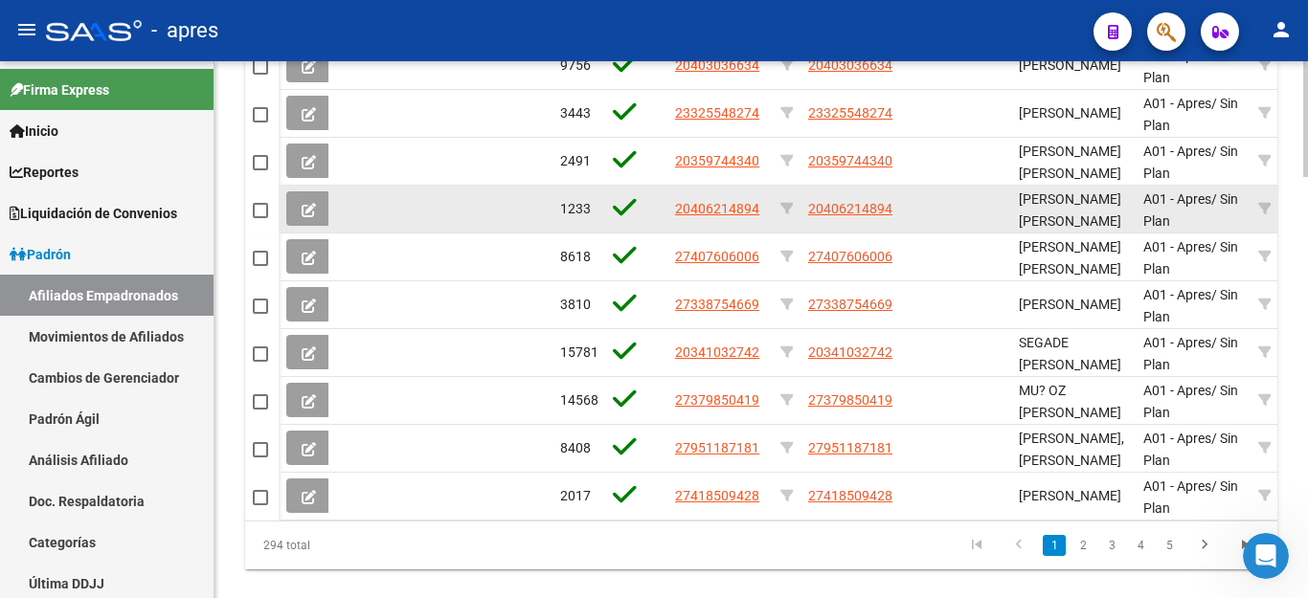
scroll to position [1949, 0]
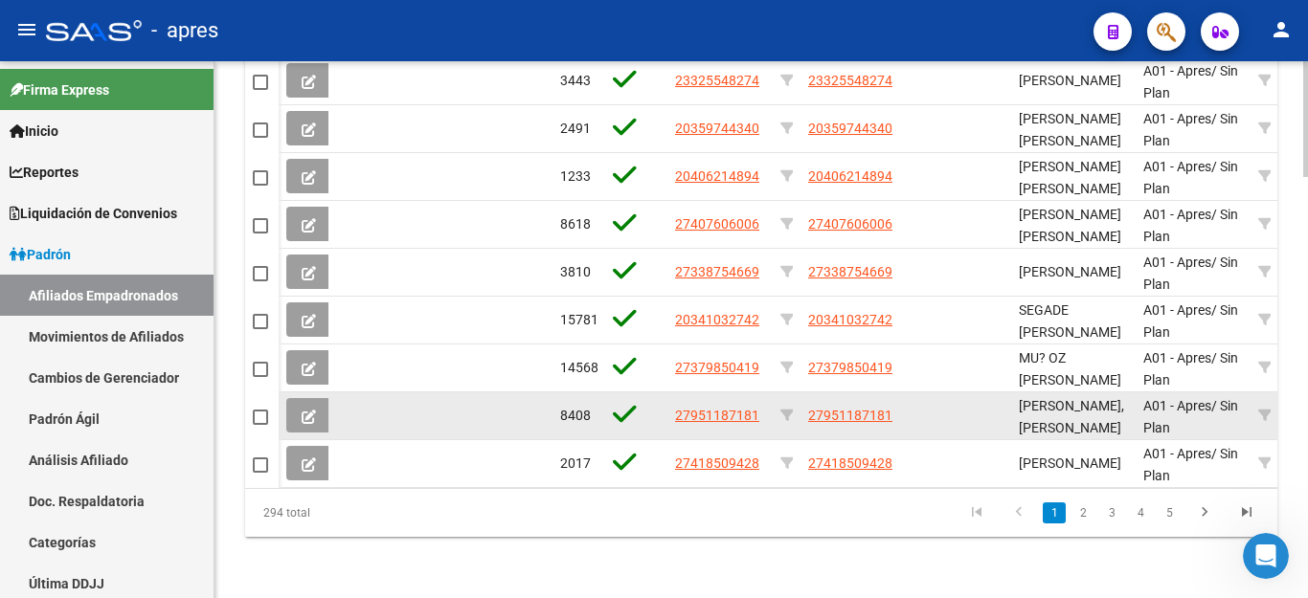
drag, startPoint x: 670, startPoint y: 395, endPoint x: 766, endPoint y: 396, distance: 95.8
click at [766, 396] on datatable-body-cell "27951187181" at bounding box center [719, 416] width 105 height 47
copy span "27951187181"
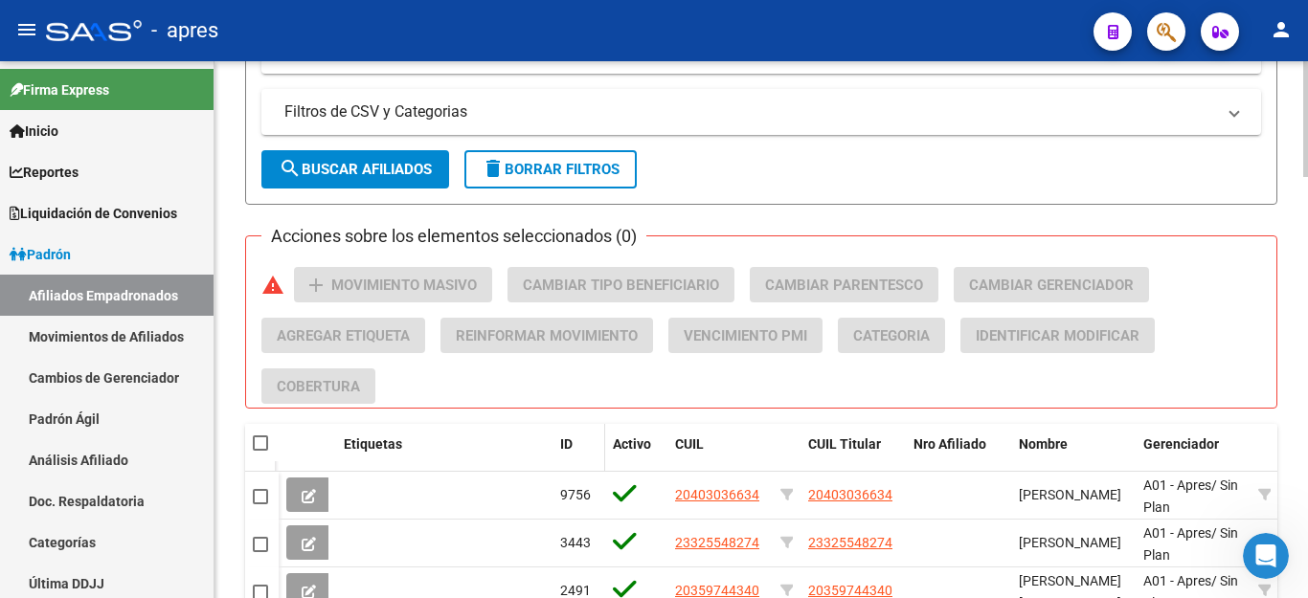
scroll to position [1661, 0]
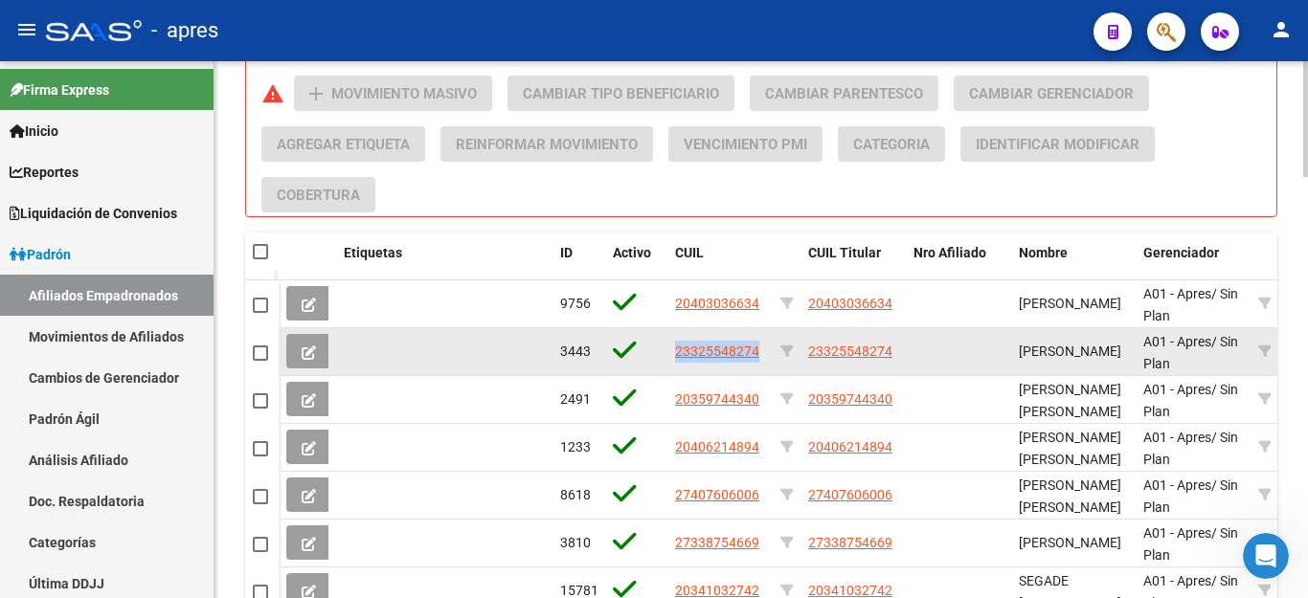
drag, startPoint x: 667, startPoint y: 357, endPoint x: 775, endPoint y: 346, distance: 107.9
copy span "23325548274"
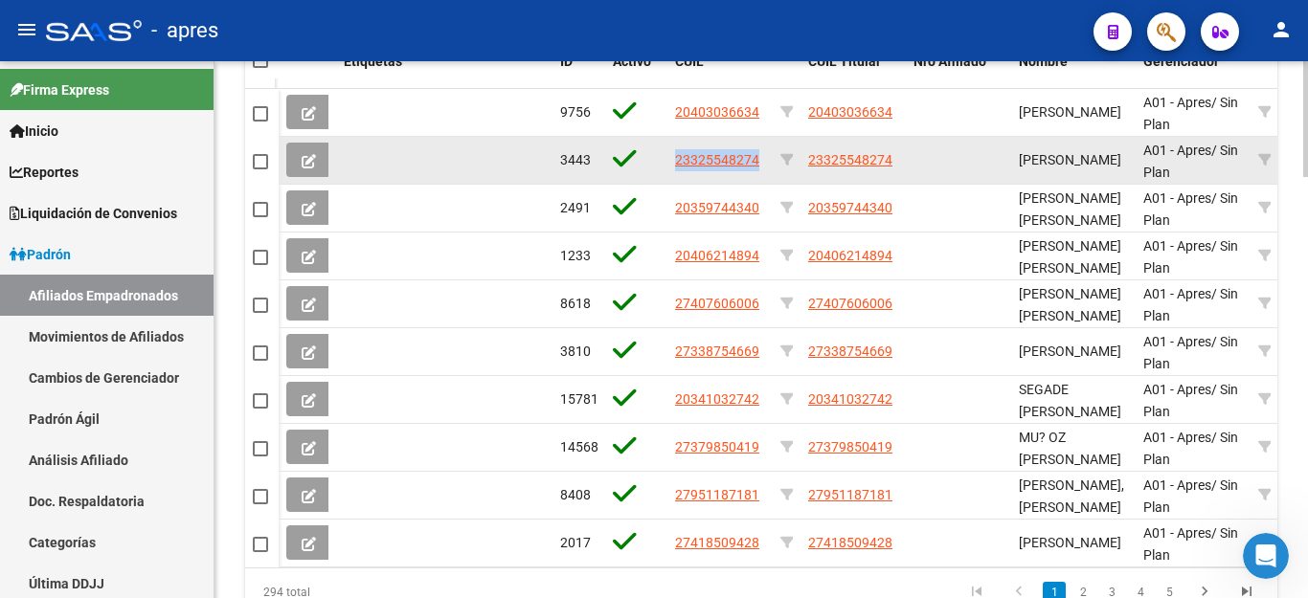
scroll to position [1949, 0]
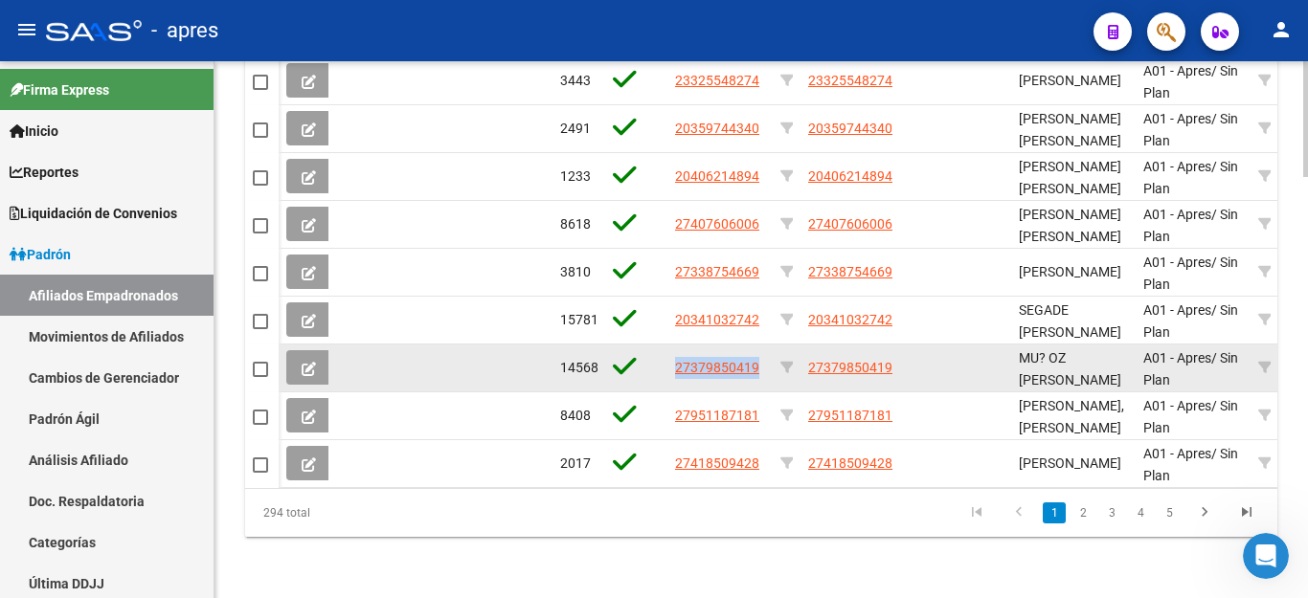
drag, startPoint x: 672, startPoint y: 356, endPoint x: 762, endPoint y: 344, distance: 90.9
click at [762, 345] on datatable-body-cell "27379850419" at bounding box center [719, 368] width 105 height 47
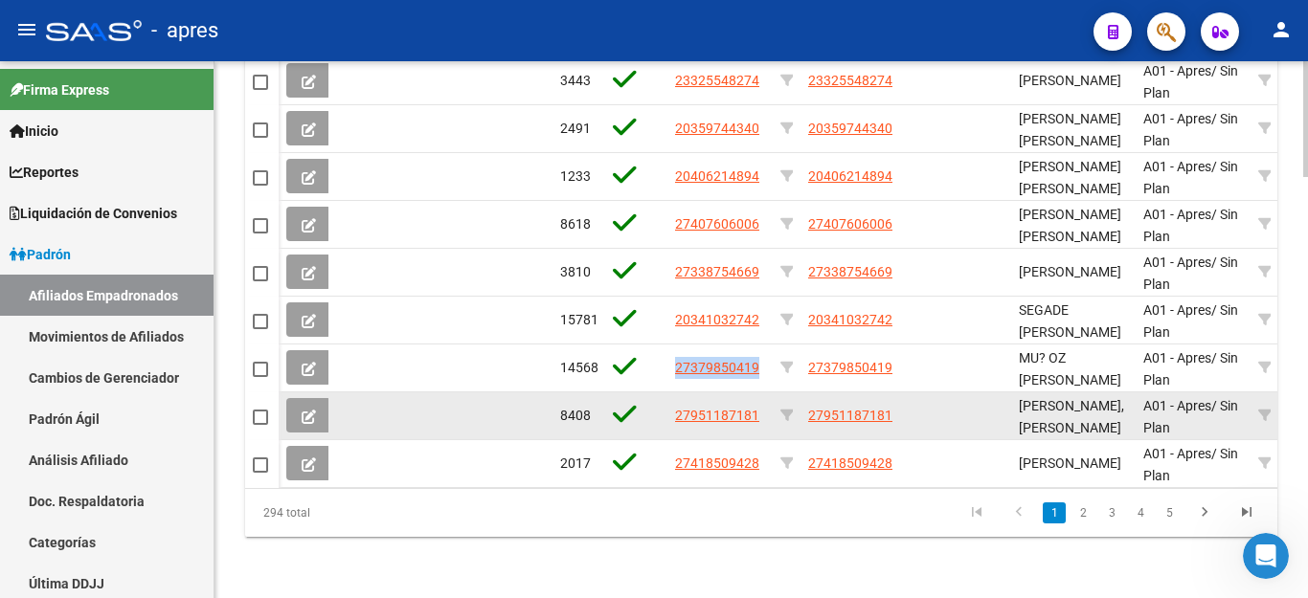
copy span "27379850419"
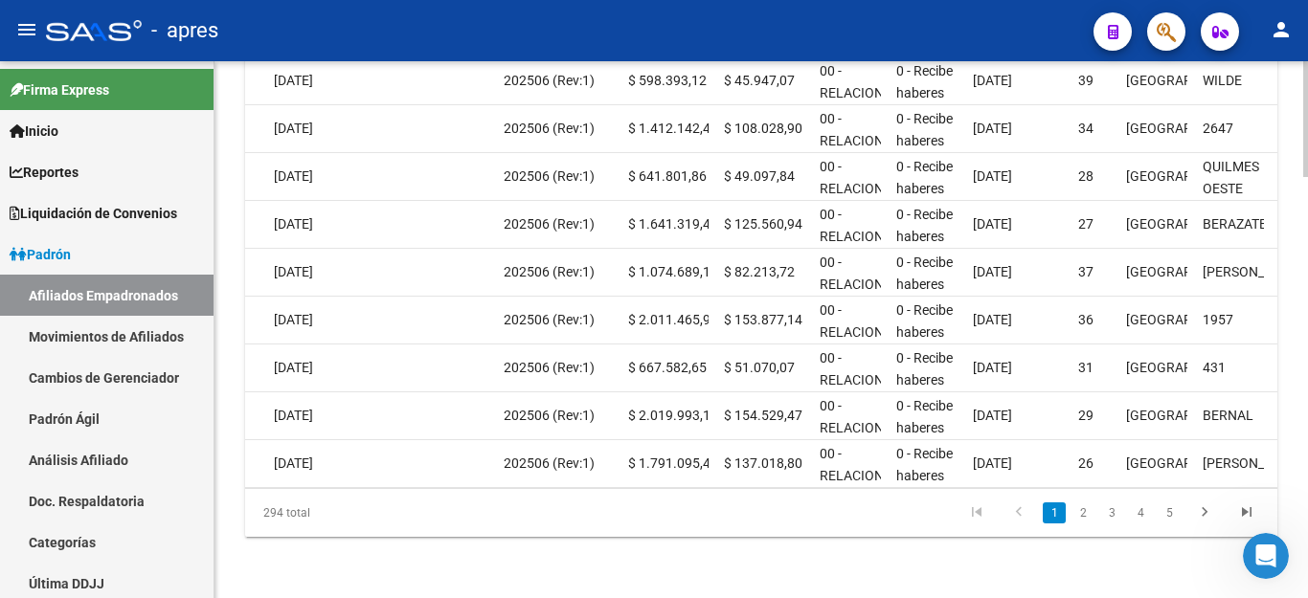
scroll to position [0, 0]
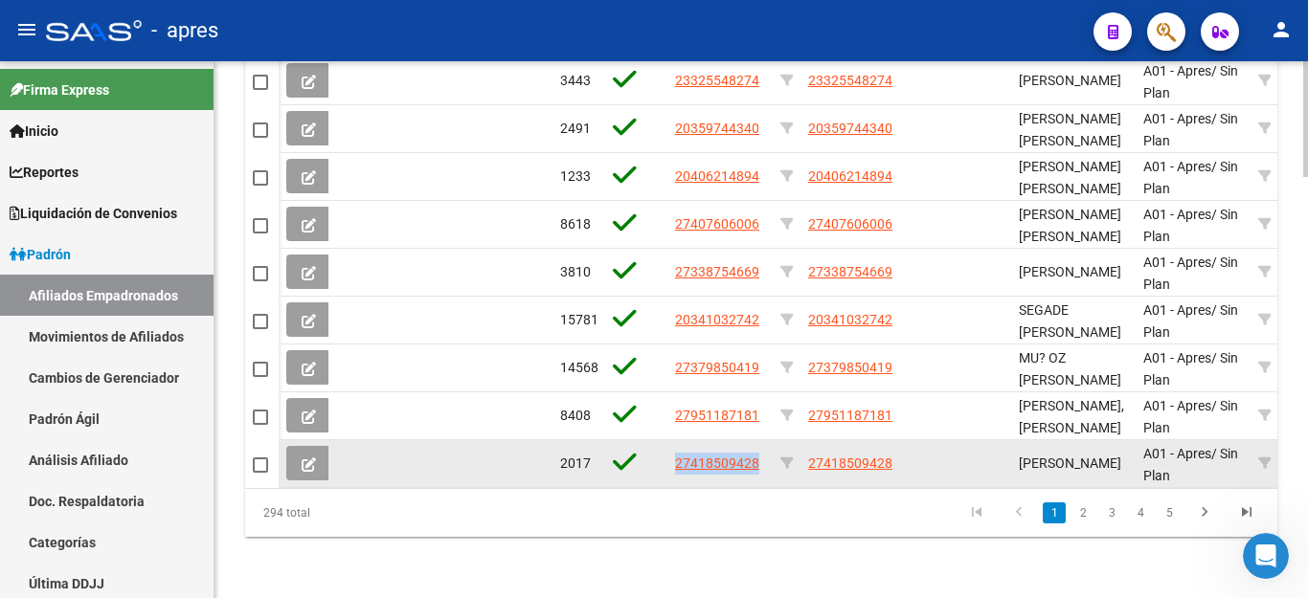
drag, startPoint x: 667, startPoint y: 443, endPoint x: 776, endPoint y: 448, distance: 108.3
copy div "27418509428"
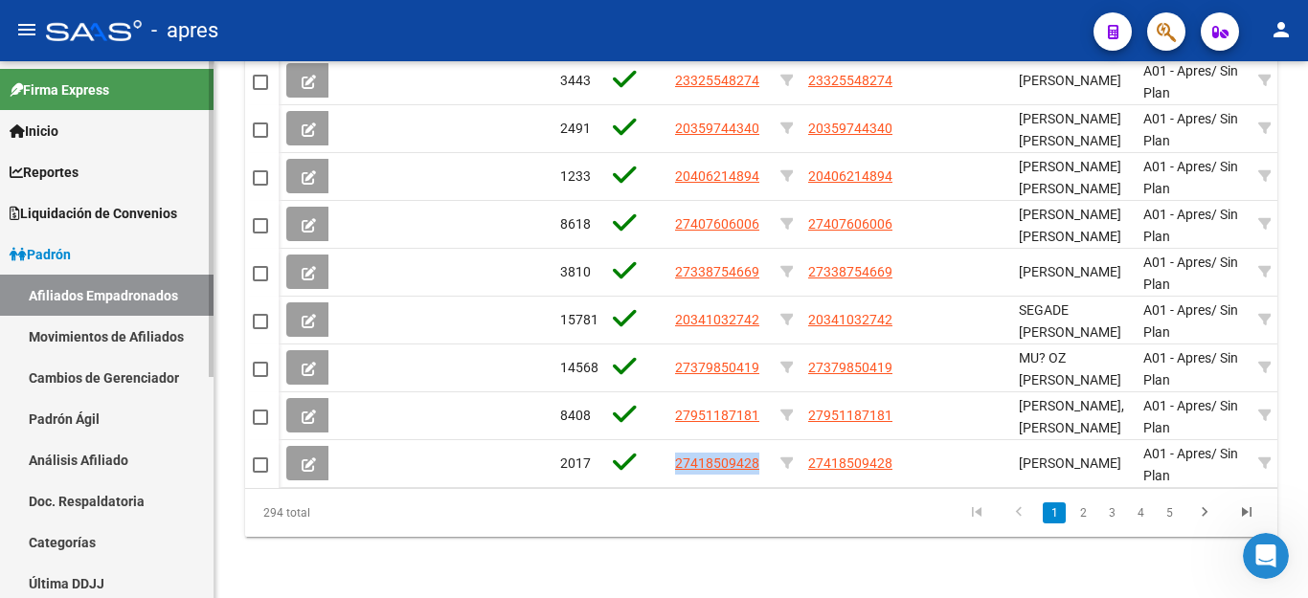
copy div "27418509428"
click at [1261, 555] on icon "Abrir Intercom Messenger" at bounding box center [1262, 553] width 13 height 15
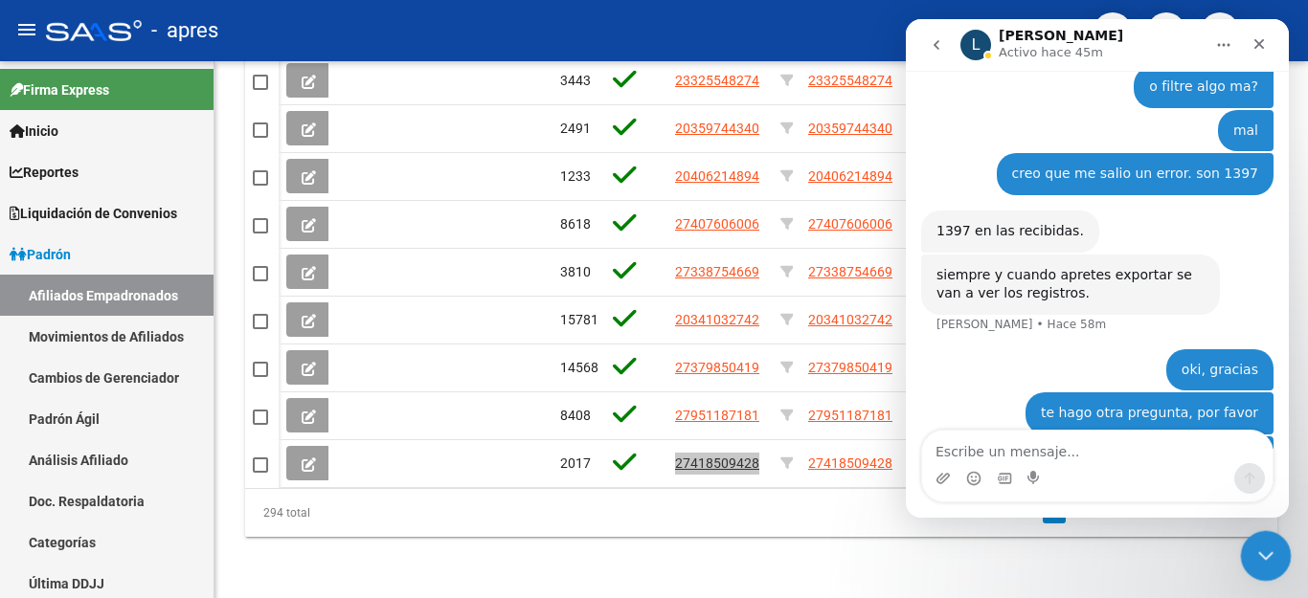
scroll to position [1457, 0]
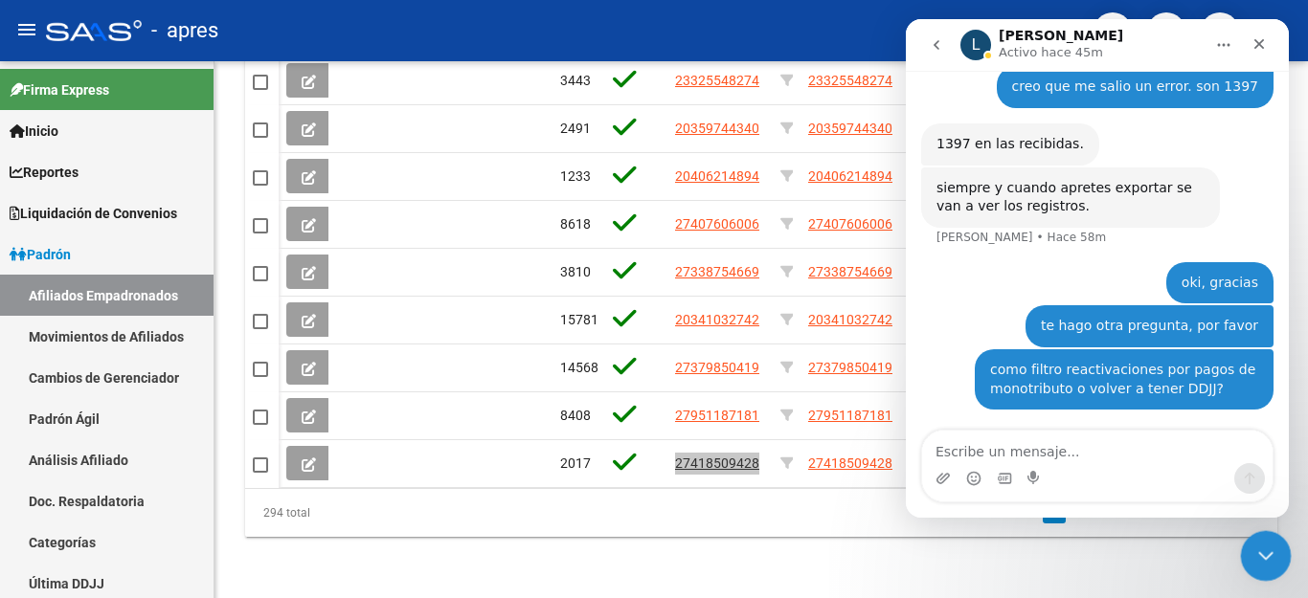
click at [1263, 546] on icon "Cerrar Intercom Messenger" at bounding box center [1263, 553] width 23 height 23
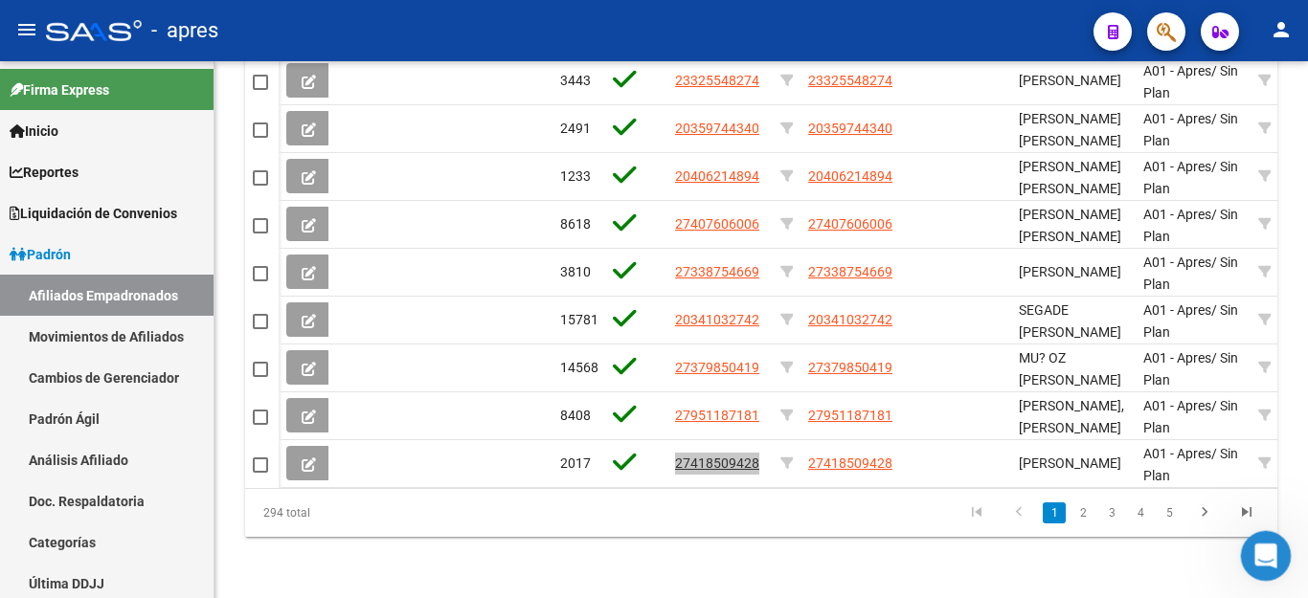
click at [1270, 545] on icon "Abrir Intercom Messenger" at bounding box center [1264, 554] width 32 height 32
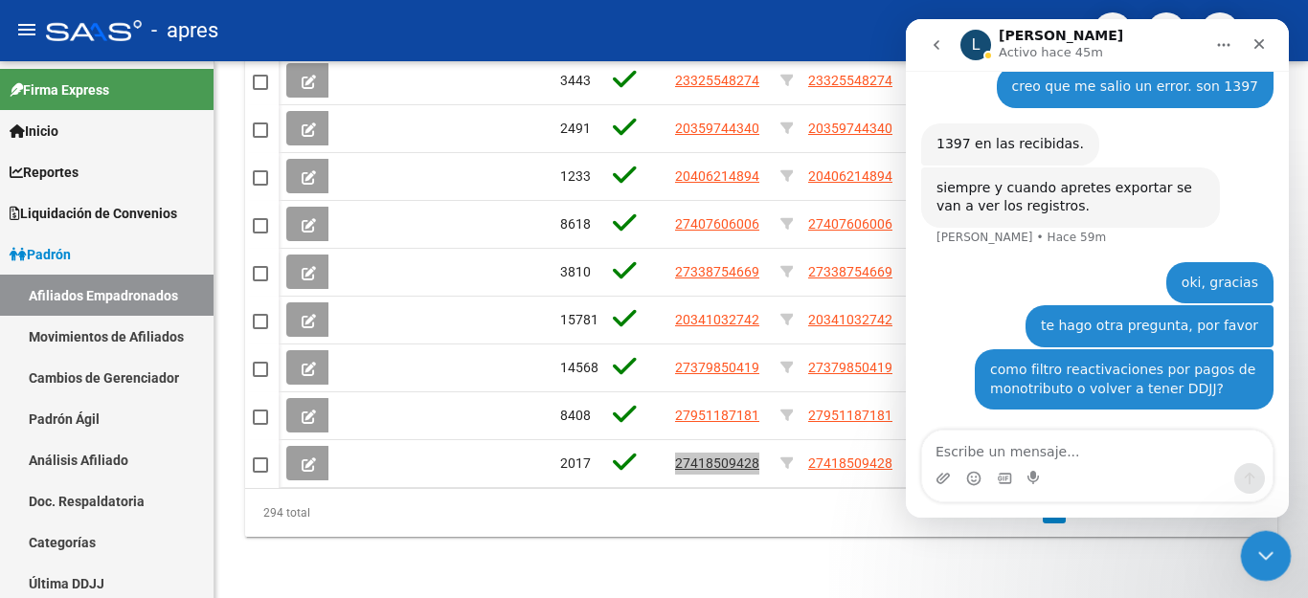
click at [1255, 545] on icon "Cerrar Intercom Messenger" at bounding box center [1263, 553] width 23 height 23
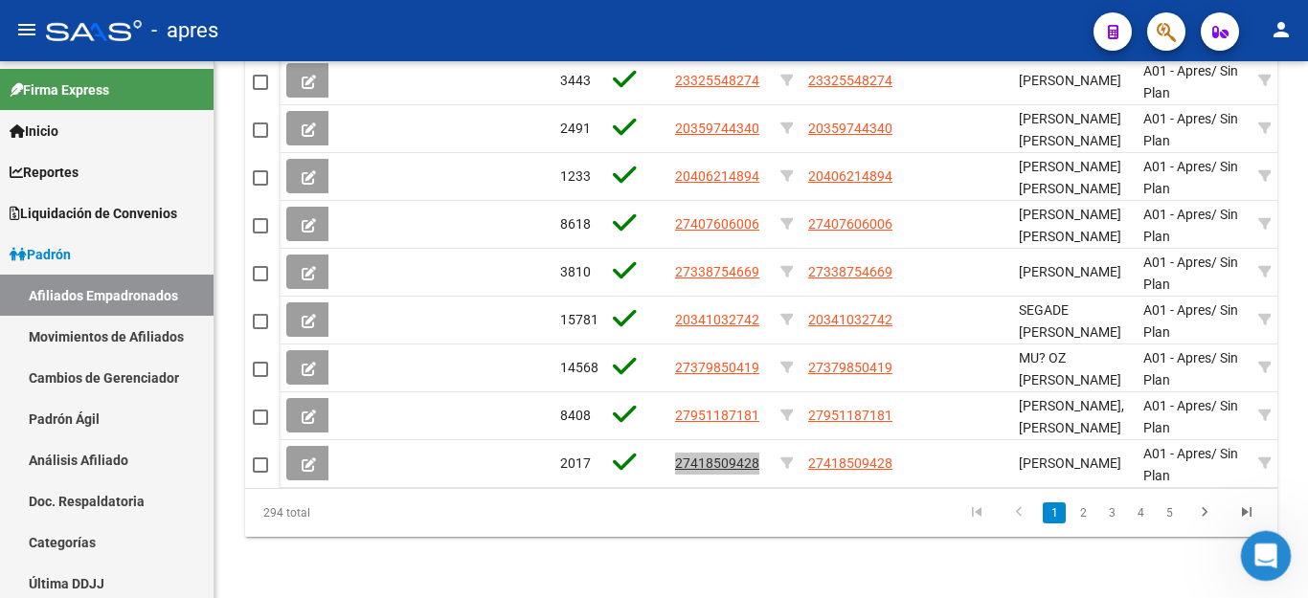
click at [1266, 548] on icon "Abrir Intercom Messenger" at bounding box center [1264, 554] width 32 height 32
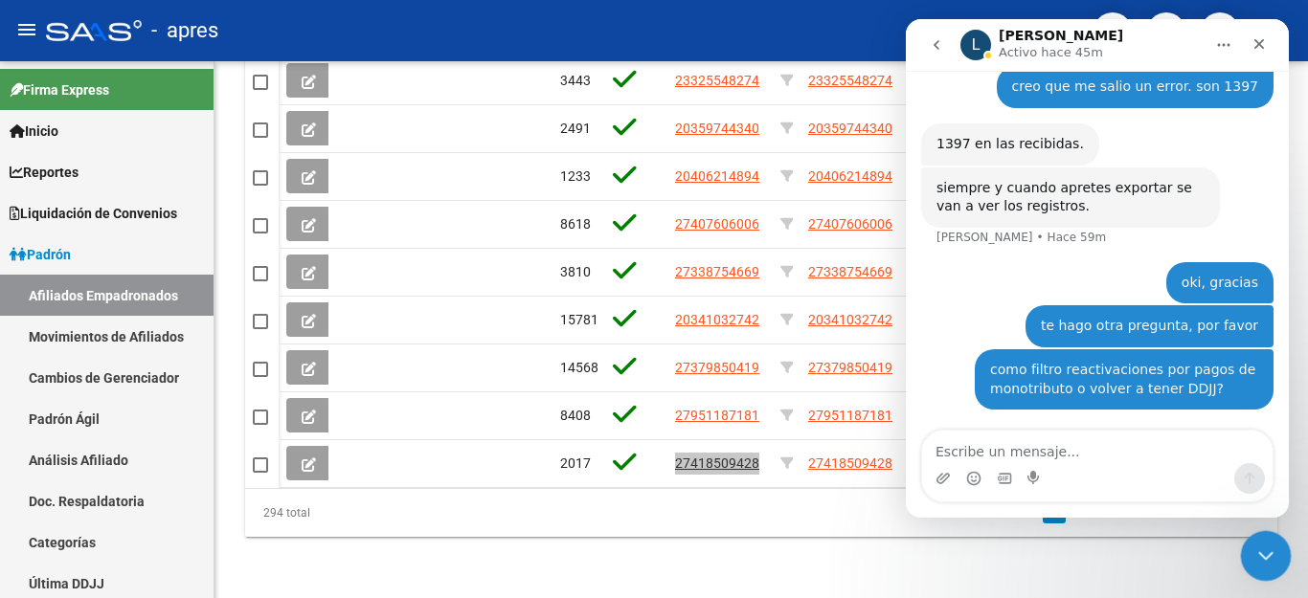
click at [1249, 548] on div "Cerrar Intercom Messenger" at bounding box center [1263, 553] width 46 height 46
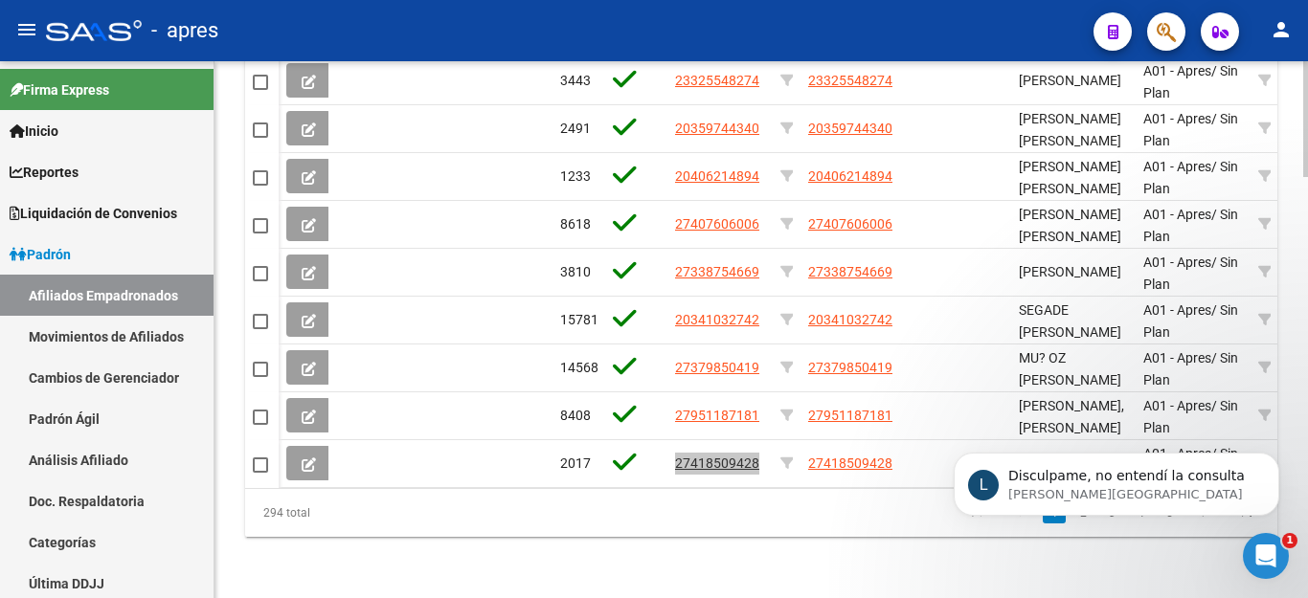
scroll to position [1515, 0]
click at [1256, 553] on icon "Abrir Intercom Messenger" at bounding box center [1264, 554] width 32 height 32
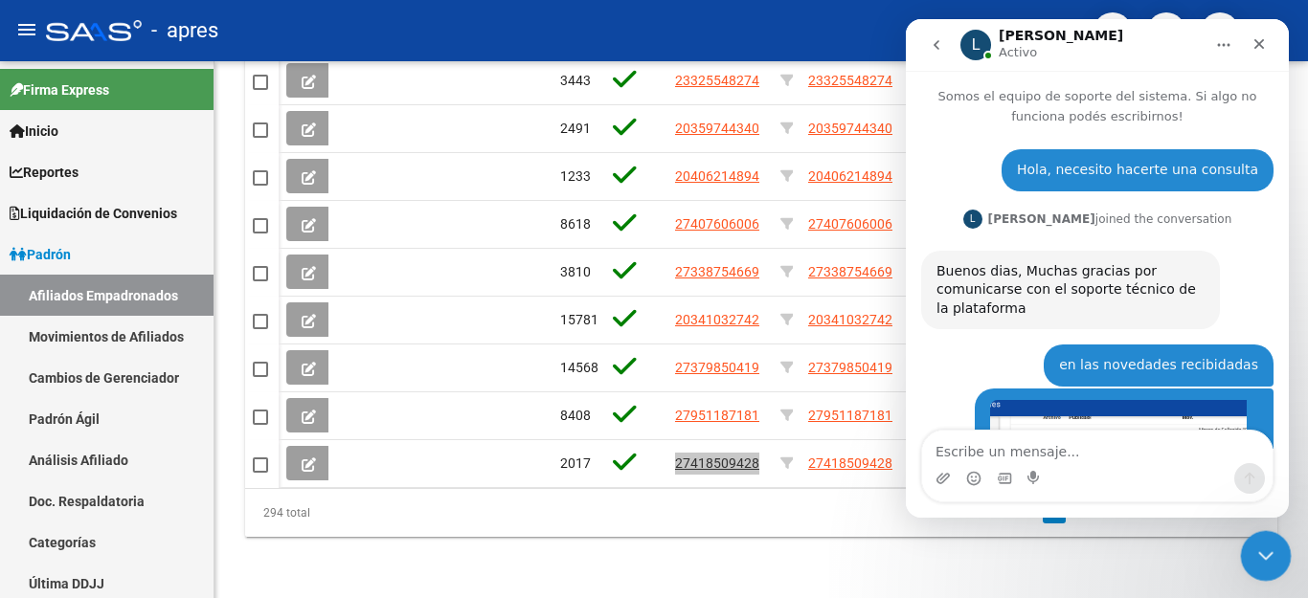
click at [1271, 556] on icon "Cerrar Intercom Messenger" at bounding box center [1263, 553] width 23 height 23
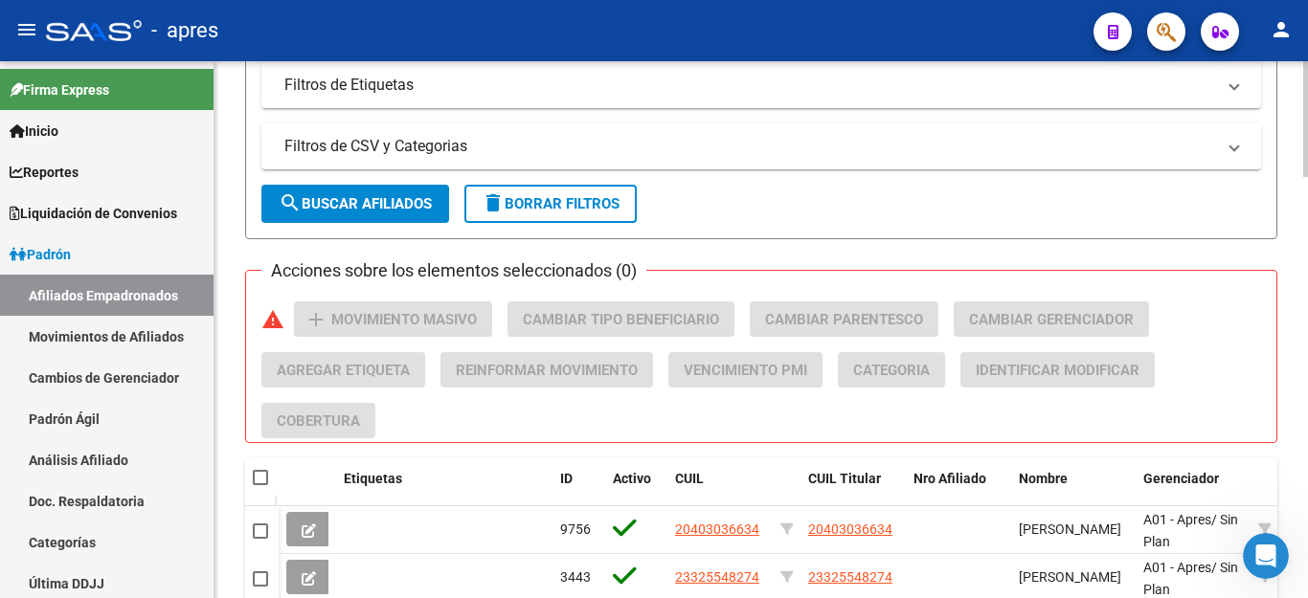
scroll to position [1374, 0]
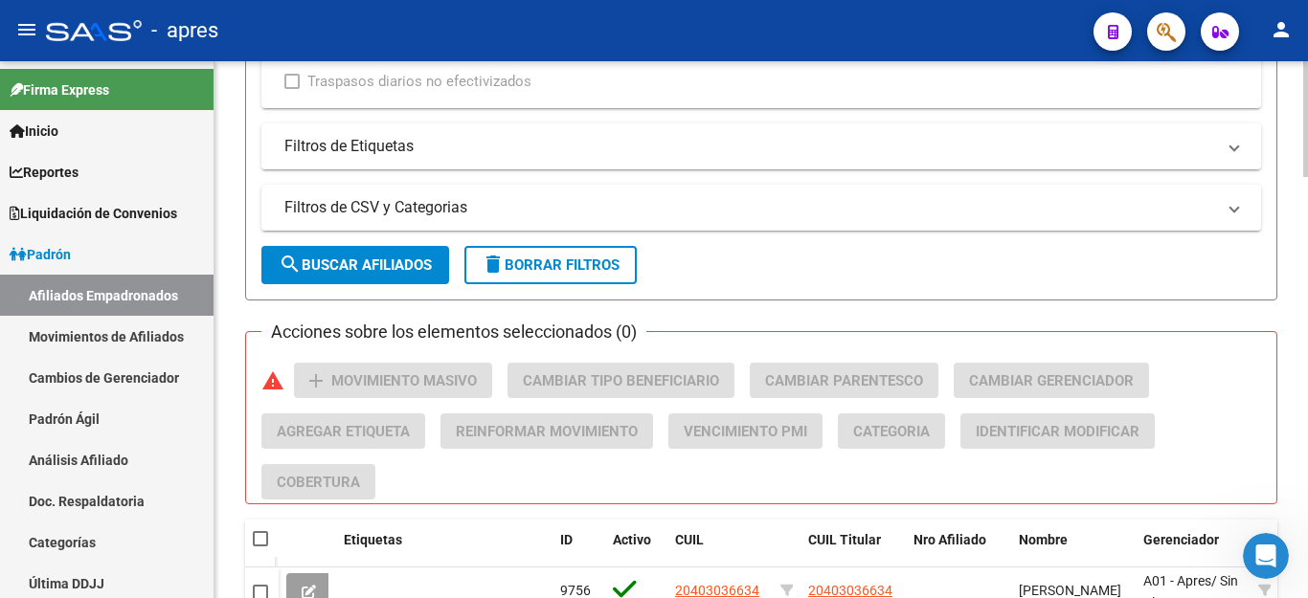
click at [584, 257] on span "delete Borrar Filtros" at bounding box center [551, 265] width 138 height 17
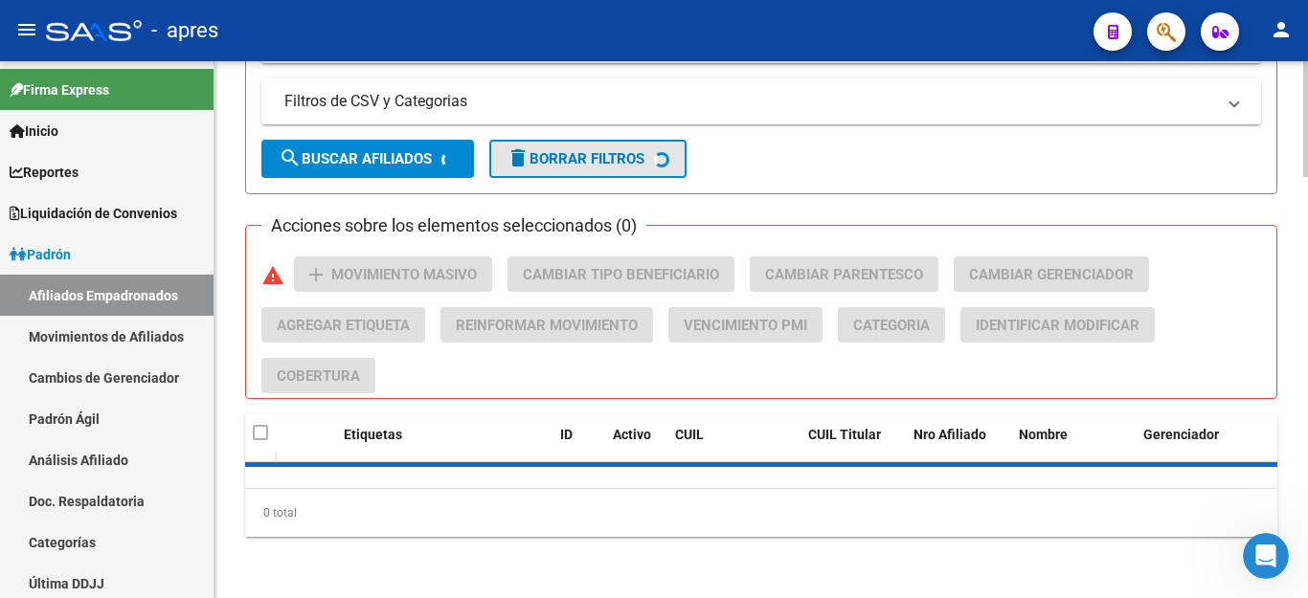
checkbox input "false"
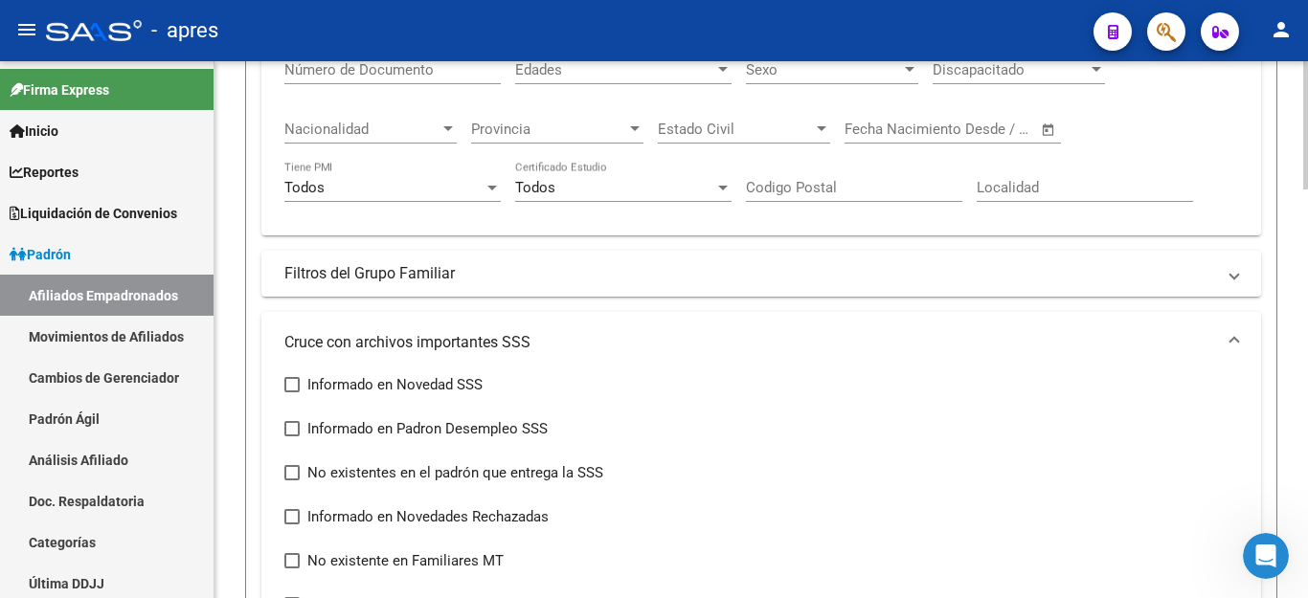
scroll to position [958, 0]
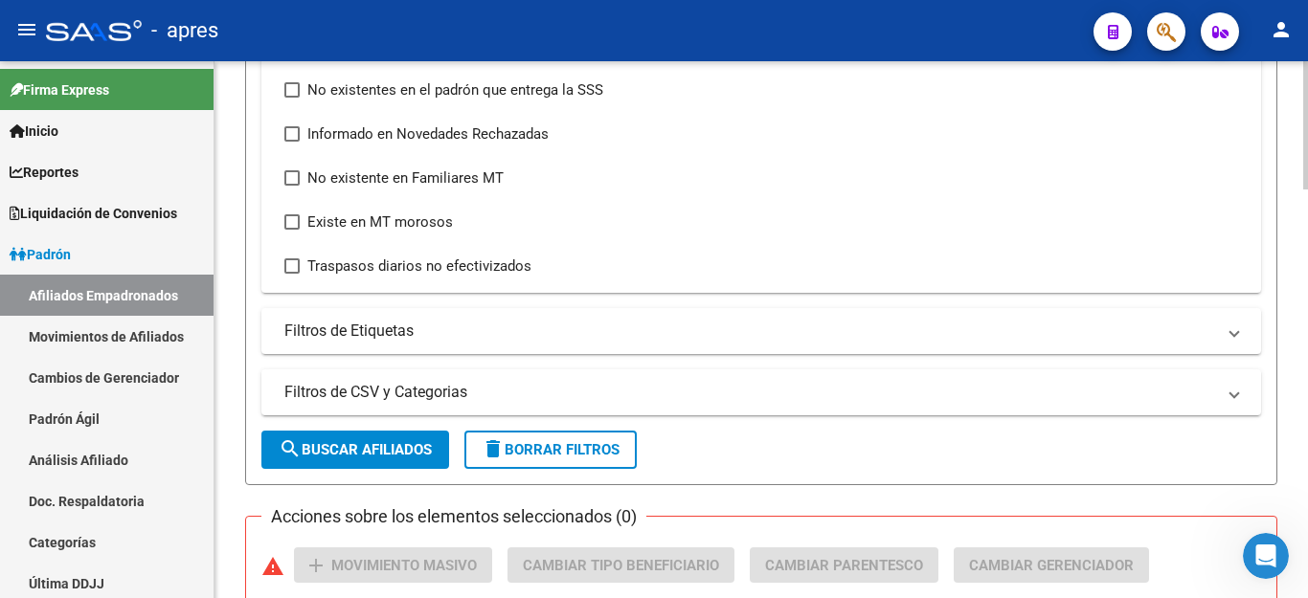
click at [516, 453] on span "delete Borrar Filtros" at bounding box center [551, 449] width 138 height 17
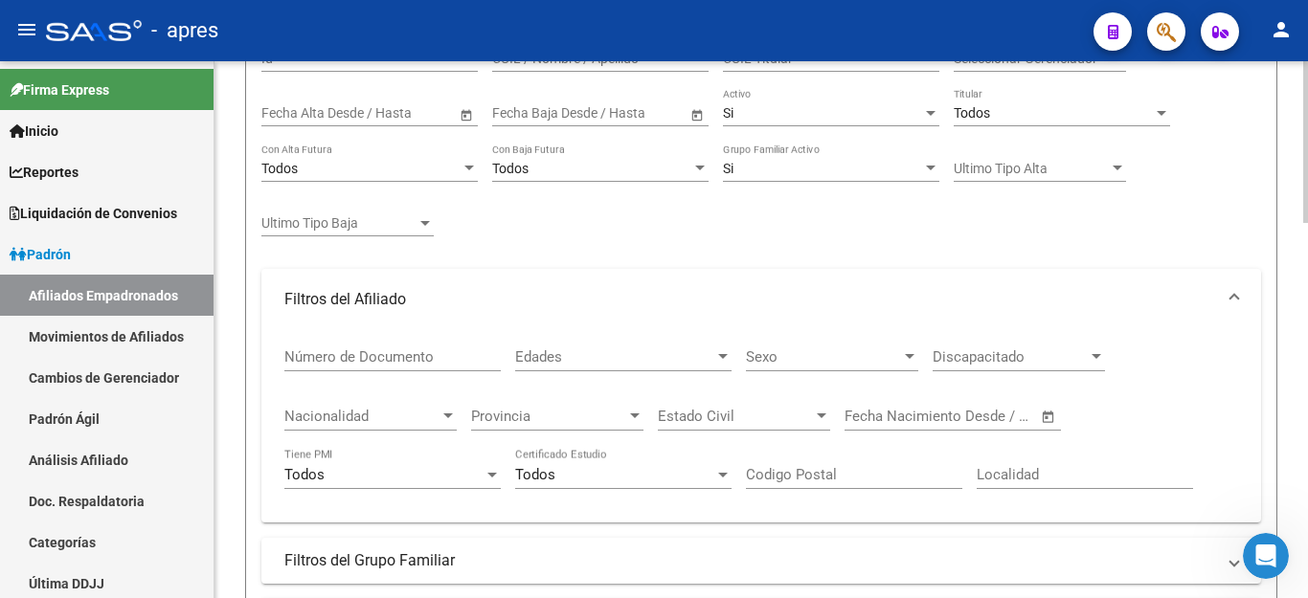
scroll to position [192, 0]
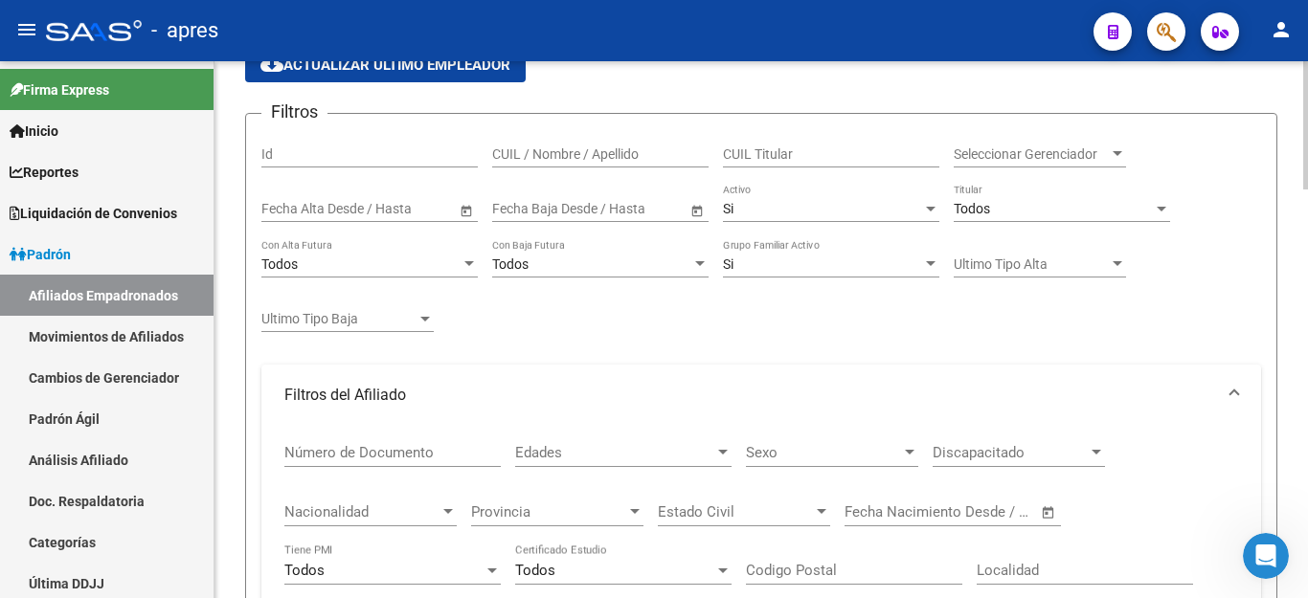
click at [826, 196] on div "Si Activo" at bounding box center [831, 203] width 216 height 38
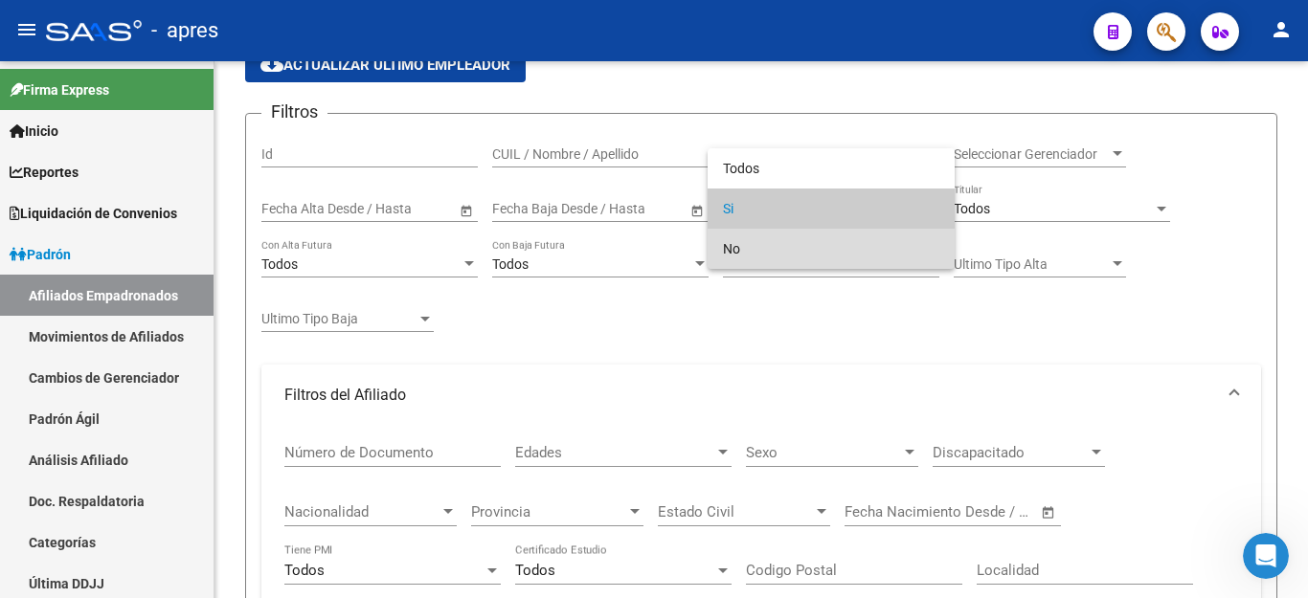
click at [766, 246] on span "No" at bounding box center [831, 249] width 216 height 40
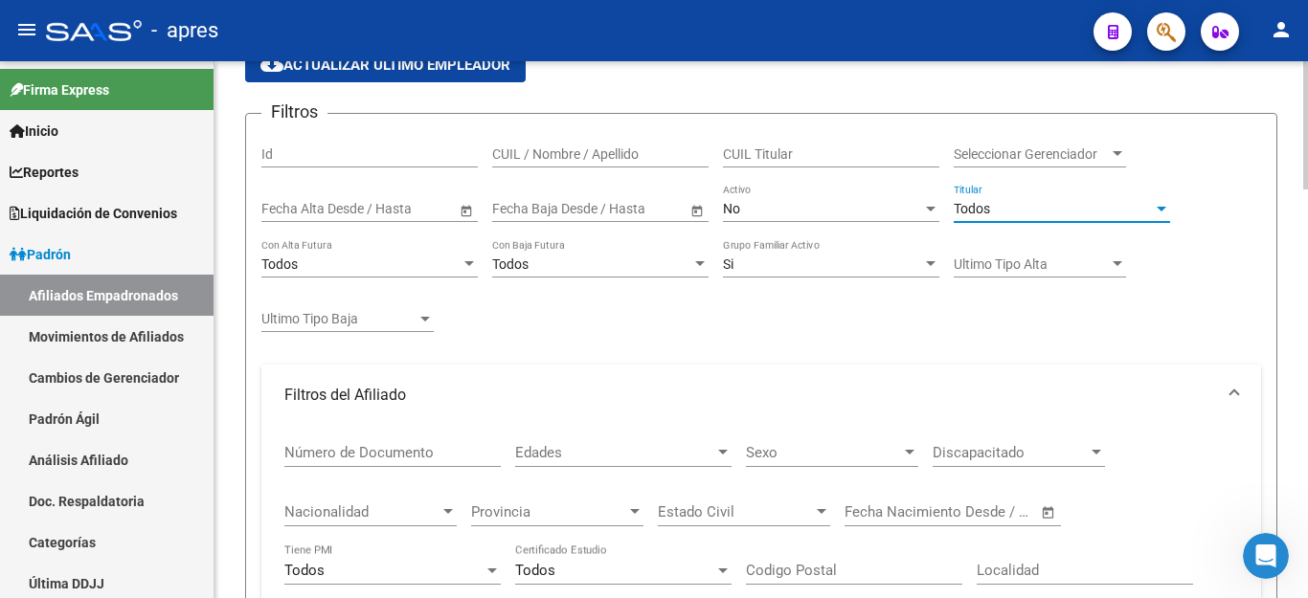
click at [1004, 212] on div "Todos" at bounding box center [1053, 209] width 199 height 16
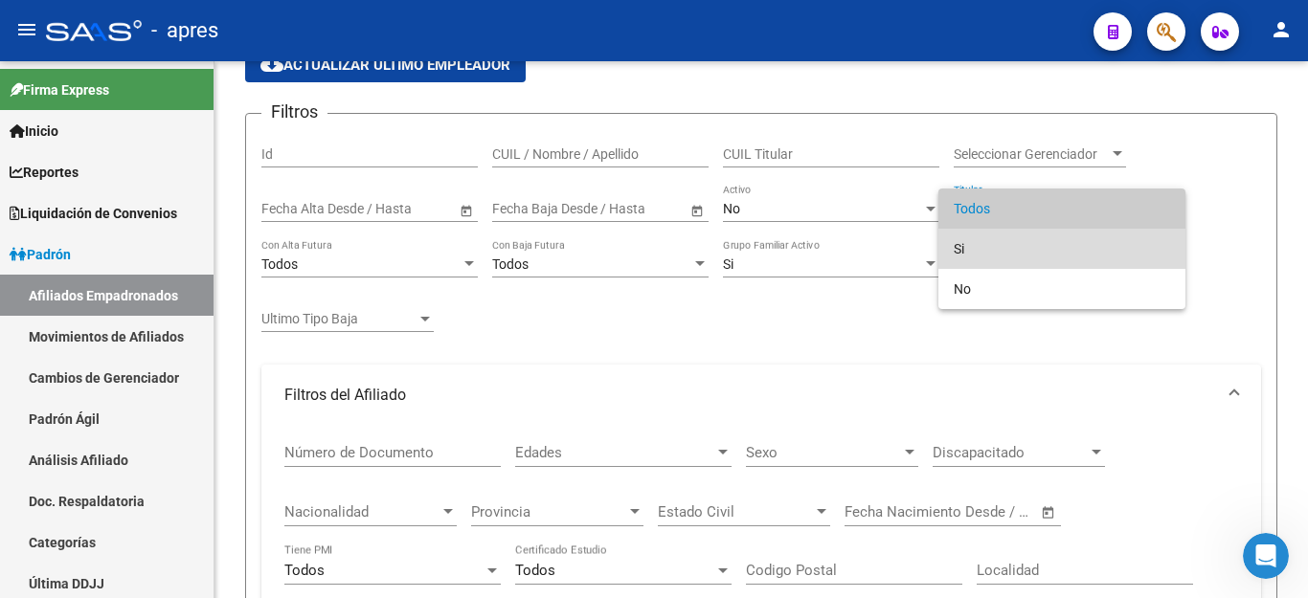
click at [982, 244] on span "Si" at bounding box center [1062, 249] width 216 height 40
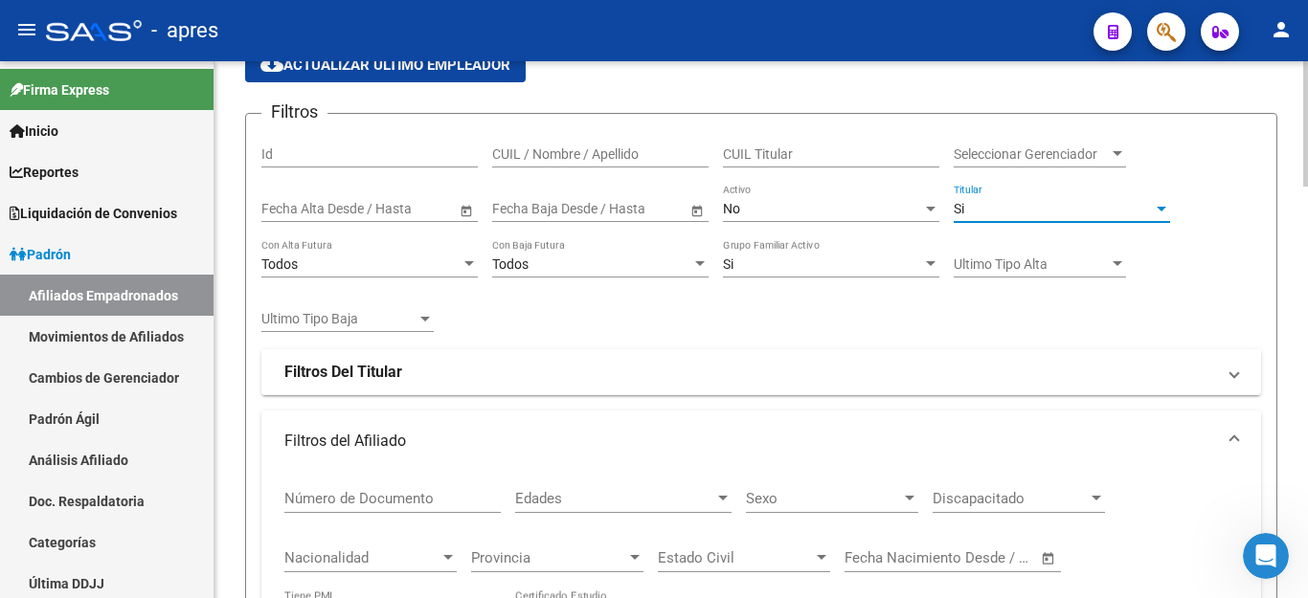
click at [451, 367] on mat-panel-title "Filtros Del Titular" at bounding box center [749, 372] width 931 height 21
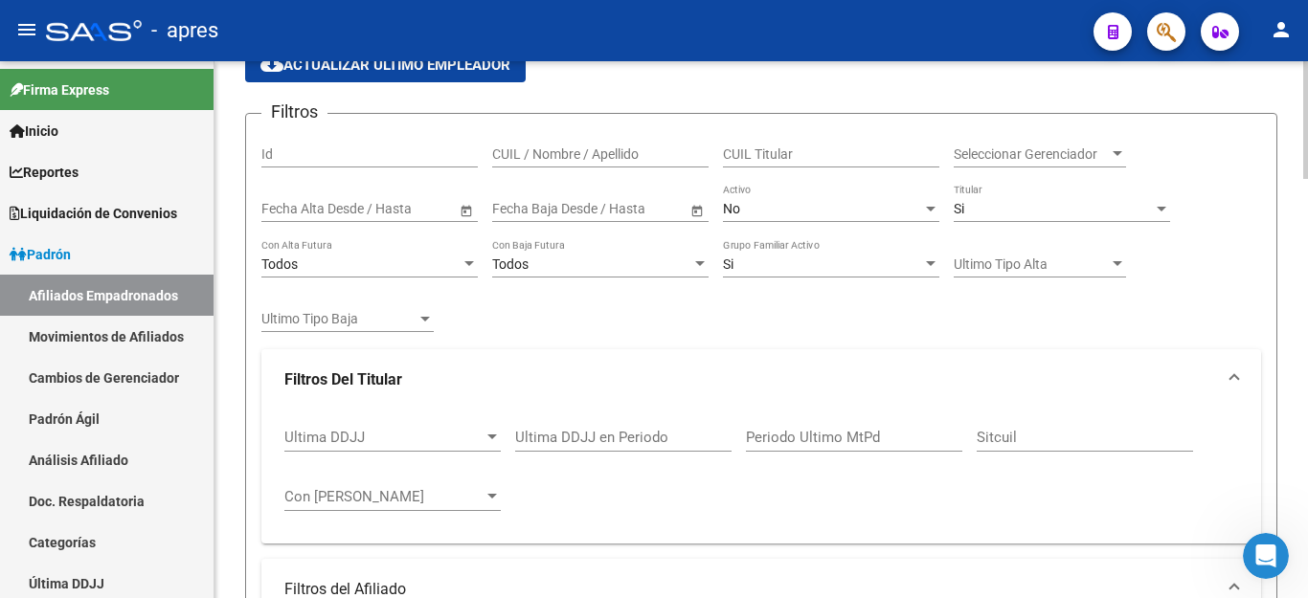
click at [553, 436] on input "Ultima DDJJ en Periodo" at bounding box center [623, 437] width 216 height 17
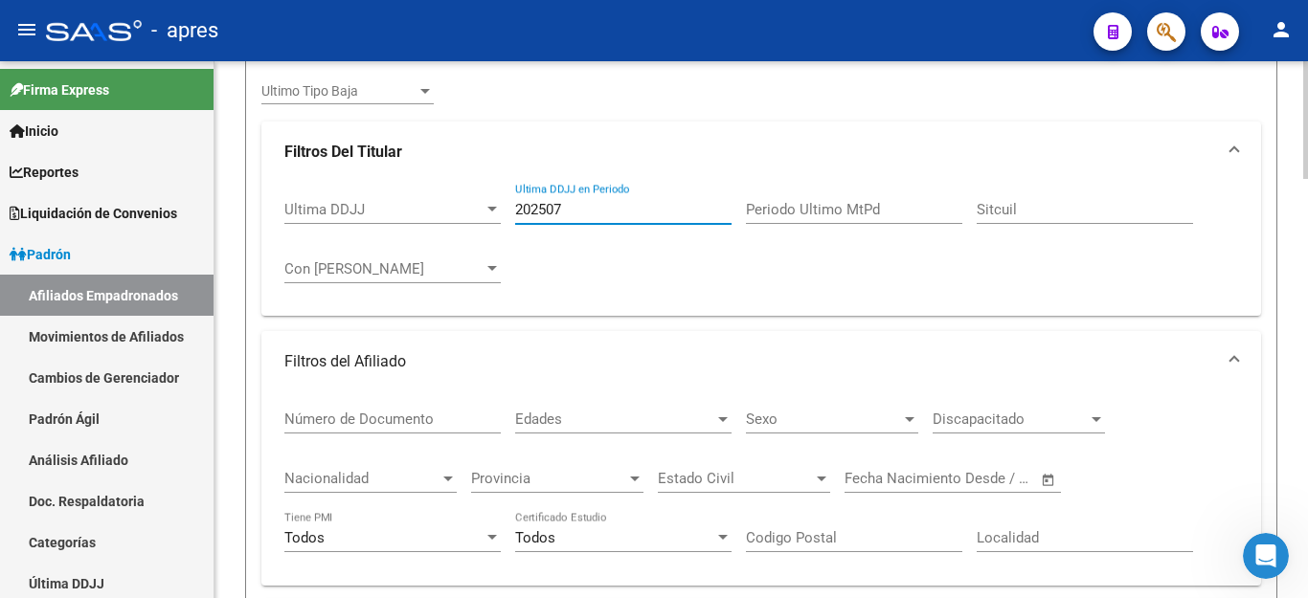
scroll to position [383, 0]
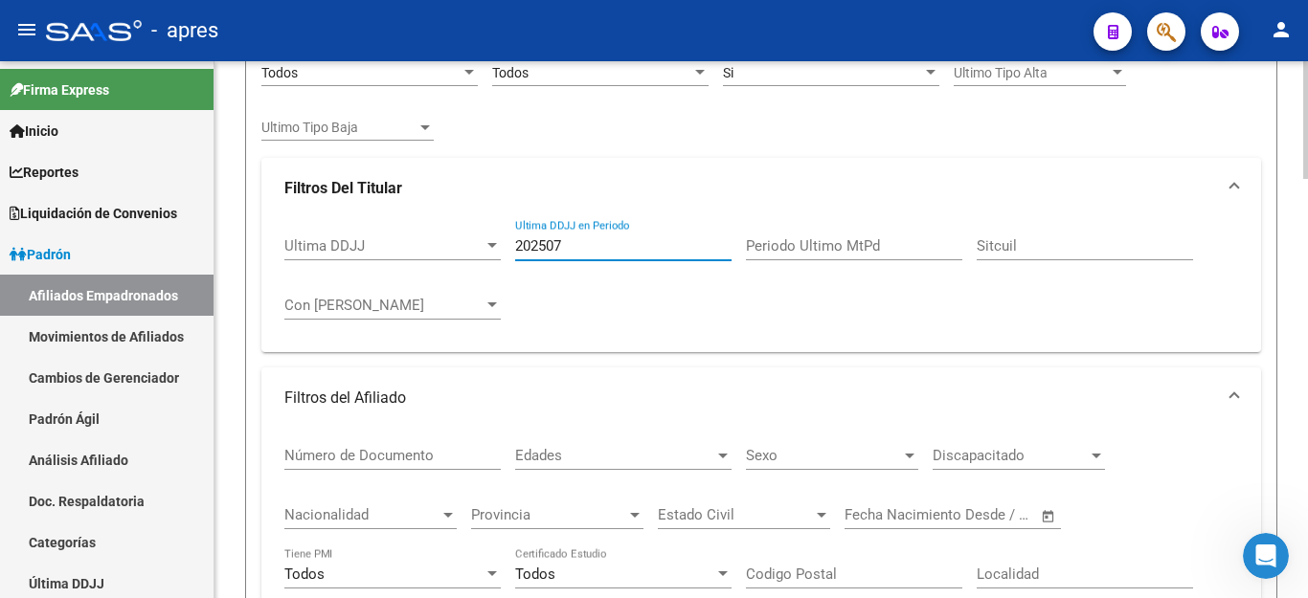
click at [609, 239] on input "202507" at bounding box center [623, 245] width 216 height 17
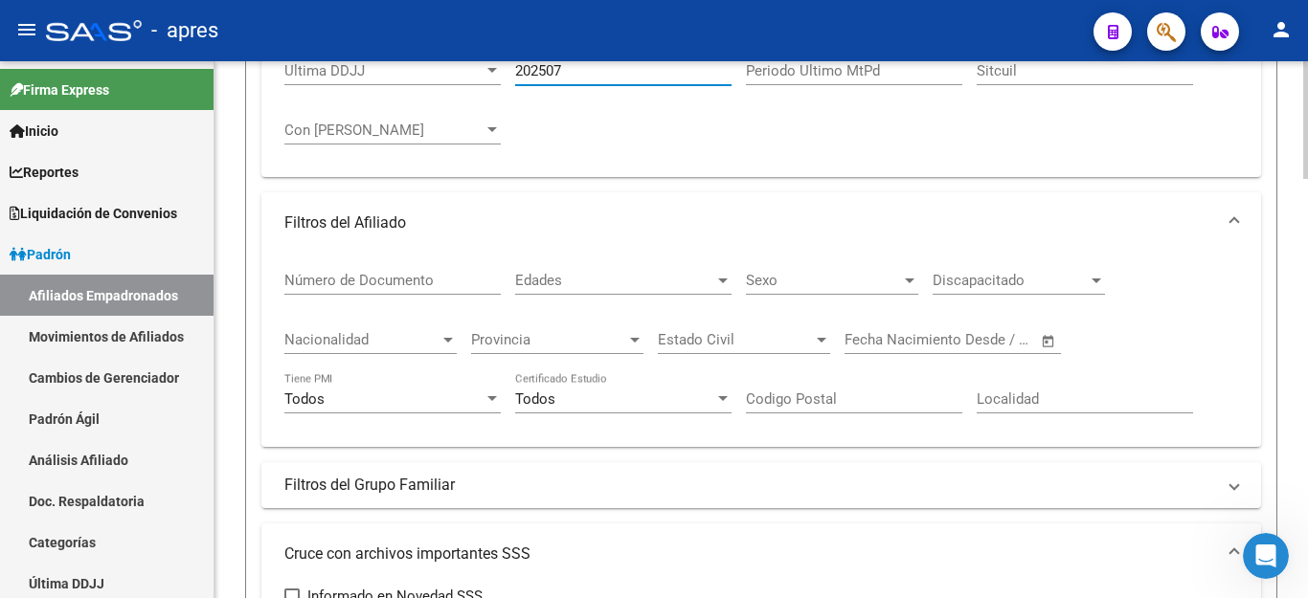
scroll to position [479, 0]
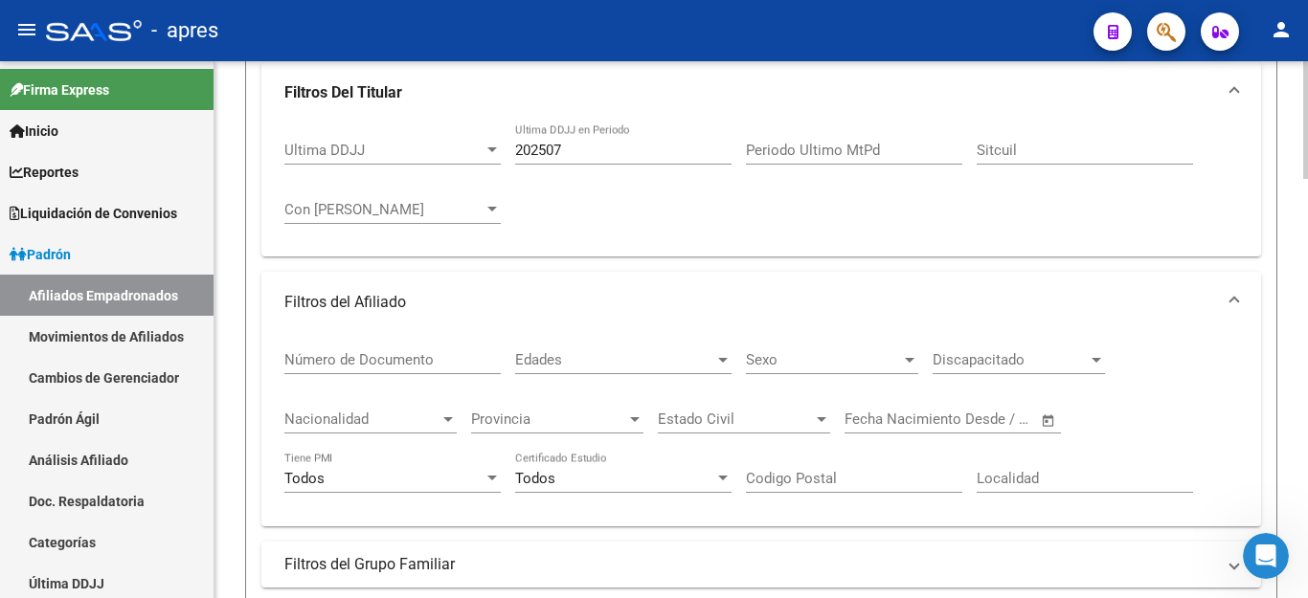
click at [593, 233] on div "Ultima DDJJ Ultima DDJJ 202507 Ultima DDJJ en Periodo Periodo Ultimo MtPd Sitcu…" at bounding box center [761, 183] width 954 height 119
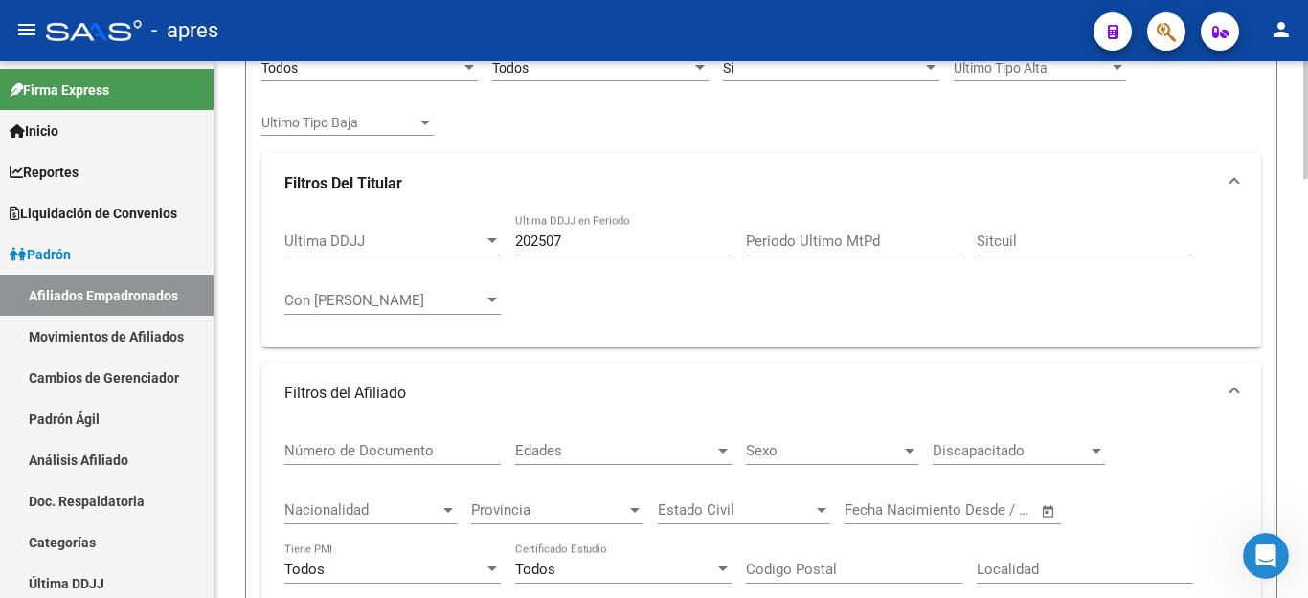
scroll to position [287, 0]
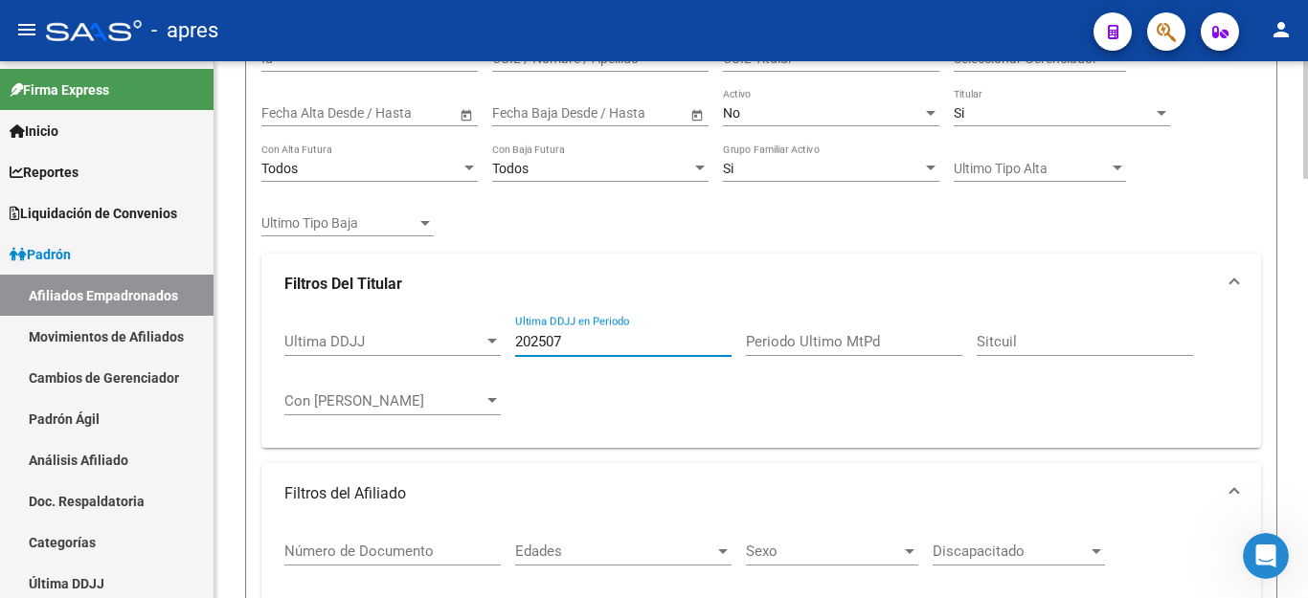
drag, startPoint x: 579, startPoint y: 338, endPoint x: 224, endPoint y: 338, distance: 355.3
type input "202508"
click at [611, 413] on div "Ultima DDJJ Ultima DDJJ 202508 Ultima DDJJ en Periodo Periodo Ultimo MtPd Sitcu…" at bounding box center [761, 374] width 954 height 119
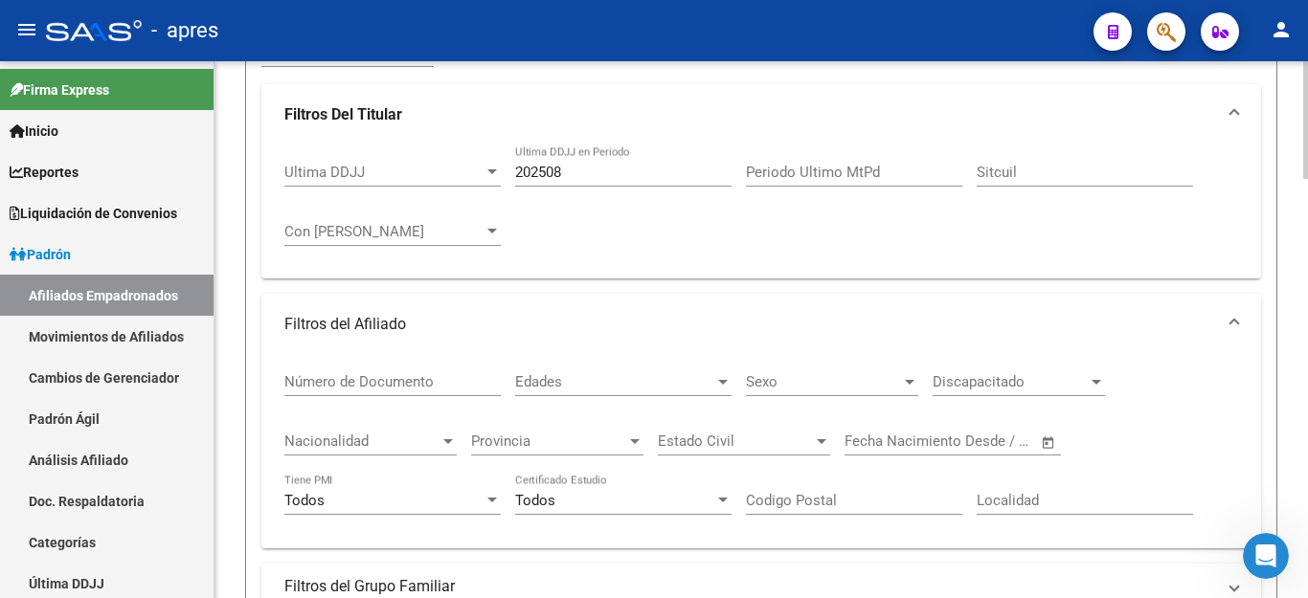
scroll to position [575, 0]
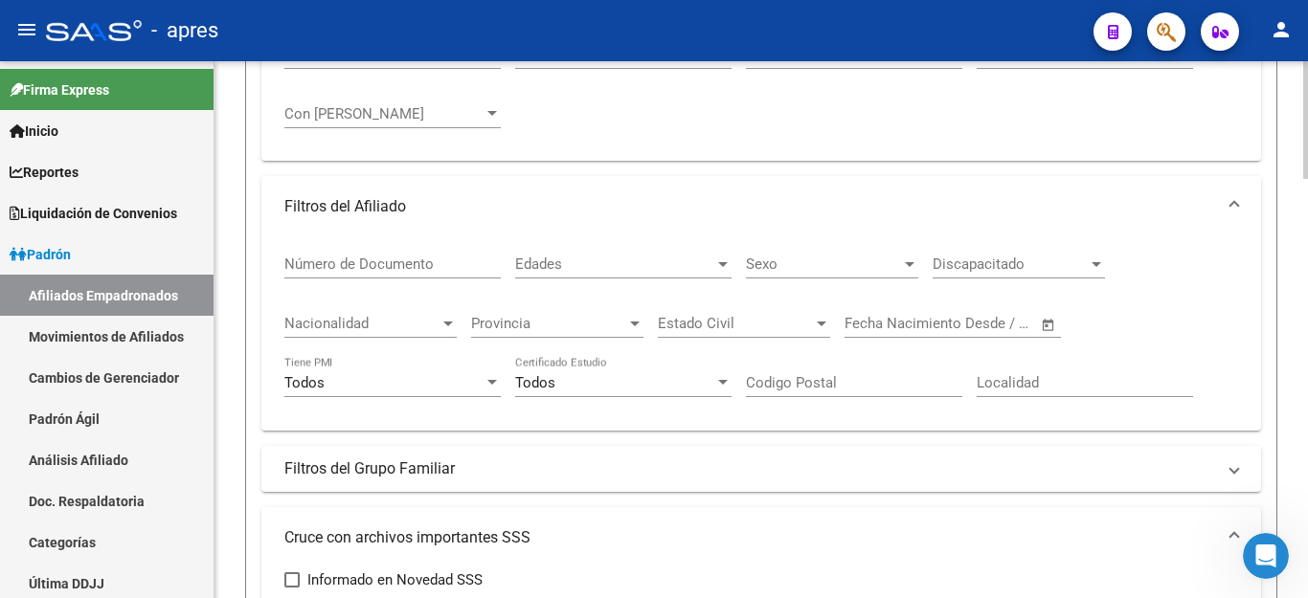
click at [558, 203] on mat-panel-title "Filtros del Afiliado" at bounding box center [749, 206] width 931 height 21
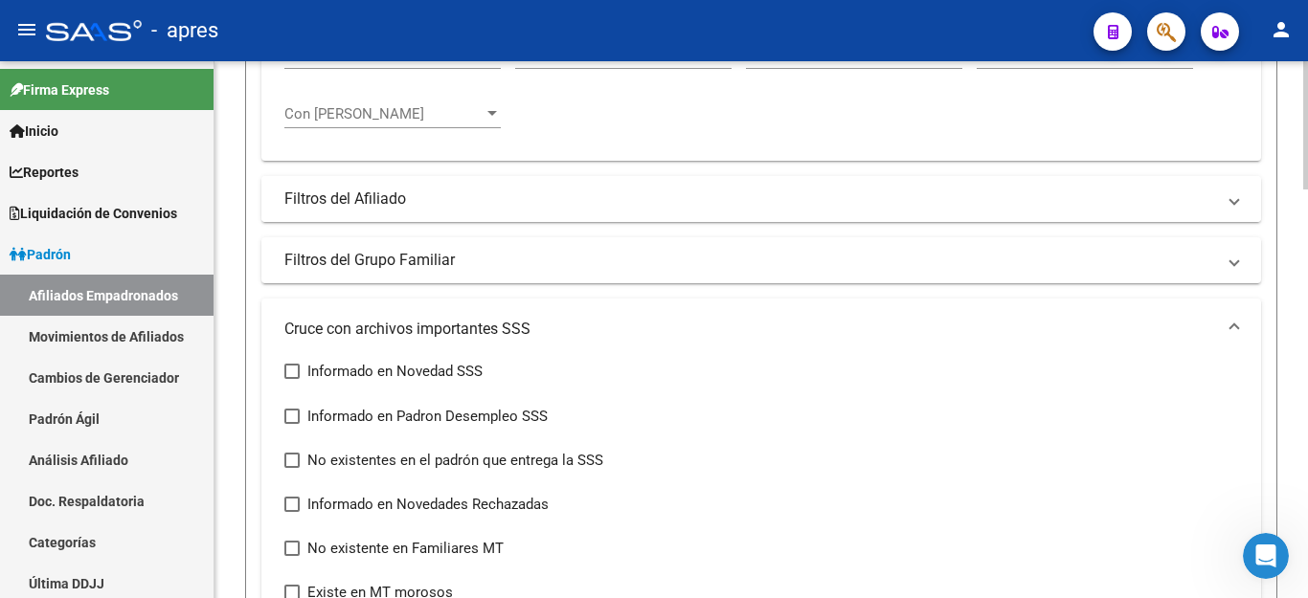
scroll to position [383, 0]
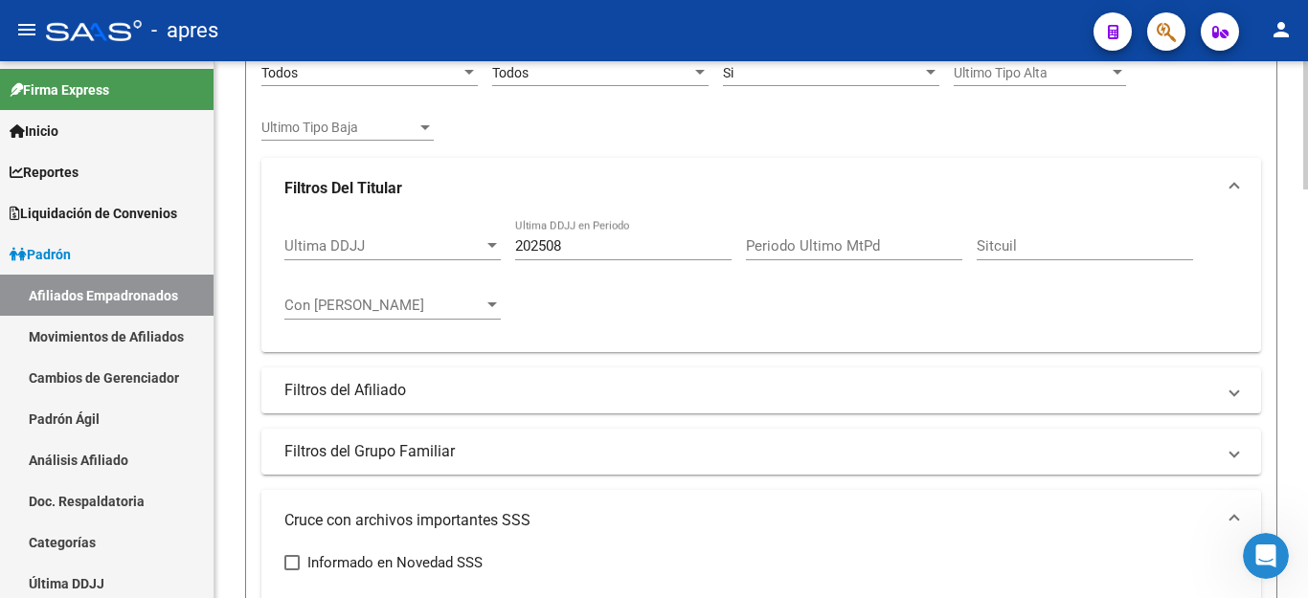
click at [593, 296] on div "Ultima DDJJ Ultima DDJJ 202508 Ultima DDJJ en Periodo Periodo Ultimo MtPd Sitcu…" at bounding box center [761, 278] width 954 height 119
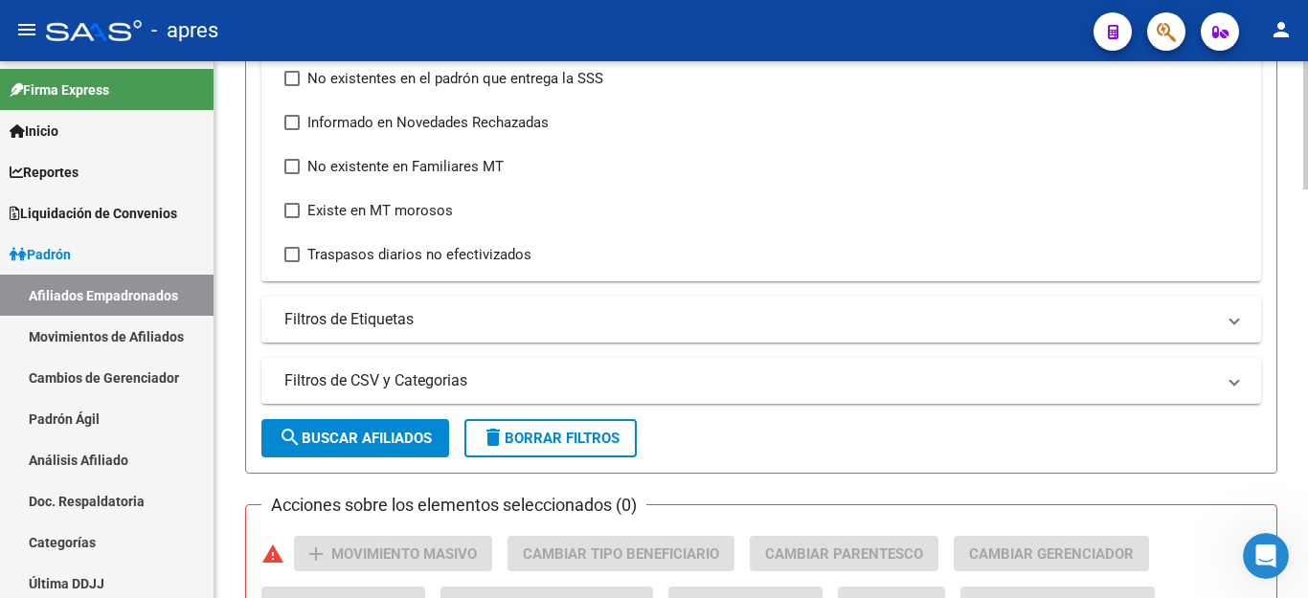
scroll to position [958, 0]
click at [301, 420] on button "search Buscar Afiliados" at bounding box center [355, 437] width 188 height 38
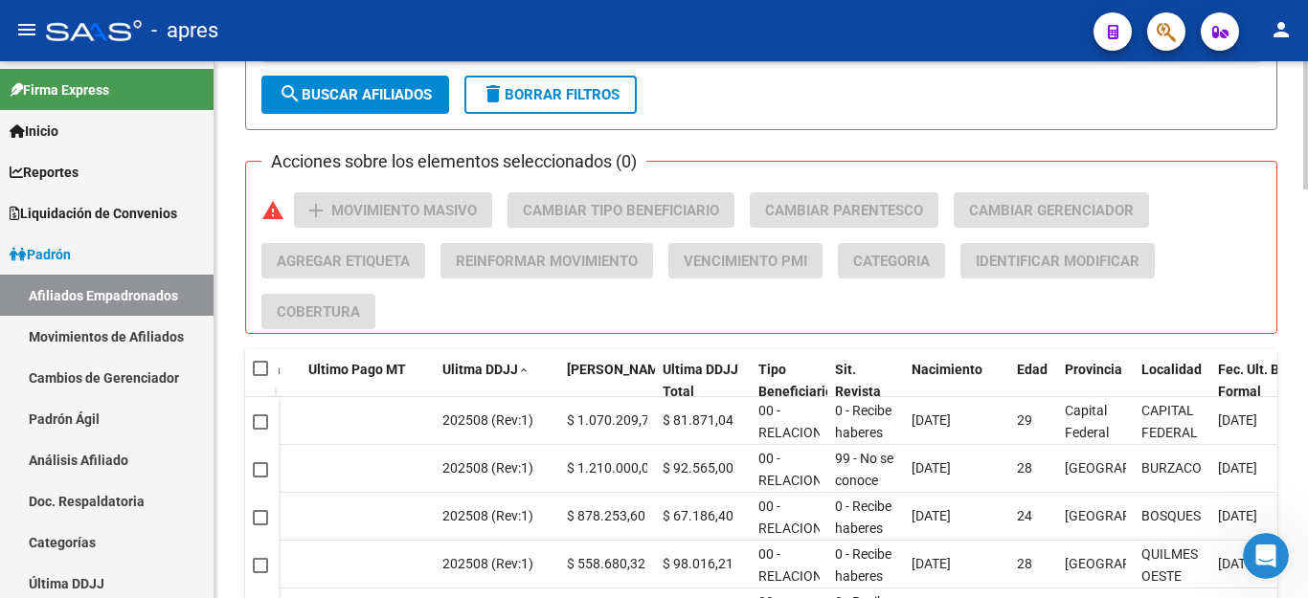
scroll to position [1321, 0]
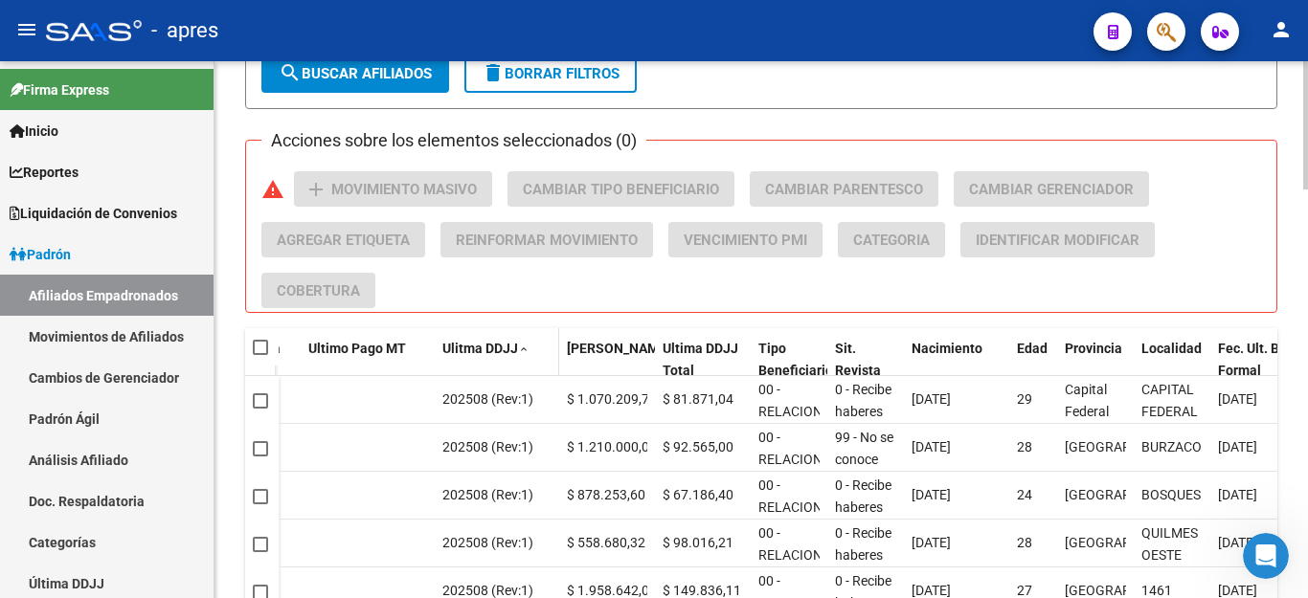
click at [479, 350] on span "Ulitma DDJJ" at bounding box center [480, 348] width 76 height 15
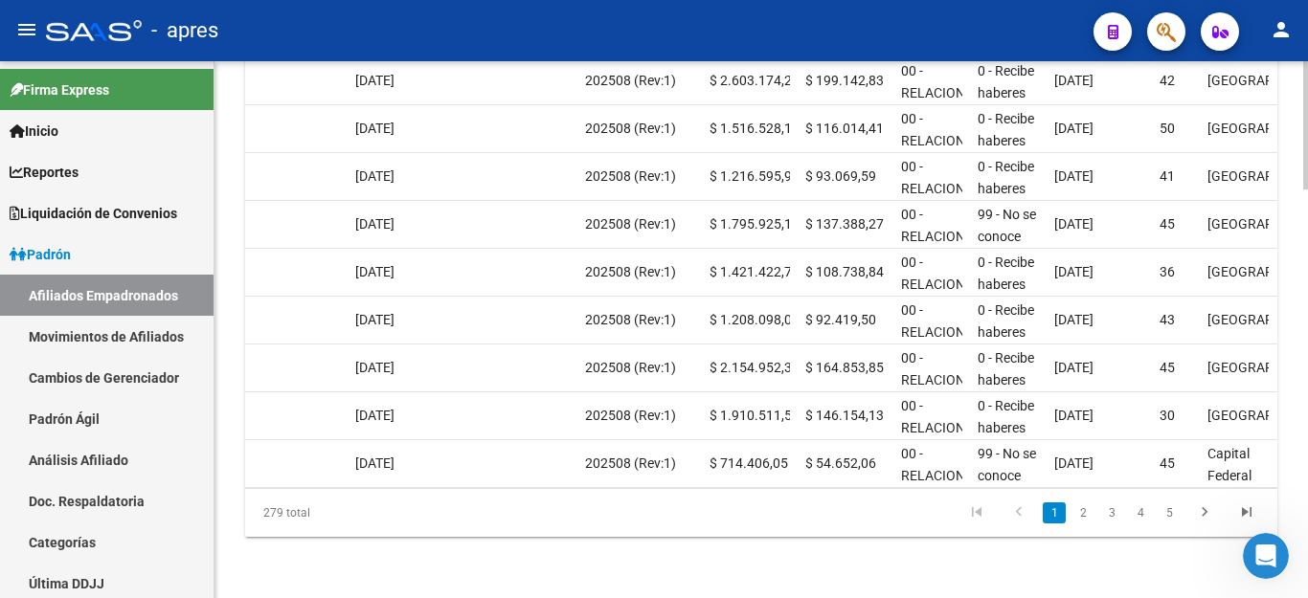
scroll to position [0, 365]
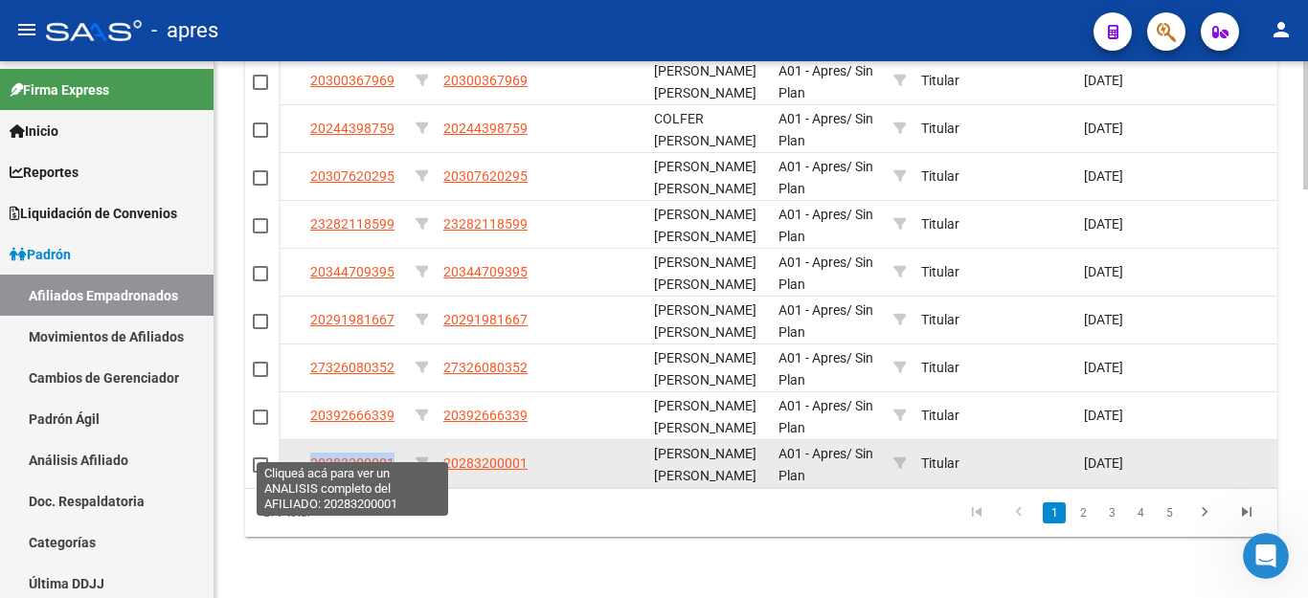
drag, startPoint x: 304, startPoint y: 446, endPoint x: 392, endPoint y: 445, distance: 88.1
click at [392, 445] on datatable-body-cell "20283200001" at bounding box center [355, 463] width 105 height 47
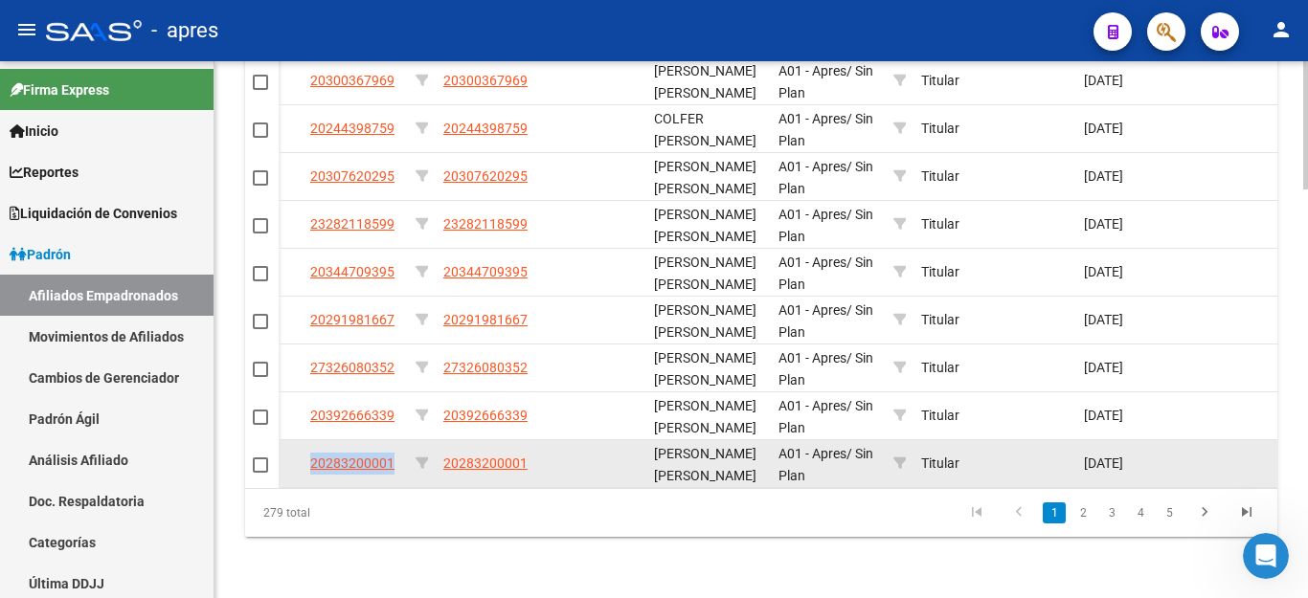
copy span "20283200001"
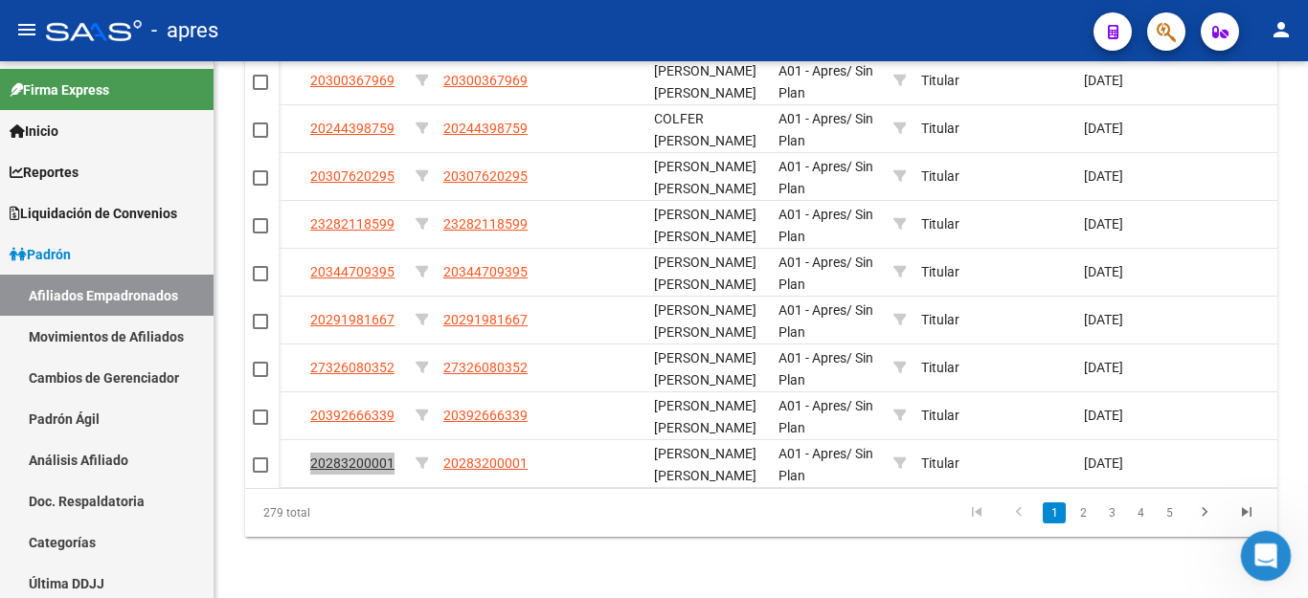
click at [1258, 543] on icon "Abrir Intercom Messenger" at bounding box center [1264, 554] width 32 height 32
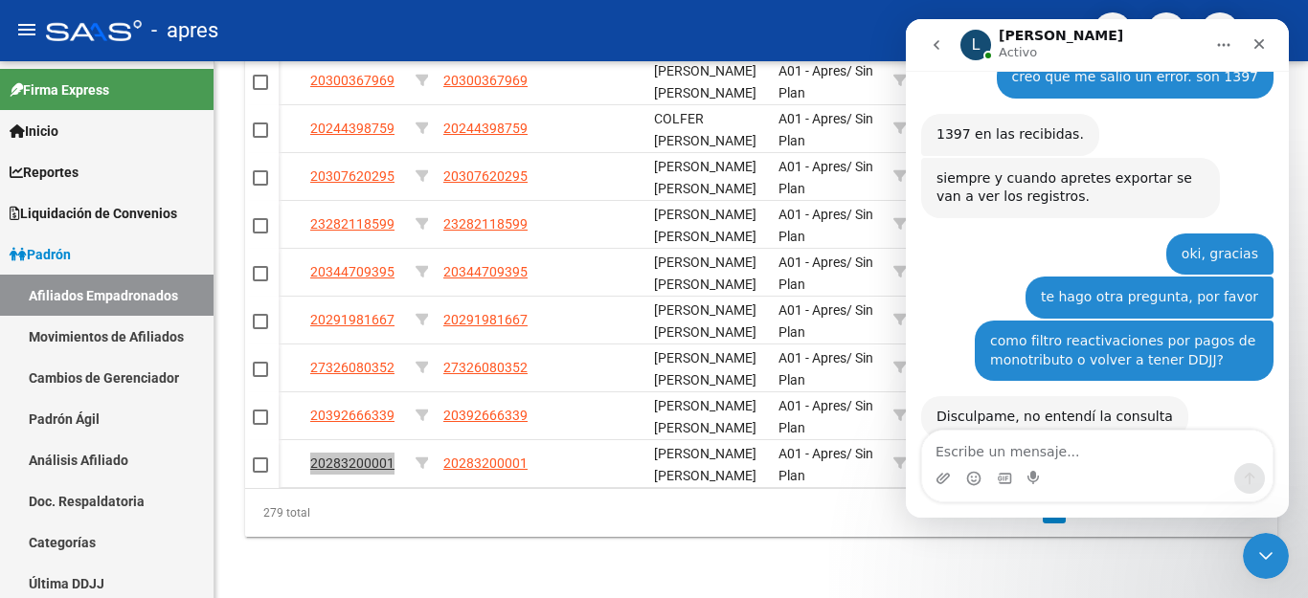
scroll to position [1515, 0]
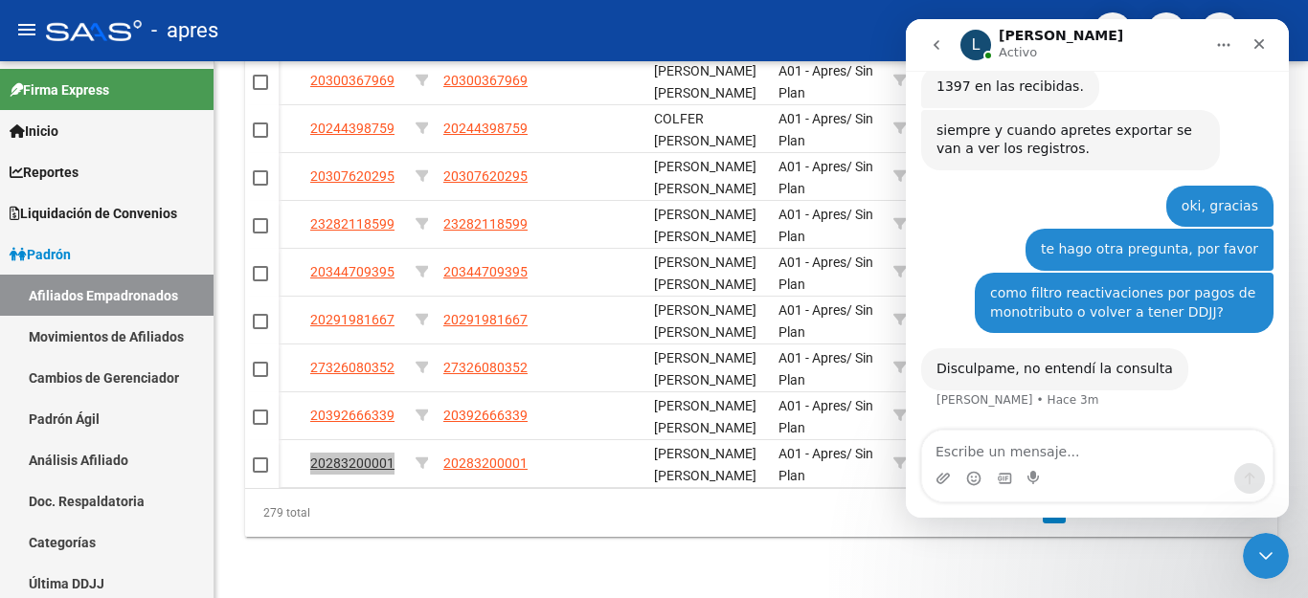
click at [1054, 450] on textarea "Escribe un mensaje..." at bounding box center [1097, 447] width 350 height 33
type textarea "h"
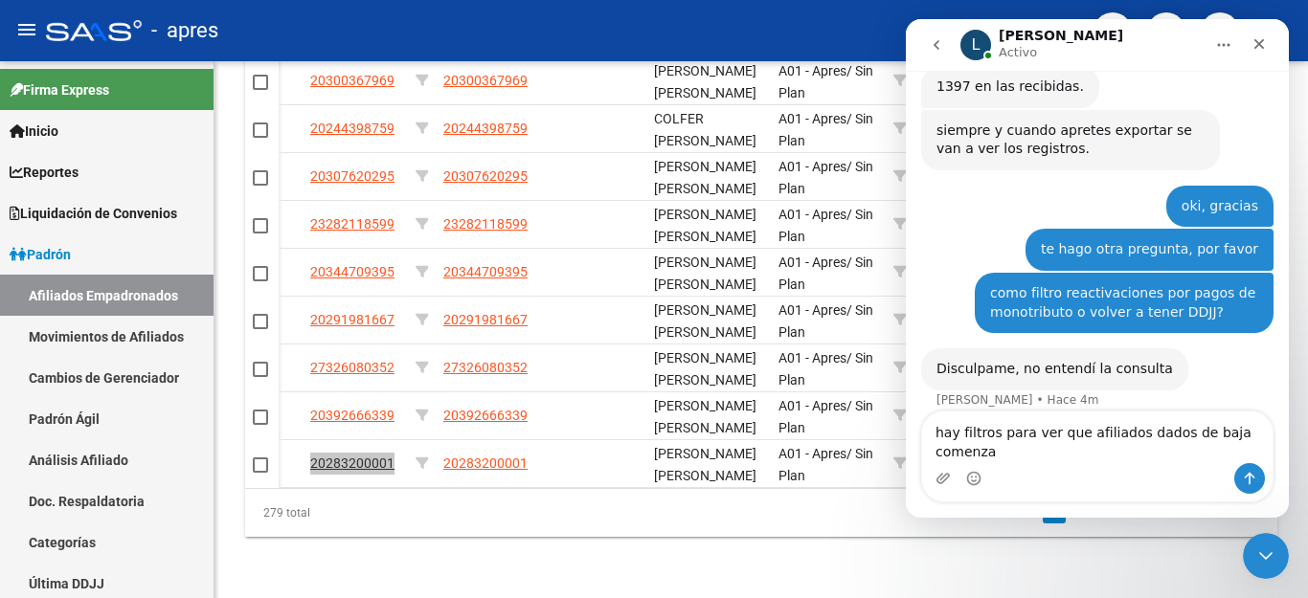
scroll to position [1534, 0]
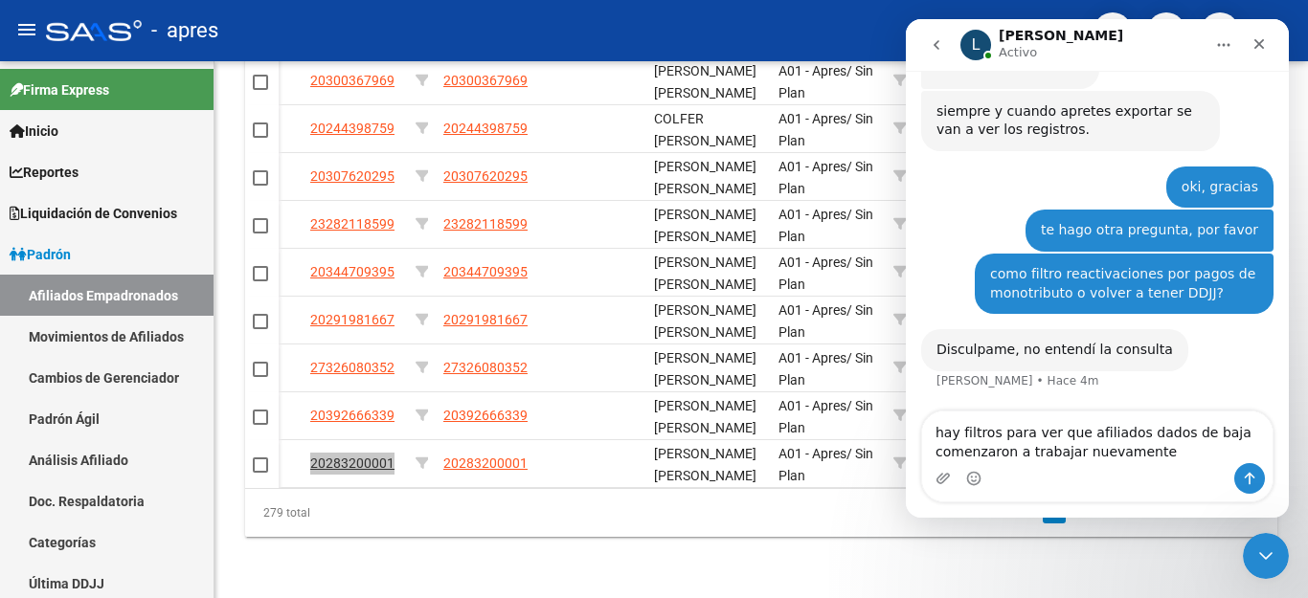
type textarea "hay filtros para ver que afiliados dados de baja comenzaron a trabajar nuevamen…"
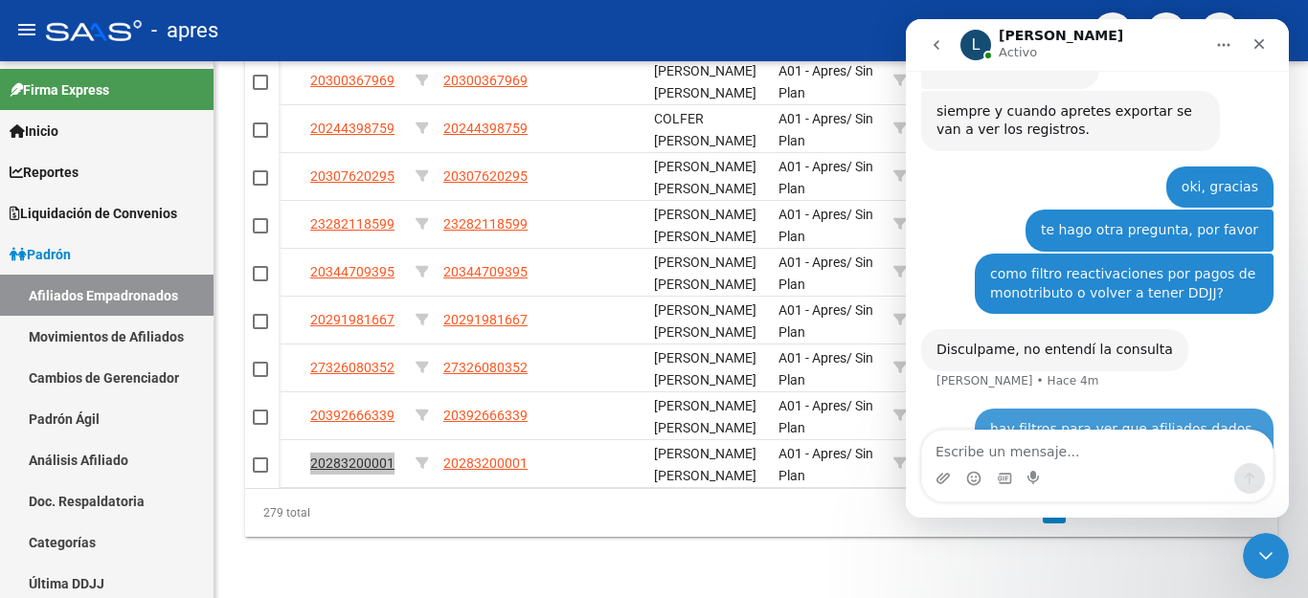
scroll to position [1590, 0]
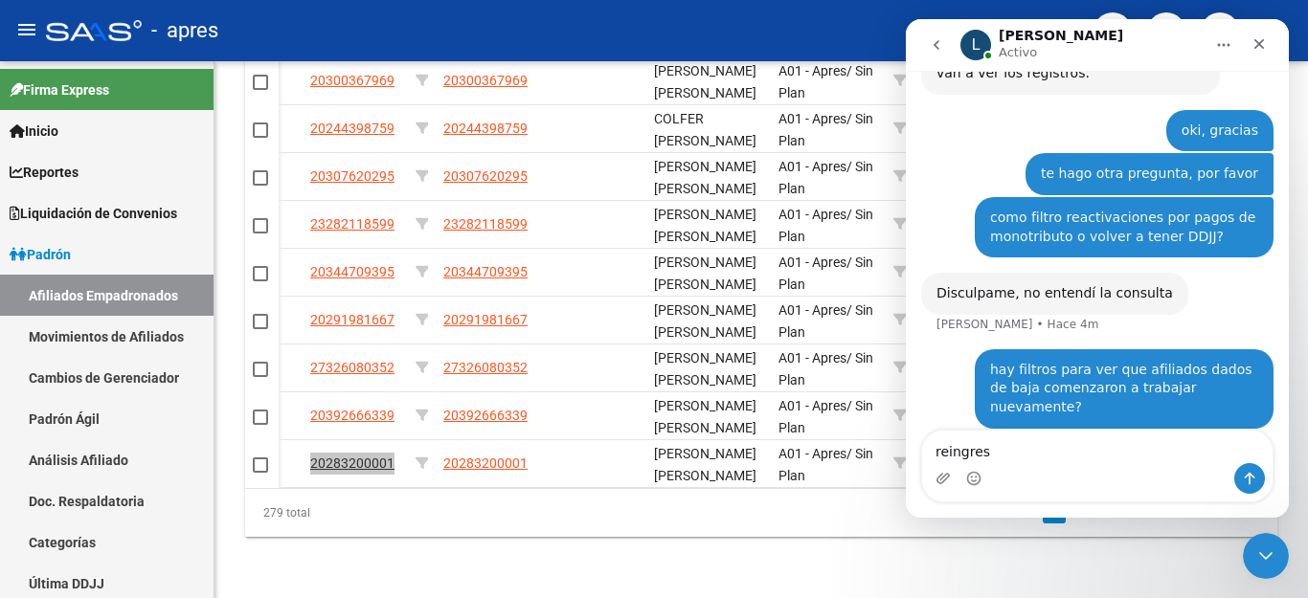
type textarea "reingreso"
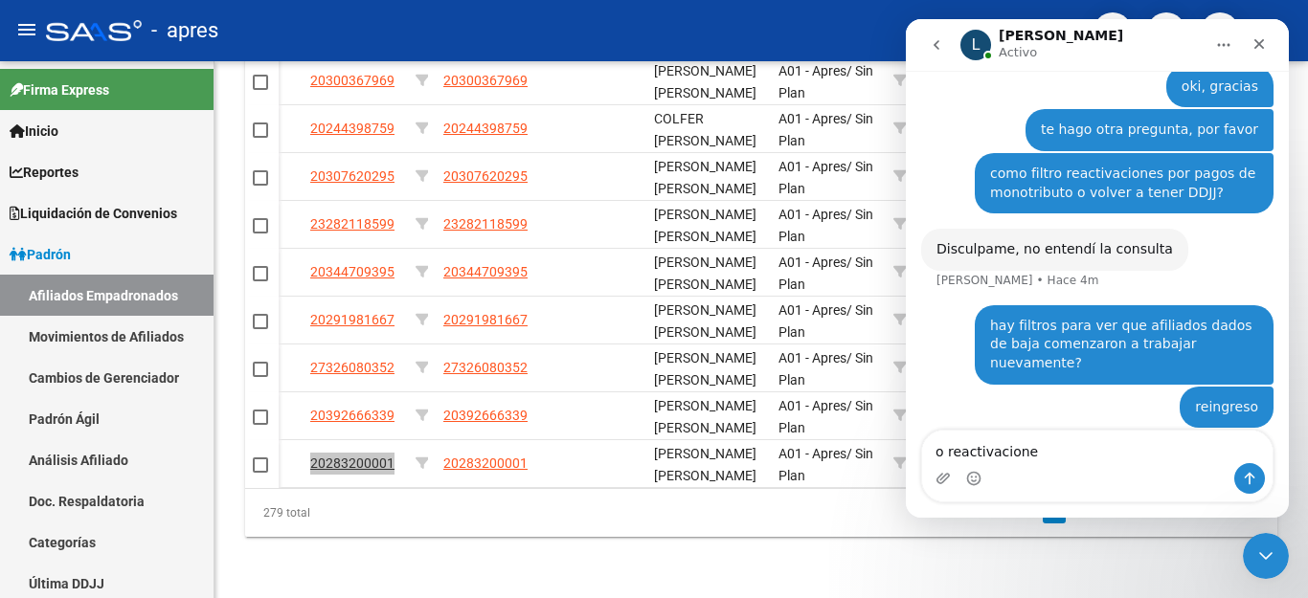
type textarea "o reactivaciones"
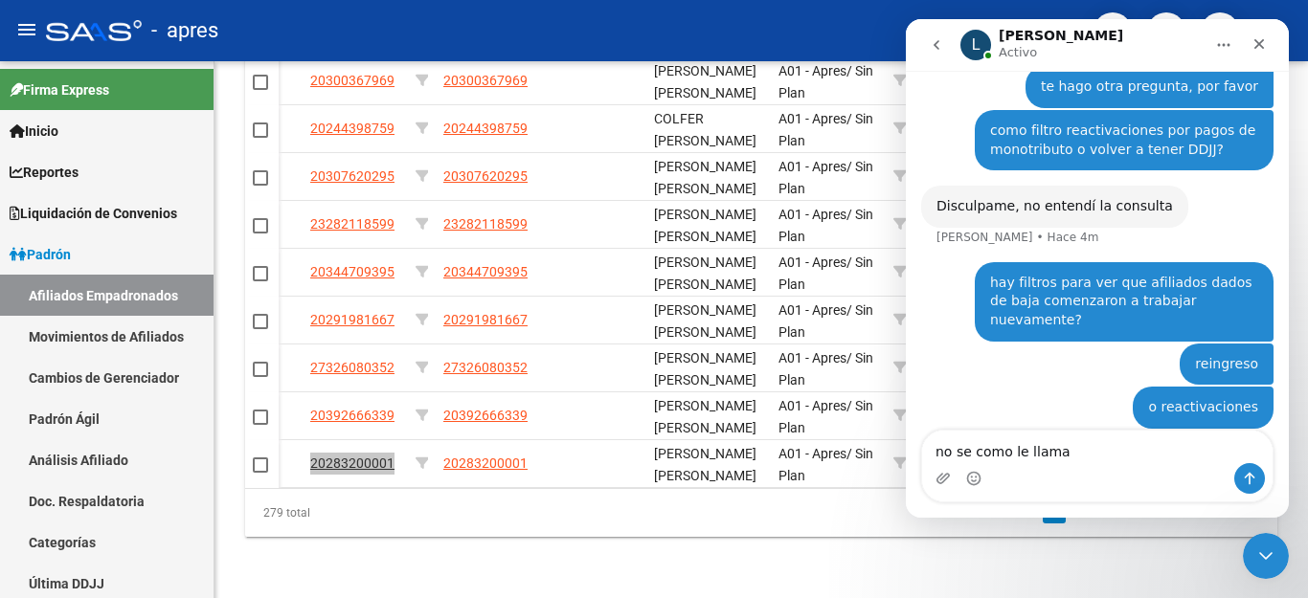
type textarea "no se como le llaman"
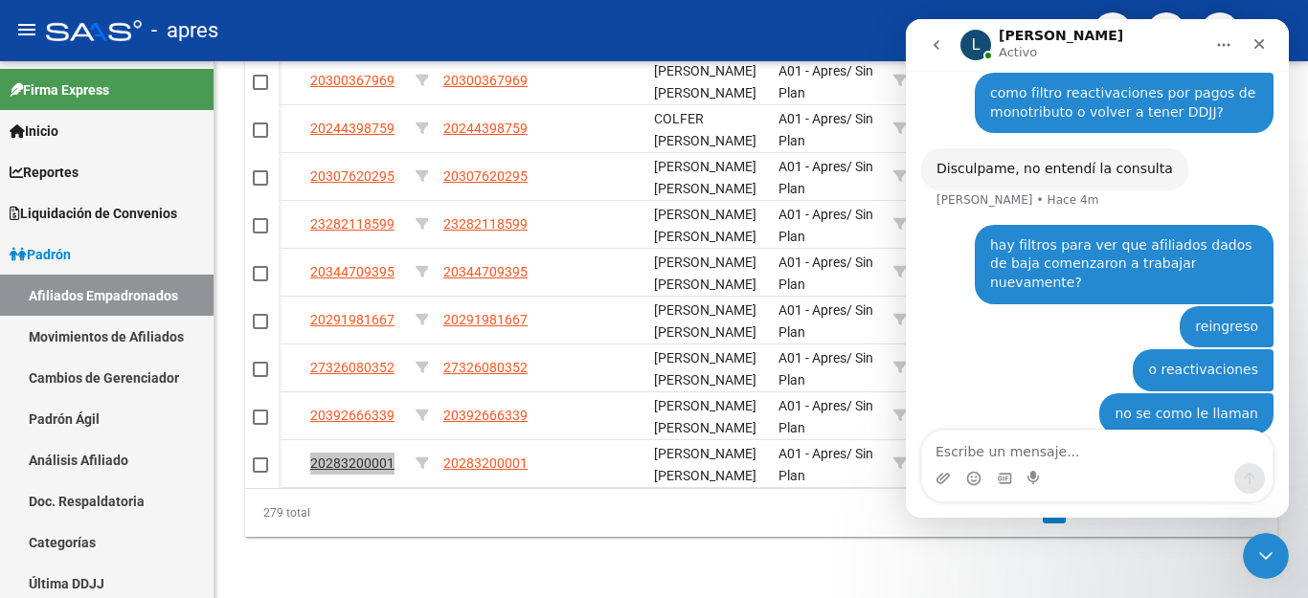
scroll to position [1722, 0]
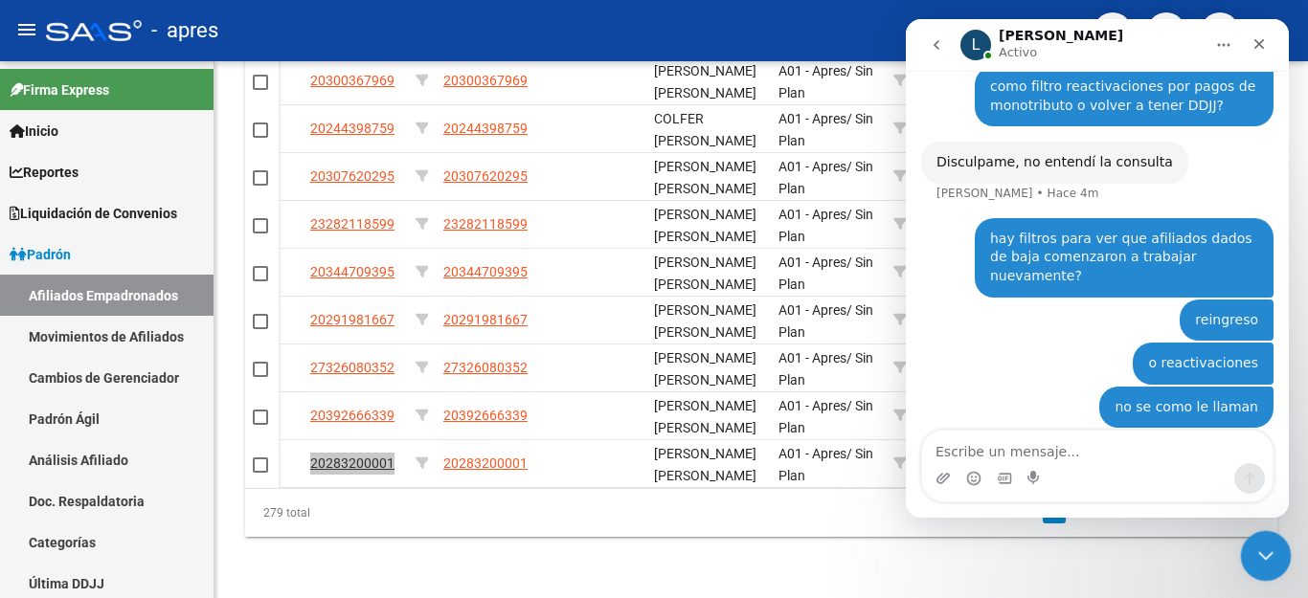
click at [1273, 538] on div "Cerrar Intercom Messenger" at bounding box center [1263, 553] width 46 height 46
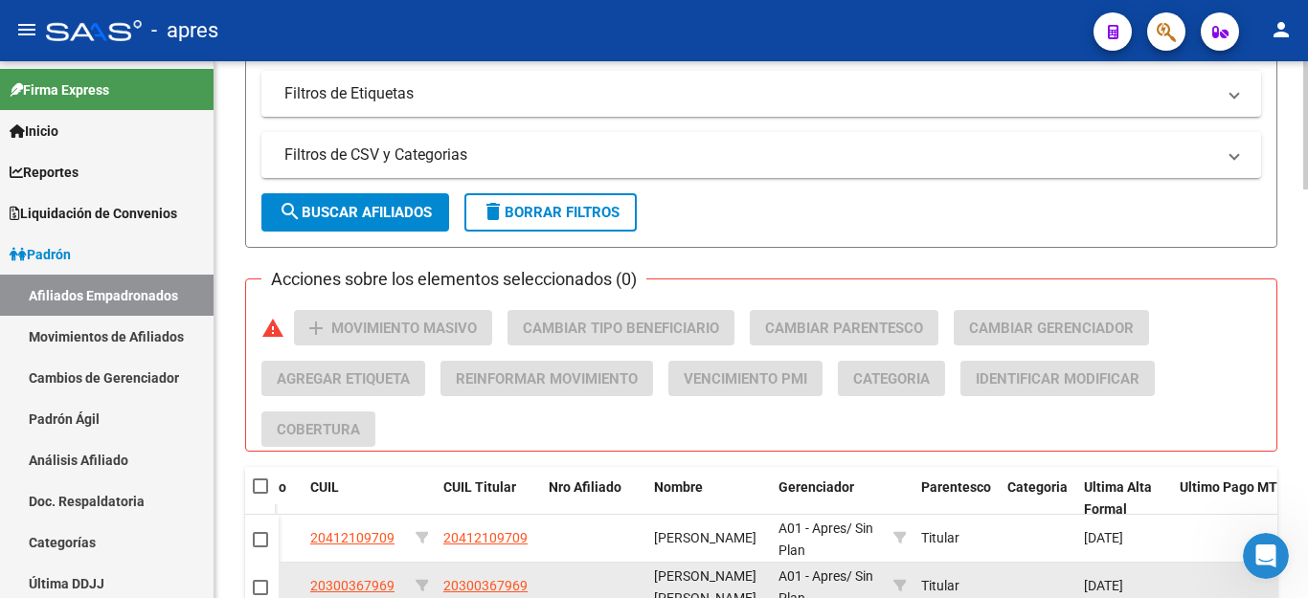
scroll to position [1226, 0]
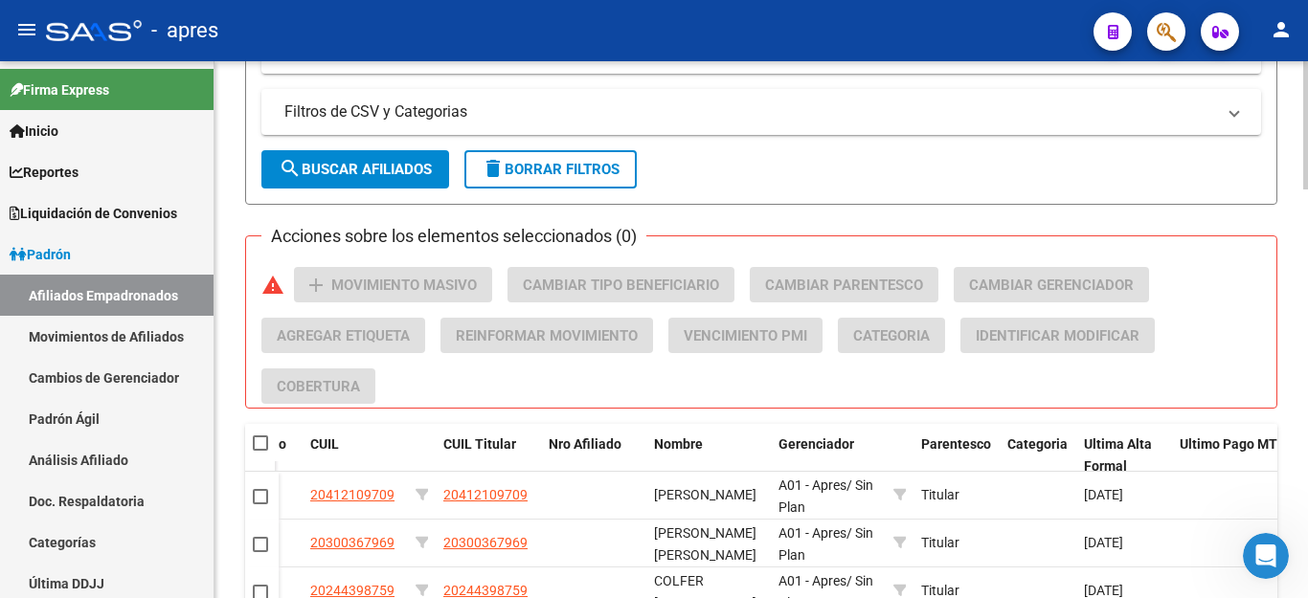
click at [591, 172] on span "delete Borrar Filtros" at bounding box center [551, 169] width 138 height 17
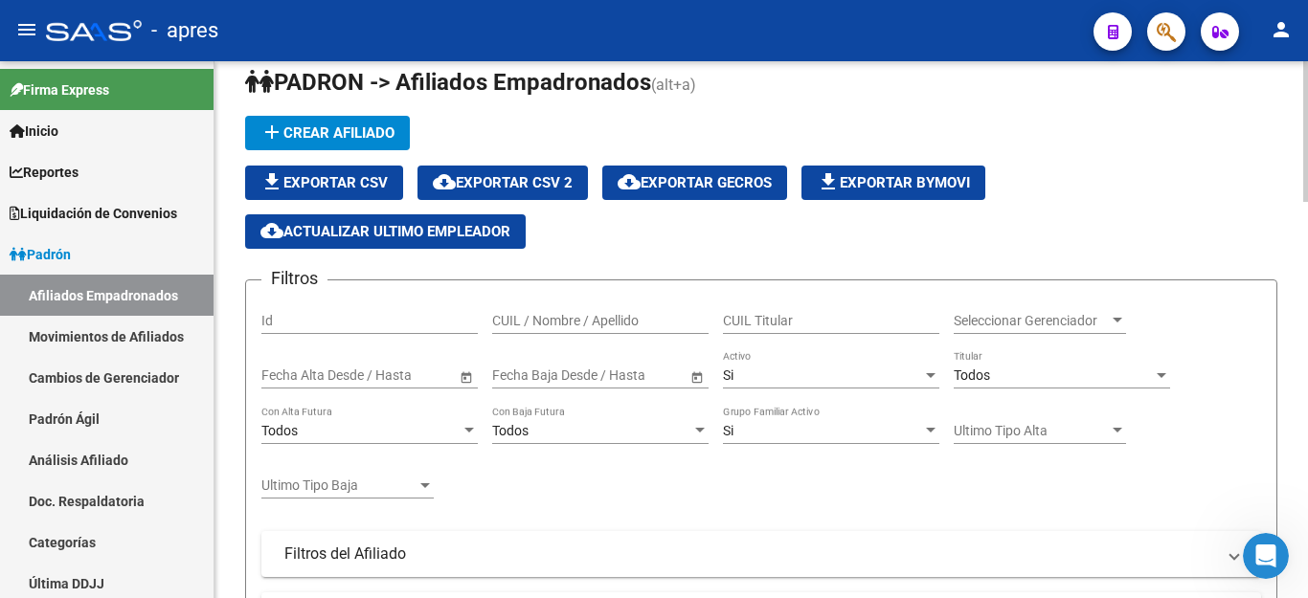
scroll to position [0, 0]
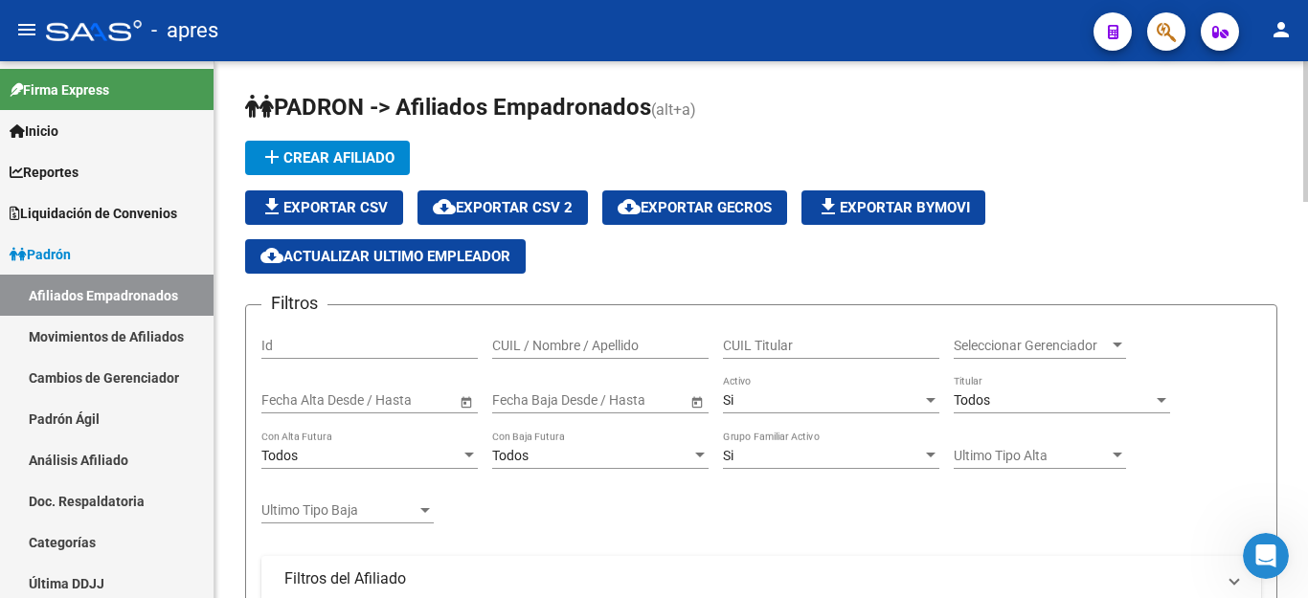
click at [981, 401] on span "Todos" at bounding box center [972, 400] width 36 height 15
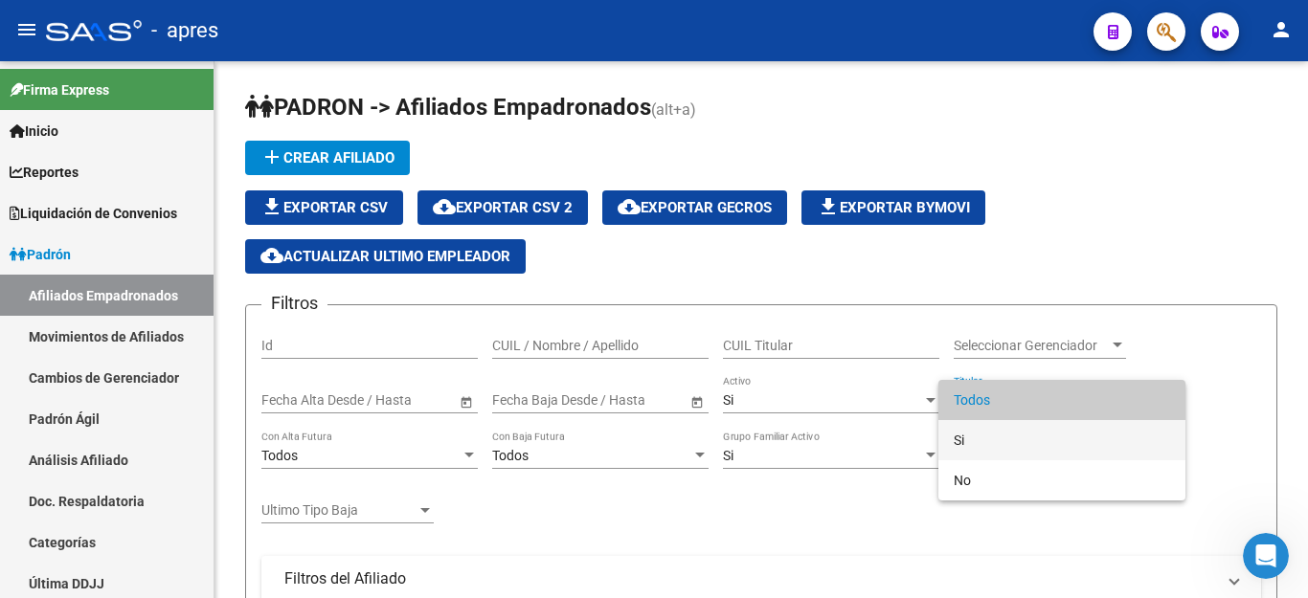
click at [991, 443] on span "Si" at bounding box center [1062, 440] width 216 height 40
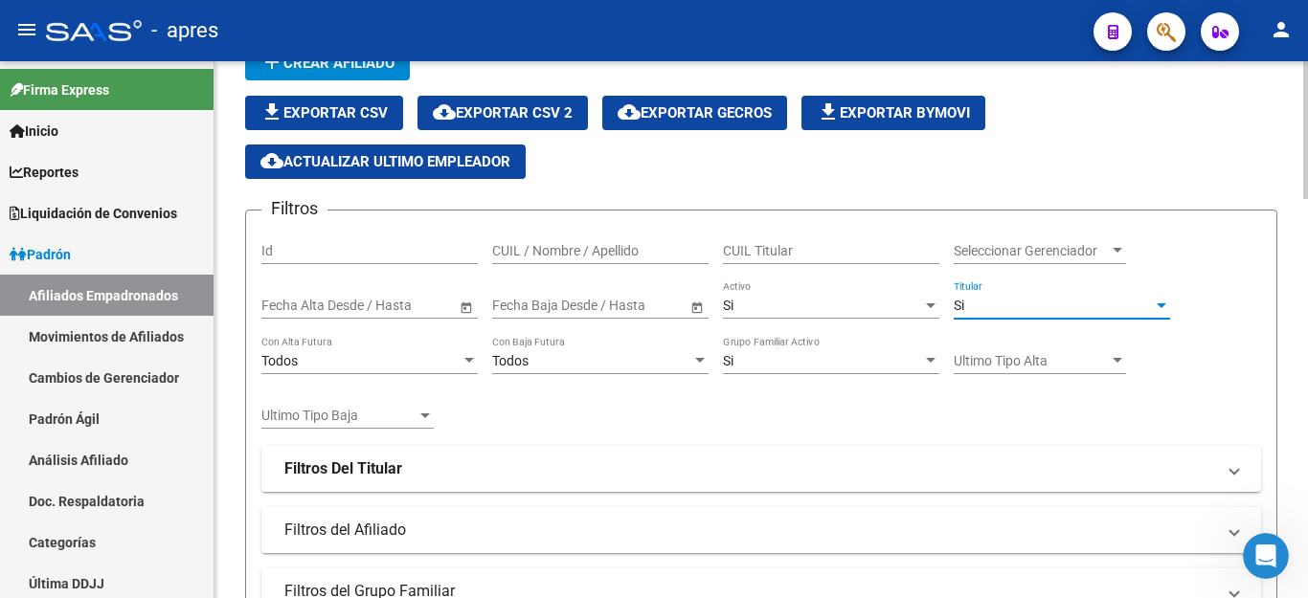
scroll to position [287, 0]
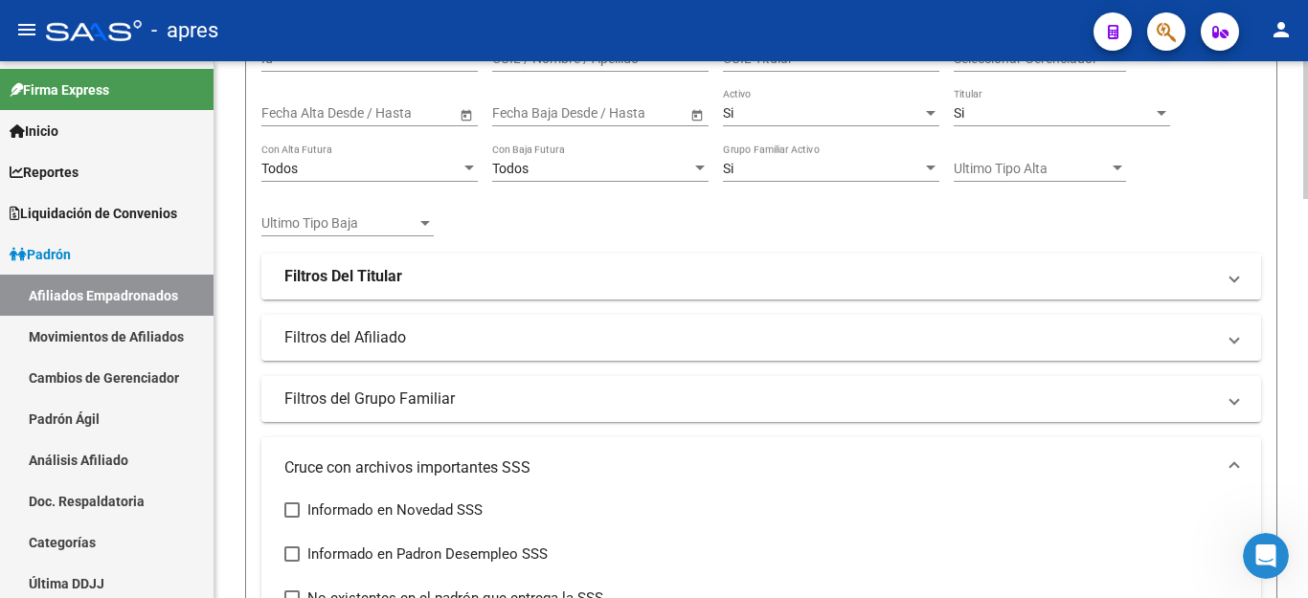
click at [422, 290] on mat-expansion-panel-header "Filtros Del Titular" at bounding box center [761, 277] width 1000 height 46
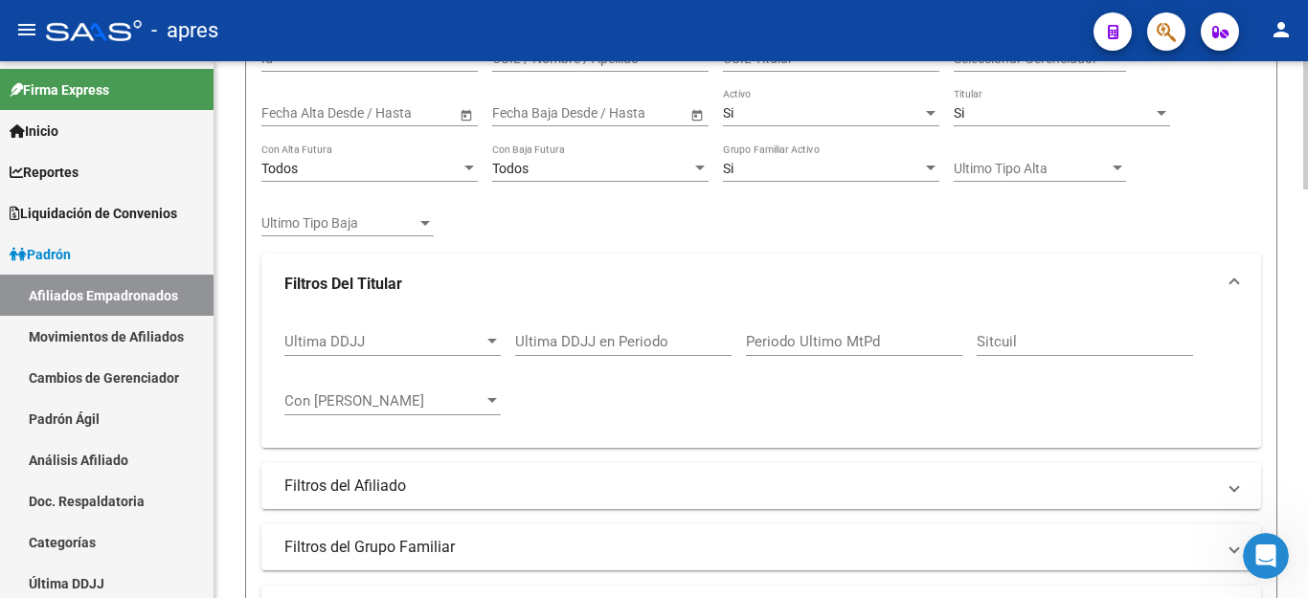
click at [578, 340] on input "Ultima DDJJ en Periodo" at bounding box center [623, 341] width 216 height 17
type input "202506"
click at [557, 403] on div "Ultima DDJJ Ultima DDJJ 202506 Ultima DDJJ en Periodo Periodo Ultimo MtPd Sitcu…" at bounding box center [761, 374] width 954 height 119
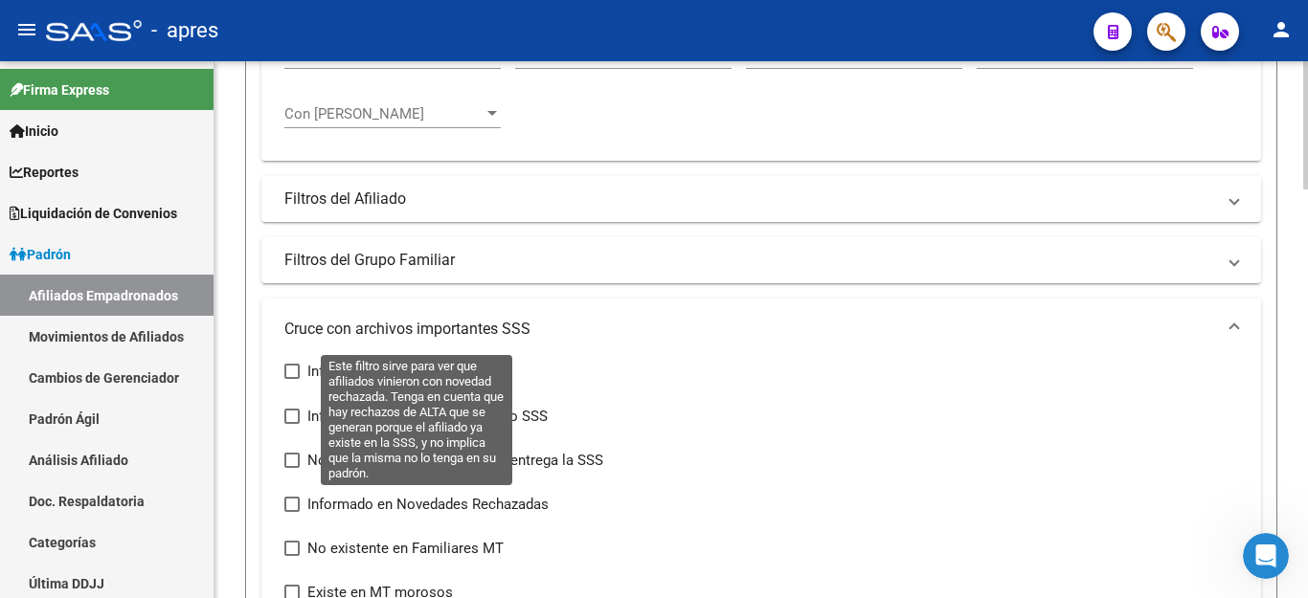
scroll to position [670, 0]
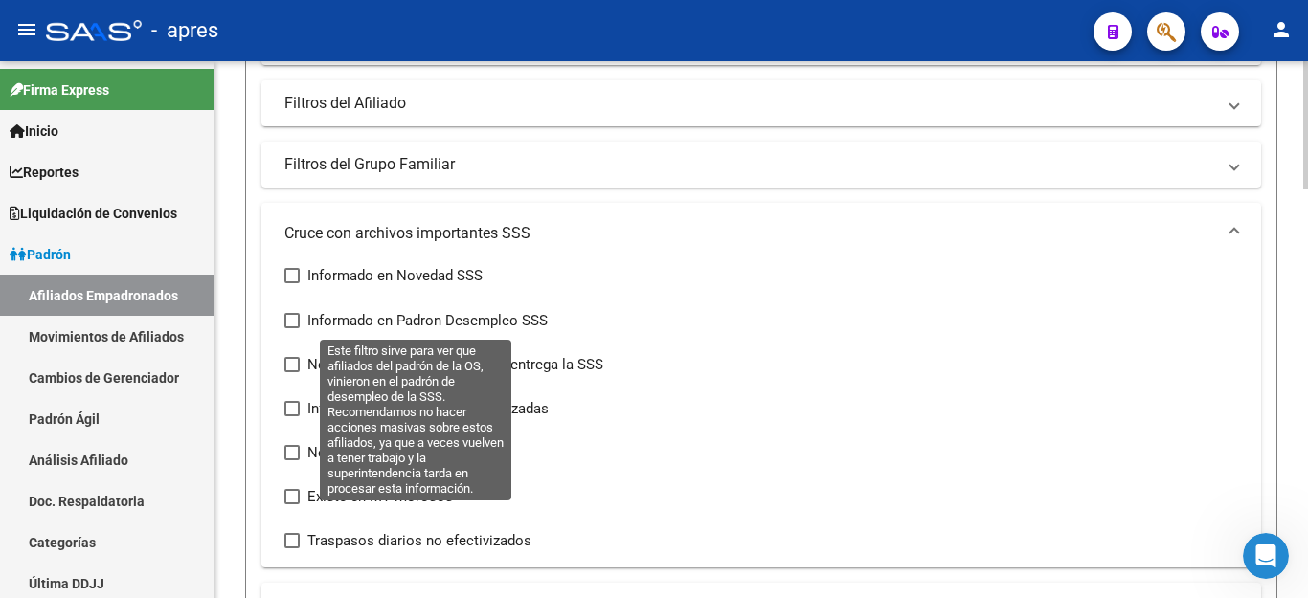
click at [336, 314] on span "Informado en Padron Desempleo SSS" at bounding box center [427, 320] width 240 height 23
click at [292, 328] on input "Informado en Padron Desempleo SSS" at bounding box center [291, 328] width 1 height 1
checkbox input "true"
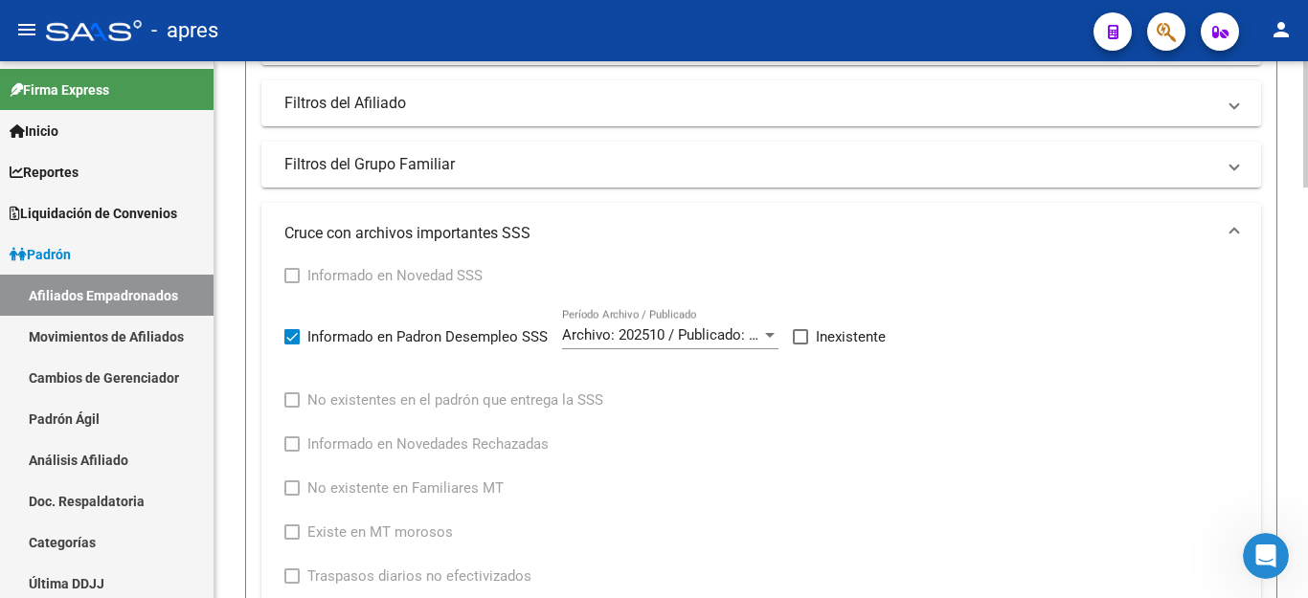
click at [797, 330] on span at bounding box center [800, 336] width 15 height 15
click at [800, 345] on input "Inexistente" at bounding box center [800, 345] width 1 height 1
checkbox input "true"
drag, startPoint x: 1112, startPoint y: 351, endPoint x: 1102, endPoint y: 355, distance: 10.3
click at [1112, 351] on div "Informado en Novedad SSS Informado en Padron Desempleo SSS Archivo: 202510 / Pu…" at bounding box center [761, 426] width 954 height 324
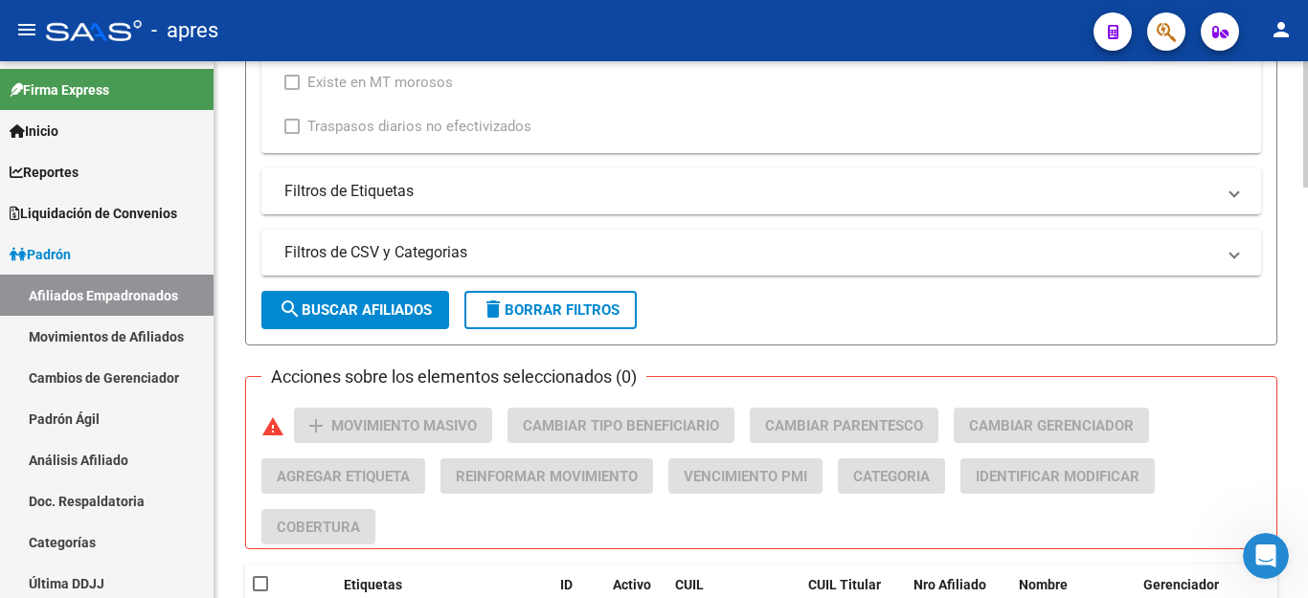
scroll to position [1149, 0]
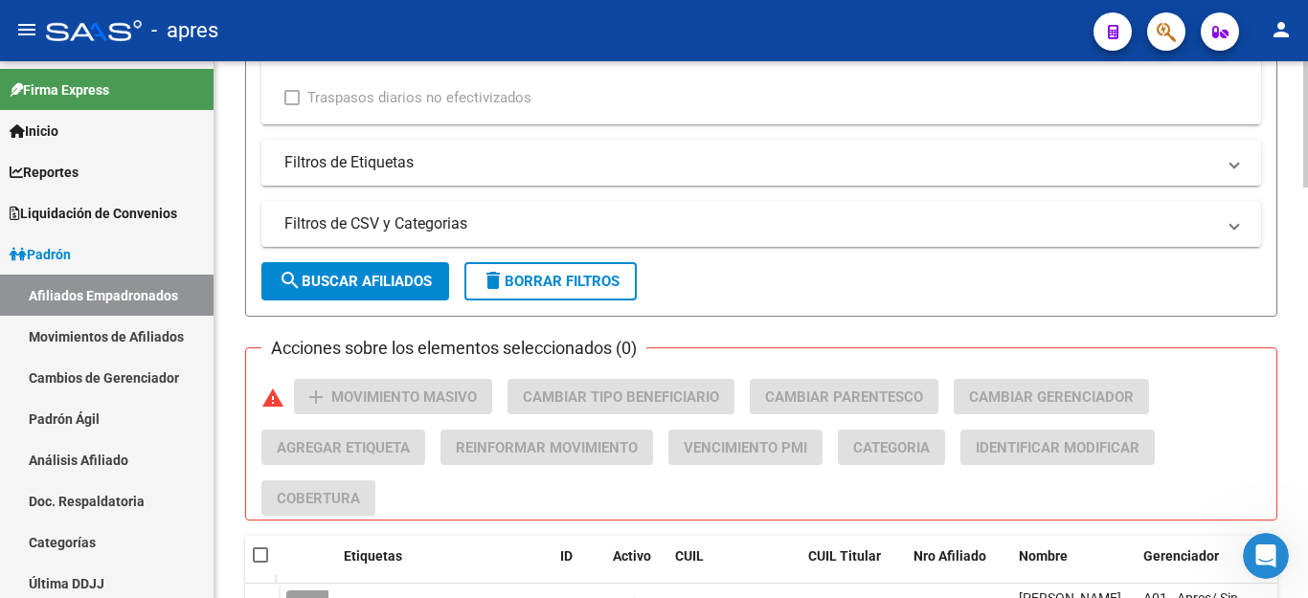
click at [328, 279] on span "search Buscar Afiliados" at bounding box center [355, 281] width 153 height 17
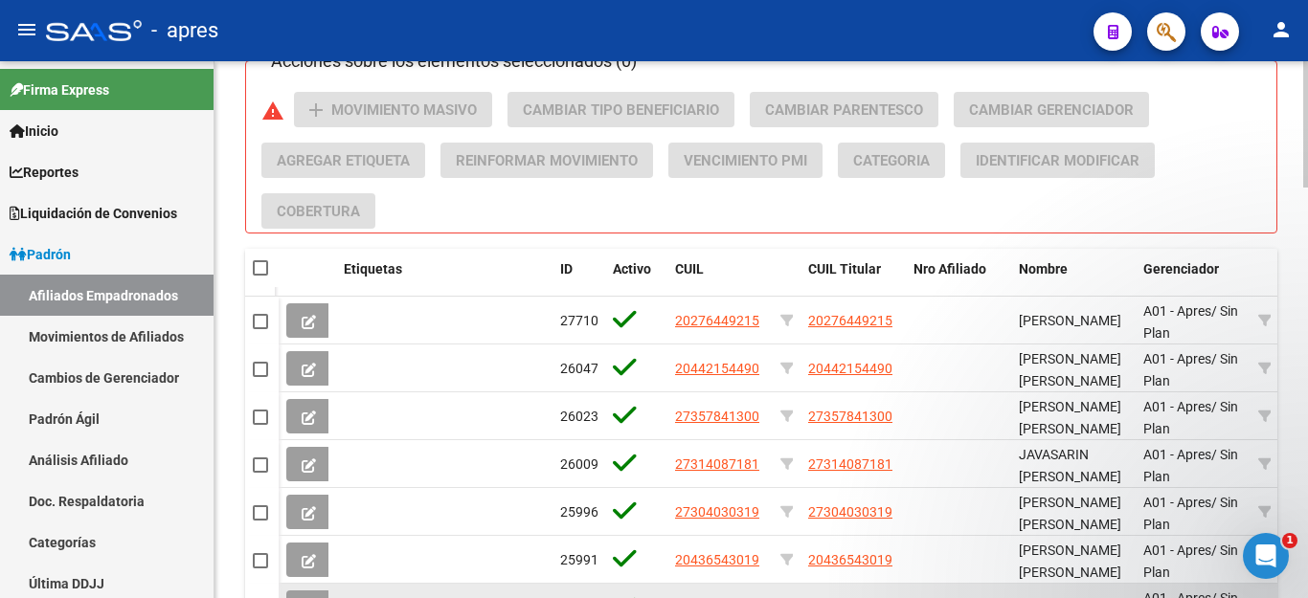
scroll to position [1861, 0]
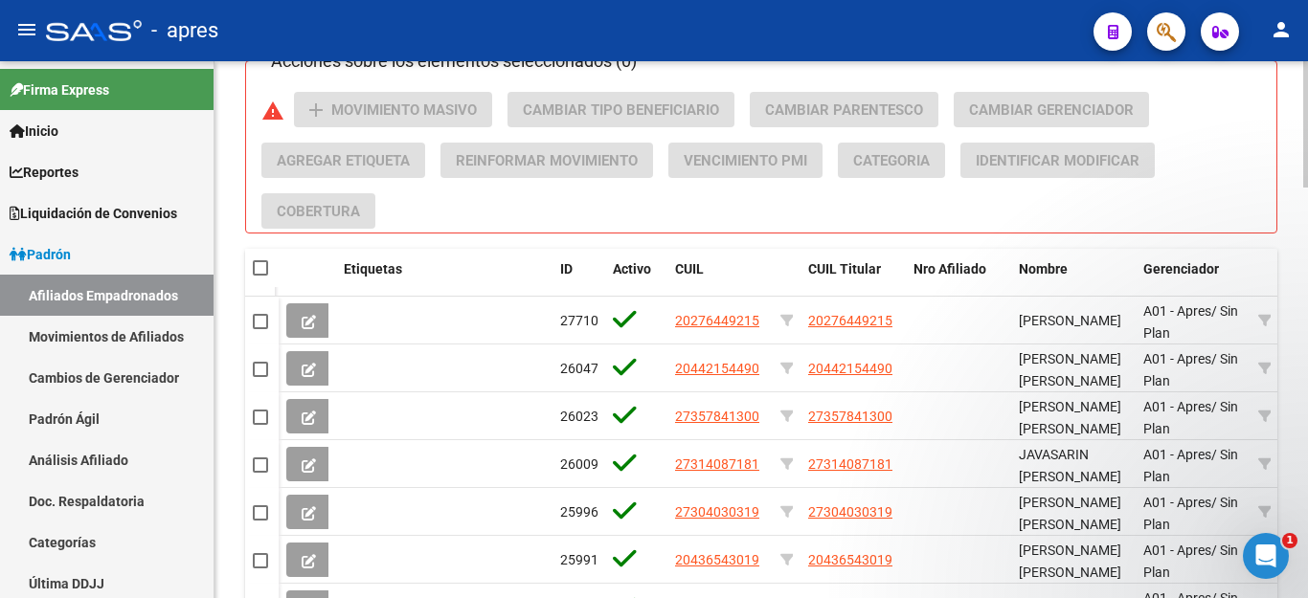
click at [810, 210] on div "Acciones sobre los elementos seleccionados (0) warning add Movimiento Masivo Ca…" at bounding box center [768, 160] width 1015 height 137
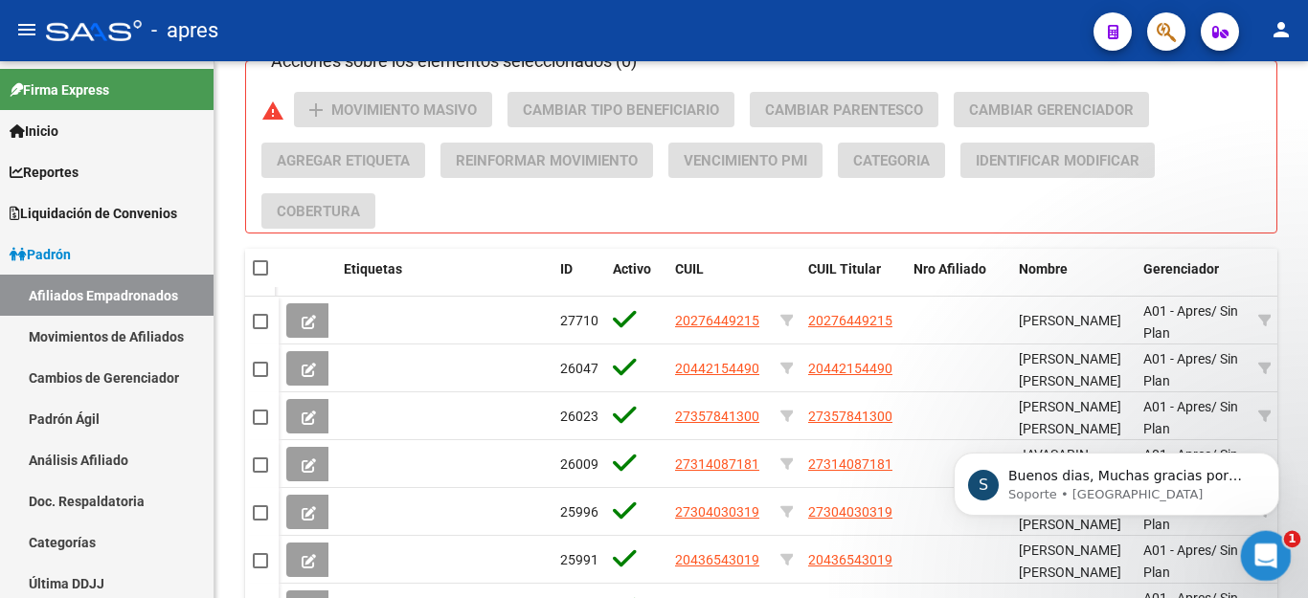
scroll to position [0, 0]
click at [1262, 551] on icon "Abrir Intercom Messenger" at bounding box center [1264, 554] width 32 height 32
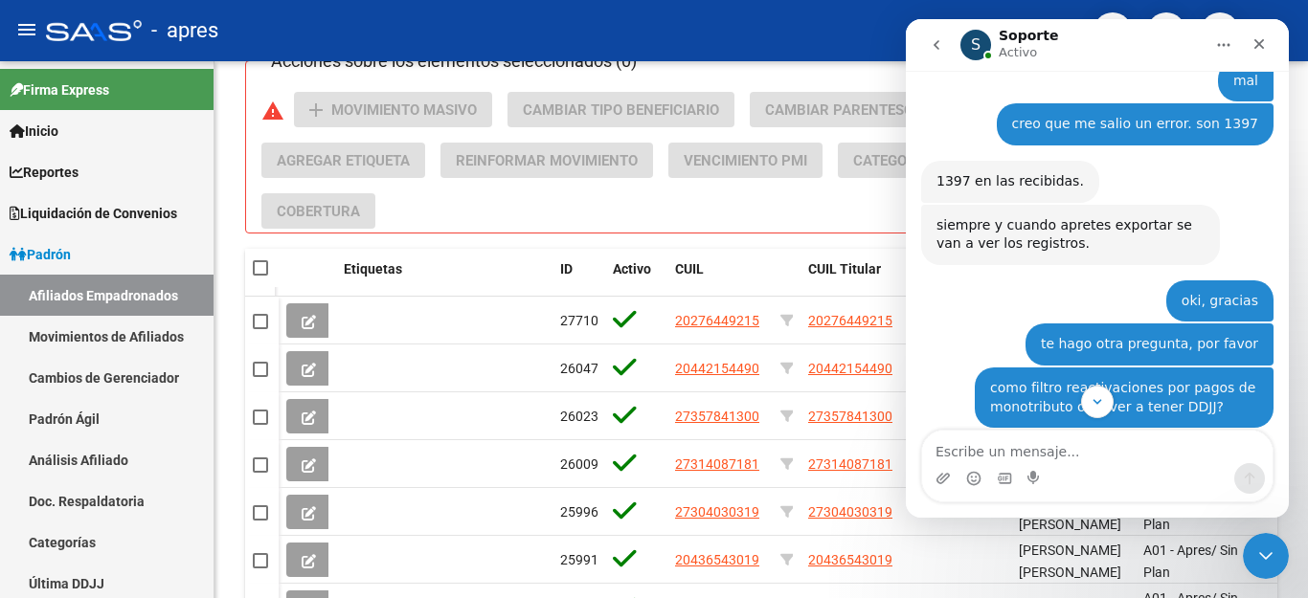
scroll to position [1892, 0]
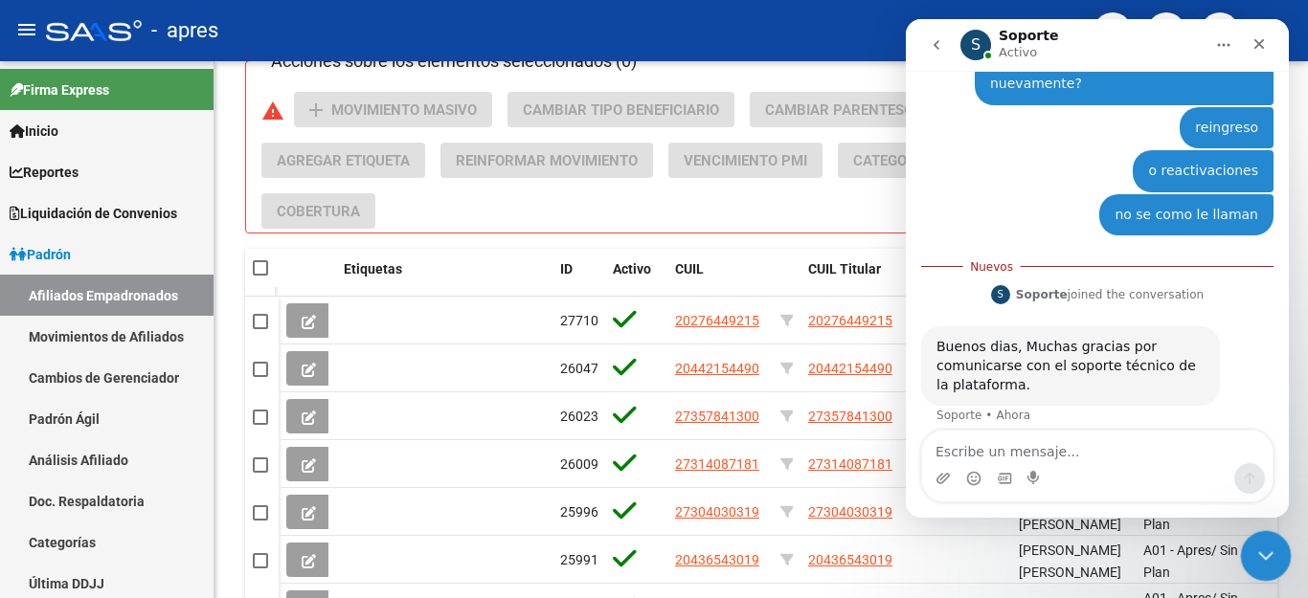
click at [1254, 555] on icon "Cerrar Intercom Messenger" at bounding box center [1263, 553] width 23 height 23
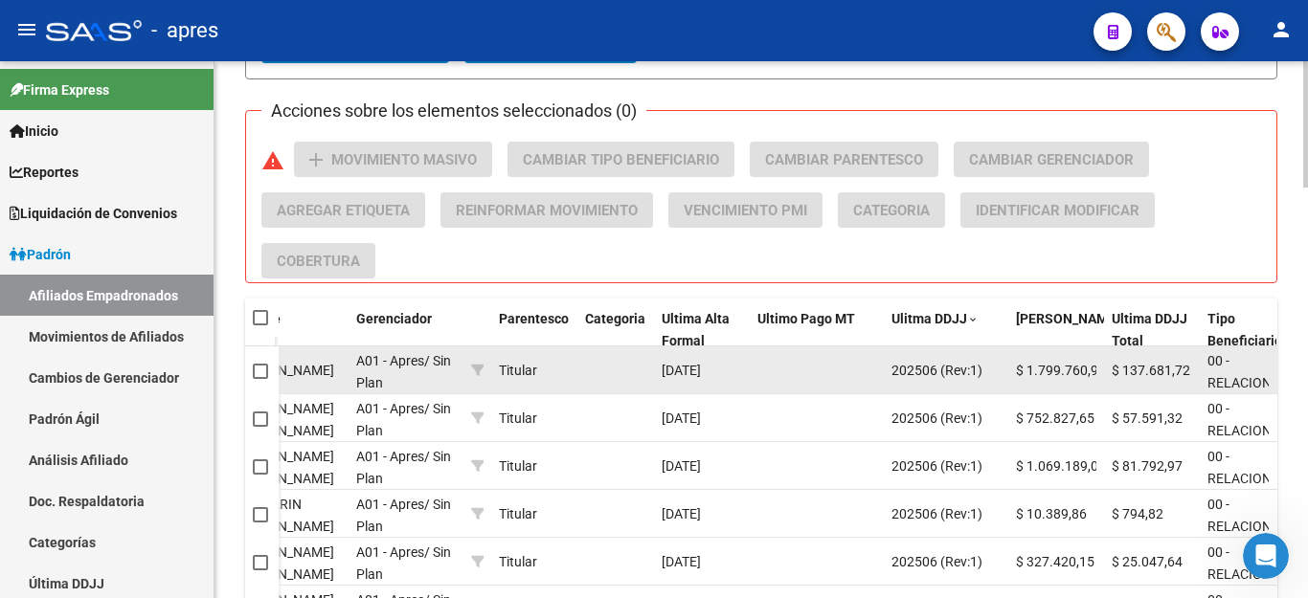
scroll to position [1453, 0]
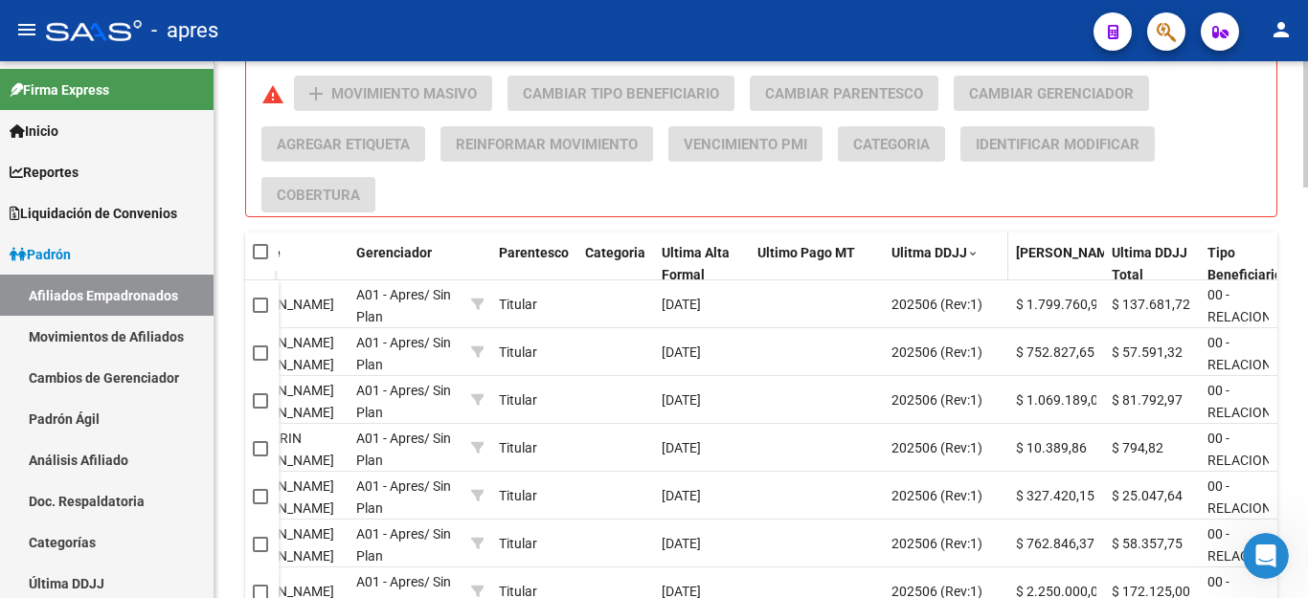
click at [919, 251] on span "Ulitma DDJJ" at bounding box center [929, 252] width 76 height 15
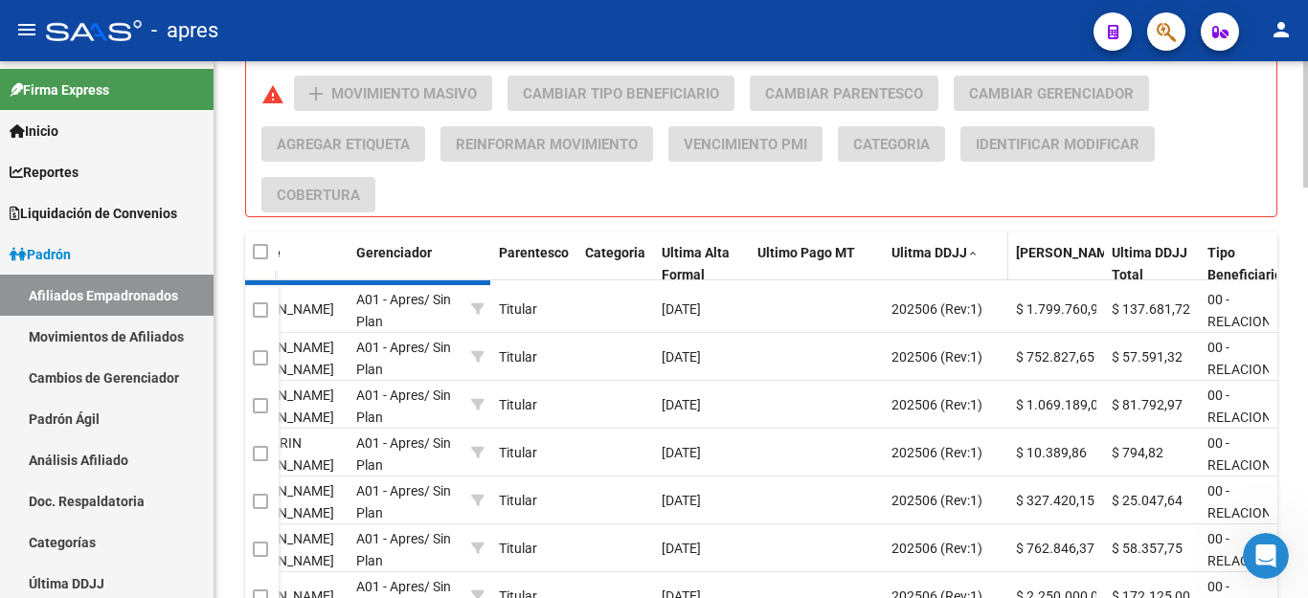
click at [919, 251] on span "Ulitma DDJJ" at bounding box center [929, 252] width 76 height 15
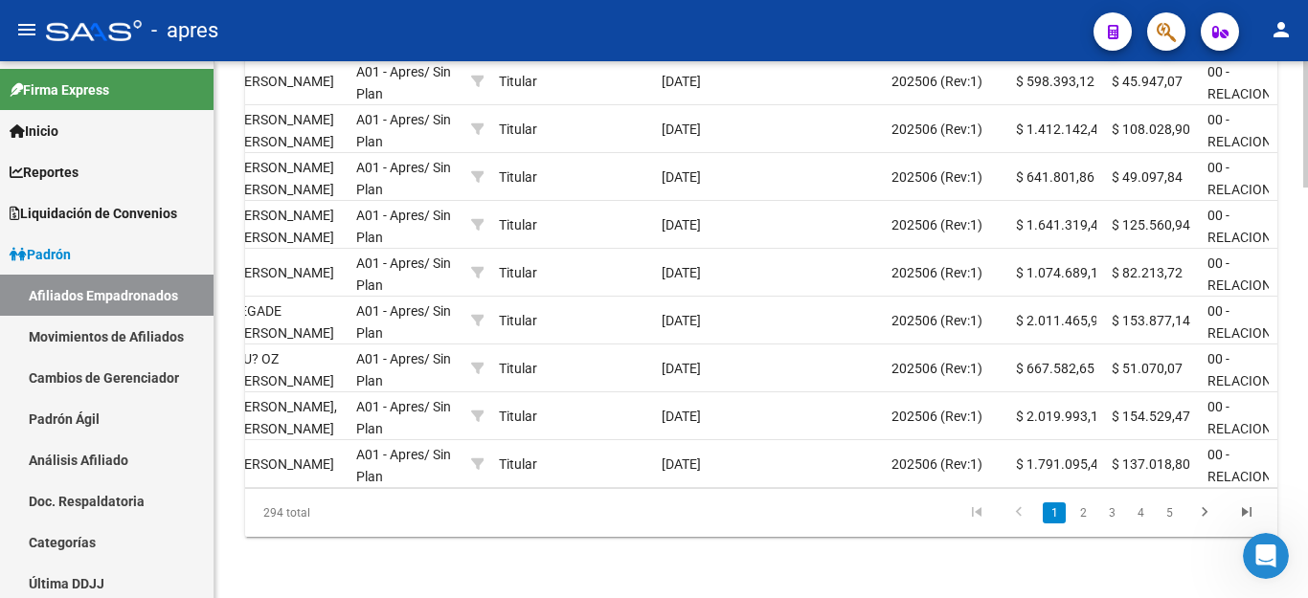
scroll to position [0, 0]
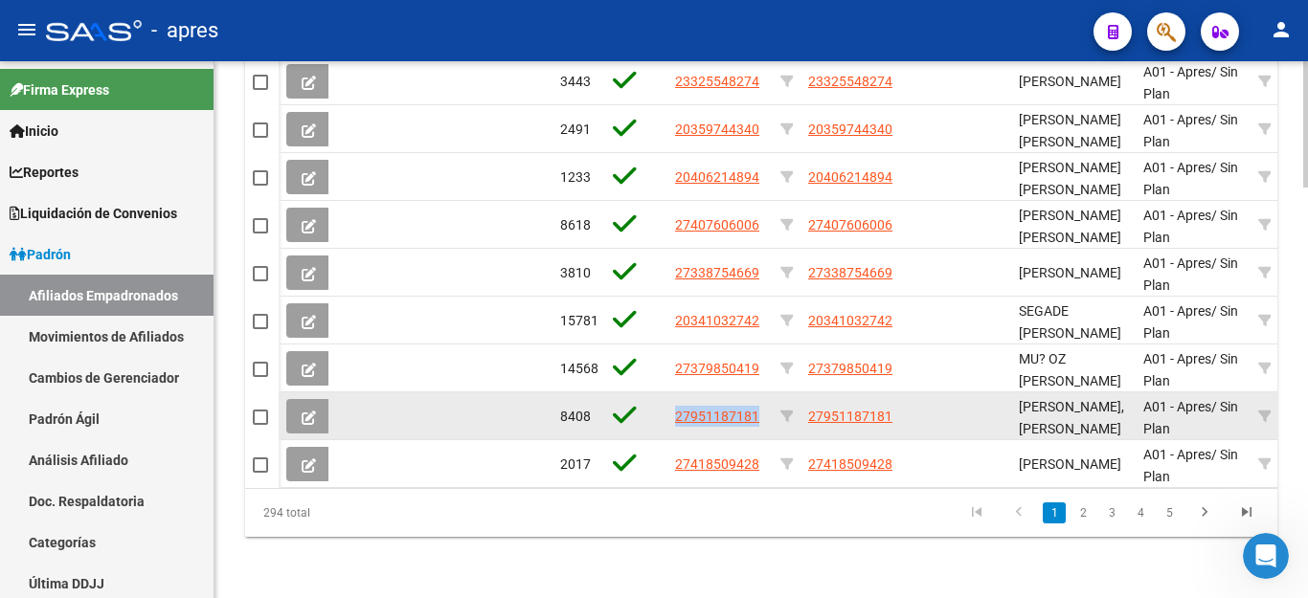
drag, startPoint x: 676, startPoint y: 400, endPoint x: 759, endPoint y: 399, distance: 83.3
click at [759, 406] on div "27951187181" at bounding box center [720, 417] width 90 height 22
copy span "27951187181"
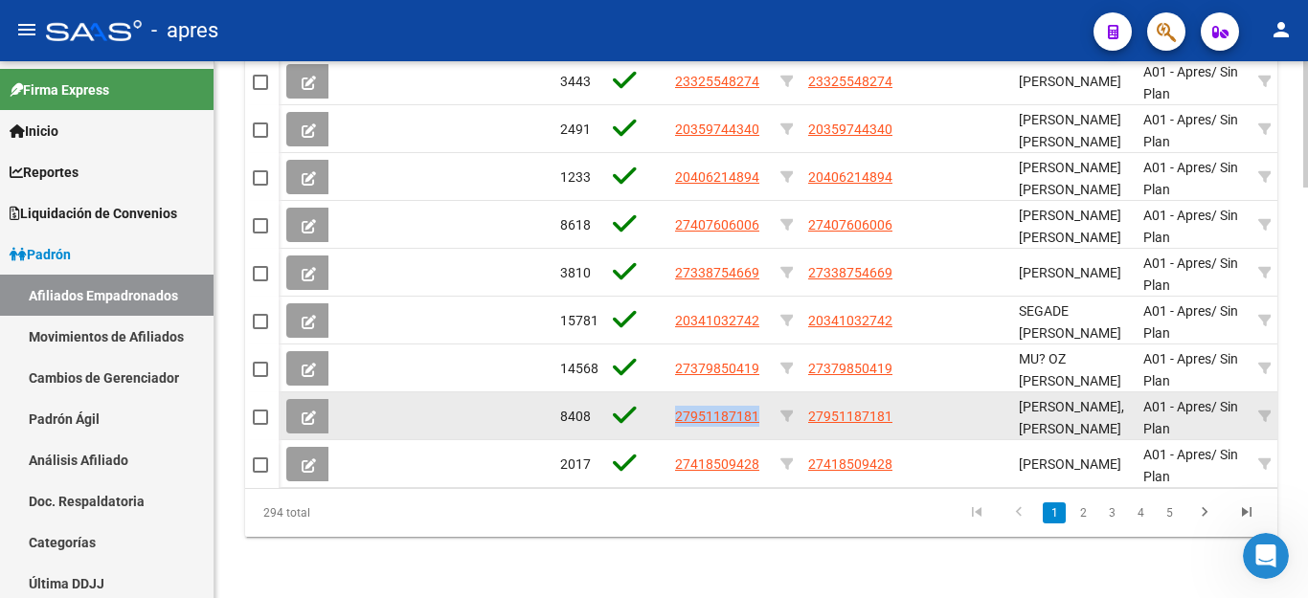
drag, startPoint x: 669, startPoint y: 400, endPoint x: 769, endPoint y: 392, distance: 100.0
click at [769, 393] on datatable-body-cell "27951187181" at bounding box center [719, 416] width 105 height 47
copy span "27951187181"
drag, startPoint x: 808, startPoint y: 399, endPoint x: 923, endPoint y: 388, distance: 115.5
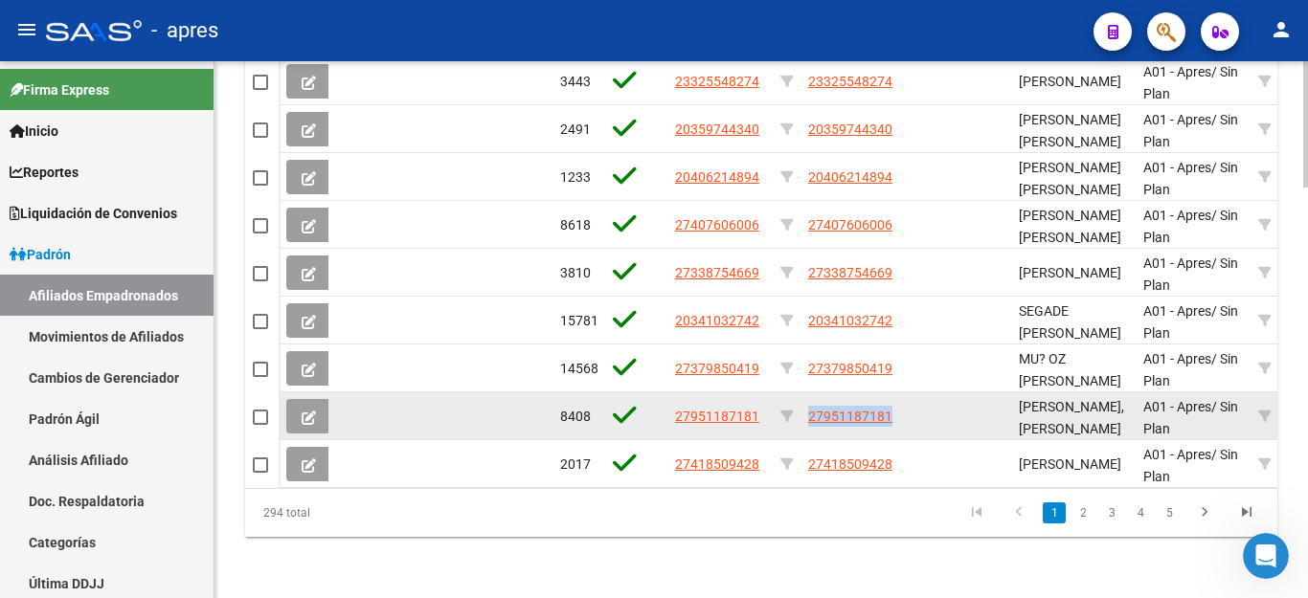
copy div "27951187181"
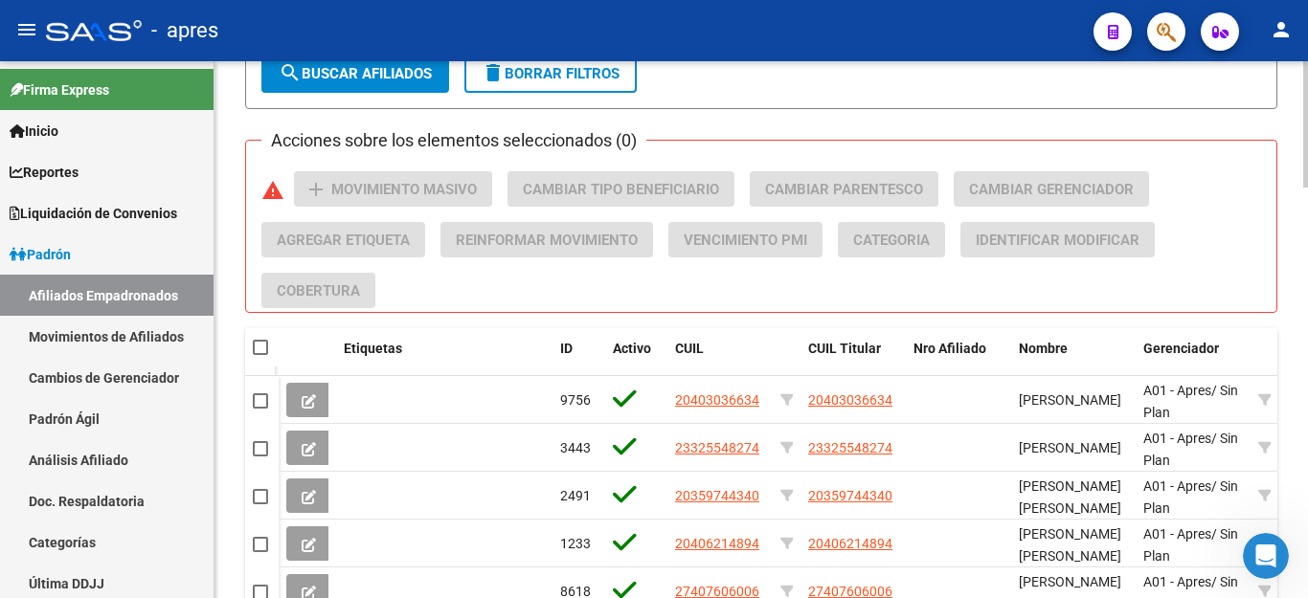
scroll to position [1261, 0]
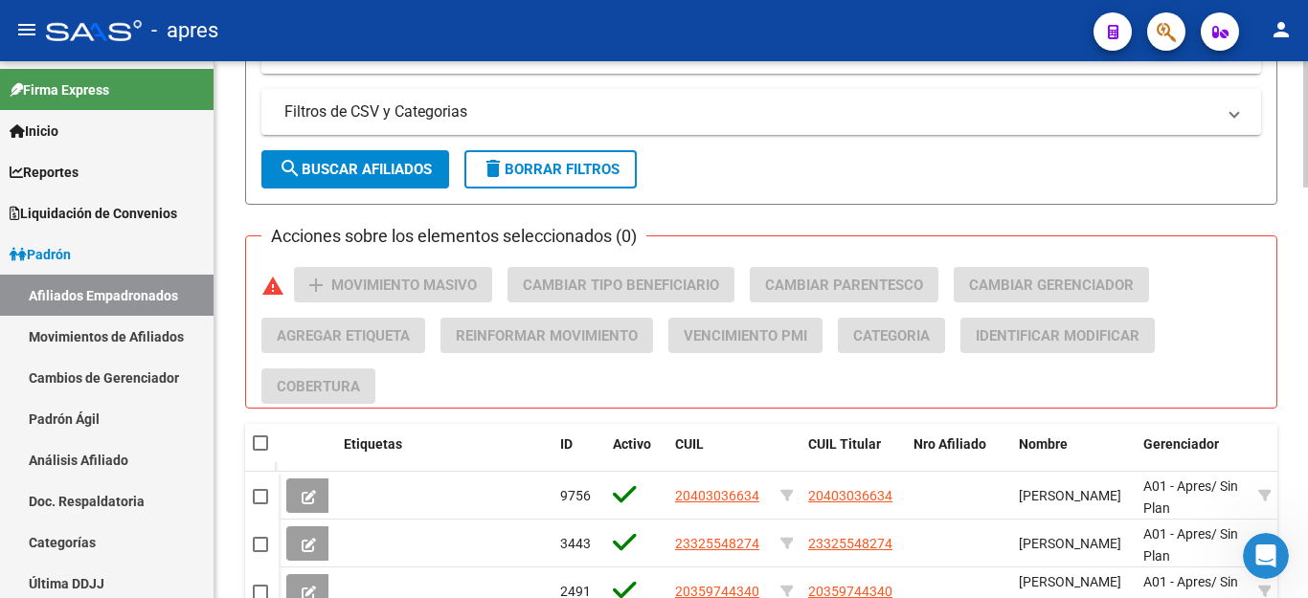
click at [596, 177] on span "delete Borrar Filtros" at bounding box center [551, 169] width 138 height 17
checkbox input "false"
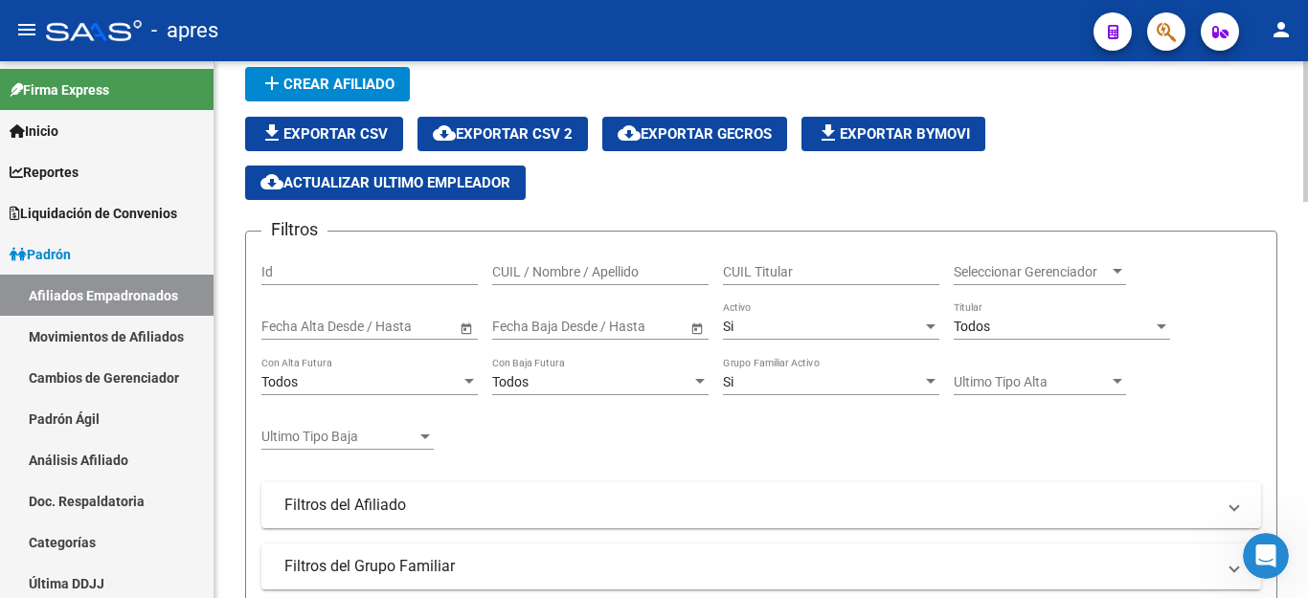
scroll to position [73, 0]
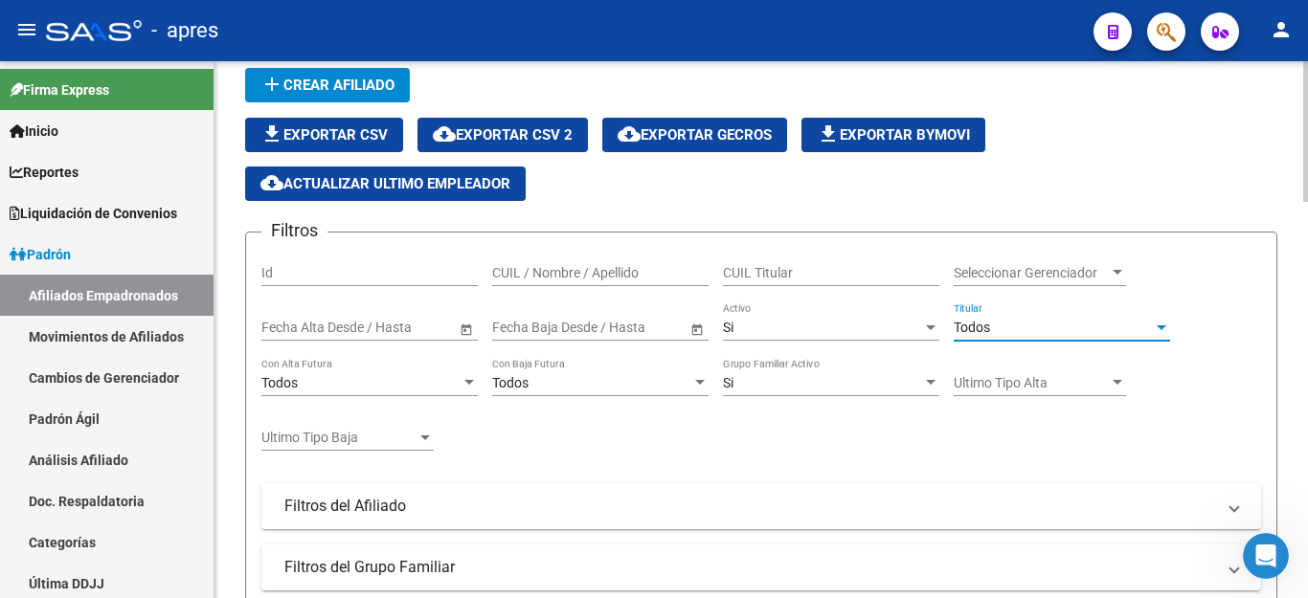
click at [1005, 326] on div "Todos" at bounding box center [1053, 328] width 199 height 16
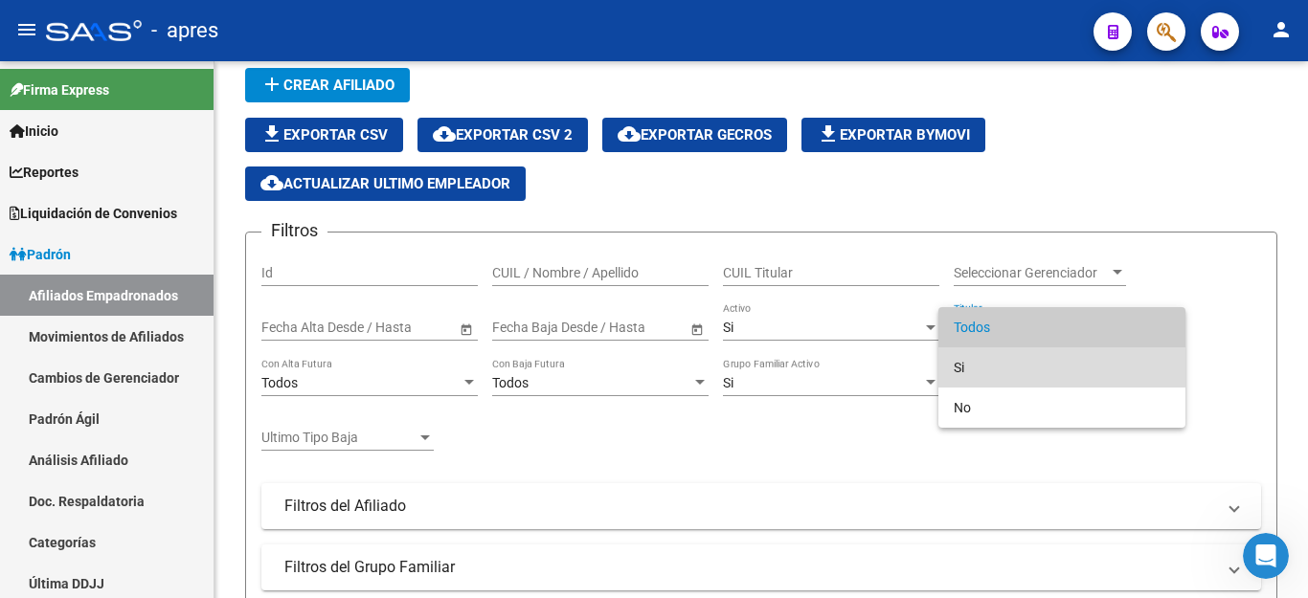
click at [984, 367] on span "Si" at bounding box center [1062, 368] width 216 height 40
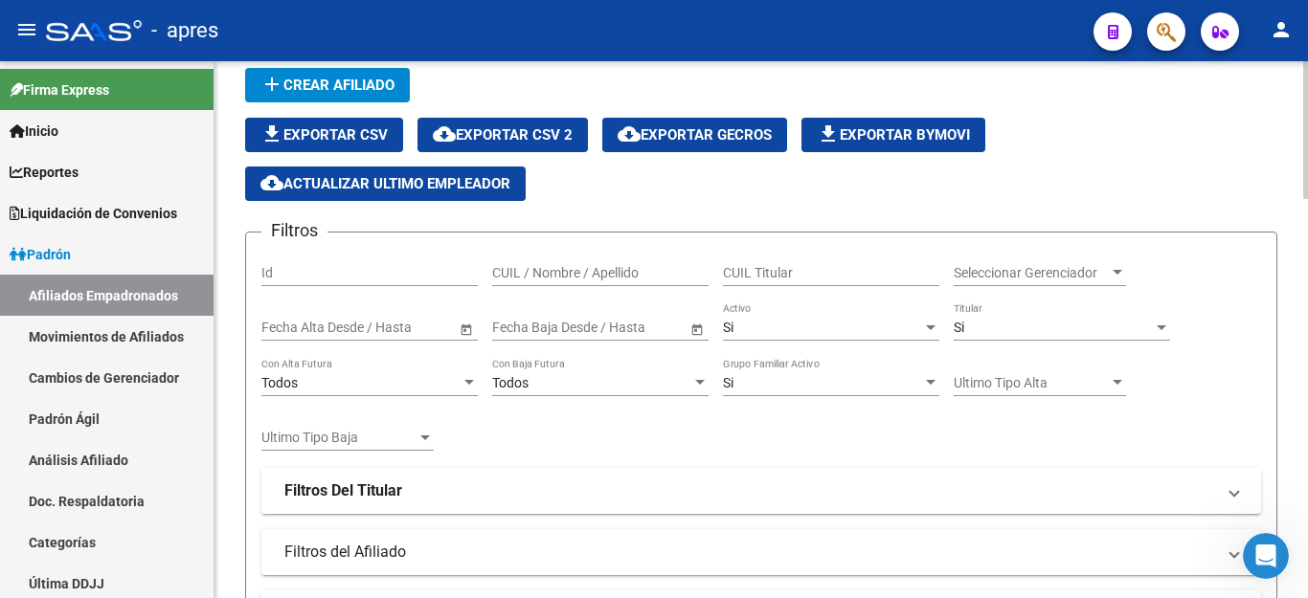
click at [495, 483] on mat-panel-title "Filtros Del Titular" at bounding box center [749, 491] width 931 height 21
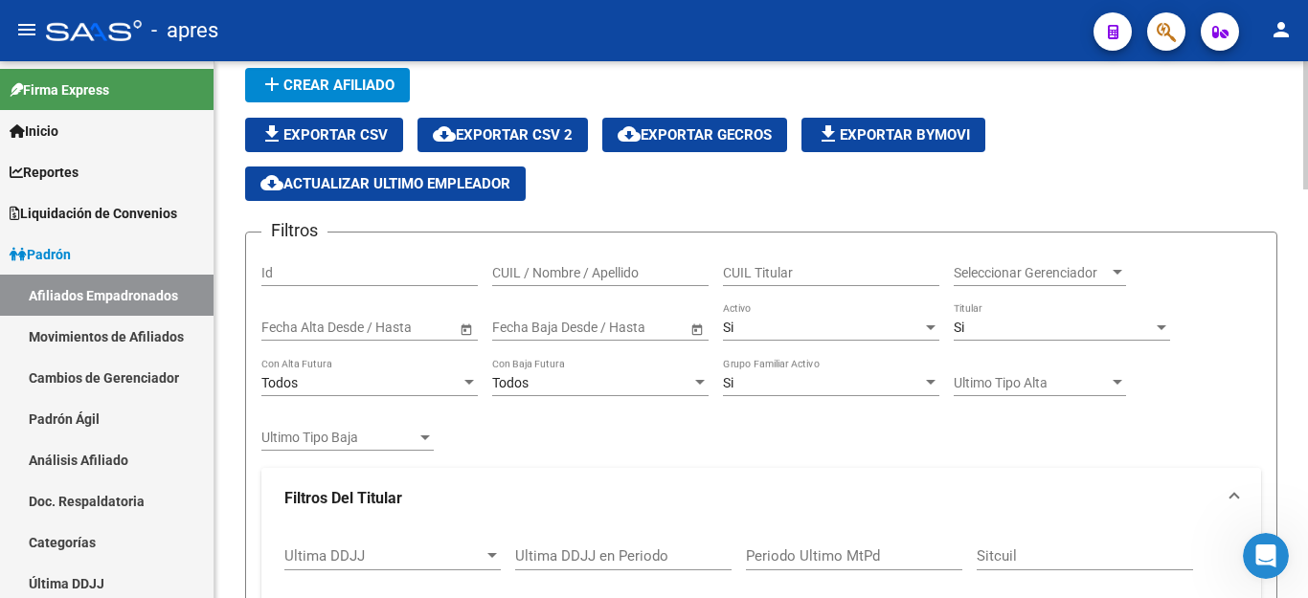
scroll to position [264, 0]
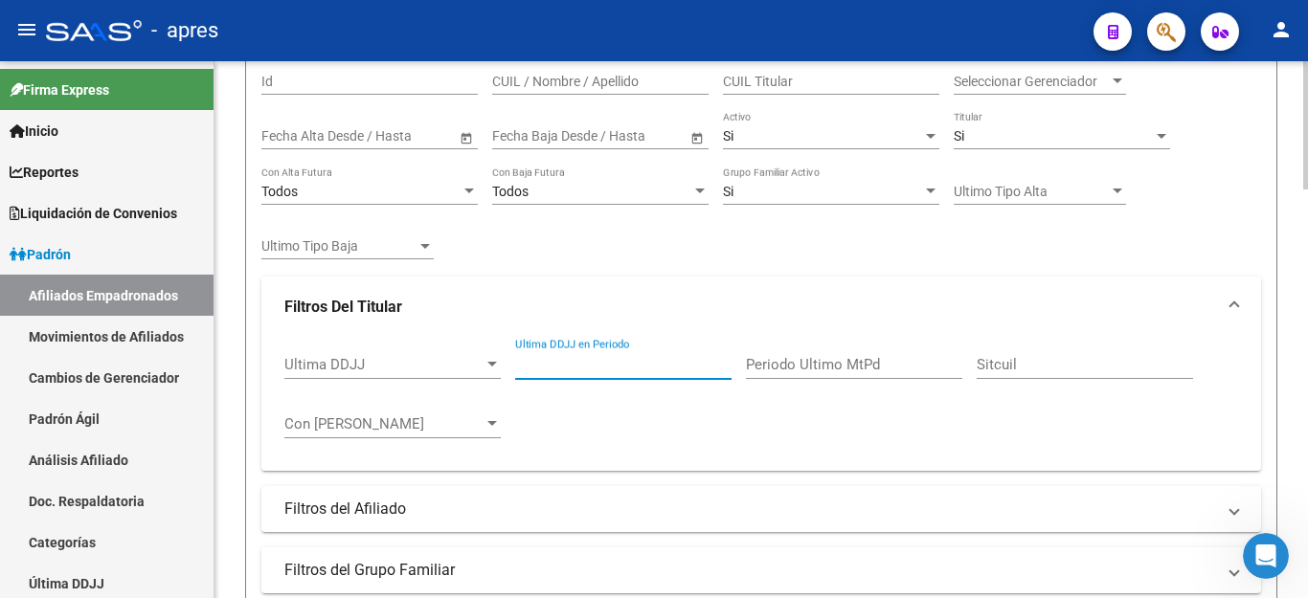
click at [640, 370] on input "Ultima DDJJ en Periodo" at bounding box center [623, 364] width 216 height 17
type input "202506"
click at [652, 416] on div "Ultima DDJJ Ultima DDJJ 202506 Ultima DDJJ en Periodo Periodo Ultimo MtPd Sitcu…" at bounding box center [761, 397] width 954 height 119
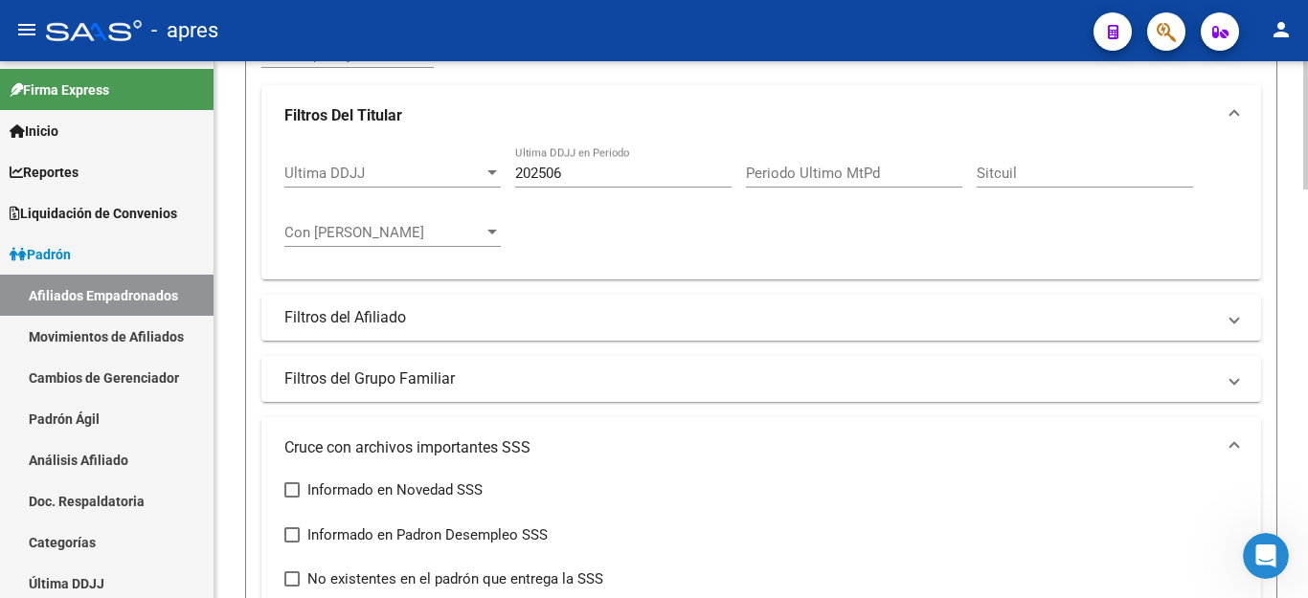
scroll to position [552, 0]
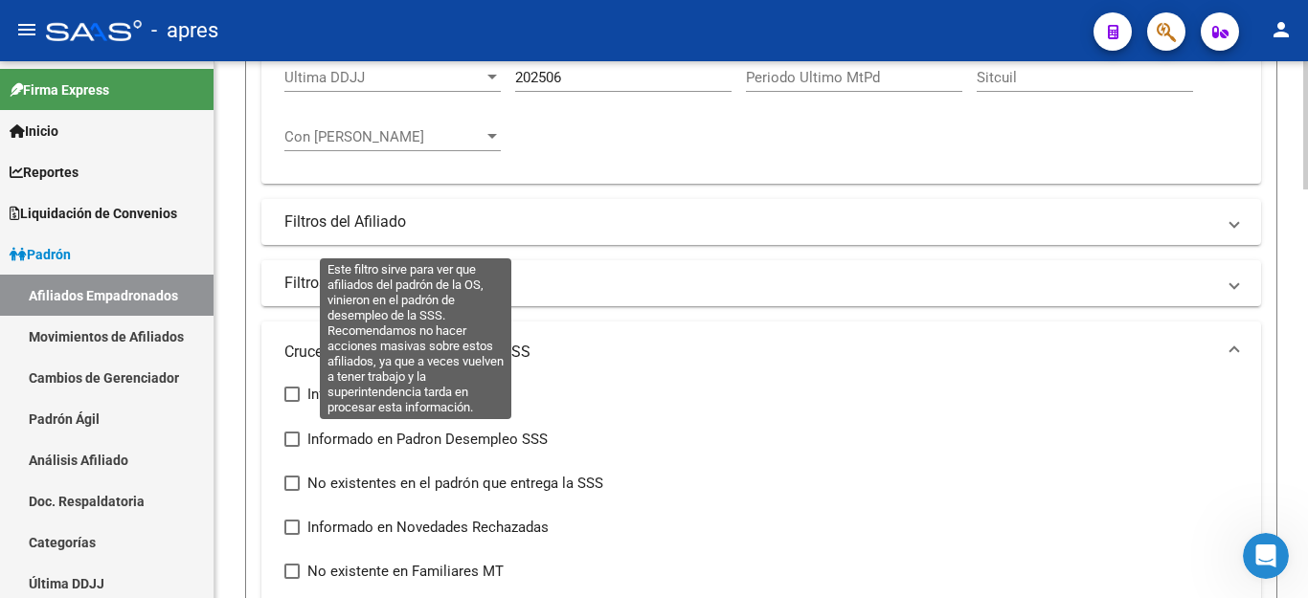
click at [289, 437] on span at bounding box center [291, 439] width 15 height 15
click at [291, 447] on input "Informado en Padron Desempleo SSS" at bounding box center [291, 447] width 1 height 1
checkbox input "true"
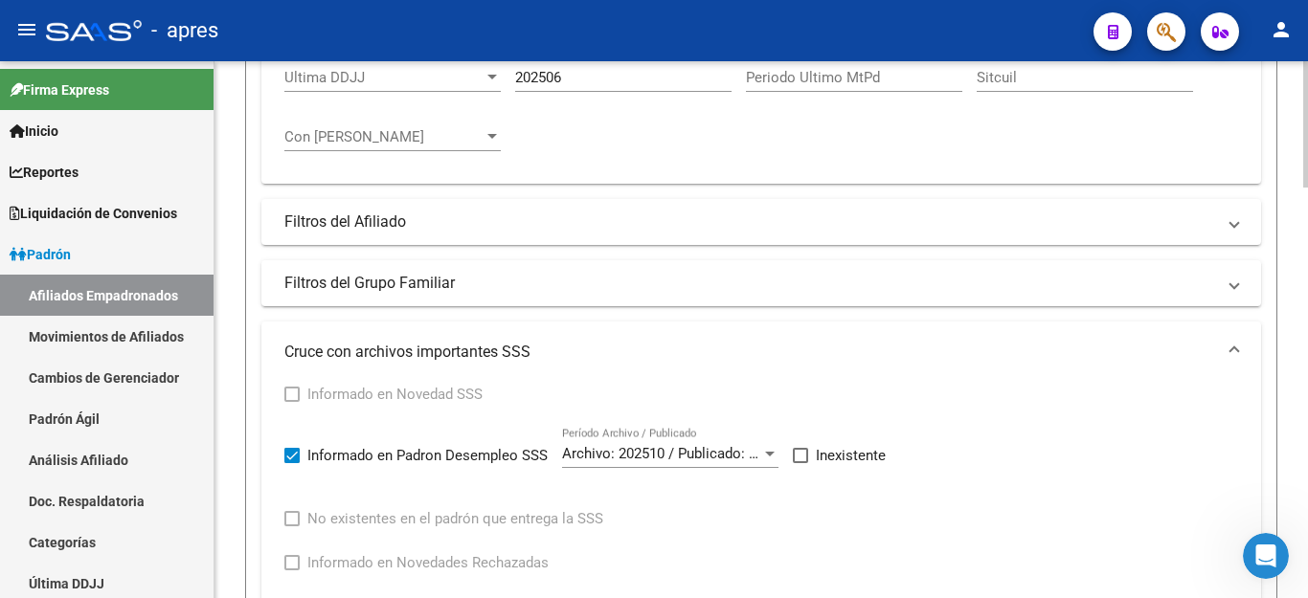
click at [798, 455] on span at bounding box center [800, 455] width 15 height 15
click at [800, 463] on input "Inexistente" at bounding box center [800, 463] width 1 height 1
checkbox input "true"
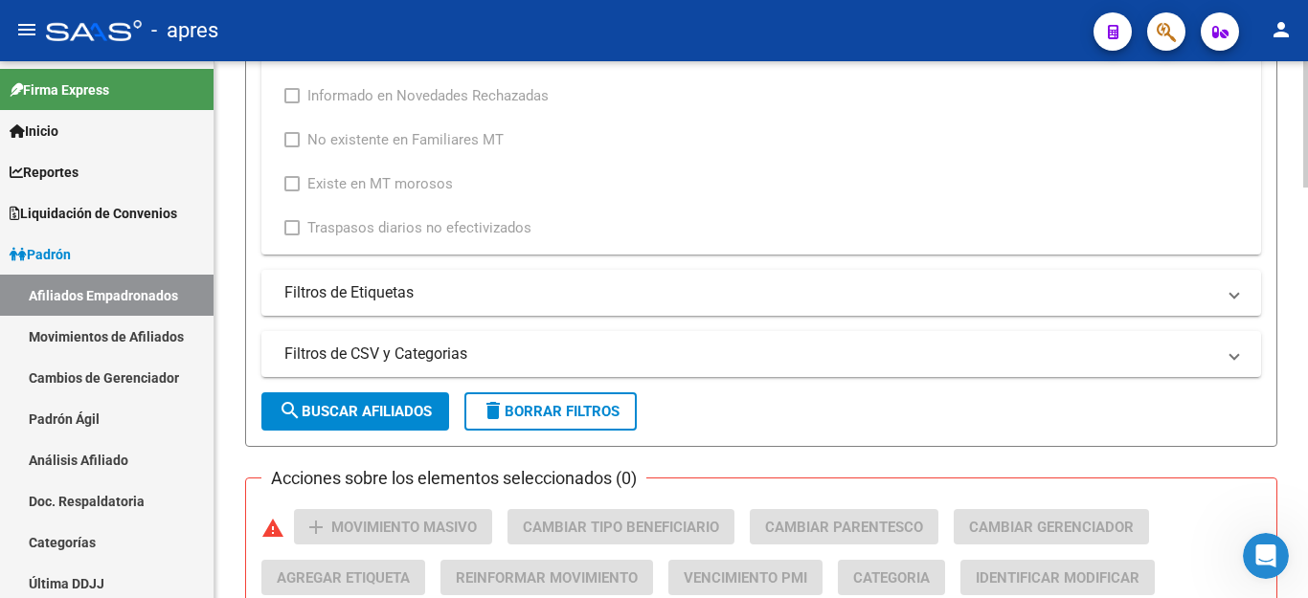
scroll to position [1030, 0]
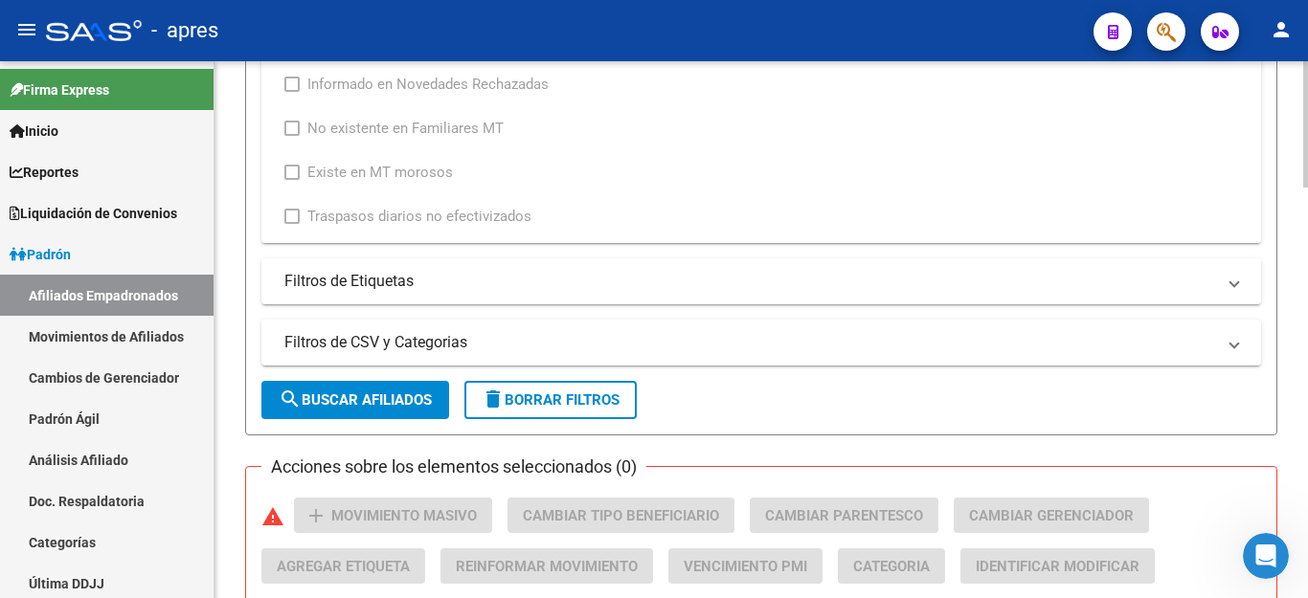
click at [412, 408] on span "search Buscar Afiliados" at bounding box center [355, 400] width 153 height 17
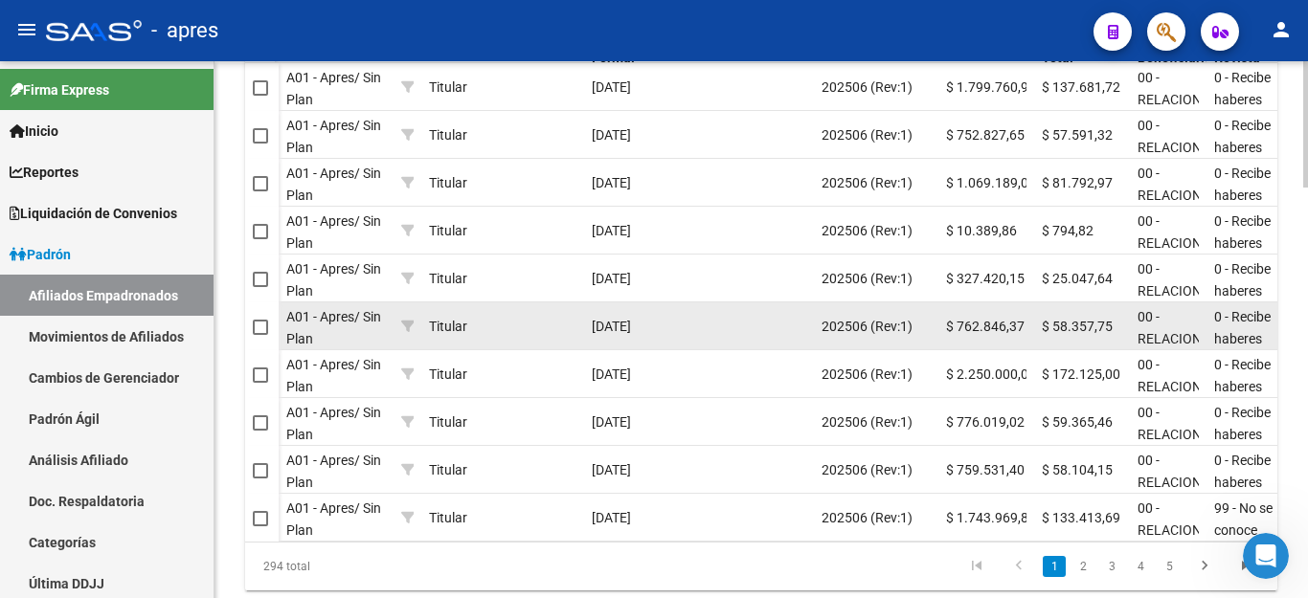
scroll to position [1453, 0]
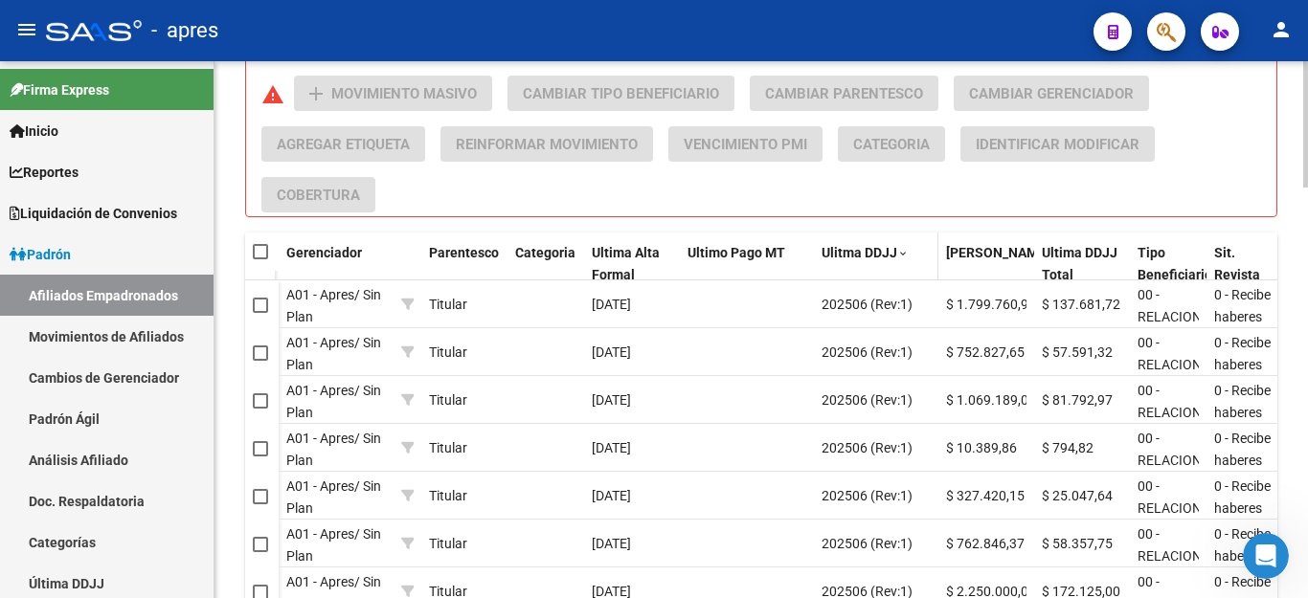
click at [873, 250] on span "Ulitma DDJJ" at bounding box center [860, 252] width 76 height 15
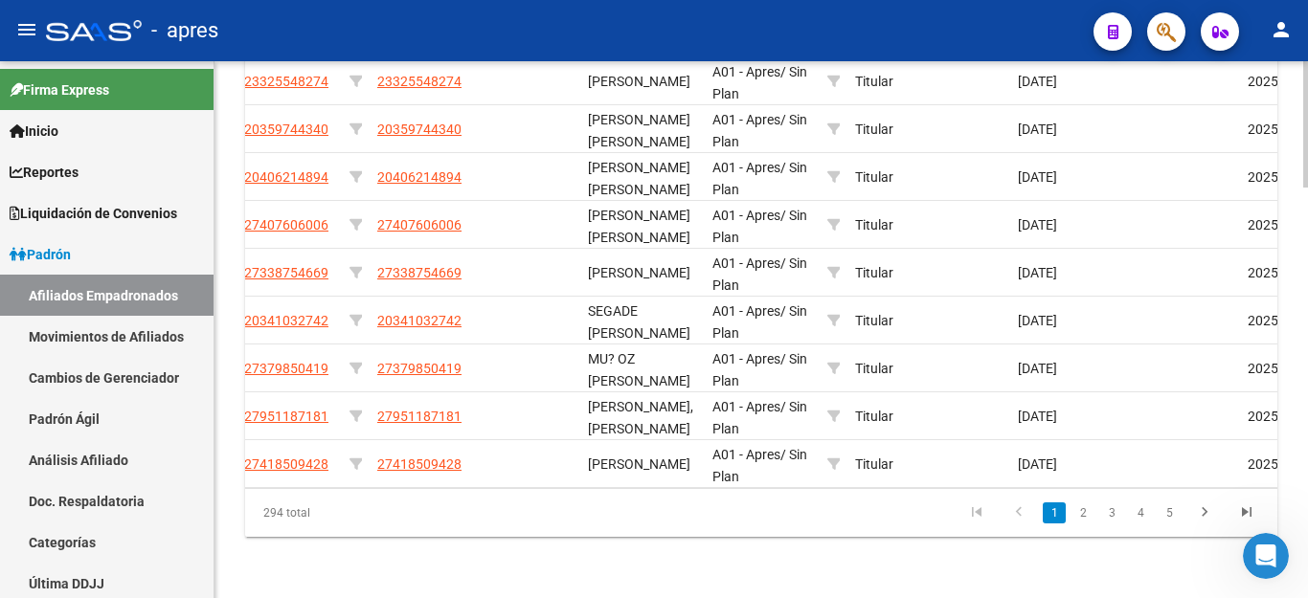
scroll to position [0, 0]
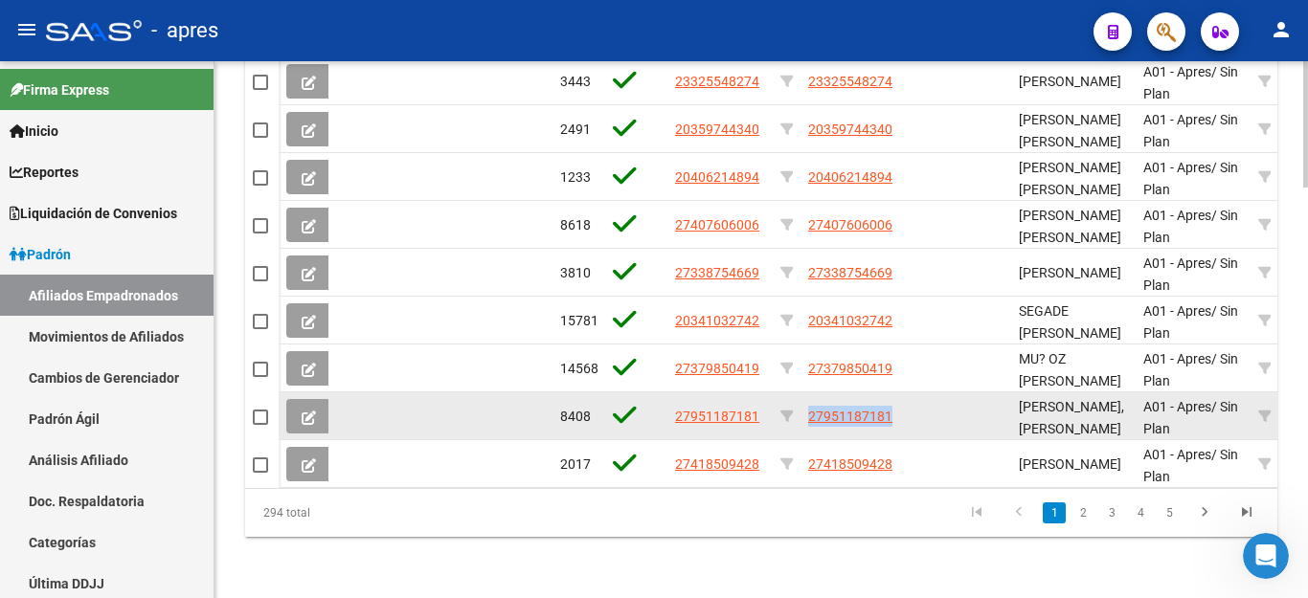
drag, startPoint x: 810, startPoint y: 396, endPoint x: 925, endPoint y: 396, distance: 114.9
copy div "27951187181"
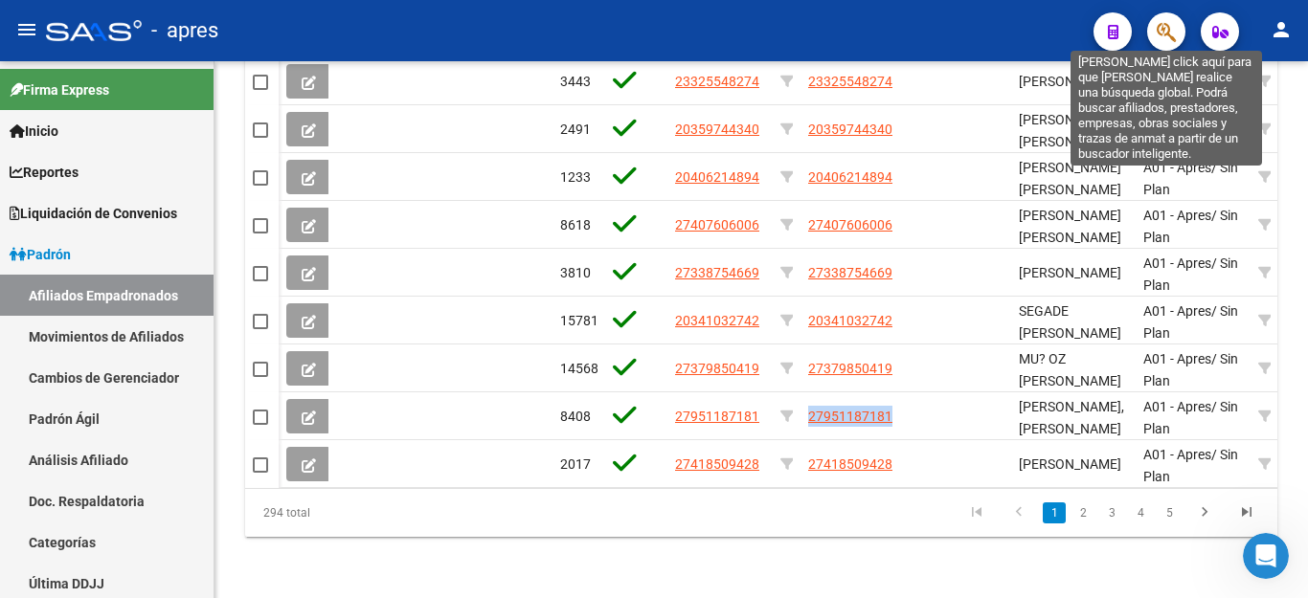
click at [1171, 28] on icon "button" at bounding box center [1166, 32] width 19 height 22
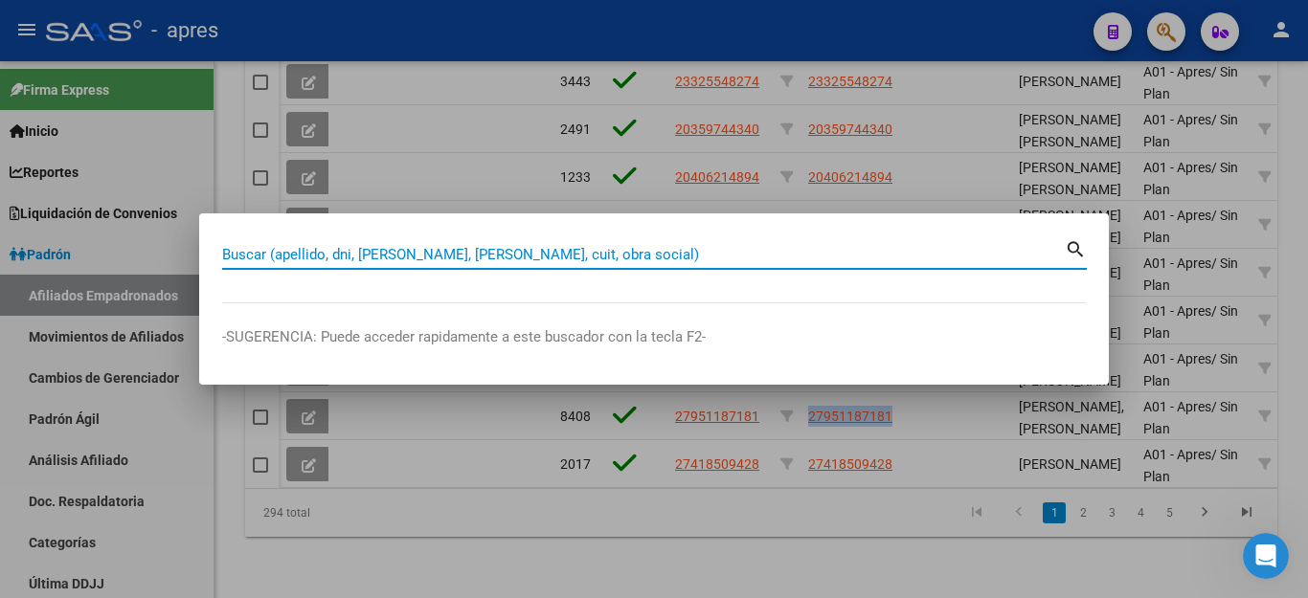
paste input "27951187181"
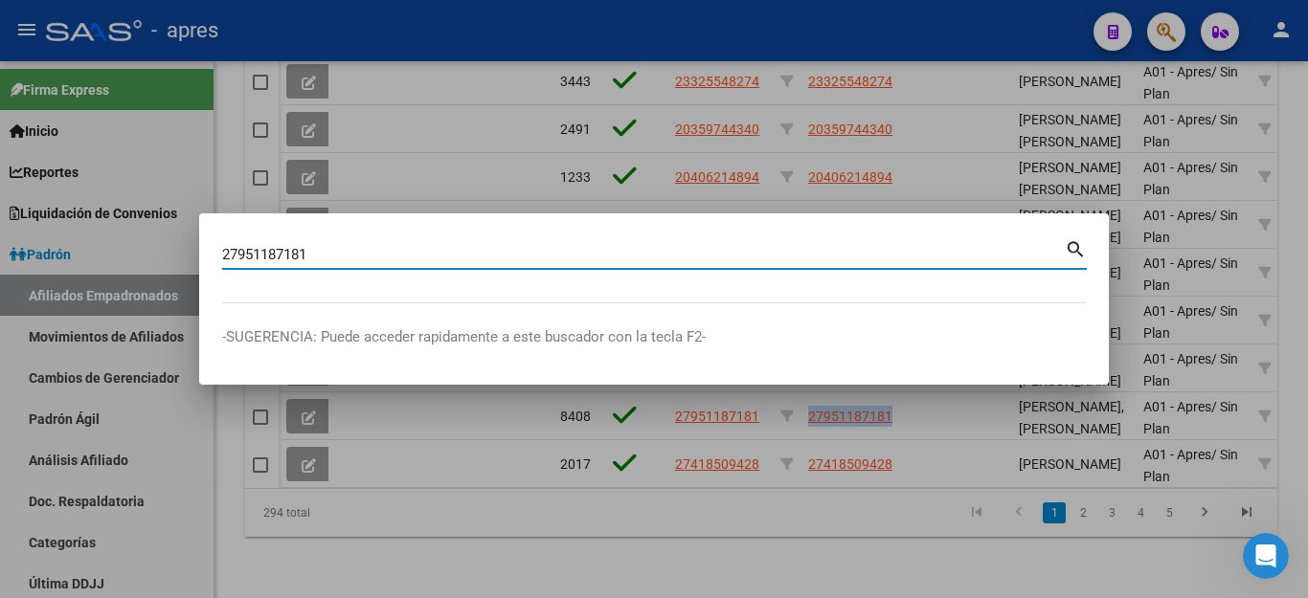
type input "27951187181"
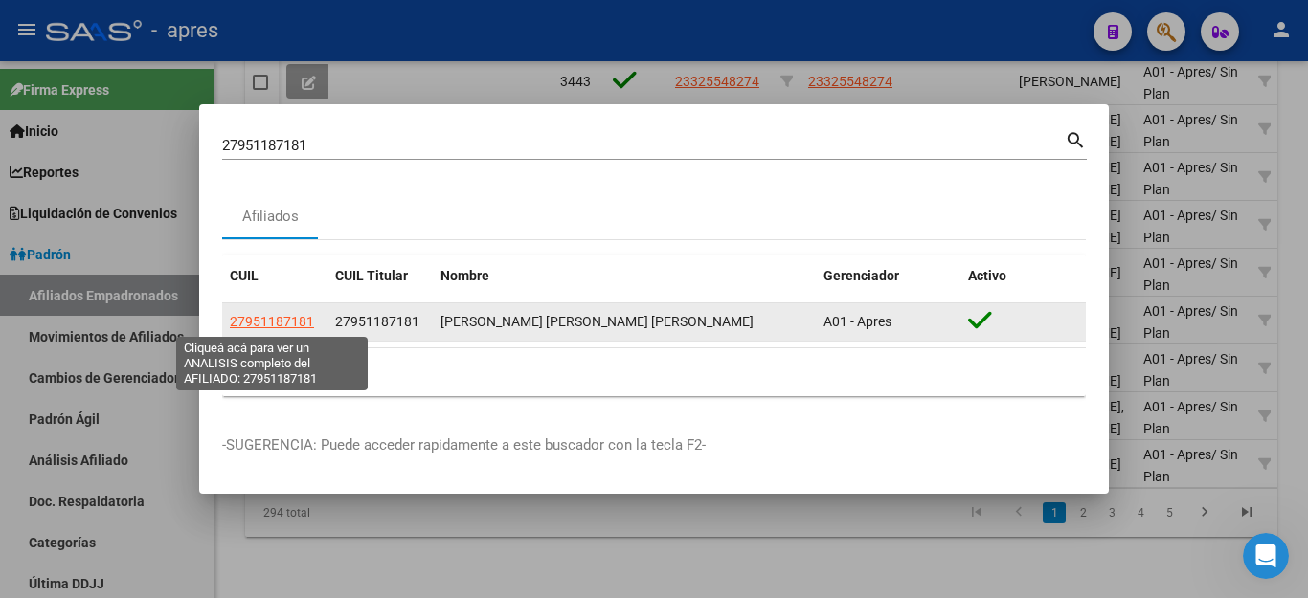
click at [282, 320] on span "27951187181" at bounding box center [272, 321] width 84 height 15
type textarea "27951187181"
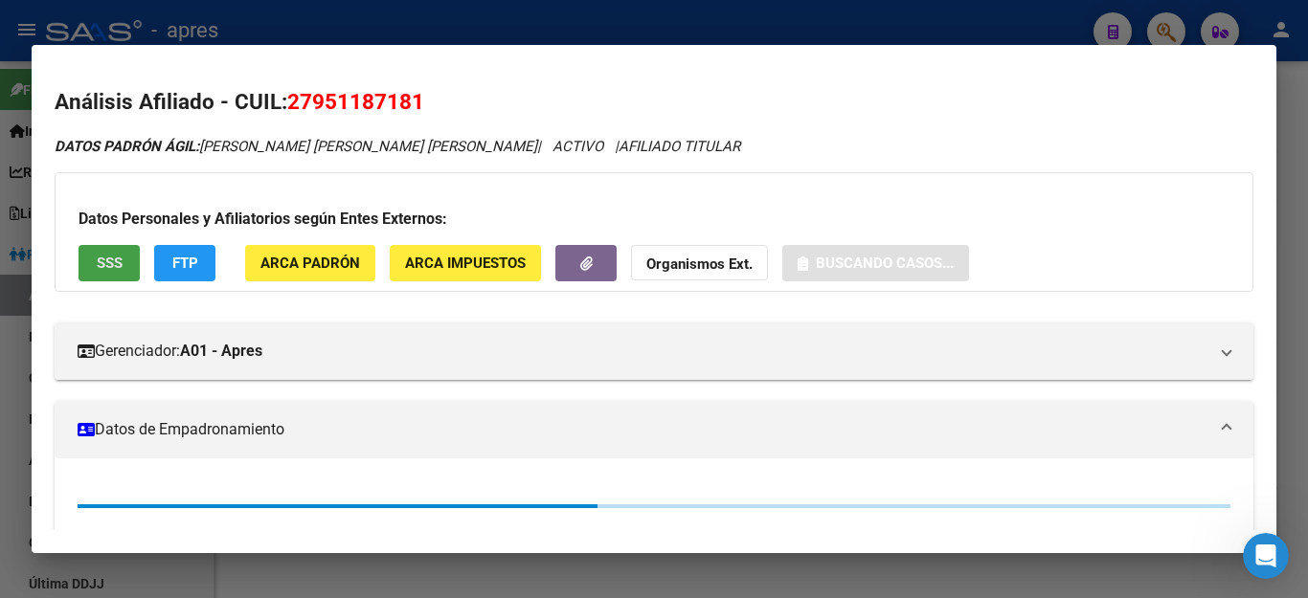
click at [113, 260] on span "SSS" at bounding box center [110, 264] width 26 height 17
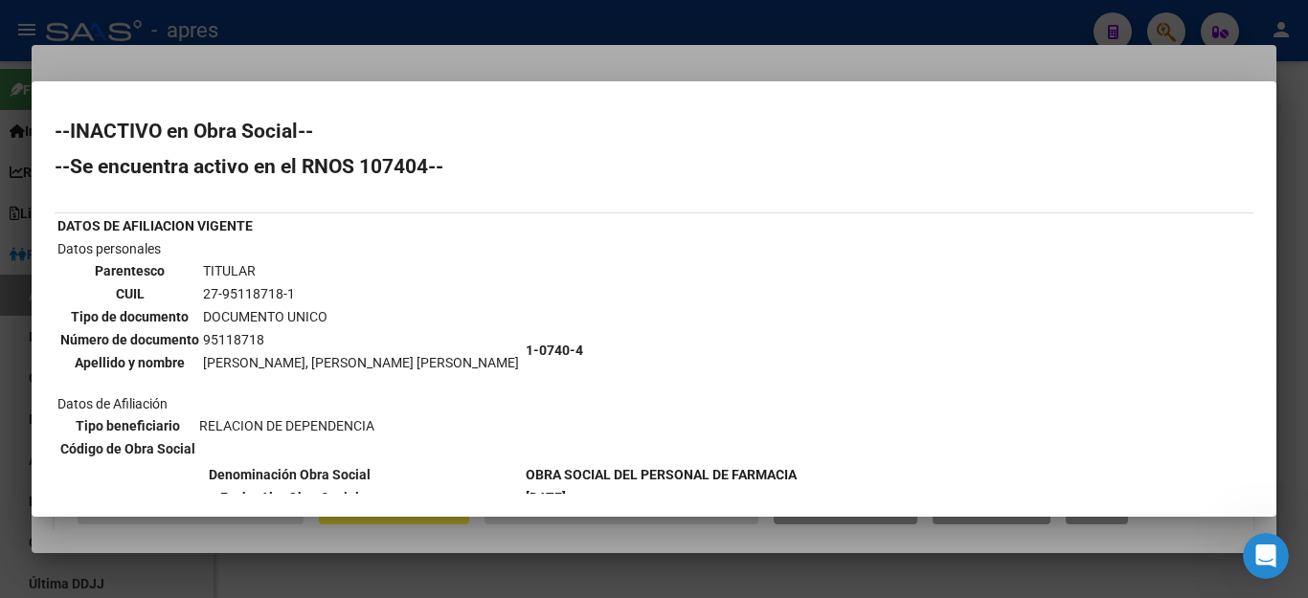
scroll to position [96, 0]
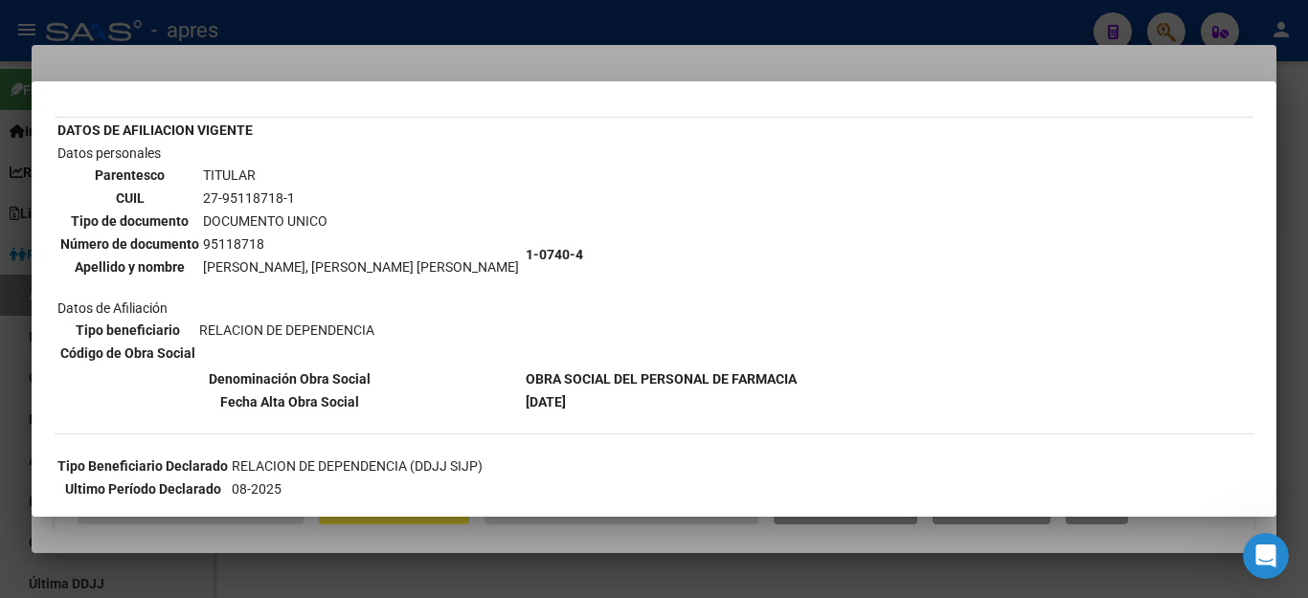
click at [758, 13] on div at bounding box center [654, 299] width 1308 height 598
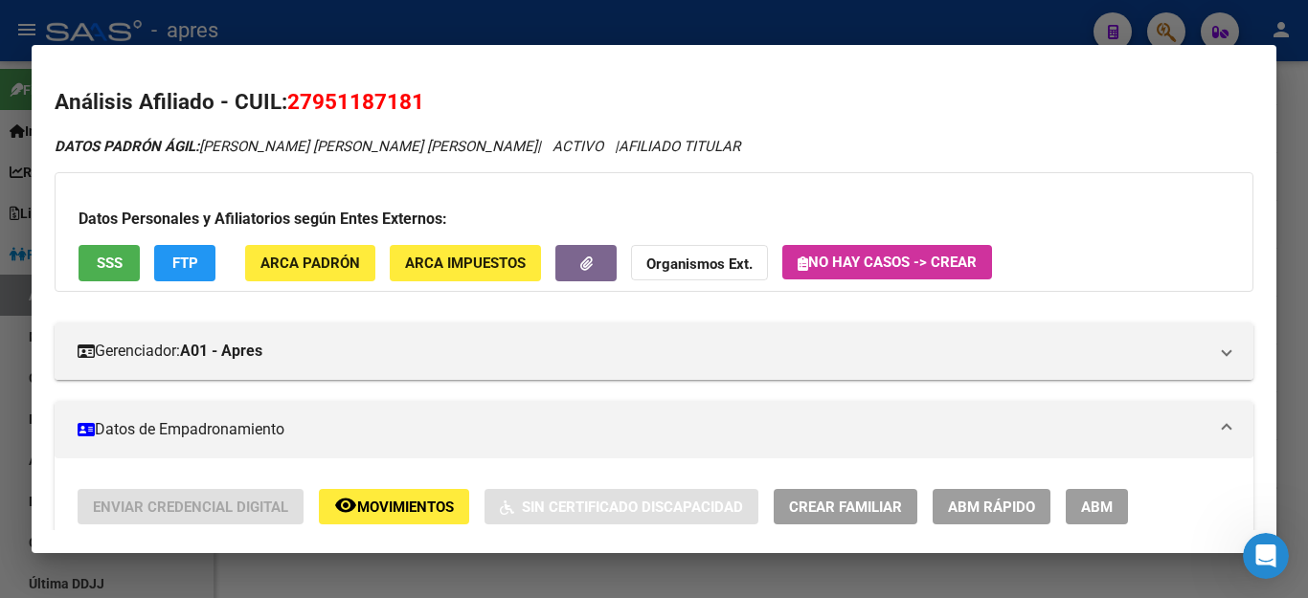
click at [758, 13] on div at bounding box center [654, 299] width 1308 height 598
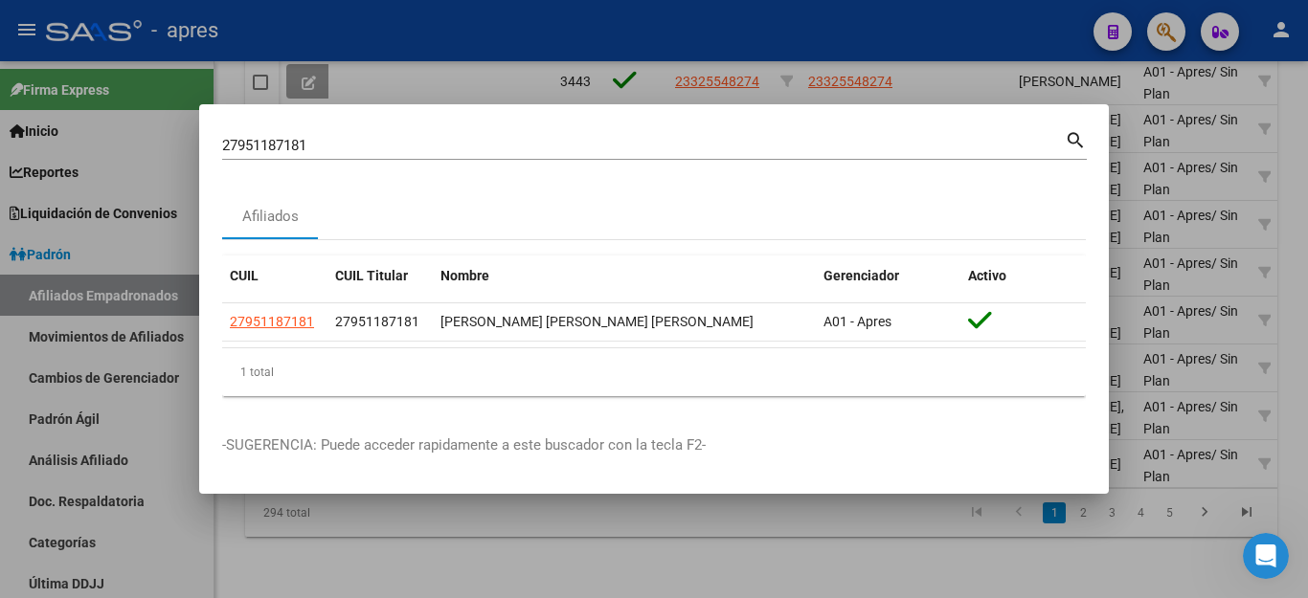
click at [827, 588] on div at bounding box center [654, 299] width 1308 height 598
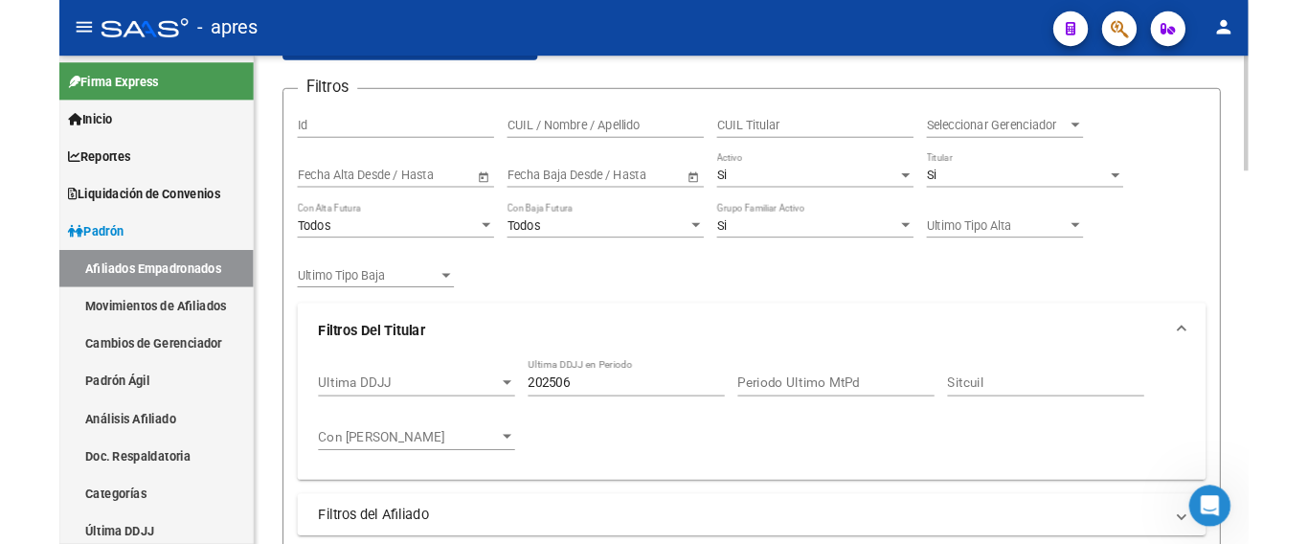
scroll to position [0, 0]
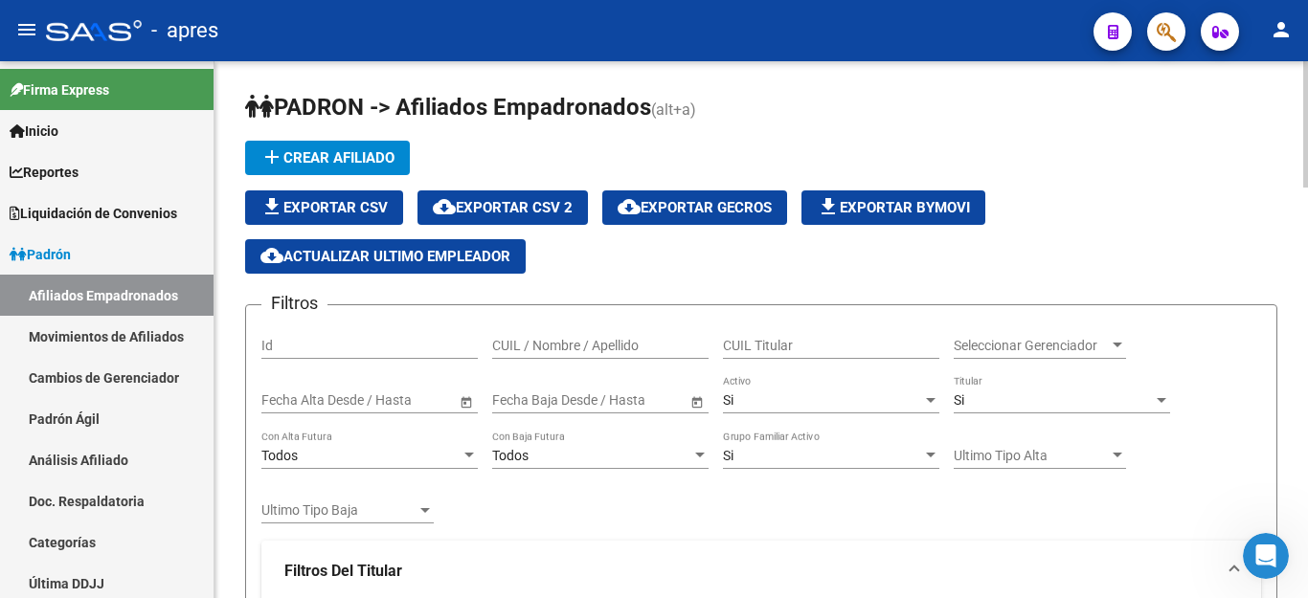
click at [494, 207] on span "cloud_download Exportar CSV 2" at bounding box center [503, 207] width 140 height 17
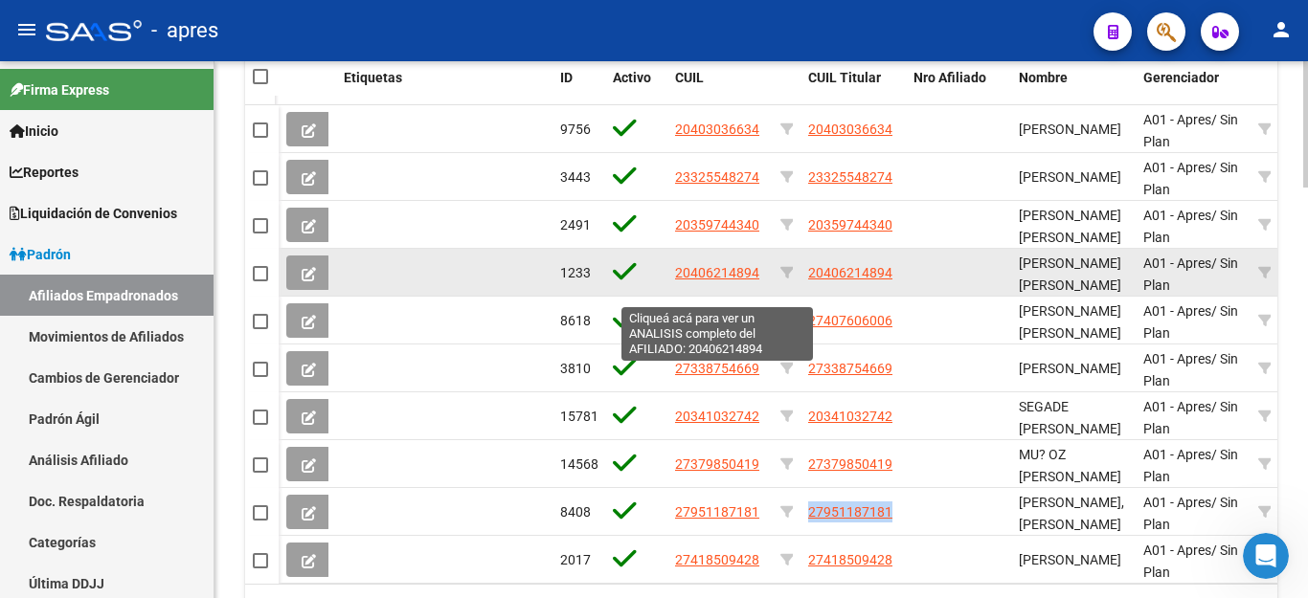
scroll to position [1341, 0]
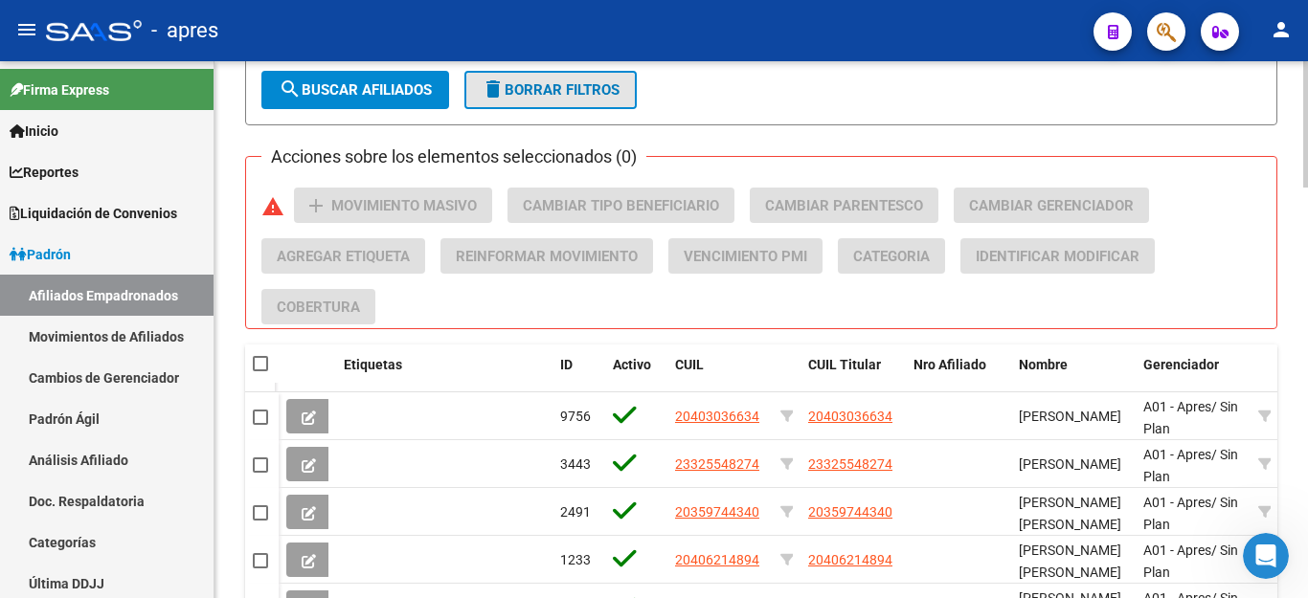
click at [583, 90] on span "delete Borrar Filtros" at bounding box center [551, 89] width 138 height 17
checkbox input "false"
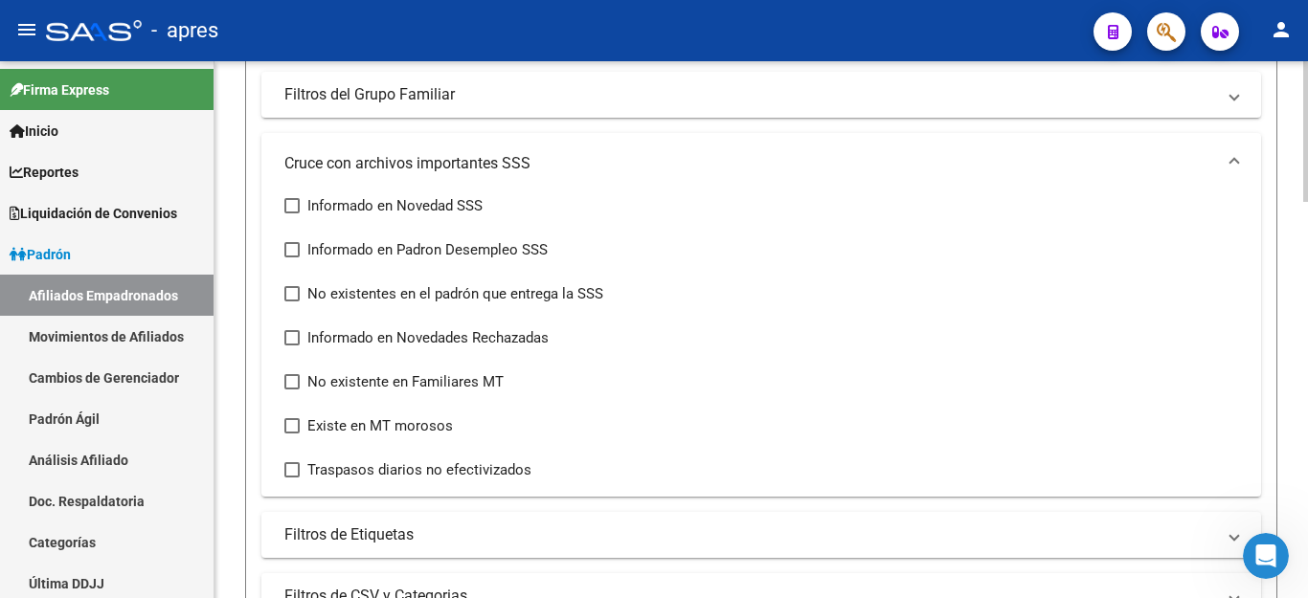
scroll to position [248, 0]
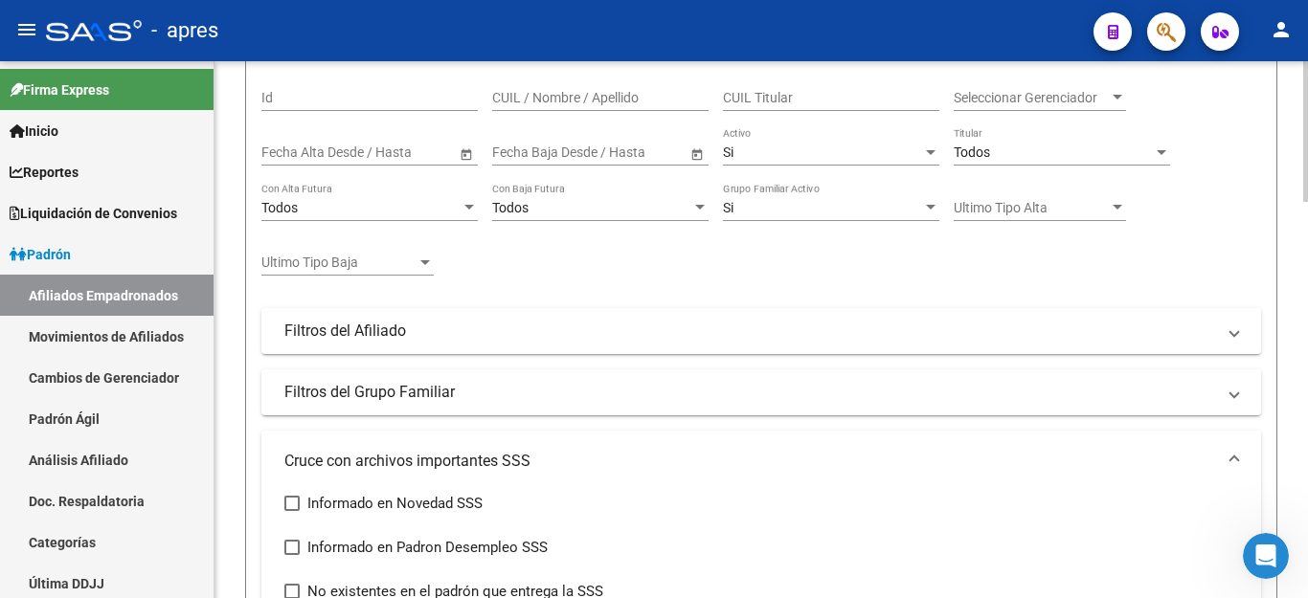
click at [1035, 142] on div "Todos Titular" at bounding box center [1062, 146] width 216 height 38
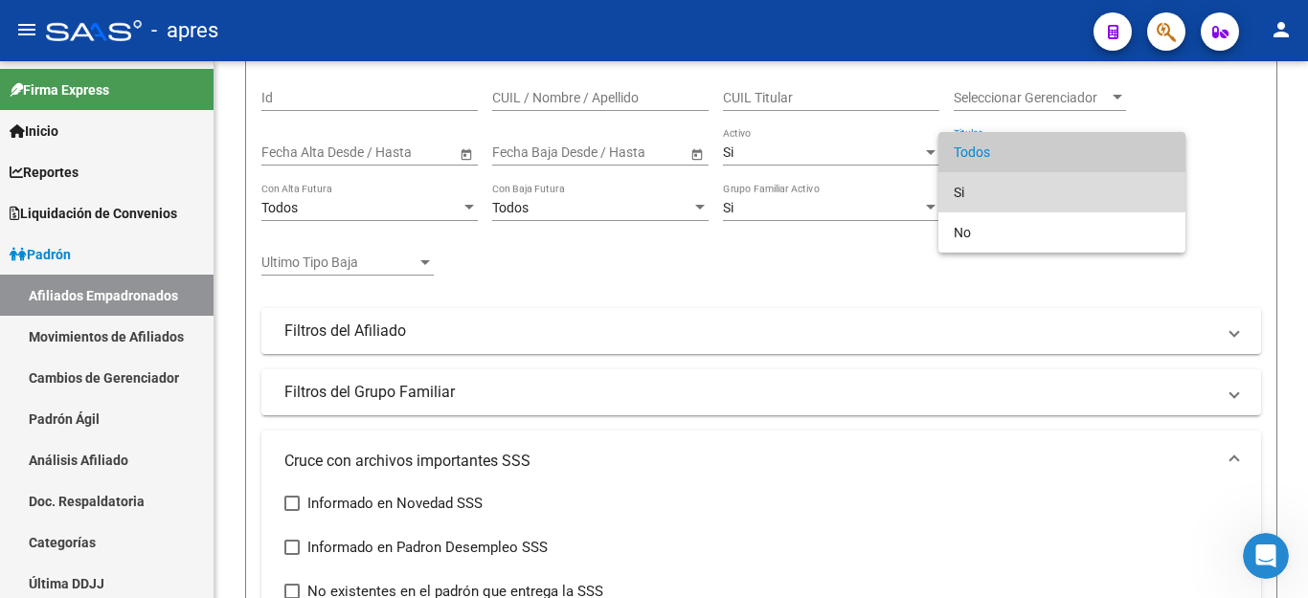
click at [994, 196] on span "Si" at bounding box center [1062, 192] width 216 height 40
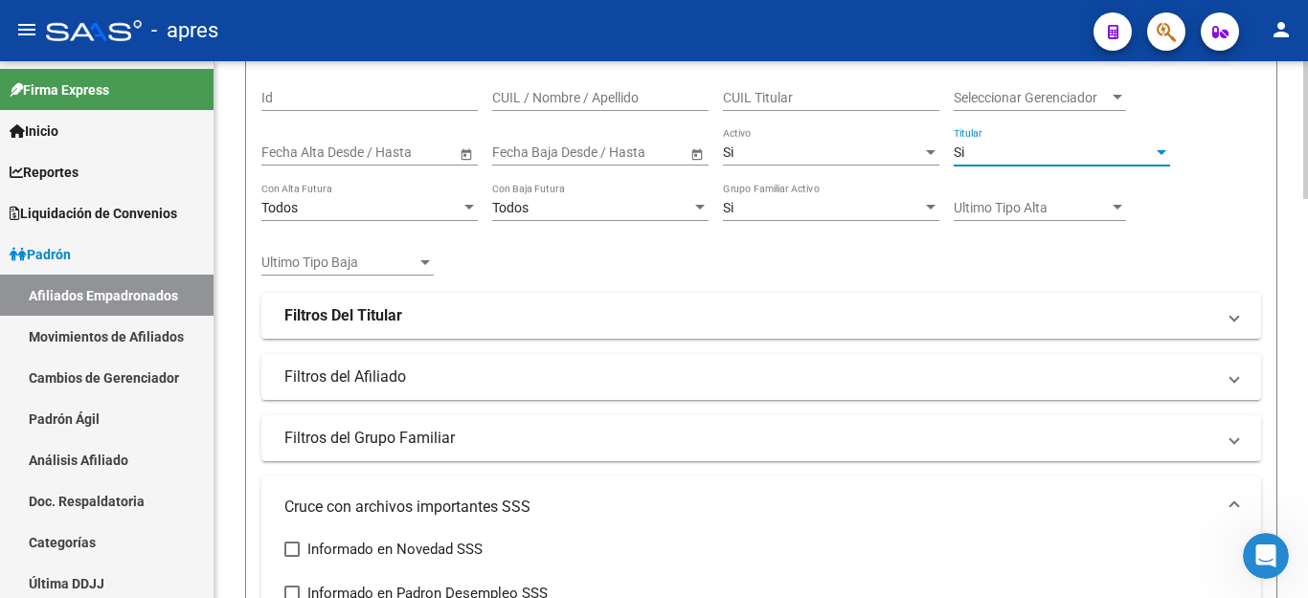
scroll to position [344, 0]
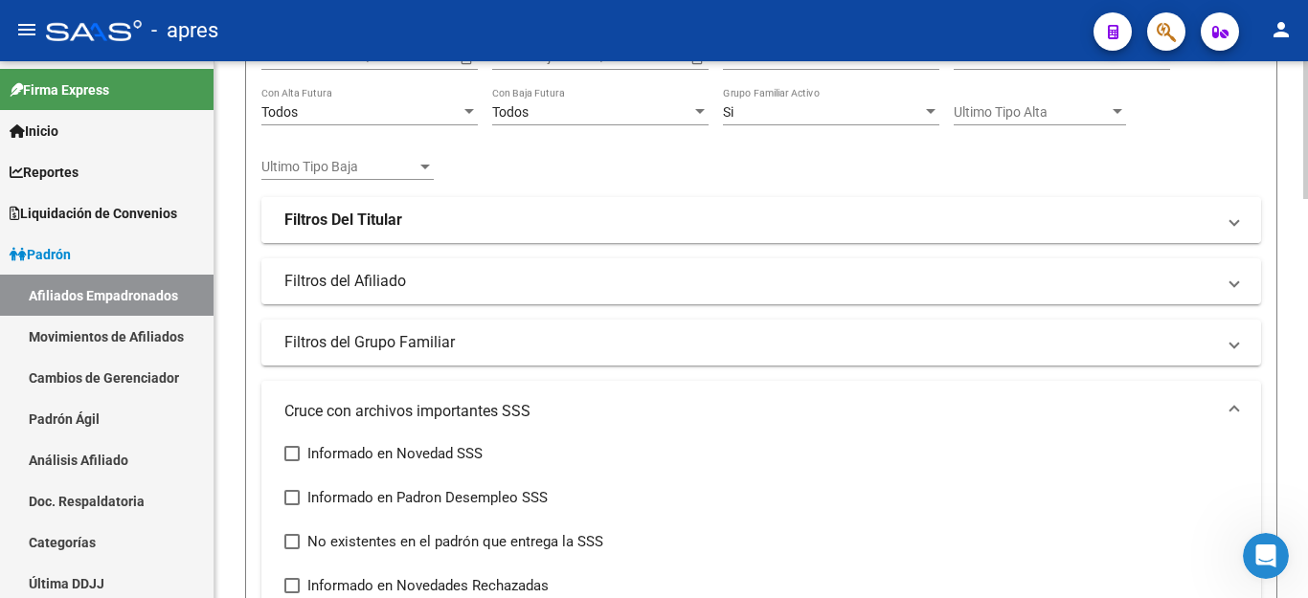
click at [353, 214] on strong "Filtros Del Titular" at bounding box center [343, 220] width 118 height 21
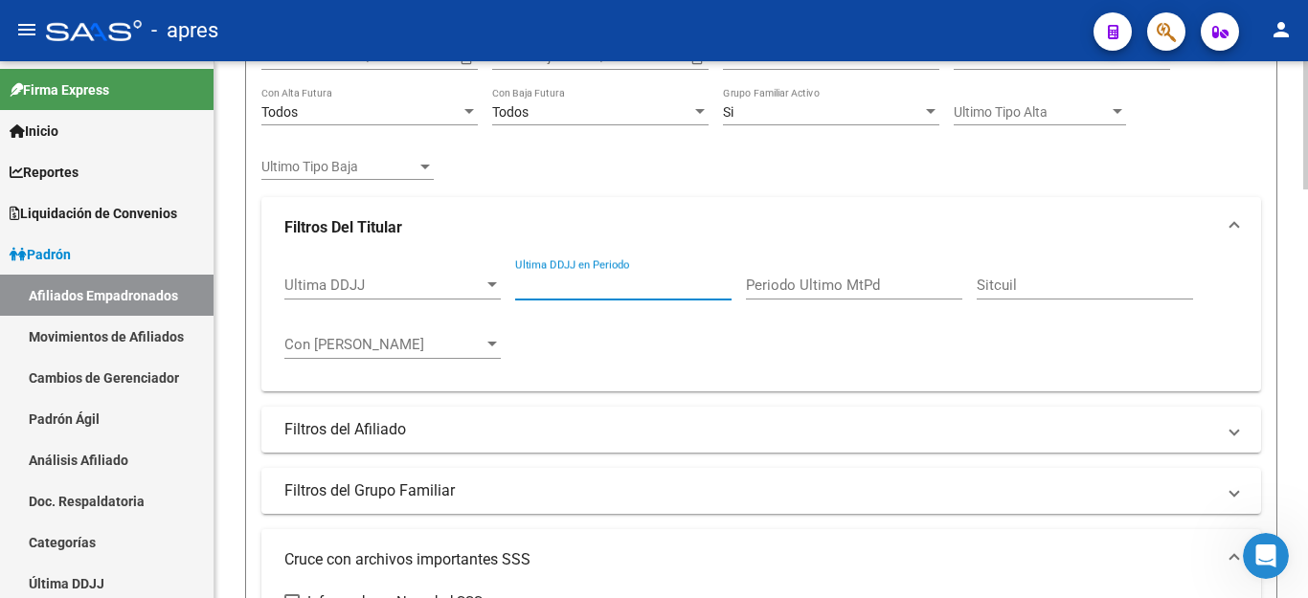
click at [636, 282] on input "Ultima DDJJ en Periodo" at bounding box center [623, 285] width 216 height 17
type input "202506"
click at [658, 364] on div "Ultima DDJJ Ultima DDJJ 202506 Ultima DDJJ en Periodo Periodo Ultimo MtPd Sitcu…" at bounding box center [761, 318] width 954 height 119
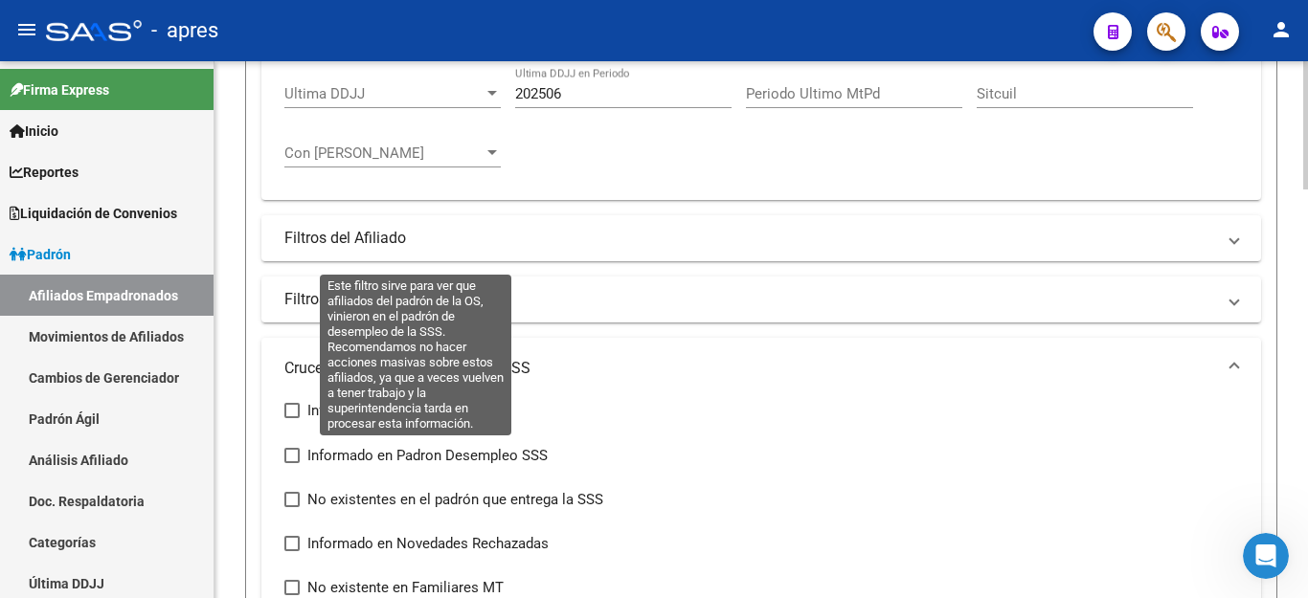
scroll to position [631, 0]
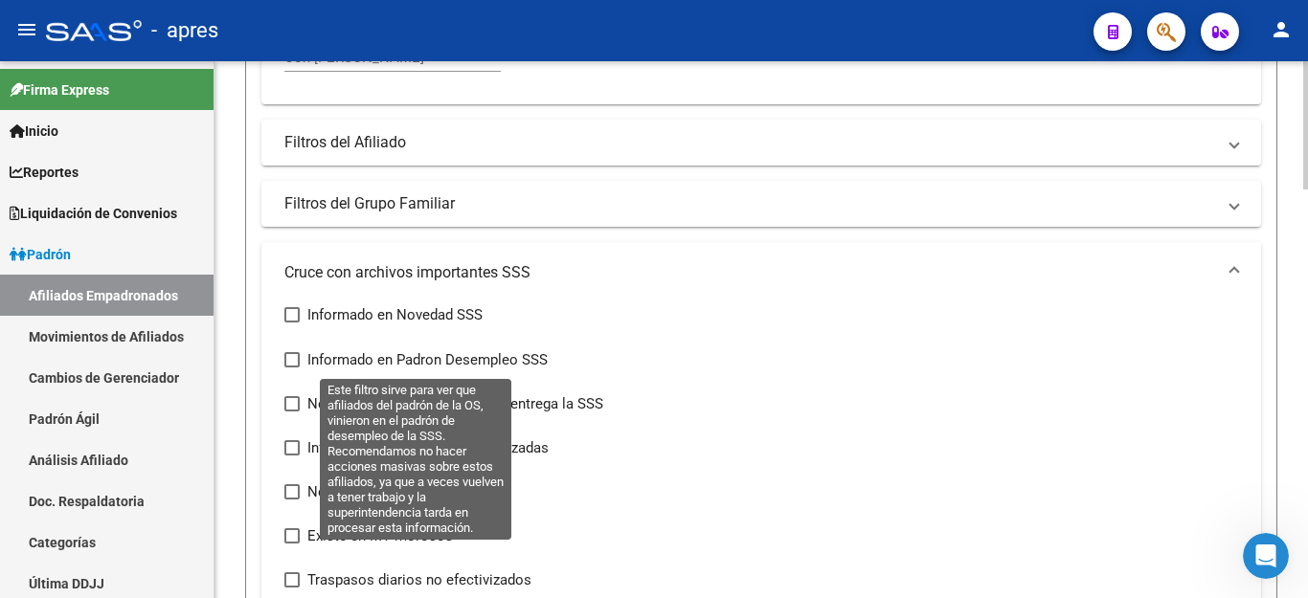
click at [292, 361] on span at bounding box center [291, 359] width 15 height 15
click at [292, 368] on input "Informado en Padron Desempleo SSS" at bounding box center [291, 368] width 1 height 1
checkbox input "true"
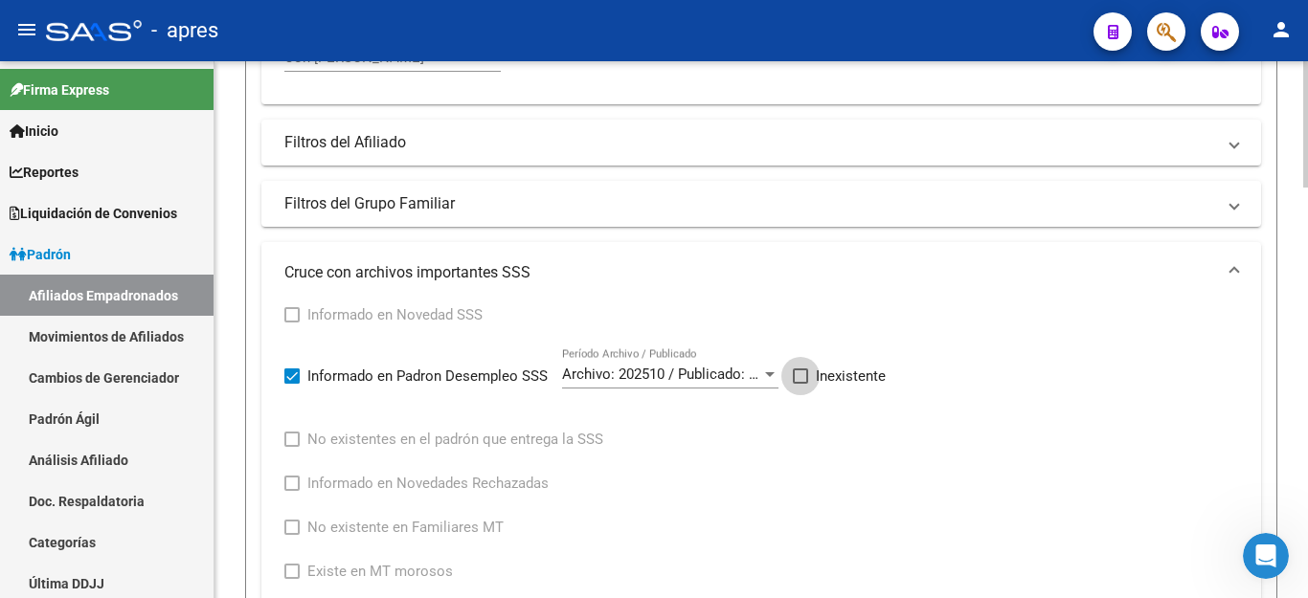
click at [814, 375] on label "Inexistente" at bounding box center [839, 376] width 93 height 23
click at [801, 384] on input "Inexistente" at bounding box center [800, 384] width 1 height 1
checkbox input "true"
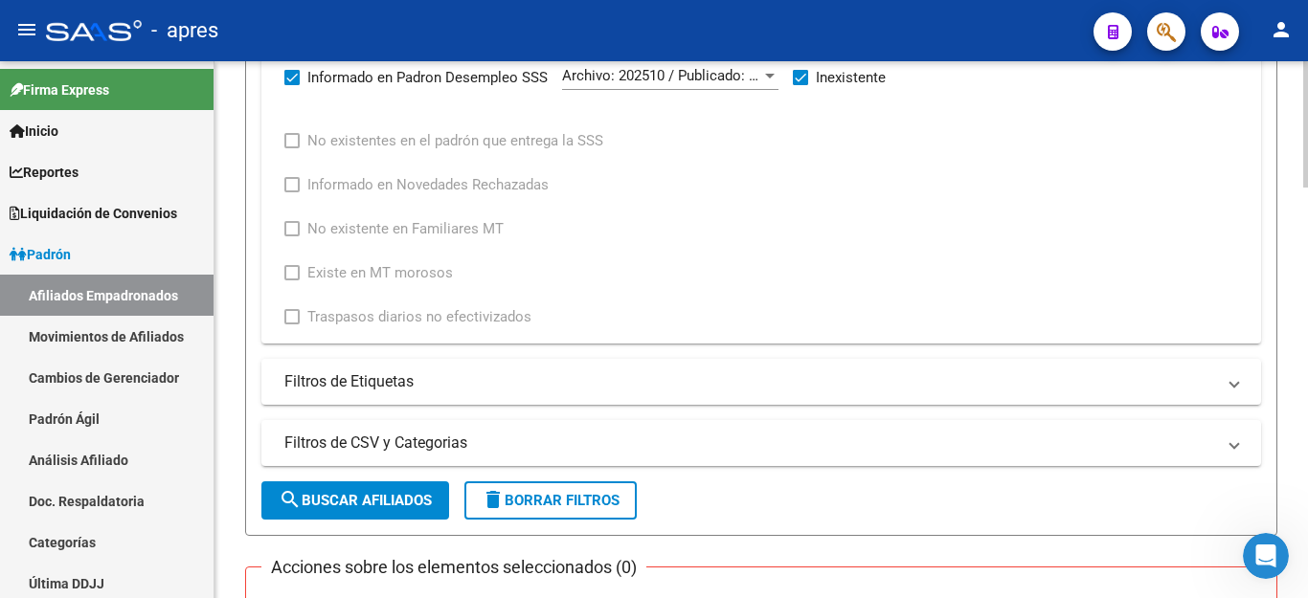
scroll to position [1110, 0]
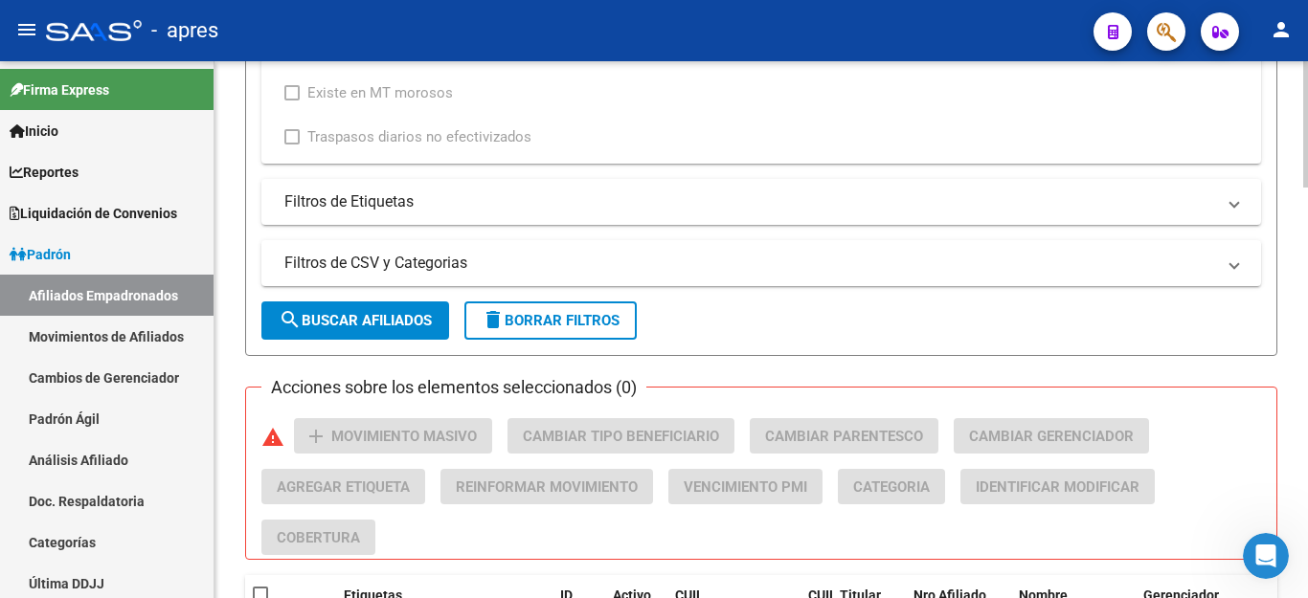
click at [395, 328] on span "search Buscar Afiliados" at bounding box center [355, 320] width 153 height 17
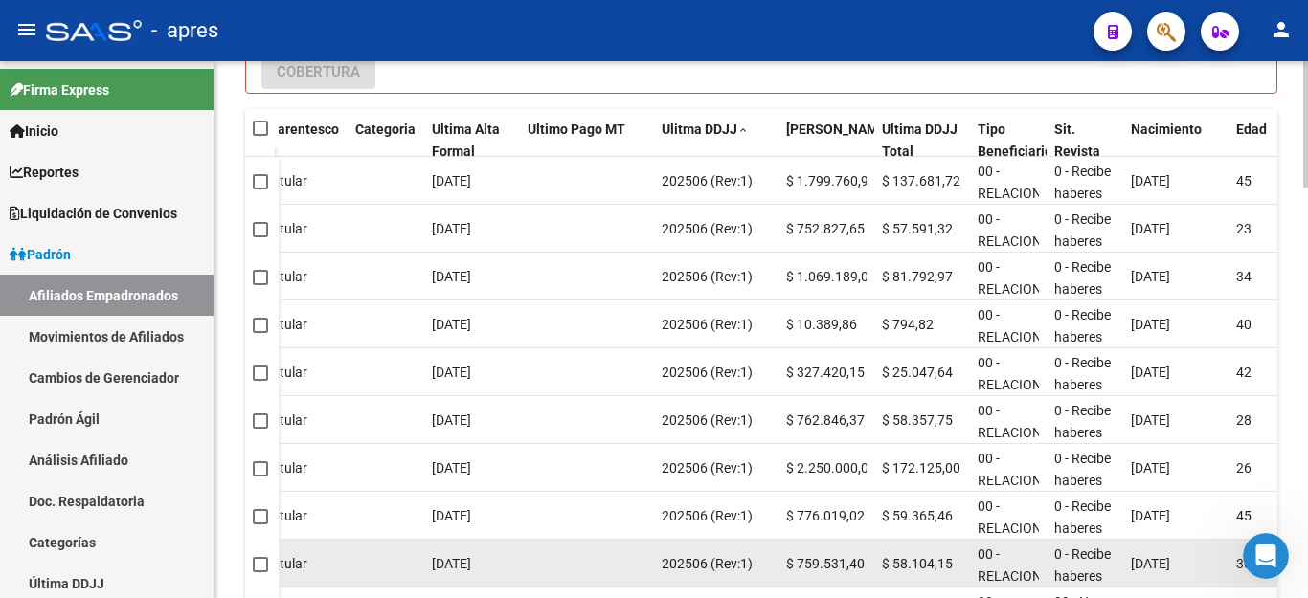
scroll to position [1453, 0]
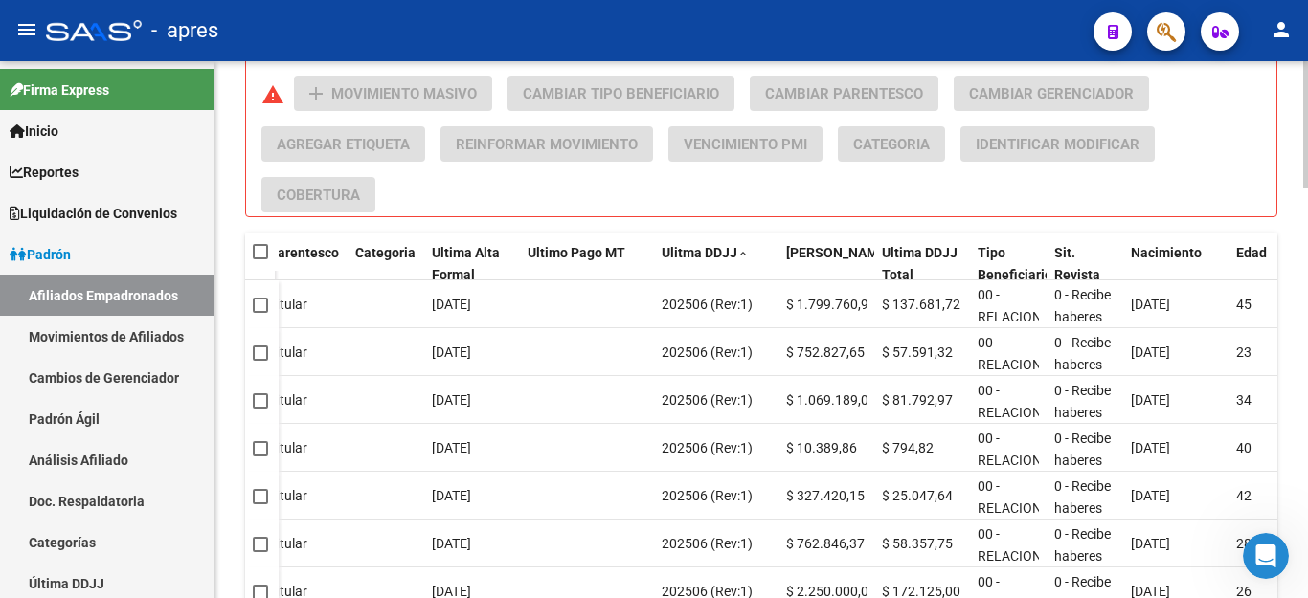
click at [728, 251] on span "Ulitma DDJJ" at bounding box center [700, 252] width 76 height 15
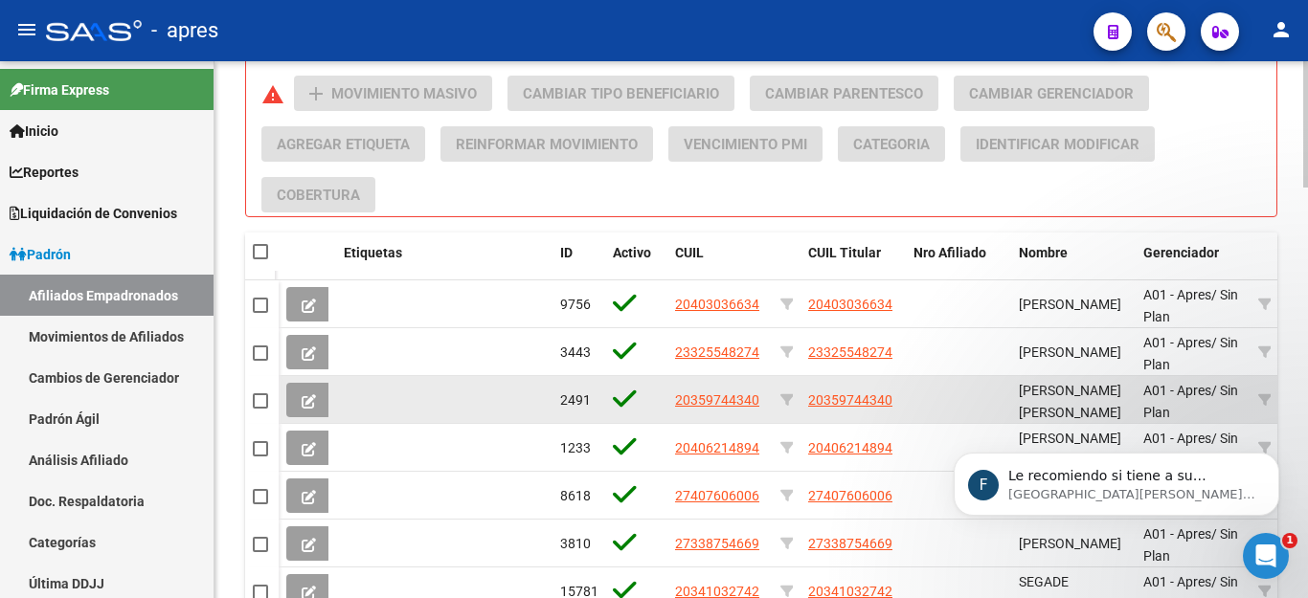
scroll to position [2287, 0]
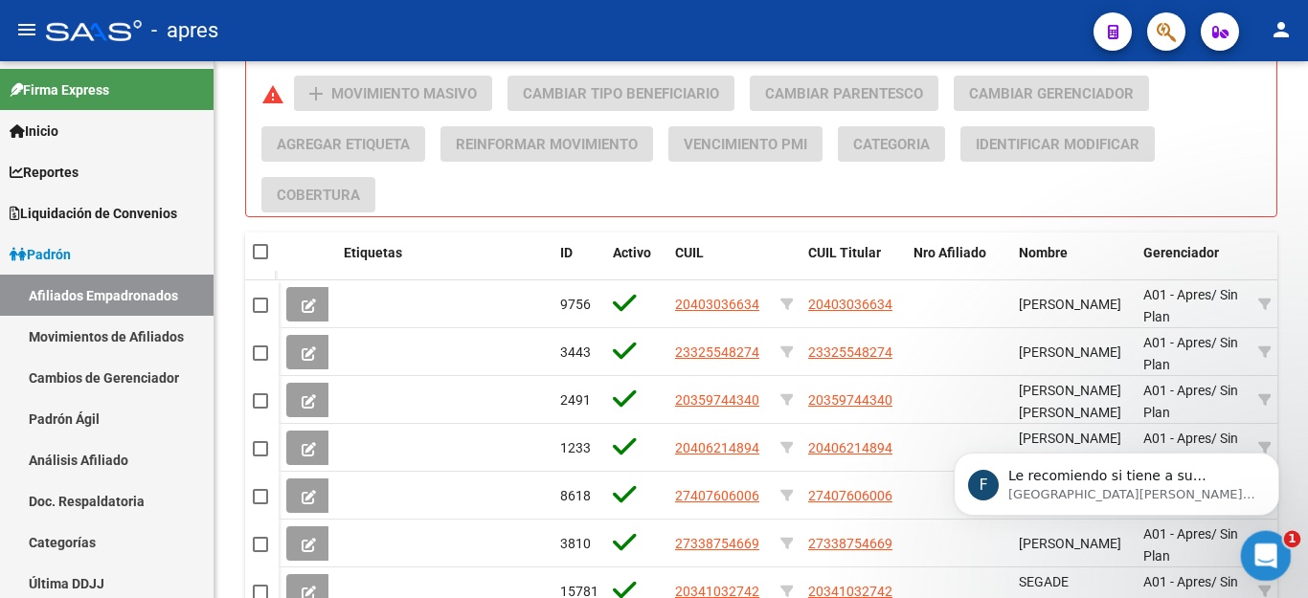
click at [1273, 548] on icon "Abrir Intercom Messenger" at bounding box center [1264, 554] width 32 height 32
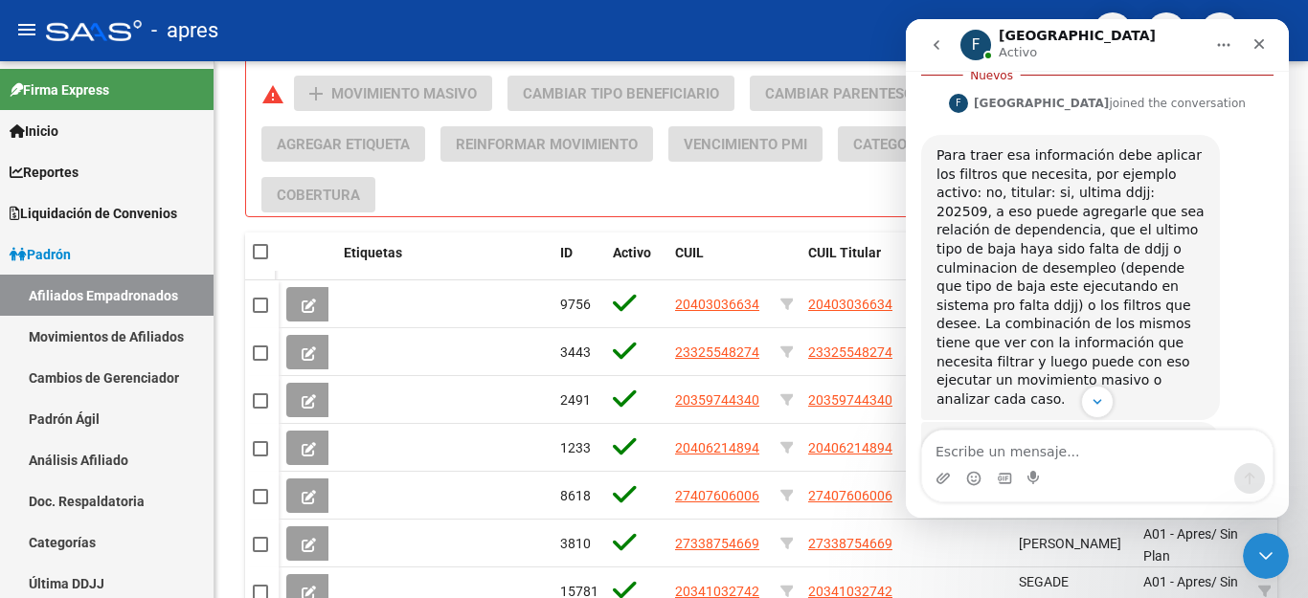
scroll to position [2318, 0]
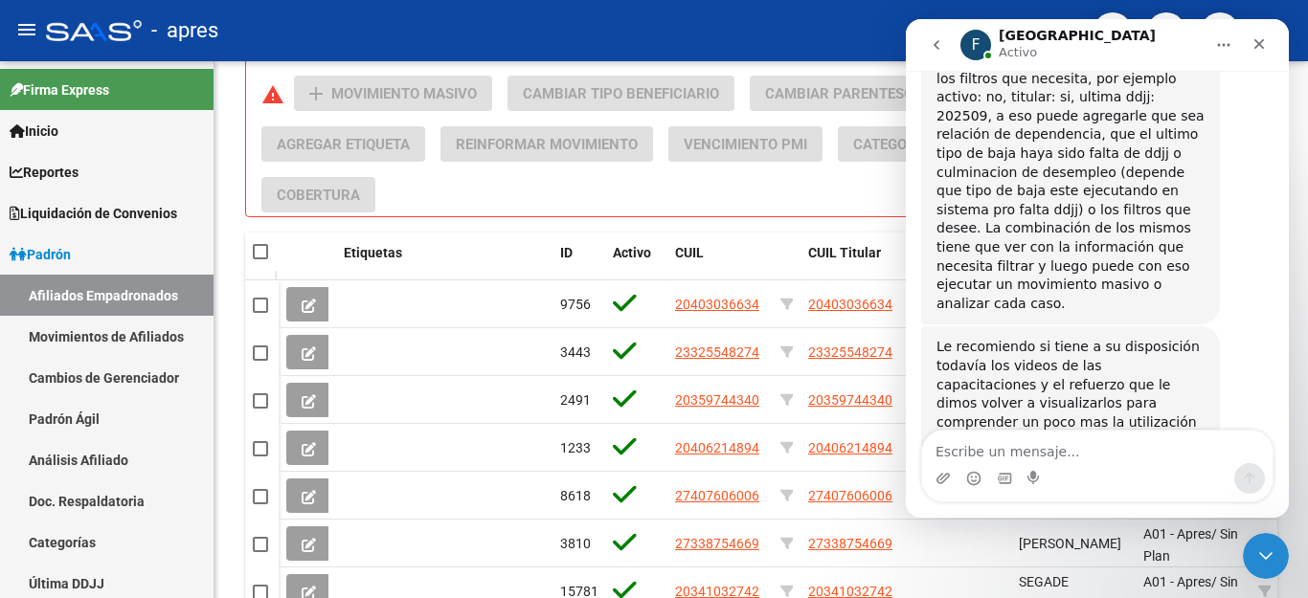
click at [1153, 442] on textarea "Escribe un mensaje..." at bounding box center [1097, 447] width 350 height 33
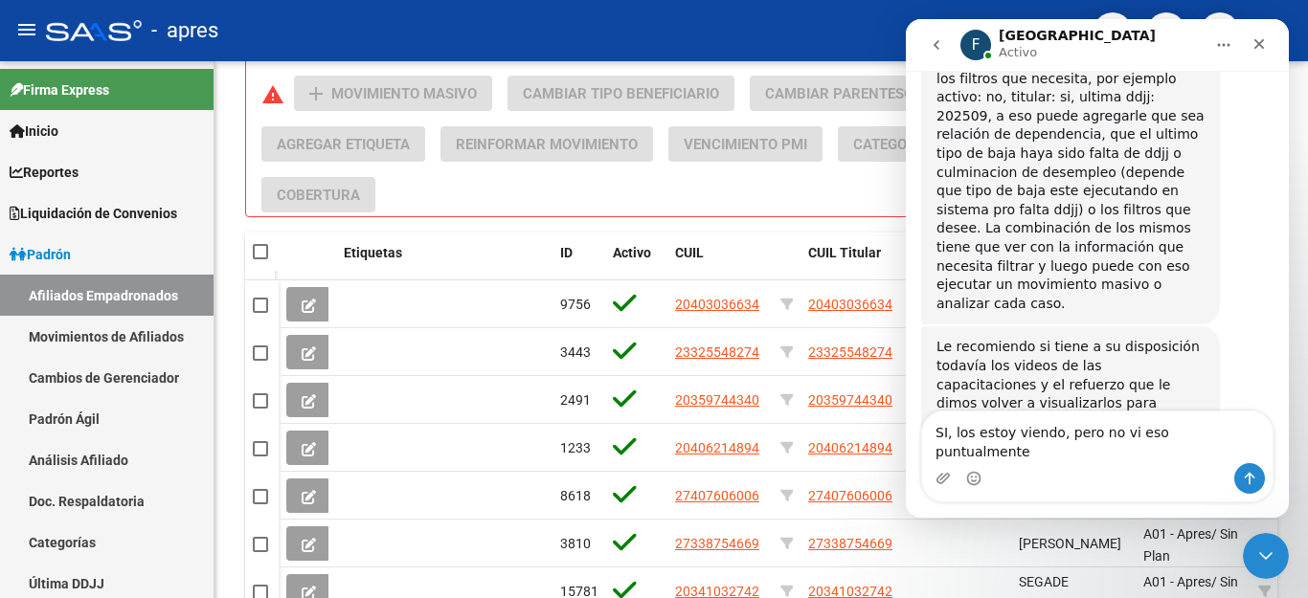
type textarea "SI, los estoy viendo, pero no vi eso puntualmente"
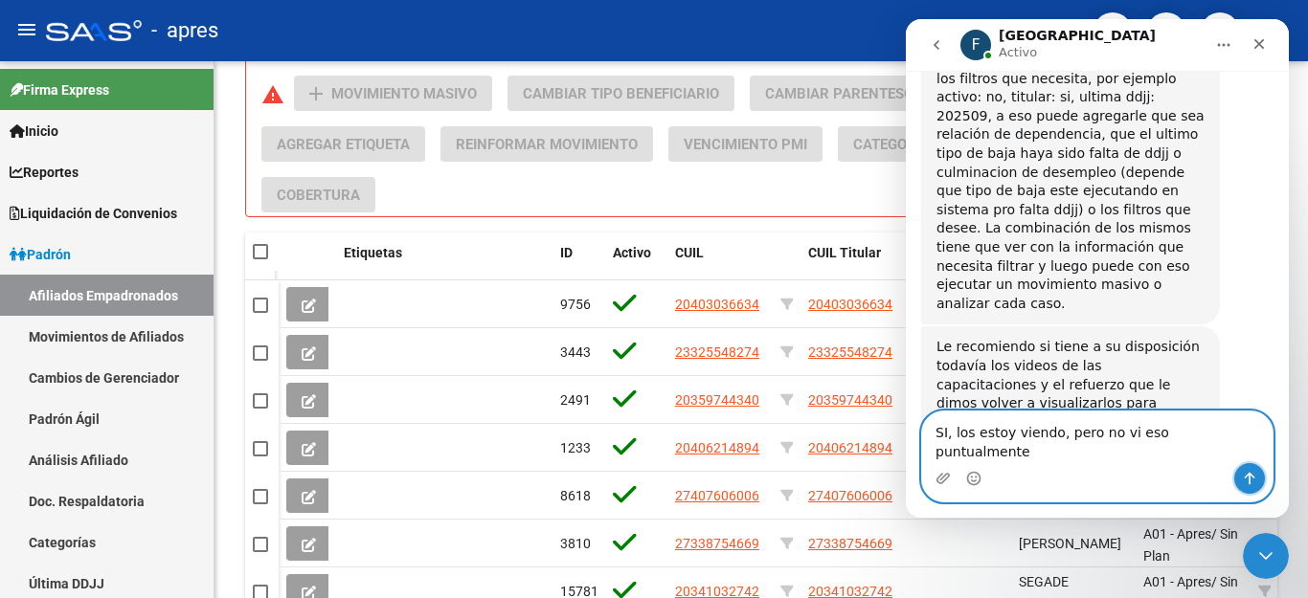
click at [1235, 475] on button "Enviar un mensaje…" at bounding box center [1249, 478] width 31 height 31
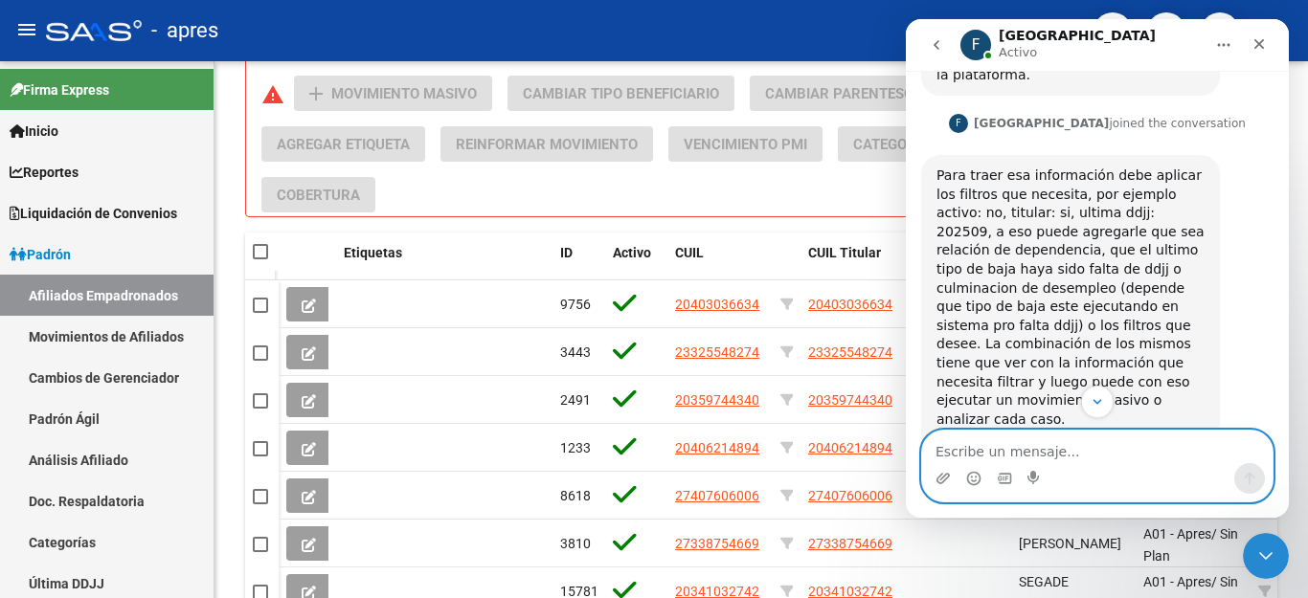
scroll to position [2362, 0]
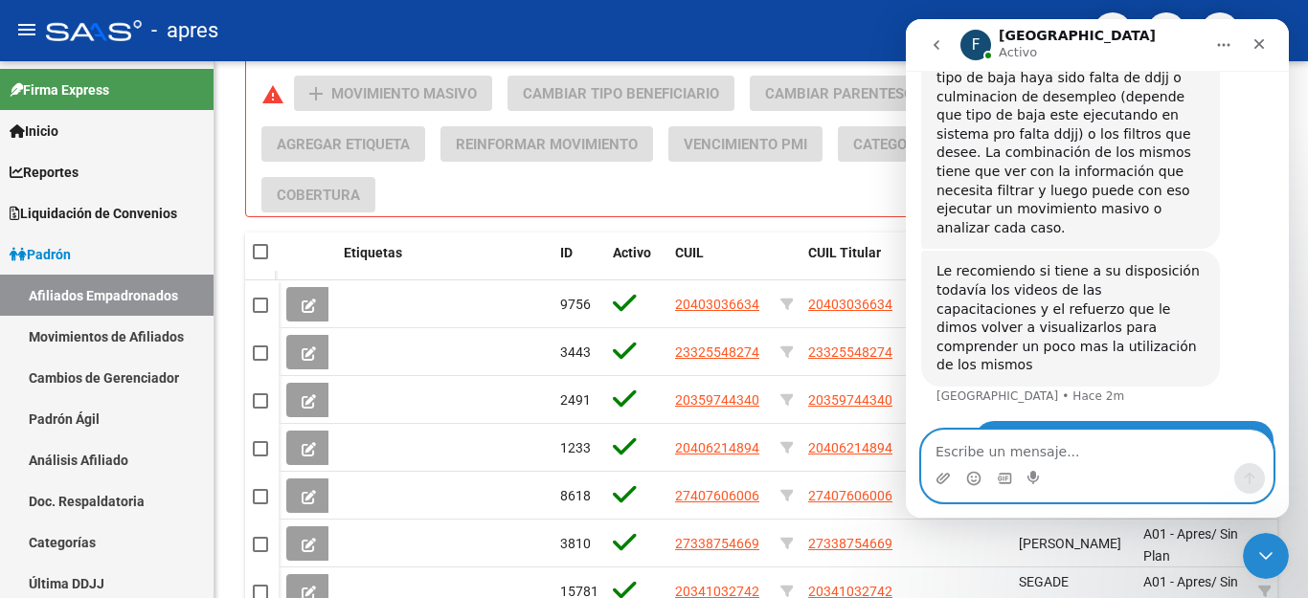
click at [1069, 440] on textarea "Escribe un mensaje..." at bounding box center [1097, 447] width 350 height 33
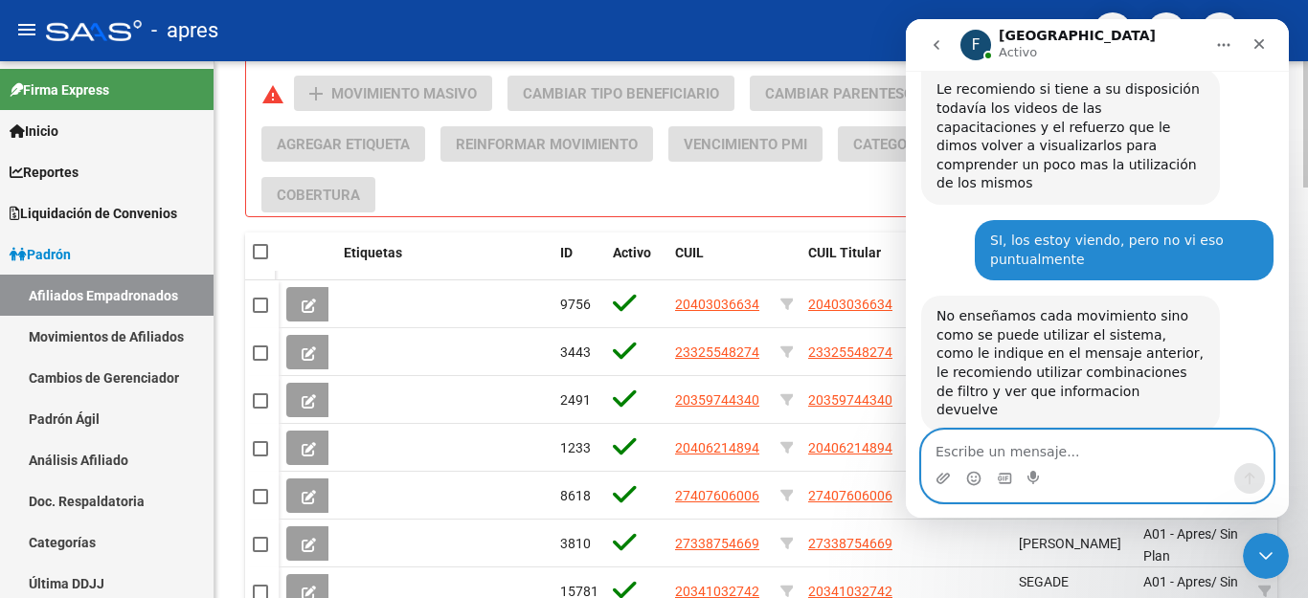
scroll to position [2494, 0]
